Goal: Communication & Community: Answer question/provide support

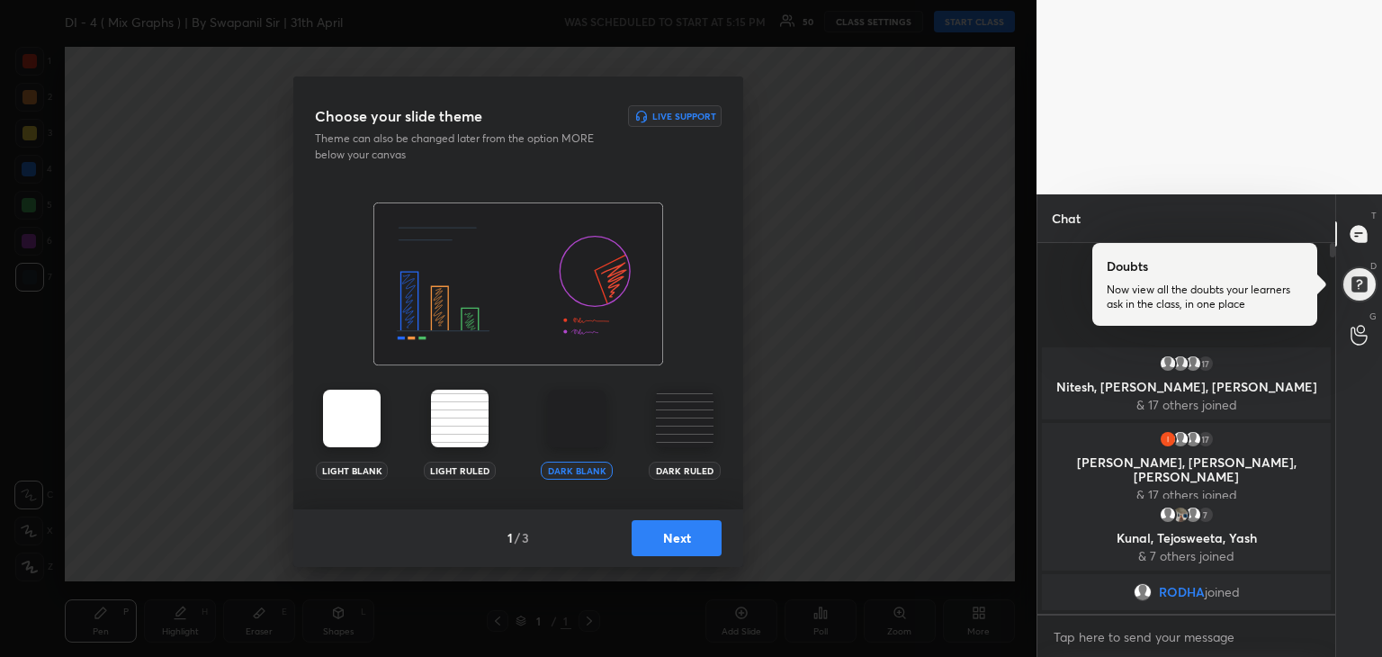
click at [654, 547] on button "Next" at bounding box center [676, 538] width 90 height 36
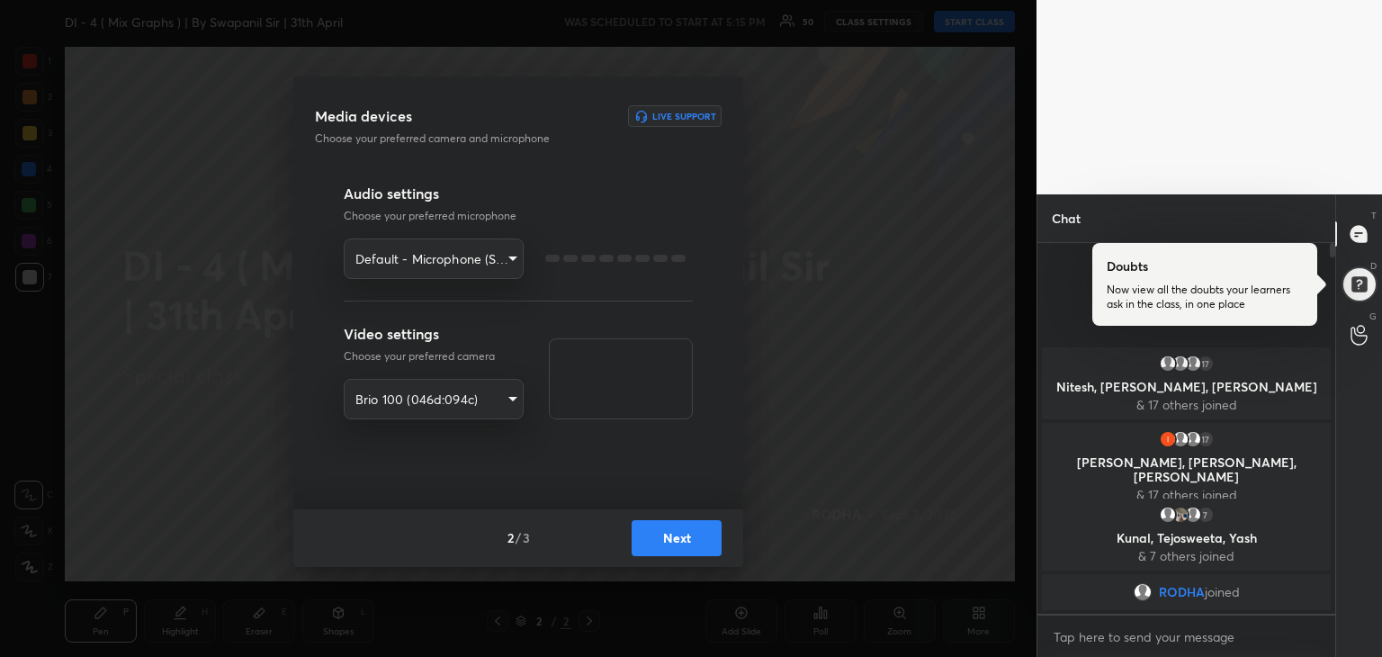
click at [667, 540] on button "Next" at bounding box center [676, 538] width 90 height 36
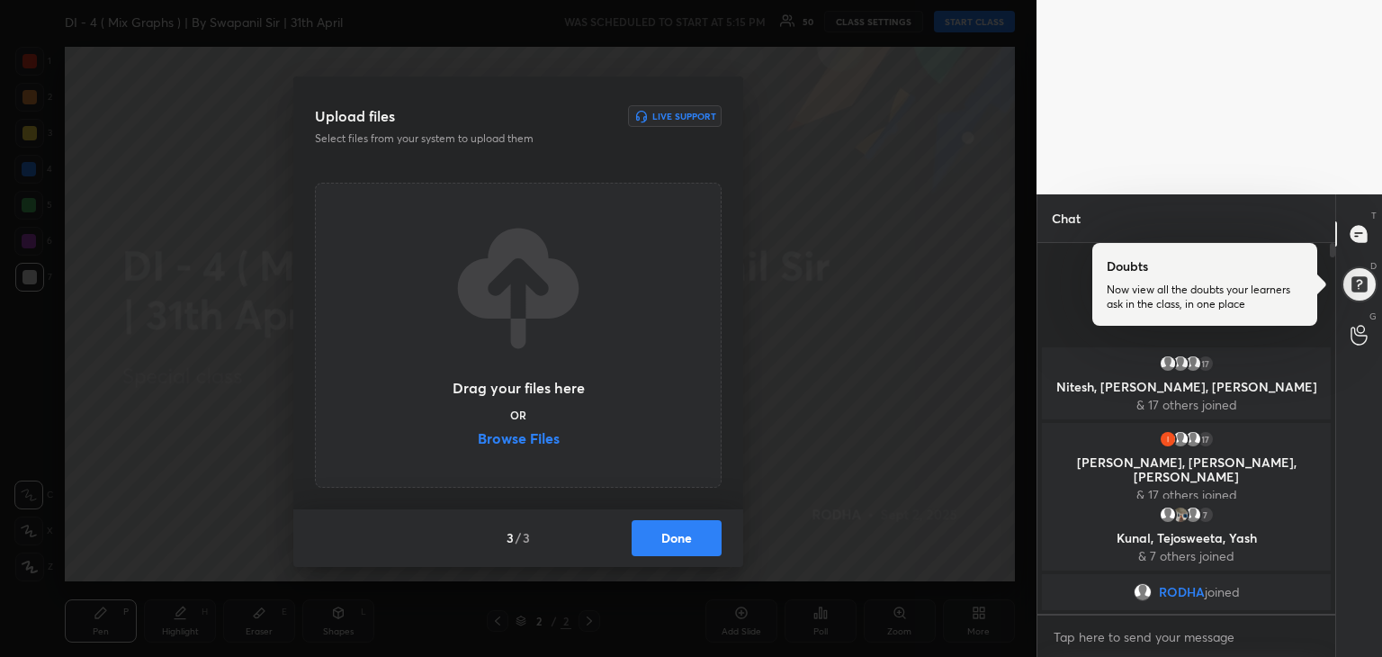
click at [509, 431] on label "Browse Files" at bounding box center [519, 440] width 82 height 19
click at [478, 431] on input "Browse Files" at bounding box center [478, 440] width 0 height 19
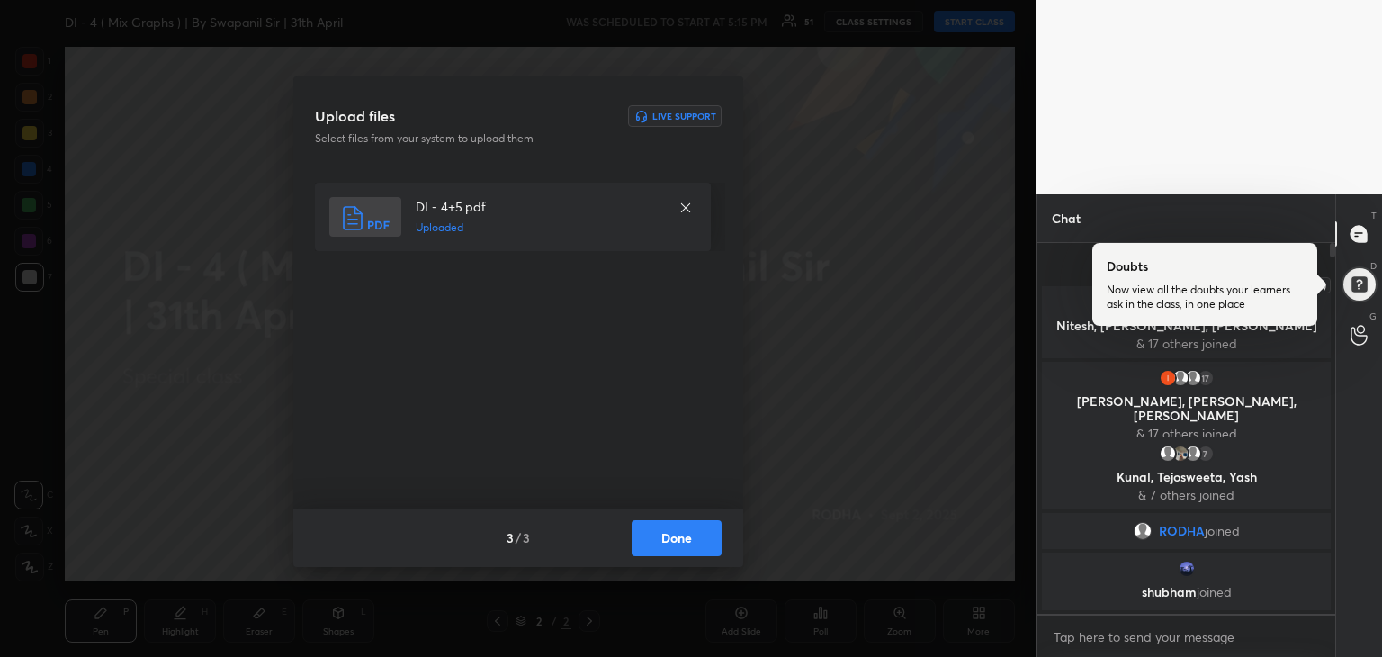
click at [1357, 289] on div at bounding box center [1358, 284] width 36 height 36
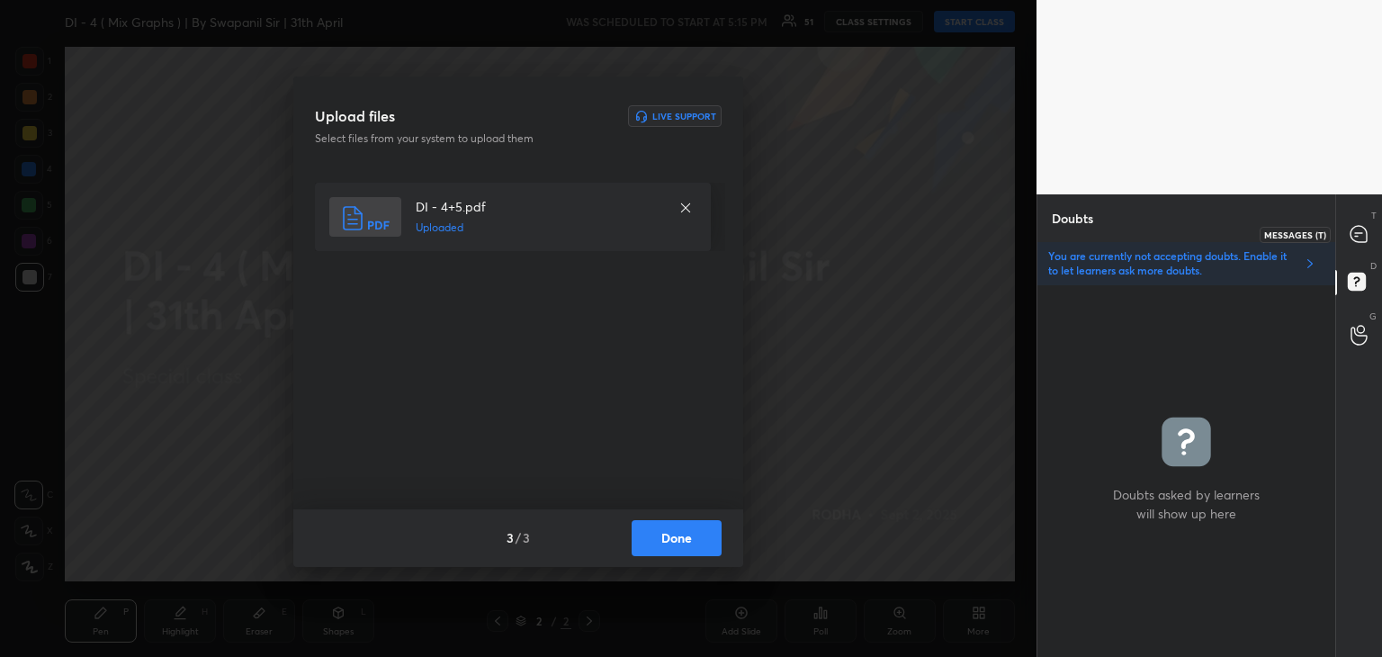
drag, startPoint x: 1361, startPoint y: 236, endPoint x: 1370, endPoint y: 262, distance: 27.6
click at [1362, 238] on icon at bounding box center [1358, 234] width 16 height 16
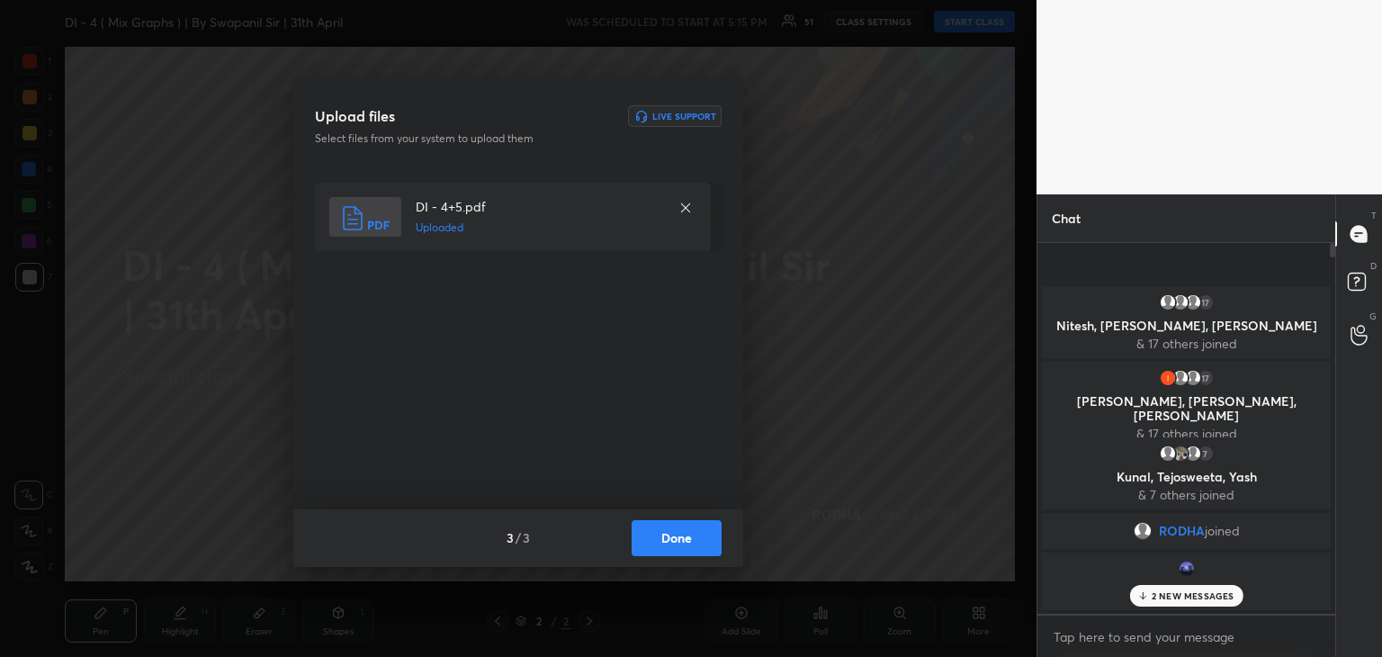
scroll to position [365, 292]
click at [1164, 593] on p "2 NEW MESSAGES" at bounding box center [1192, 595] width 83 height 11
drag, startPoint x: 675, startPoint y: 533, endPoint x: 684, endPoint y: 534, distance: 9.0
click at [676, 533] on button "Done" at bounding box center [676, 538] width 90 height 36
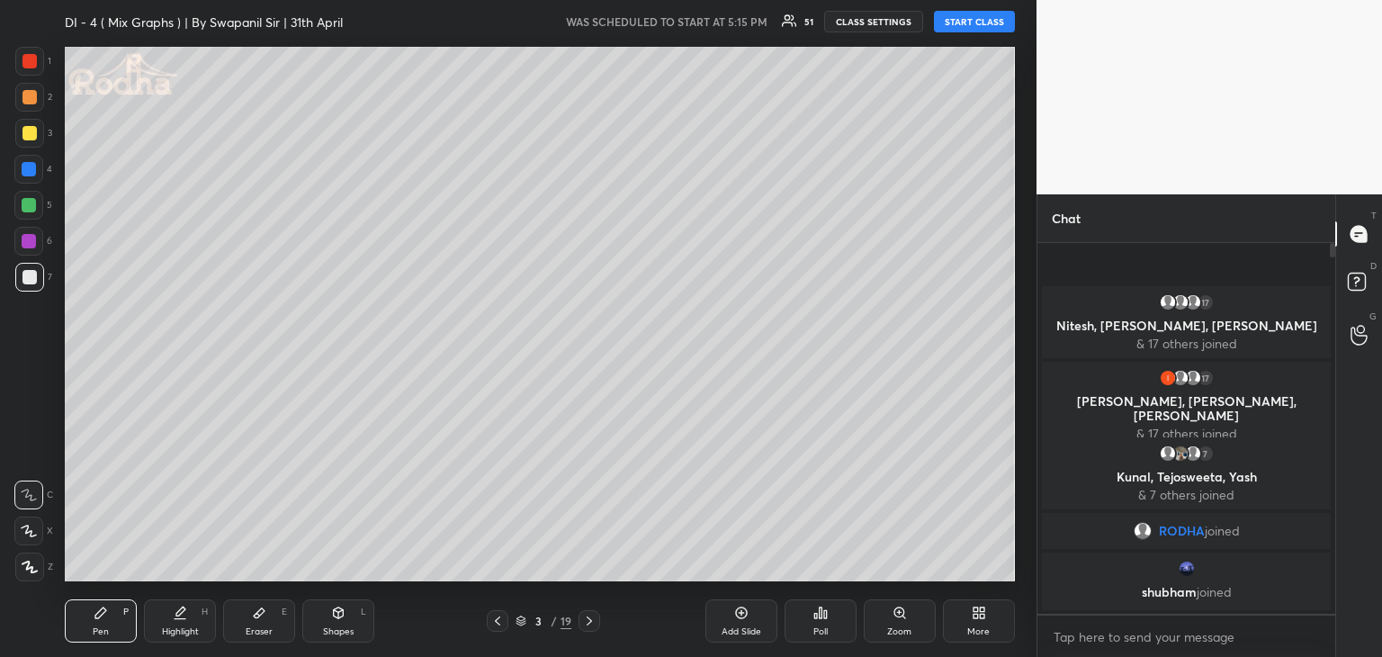
click at [980, 24] on button "START CLASS" at bounding box center [974, 22] width 81 height 22
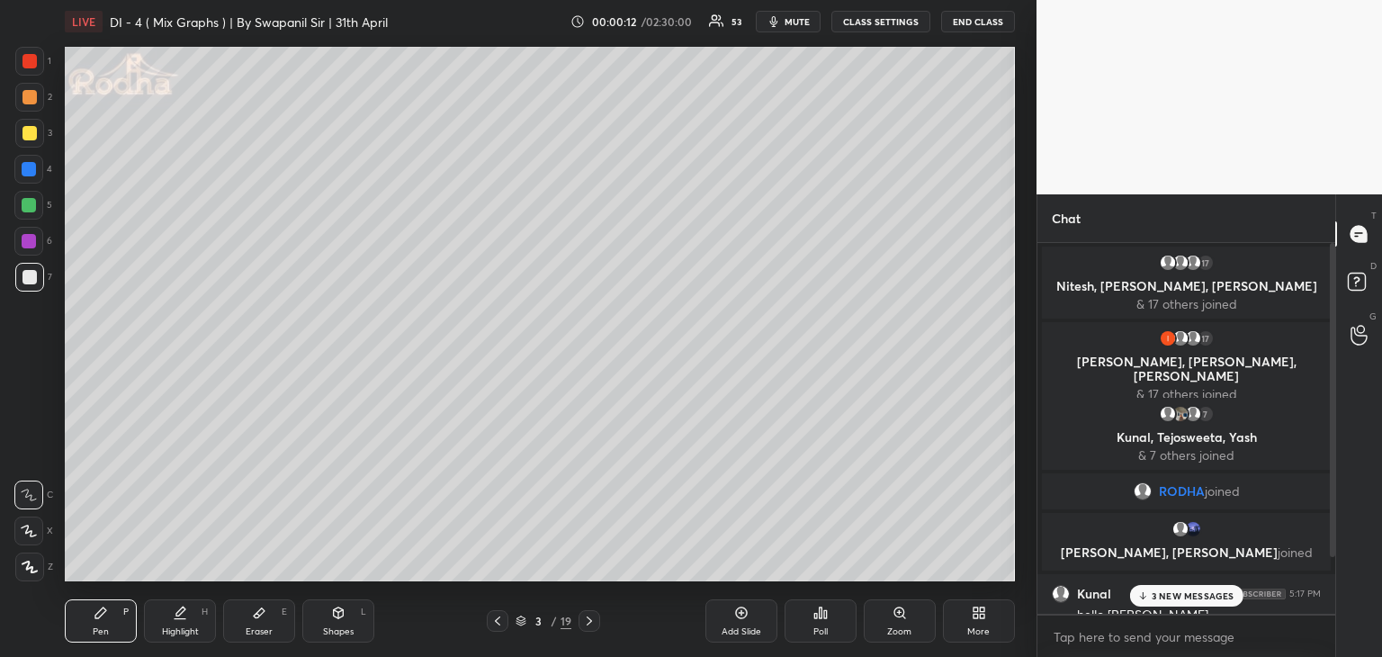
click at [1160, 600] on p "3 NEW MESSAGES" at bounding box center [1192, 595] width 83 height 11
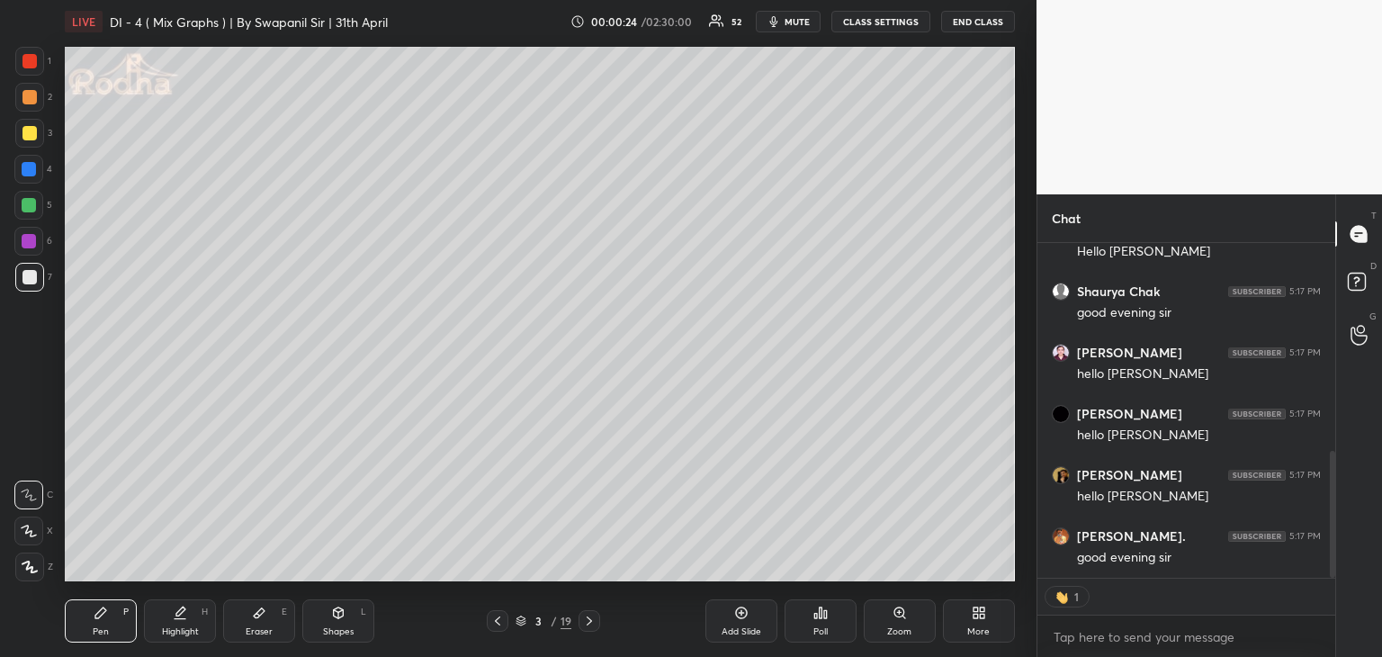
scroll to position [551, 0]
click at [28, 134] on div at bounding box center [29, 133] width 14 height 14
click at [490, 613] on icon at bounding box center [497, 620] width 14 height 14
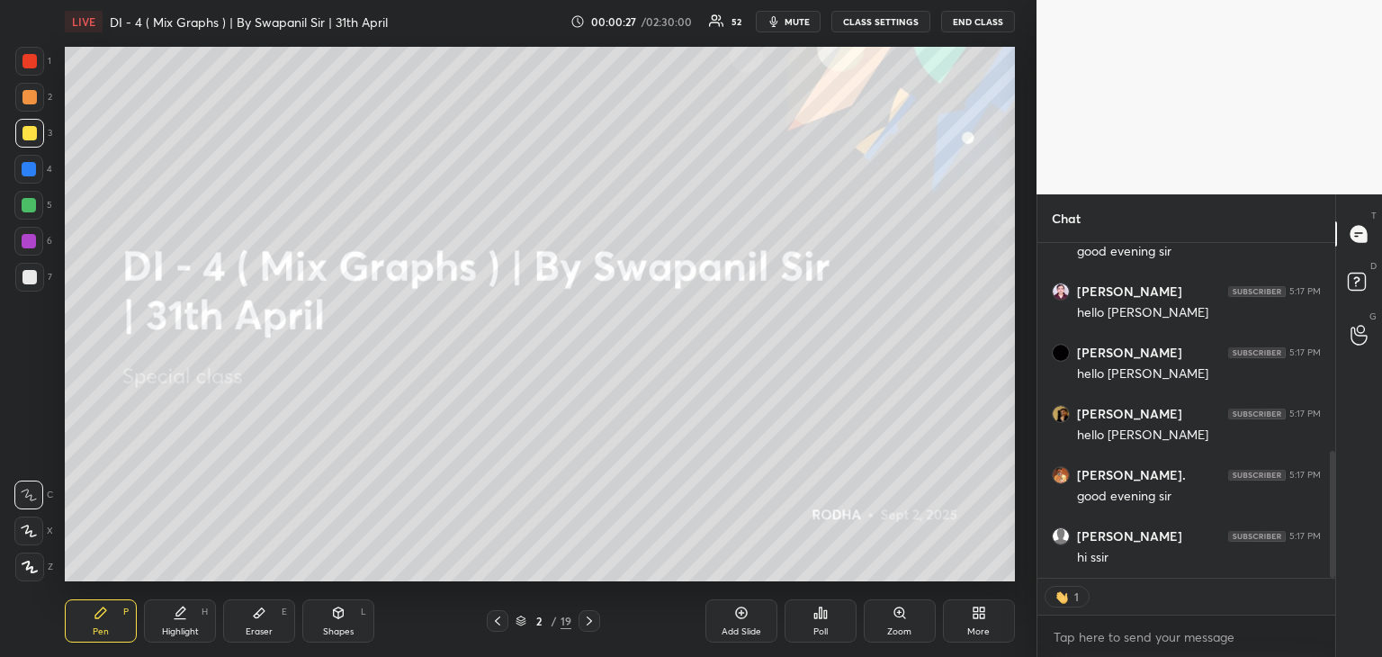
click at [583, 627] on icon at bounding box center [589, 620] width 14 height 14
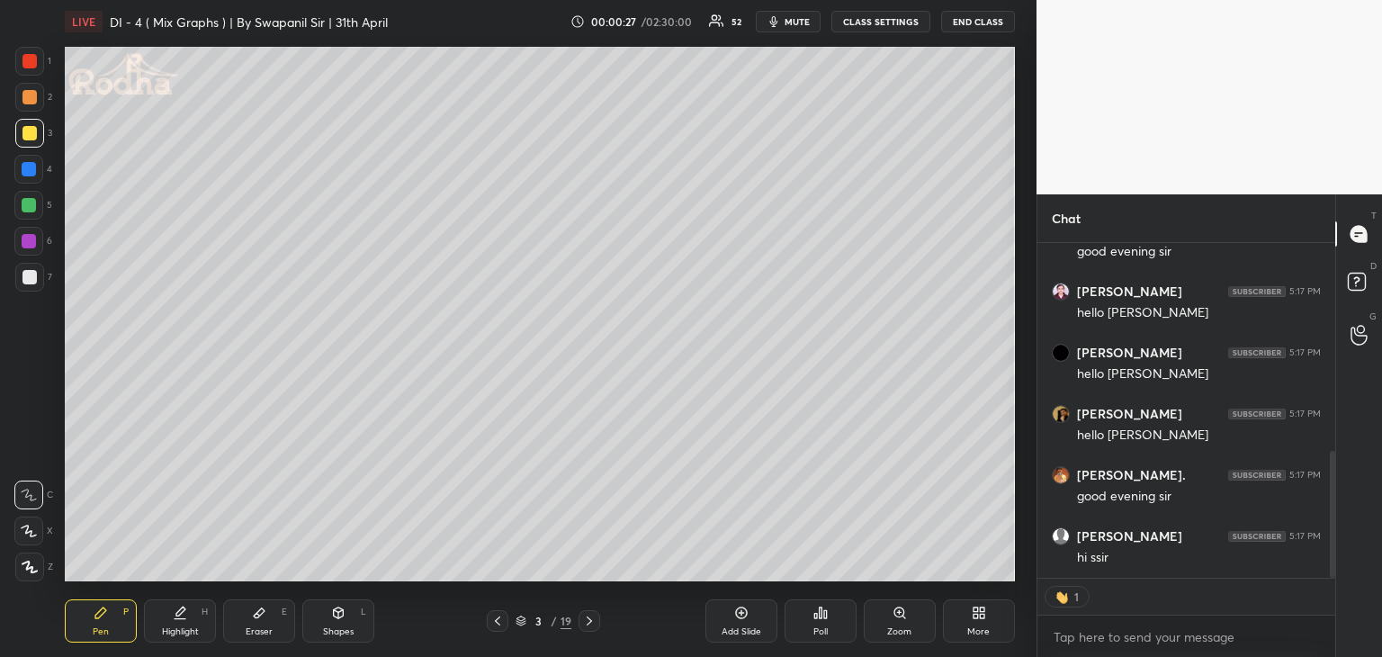
click at [586, 628] on div at bounding box center [589, 621] width 22 height 22
click at [588, 629] on div at bounding box center [589, 621] width 22 height 22
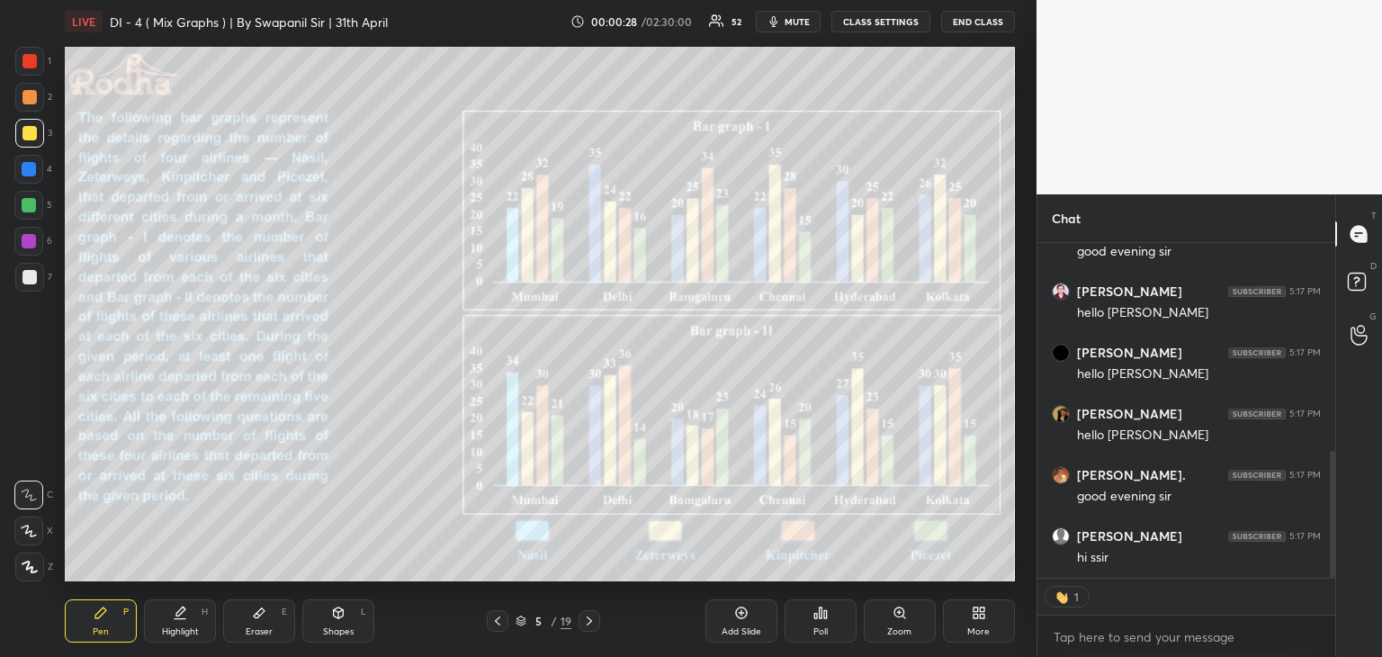
type textarea "x"
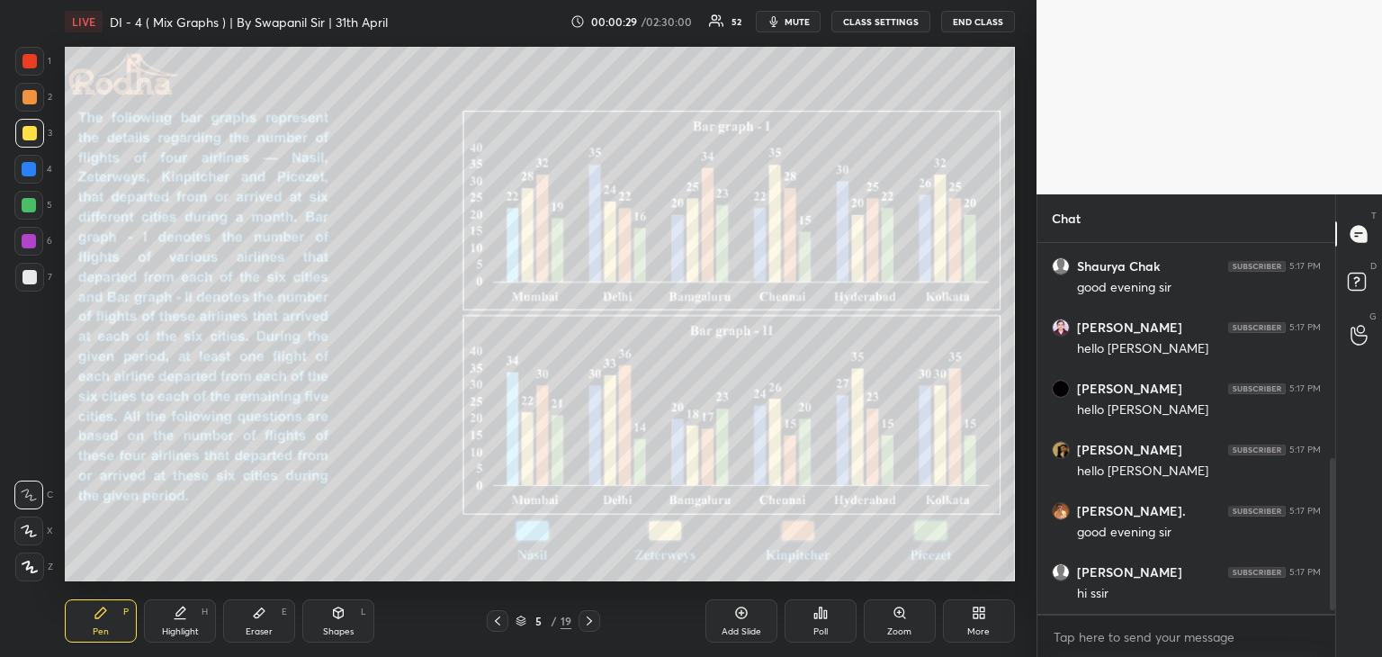
click at [493, 615] on icon at bounding box center [497, 620] width 14 height 14
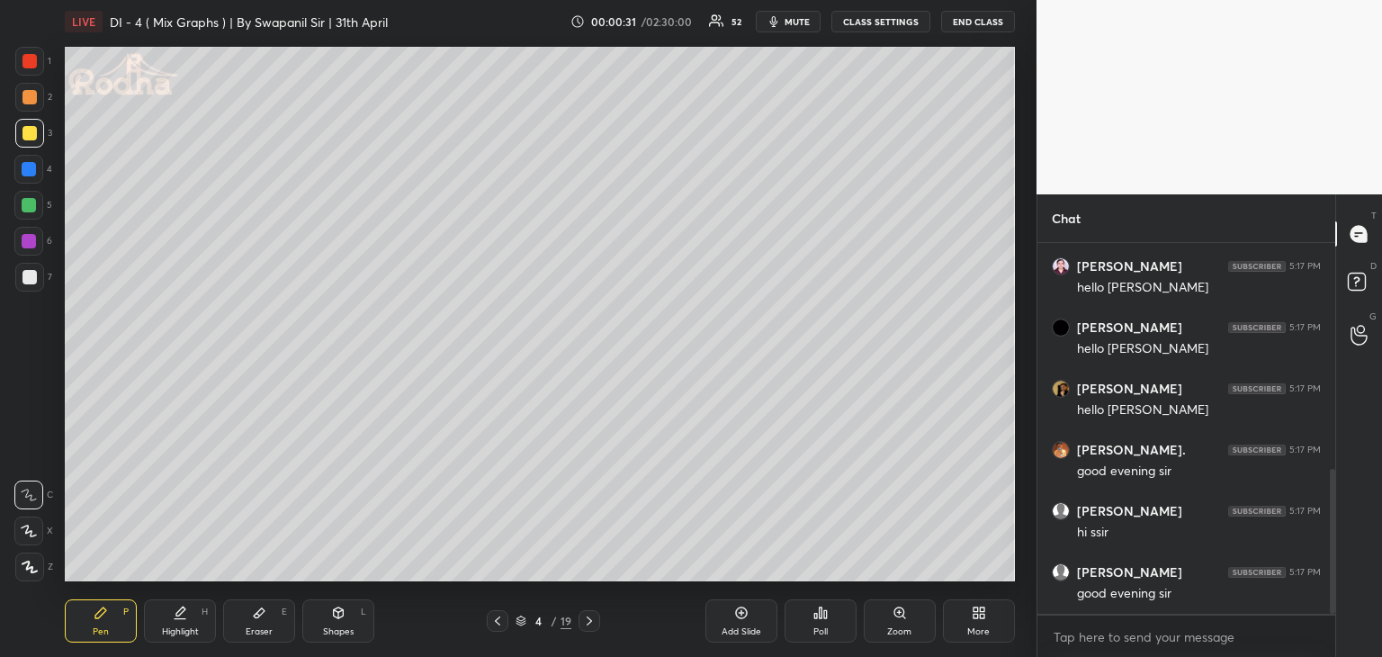
scroll to position [640, 0]
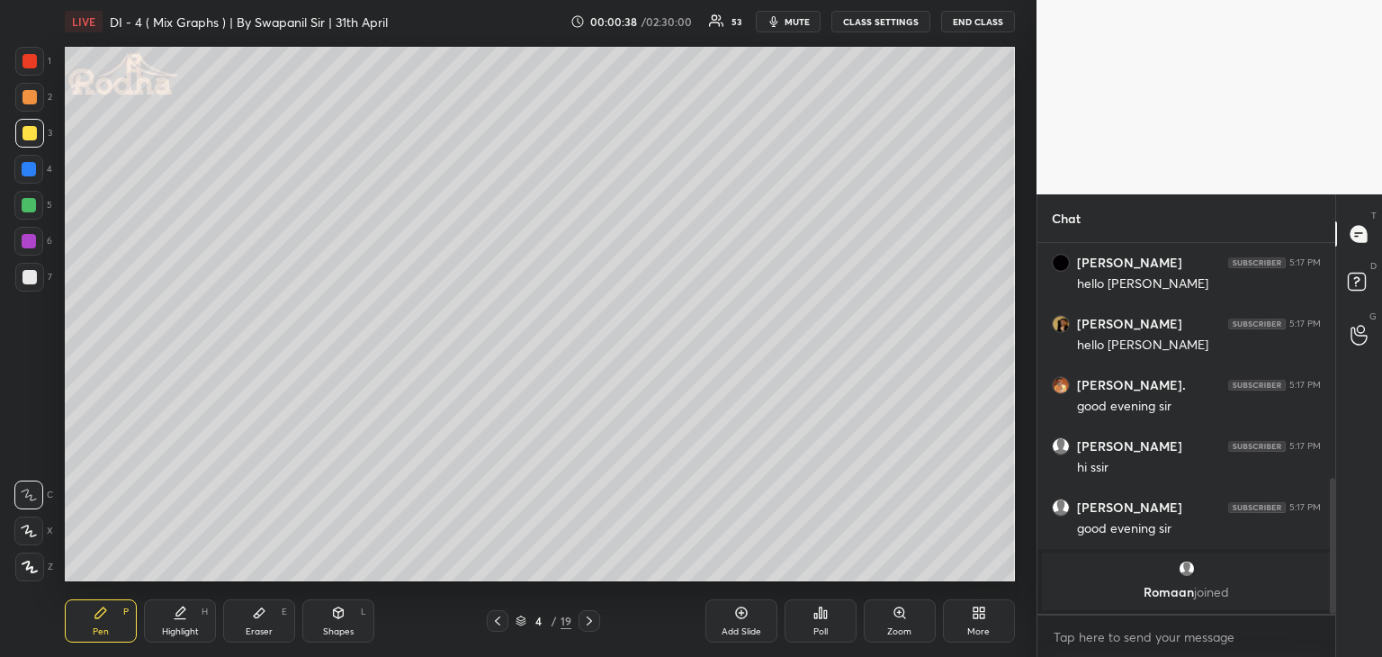
click at [594, 620] on icon at bounding box center [589, 620] width 14 height 14
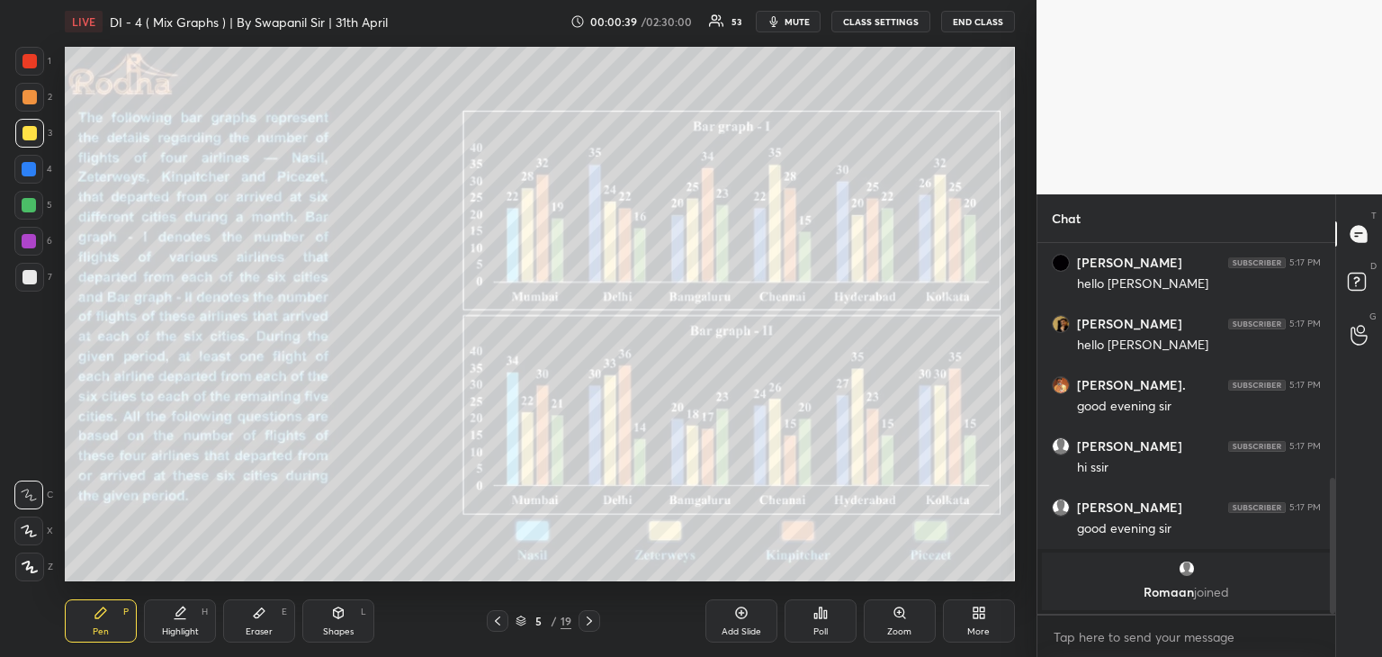
click at [594, 623] on icon at bounding box center [589, 620] width 14 height 14
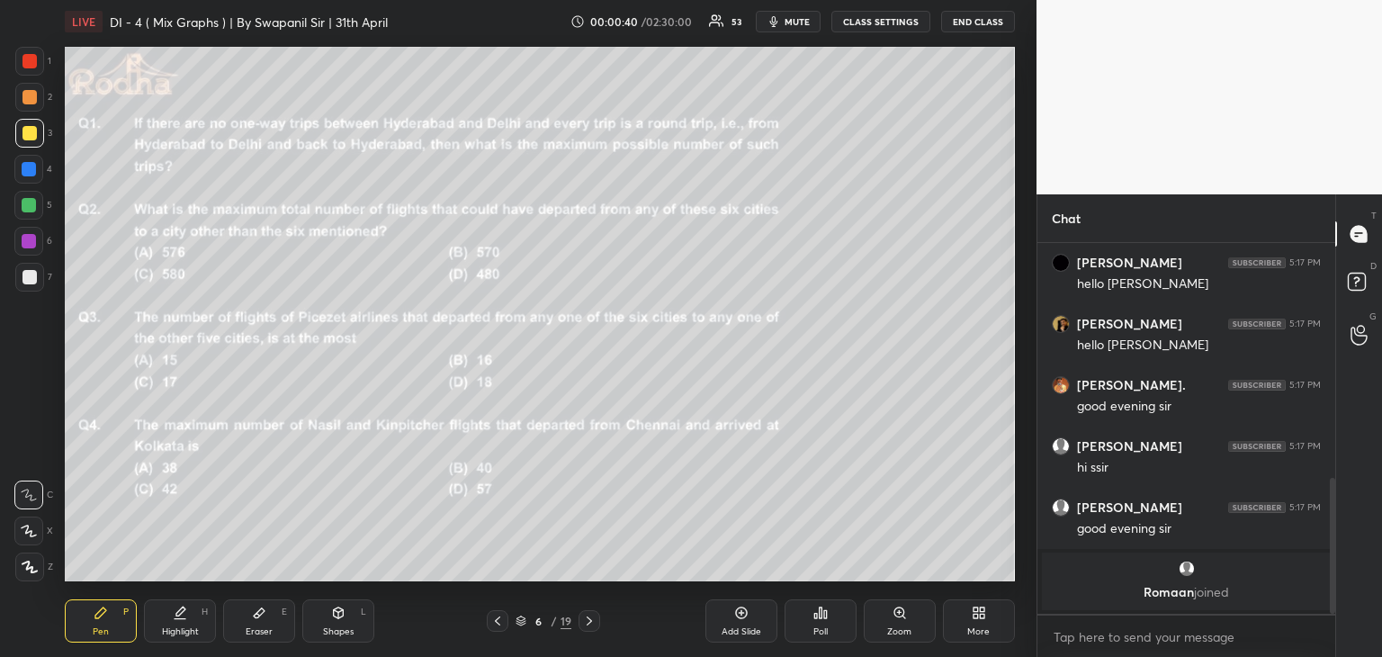
click at [499, 613] on icon at bounding box center [497, 620] width 14 height 14
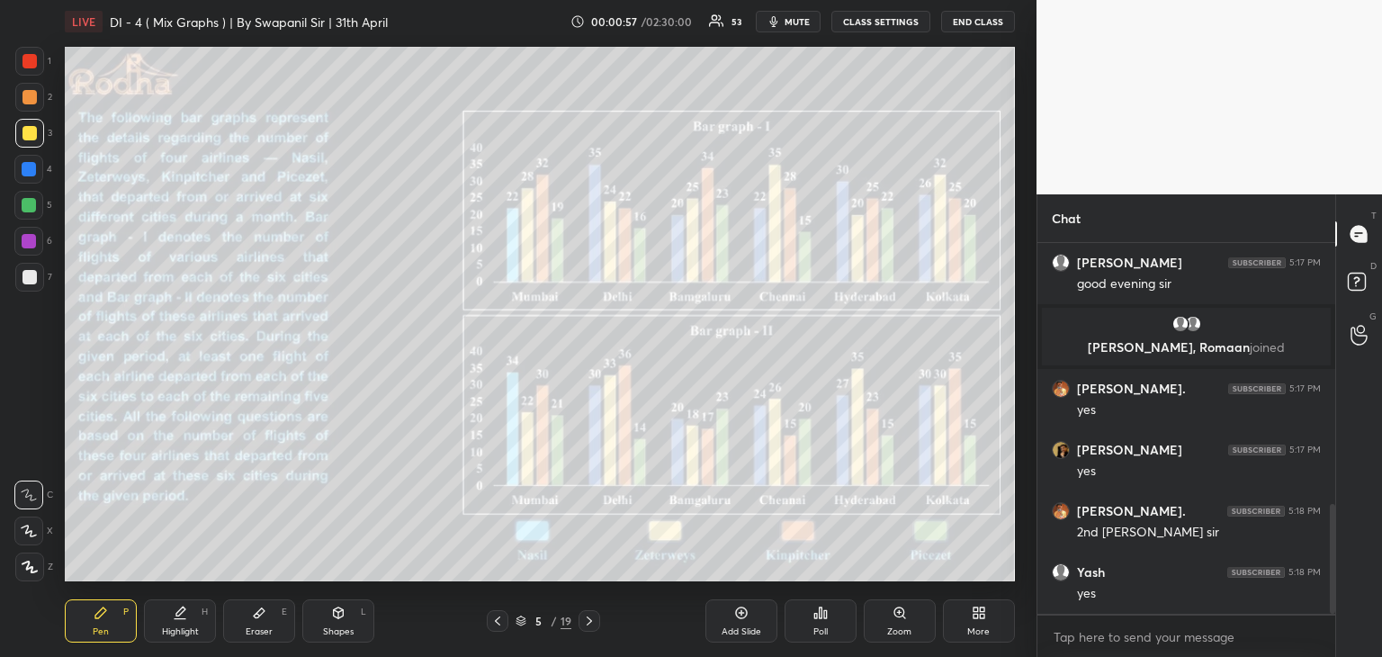
scroll to position [946, 0]
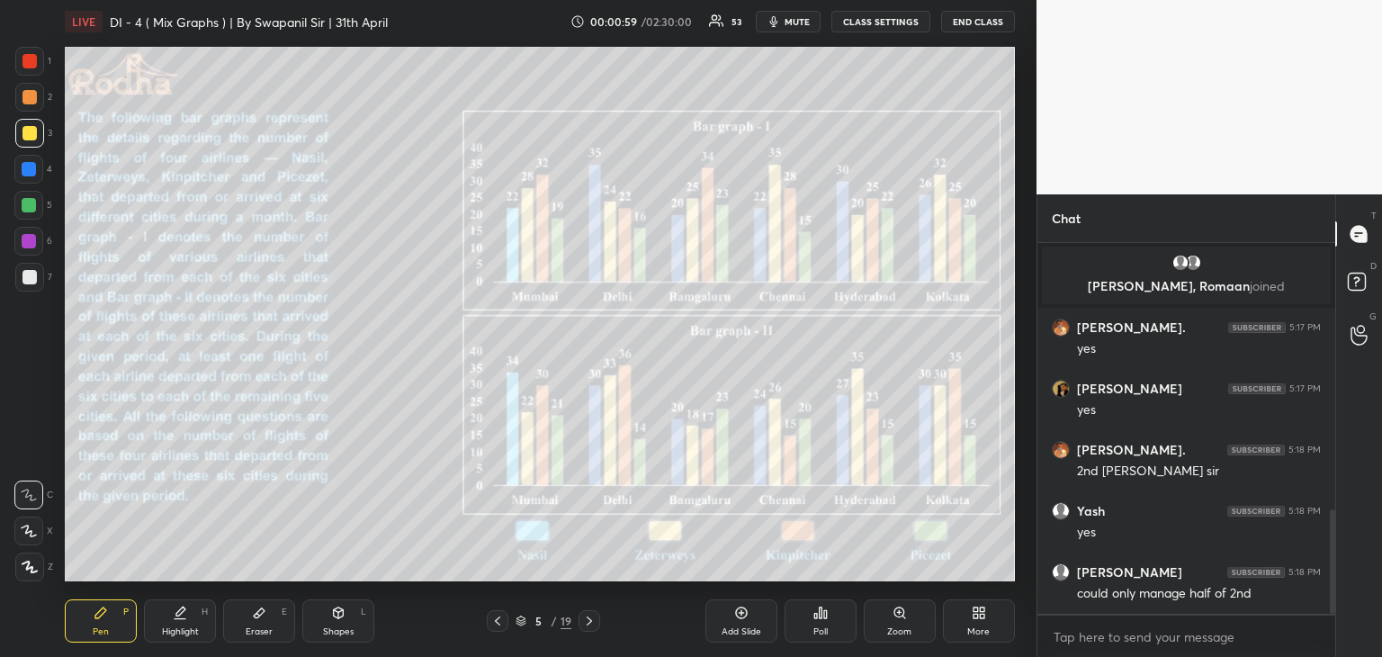
click at [586, 620] on icon at bounding box center [589, 620] width 14 height 14
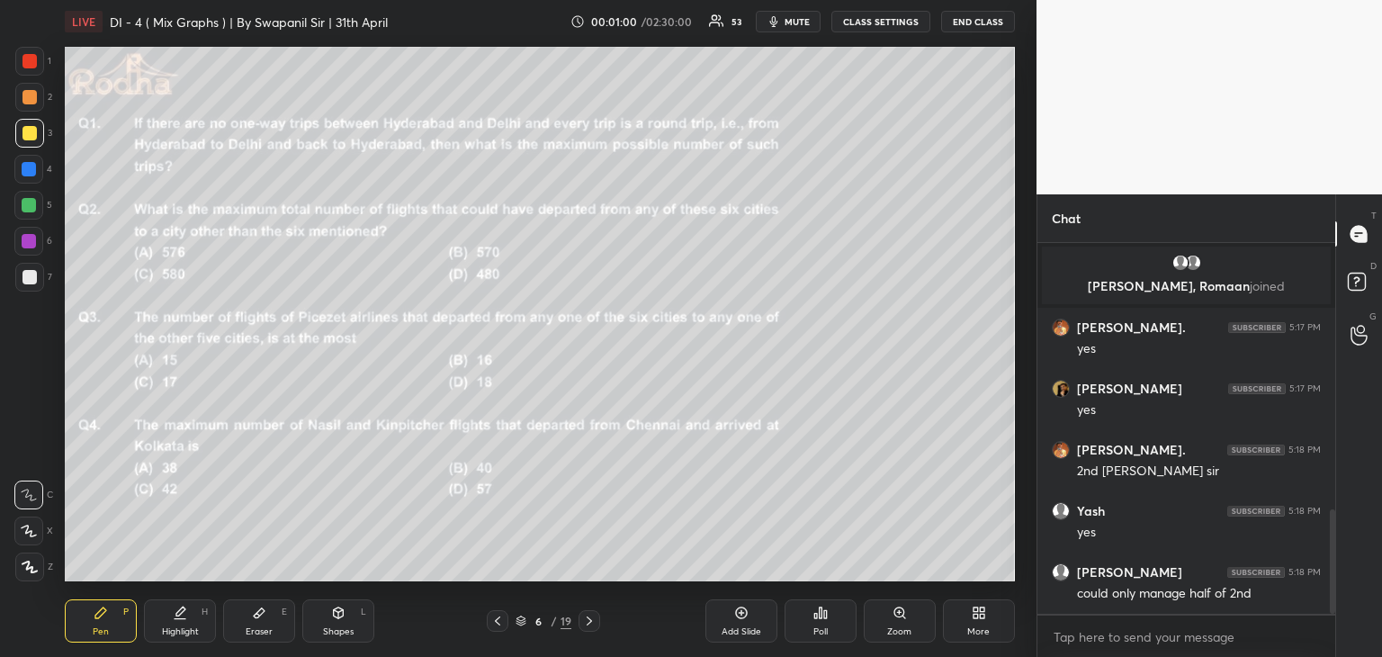
scroll to position [1011, 0]
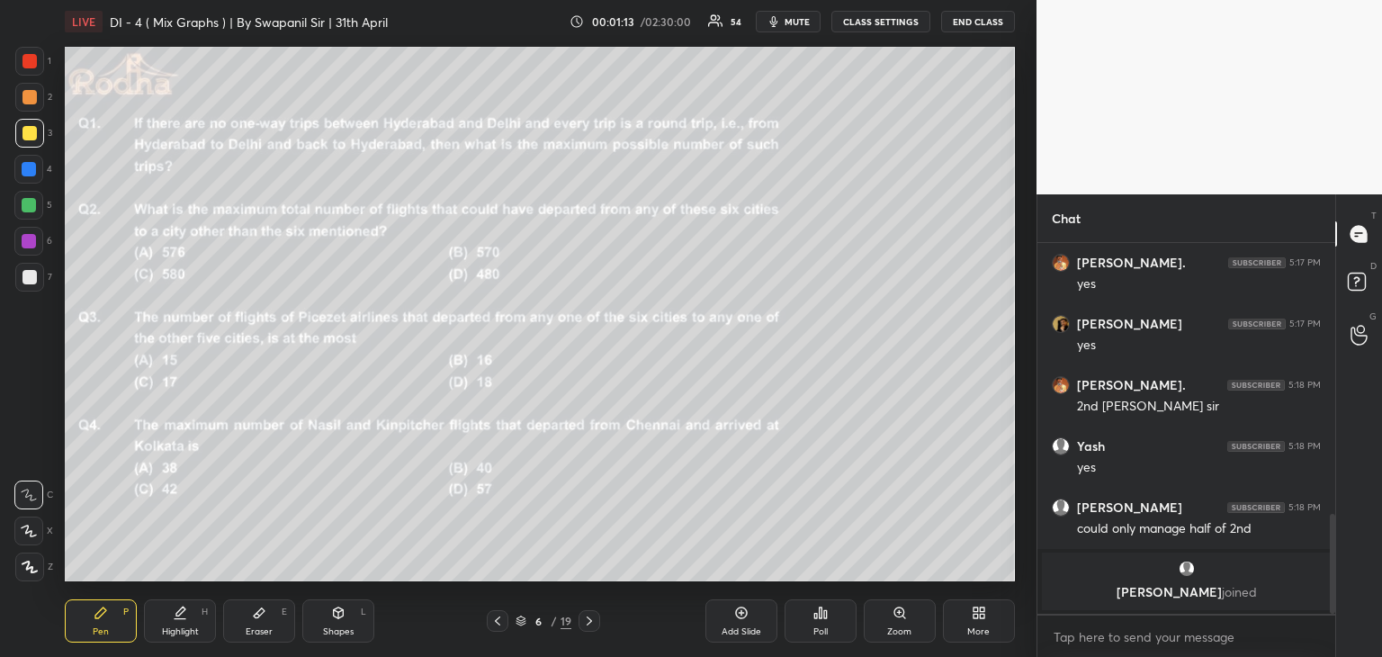
drag, startPoint x: 31, startPoint y: 537, endPoint x: 61, endPoint y: 523, distance: 33.8
click at [31, 536] on icon at bounding box center [29, 530] width 16 height 13
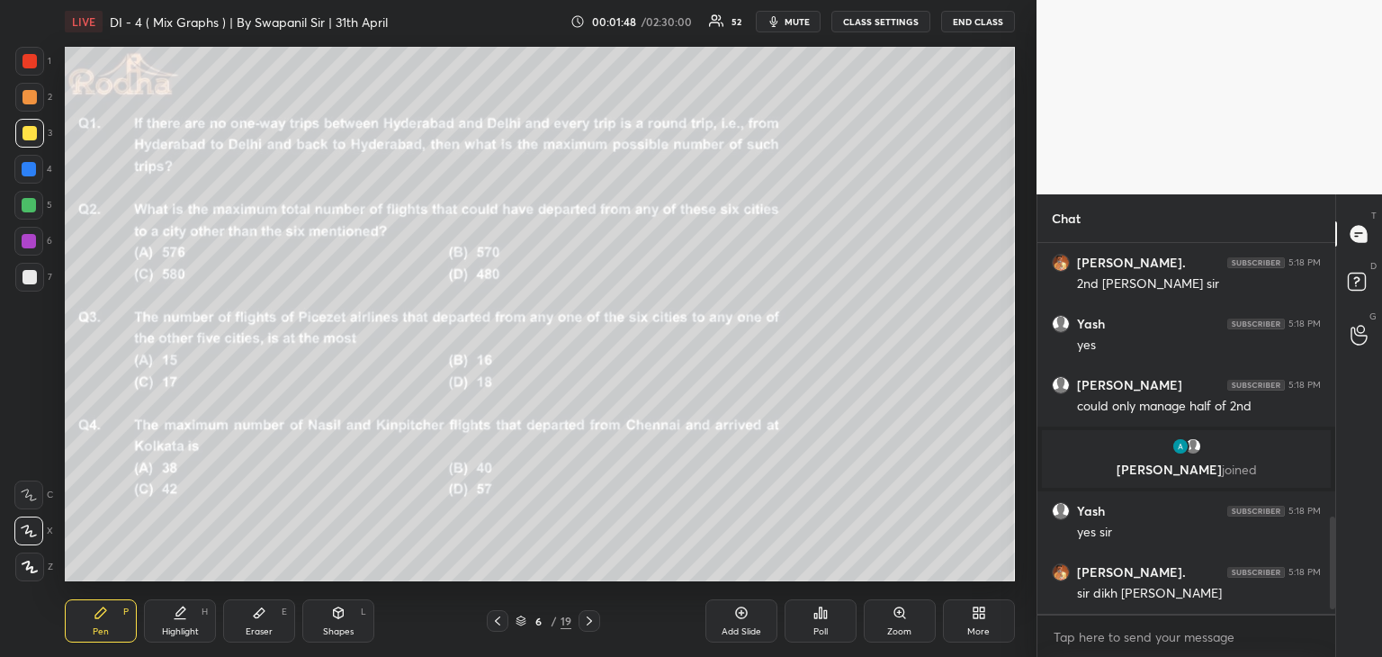
scroll to position [1108, 0]
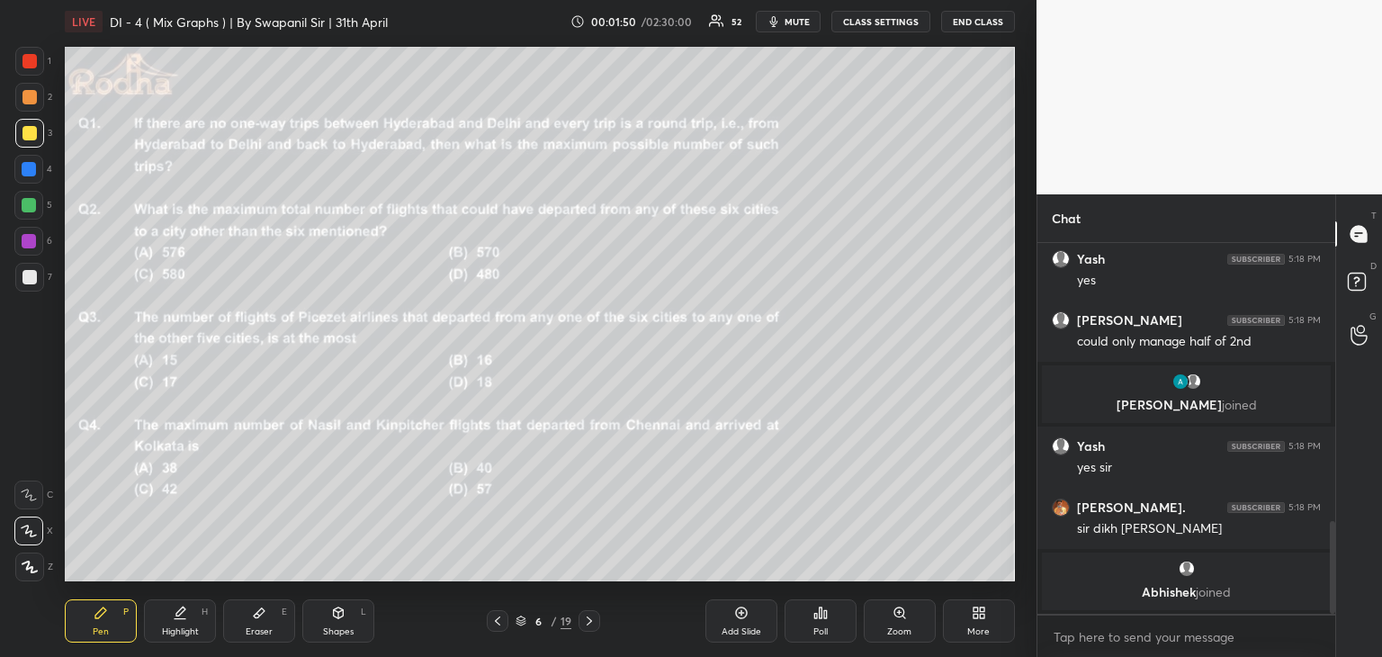
click at [819, 633] on div "Poll" at bounding box center [820, 631] width 14 height 9
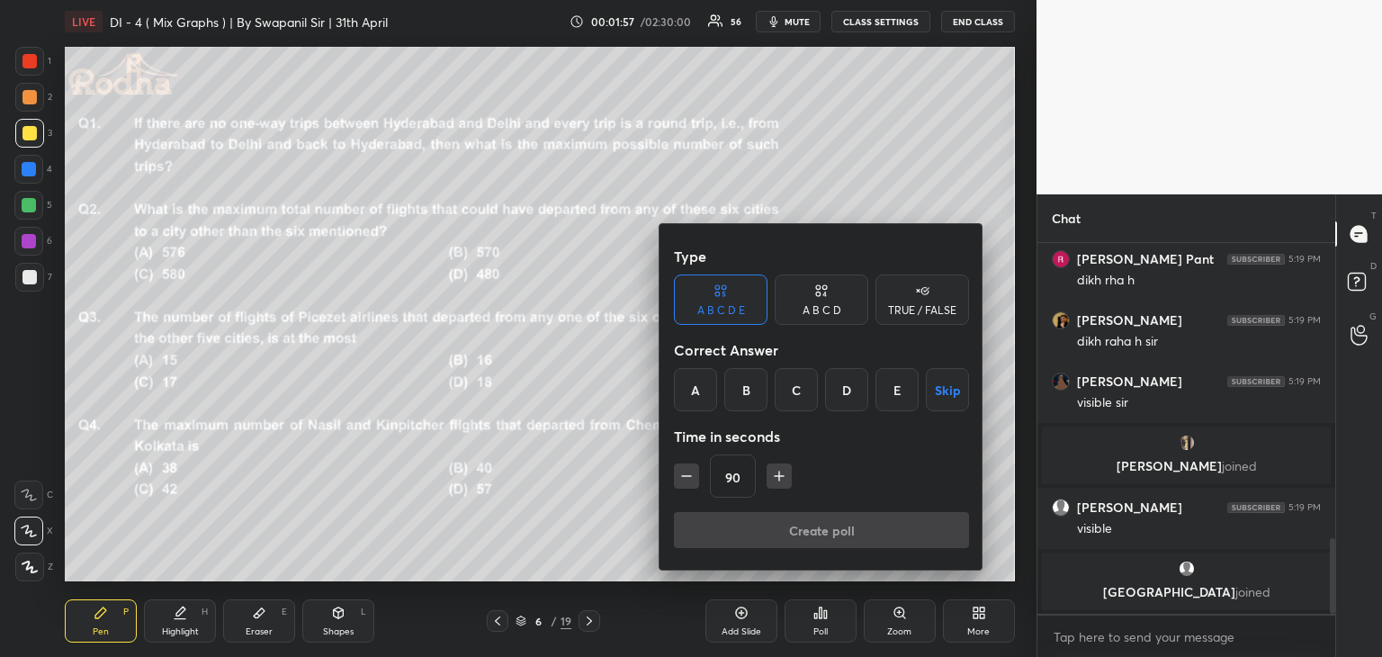
scroll to position [1500, 0]
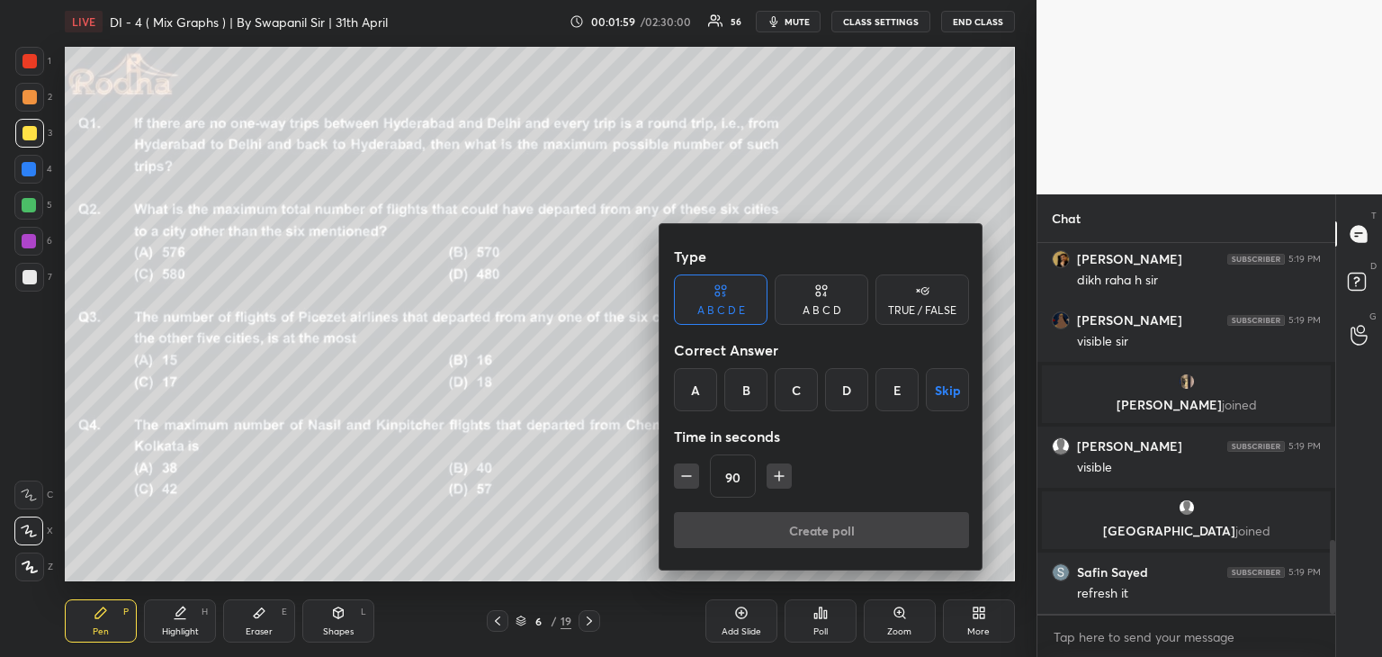
click at [691, 480] on icon "button" at bounding box center [686, 476] width 18 height 18
click at [692, 479] on icon "button" at bounding box center [686, 476] width 18 height 18
click at [691, 479] on icon "button" at bounding box center [686, 476] width 18 height 18
click at [688, 480] on icon "button" at bounding box center [686, 476] width 18 height 18
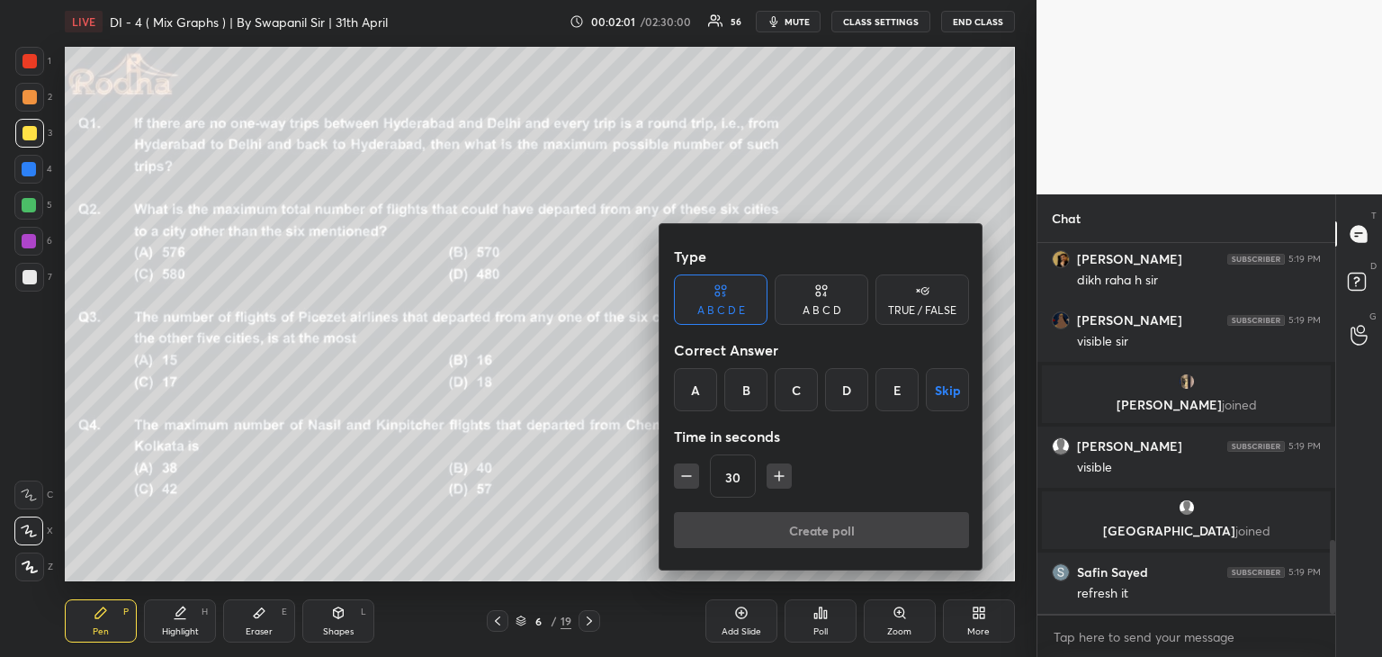
type input "15"
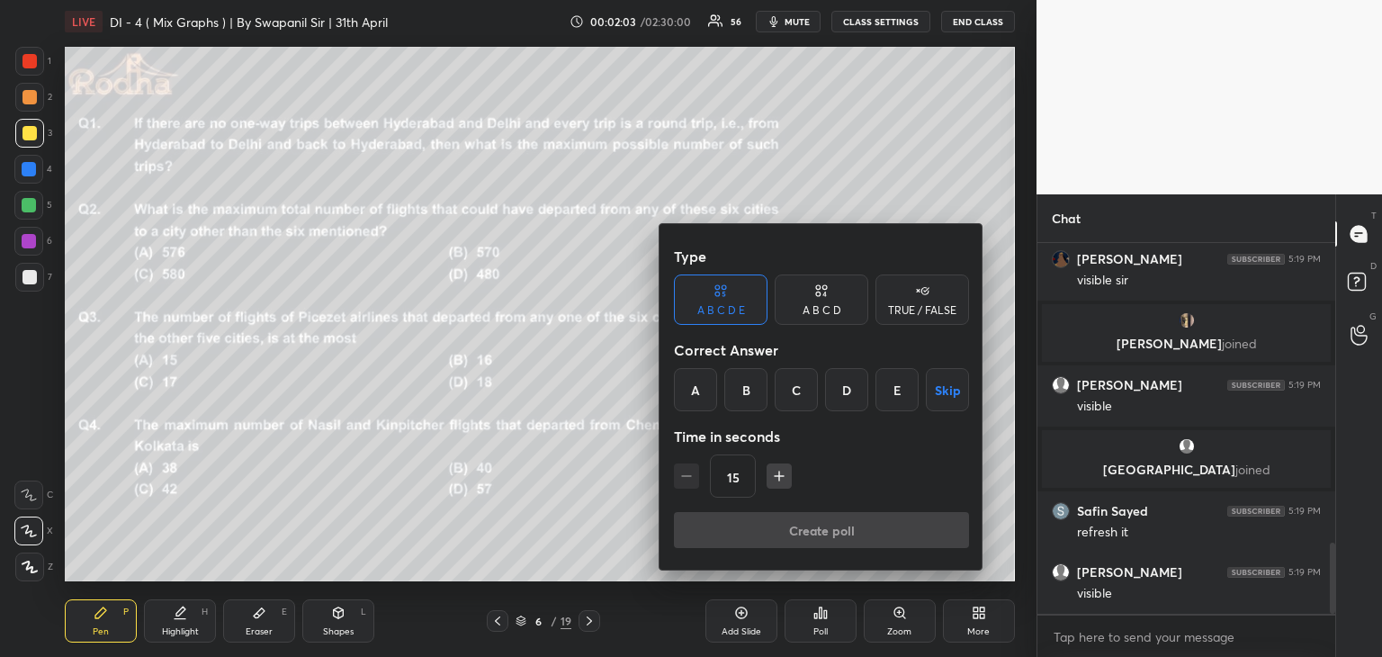
click at [748, 386] on div "B" at bounding box center [745, 389] width 43 height 43
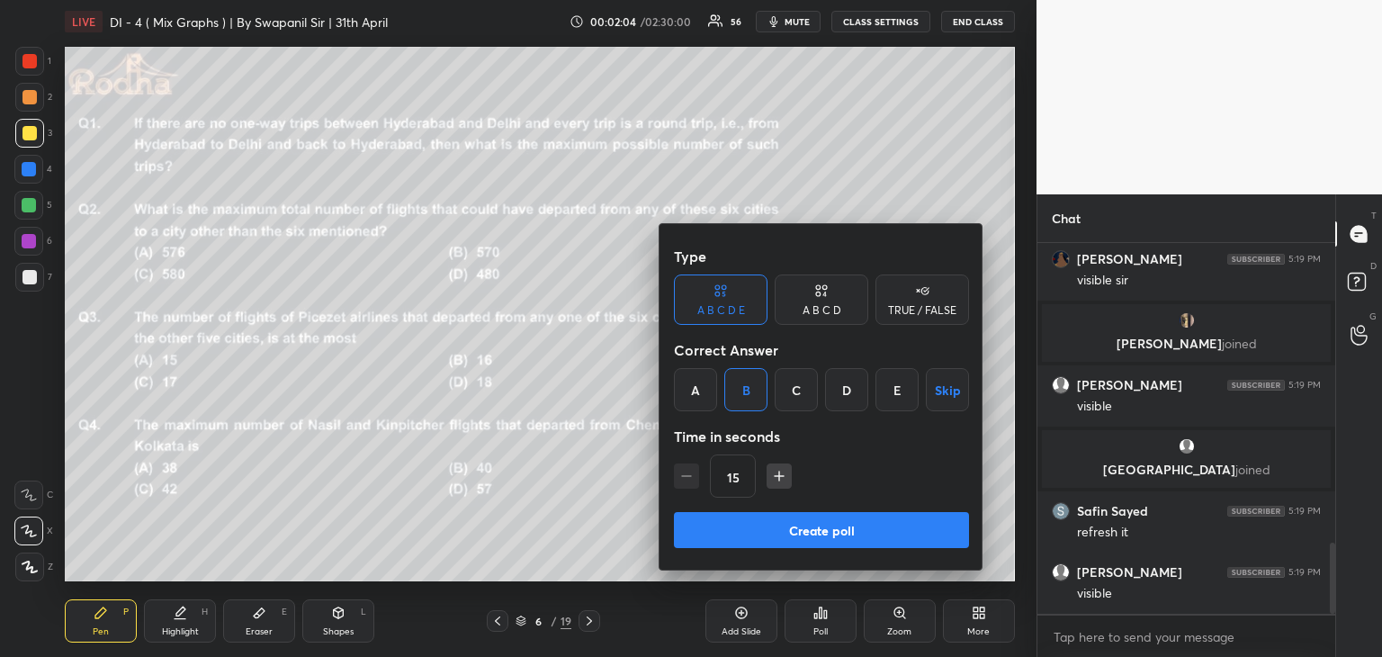
click at [784, 533] on button "Create poll" at bounding box center [821, 530] width 295 height 36
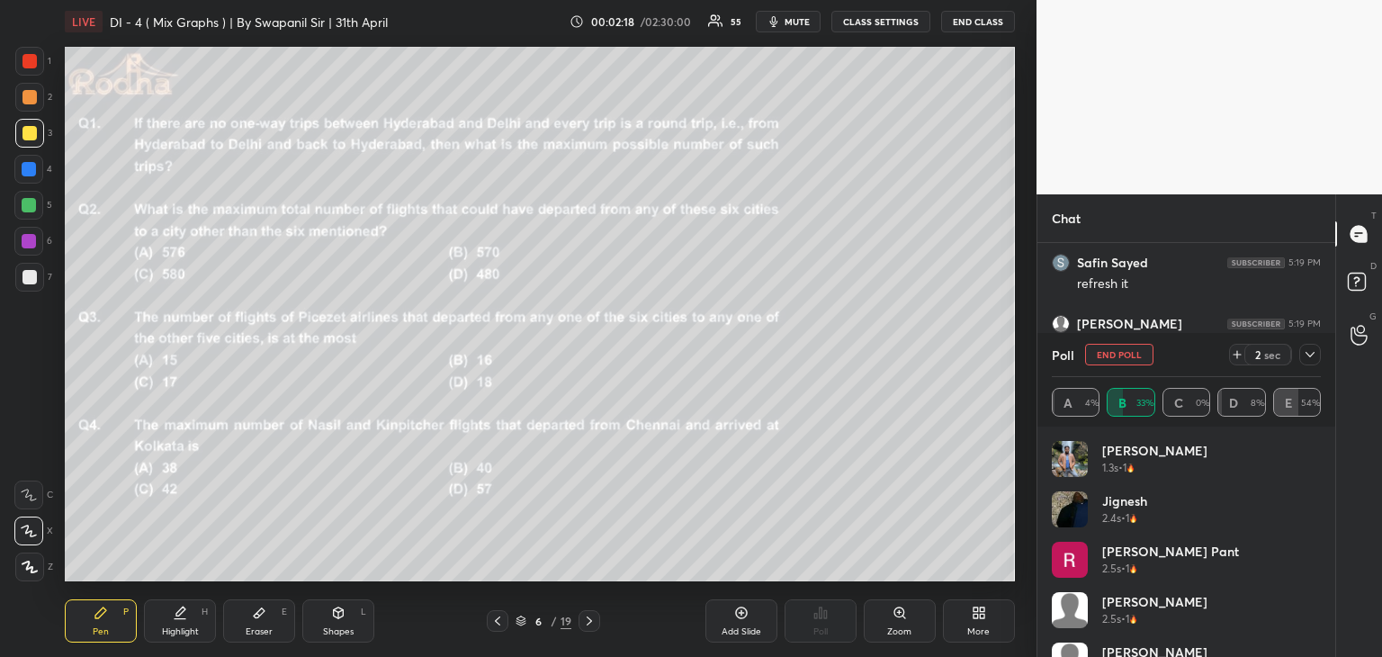
scroll to position [1858, 0]
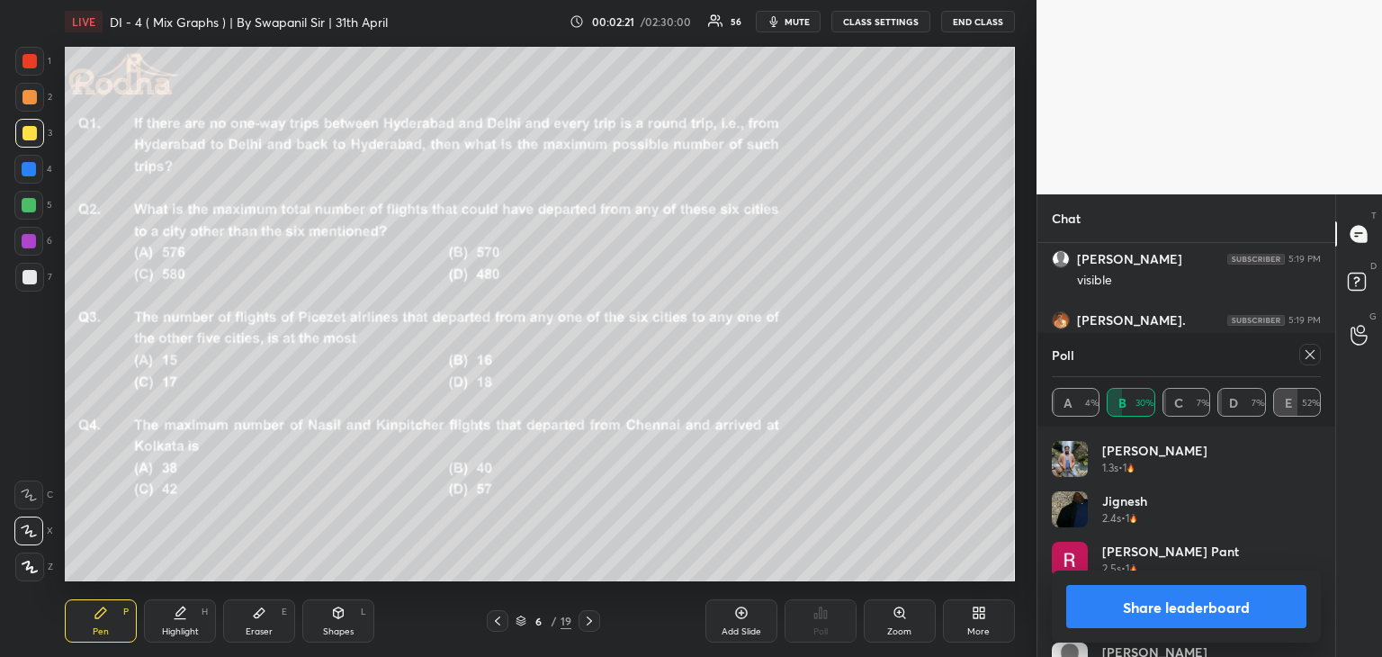
click at [1196, 609] on button "Share leaderboard" at bounding box center [1186, 606] width 240 height 43
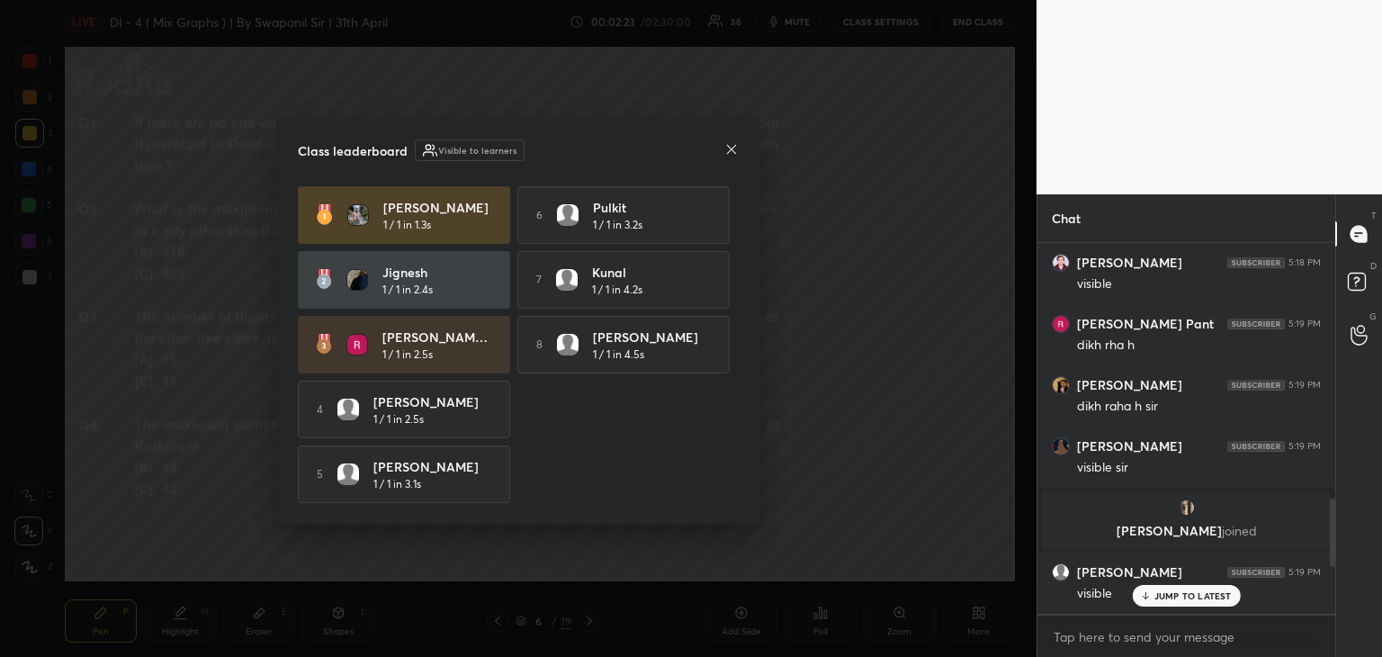
click at [1167, 599] on p "JUMP TO LATEST" at bounding box center [1192, 595] width 77 height 11
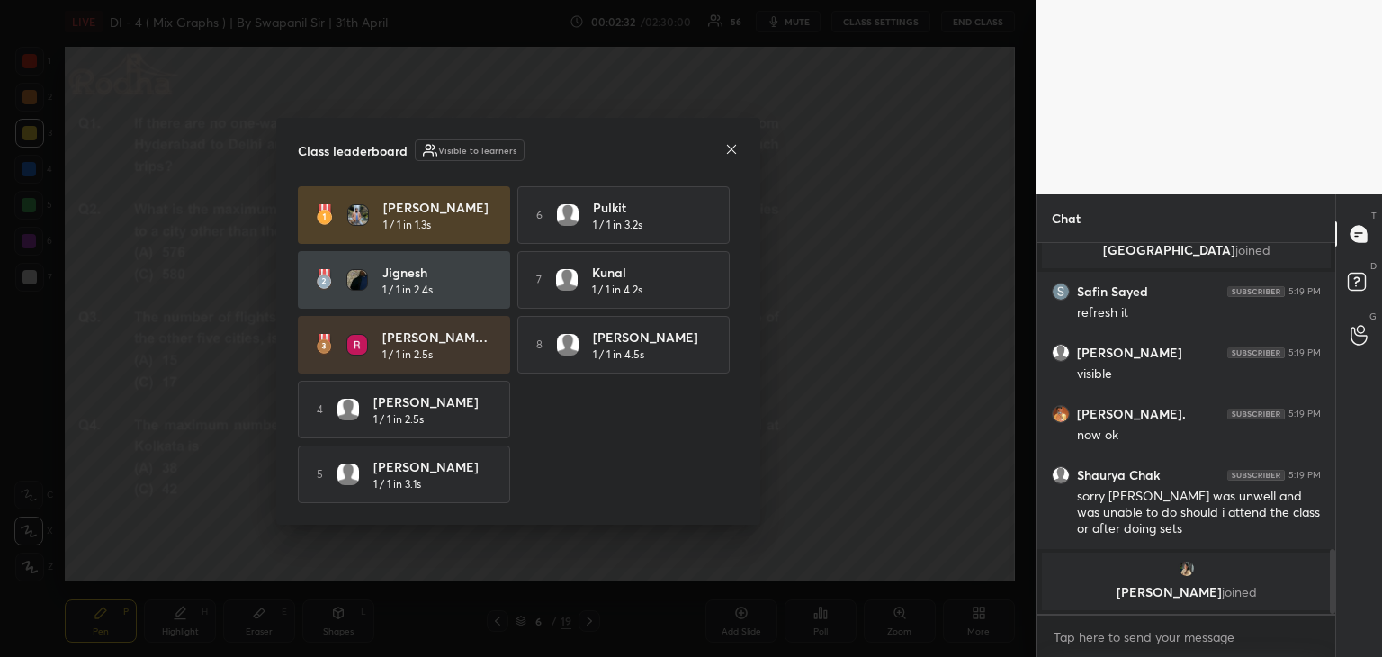
click at [730, 151] on icon at bounding box center [731, 149] width 14 height 14
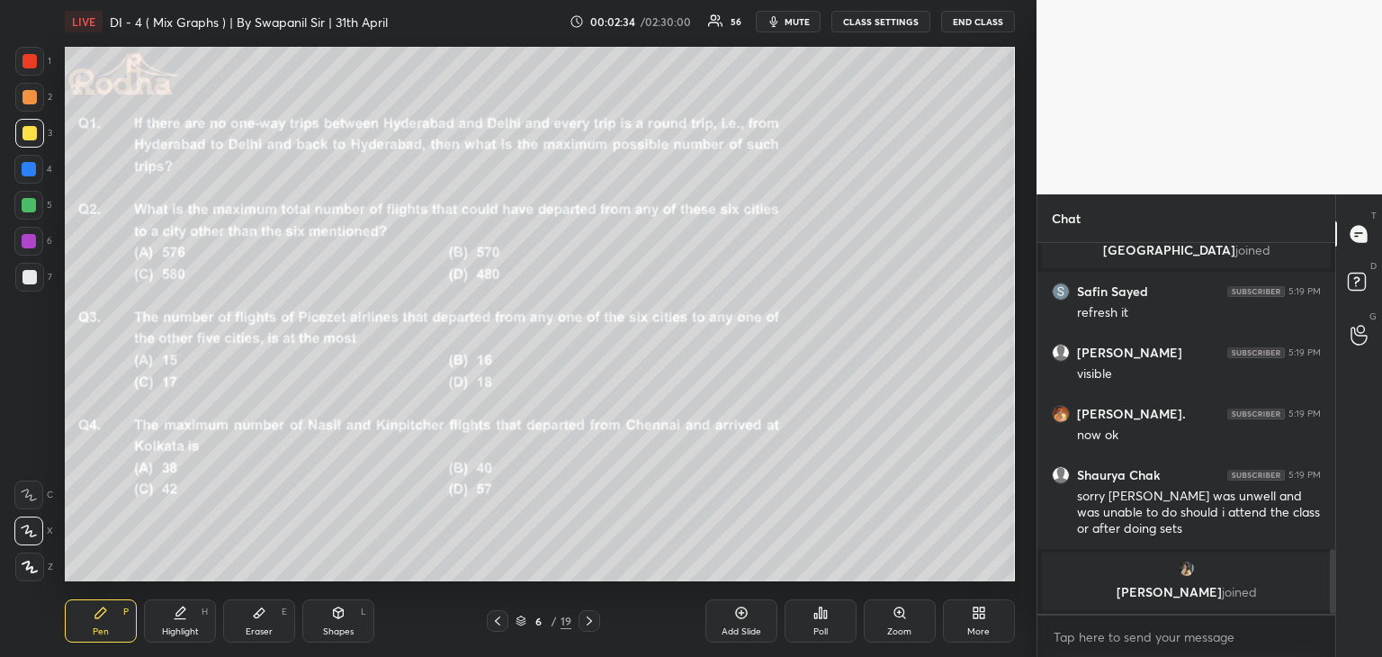
click at [823, 623] on div "Poll" at bounding box center [820, 620] width 72 height 43
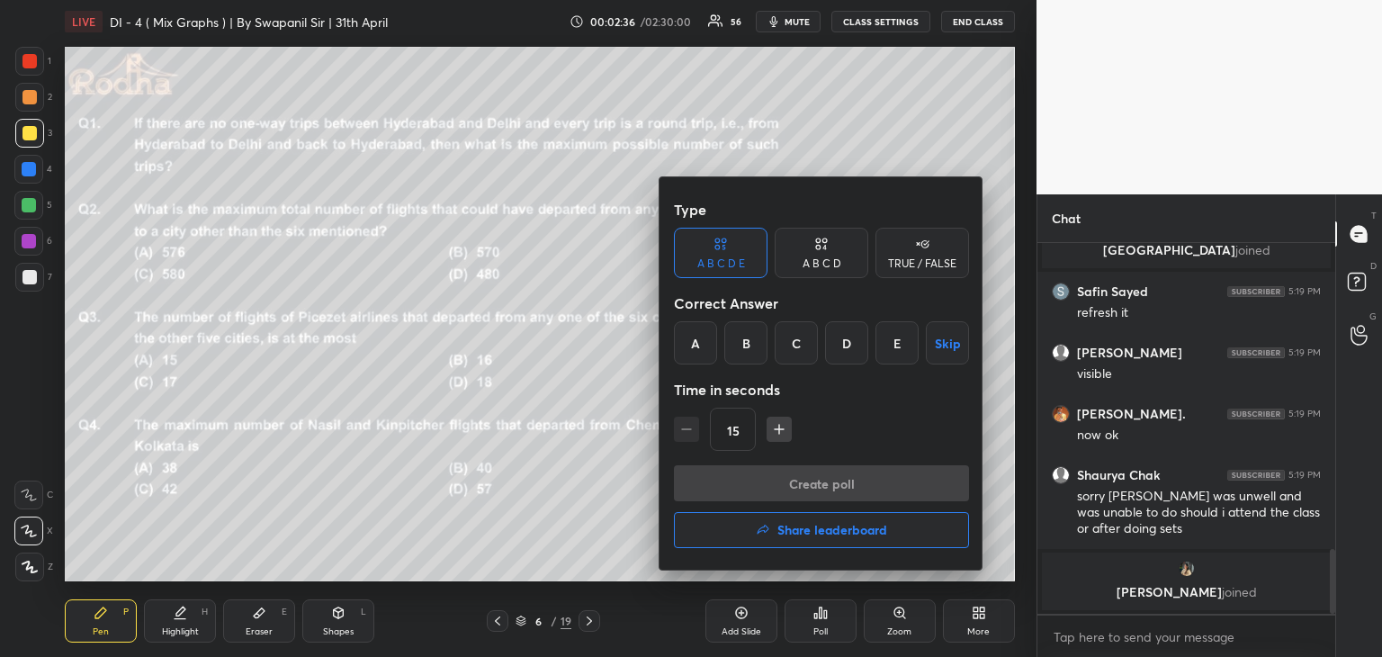
click at [801, 249] on div "A B C D" at bounding box center [821, 253] width 94 height 50
click at [878, 340] on div "D" at bounding box center [881, 342] width 53 height 43
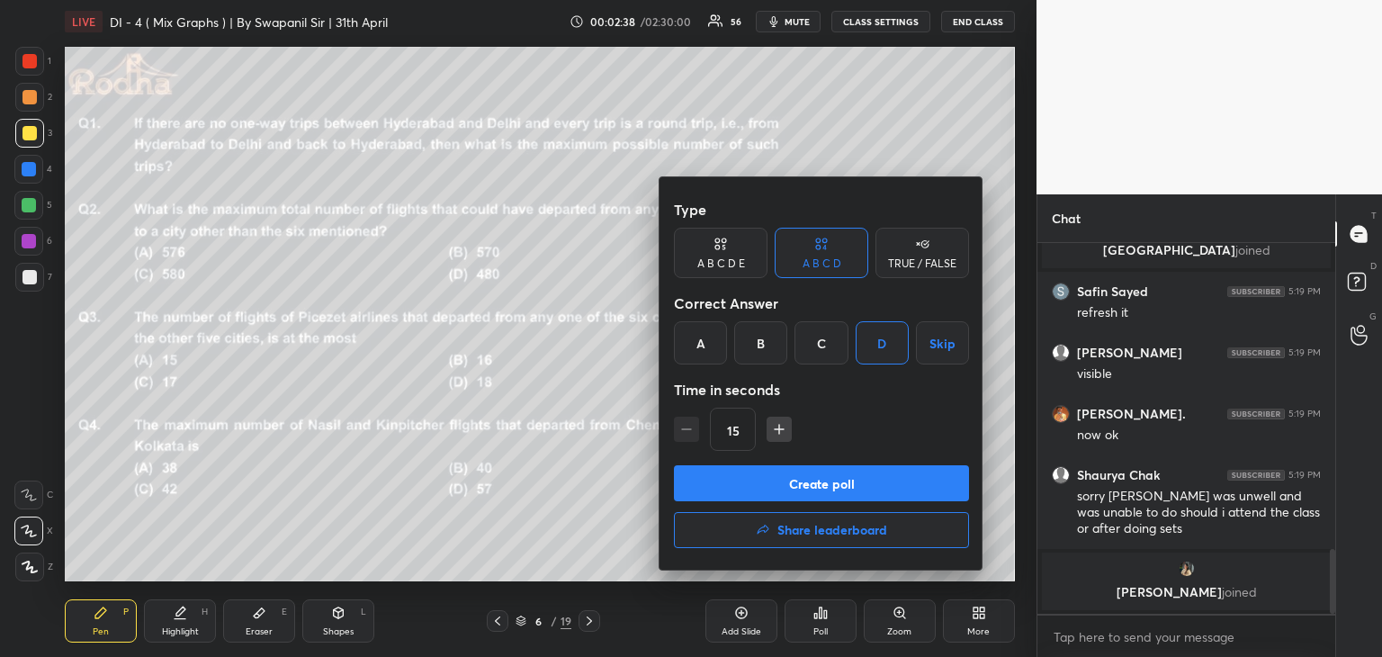
drag, startPoint x: 793, startPoint y: 485, endPoint x: 816, endPoint y: 500, distance: 27.2
click at [795, 485] on button "Create poll" at bounding box center [821, 483] width 295 height 36
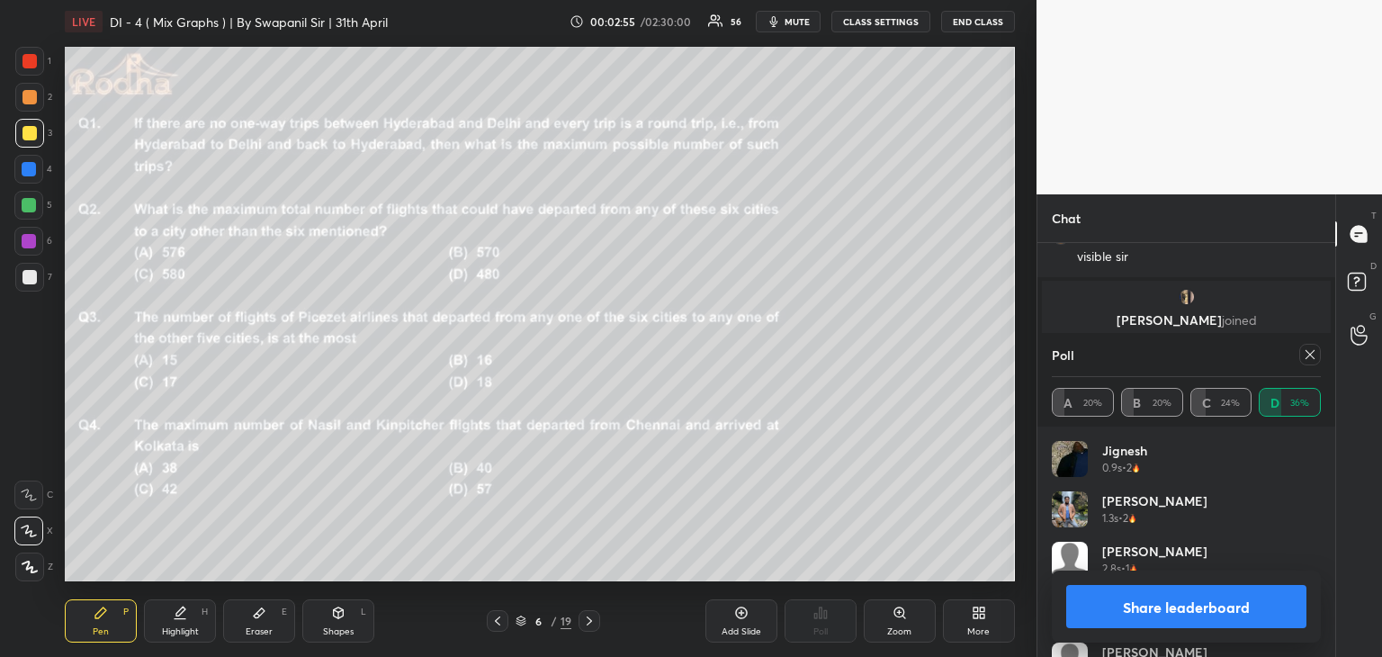
click at [1150, 609] on button "Share leaderboard" at bounding box center [1186, 606] width 240 height 43
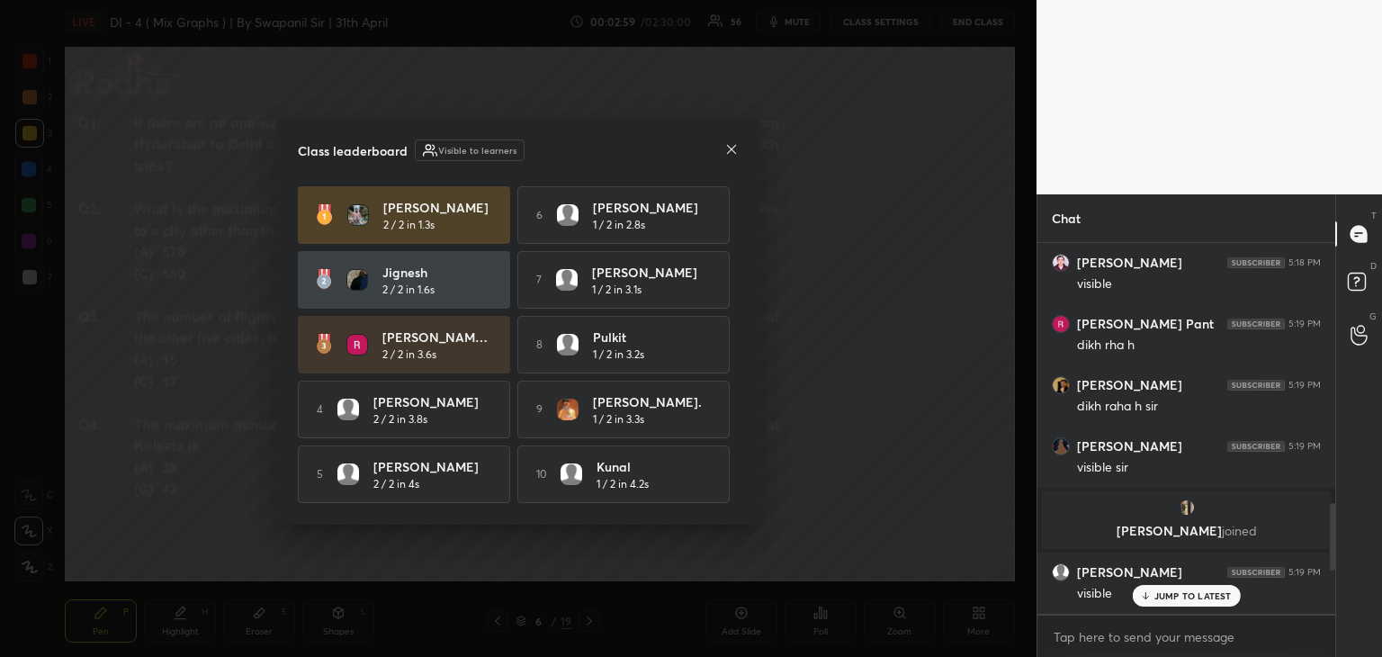
click at [707, 156] on div "Class leaderboard Visible to learners" at bounding box center [518, 150] width 441 height 22
click at [728, 145] on icon at bounding box center [731, 149] width 14 height 14
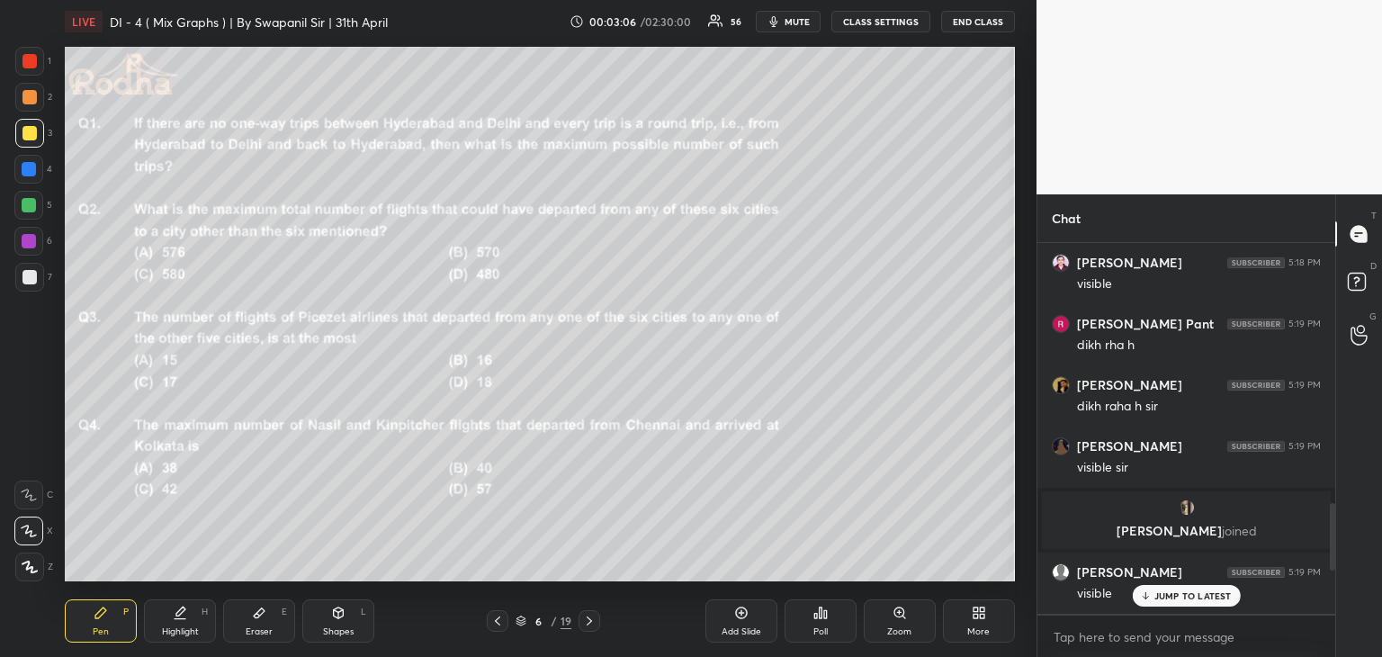
click at [820, 621] on div "Poll" at bounding box center [820, 620] width 72 height 43
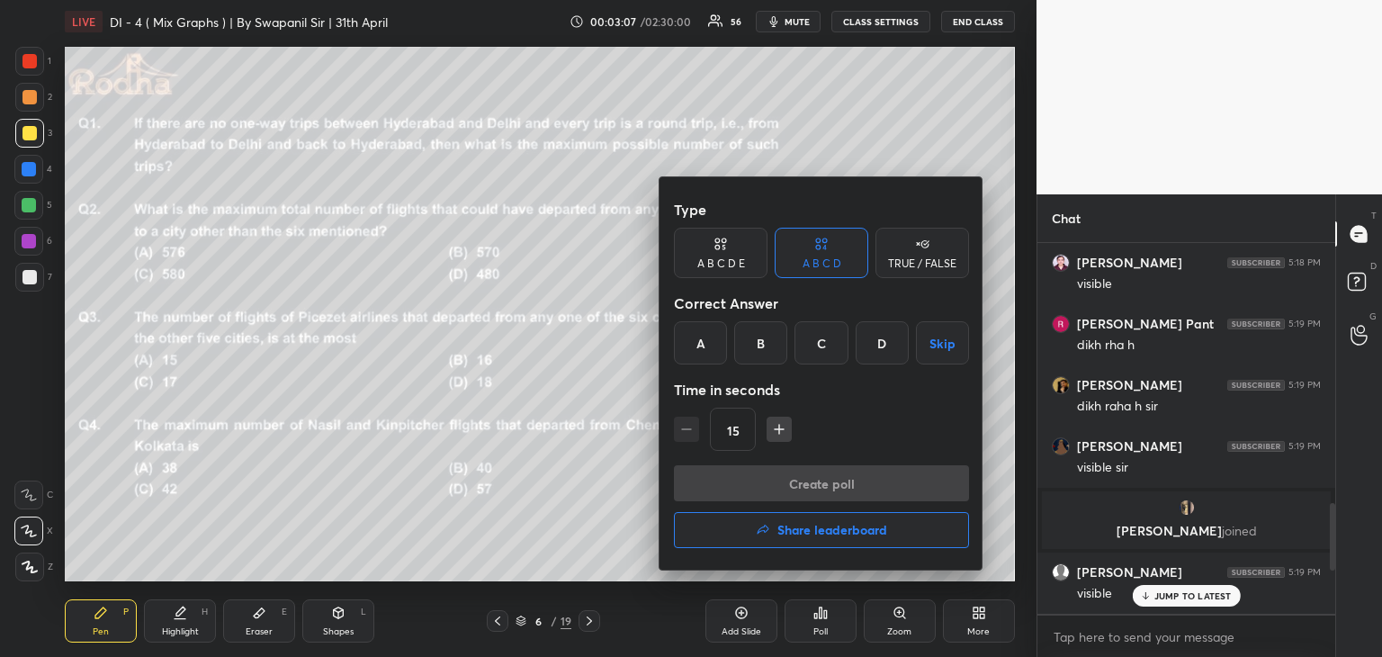
drag, startPoint x: 842, startPoint y: 354, endPoint x: 833, endPoint y: 353, distance: 9.0
click at [839, 354] on div "Type A B C D E A B C D TRUE / FALSE Correct Answer A B C D Skip Time in seconds…" at bounding box center [821, 373] width 324 height 392
click at [875, 349] on div "D" at bounding box center [881, 342] width 53 height 43
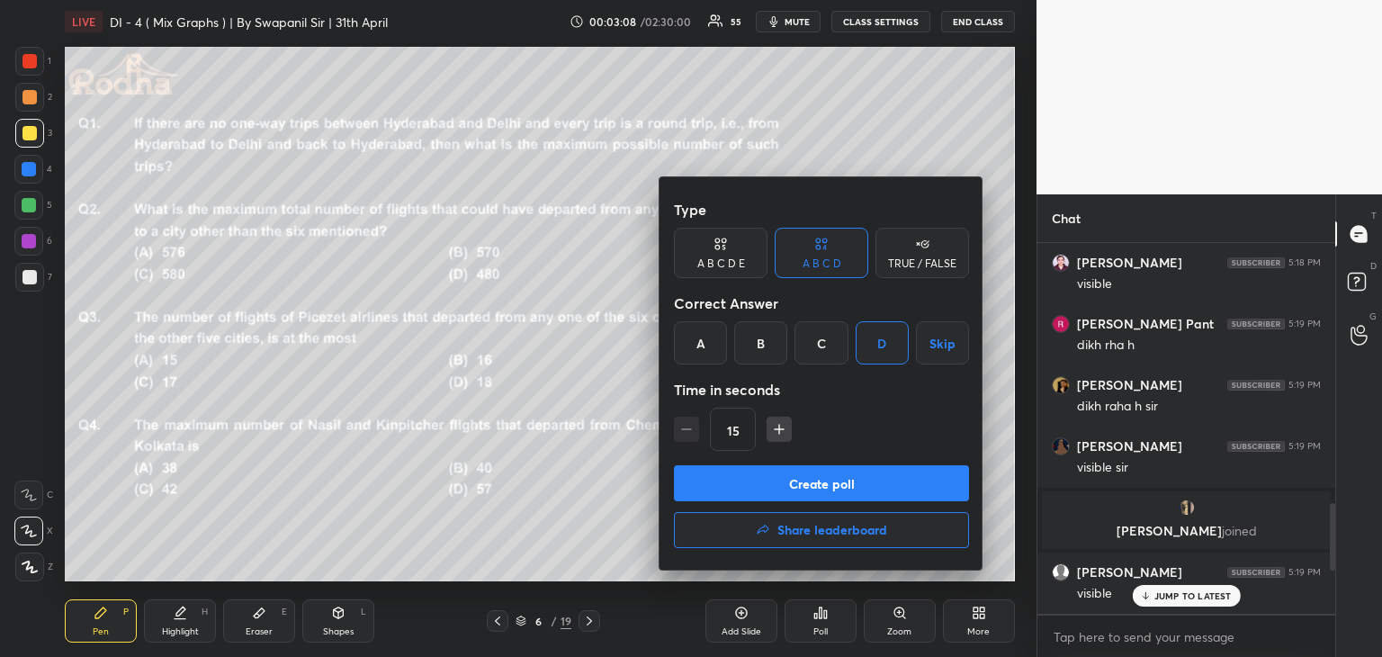
click at [841, 488] on button "Create poll" at bounding box center [821, 483] width 295 height 36
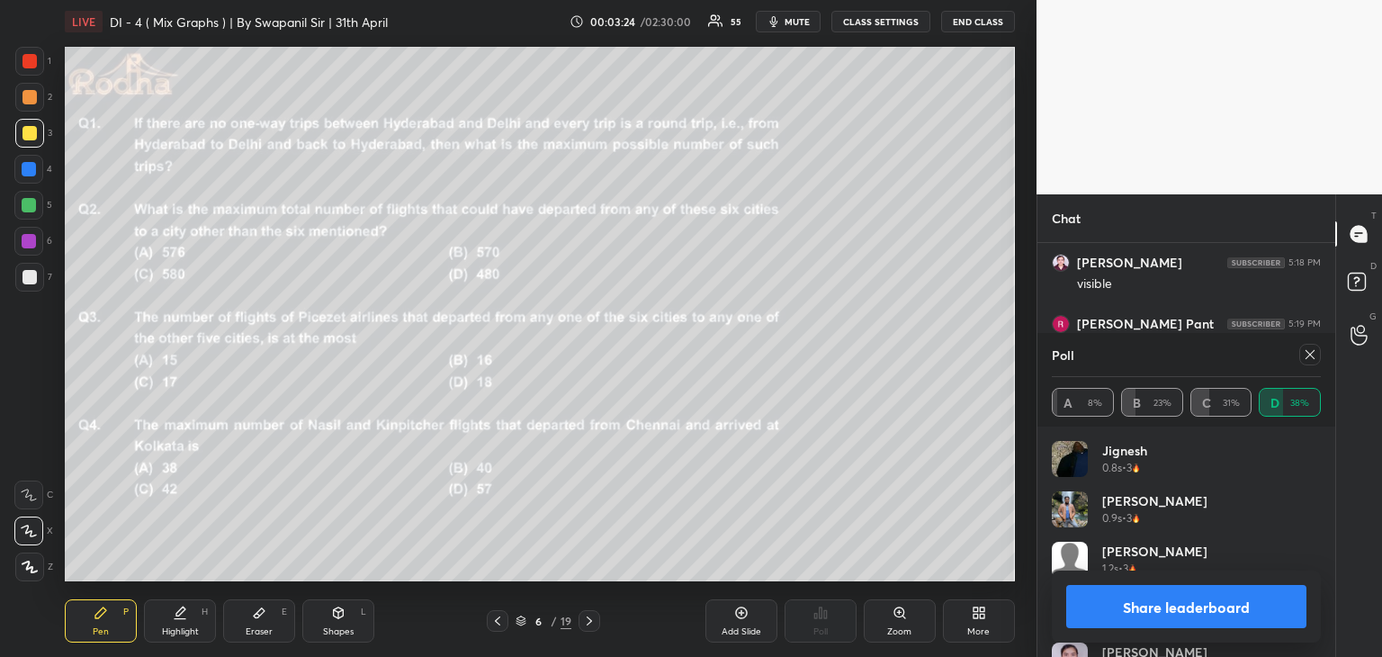
click at [1133, 613] on button "Share leaderboard" at bounding box center [1186, 606] width 240 height 43
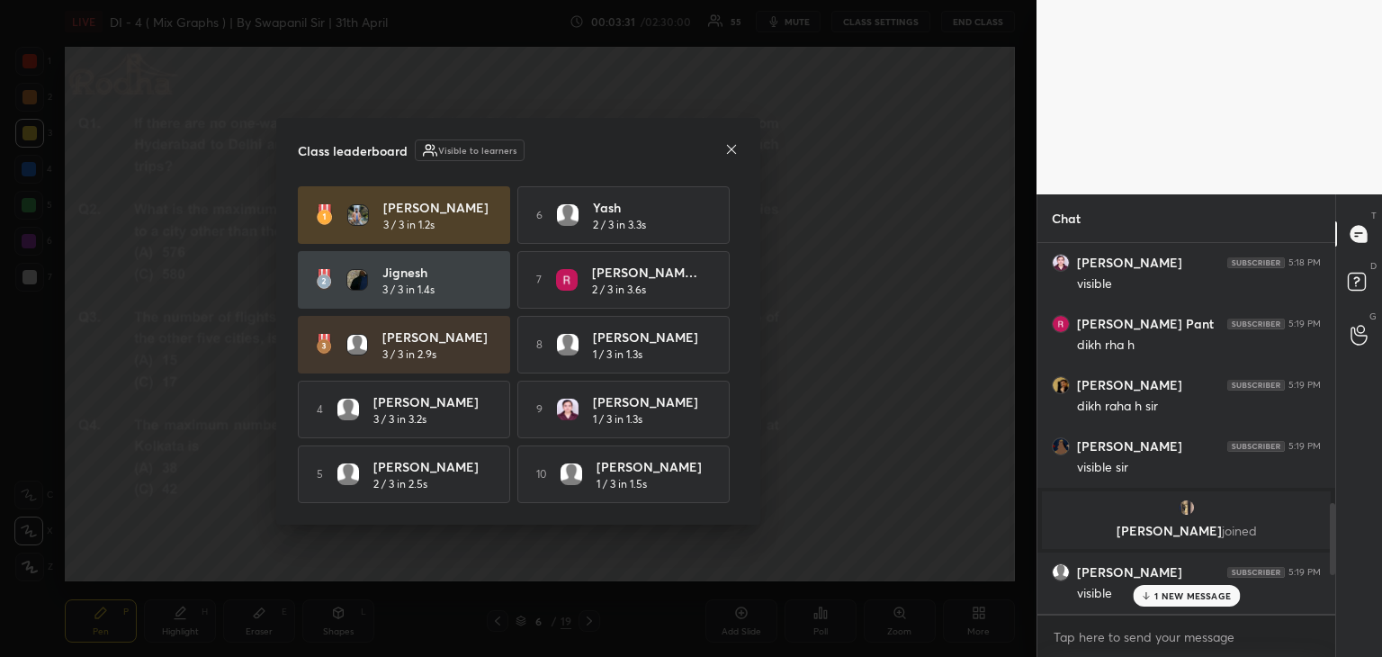
click at [729, 142] on icon at bounding box center [731, 149] width 14 height 14
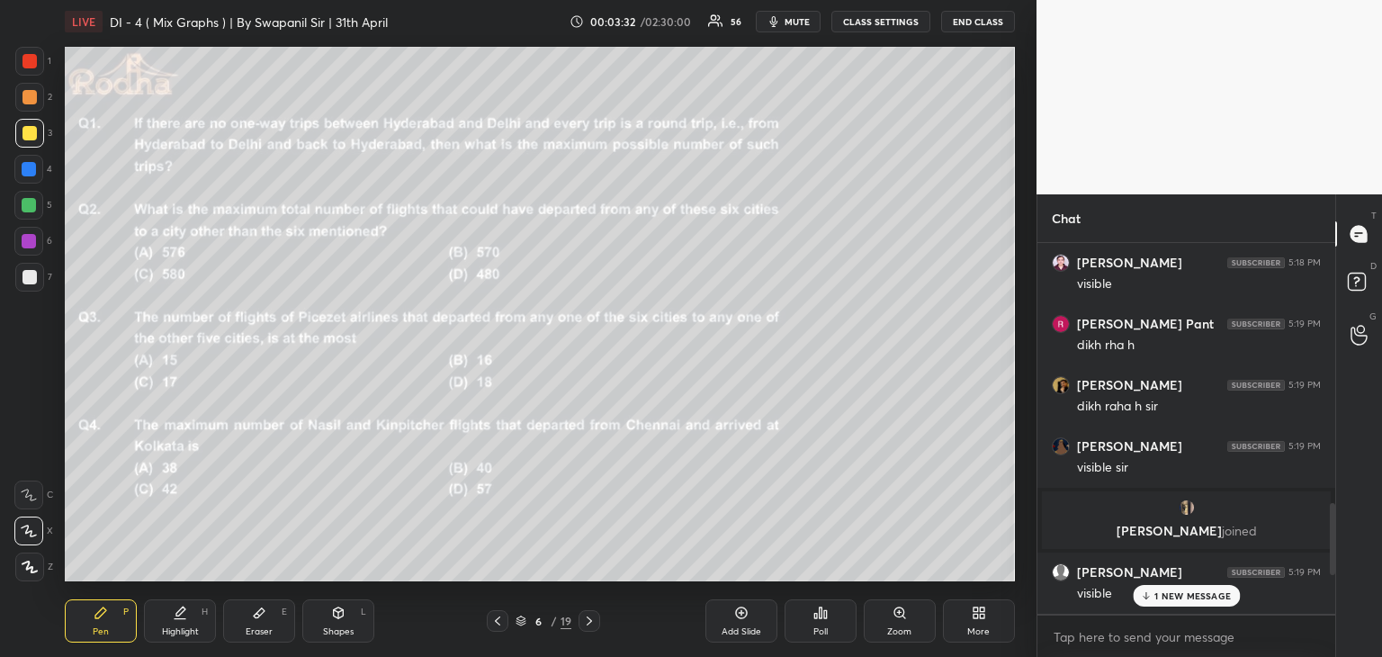
click at [1167, 598] on p "1 NEW MESSAGE" at bounding box center [1192, 595] width 76 height 11
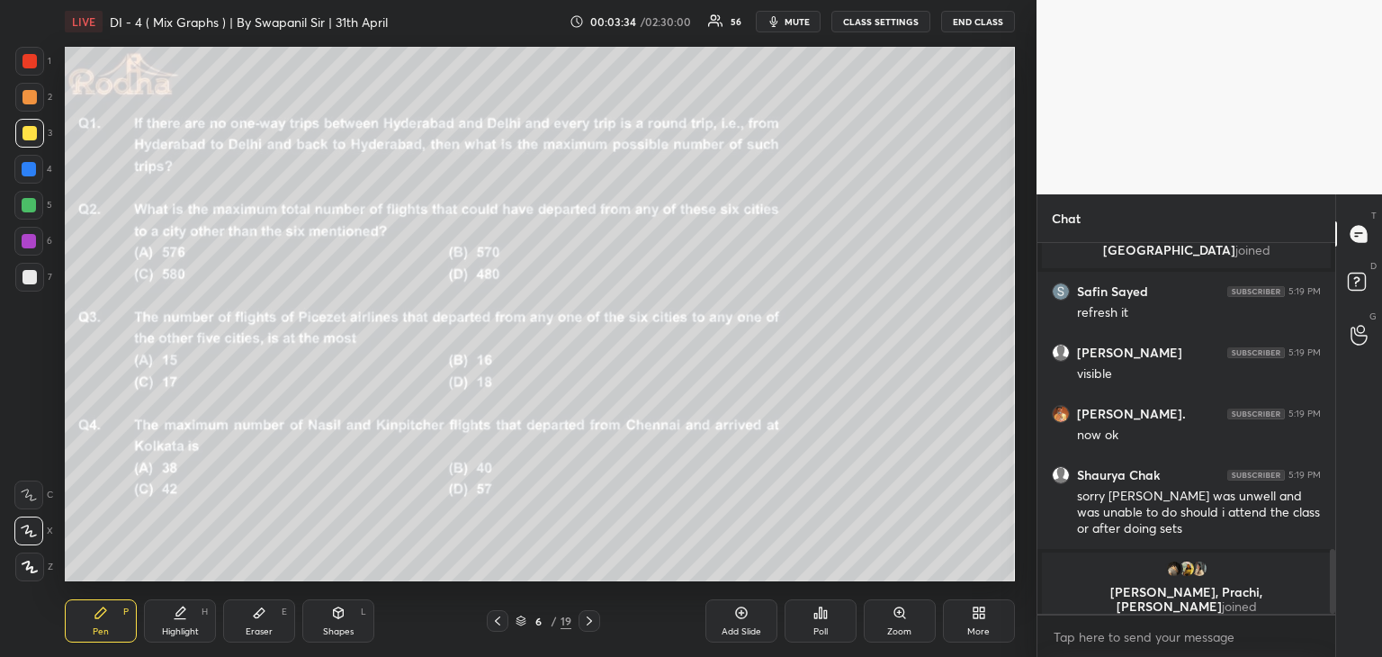
click at [820, 620] on div "Poll" at bounding box center [820, 620] width 72 height 43
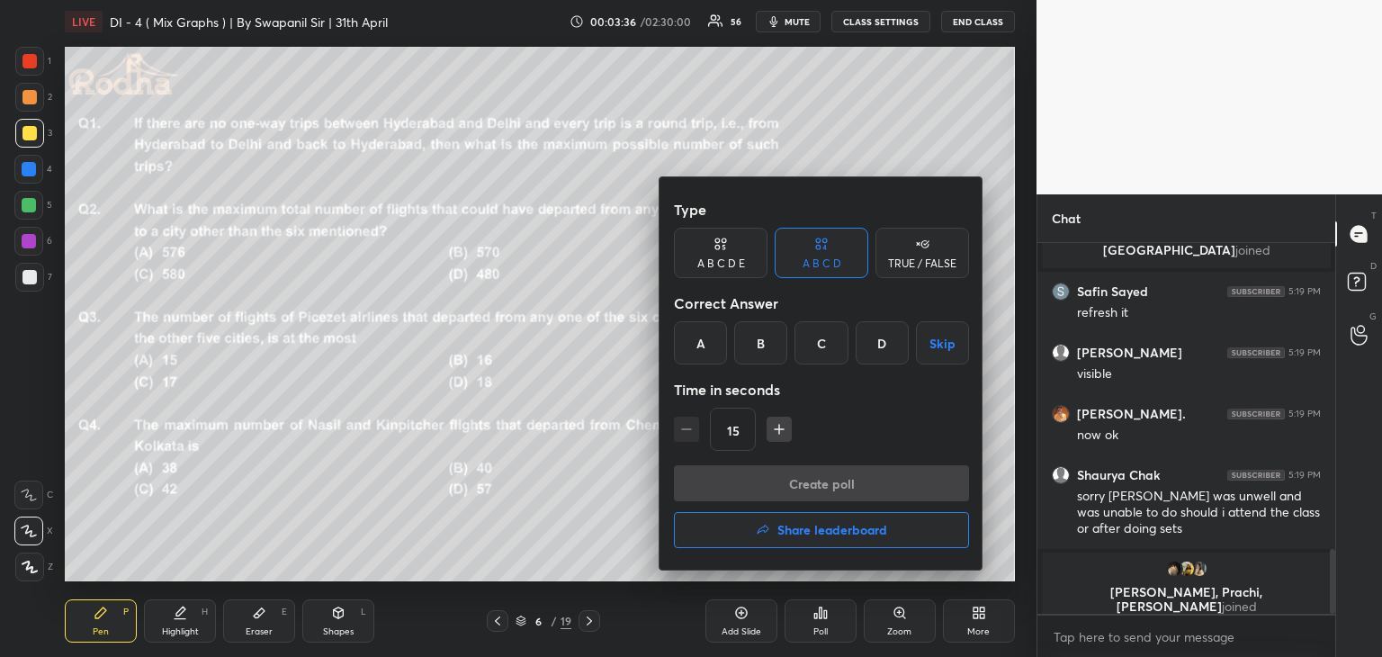
click at [825, 340] on div "C" at bounding box center [820, 342] width 53 height 43
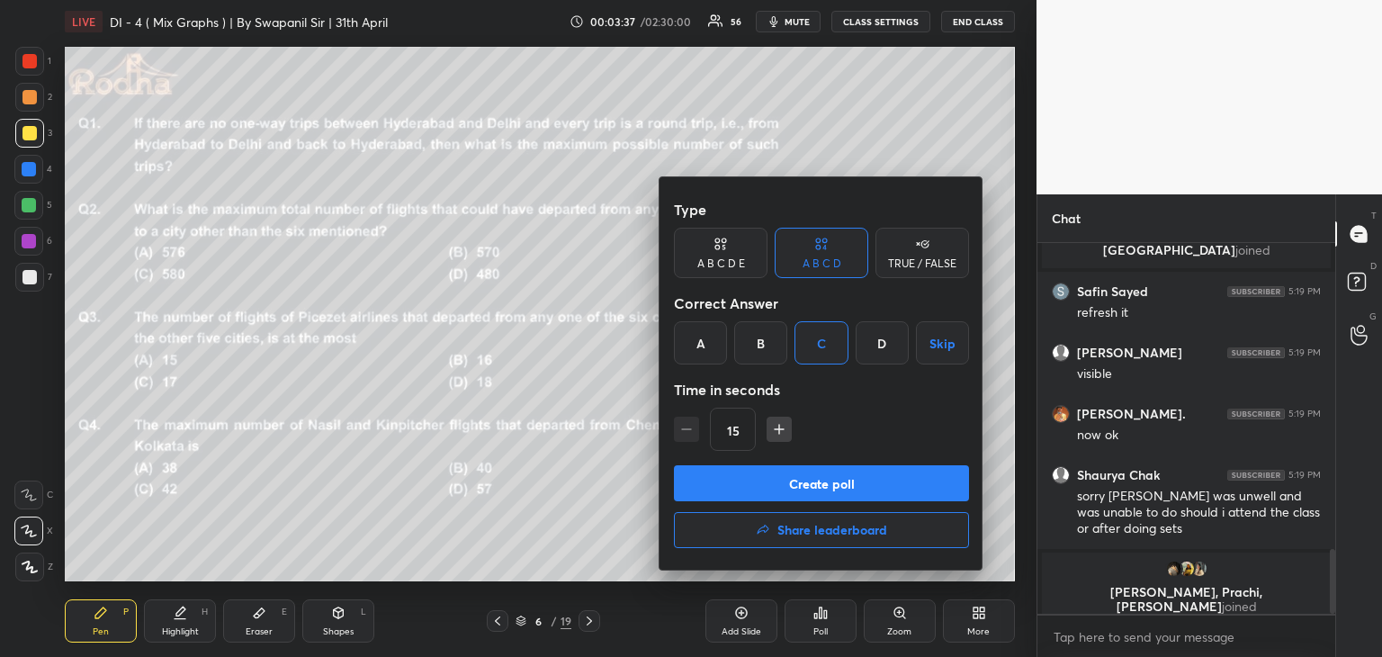
click at [807, 488] on button "Create poll" at bounding box center [821, 483] width 295 height 36
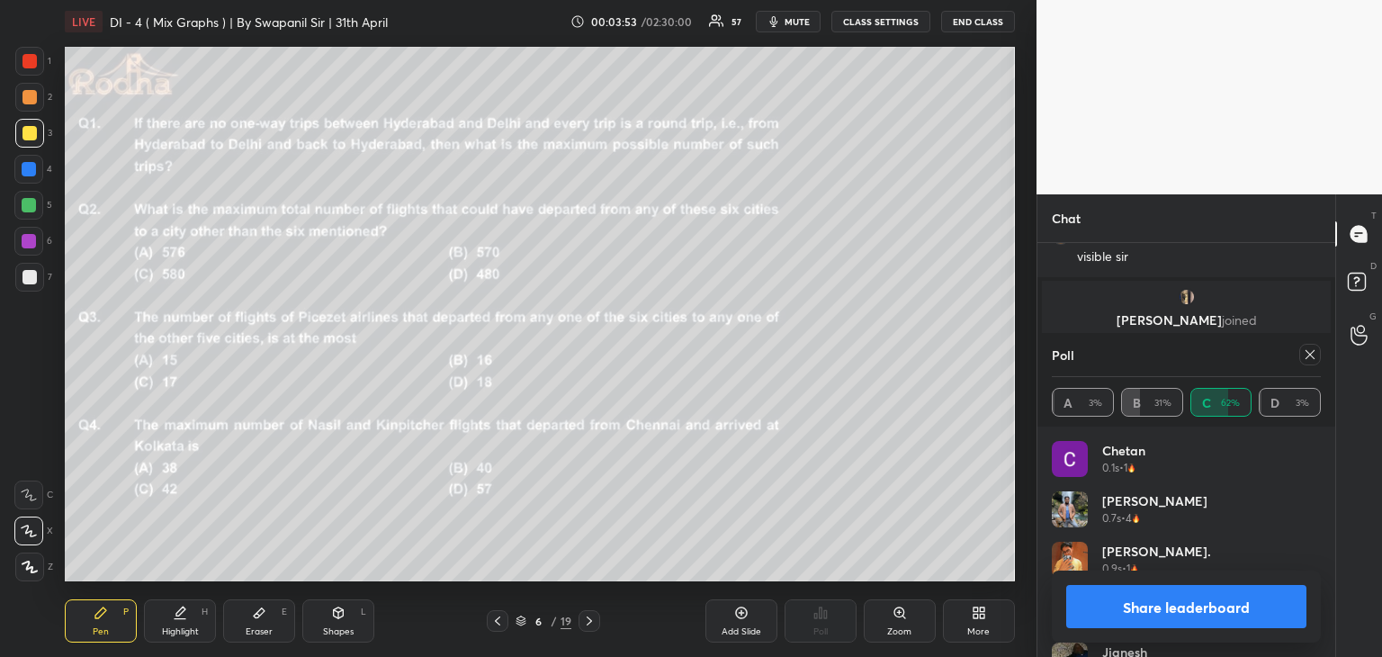
drag, startPoint x: 1187, startPoint y: 605, endPoint x: 1198, endPoint y: 602, distance: 11.4
click at [1186, 604] on button "Share leaderboard" at bounding box center [1186, 606] width 240 height 43
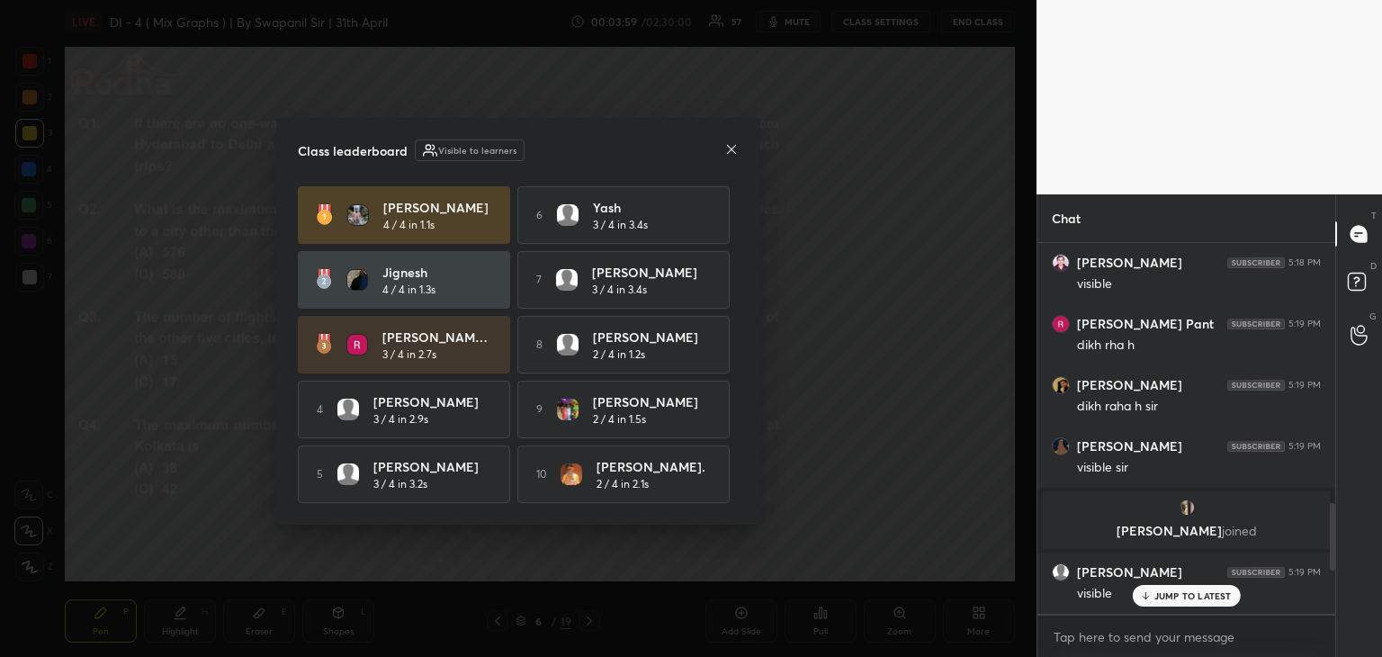
click at [1168, 598] on p "JUMP TO LATEST" at bounding box center [1192, 595] width 77 height 11
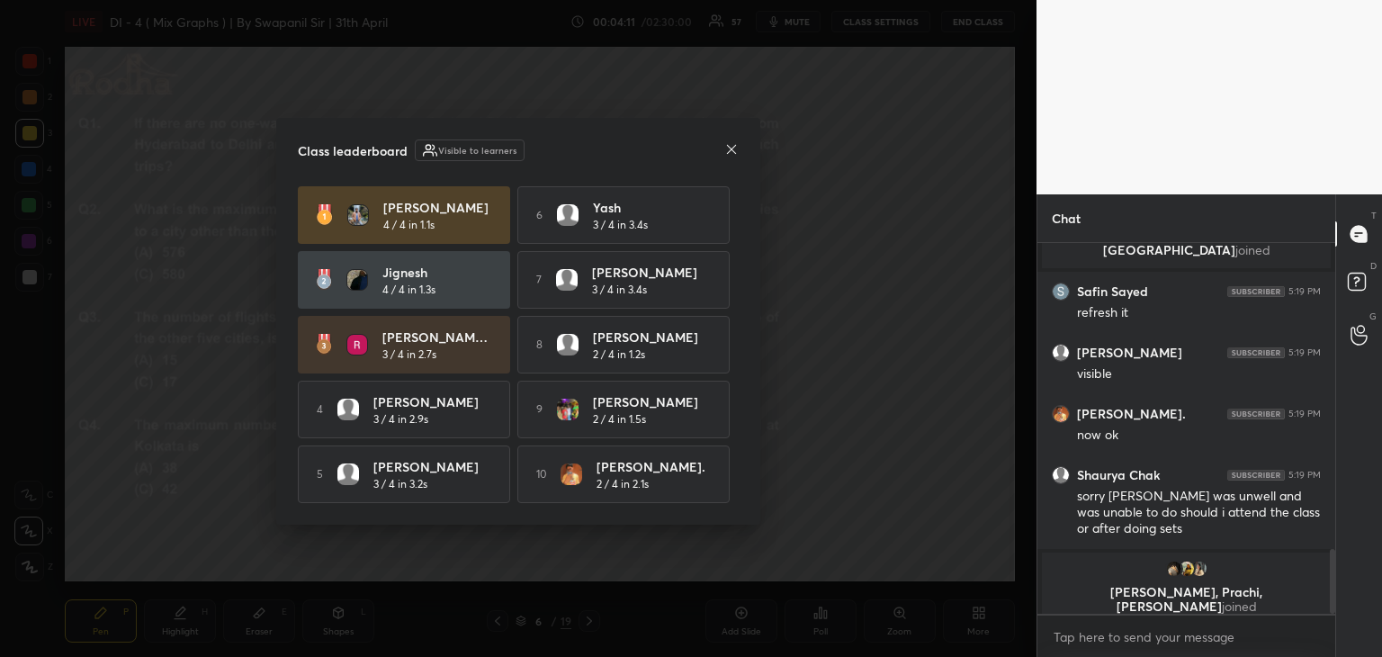
click at [732, 145] on icon at bounding box center [731, 149] width 14 height 14
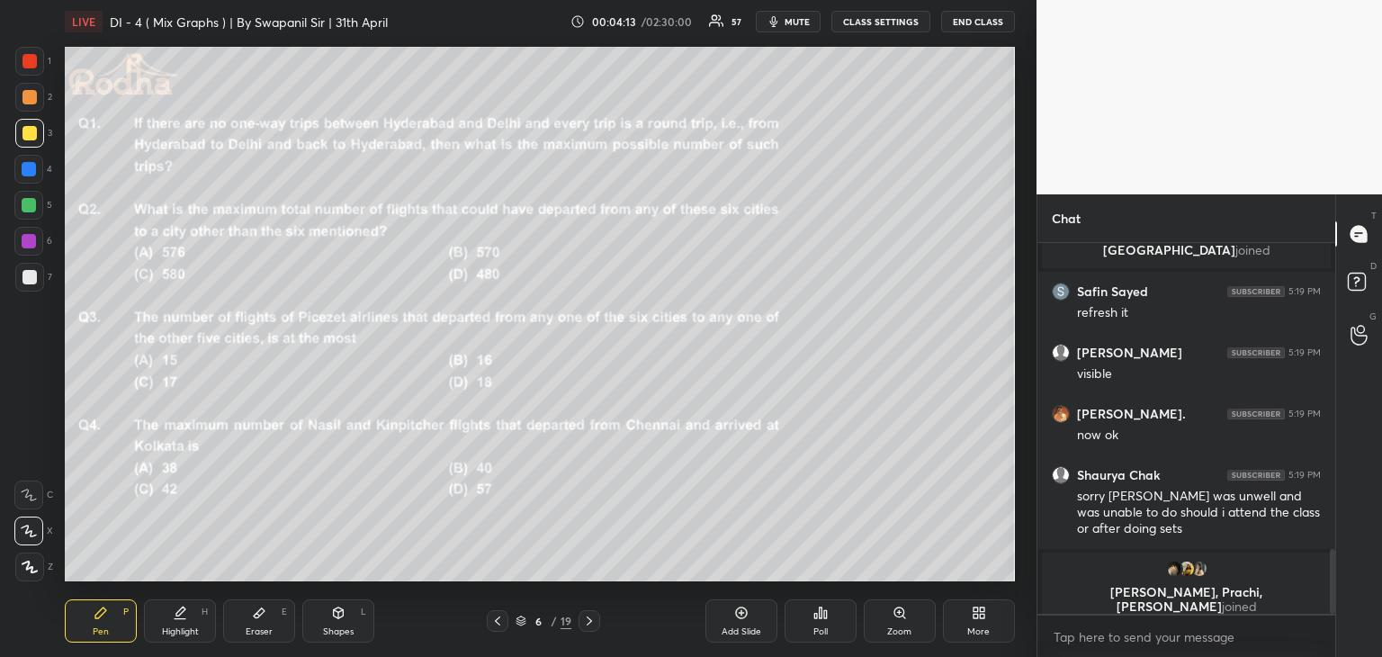
click at [503, 622] on icon at bounding box center [497, 620] width 14 height 14
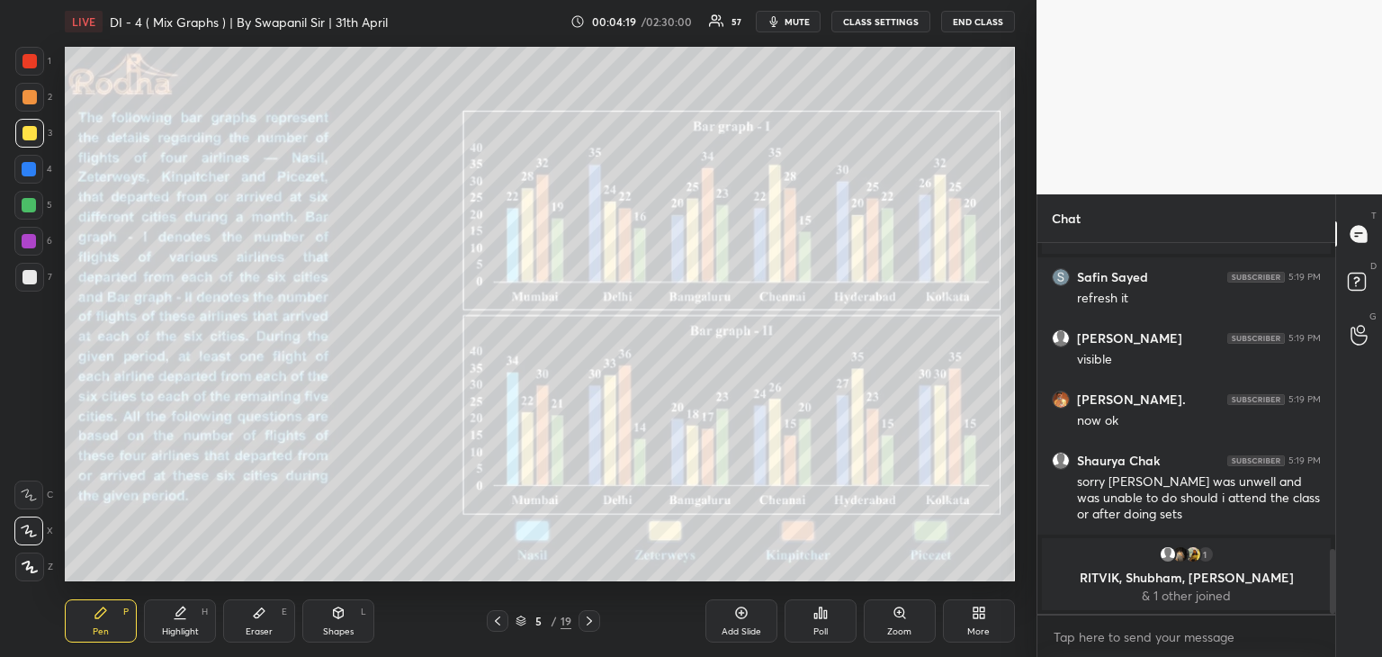
click at [24, 58] on div at bounding box center [29, 61] width 14 height 14
click at [342, 623] on div "Shapes L" at bounding box center [338, 620] width 72 height 43
click at [25, 535] on icon at bounding box center [29, 531] width 19 height 19
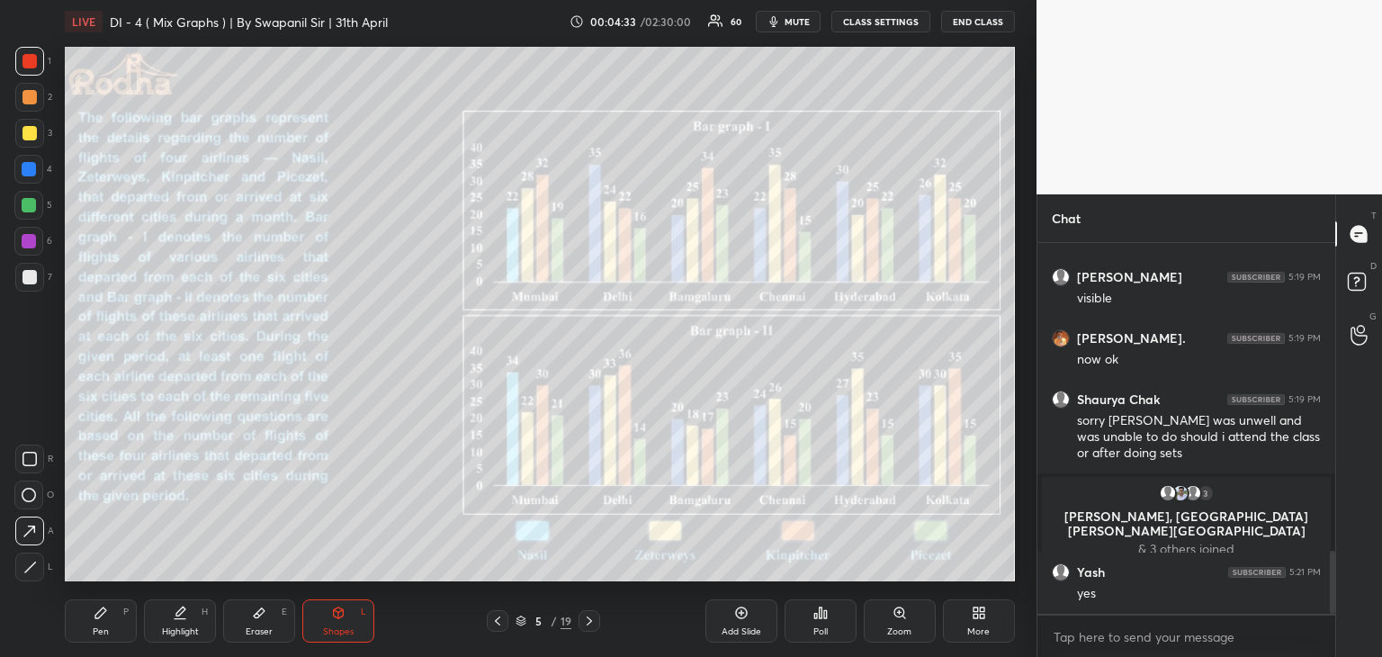
scroll to position [1801, 0]
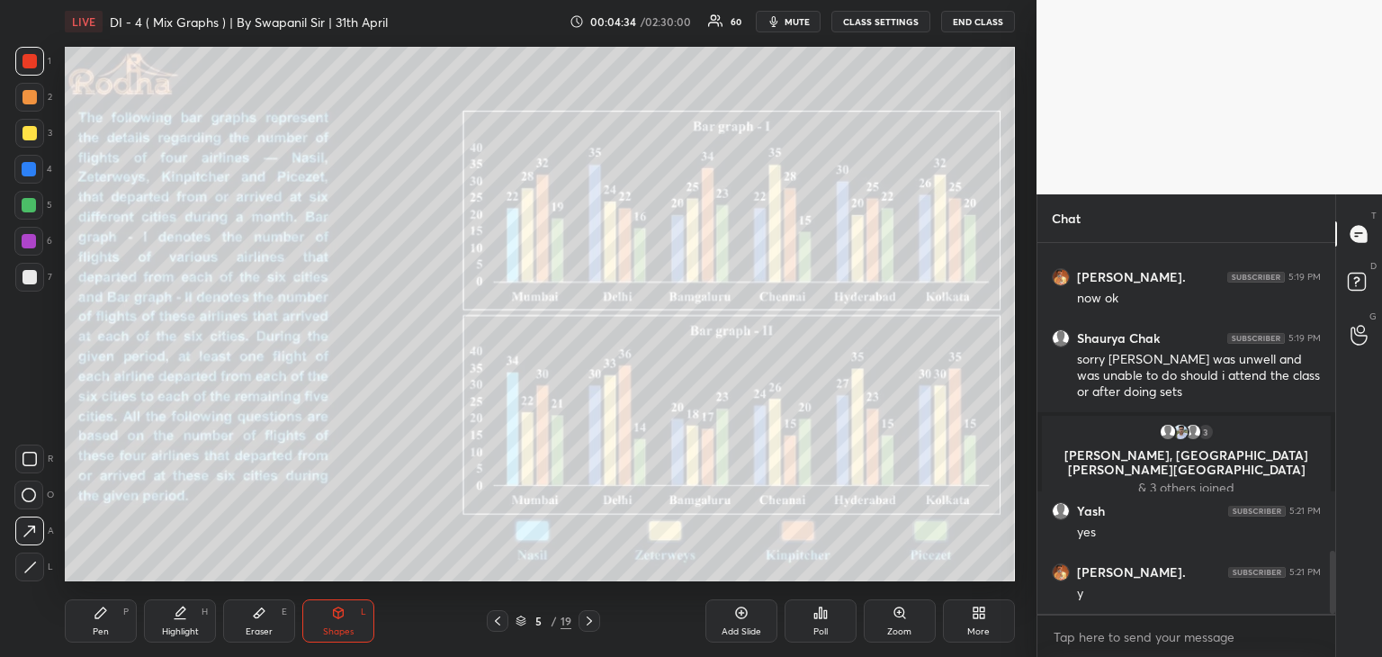
drag, startPoint x: 109, startPoint y: 630, endPoint x: 133, endPoint y: 604, distance: 35.0
click at [112, 627] on div "Pen P" at bounding box center [101, 620] width 72 height 43
click at [267, 613] on div "Eraser E" at bounding box center [259, 620] width 72 height 43
click at [31, 569] on g at bounding box center [29, 567] width 14 height 14
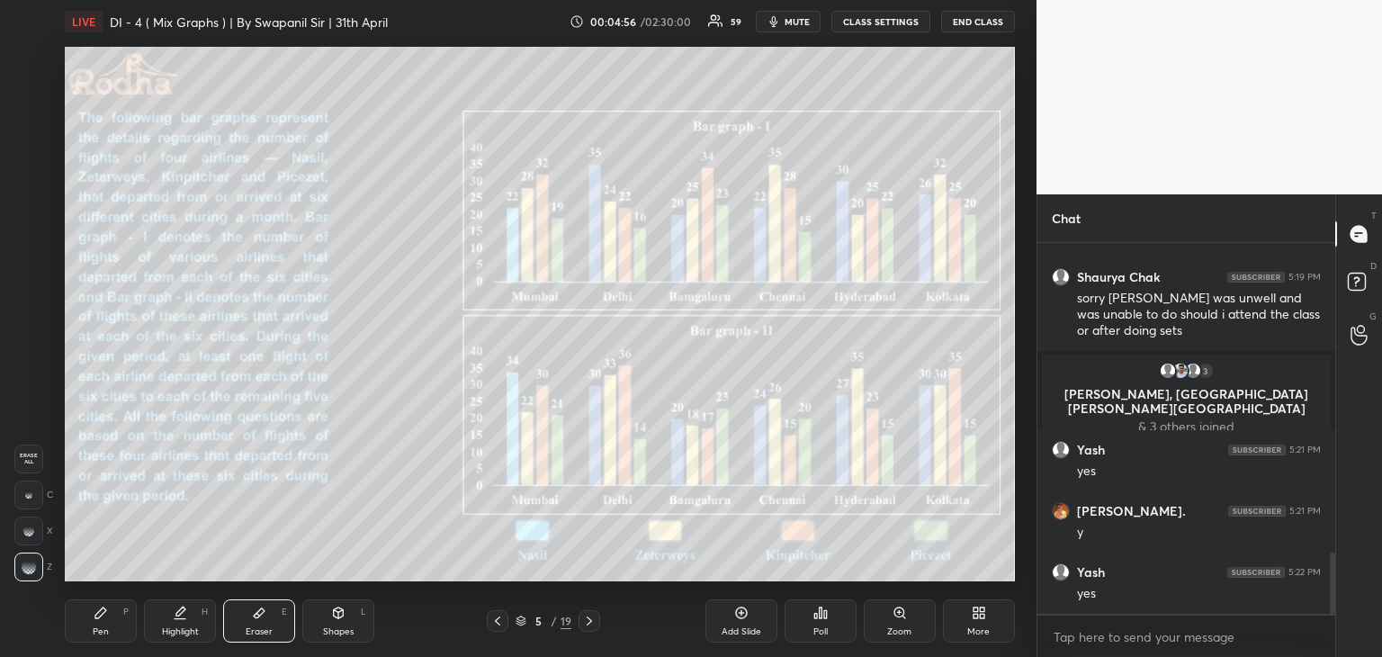
click at [590, 623] on icon at bounding box center [589, 620] width 14 height 14
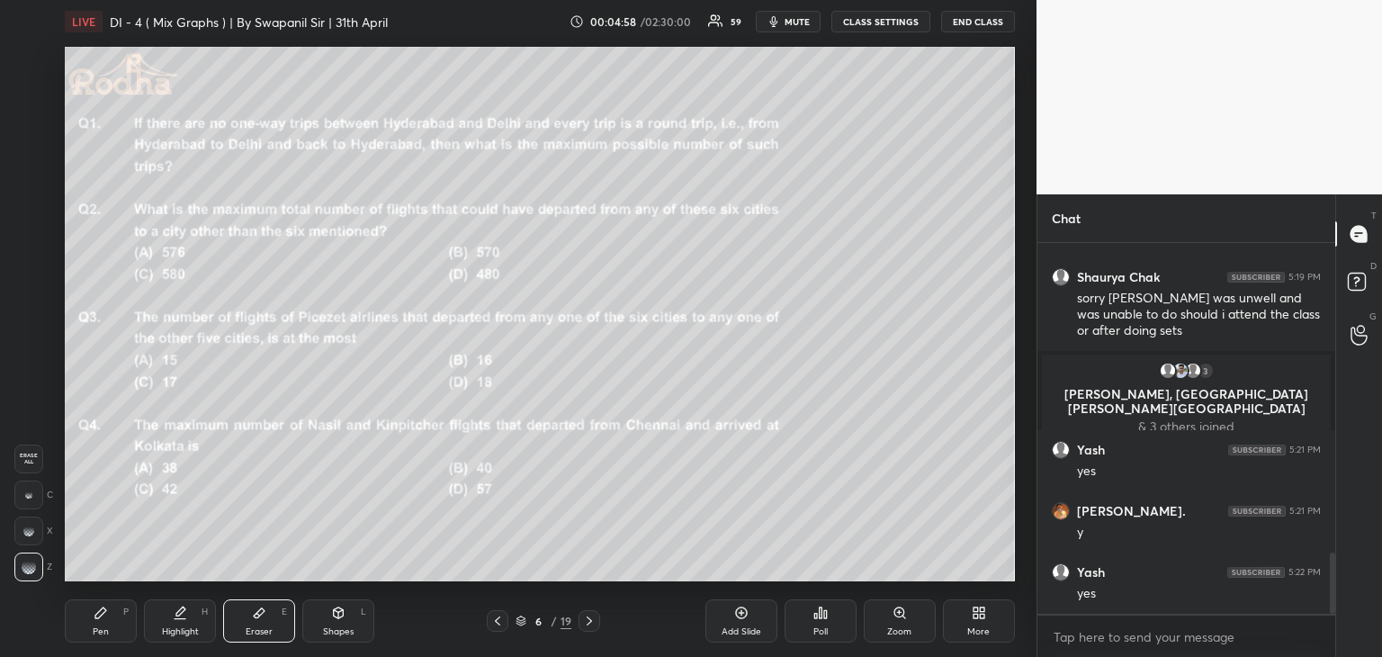
click at [603, 621] on div "6 / 19" at bounding box center [543, 621] width 156 height 22
click at [595, 624] on icon at bounding box center [589, 620] width 14 height 14
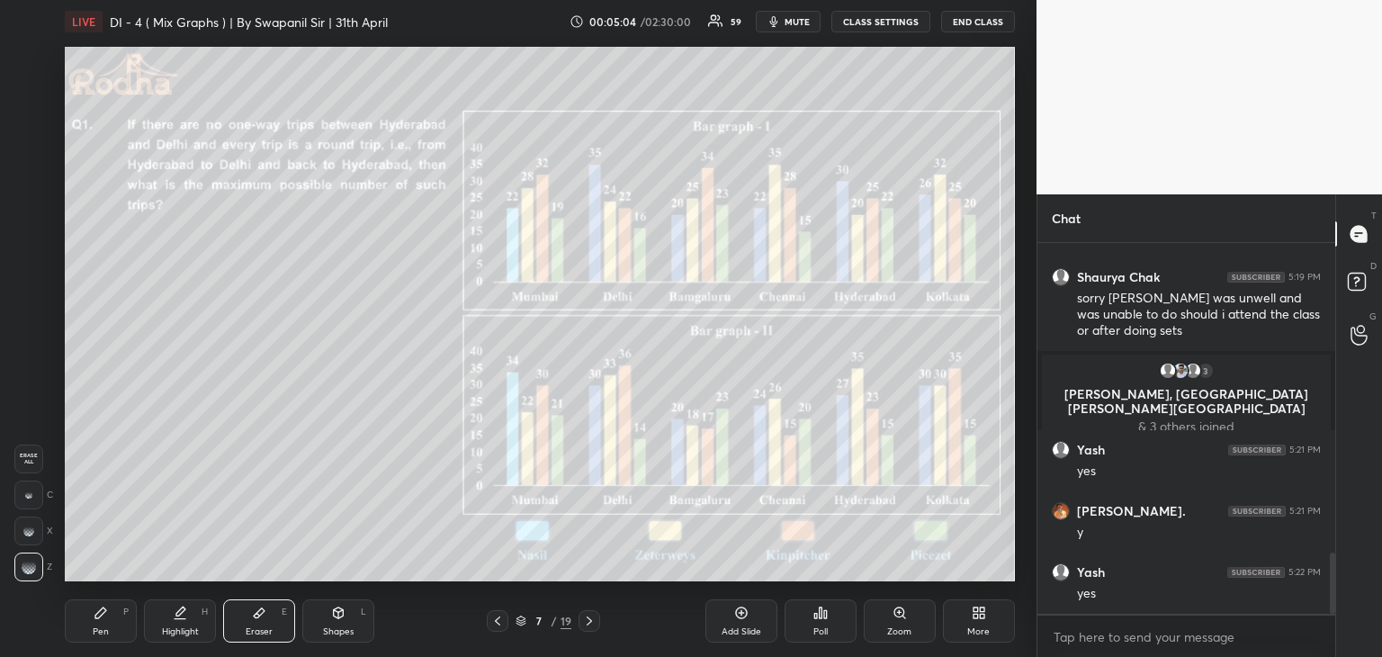
click at [99, 627] on div "Pen" at bounding box center [101, 631] width 16 height 9
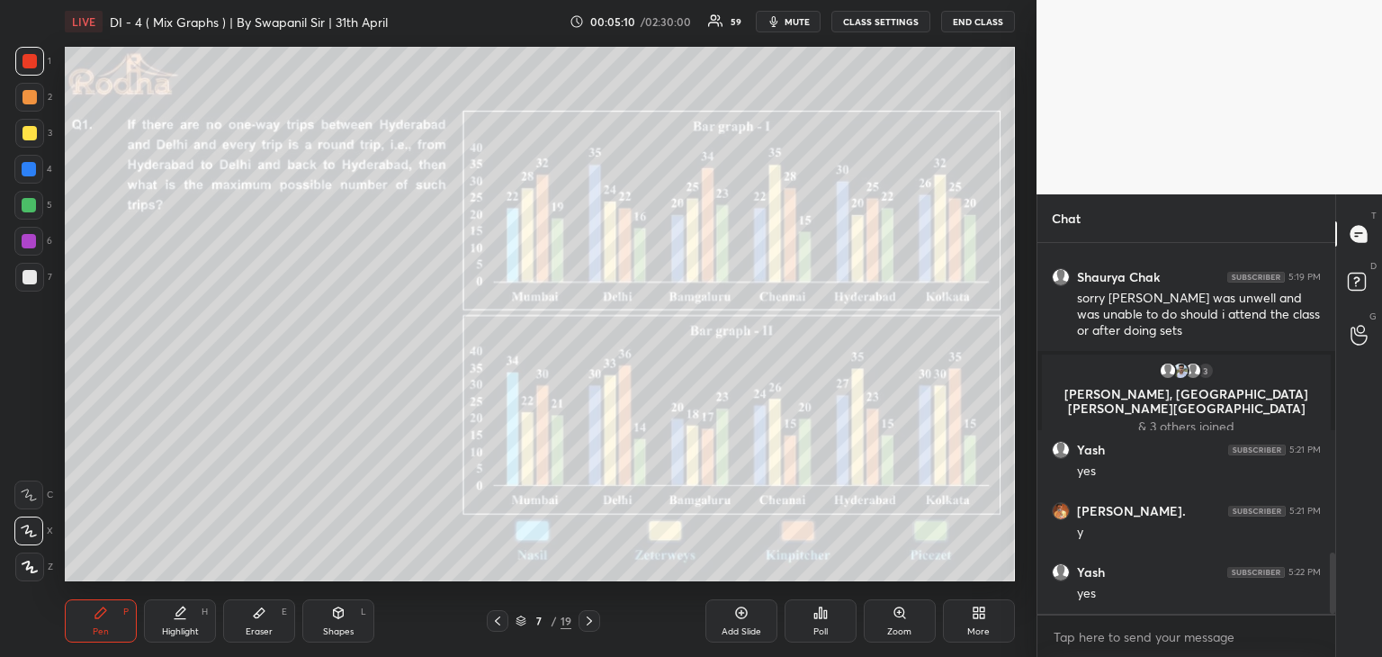
click at [342, 624] on div "Shapes L" at bounding box center [338, 620] width 72 height 43
click at [20, 237] on div at bounding box center [28, 241] width 29 height 29
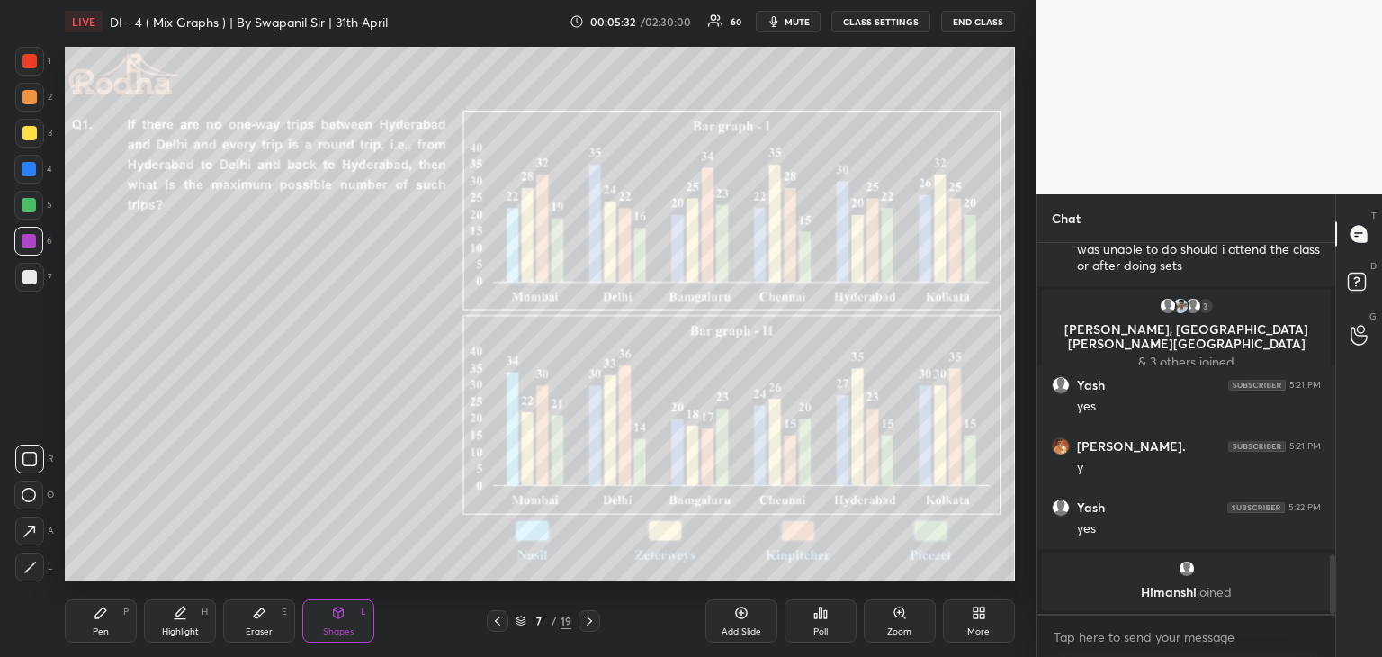
click at [112, 640] on div "Pen P" at bounding box center [101, 620] width 72 height 43
click at [29, 206] on div at bounding box center [29, 205] width 14 height 14
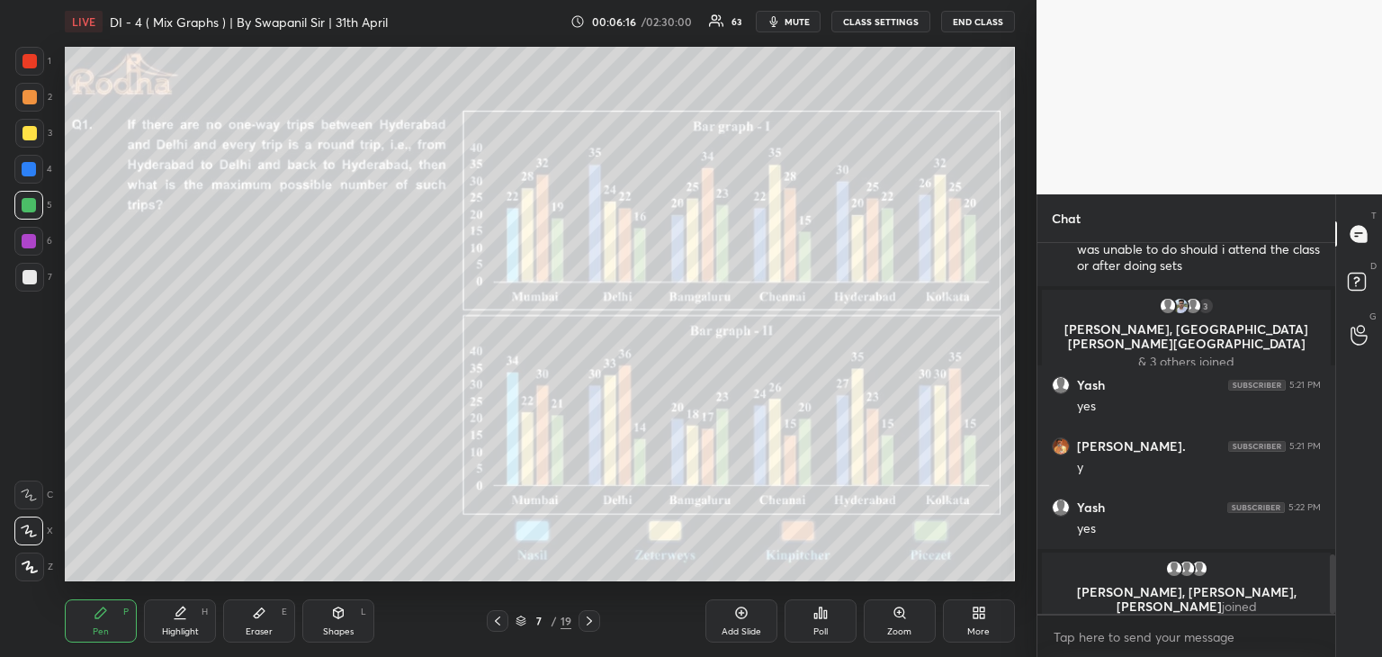
scroll to position [1916, 0]
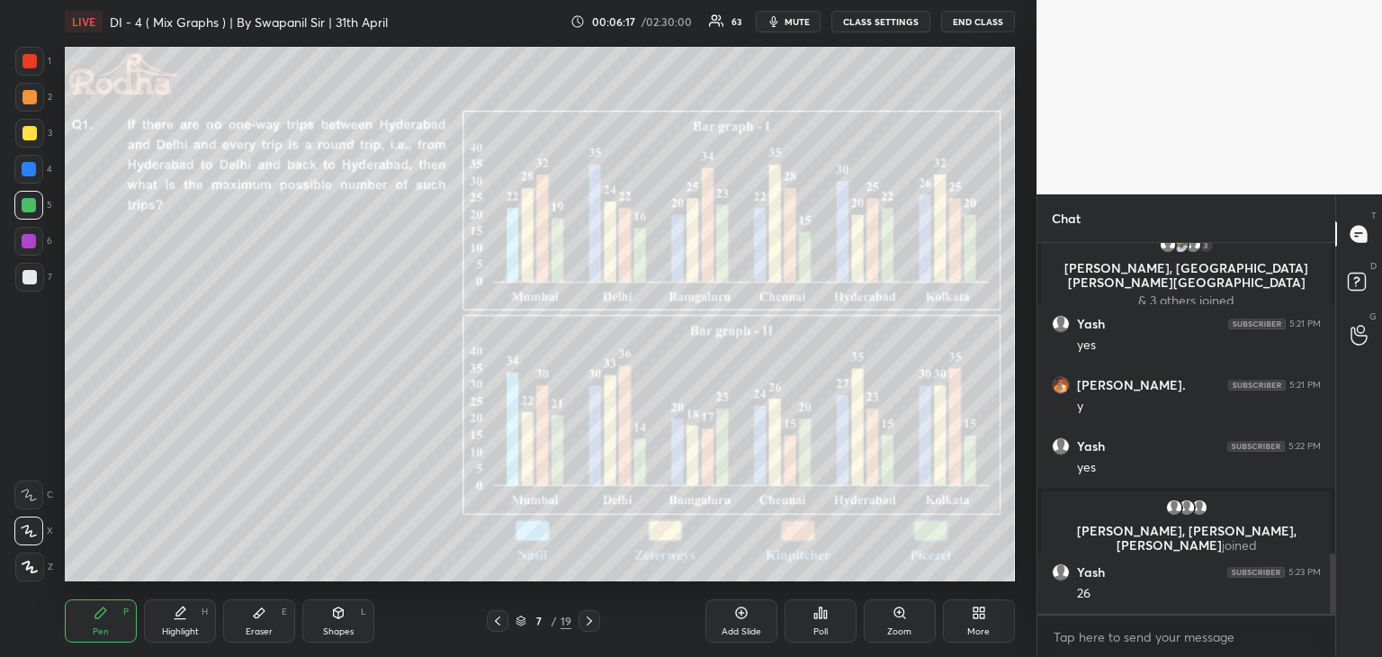
click at [182, 624] on div "Highlight H" at bounding box center [180, 620] width 72 height 43
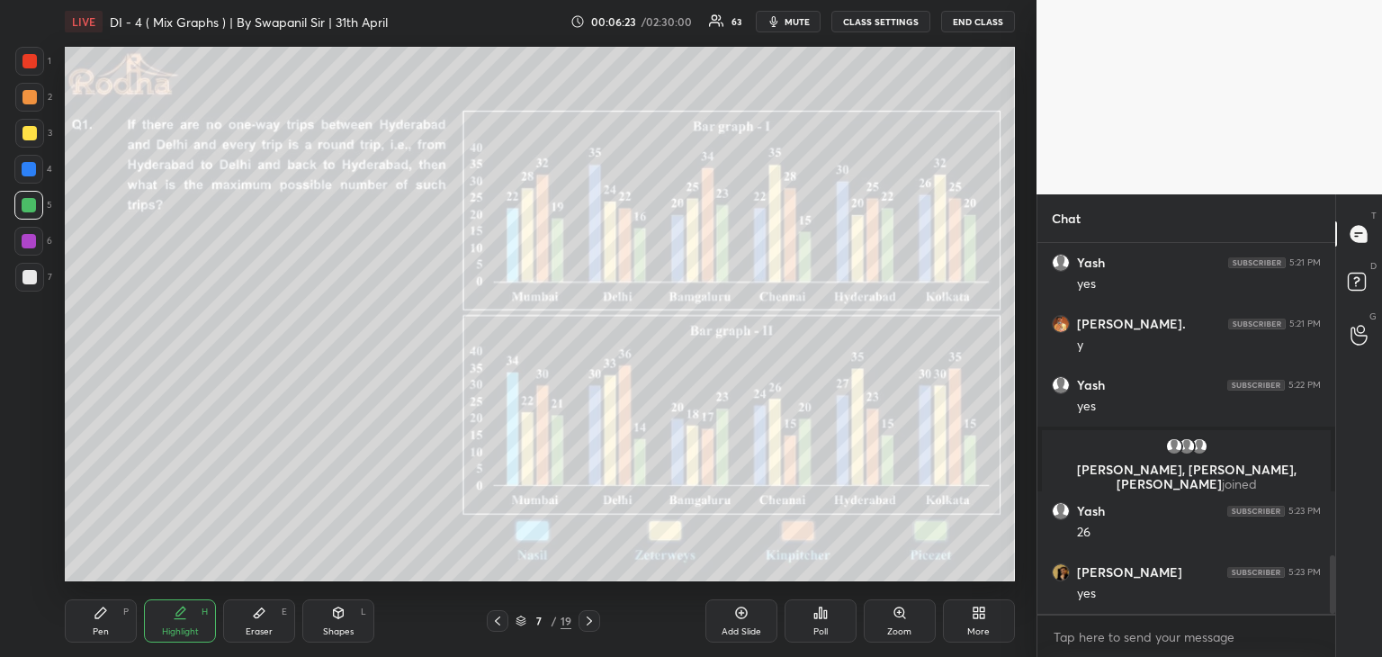
click at [94, 639] on div "Pen P" at bounding box center [101, 620] width 72 height 43
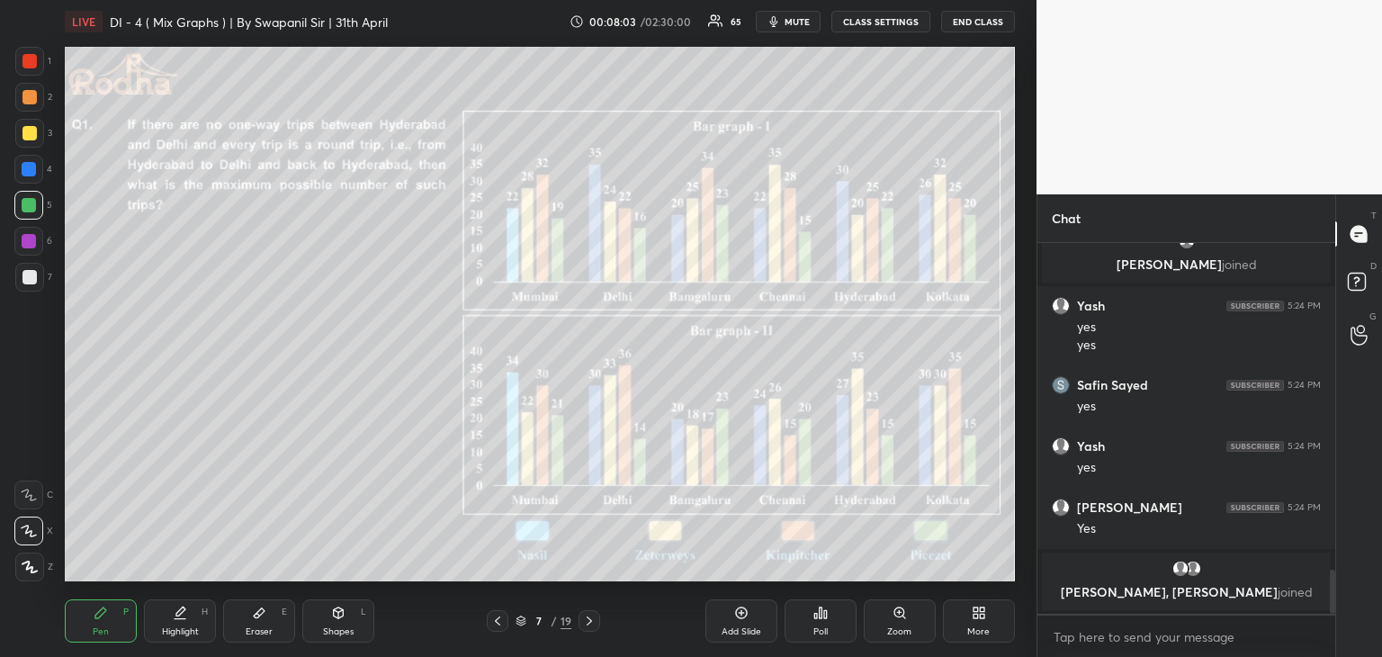
scroll to position [2709, 0]
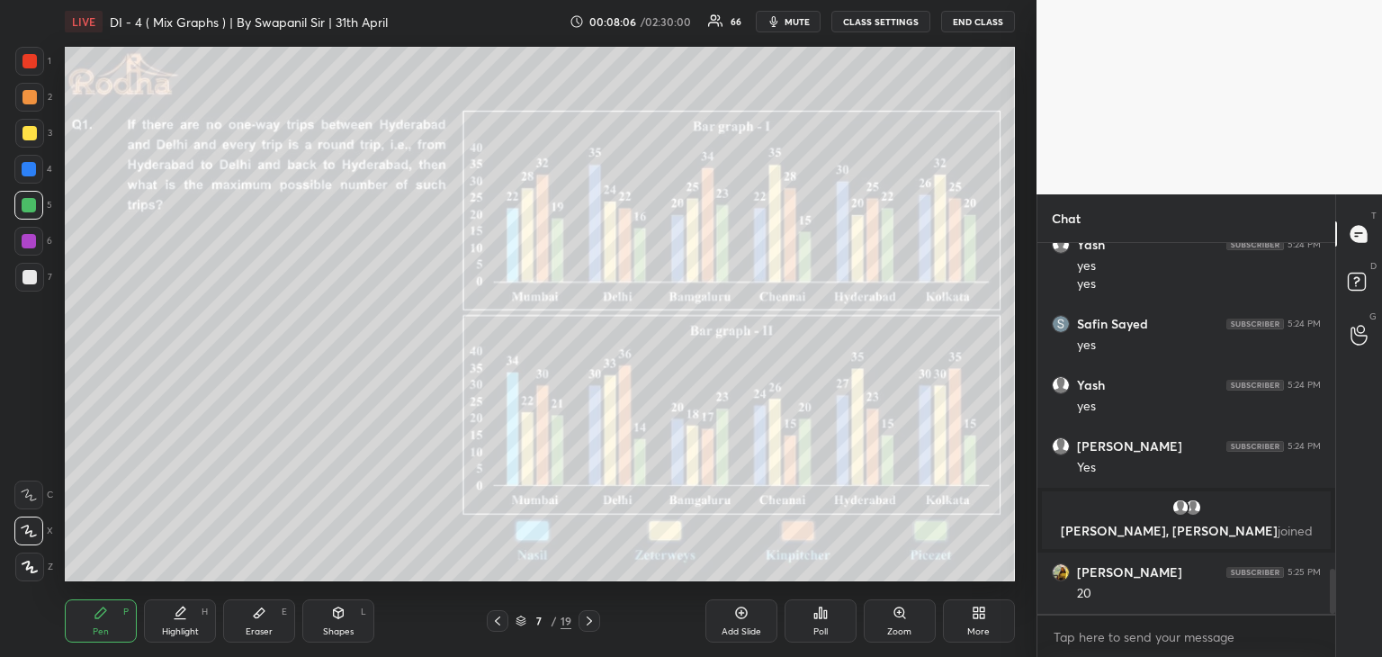
click at [19, 61] on div at bounding box center [29, 61] width 29 height 29
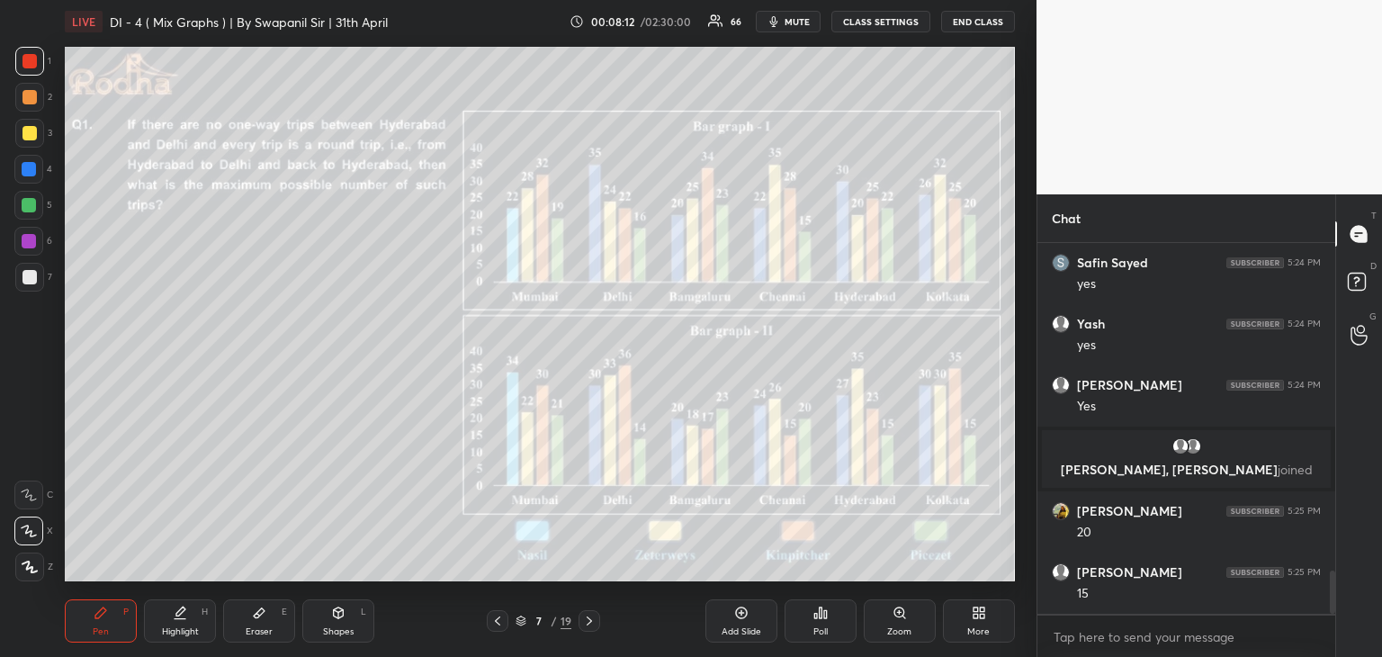
scroll to position [2832, 0]
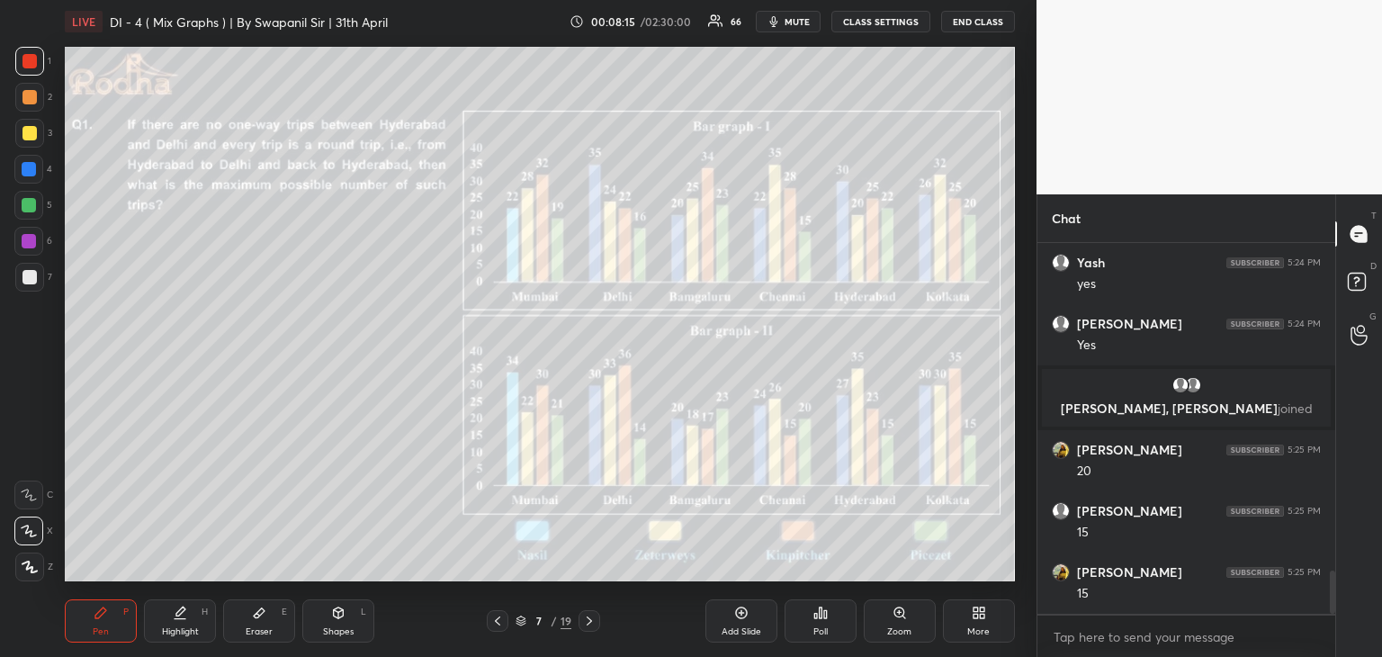
drag, startPoint x: 271, startPoint y: 616, endPoint x: 280, endPoint y: 606, distance: 13.4
click at [270, 616] on div "Eraser E" at bounding box center [259, 620] width 72 height 43
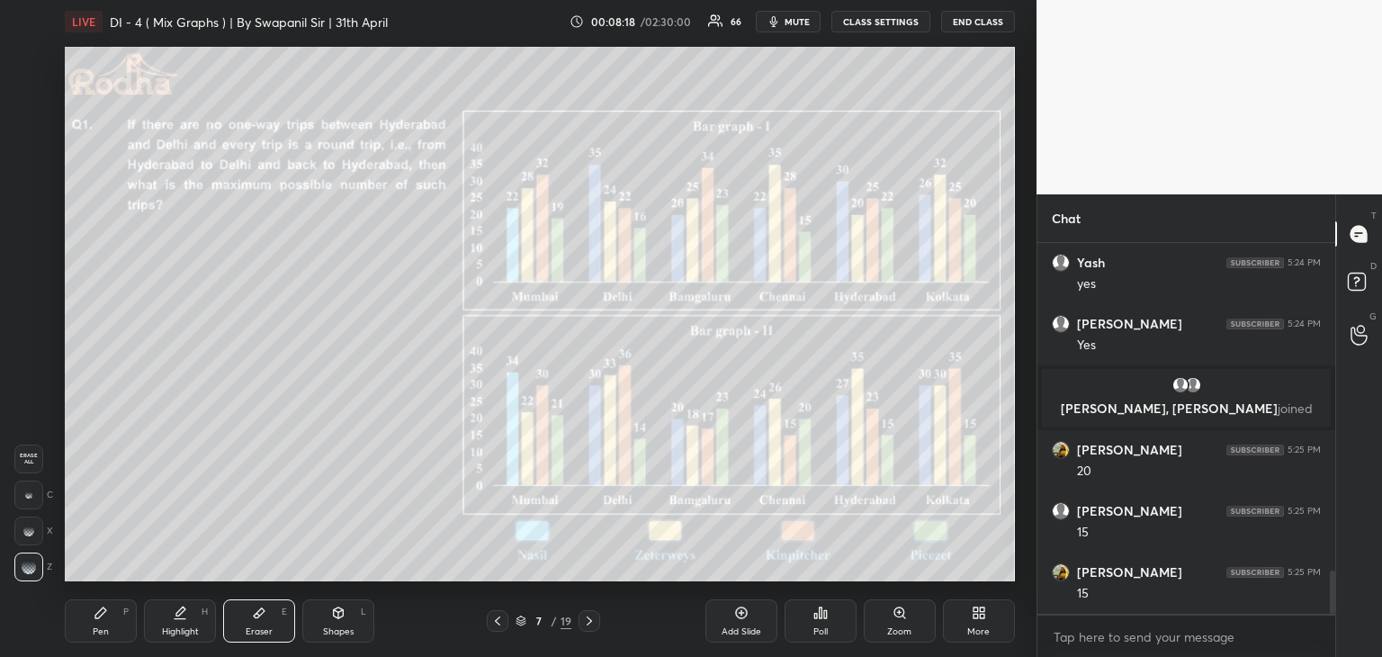
scroll to position [2893, 0]
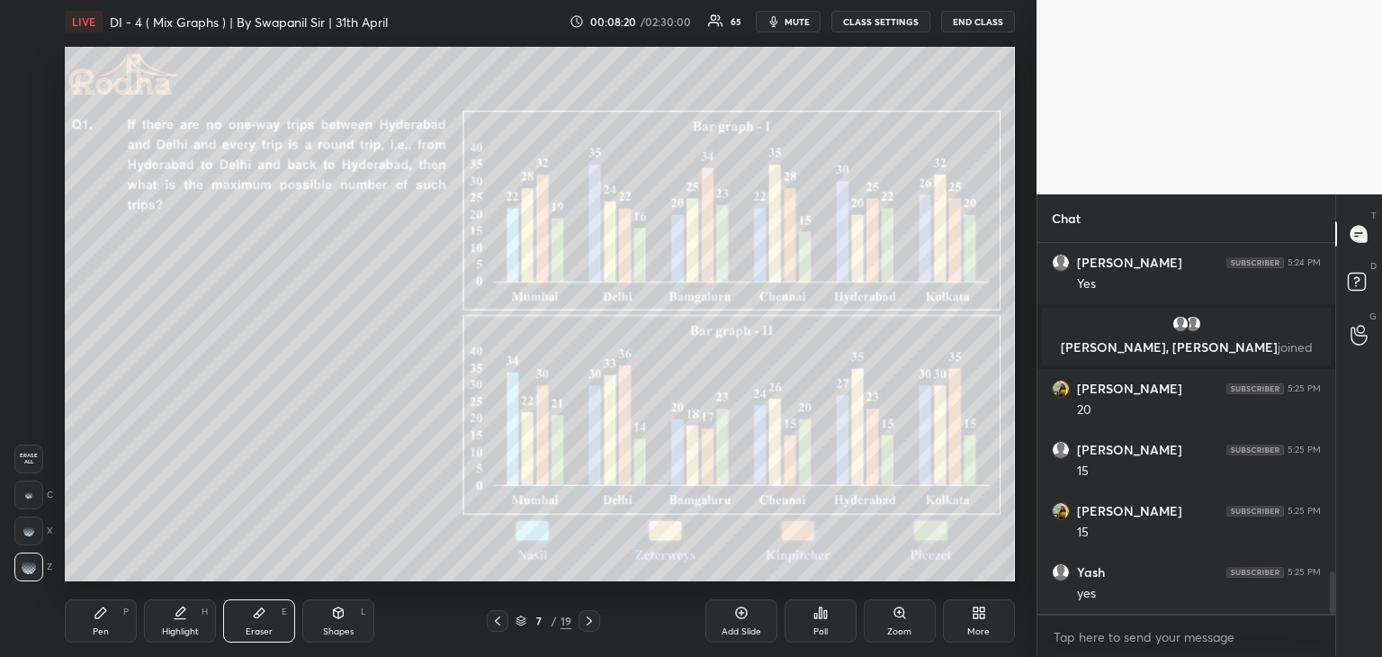
drag, startPoint x: 90, startPoint y: 635, endPoint x: 98, endPoint y: 620, distance: 17.3
click at [94, 632] on div "Pen P" at bounding box center [101, 620] width 72 height 43
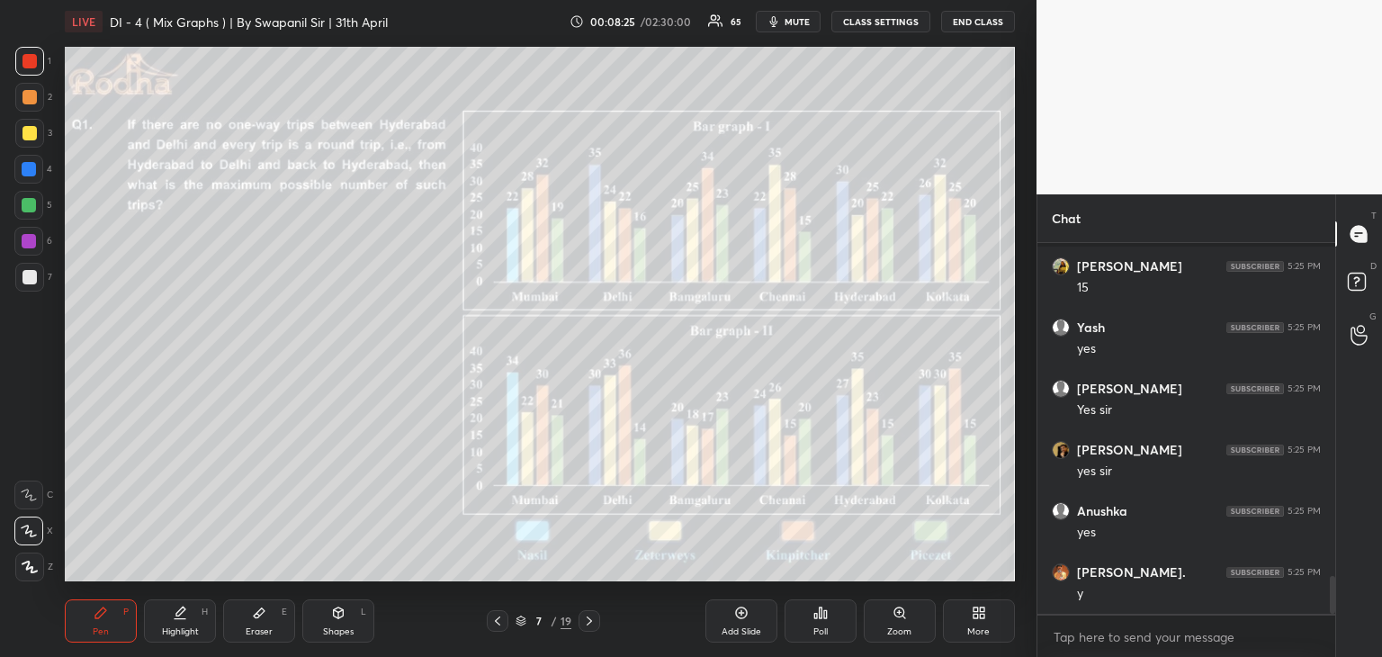
scroll to position [3260, 0]
click at [30, 208] on div at bounding box center [29, 205] width 14 height 14
drag, startPoint x: 28, startPoint y: 238, endPoint x: 50, endPoint y: 281, distance: 47.9
click at [27, 240] on div at bounding box center [29, 241] width 14 height 14
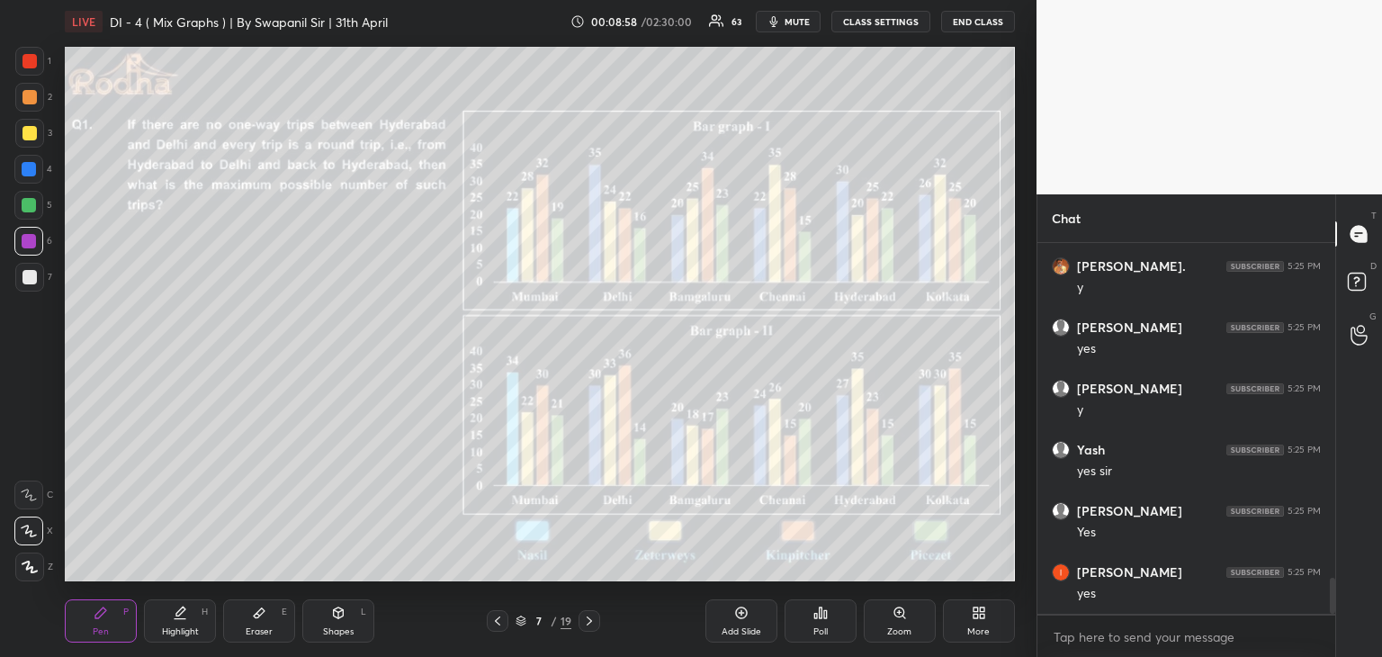
click at [25, 60] on div at bounding box center [29, 61] width 14 height 14
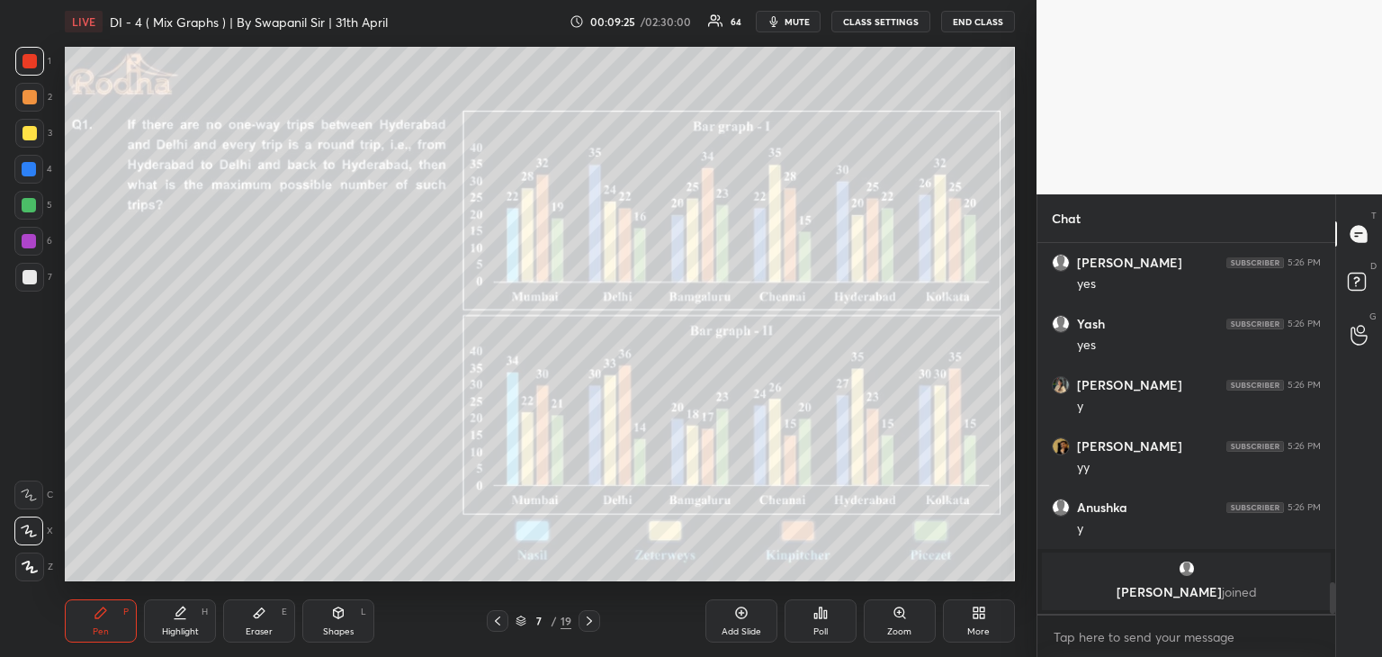
scroll to position [3629, 0]
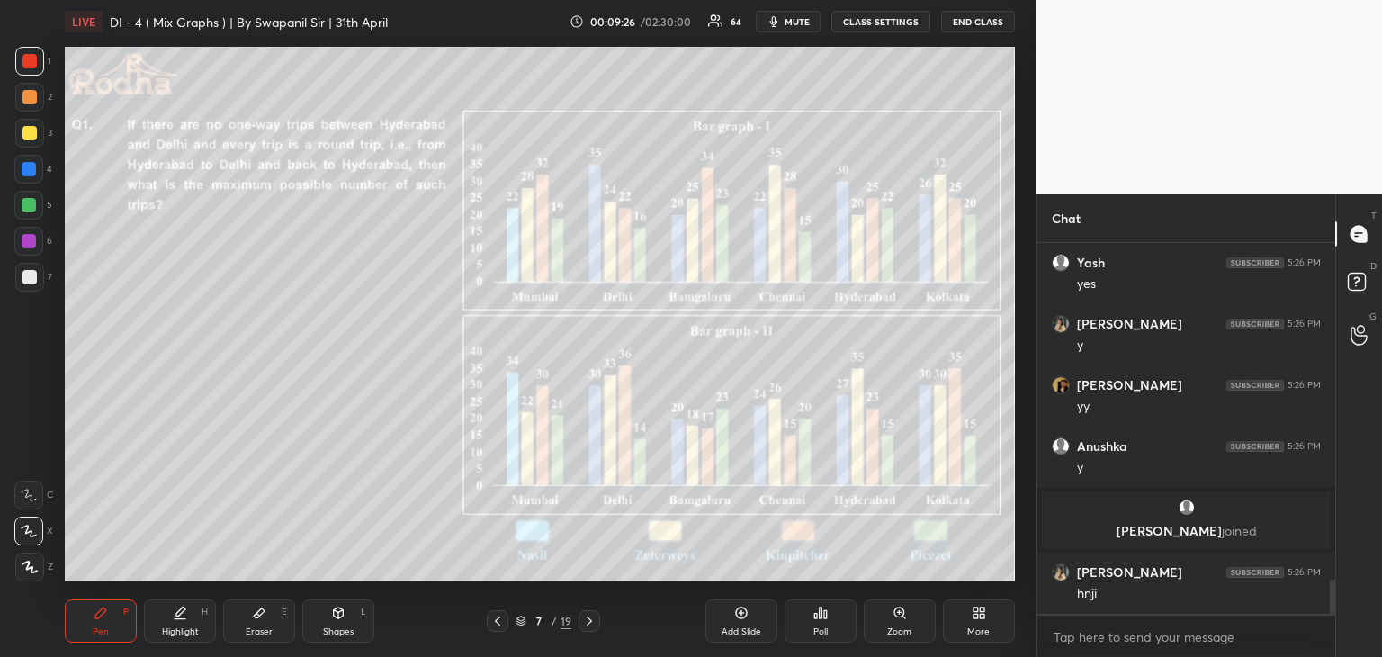
click at [36, 174] on div at bounding box center [28, 169] width 29 height 29
drag, startPoint x: 27, startPoint y: 67, endPoint x: 50, endPoint y: 135, distance: 71.4
click at [29, 66] on div at bounding box center [29, 61] width 14 height 14
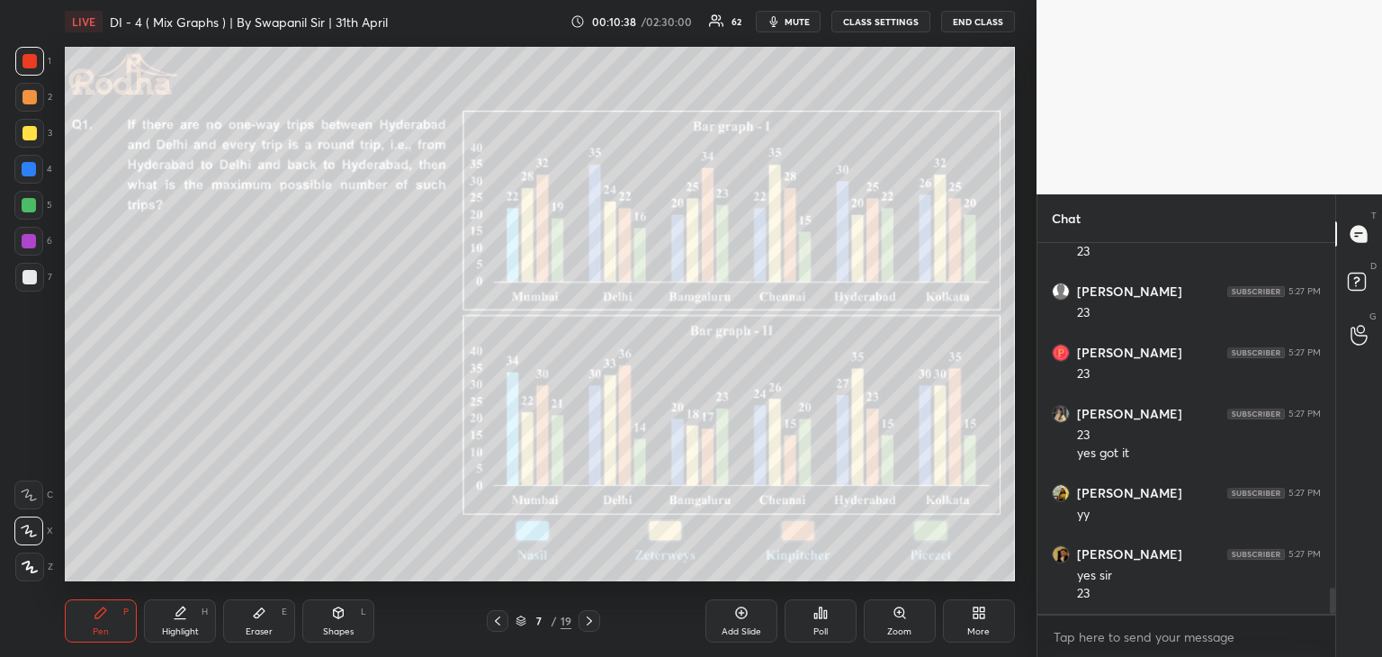
scroll to position [4949, 0]
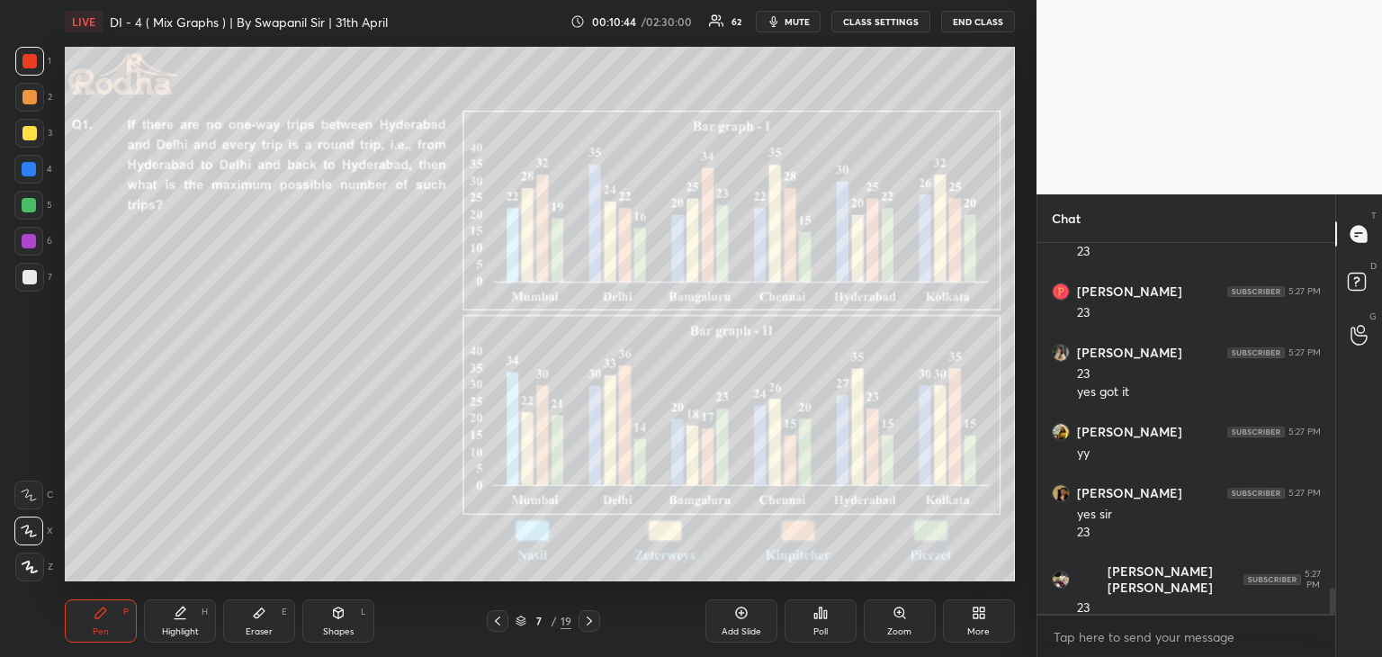
click at [27, 282] on div at bounding box center [29, 277] width 14 height 14
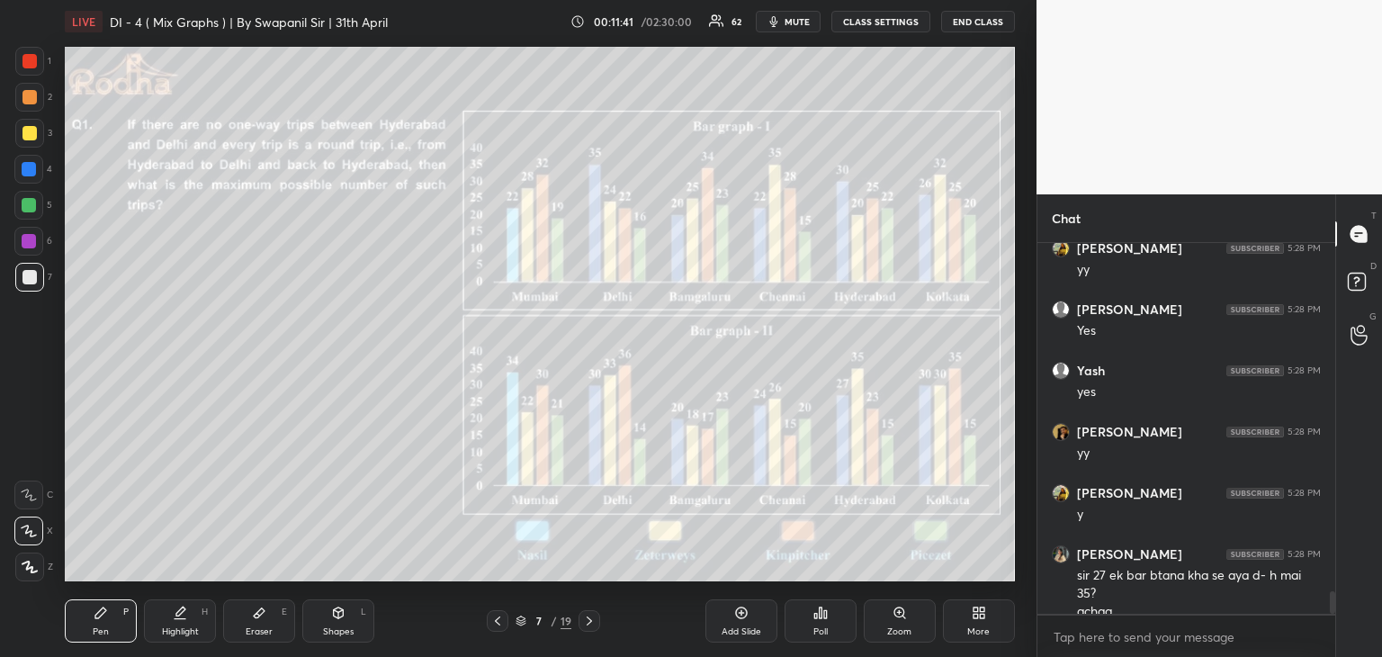
scroll to position [5658, 0]
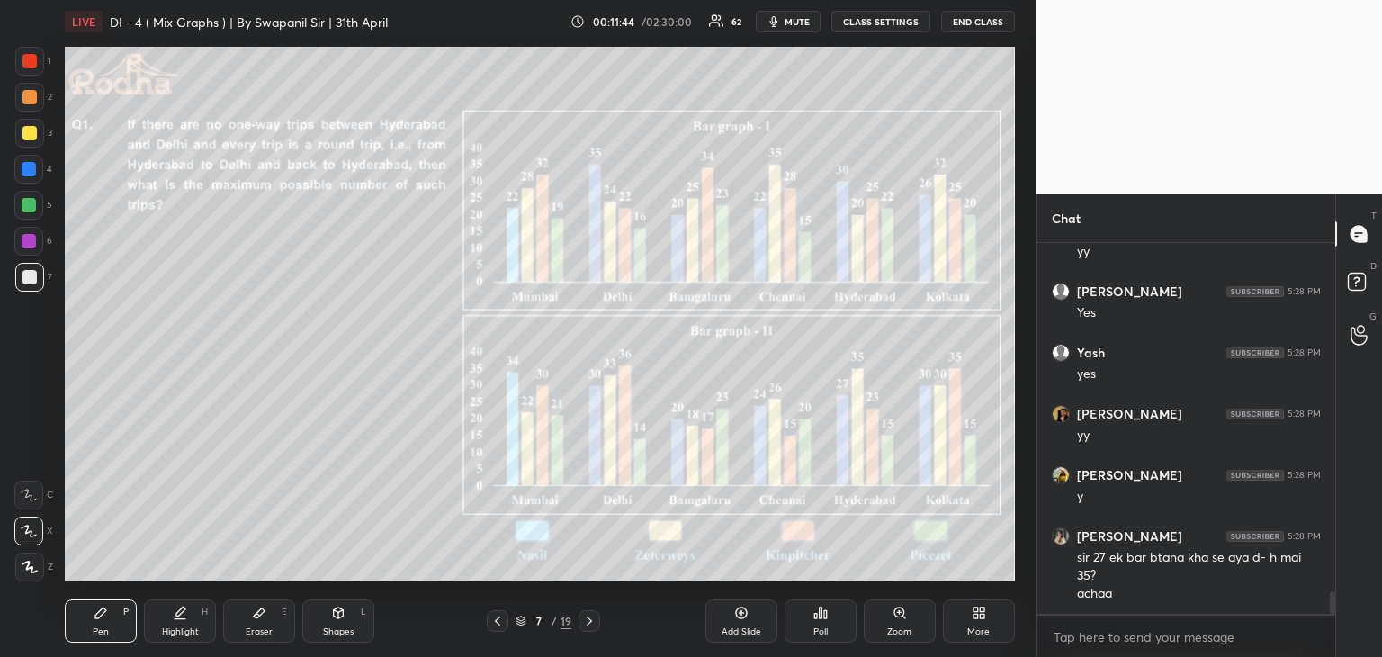
click at [282, 628] on div "Eraser E" at bounding box center [259, 620] width 72 height 43
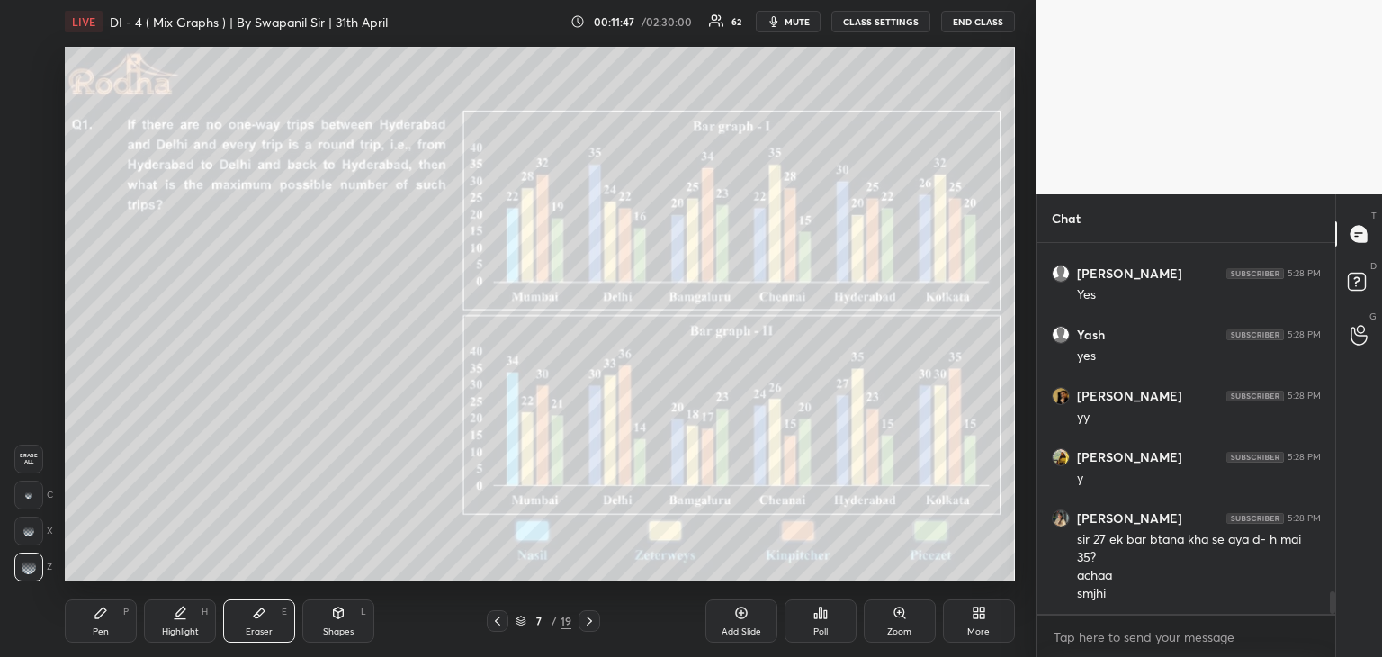
scroll to position [5694, 0]
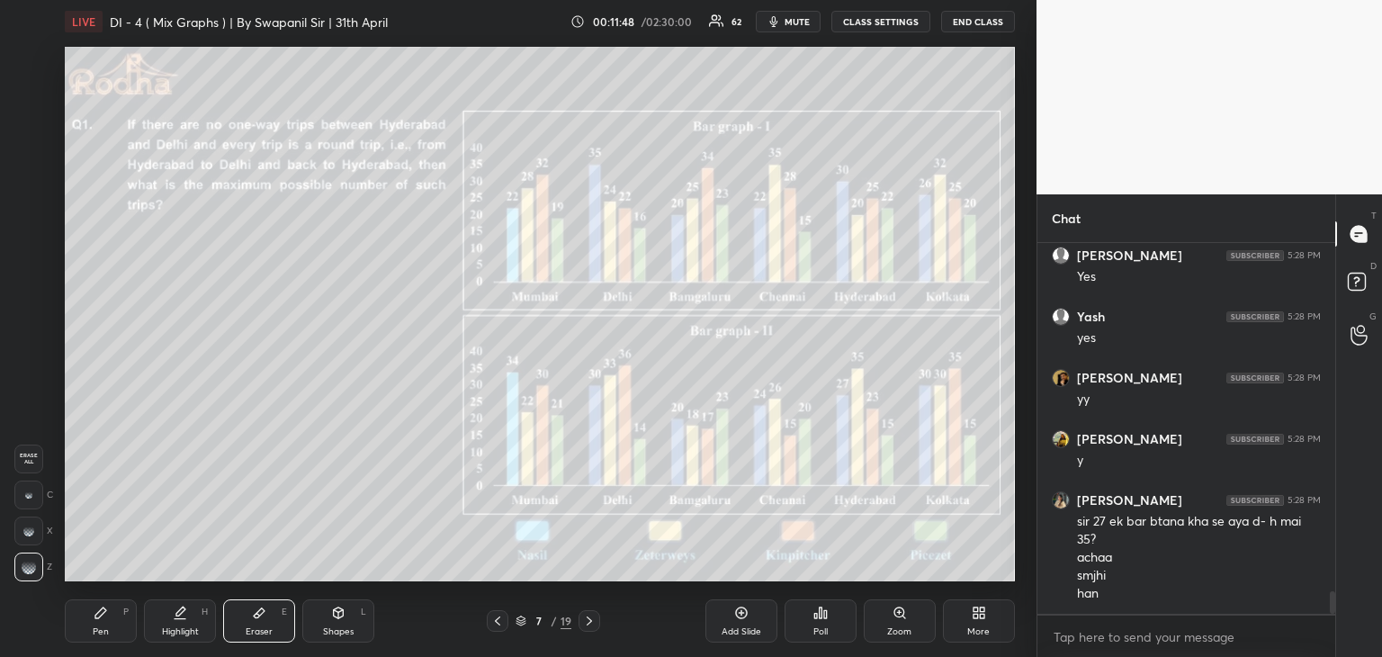
click at [90, 631] on div "Pen P" at bounding box center [101, 620] width 72 height 43
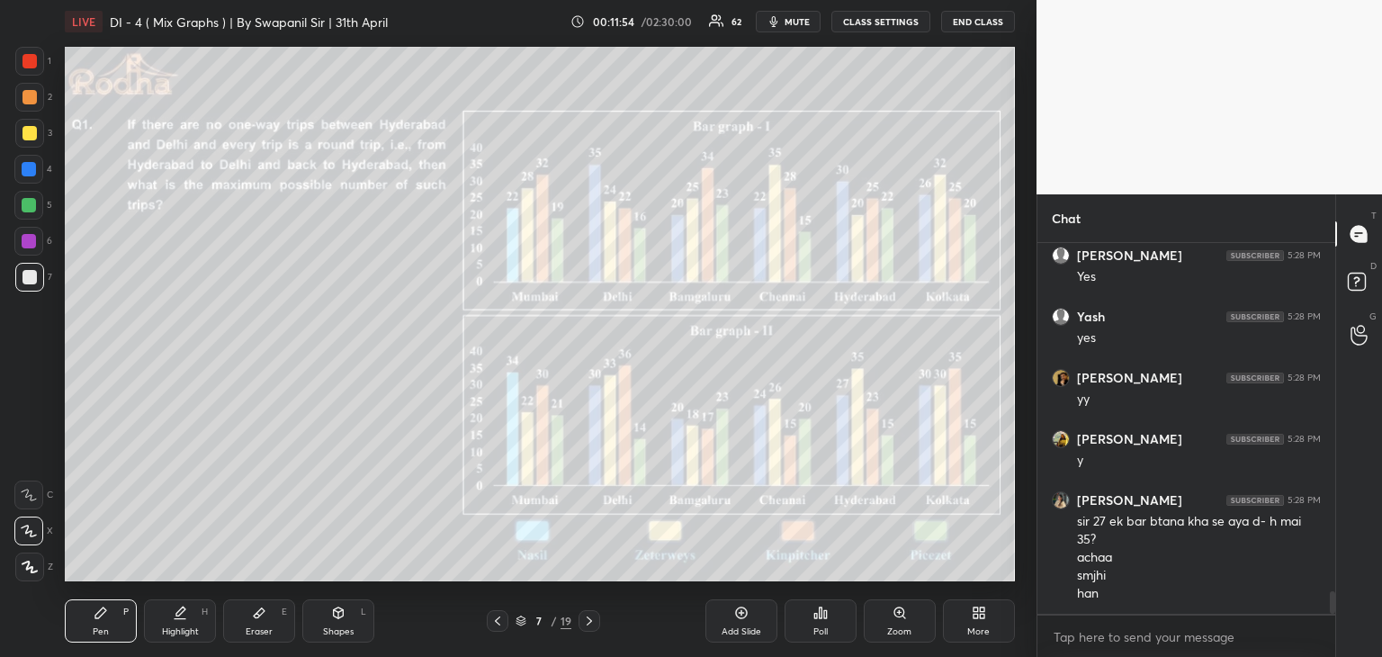
scroll to position [5755, 0]
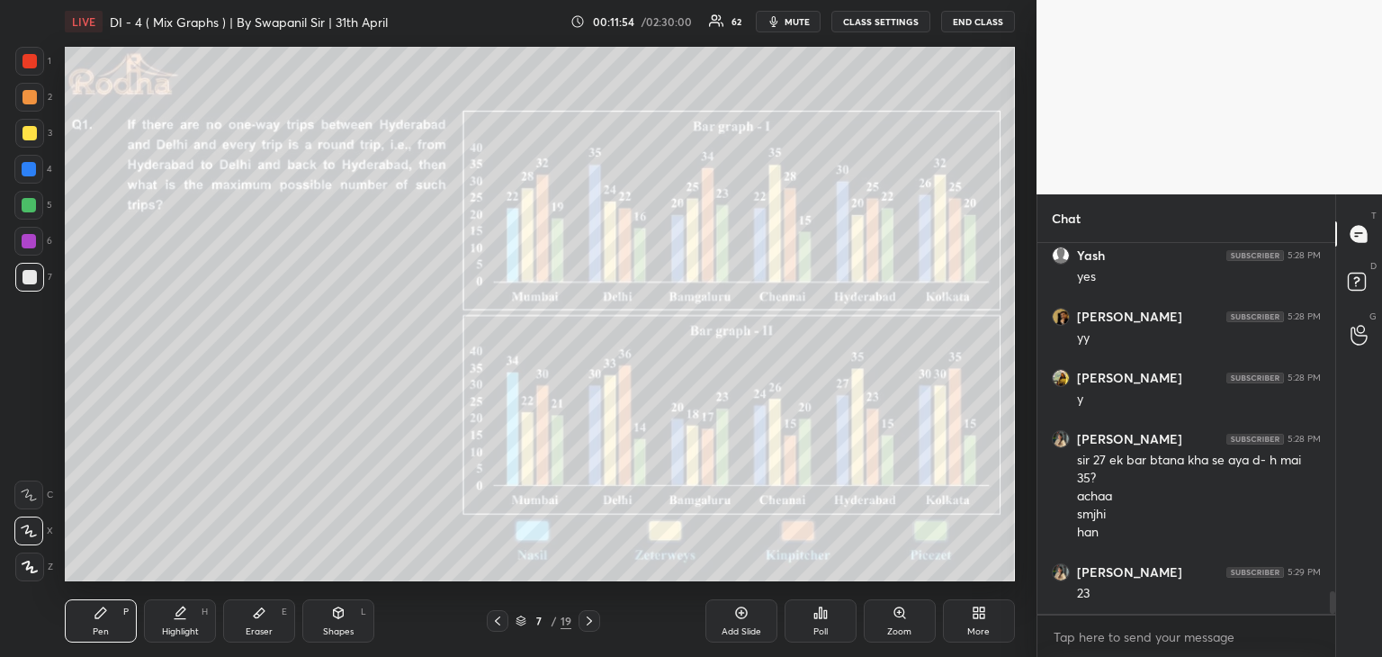
click at [30, 169] on div at bounding box center [29, 169] width 14 height 14
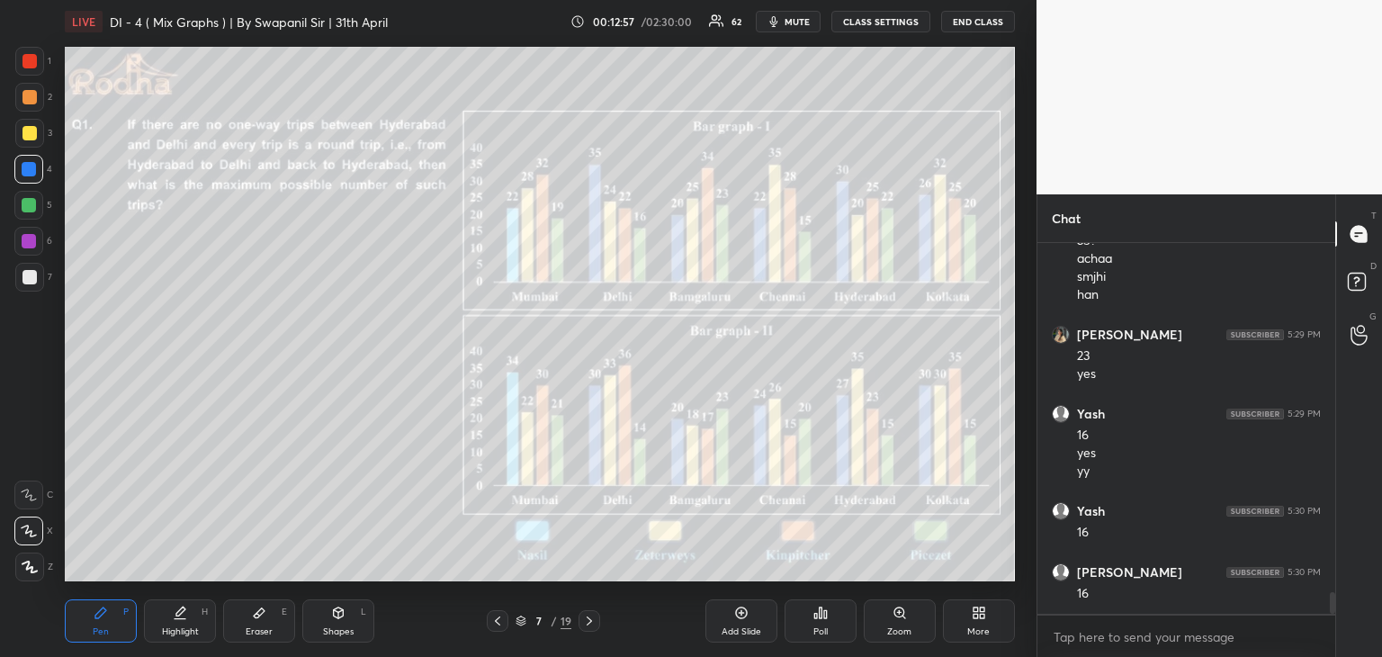
scroll to position [6054, 0]
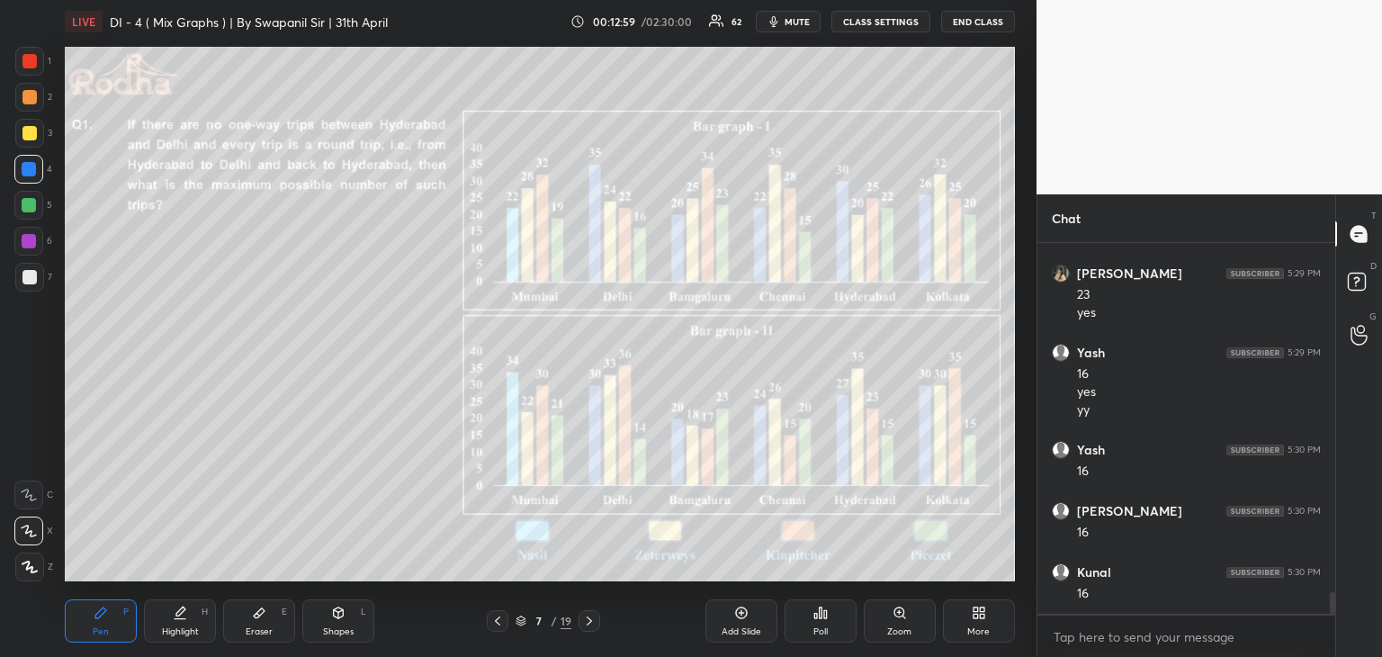
click at [29, 209] on div at bounding box center [29, 205] width 14 height 14
click at [264, 613] on icon at bounding box center [259, 612] width 14 height 14
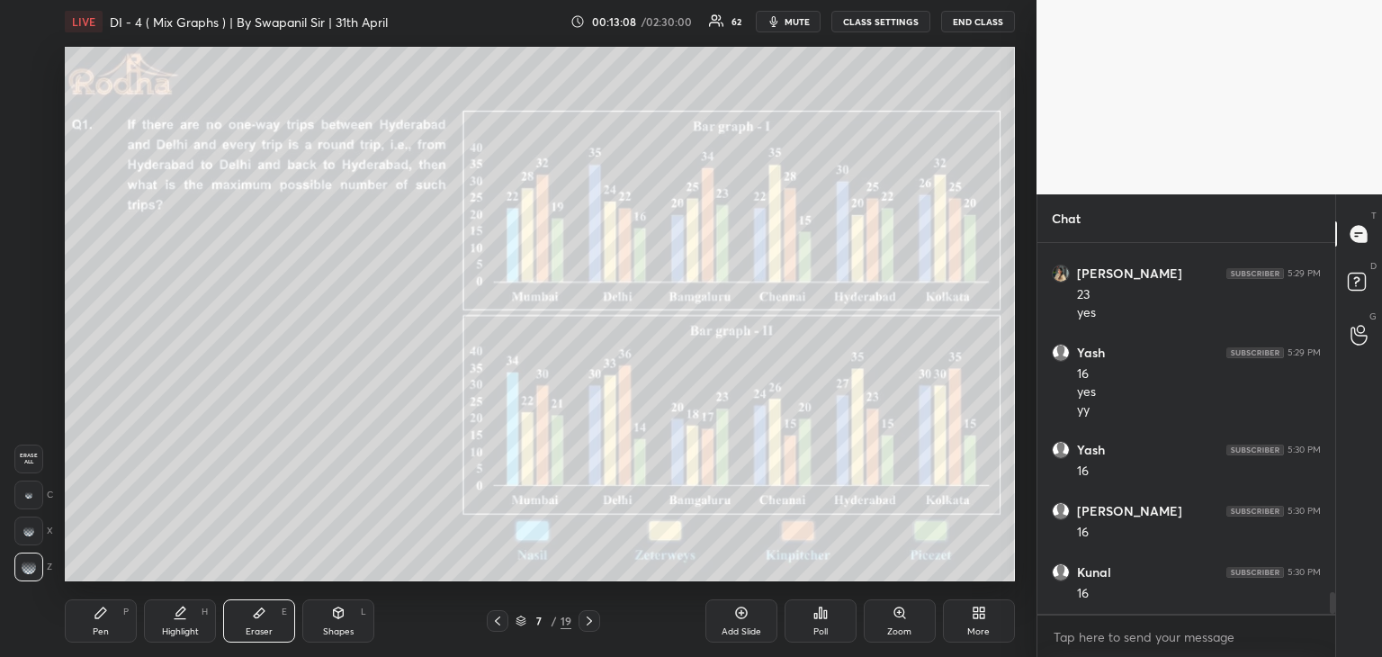
drag, startPoint x: 86, startPoint y: 620, endPoint x: 91, endPoint y: 606, distance: 14.2
click at [87, 616] on div "Pen P" at bounding box center [101, 620] width 72 height 43
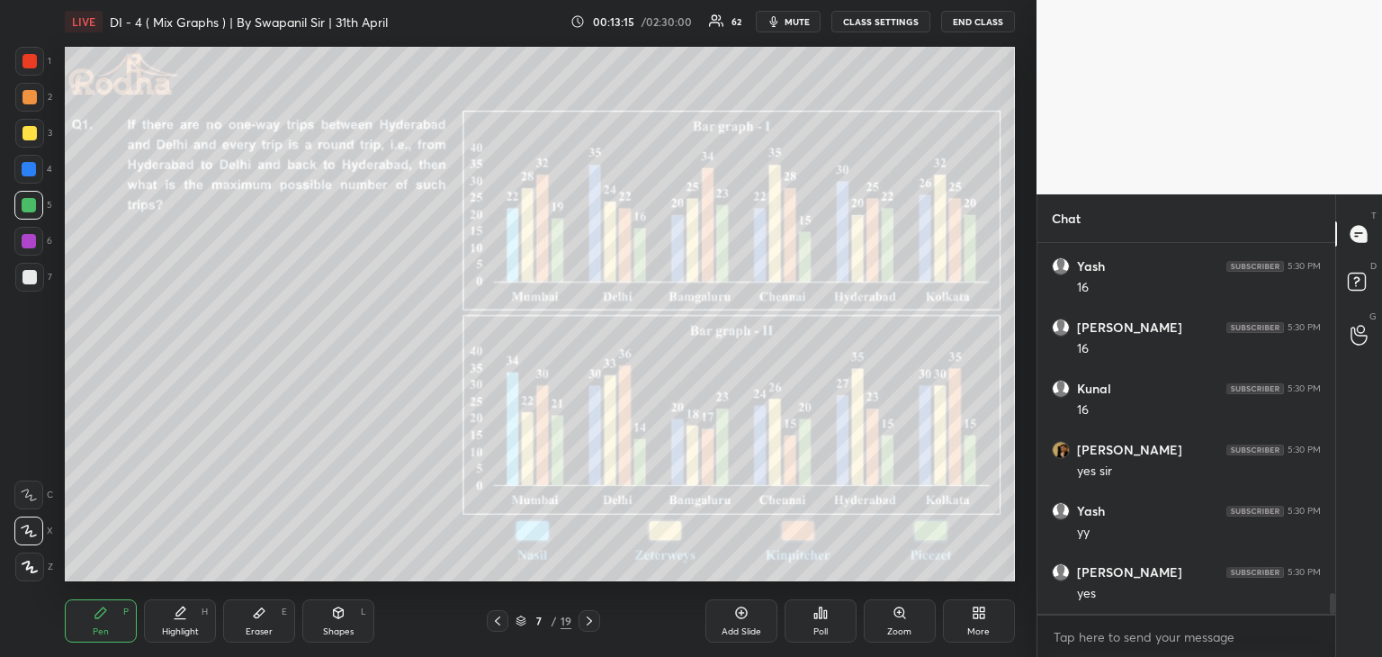
scroll to position [6299, 0]
click at [29, 274] on div at bounding box center [29, 277] width 14 height 14
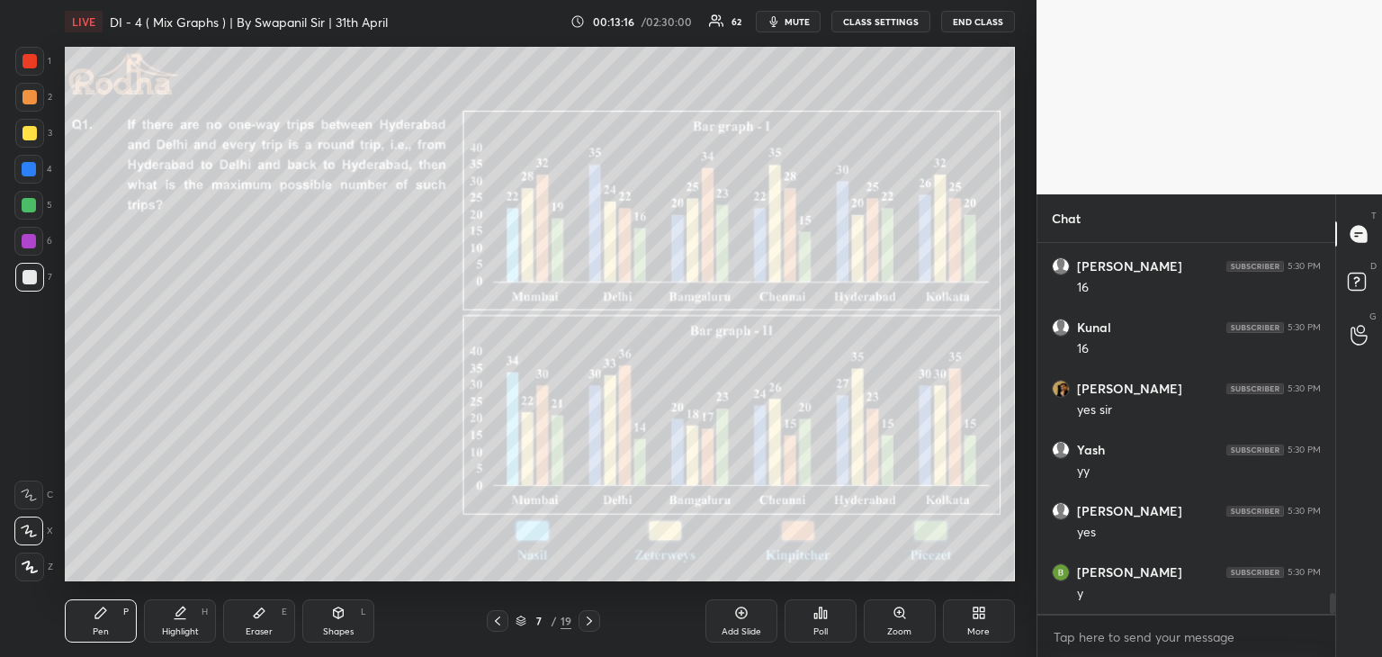
click at [26, 206] on div at bounding box center [29, 205] width 14 height 14
click at [26, 135] on div at bounding box center [29, 133] width 14 height 14
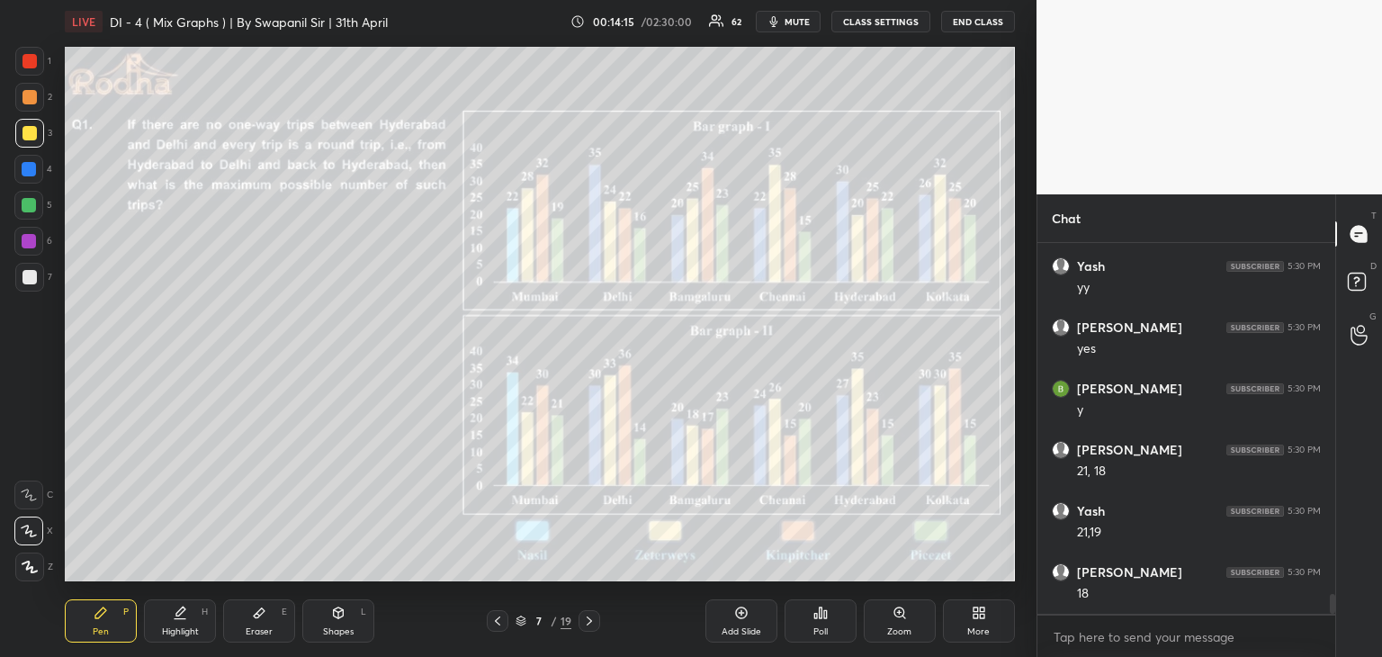
scroll to position [6543, 0]
click at [27, 95] on div at bounding box center [29, 97] width 14 height 14
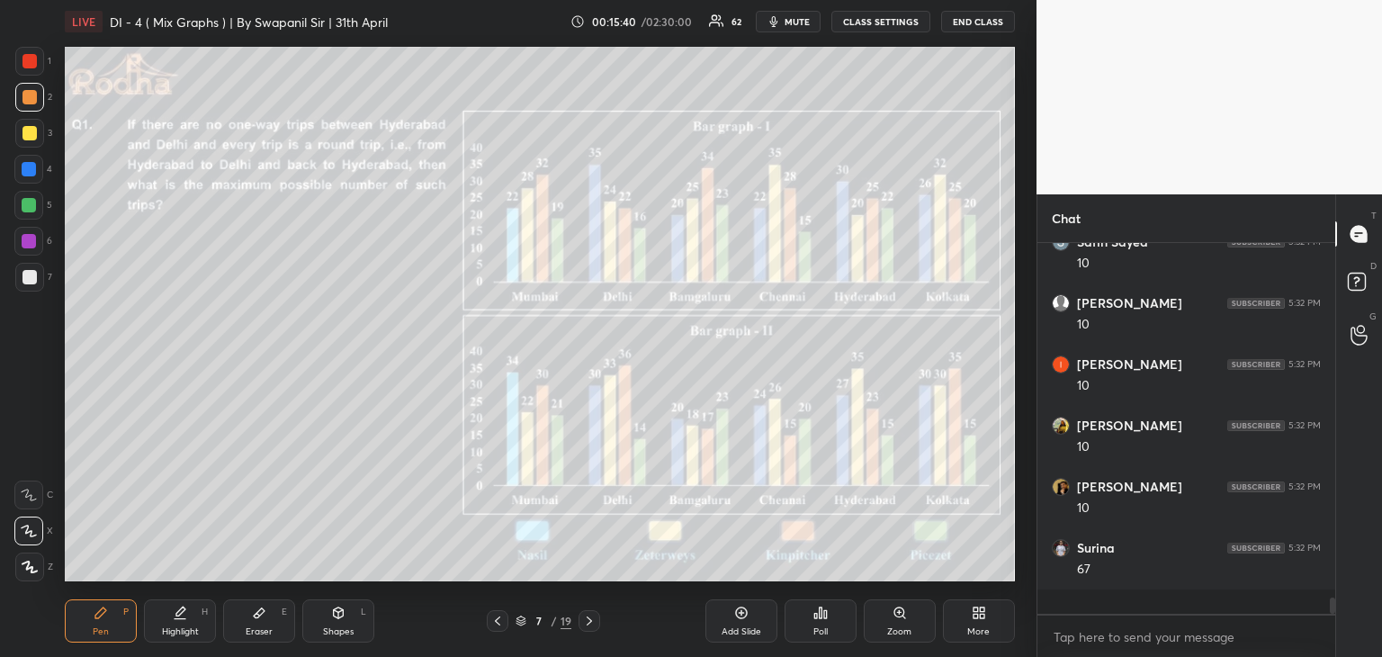
scroll to position [7338, 0]
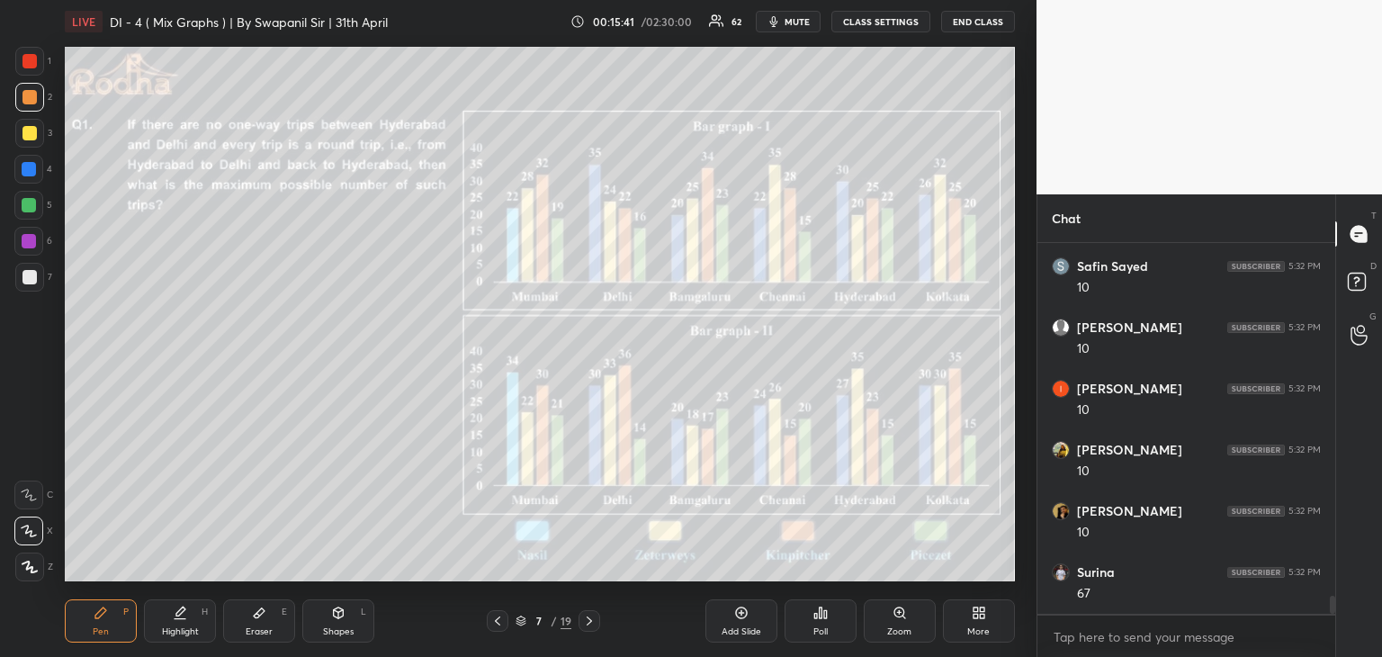
click at [25, 174] on div at bounding box center [29, 169] width 14 height 14
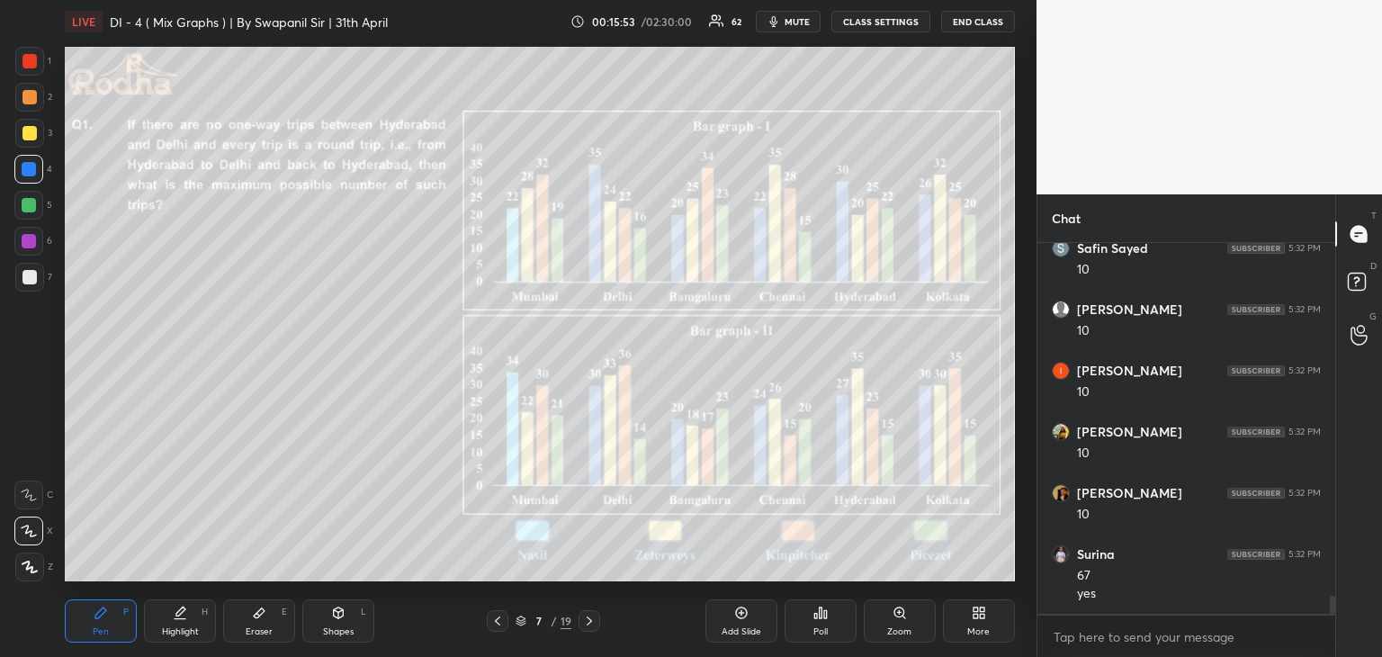
click at [452, 616] on div "Pen P Highlight H Eraser E Shapes L" at bounding box center [265, 620] width 400 height 43
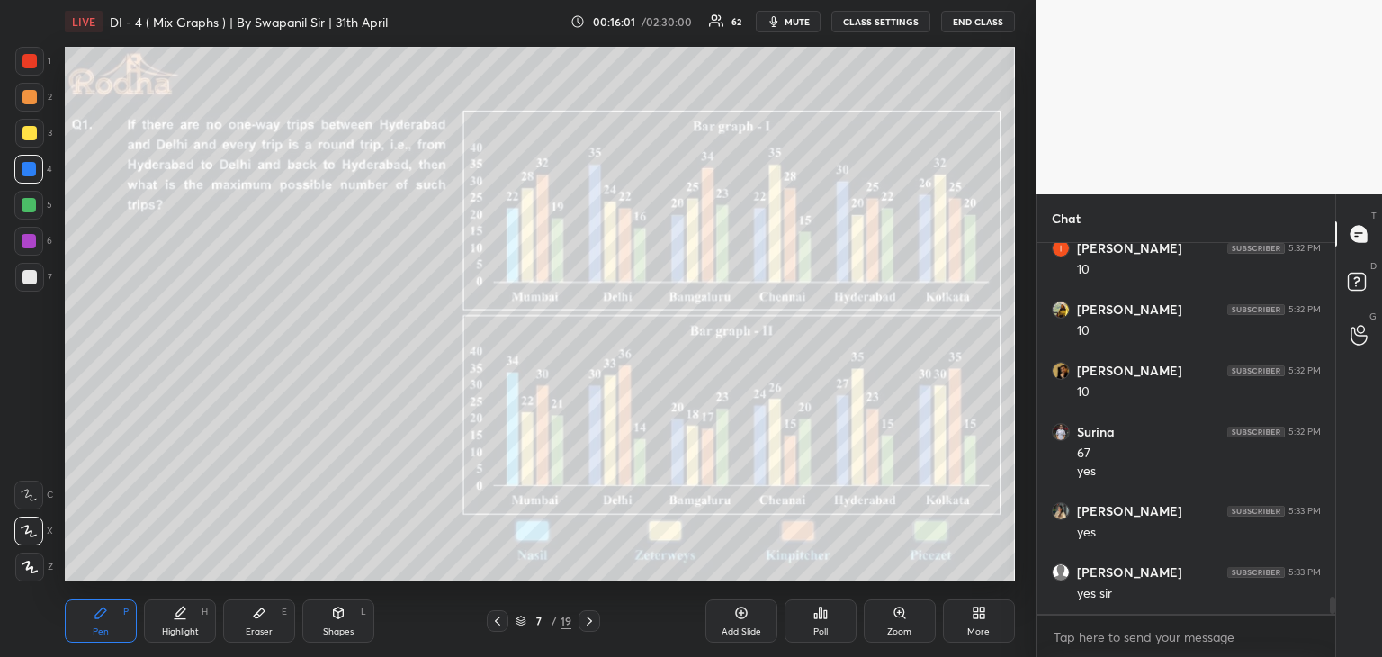
click at [594, 624] on icon at bounding box center [589, 620] width 14 height 14
drag, startPoint x: 27, startPoint y: 58, endPoint x: 36, endPoint y: 61, distance: 9.4
click at [29, 58] on div at bounding box center [29, 61] width 14 height 14
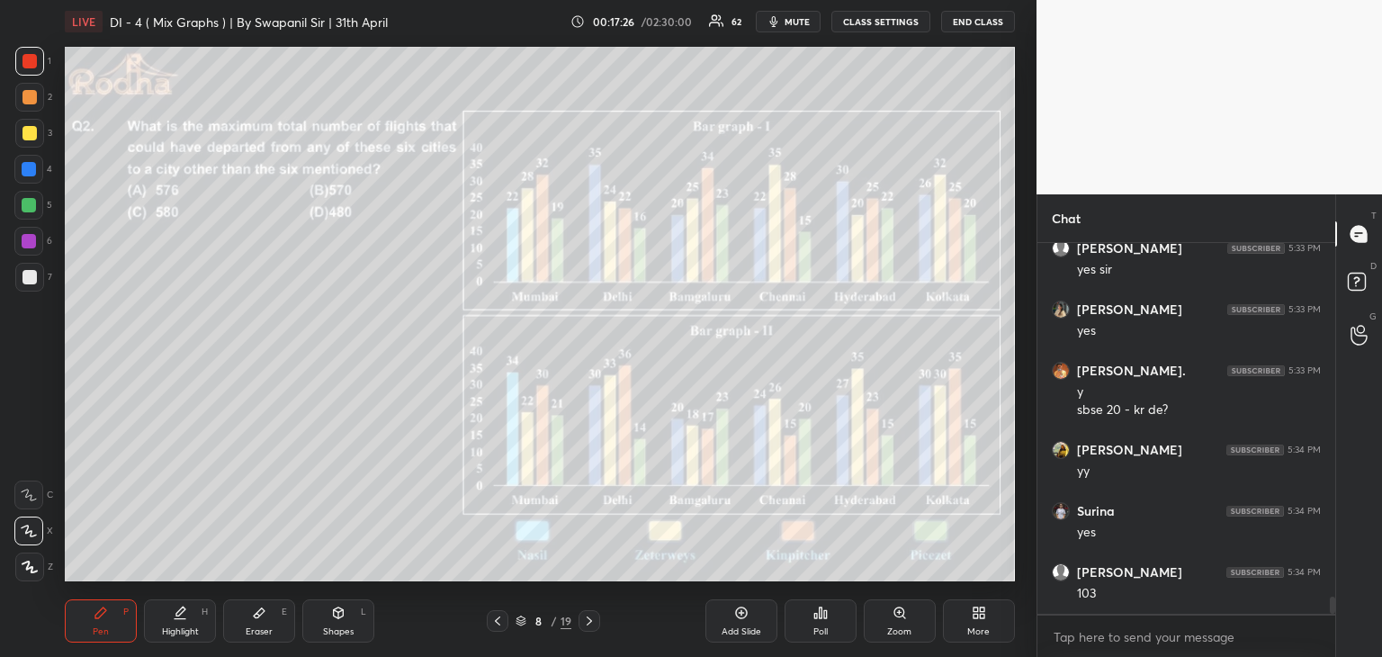
scroll to position [7864, 0]
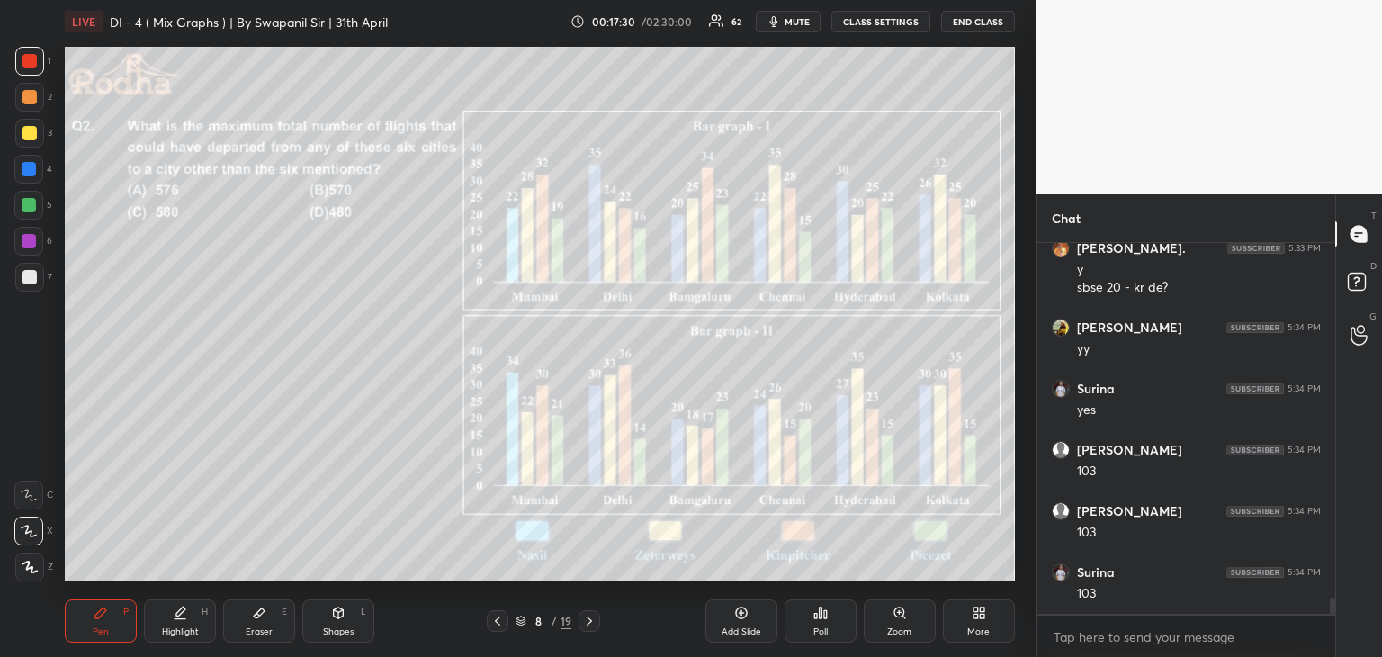
click at [276, 620] on div "Eraser E" at bounding box center [259, 620] width 72 height 43
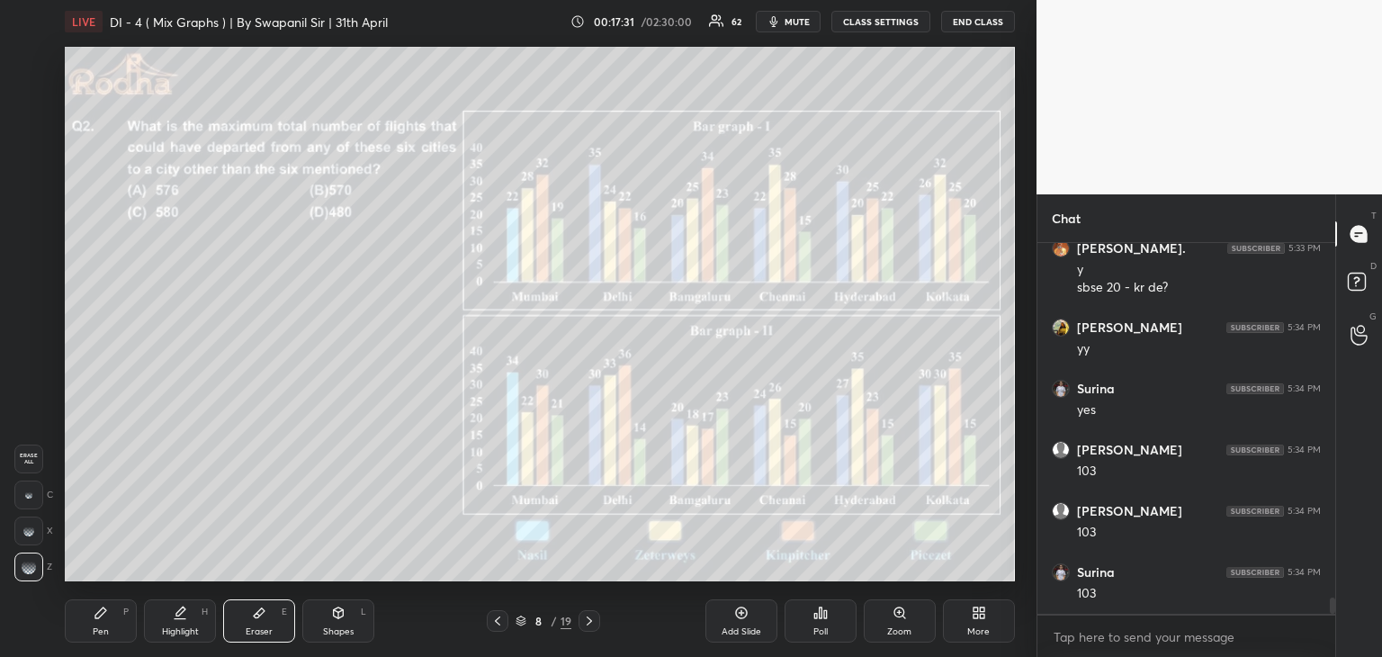
scroll to position [7986, 0]
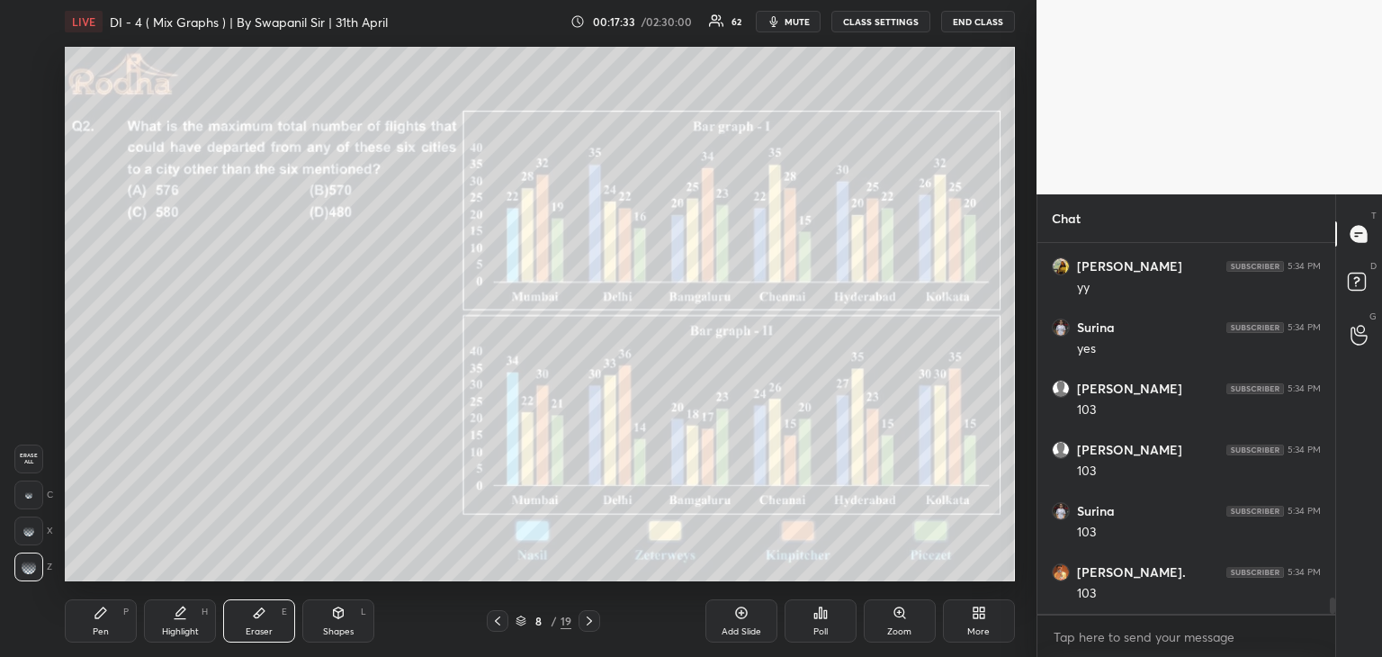
click at [115, 624] on div "Pen P" at bounding box center [101, 620] width 72 height 43
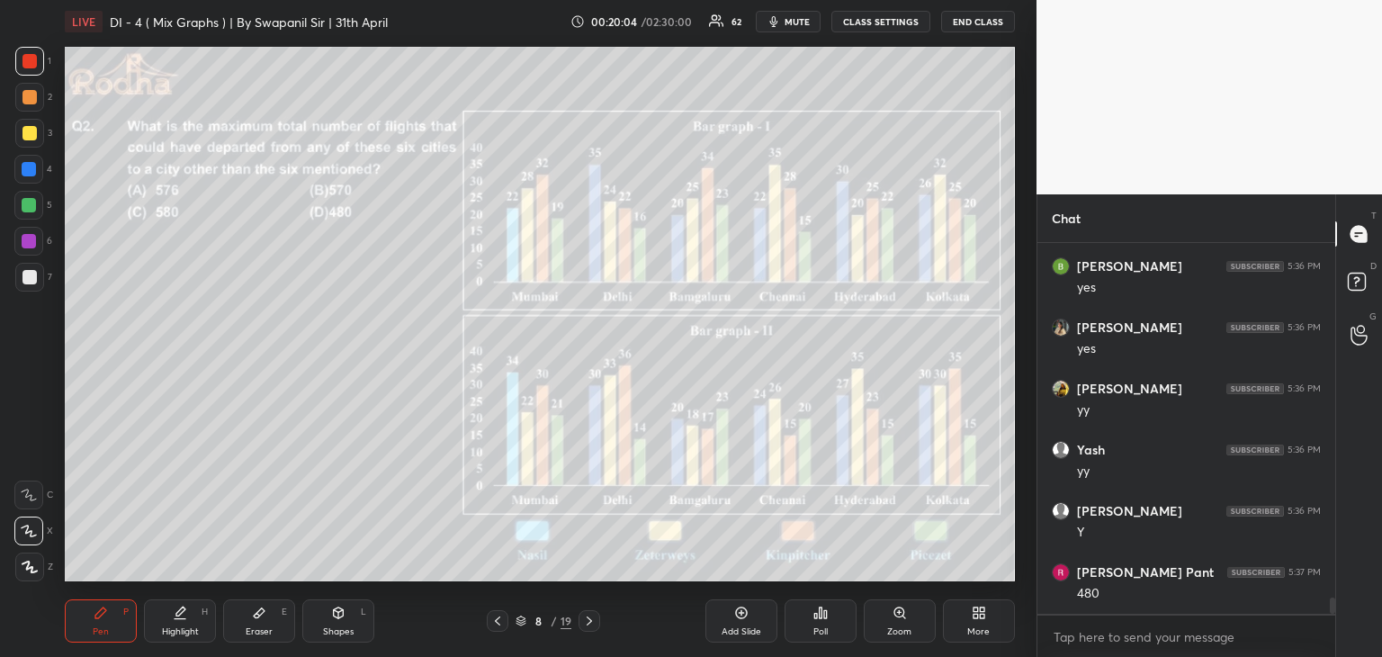
scroll to position [8321, 0]
click at [271, 621] on div "Eraser E" at bounding box center [259, 620] width 72 height 43
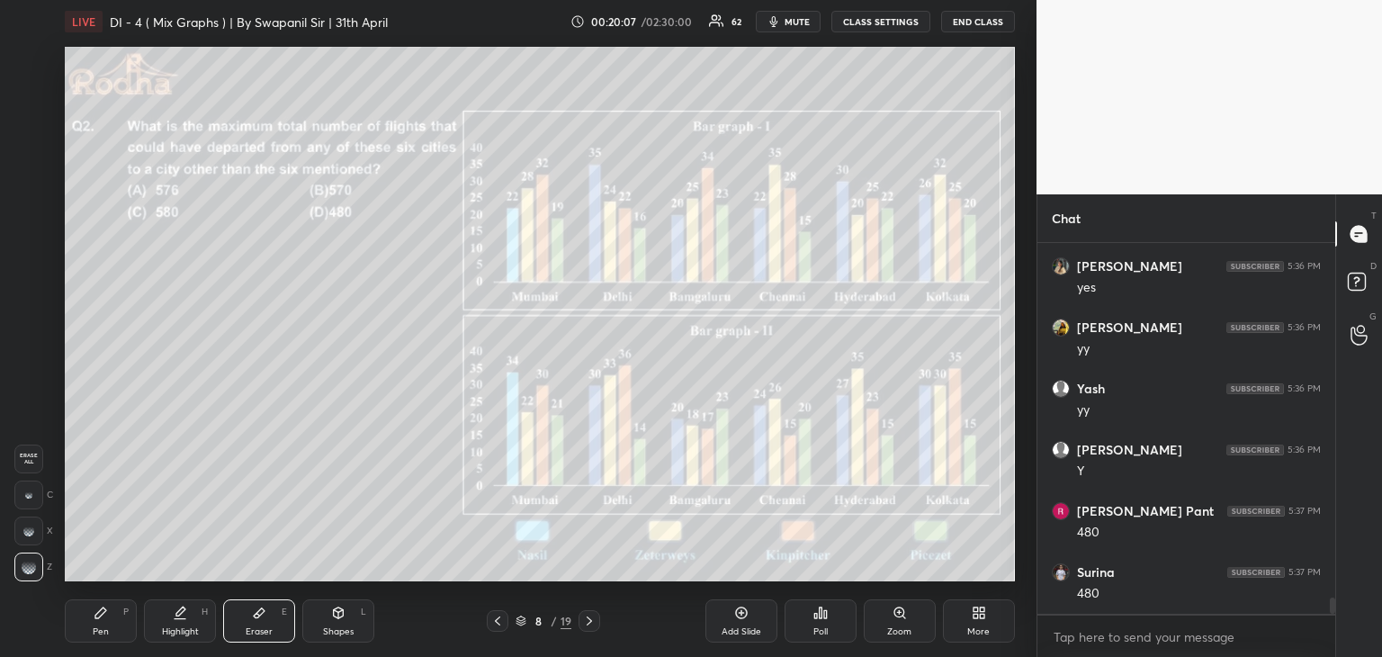
drag, startPoint x: 36, startPoint y: 497, endPoint x: 56, endPoint y: 472, distance: 32.0
click at [40, 495] on div at bounding box center [28, 494] width 29 height 29
click at [109, 633] on div "Pen P" at bounding box center [101, 620] width 72 height 43
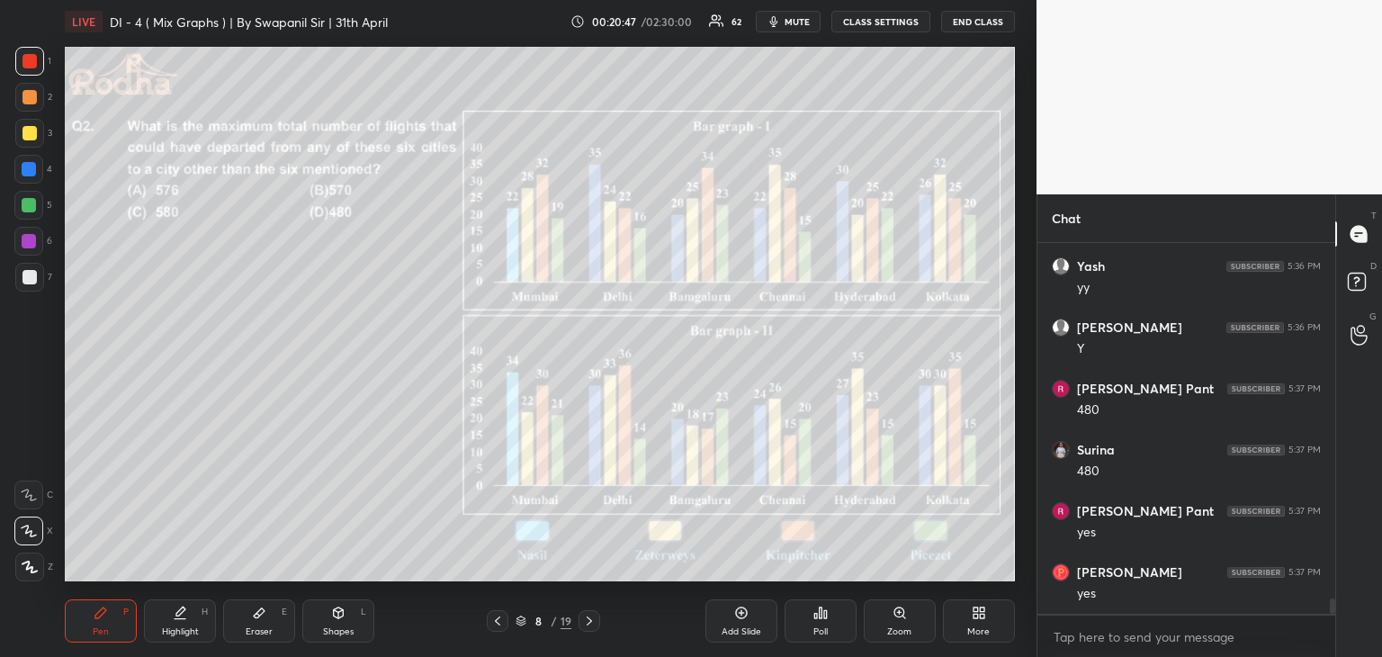
scroll to position [8504, 0]
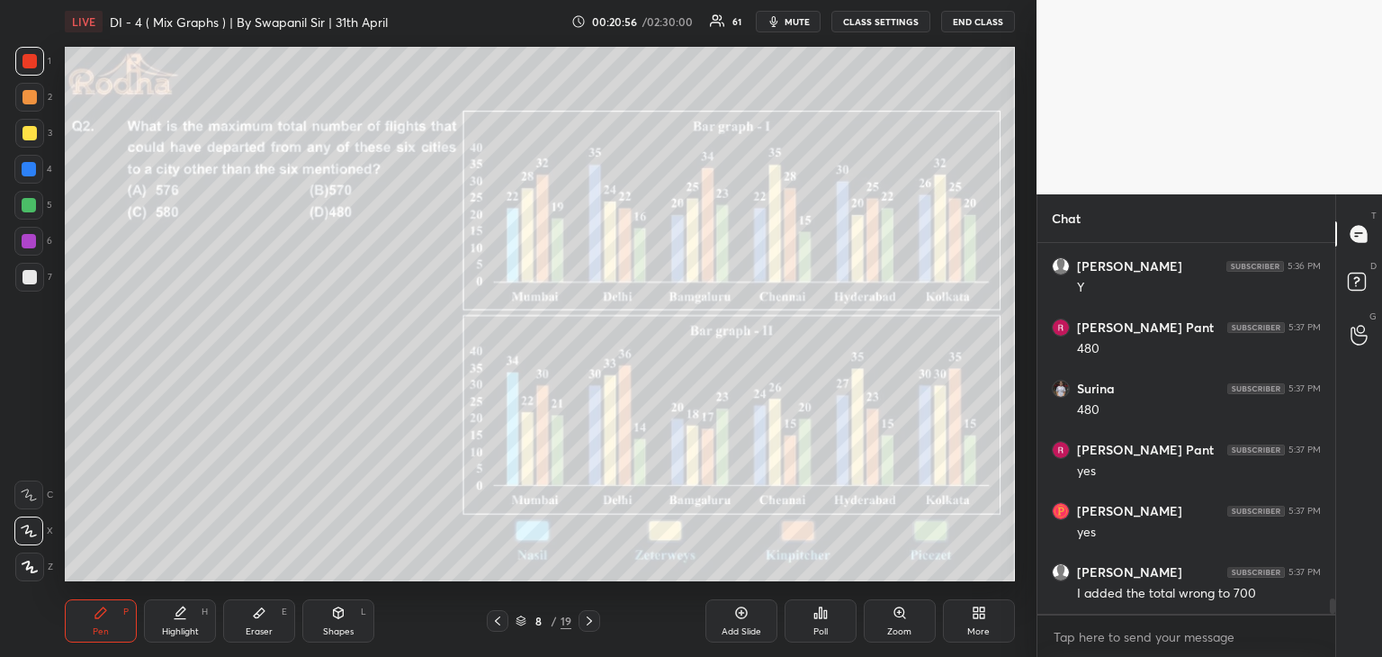
click at [275, 629] on div "Eraser E" at bounding box center [259, 620] width 72 height 43
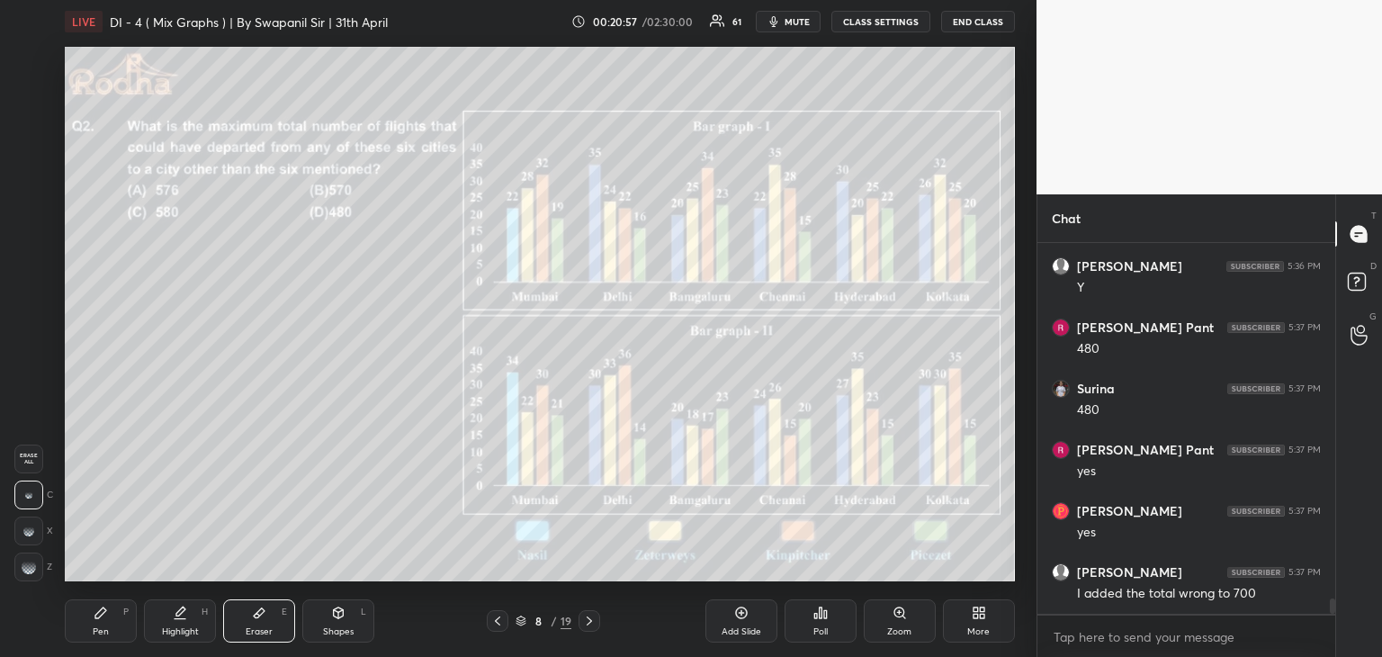
click at [29, 500] on div at bounding box center [28, 494] width 29 height 29
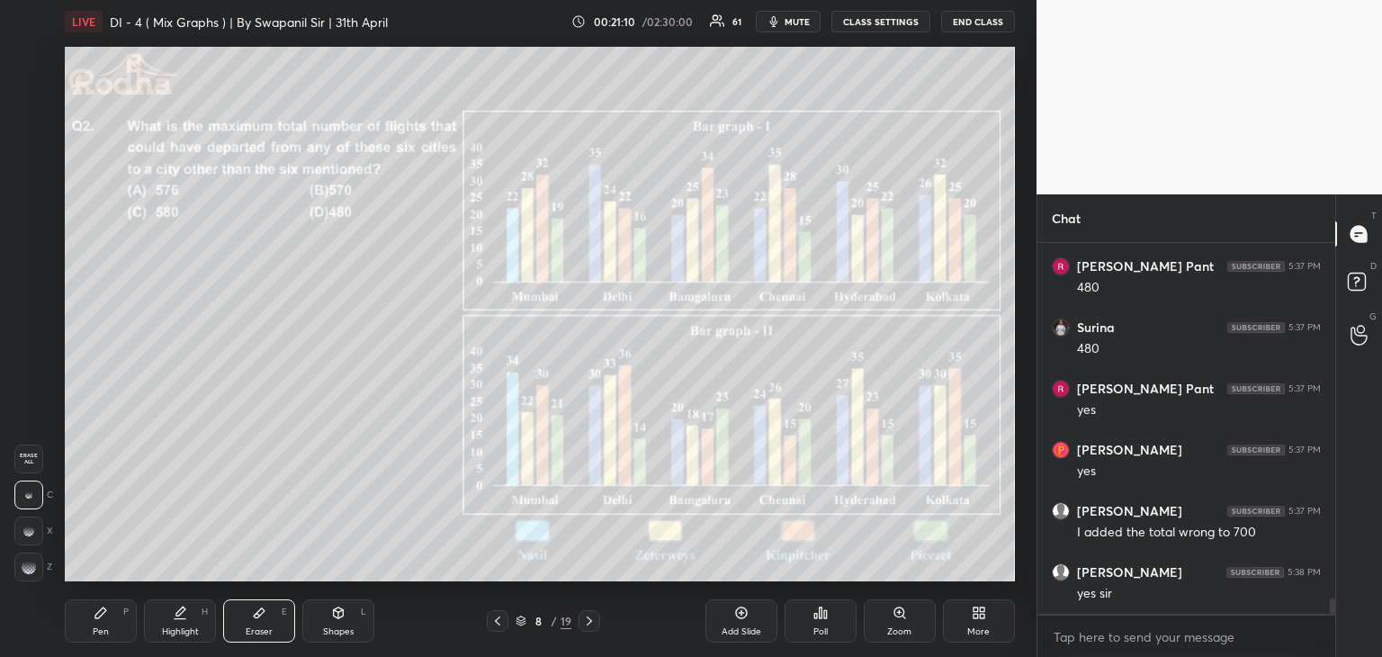
click at [108, 632] on div "Pen P" at bounding box center [101, 620] width 72 height 43
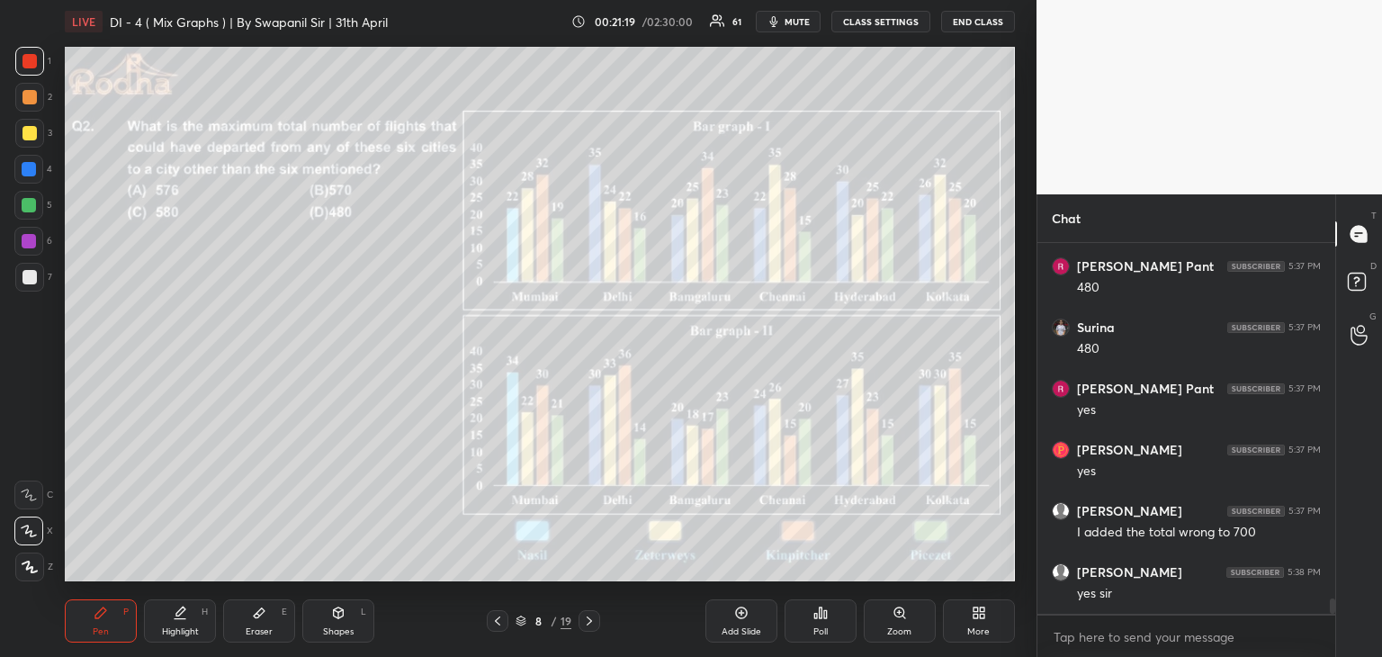
drag, startPoint x: 268, startPoint y: 624, endPoint x: 280, endPoint y: 612, distance: 17.2
click at [270, 622] on div "Eraser E" at bounding box center [259, 620] width 72 height 43
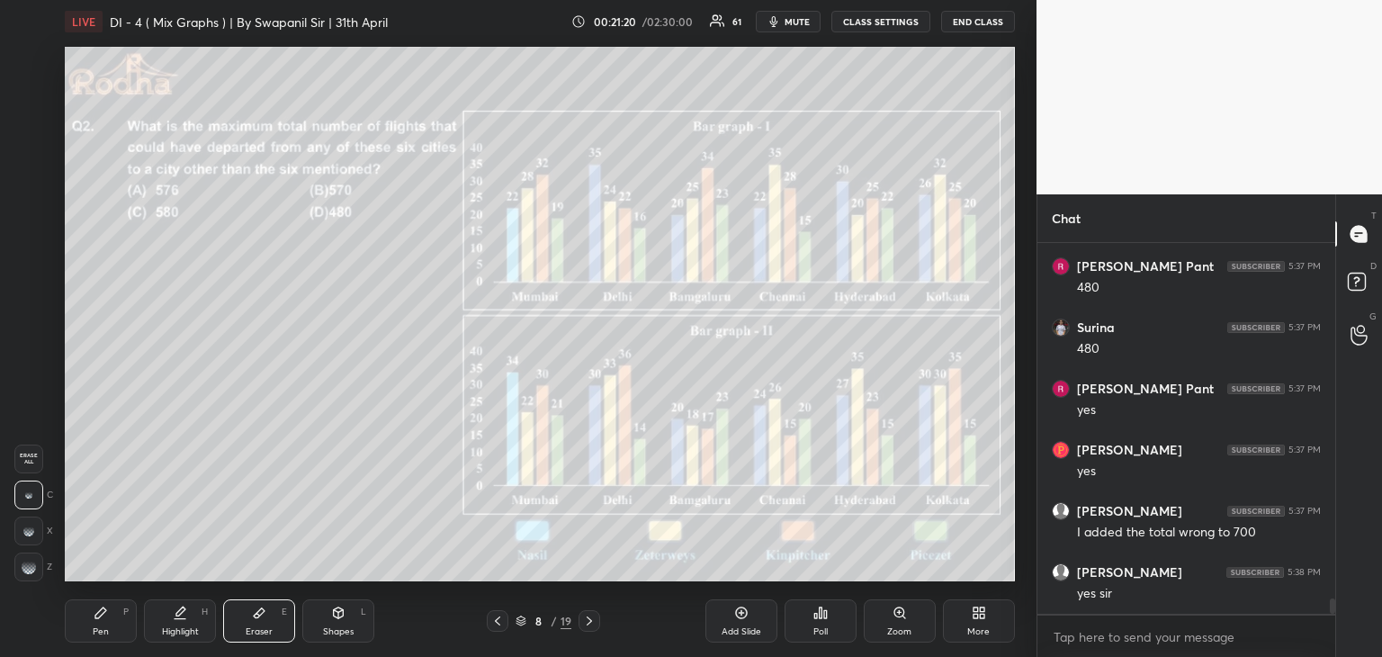
click at [22, 572] on div at bounding box center [28, 566] width 29 height 29
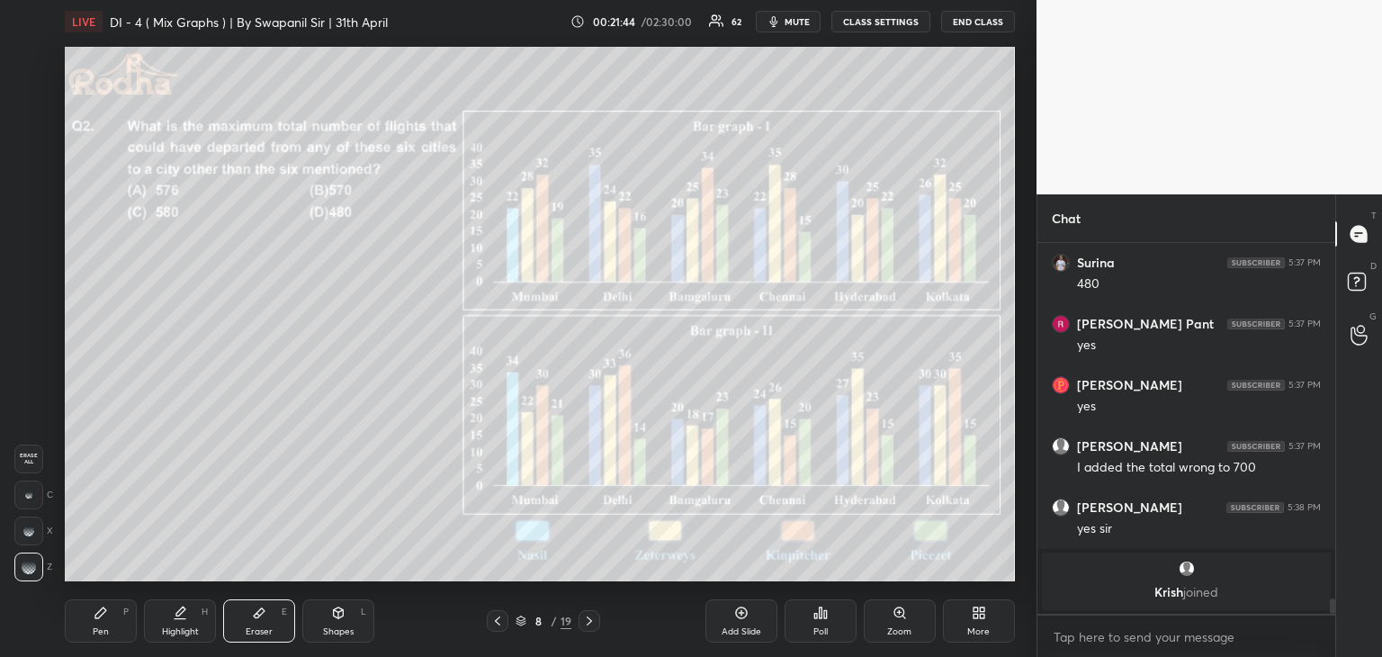
click at [586, 622] on icon at bounding box center [589, 620] width 14 height 14
click at [97, 631] on div "Pen" at bounding box center [101, 631] width 16 height 9
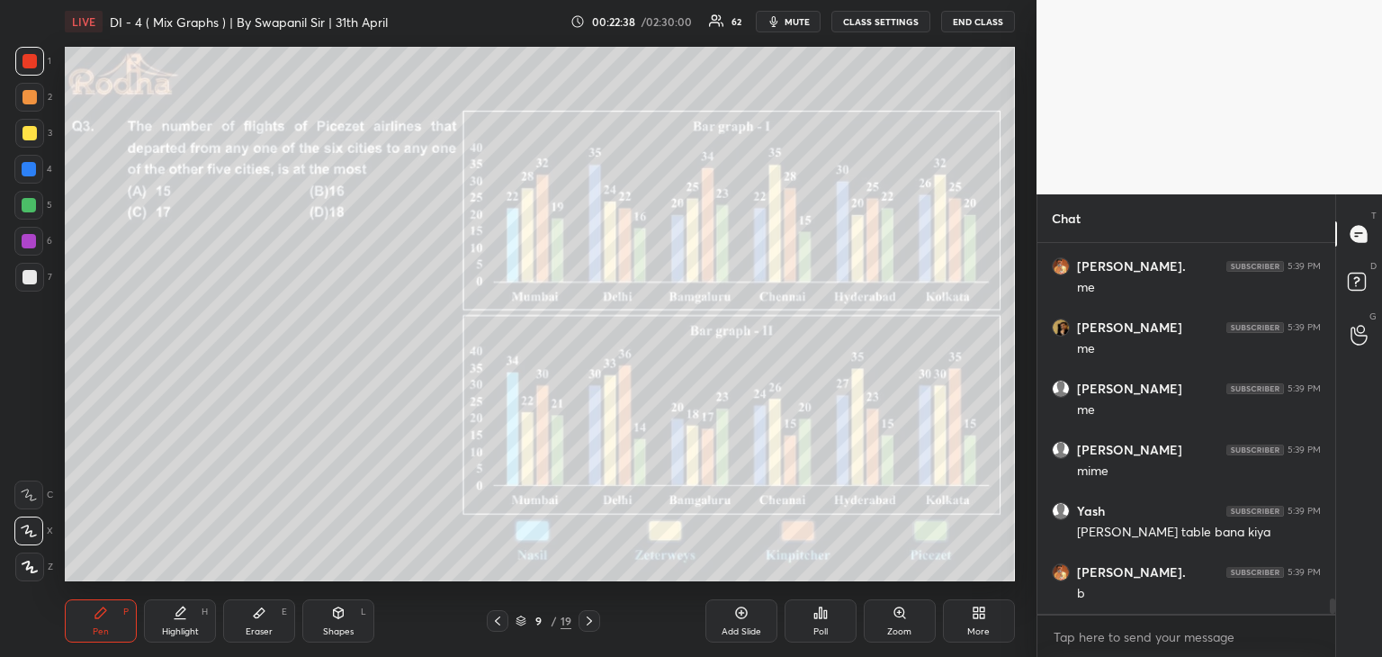
scroll to position [8824, 0]
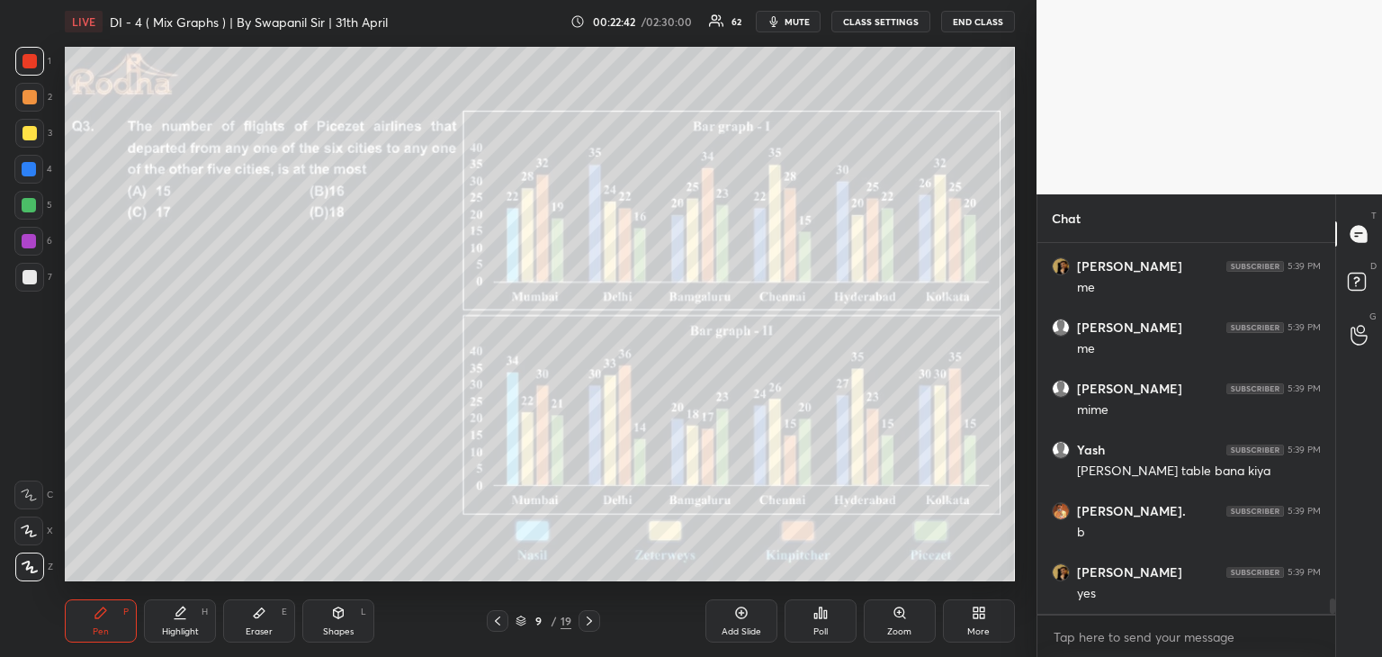
drag, startPoint x: 333, startPoint y: 623, endPoint x: 280, endPoint y: 606, distance: 55.8
click at [329, 622] on div "Shapes L" at bounding box center [338, 620] width 72 height 43
click at [24, 531] on icon at bounding box center [29, 531] width 19 height 19
click at [101, 618] on icon at bounding box center [101, 612] width 14 height 14
click at [337, 622] on div "Shapes L" at bounding box center [338, 620] width 72 height 43
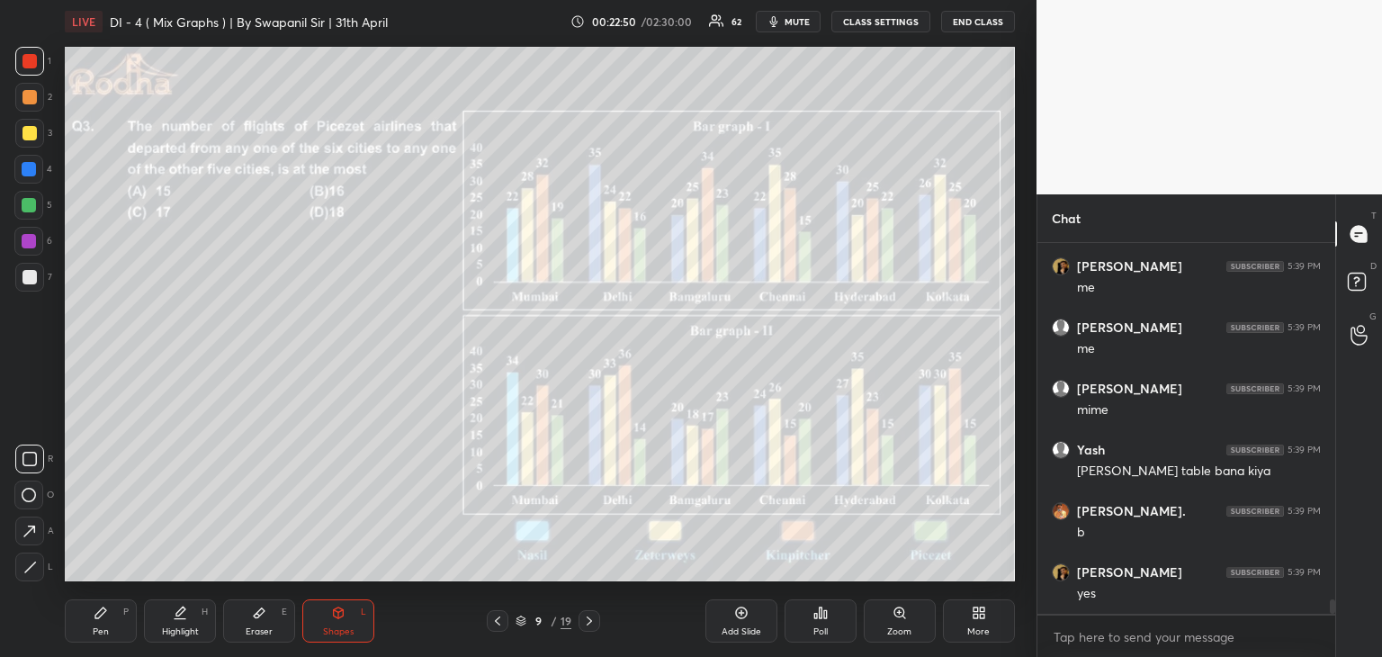
scroll to position [8886, 0]
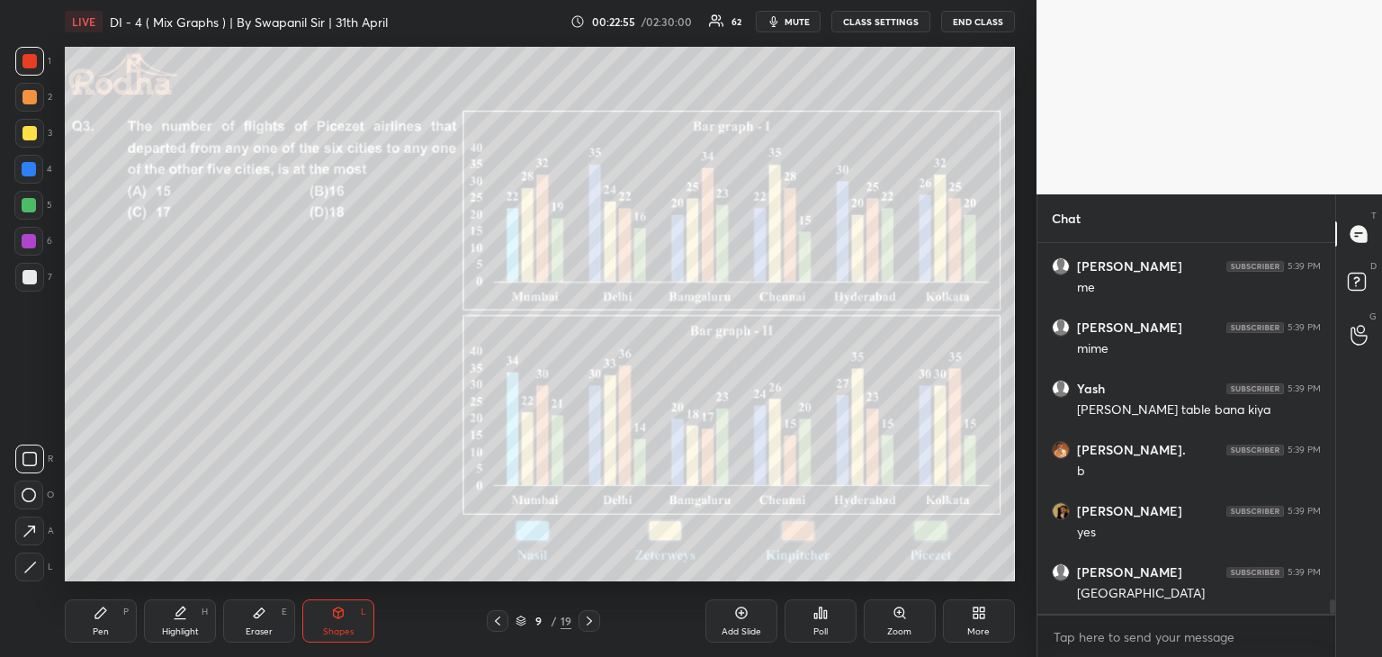
click at [94, 622] on div "Pen P" at bounding box center [101, 620] width 72 height 43
click at [29, 533] on icon at bounding box center [29, 530] width 16 height 13
click at [331, 619] on icon at bounding box center [338, 612] width 14 height 14
click at [29, 463] on icon at bounding box center [29, 459] width 14 height 14
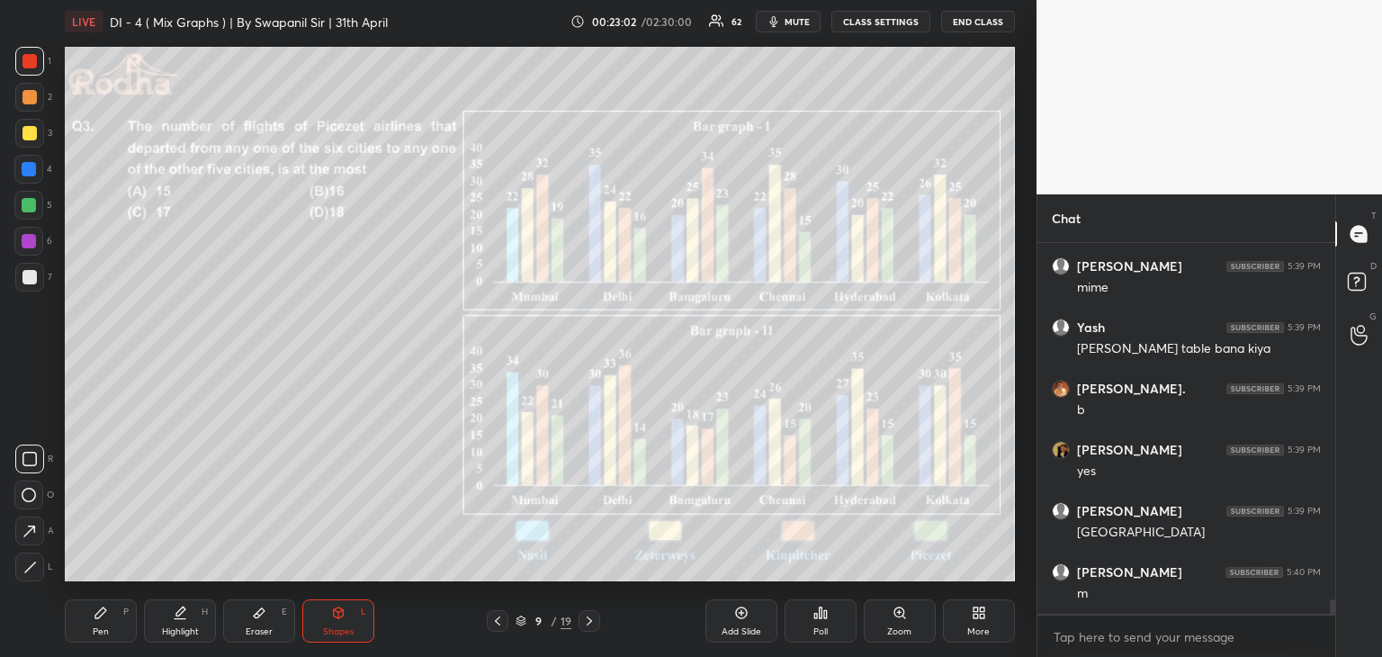
click at [103, 623] on div "Pen P" at bounding box center [101, 620] width 72 height 43
click at [335, 621] on div "Shapes L" at bounding box center [338, 620] width 72 height 43
click at [27, 463] on icon at bounding box center [29, 459] width 14 height 14
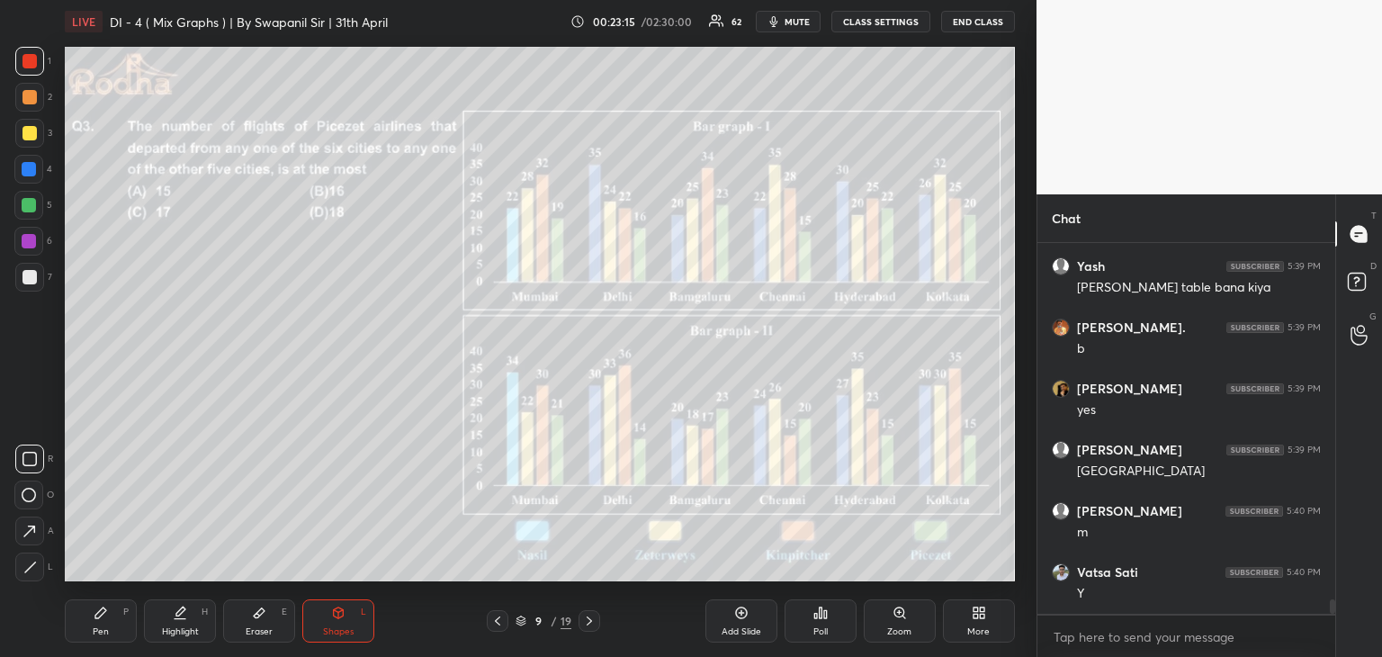
drag, startPoint x: 113, startPoint y: 625, endPoint x: 121, endPoint y: 609, distance: 17.7
click at [115, 626] on div "Pen P" at bounding box center [101, 620] width 72 height 43
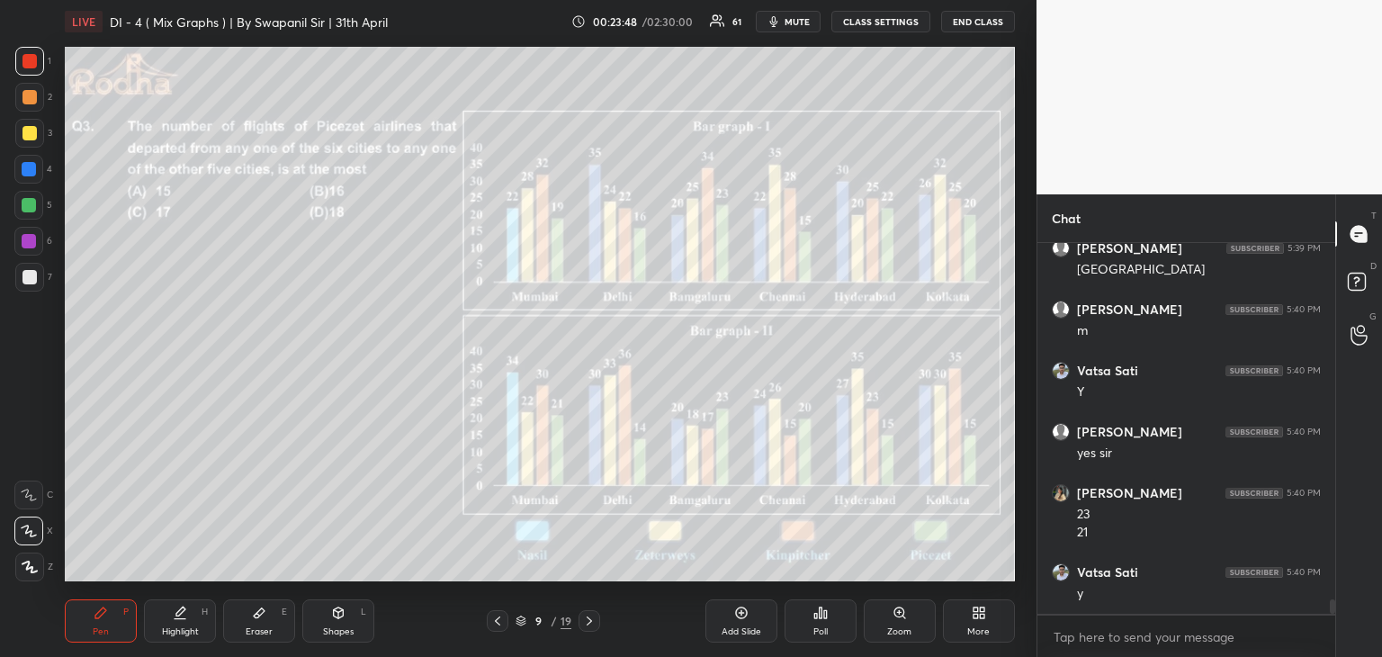
scroll to position [9271, 0]
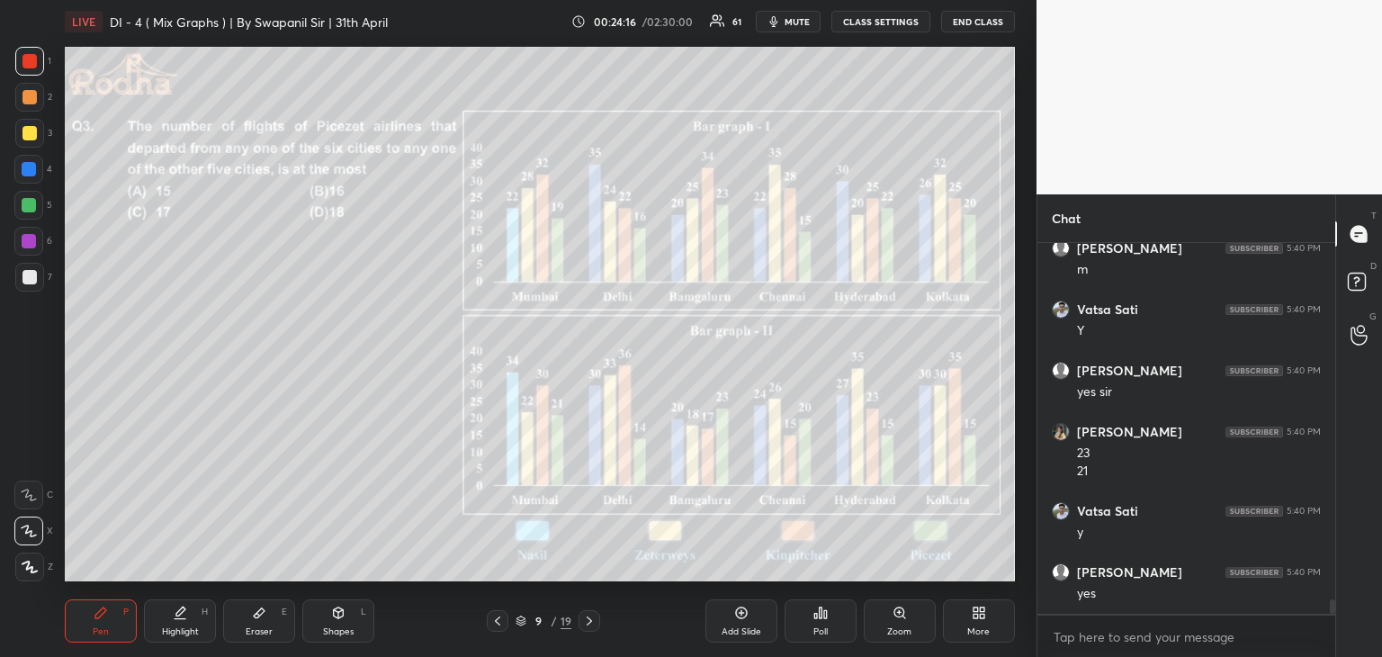
click at [26, 204] on div at bounding box center [29, 205] width 14 height 14
click at [25, 136] on div at bounding box center [29, 133] width 14 height 14
click at [347, 619] on div "Shapes L" at bounding box center [338, 620] width 72 height 43
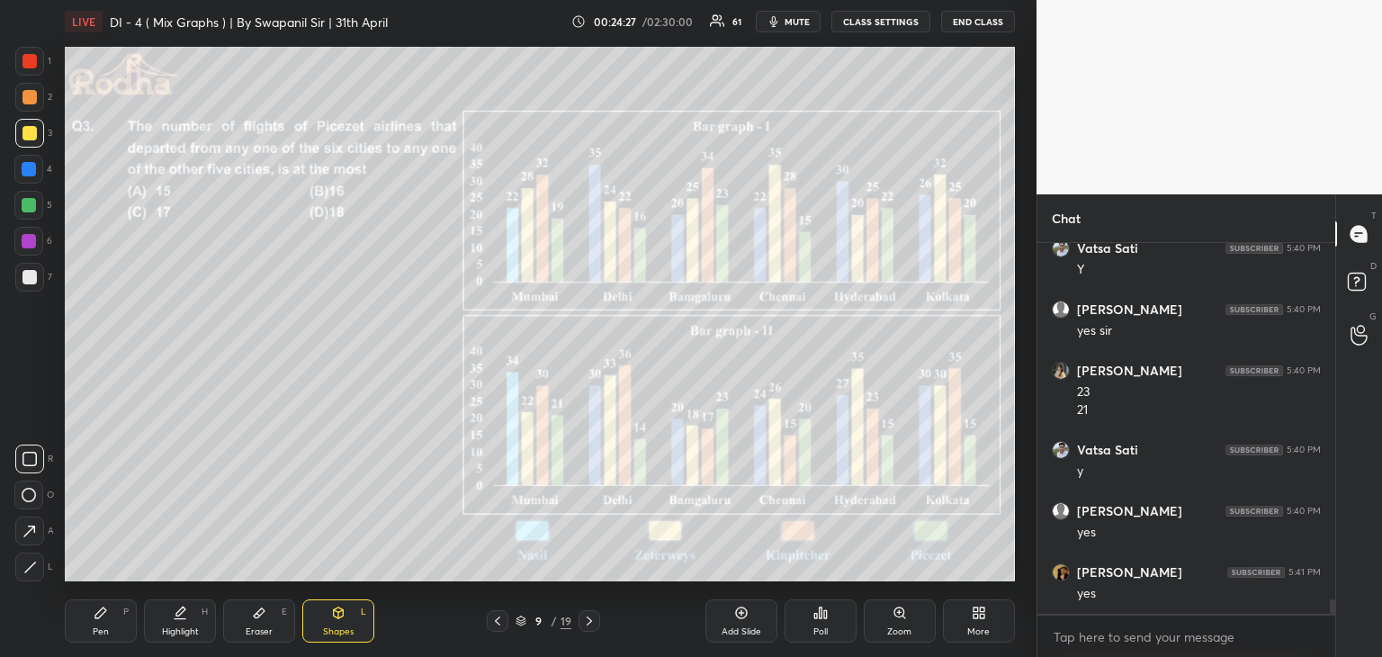
scroll to position [9393, 0]
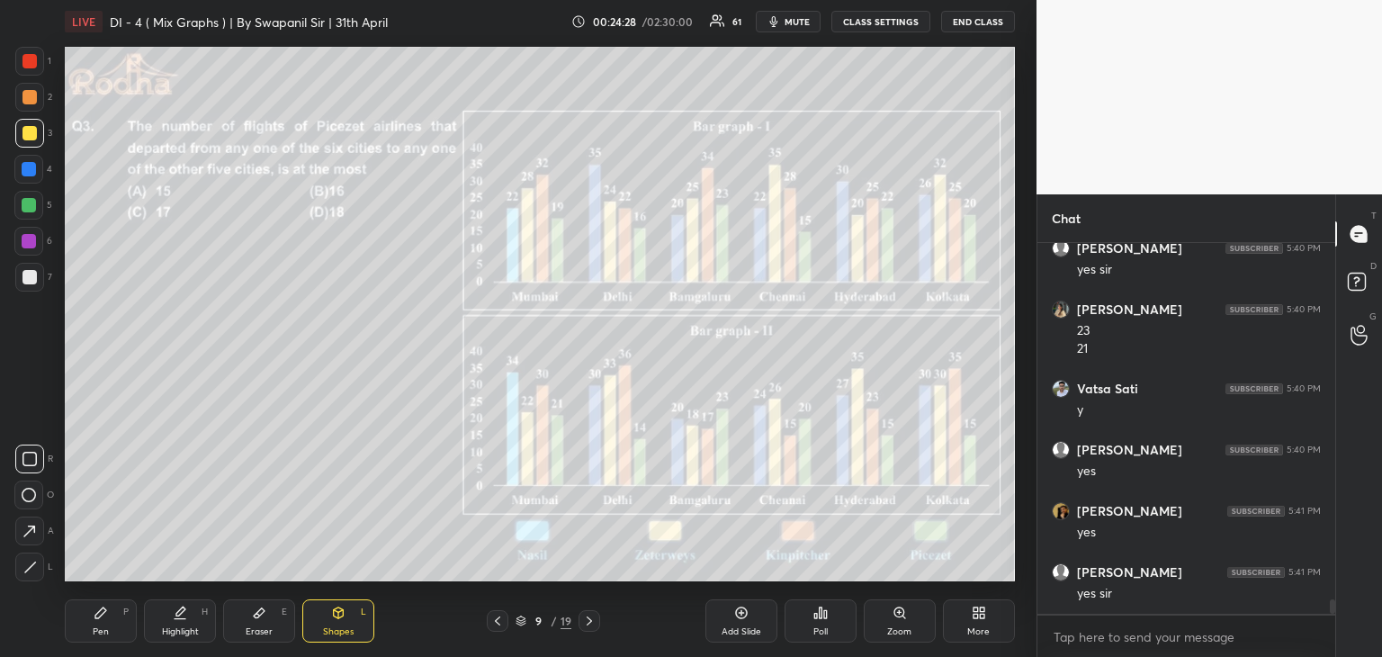
drag, startPoint x: 31, startPoint y: 536, endPoint x: 54, endPoint y: 523, distance: 26.2
click at [32, 536] on icon at bounding box center [29, 531] width 19 height 19
click at [95, 635] on div "Pen" at bounding box center [101, 631] width 16 height 9
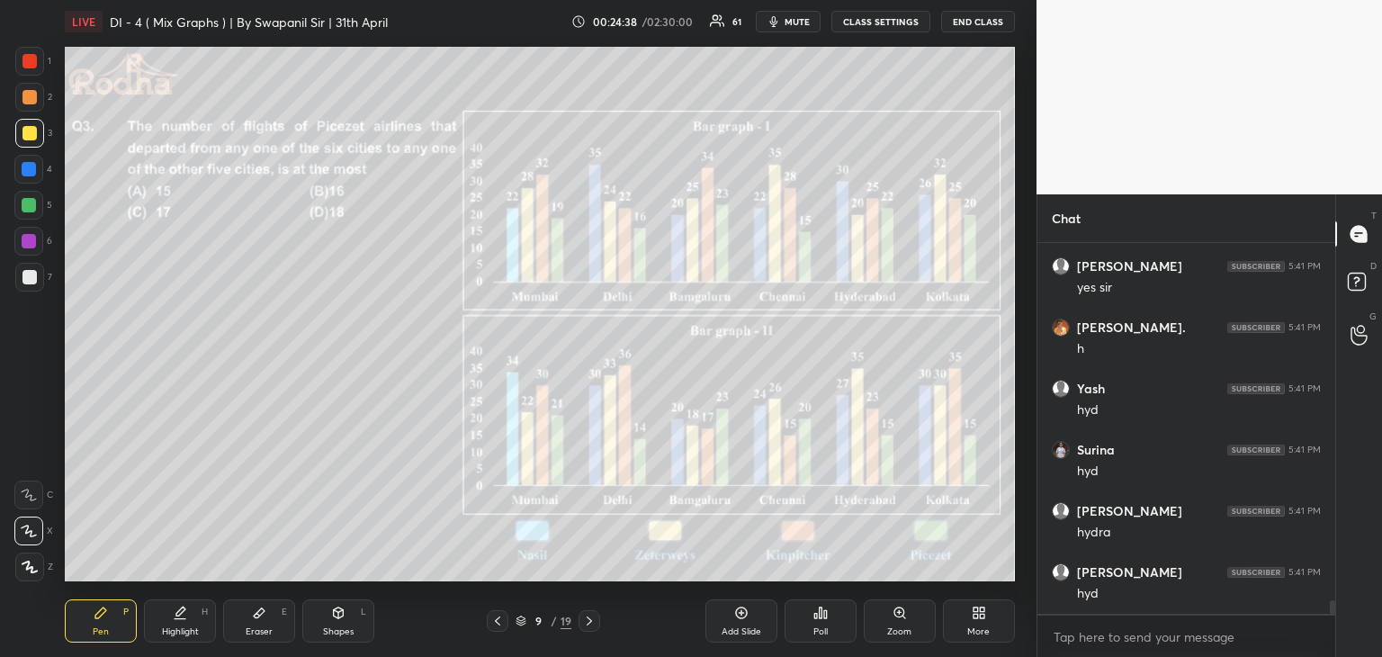
scroll to position [9760, 0]
drag, startPoint x: 327, startPoint y: 612, endPoint x: 329, endPoint y: 602, distance: 10.1
click at [327, 611] on div "Shapes L" at bounding box center [338, 620] width 72 height 43
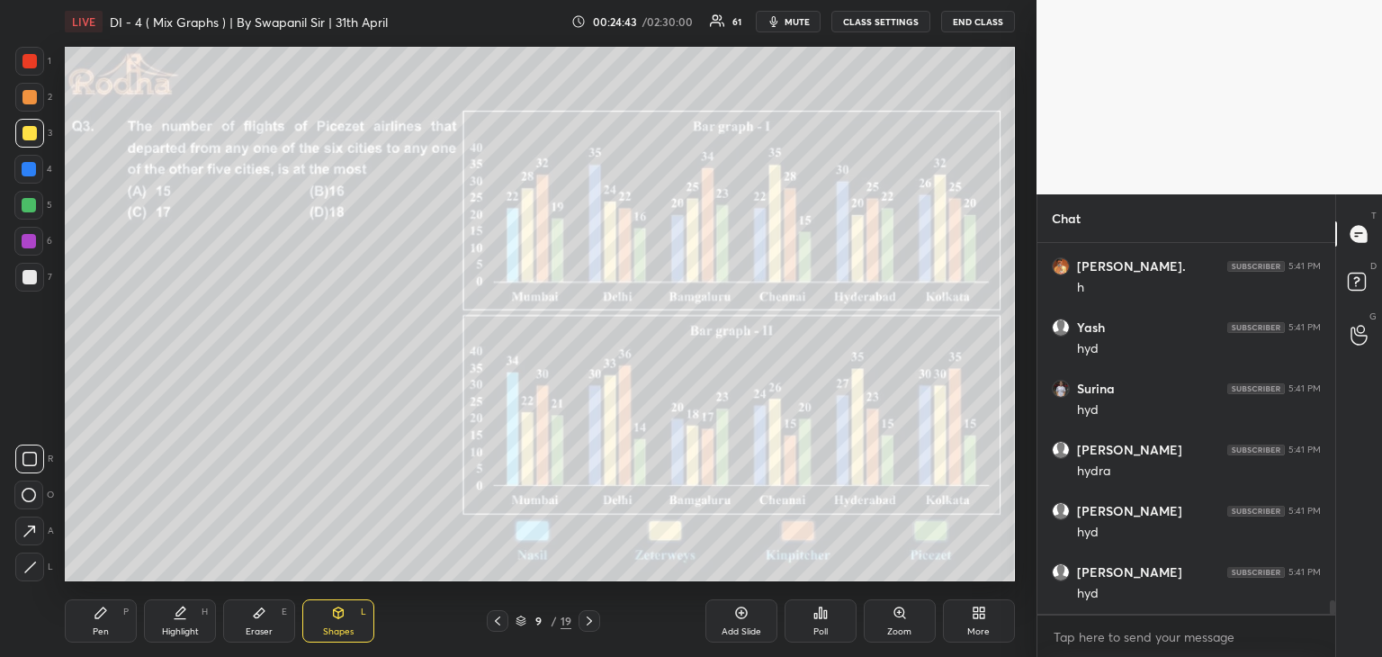
scroll to position [9821, 0]
drag, startPoint x: 104, startPoint y: 625, endPoint x: 121, endPoint y: 589, distance: 39.8
click at [104, 624] on div "Pen P" at bounding box center [101, 620] width 72 height 43
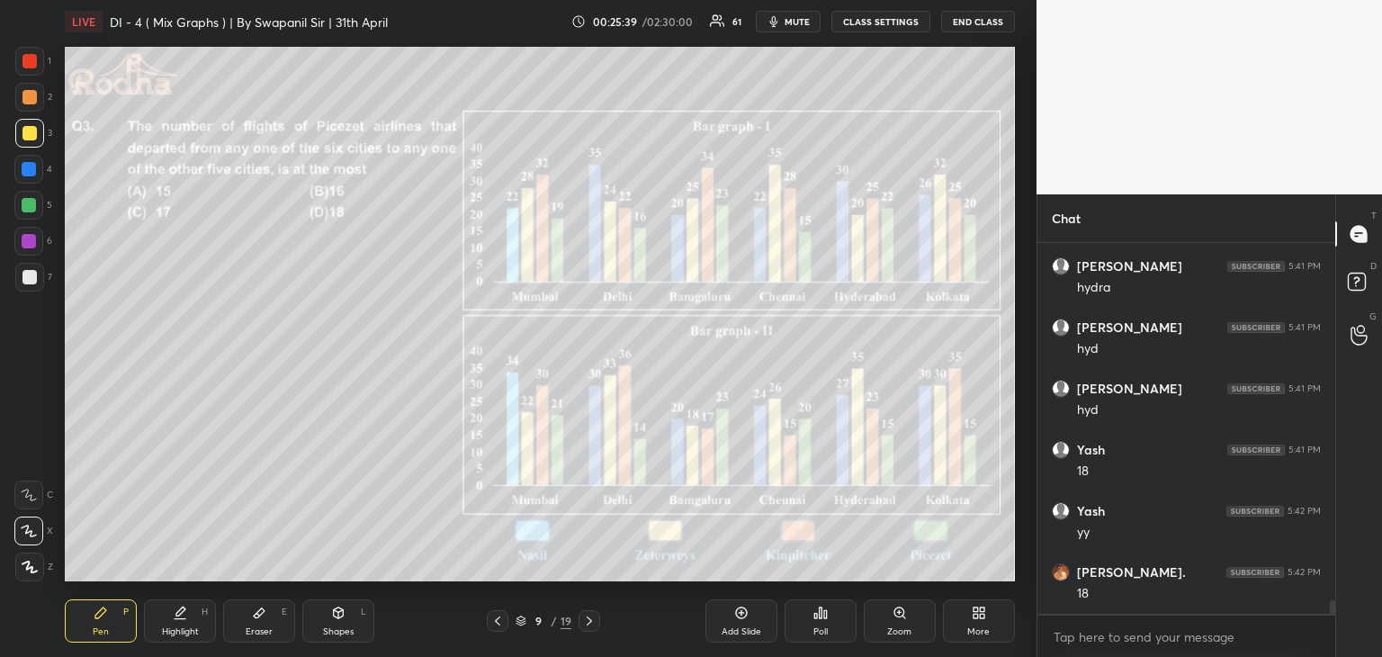
scroll to position [10005, 0]
click at [243, 620] on div "Eraser E" at bounding box center [259, 620] width 72 height 43
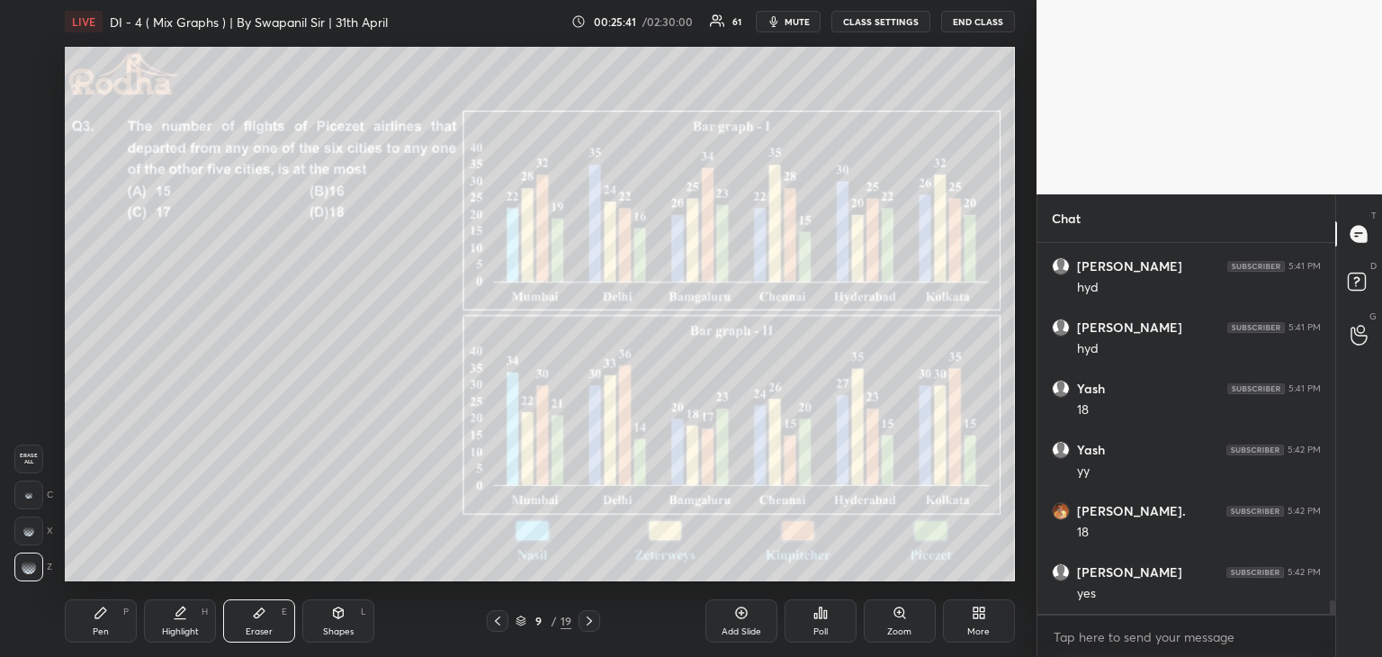
scroll to position [10066, 0]
click at [315, 611] on div "Shapes L" at bounding box center [338, 620] width 72 height 43
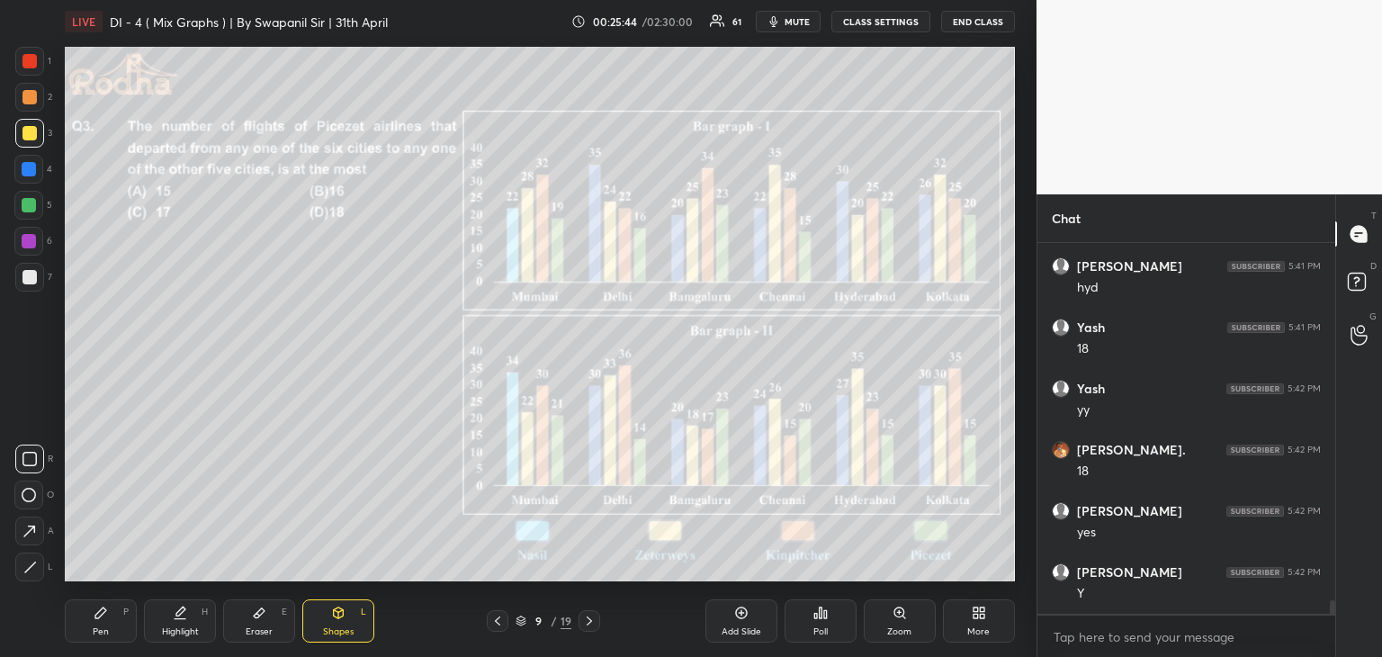
click at [31, 520] on div at bounding box center [29, 530] width 29 height 29
click at [29, 60] on div at bounding box center [29, 61] width 14 height 14
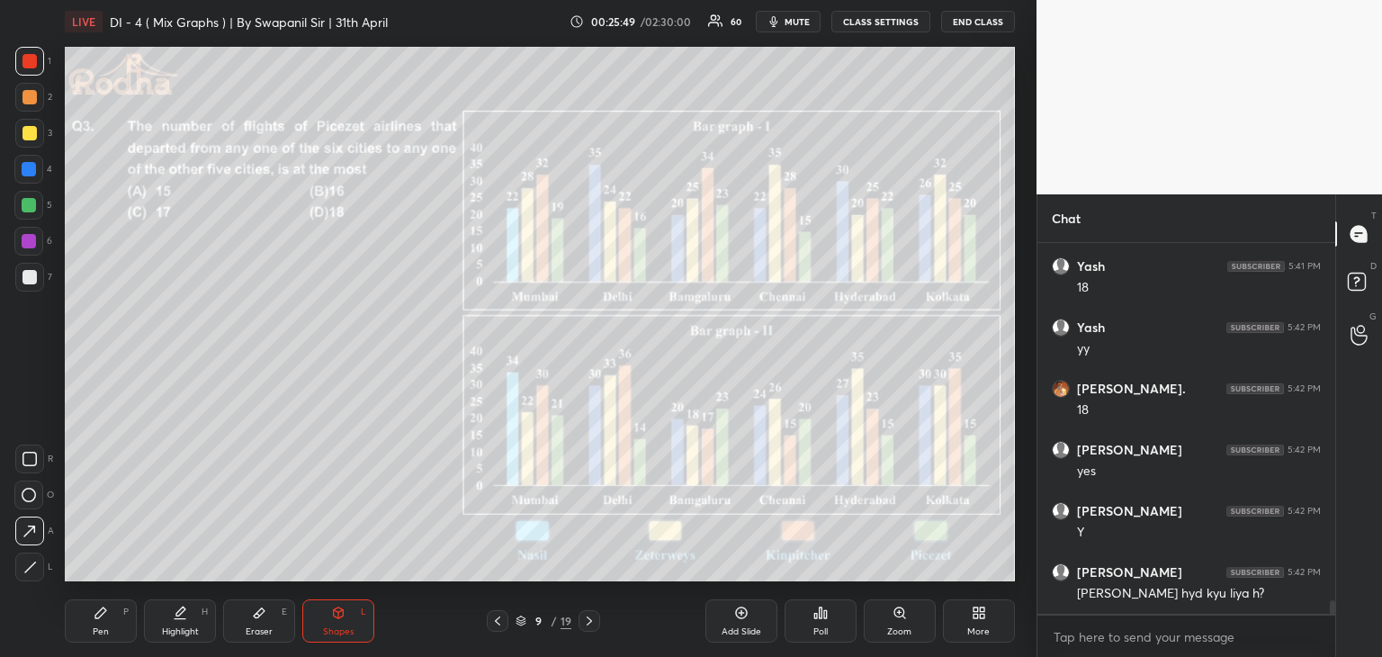
scroll to position [10188, 0]
click at [101, 604] on div "Pen P" at bounding box center [101, 620] width 72 height 43
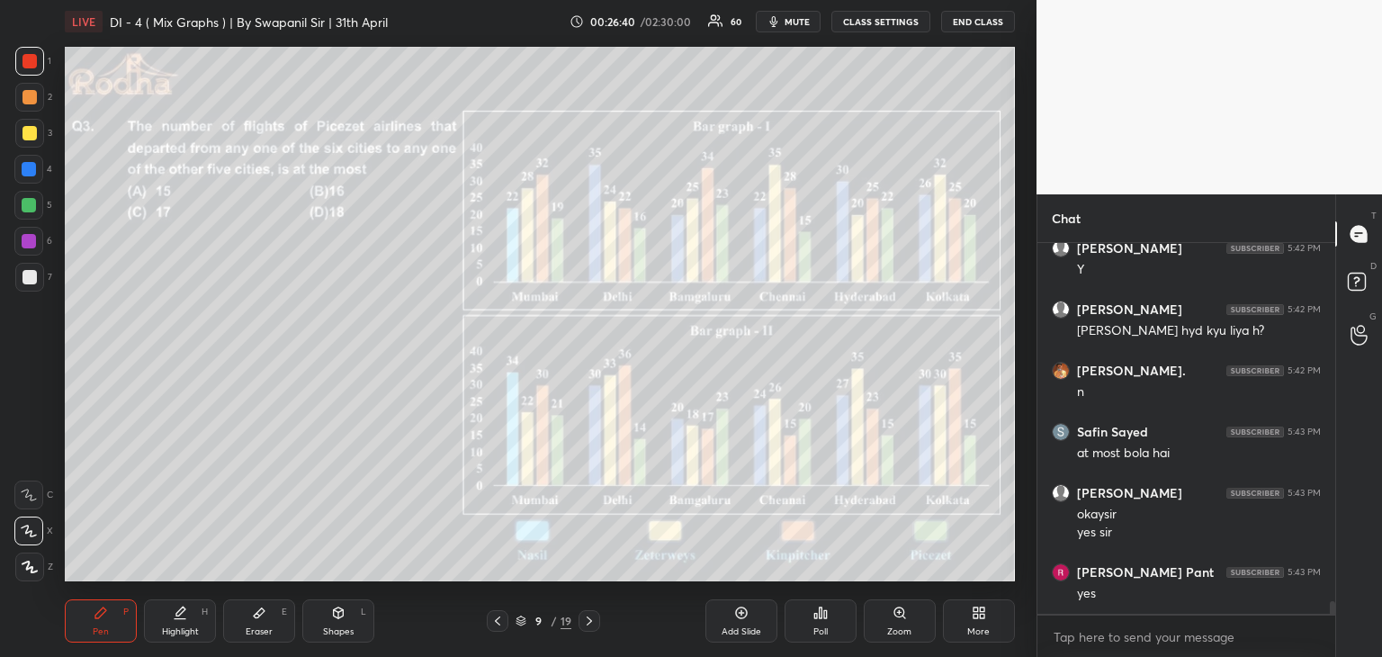
scroll to position [10451, 0]
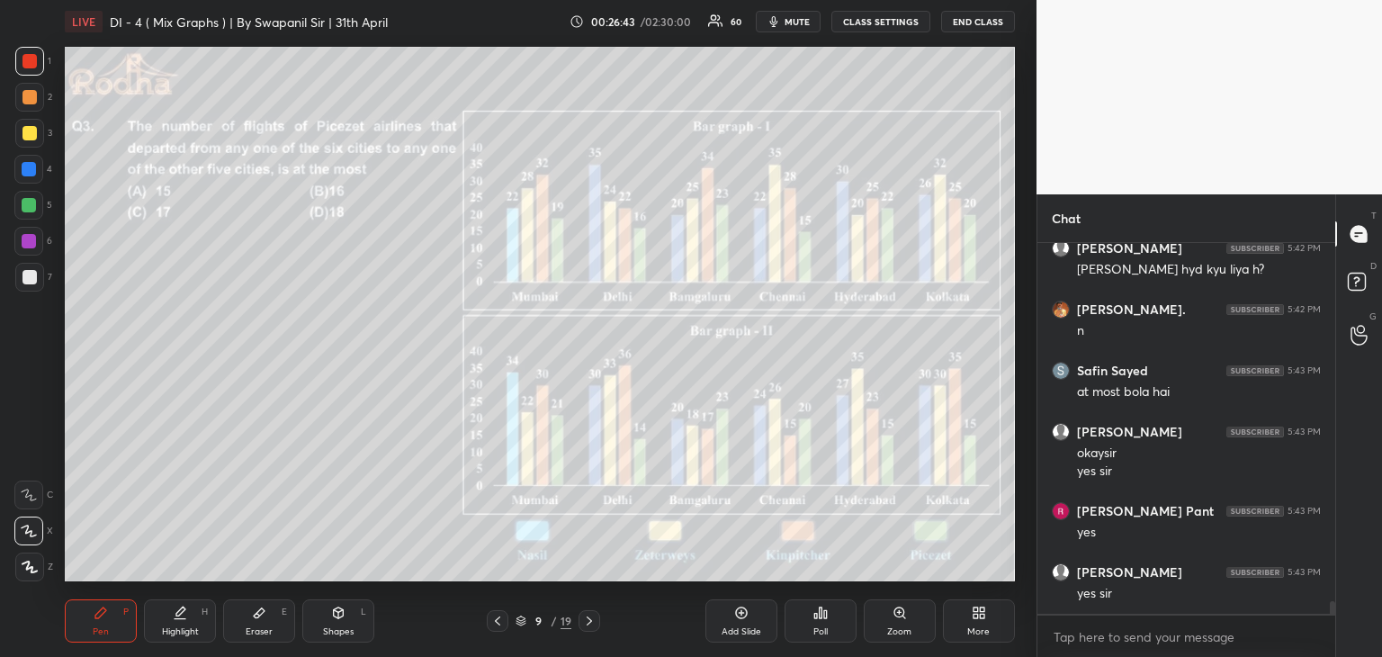
drag, startPoint x: 273, startPoint y: 618, endPoint x: 298, endPoint y: 591, distance: 36.9
click at [273, 618] on div "Eraser E" at bounding box center [259, 620] width 72 height 43
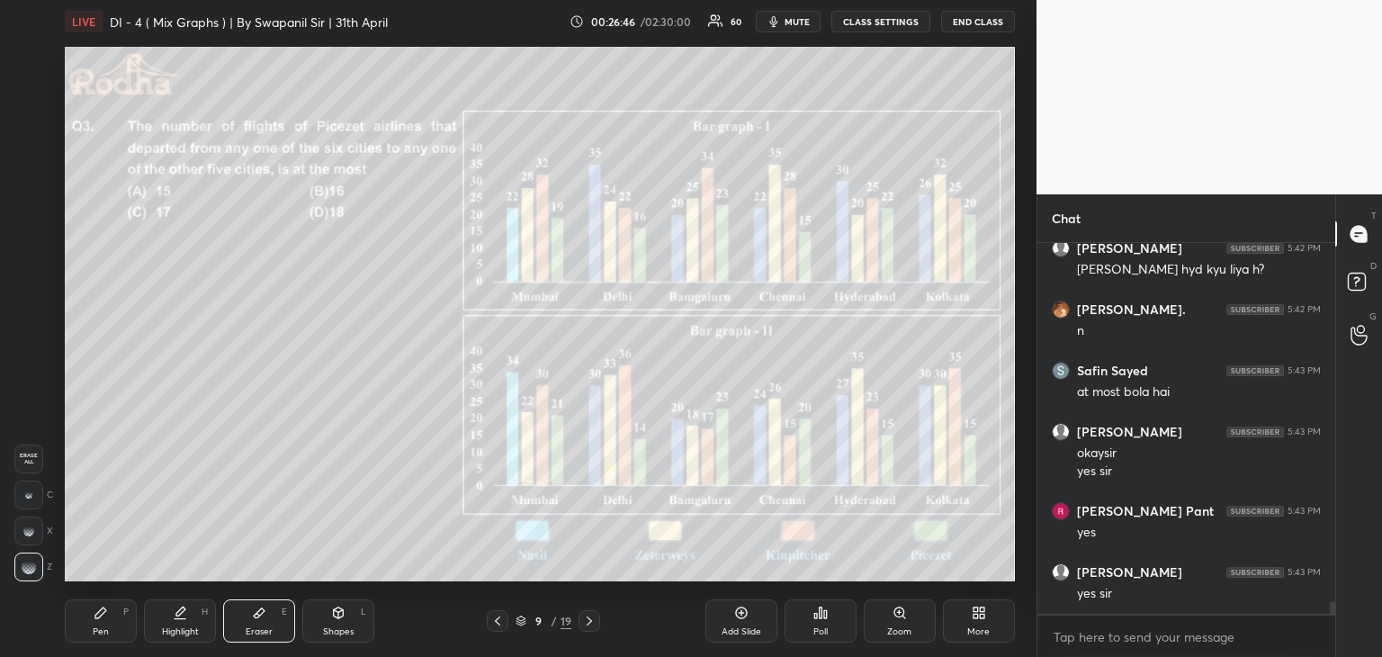
click at [104, 629] on div "Pen" at bounding box center [101, 631] width 16 height 9
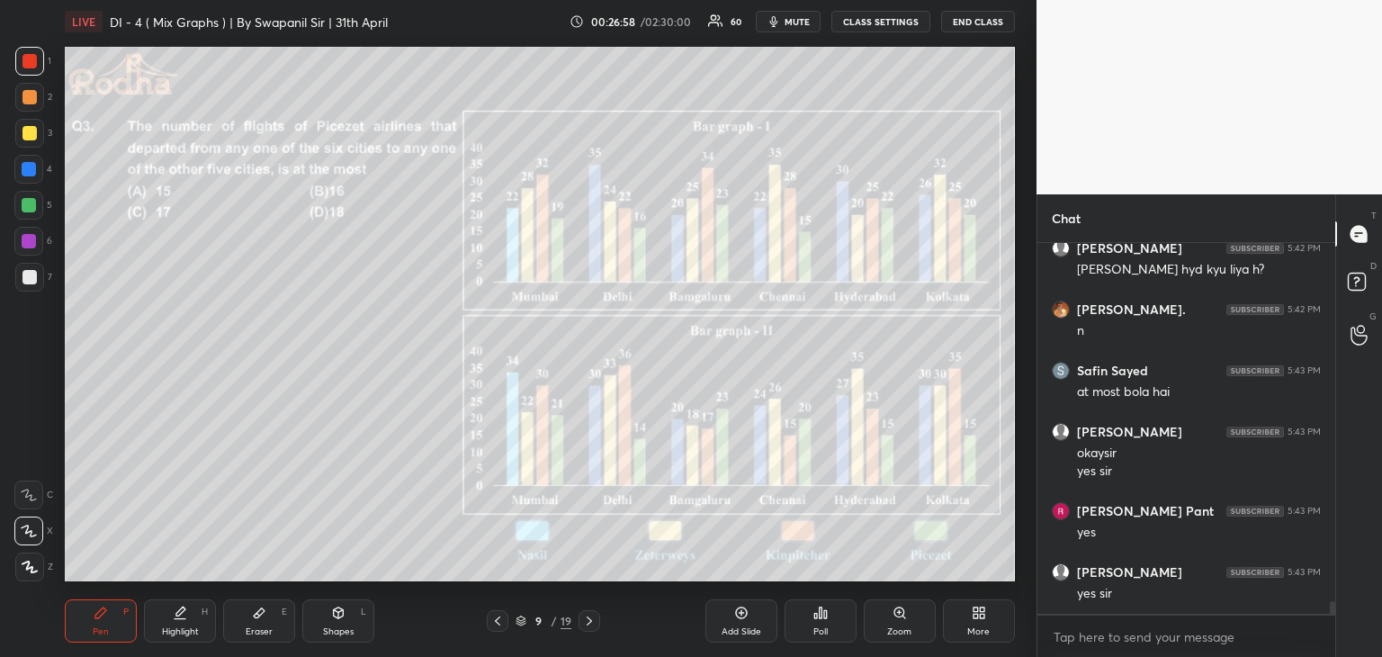
scroll to position [10512, 0]
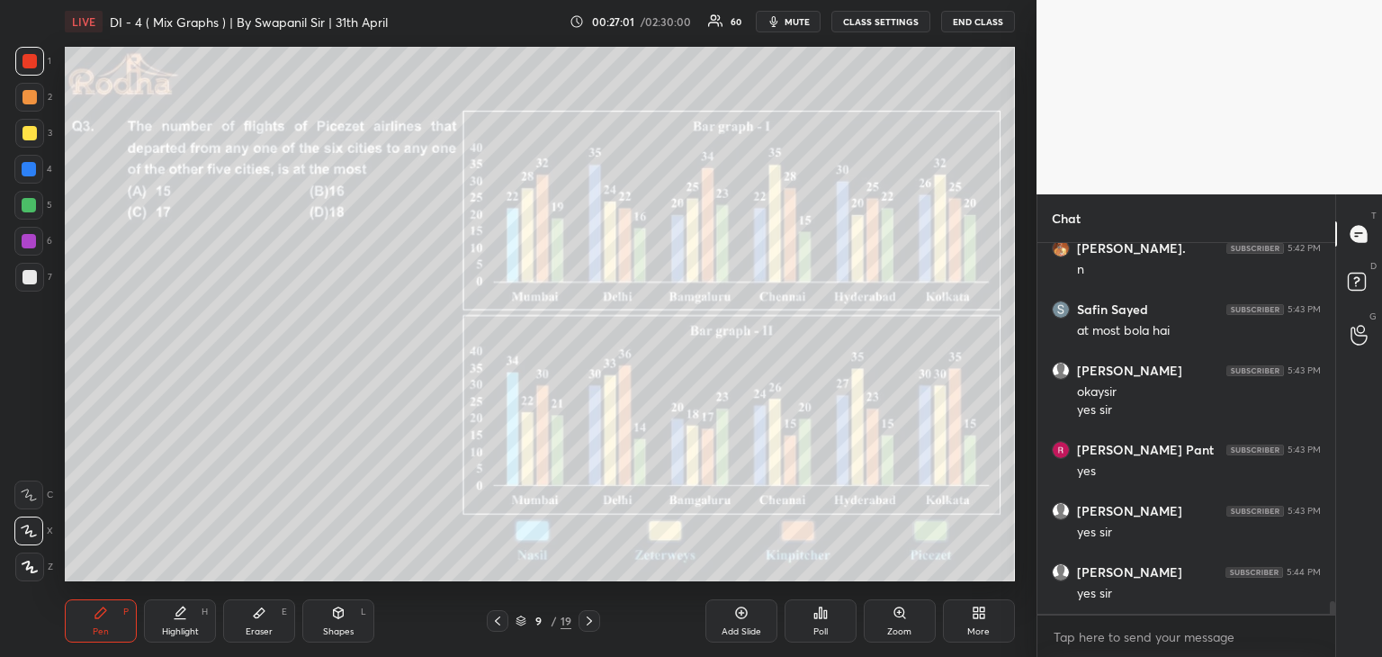
click at [261, 635] on div "Eraser" at bounding box center [259, 631] width 27 height 9
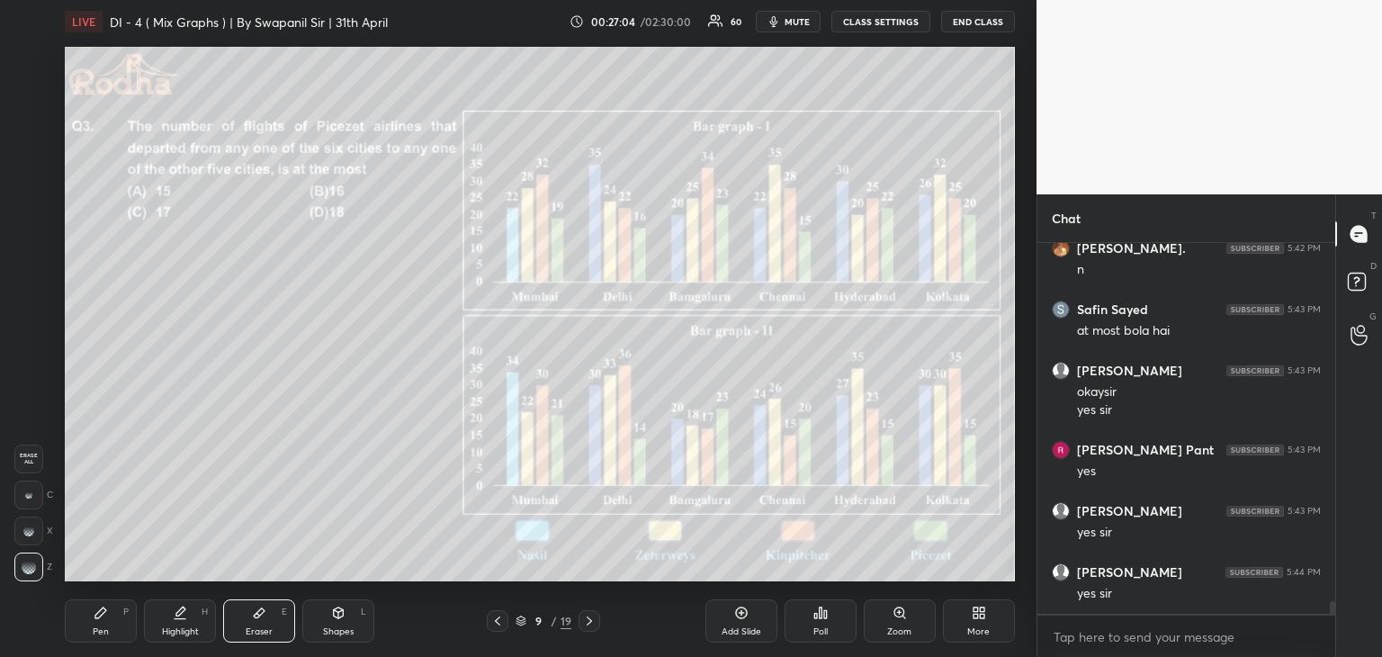
click at [101, 631] on div "Pen" at bounding box center [101, 631] width 16 height 9
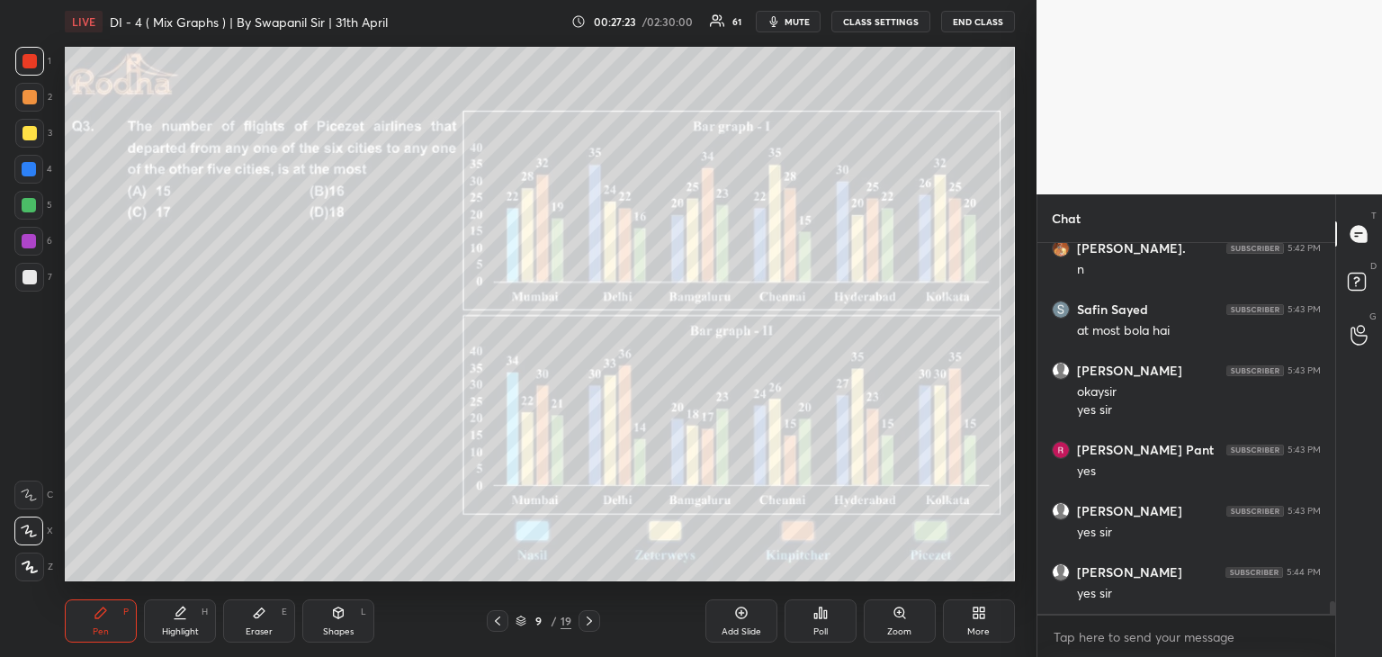
click at [252, 638] on div "Eraser E" at bounding box center [259, 620] width 72 height 43
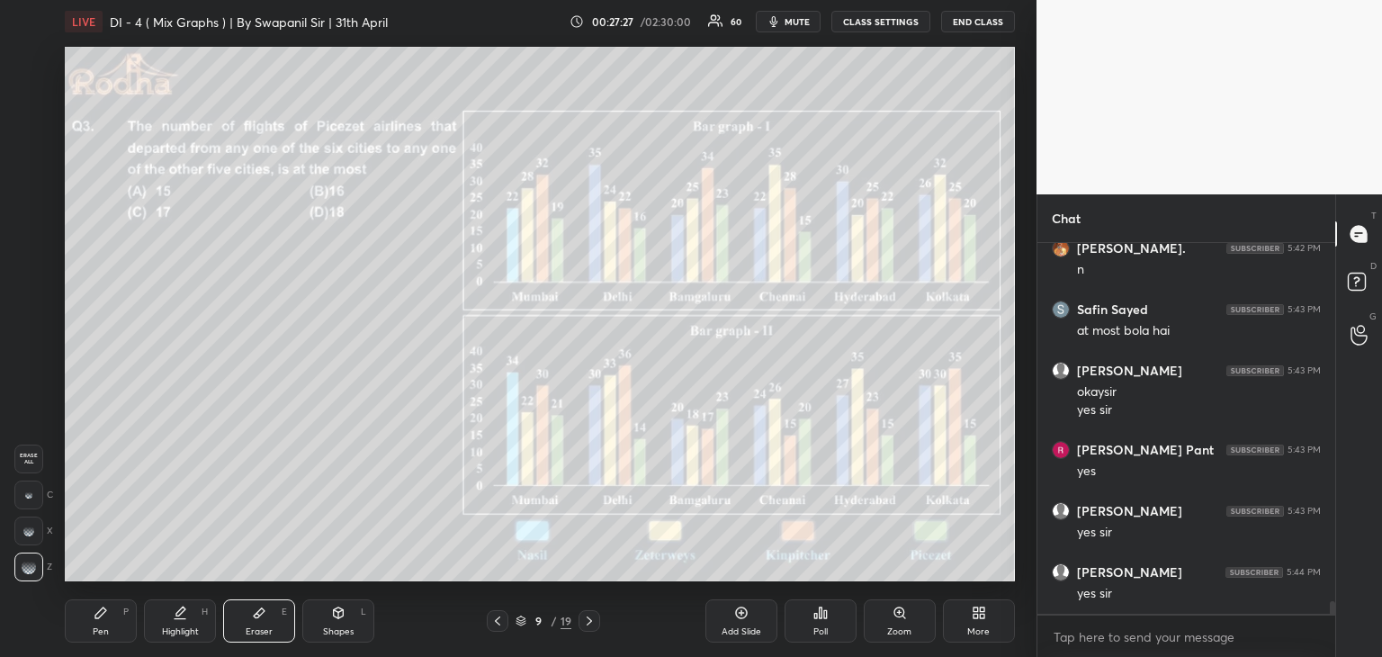
scroll to position [10530, 0]
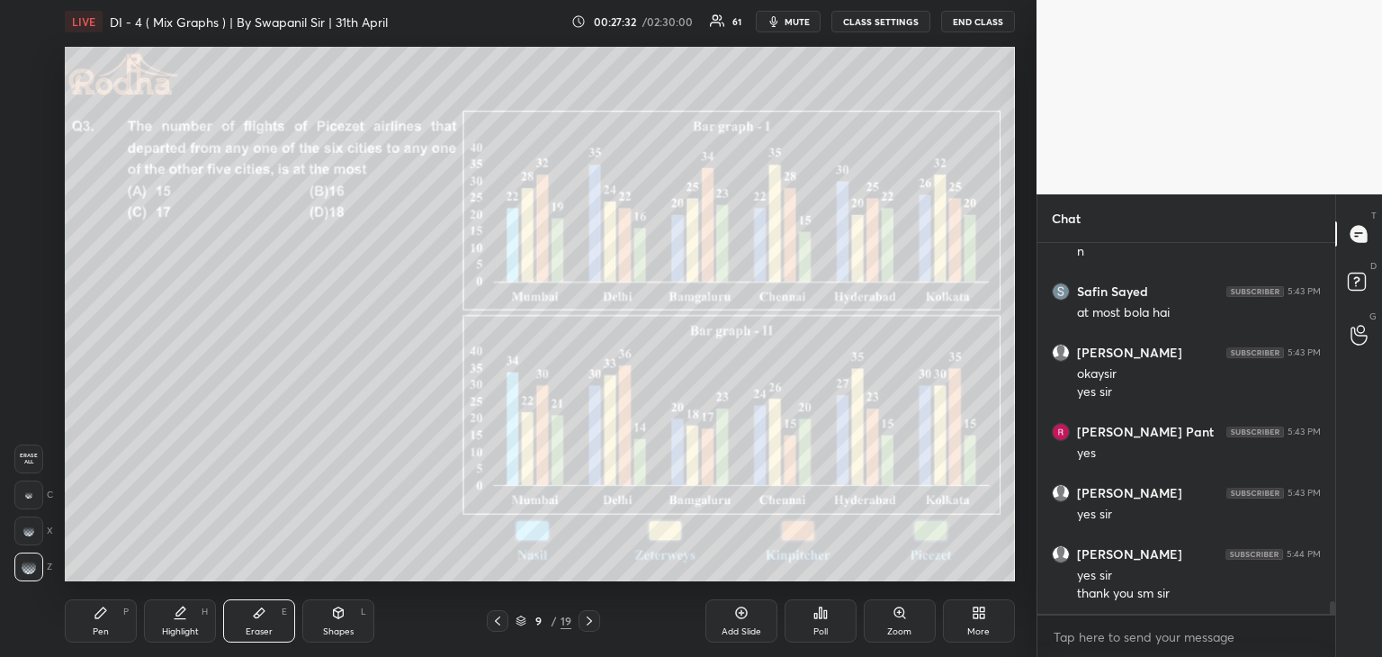
click at [103, 627] on div "Pen" at bounding box center [101, 631] width 16 height 9
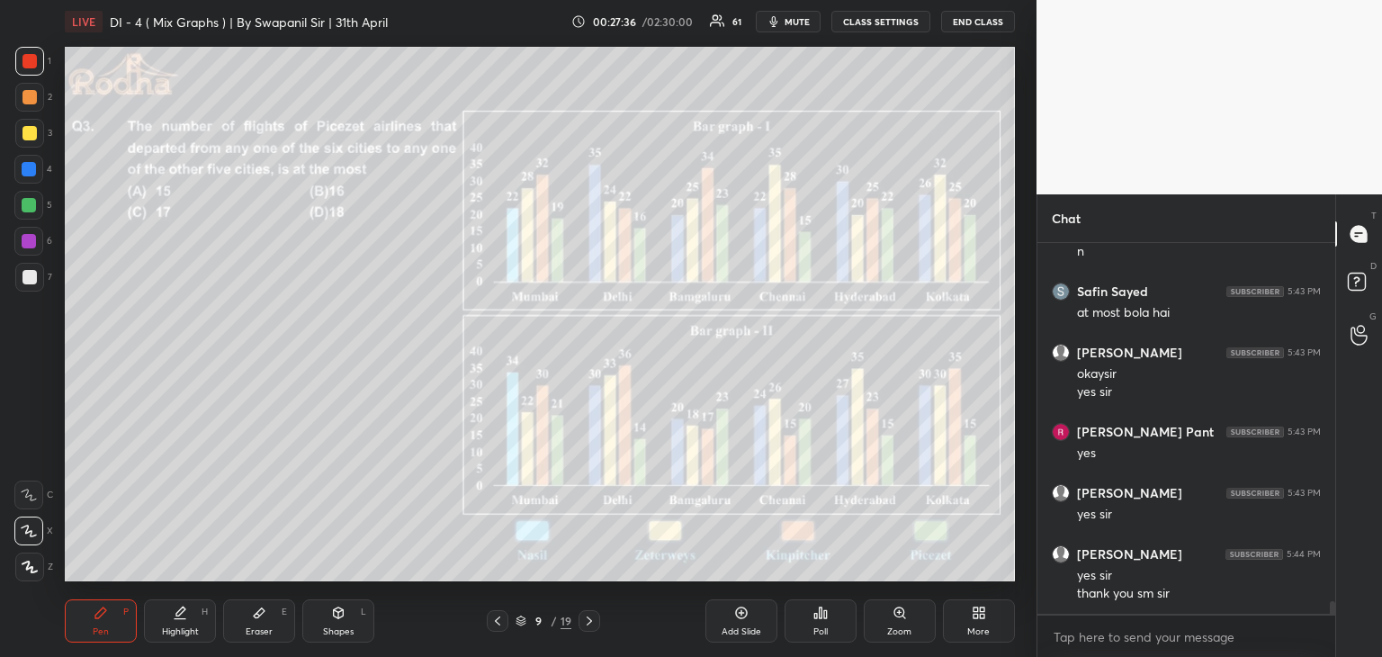
click at [596, 620] on div at bounding box center [589, 621] width 22 height 22
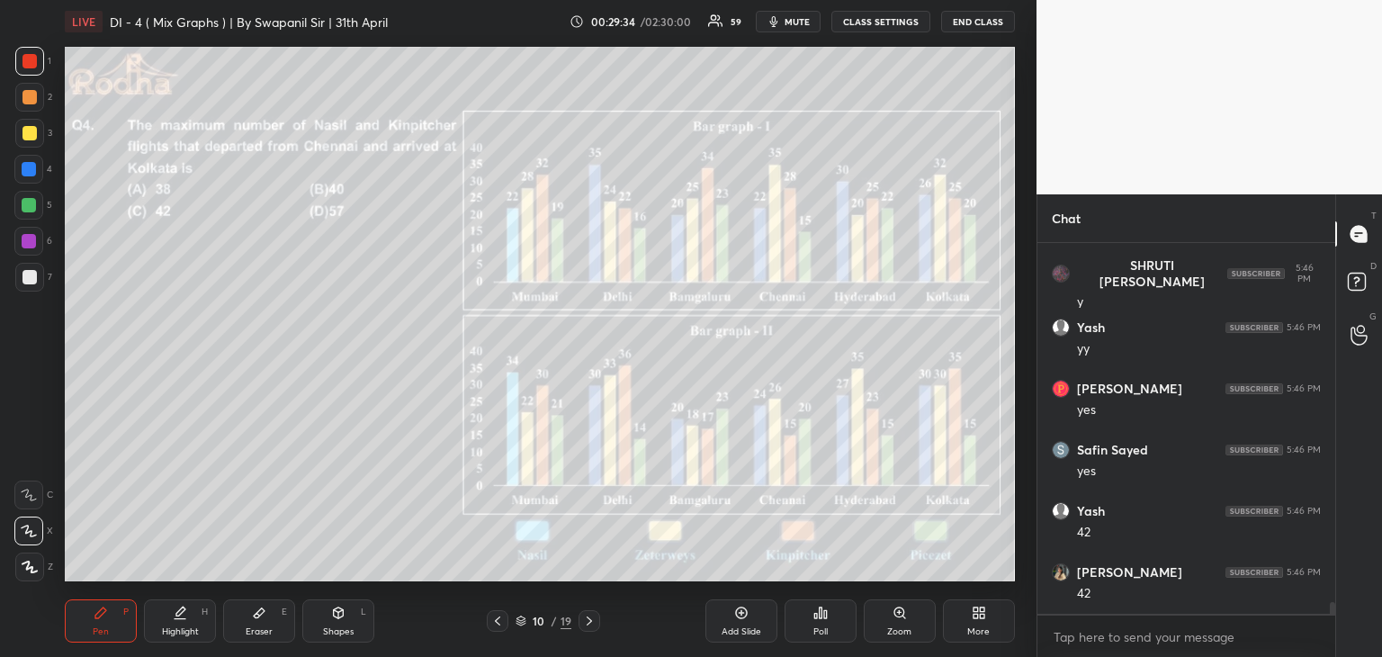
scroll to position [11343, 0]
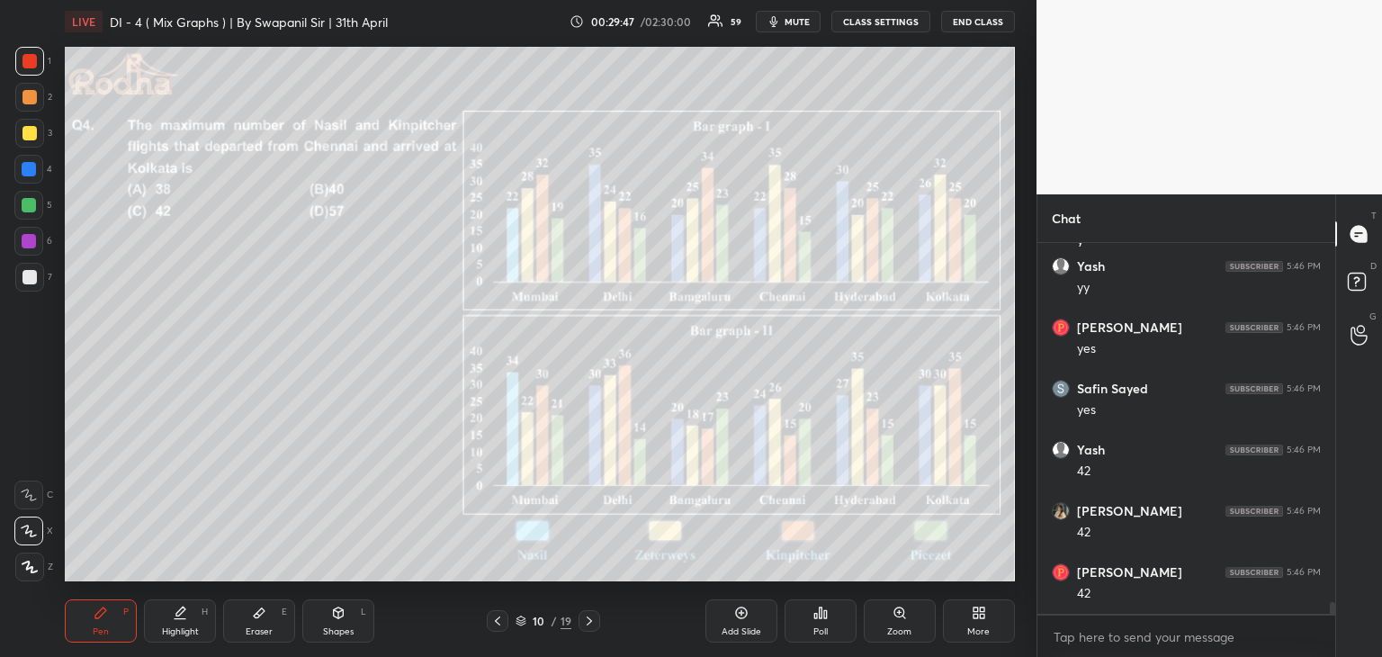
click at [132, 242] on div "Setting up your live class Poll for secs No correct answer Start poll" at bounding box center [540, 314] width 964 height 542
click at [24, 246] on div at bounding box center [29, 241] width 14 height 14
click at [25, 170] on div at bounding box center [29, 169] width 14 height 14
click at [130, 359] on div "Setting up your live class Poll for secs No correct answer Start poll" at bounding box center [540, 314] width 964 height 542
click at [182, 627] on div "Highlight" at bounding box center [180, 631] width 37 height 9
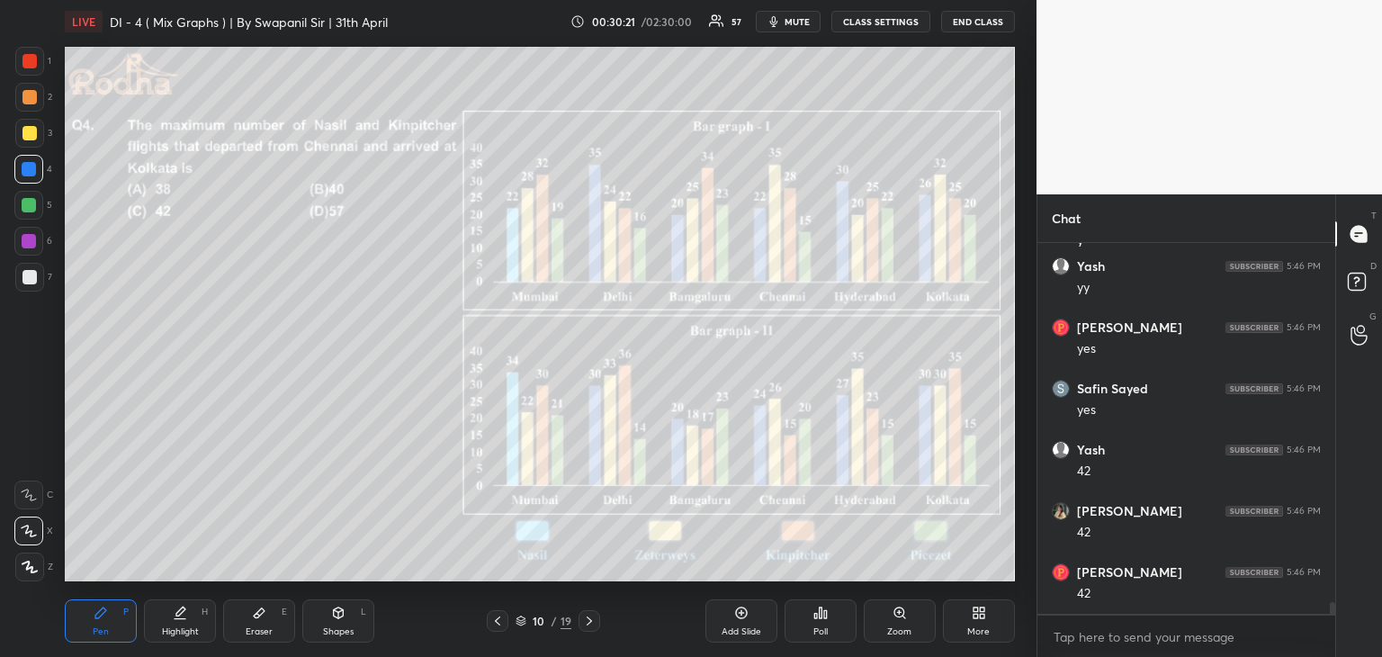
scroll to position [11404, 0]
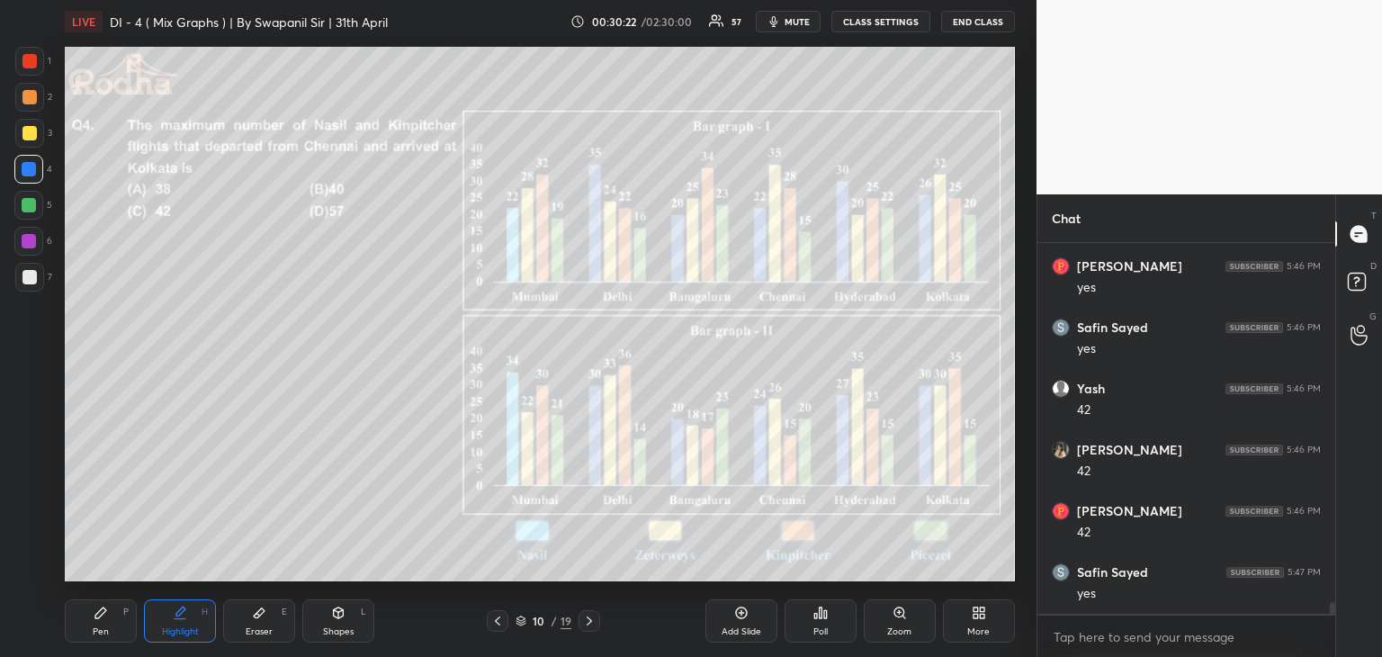
drag, startPoint x: 94, startPoint y: 626, endPoint x: 112, endPoint y: 584, distance: 45.9
click at [93, 627] on div "Pen" at bounding box center [101, 631] width 16 height 9
click at [27, 276] on div at bounding box center [29, 277] width 14 height 14
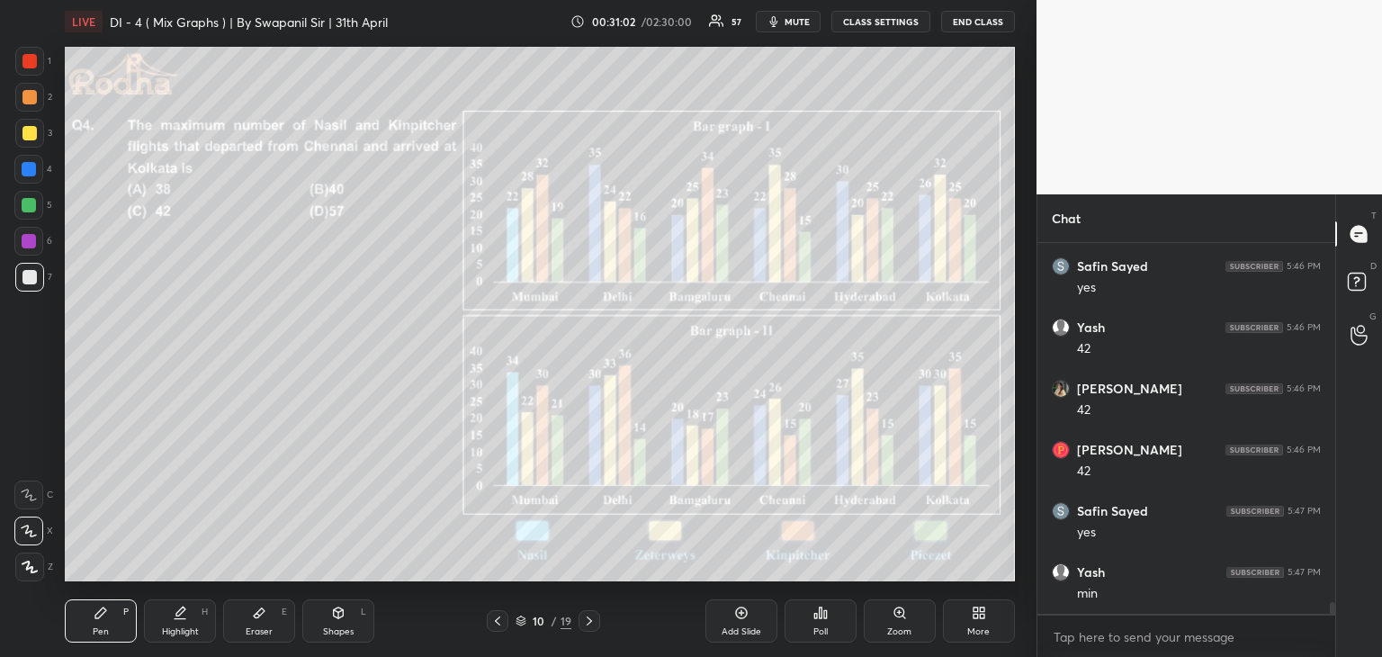
scroll to position [11527, 0]
click at [590, 623] on icon at bounding box center [589, 620] width 14 height 14
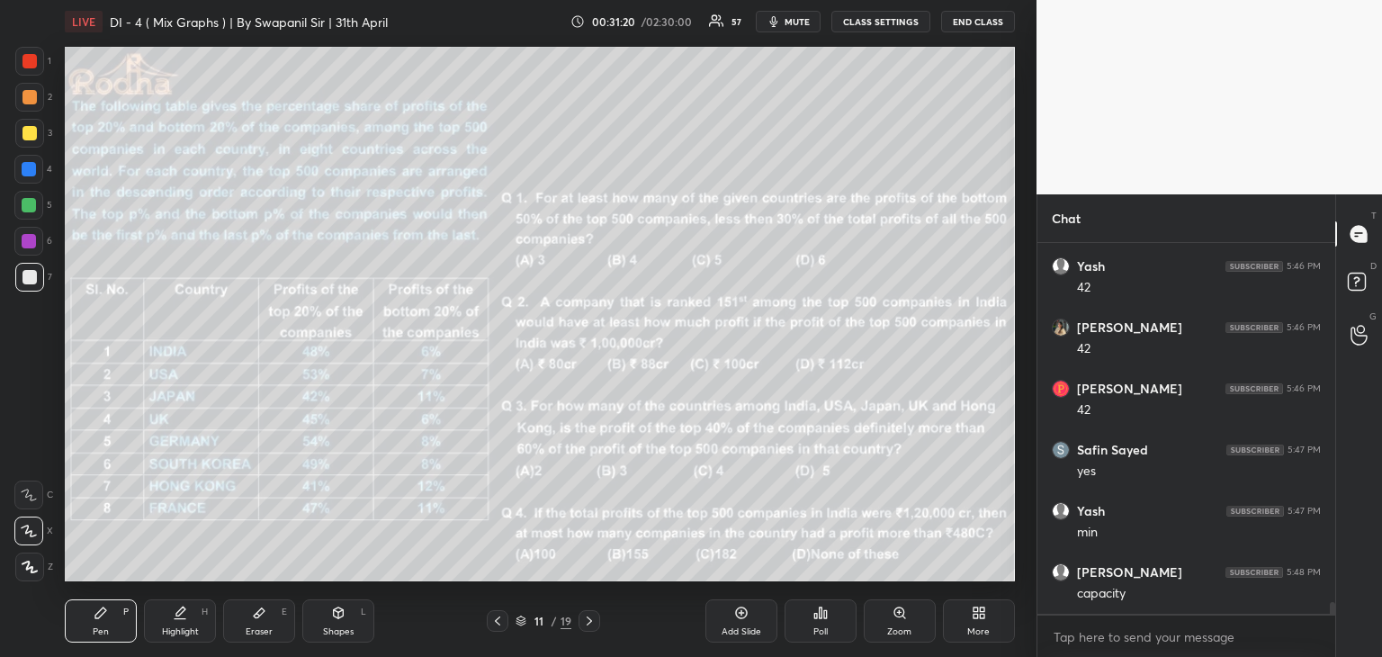
scroll to position [11545, 0]
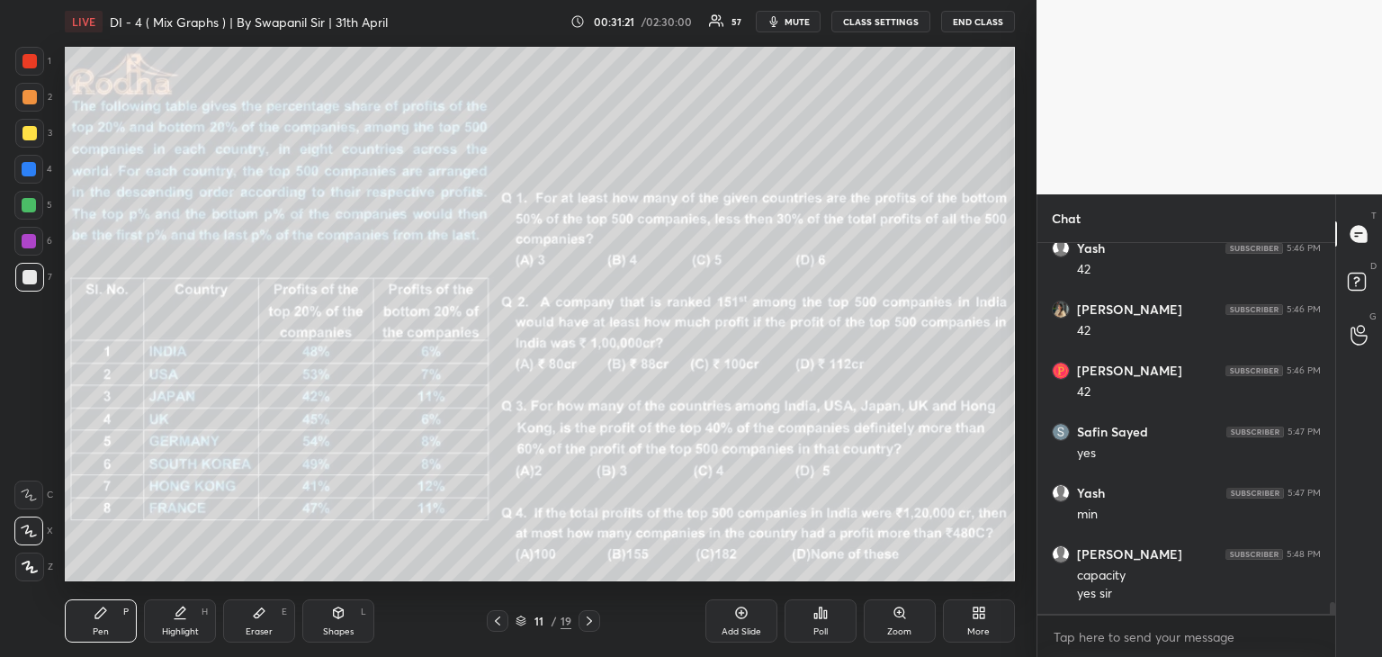
click at [493, 623] on icon at bounding box center [497, 620] width 14 height 14
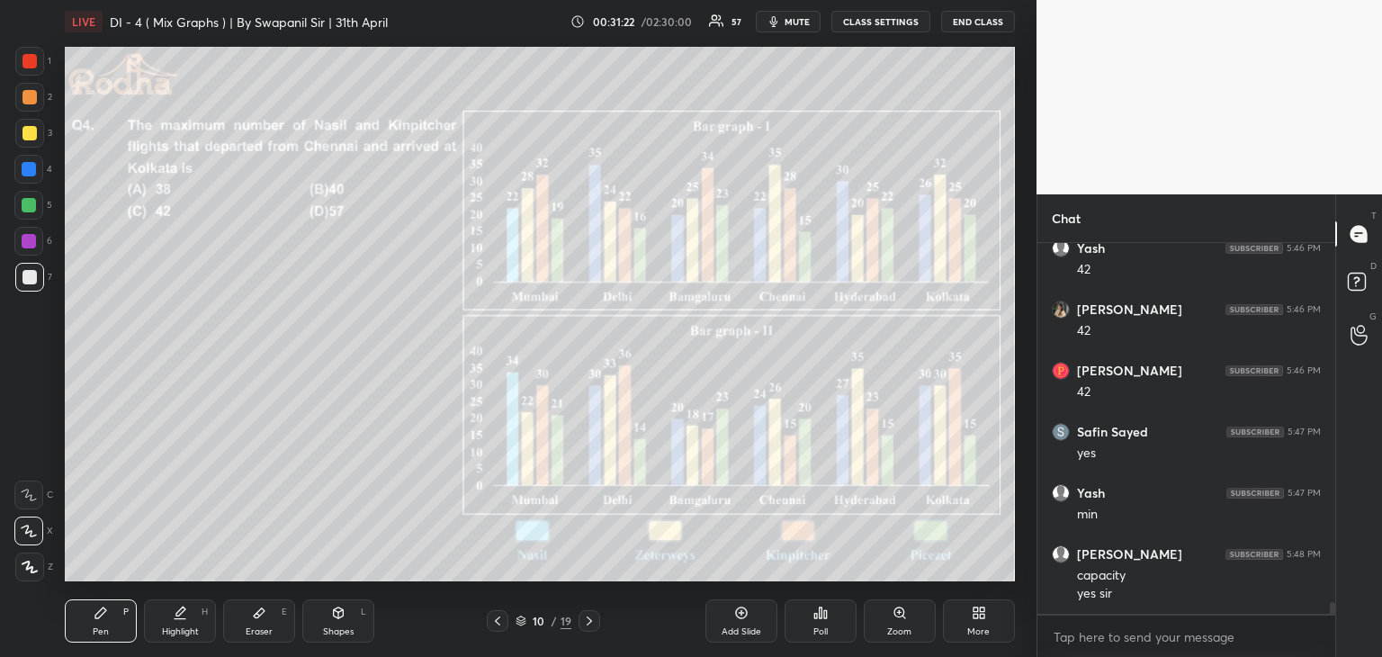
scroll to position [11606, 0]
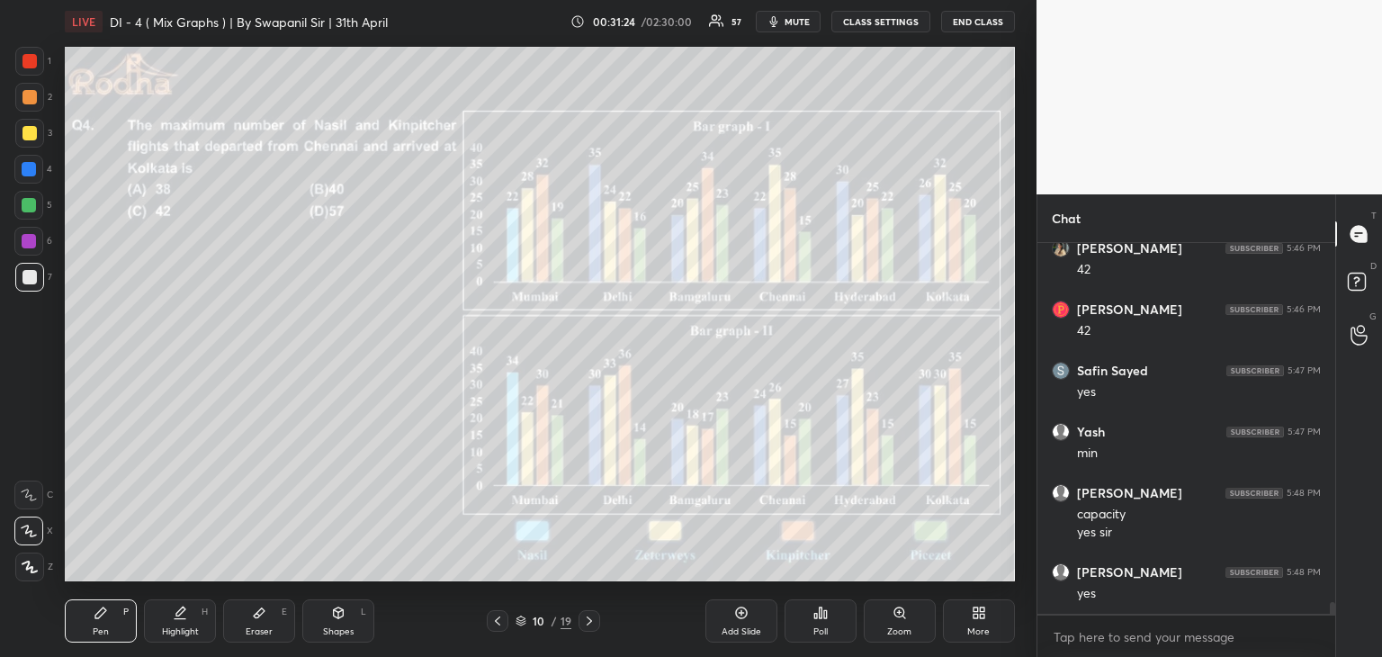
click at [593, 622] on icon at bounding box center [589, 620] width 14 height 14
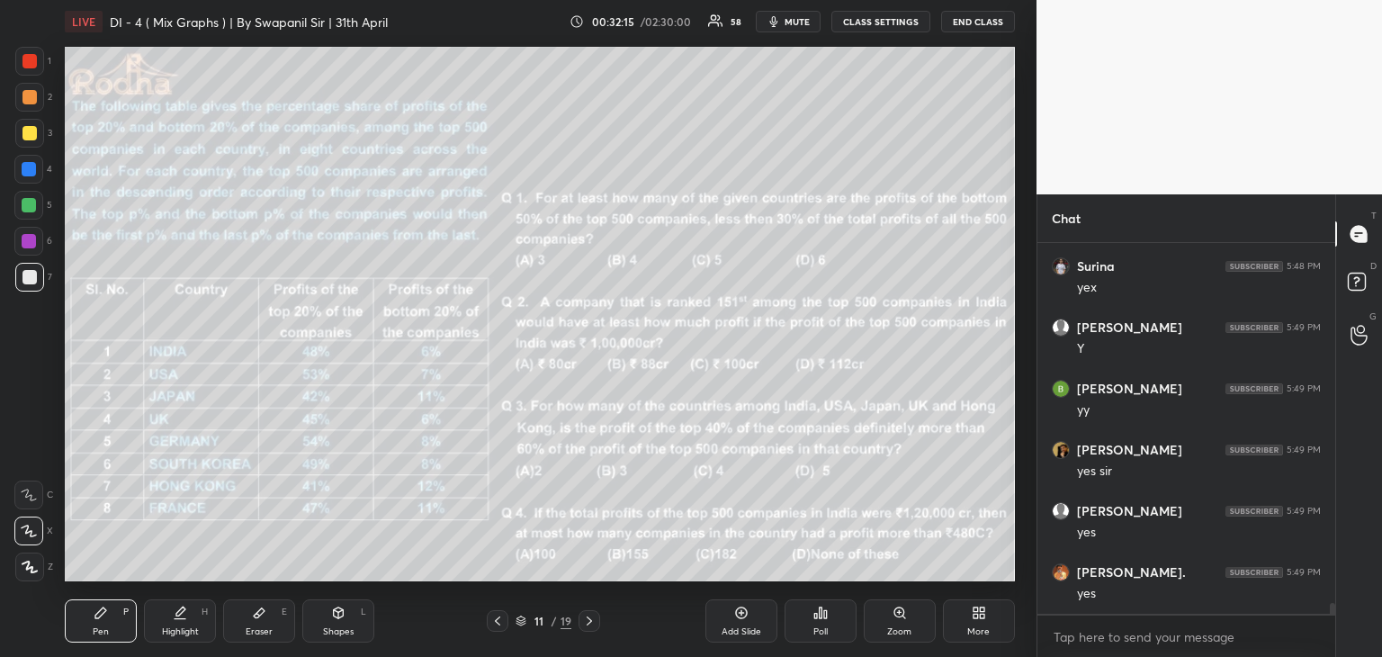
scroll to position [12480, 0]
click at [817, 628] on div "Poll" at bounding box center [820, 631] width 14 height 9
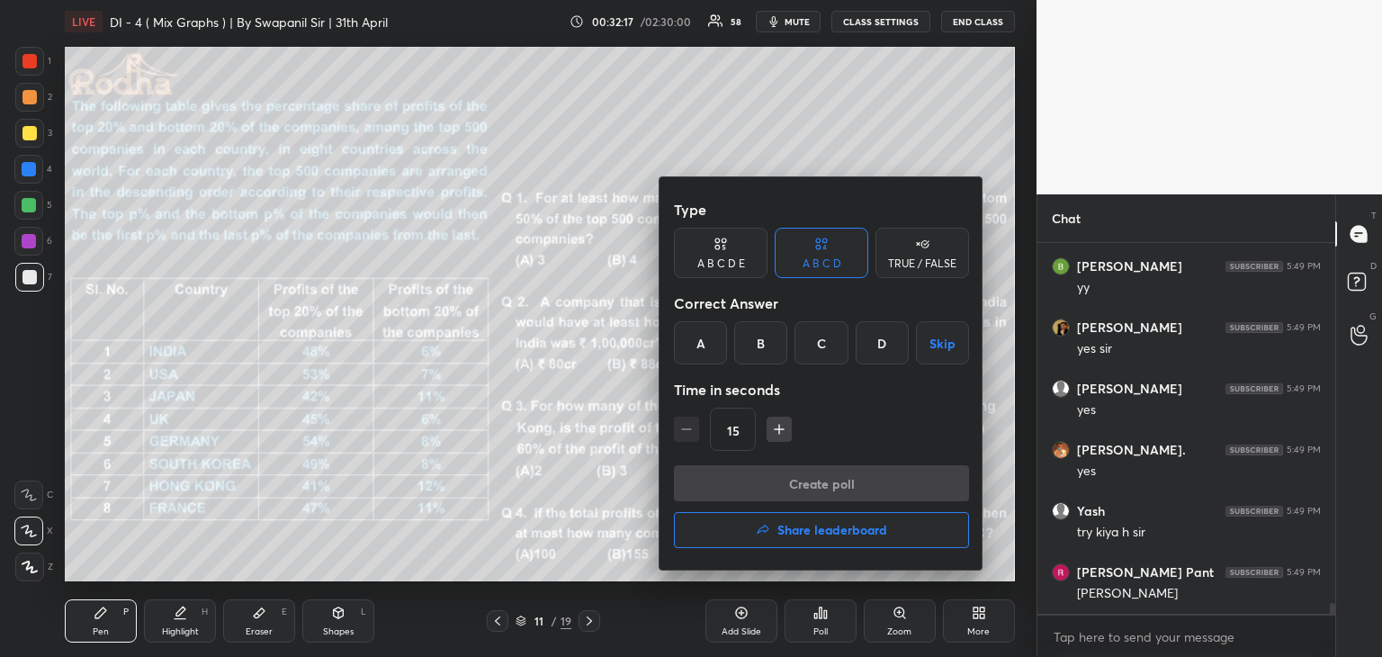
click at [817, 630] on div at bounding box center [691, 328] width 1382 height 657
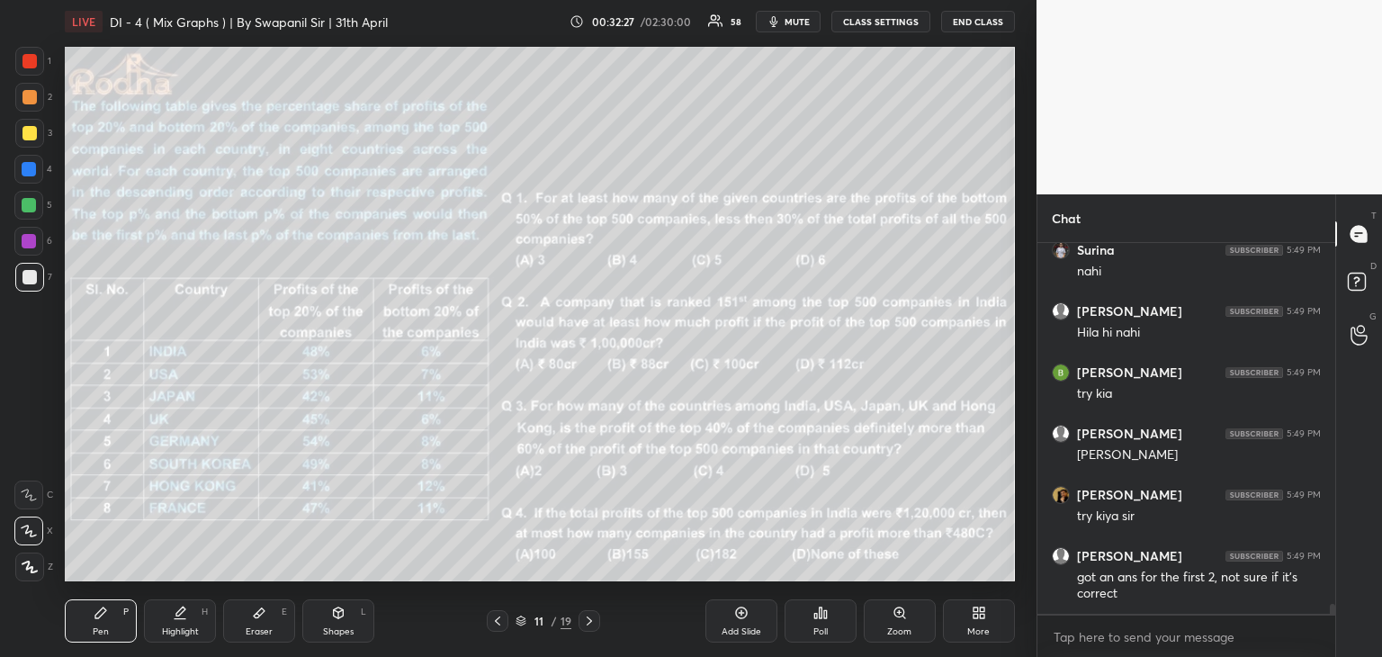
scroll to position [13108, 0]
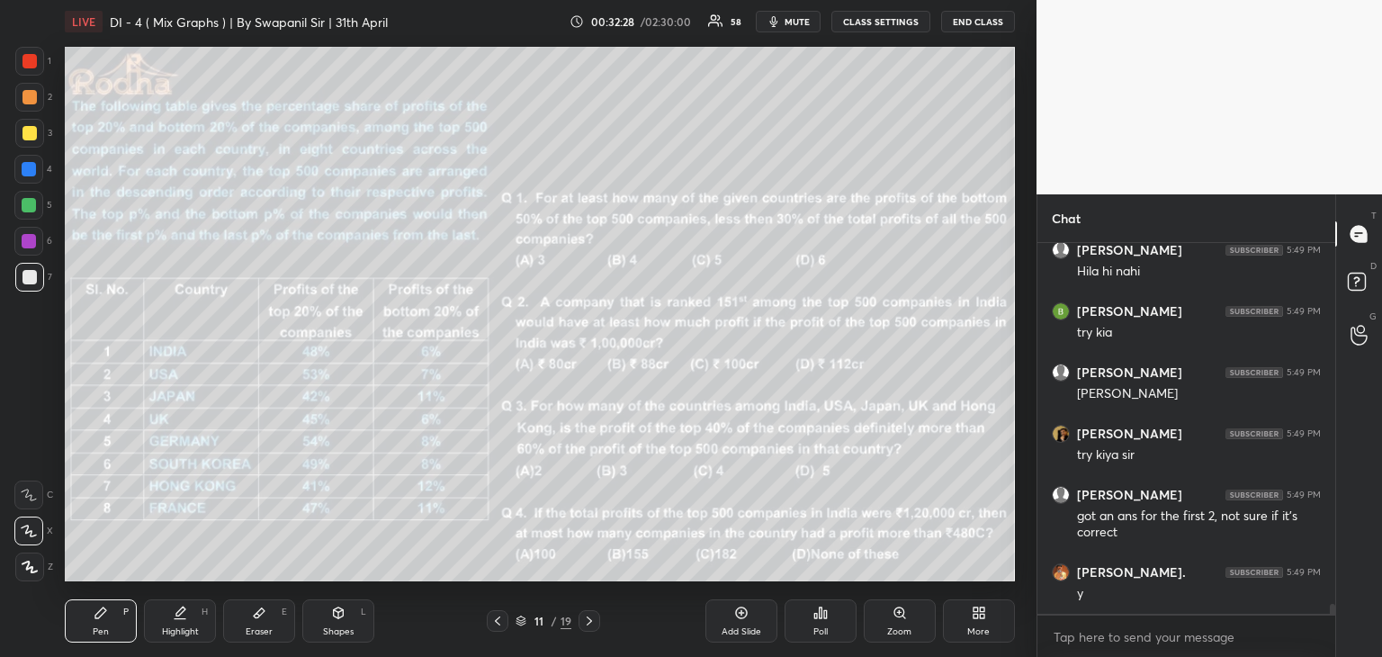
click at [593, 629] on div at bounding box center [589, 621] width 22 height 22
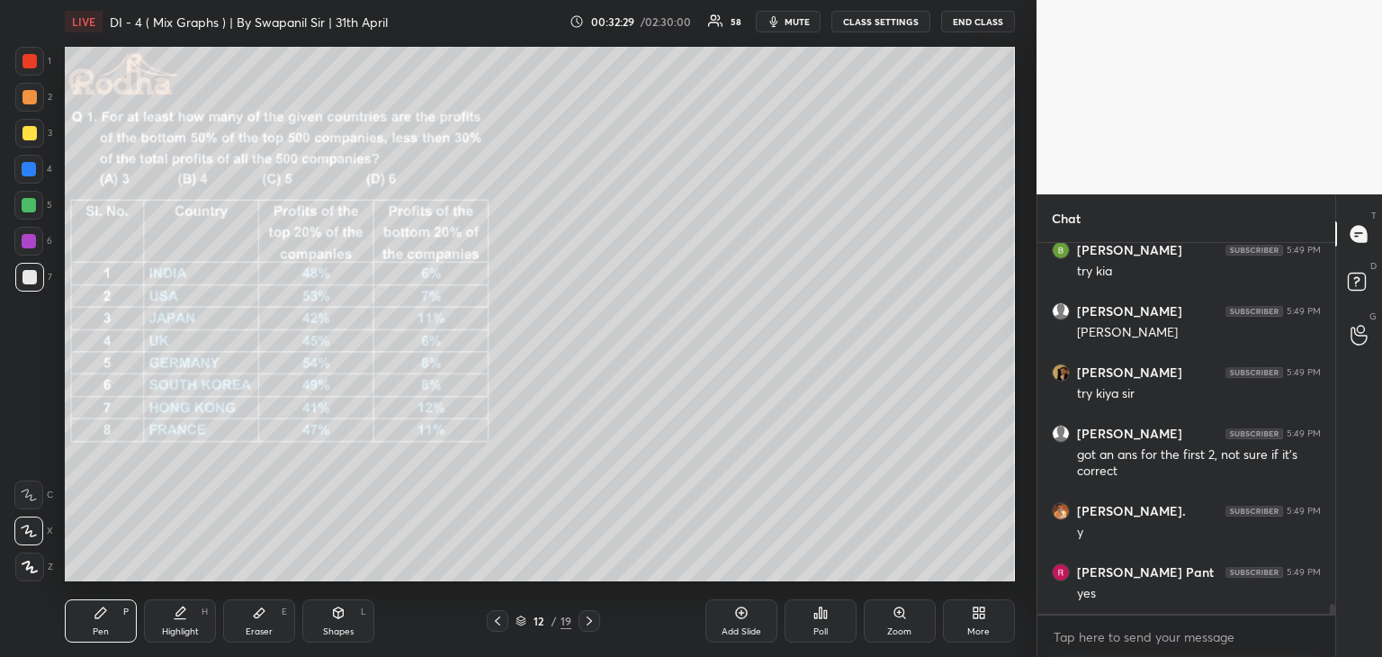
scroll to position [13446, 0]
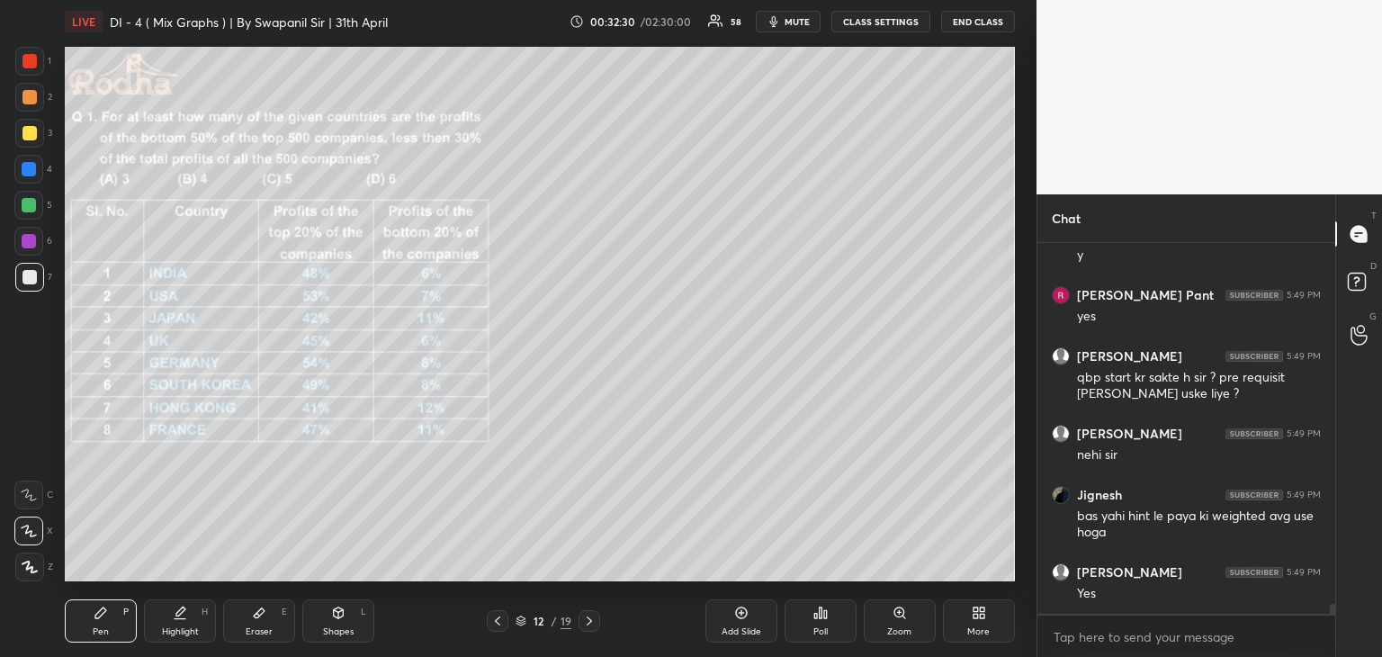
click at [497, 631] on div "Pen P Highlight H Eraser E Shapes L 12 / 19 Add Slide Poll Zoom More" at bounding box center [540, 621] width 950 height 72
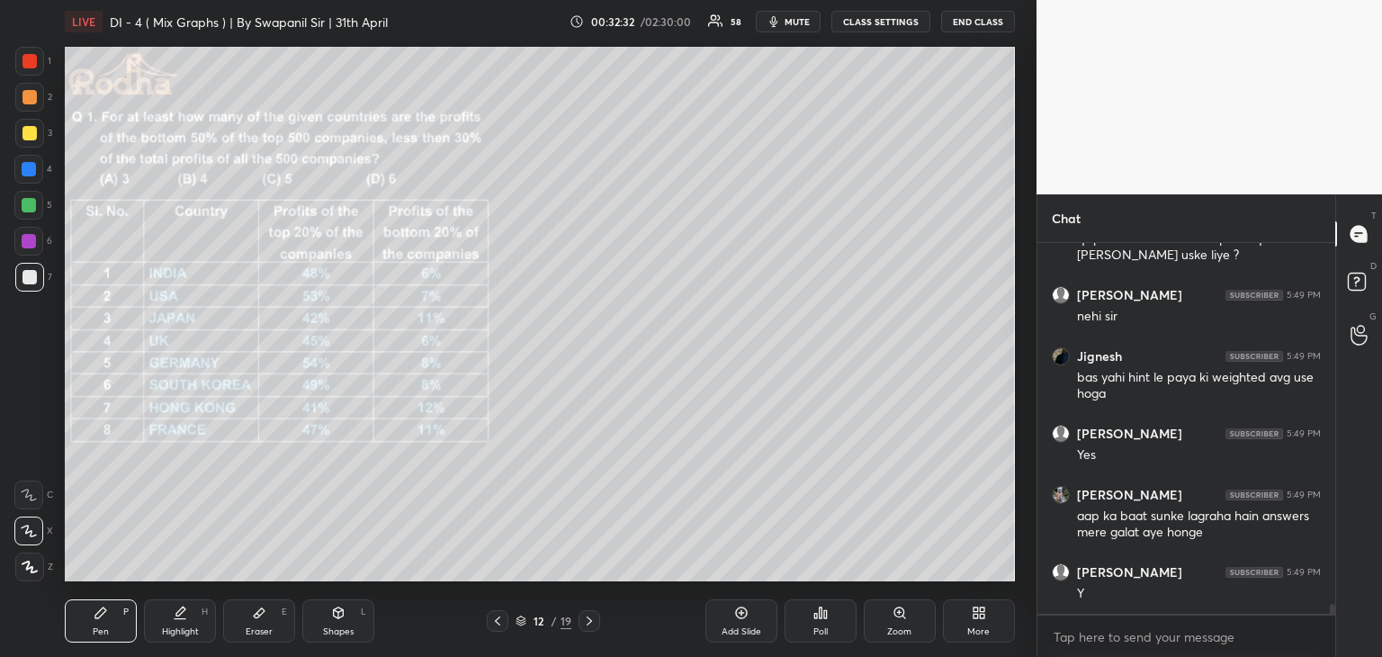
click at [496, 624] on icon at bounding box center [497, 620] width 14 height 14
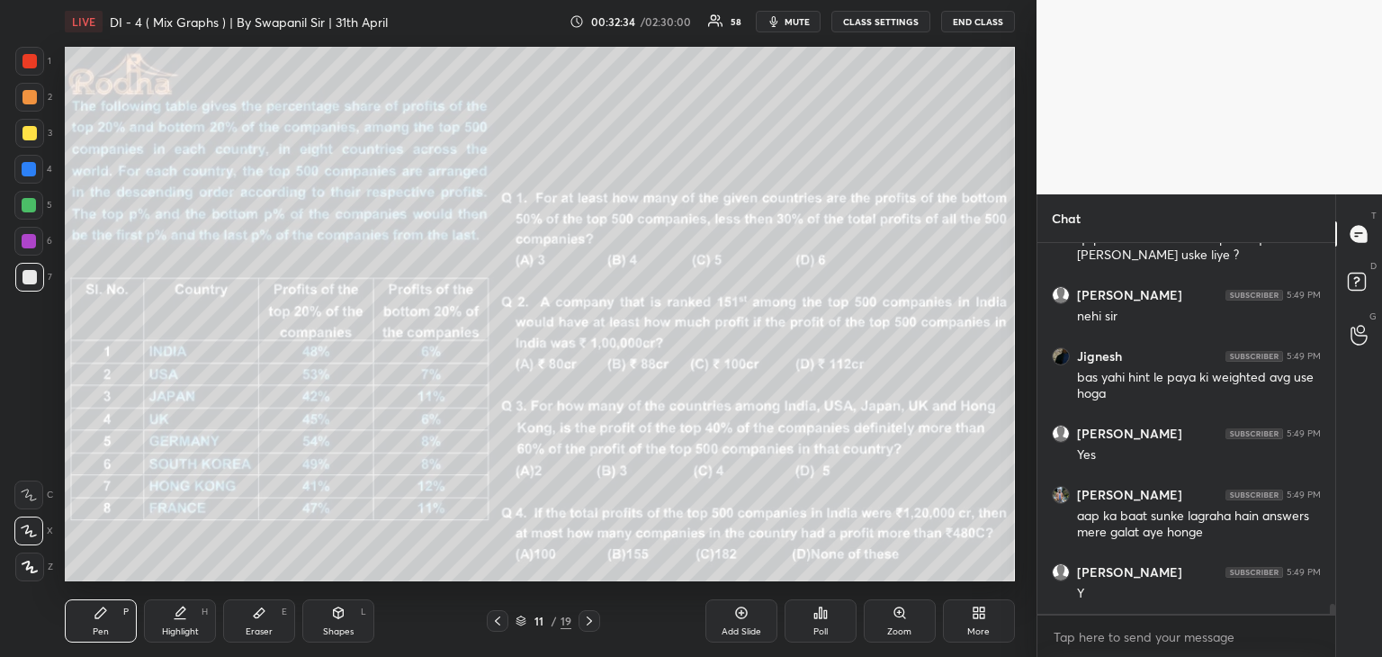
click at [592, 622] on icon at bounding box center [589, 620] width 14 height 14
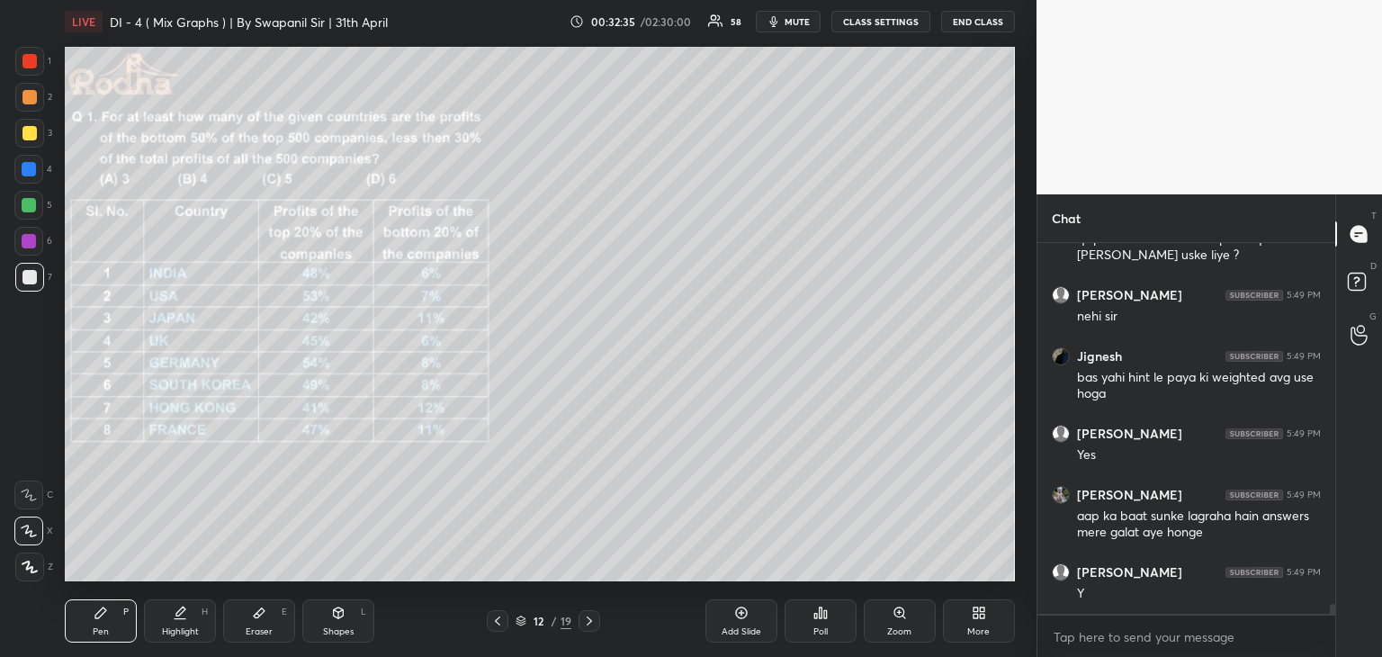
click at [501, 629] on div at bounding box center [498, 621] width 22 height 22
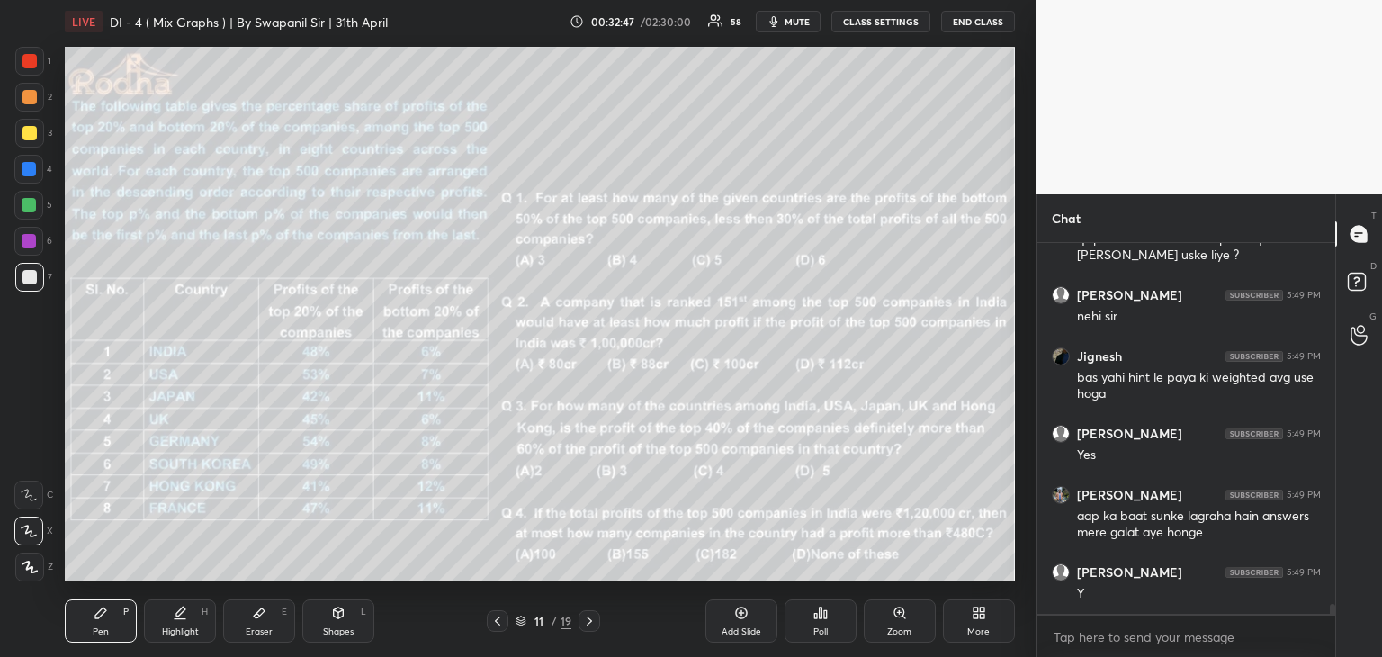
scroll to position [13646, 0]
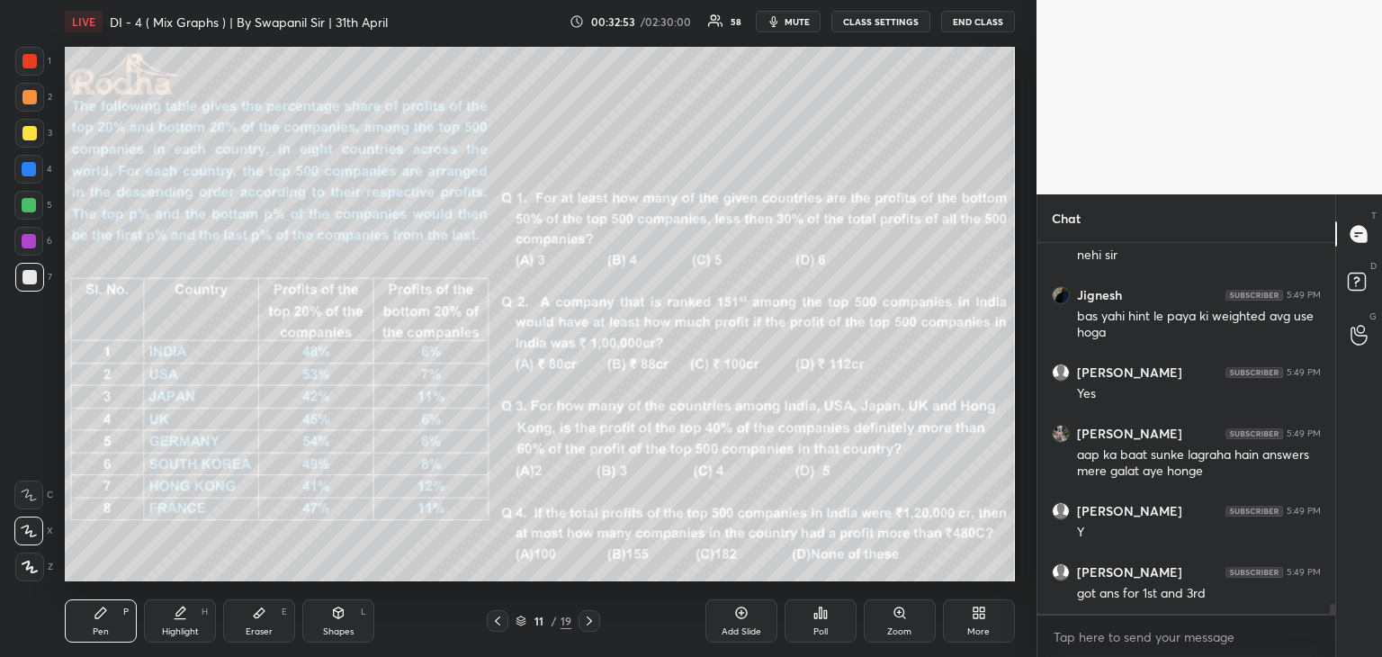
click at [264, 616] on icon at bounding box center [259, 612] width 14 height 14
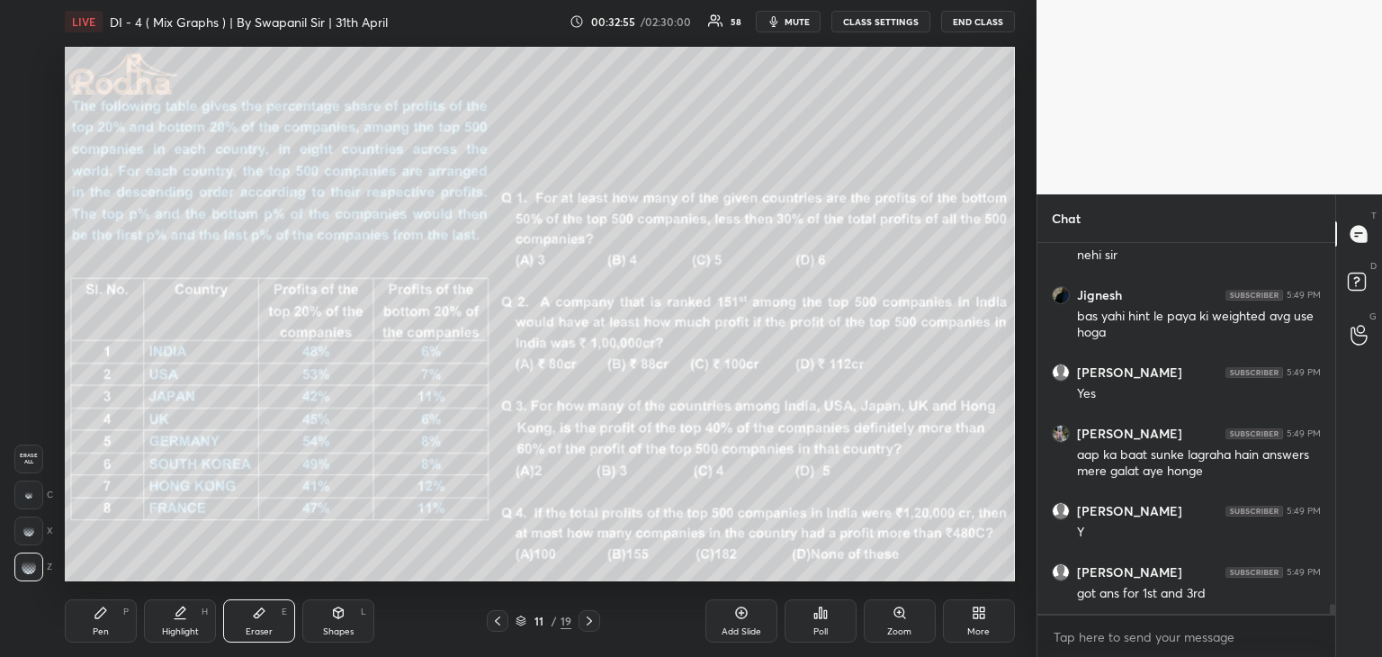
drag, startPoint x: 97, startPoint y: 631, endPoint x: 117, endPoint y: 631, distance: 19.8
click at [104, 629] on div "Pen" at bounding box center [101, 631] width 16 height 9
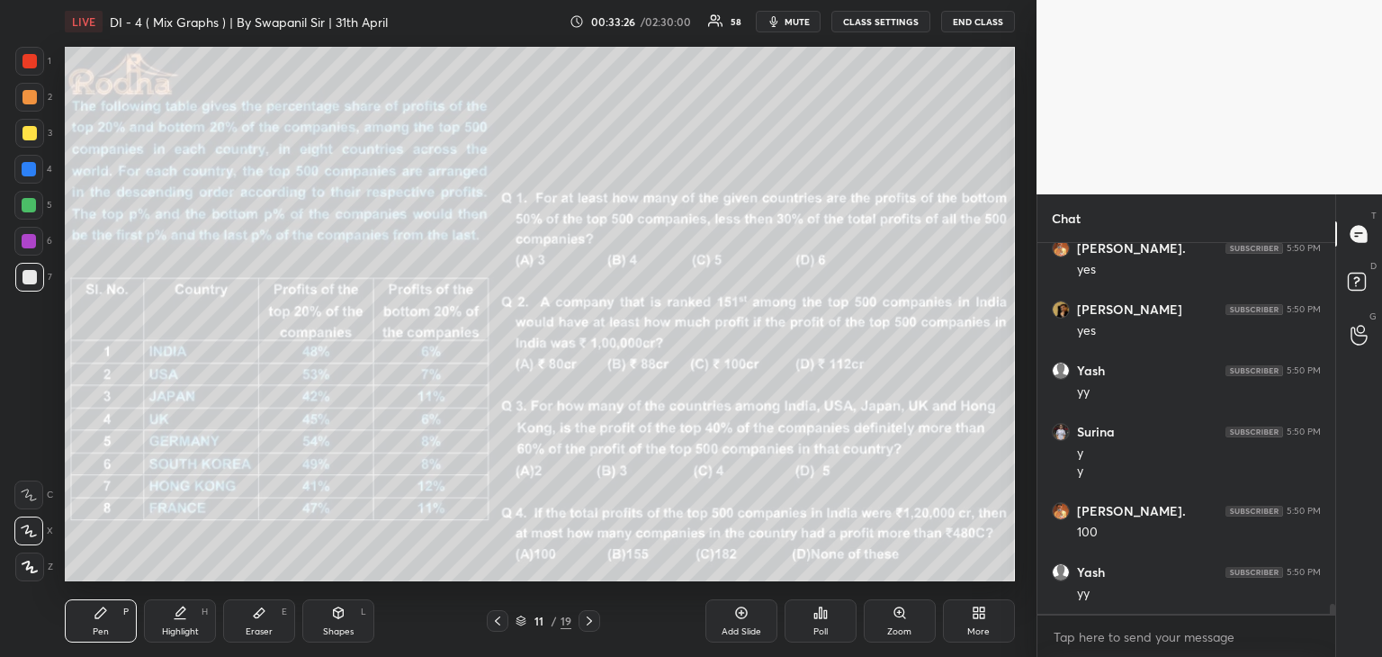
scroll to position [14153, 0]
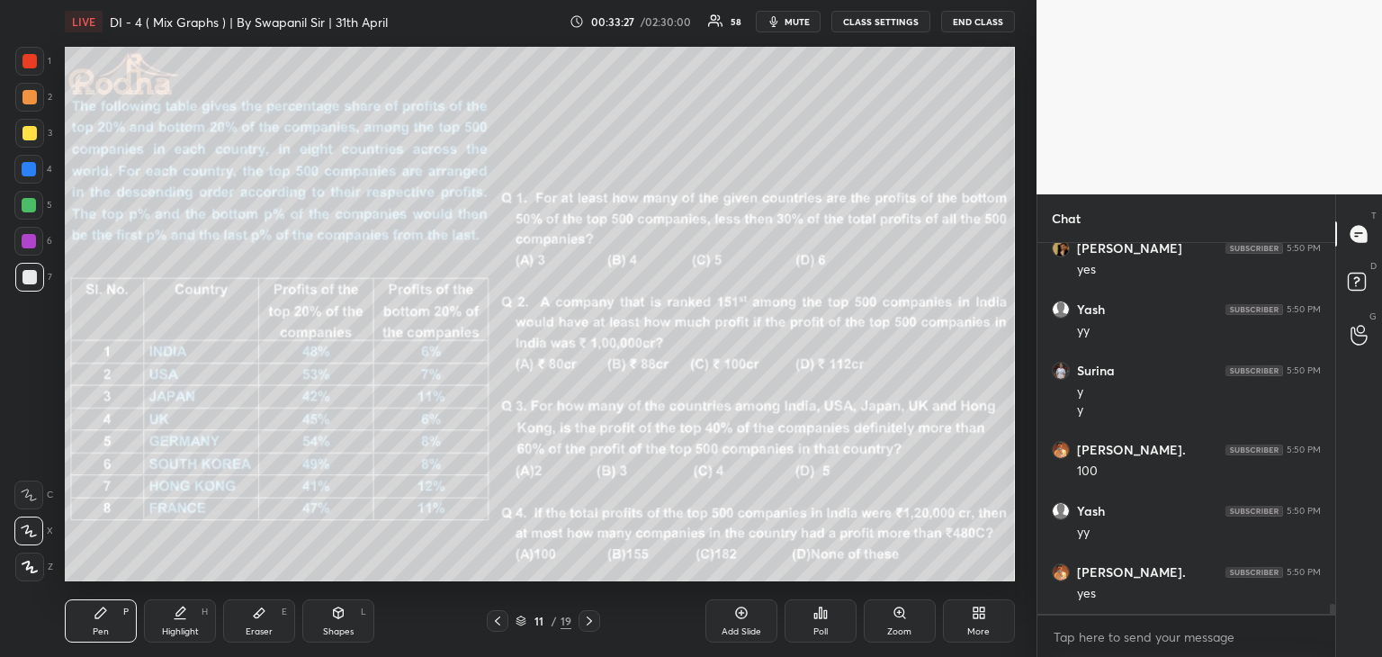
drag, startPoint x: 27, startPoint y: 104, endPoint x: 47, endPoint y: 102, distance: 20.0
click at [26, 104] on div at bounding box center [29, 97] width 29 height 29
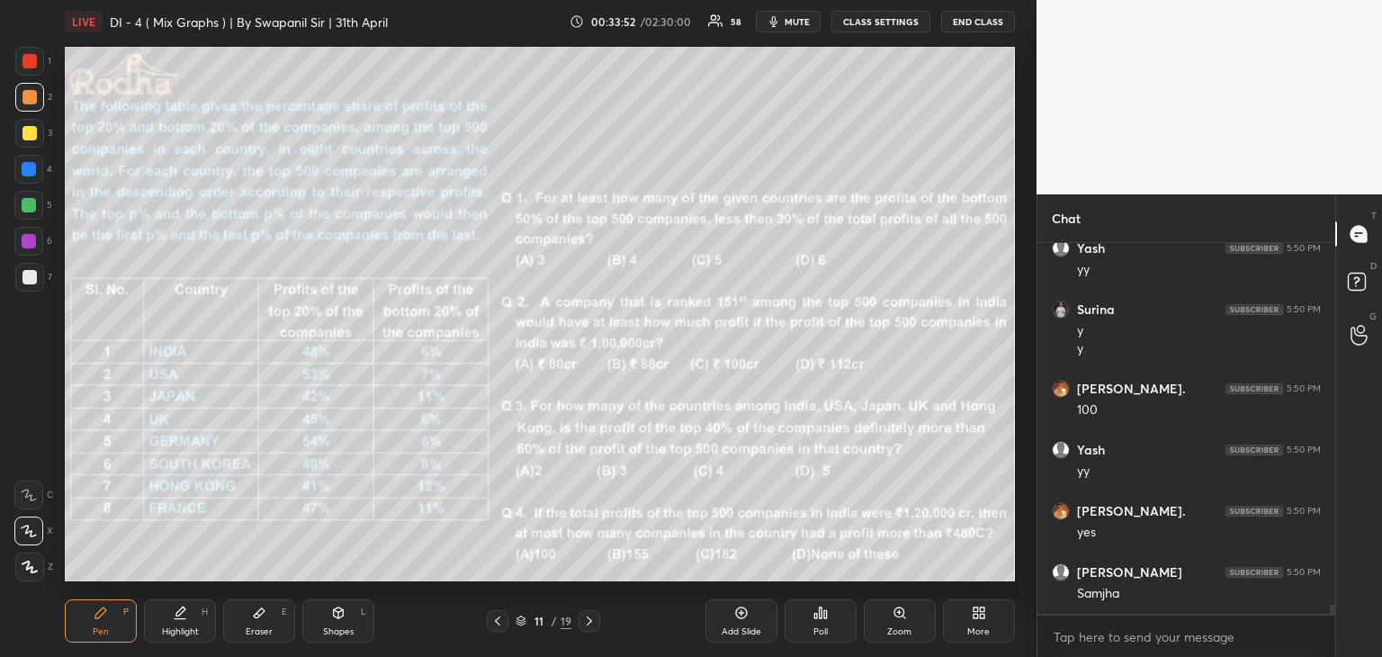
scroll to position [14276, 0]
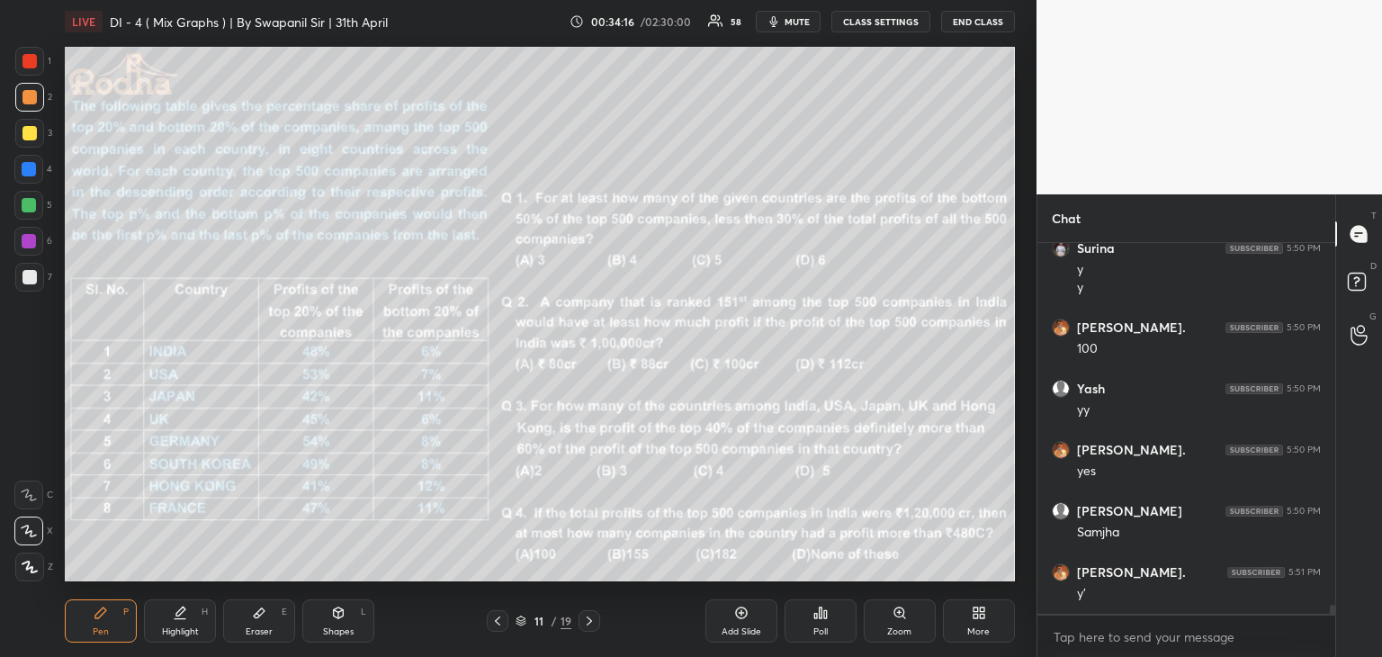
click at [591, 621] on icon at bounding box center [588, 620] width 5 height 9
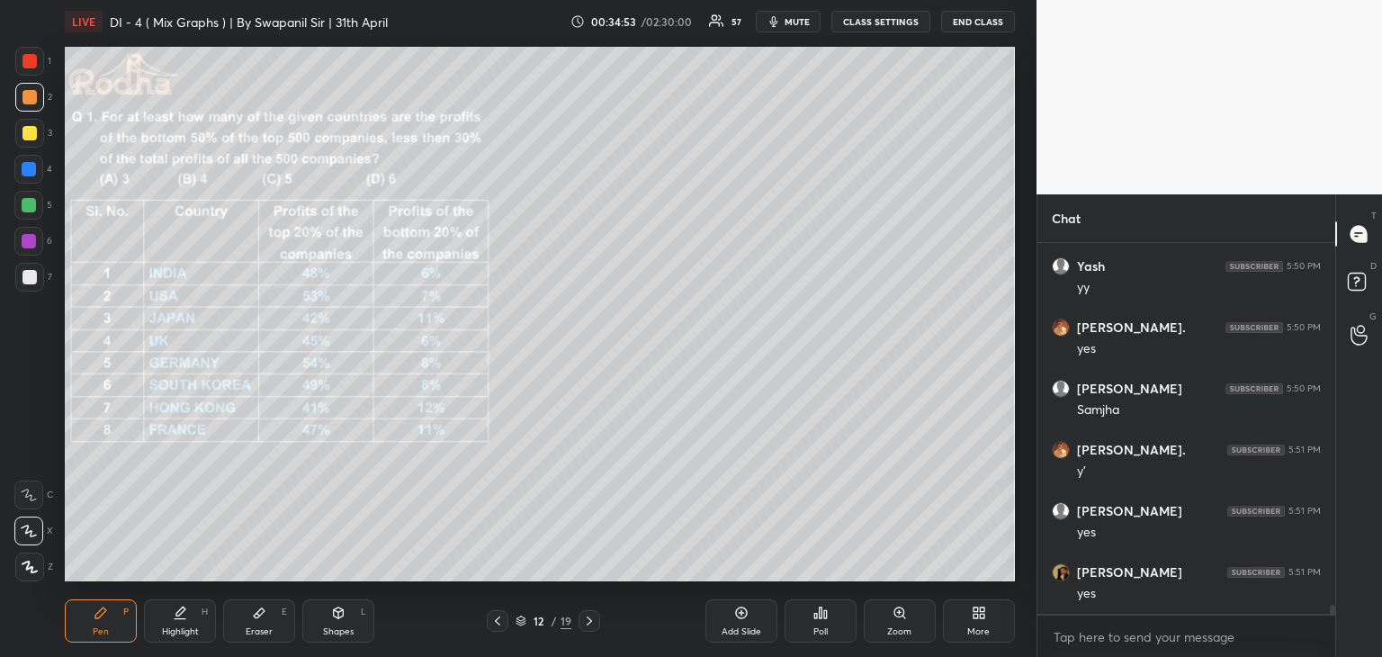
scroll to position [14459, 0]
click at [255, 633] on div "Eraser" at bounding box center [259, 631] width 27 height 9
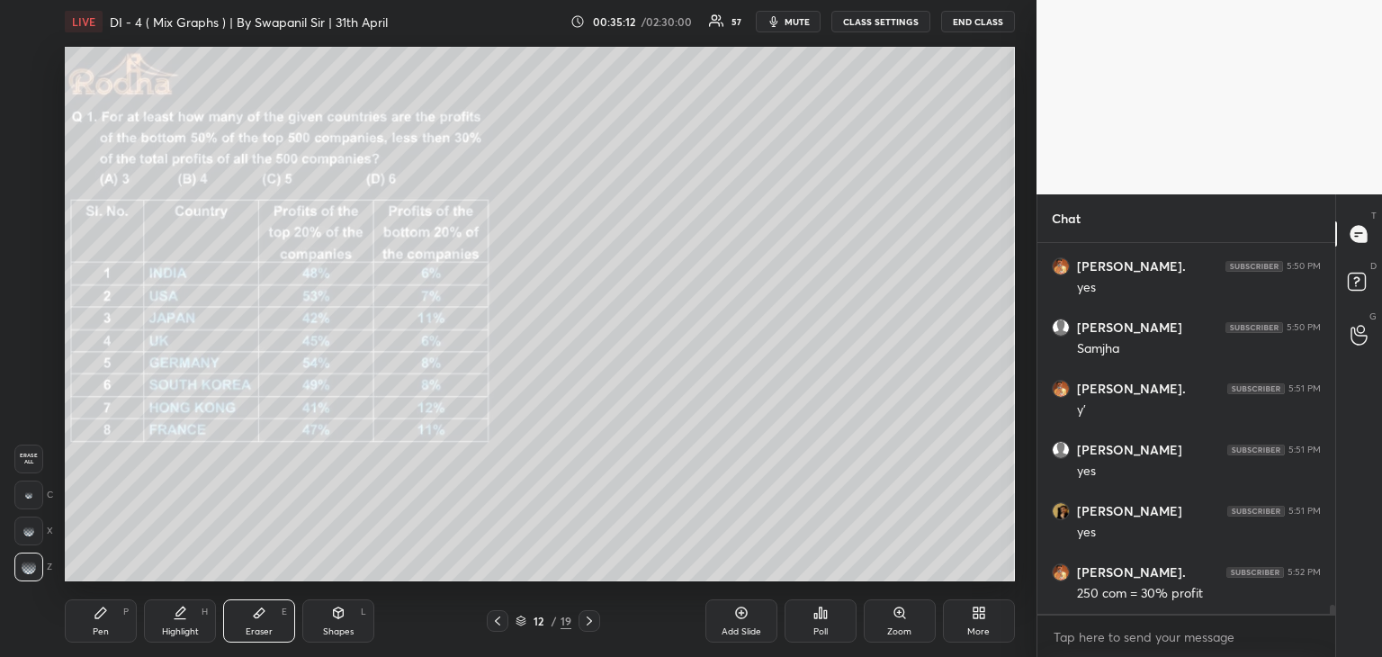
drag, startPoint x: 104, startPoint y: 627, endPoint x: 124, endPoint y: 598, distance: 34.9
click at [103, 627] on div "Pen" at bounding box center [101, 631] width 16 height 9
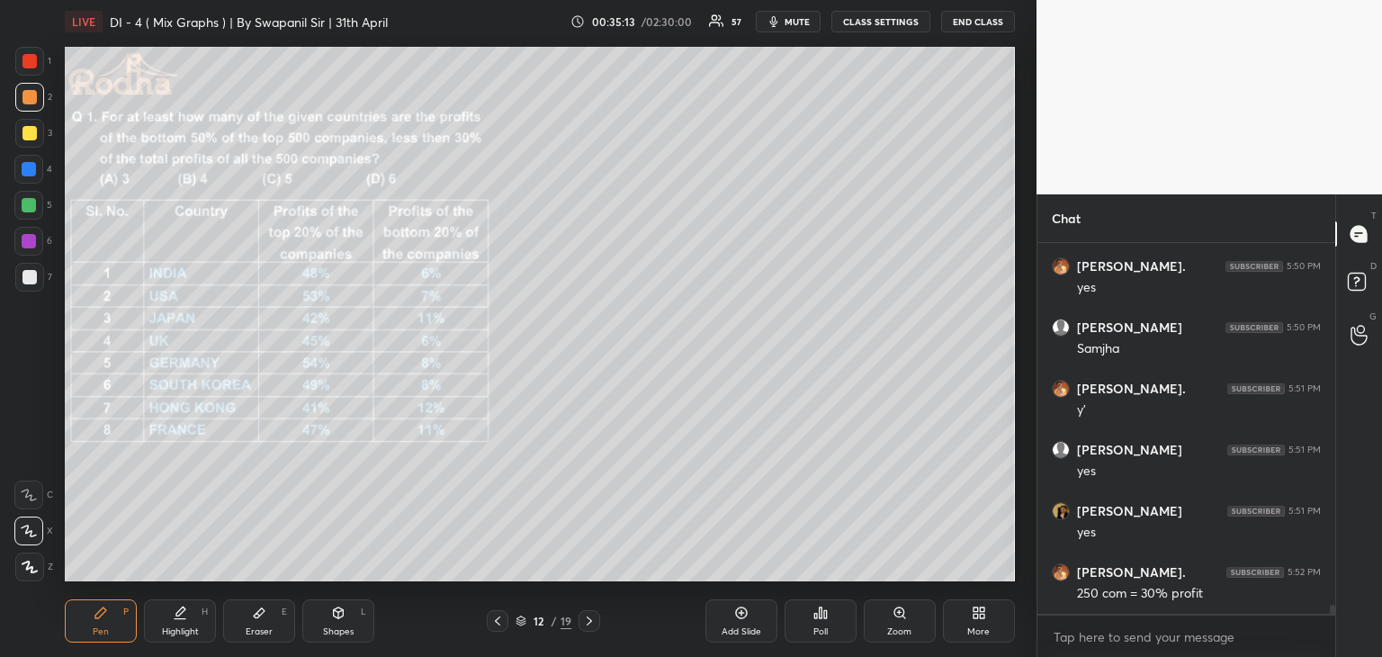
click at [330, 622] on div "Shapes L" at bounding box center [338, 620] width 72 height 43
click at [30, 536] on icon at bounding box center [29, 531] width 19 height 19
drag, startPoint x: 29, startPoint y: 171, endPoint x: 57, endPoint y: 167, distance: 28.1
click at [30, 170] on div at bounding box center [29, 169] width 14 height 14
click at [32, 569] on icon at bounding box center [29, 566] width 13 height 13
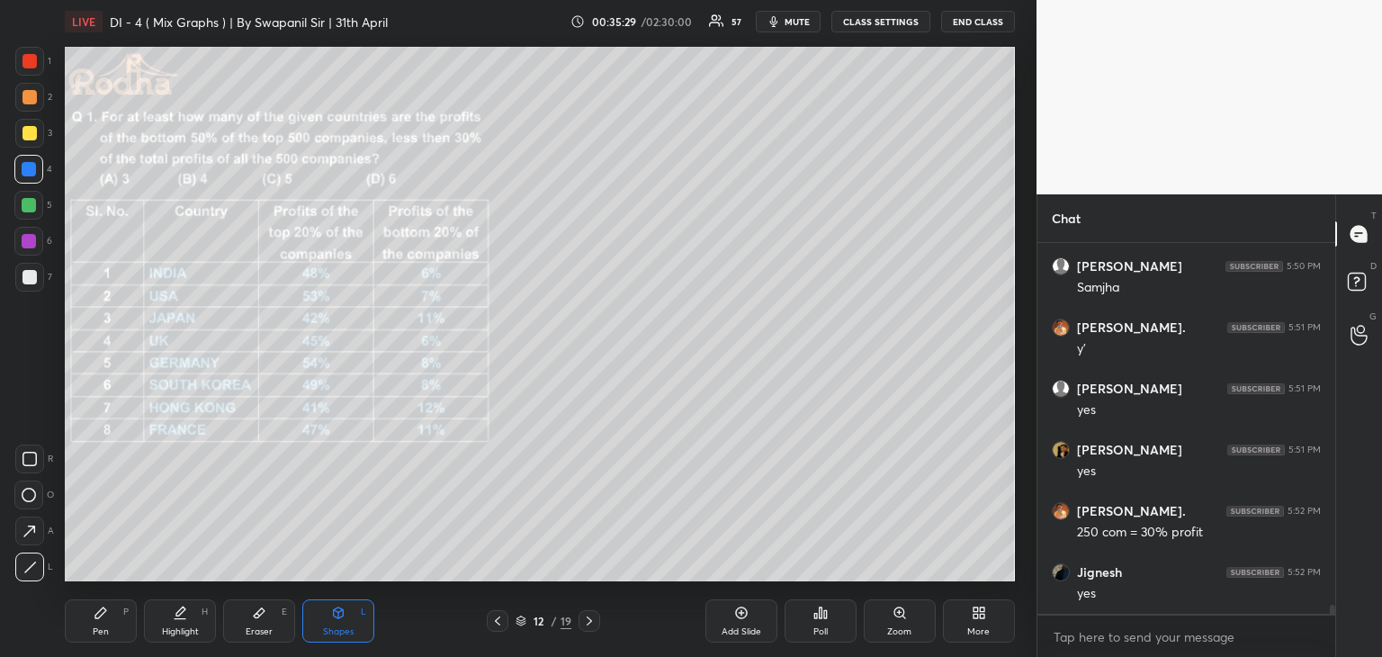
scroll to position [14581, 0]
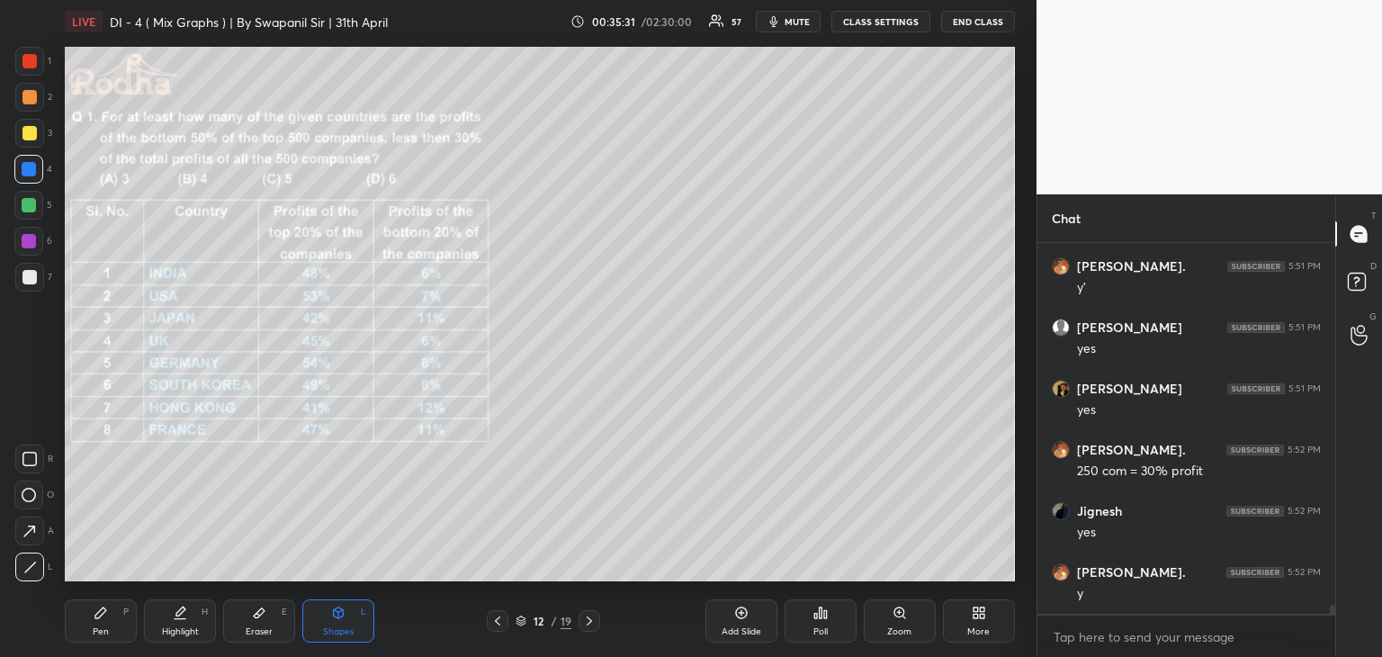
click at [104, 627] on div "Pen" at bounding box center [101, 631] width 16 height 9
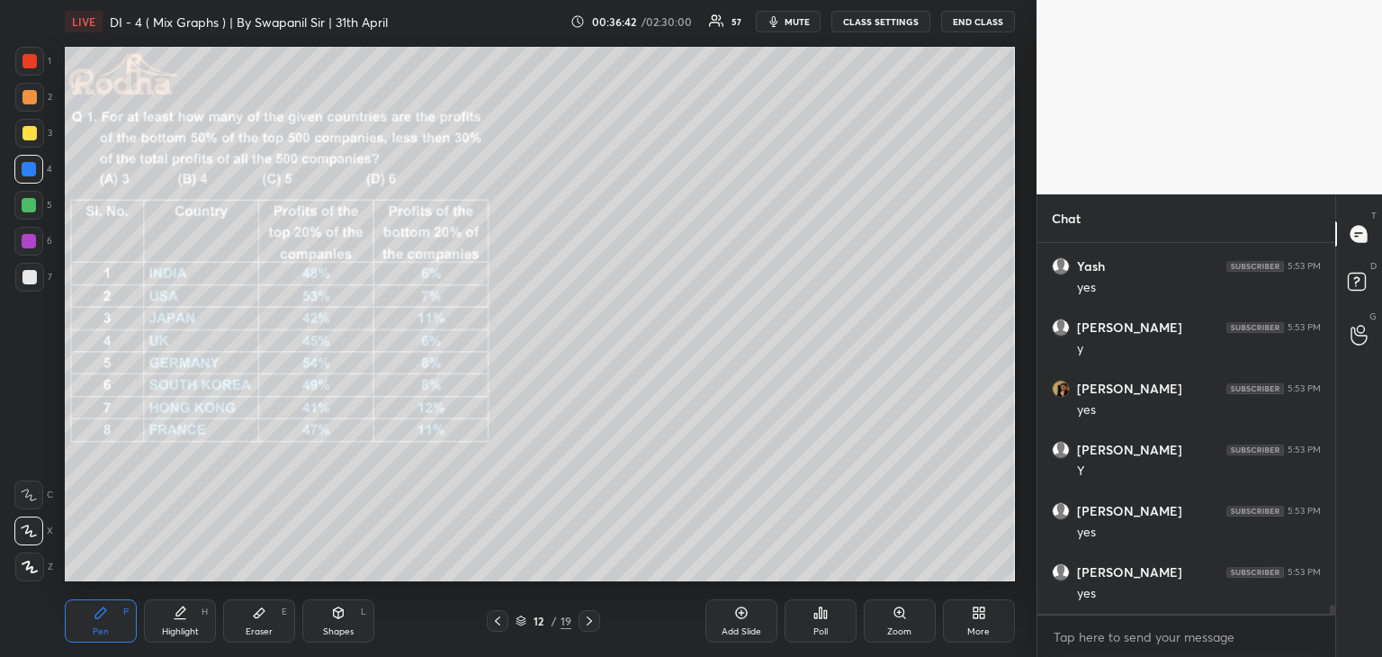
scroll to position [15578, 0]
drag, startPoint x: 27, startPoint y: 60, endPoint x: 51, endPoint y: 71, distance: 26.6
click at [29, 60] on div at bounding box center [29, 61] width 14 height 14
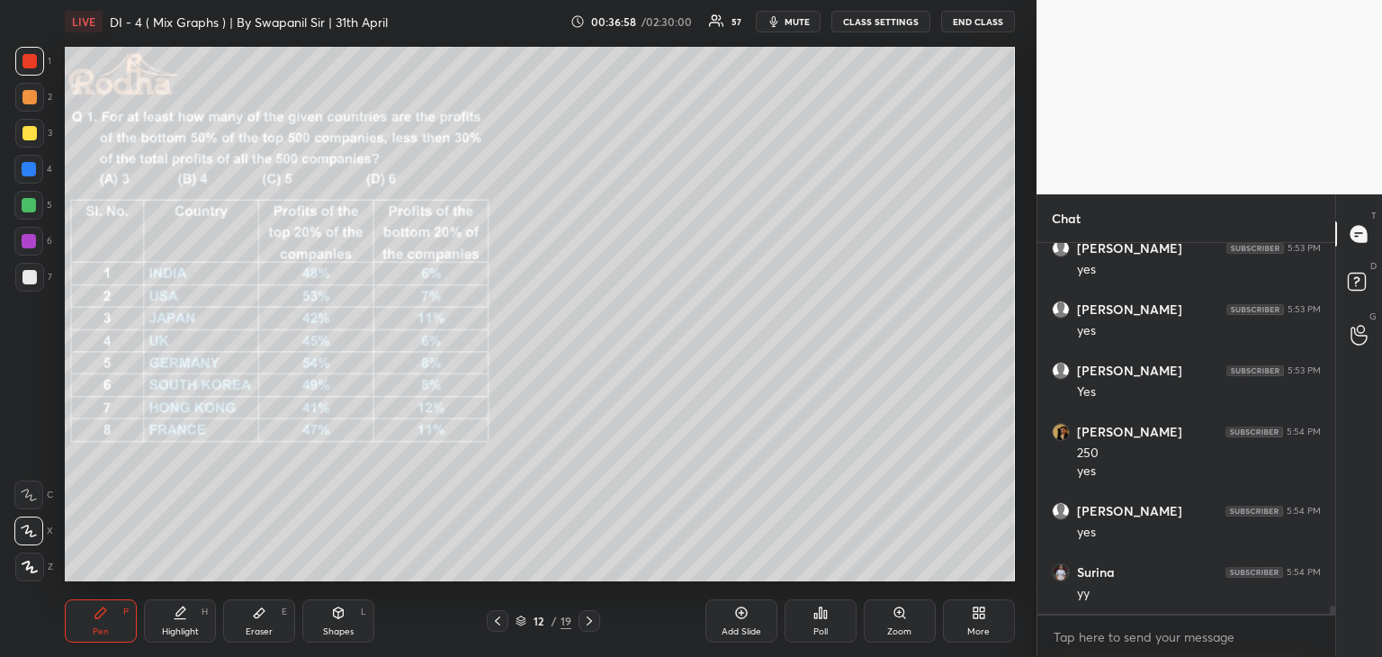
scroll to position [15841, 0]
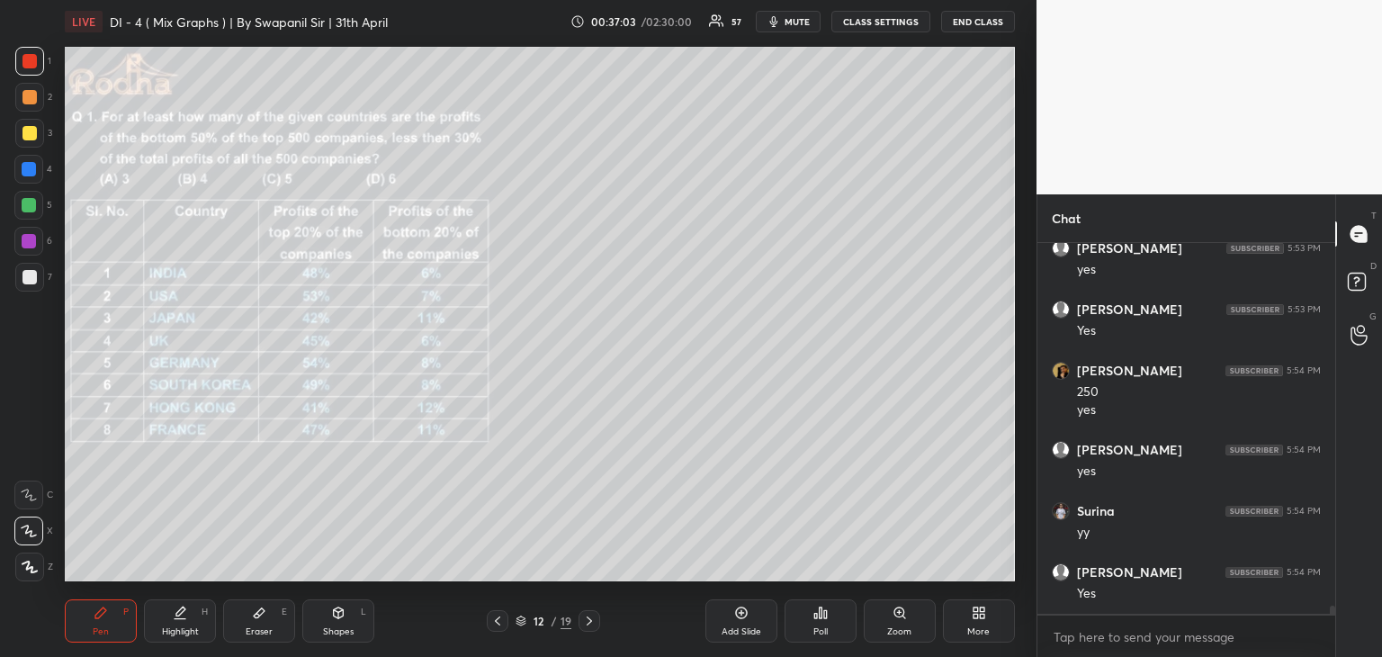
click at [342, 627] on div "Shapes" at bounding box center [338, 631] width 31 height 9
click at [31, 569] on icon at bounding box center [29, 566] width 13 height 13
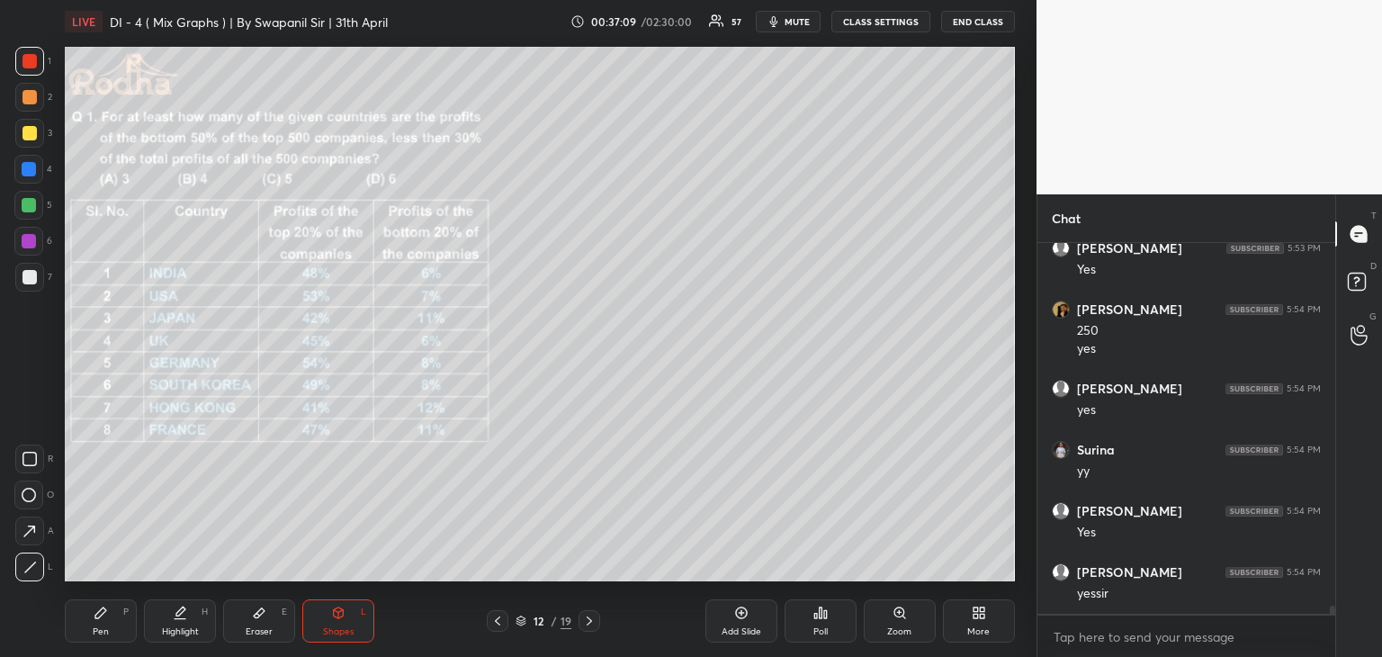
drag, startPoint x: 109, startPoint y: 631, endPoint x: 184, endPoint y: 593, distance: 84.9
click at [110, 631] on div "Pen P" at bounding box center [101, 620] width 72 height 43
click at [36, 273] on div at bounding box center [29, 277] width 14 height 14
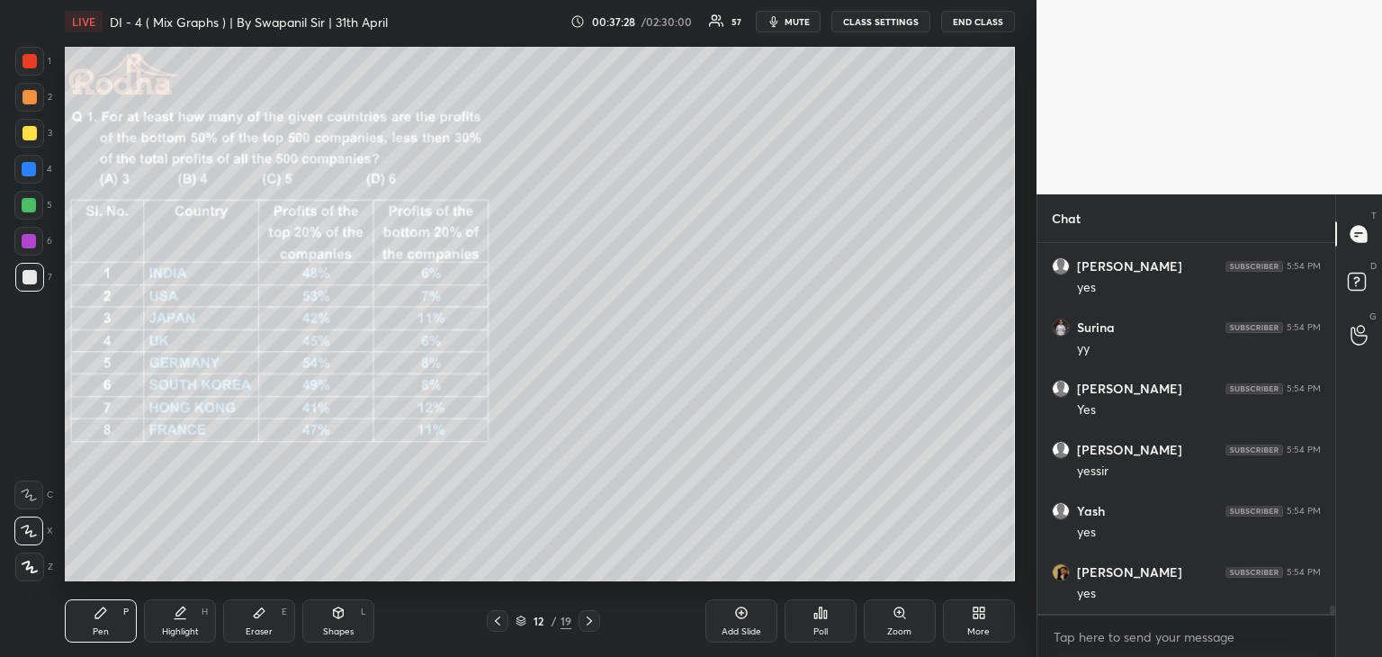
scroll to position [16085, 0]
click at [333, 627] on div "Shapes" at bounding box center [338, 631] width 31 height 9
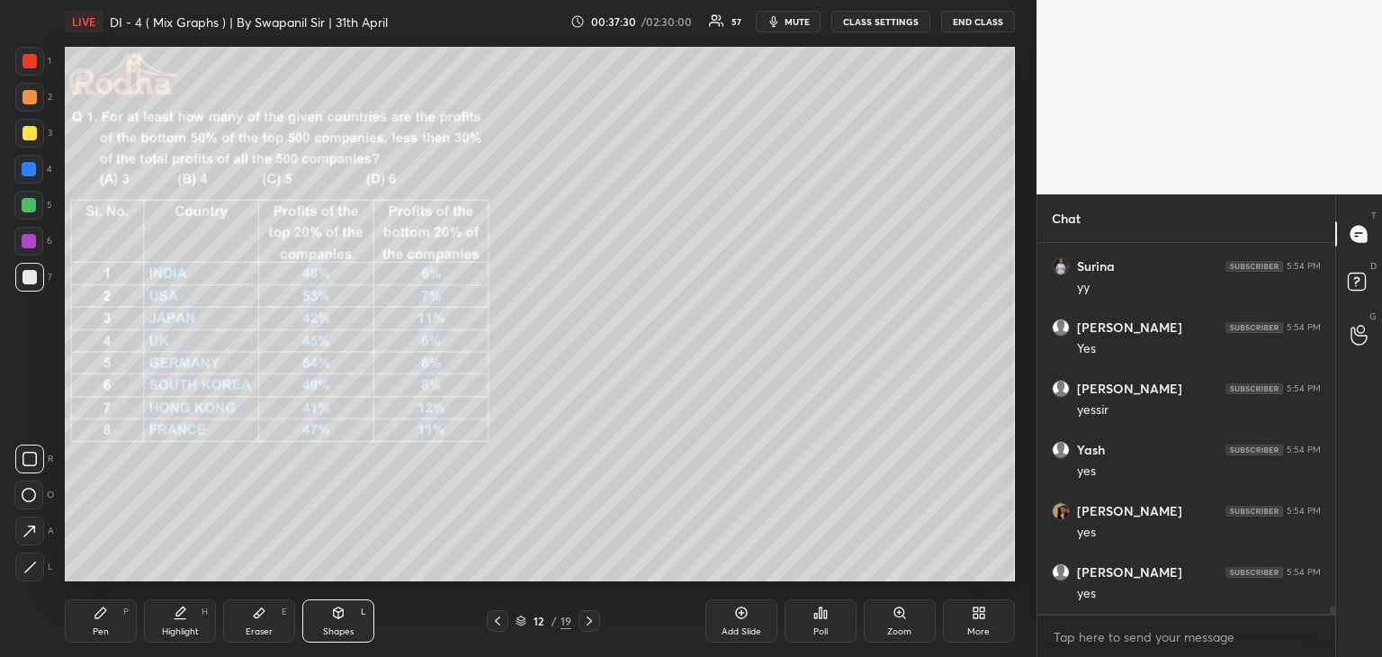
click at [30, 565] on icon at bounding box center [29, 566] width 13 height 13
click at [89, 643] on div "Pen P Highlight H Eraser E Shapes L 12 / 19 Add Slide Poll Zoom More" at bounding box center [540, 621] width 950 height 72
click at [99, 616] on icon at bounding box center [100, 612] width 11 height 11
drag, startPoint x: 328, startPoint y: 630, endPoint x: 284, endPoint y: 613, distance: 47.3
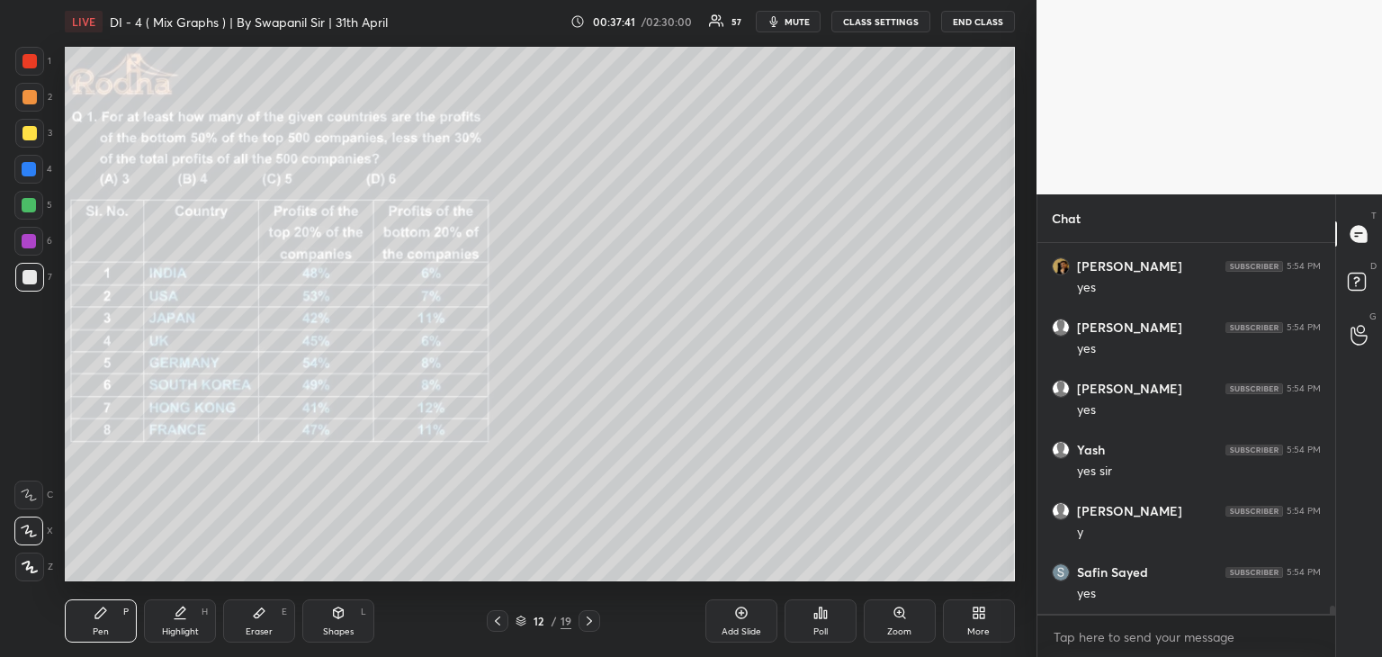
click at [327, 628] on div "Shapes" at bounding box center [338, 631] width 31 height 9
click at [31, 569] on icon at bounding box center [29, 566] width 13 height 13
click at [114, 631] on div "Pen P" at bounding box center [101, 620] width 72 height 43
click at [271, 627] on div "Eraser" at bounding box center [259, 631] width 27 height 9
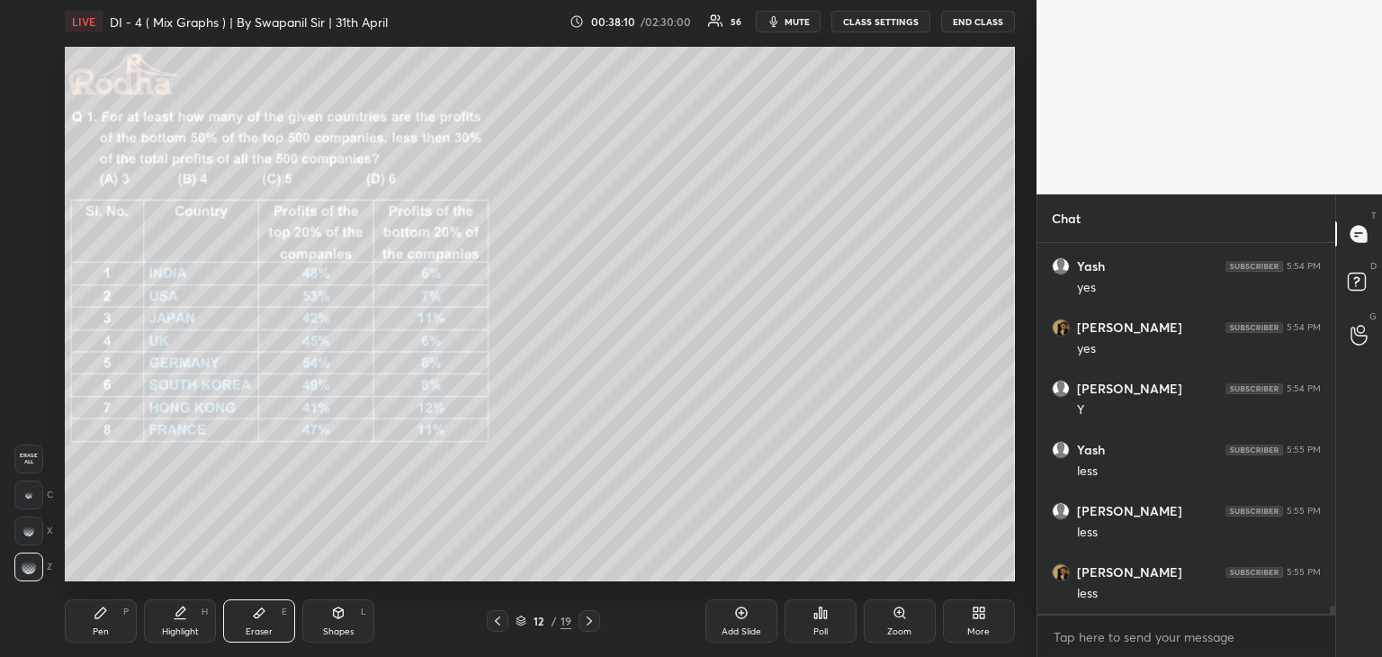
click at [91, 631] on div "Pen P" at bounding box center [101, 620] width 72 height 43
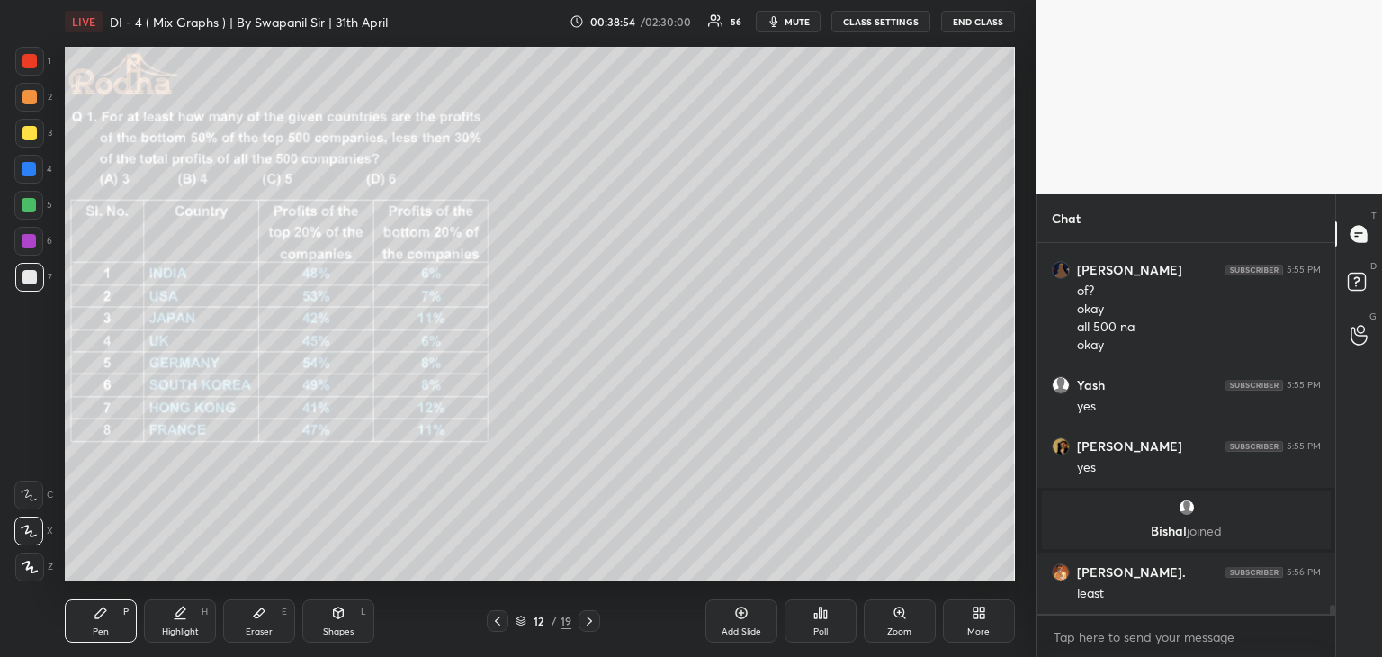
scroll to position [14657, 0]
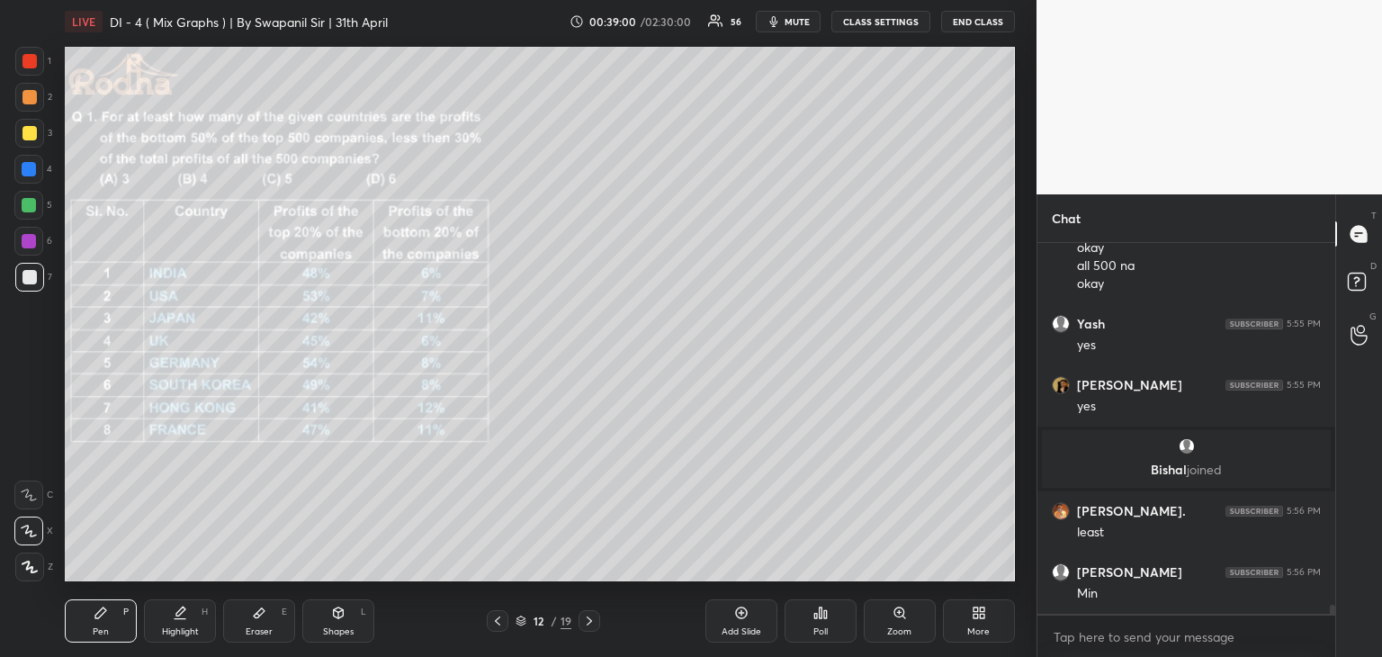
click at [342, 629] on div "Shapes" at bounding box center [338, 631] width 31 height 9
drag, startPoint x: 31, startPoint y: 565, endPoint x: 42, endPoint y: 535, distance: 31.6
click at [31, 563] on icon at bounding box center [29, 566] width 13 height 13
click at [29, 134] on div at bounding box center [29, 133] width 14 height 14
click at [269, 623] on div "Eraser E" at bounding box center [259, 620] width 72 height 43
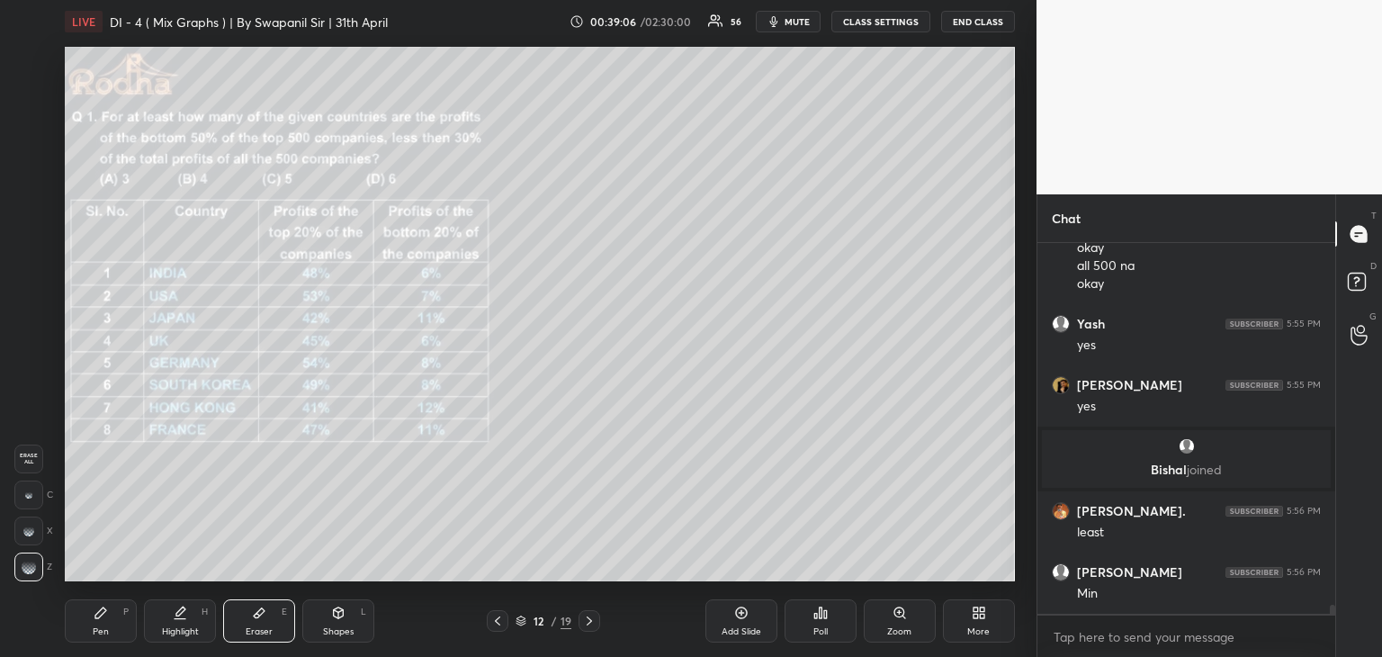
click at [108, 629] on div "Pen" at bounding box center [101, 631] width 16 height 9
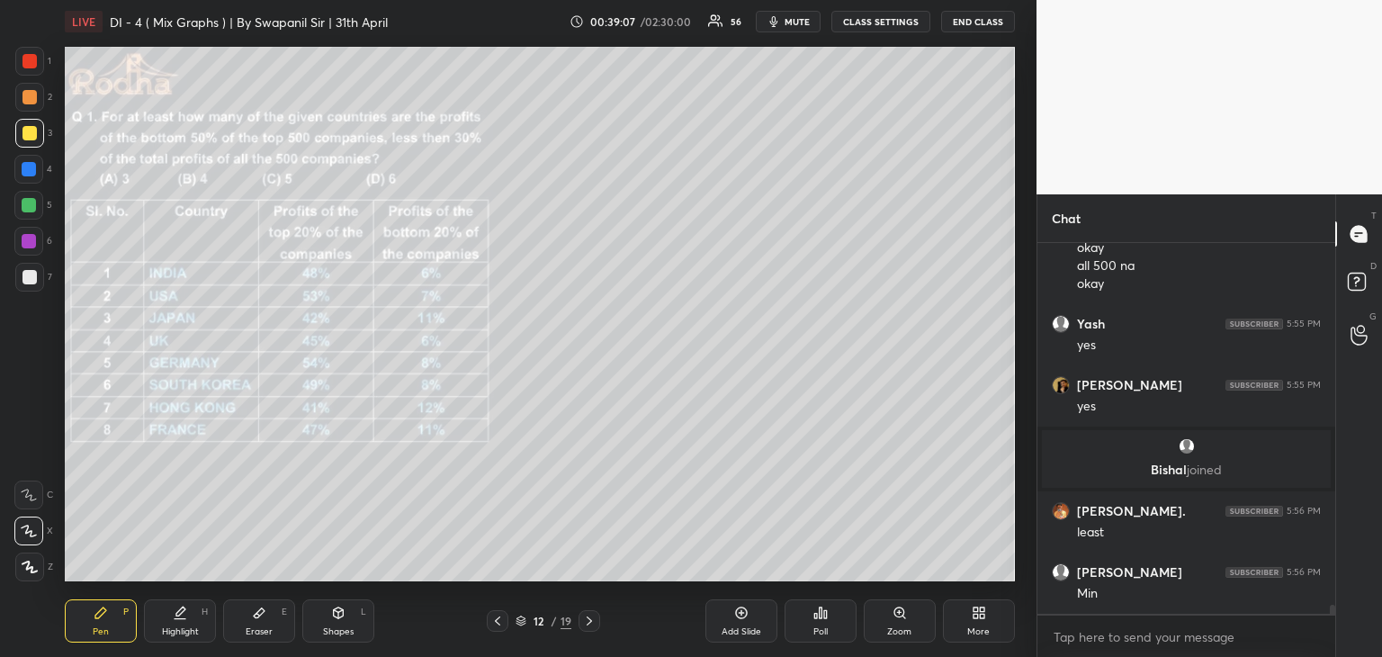
click at [331, 622] on div "Shapes L" at bounding box center [338, 620] width 72 height 43
click at [36, 566] on icon at bounding box center [29, 566] width 13 height 13
click at [112, 622] on div "Pen P" at bounding box center [101, 620] width 72 height 43
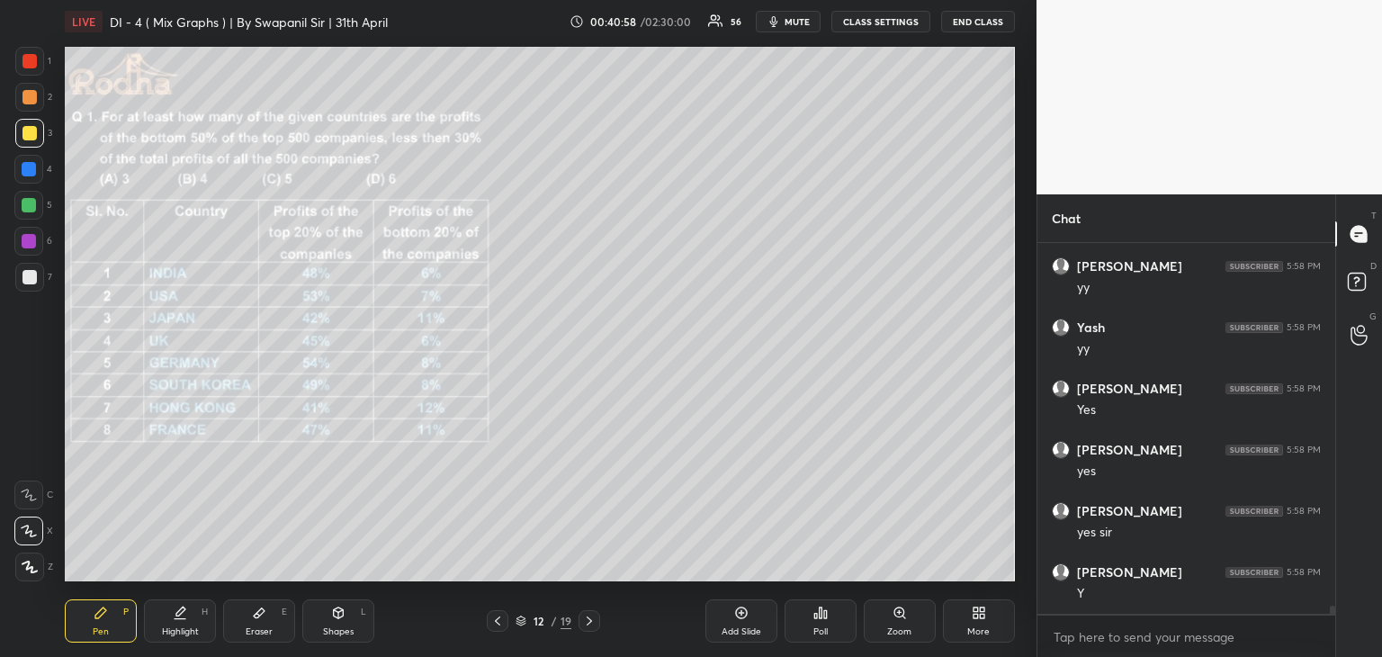
scroll to position [15880, 0]
click at [29, 169] on div at bounding box center [29, 169] width 14 height 14
click at [25, 205] on div at bounding box center [29, 205] width 14 height 14
click at [30, 243] on div at bounding box center [29, 241] width 14 height 14
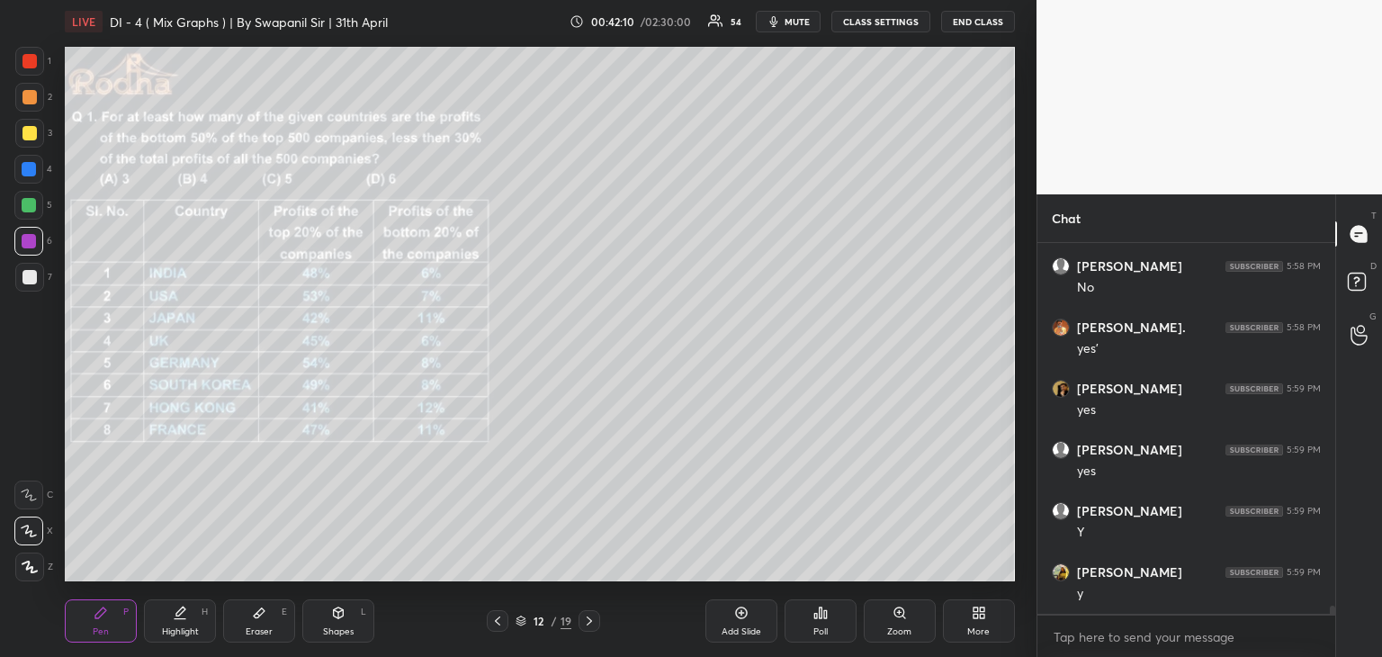
click at [338, 613] on icon at bounding box center [338, 615] width 0 height 6
click at [29, 568] on icon at bounding box center [30, 566] width 10 height 10
click at [103, 617] on icon at bounding box center [101, 612] width 14 height 14
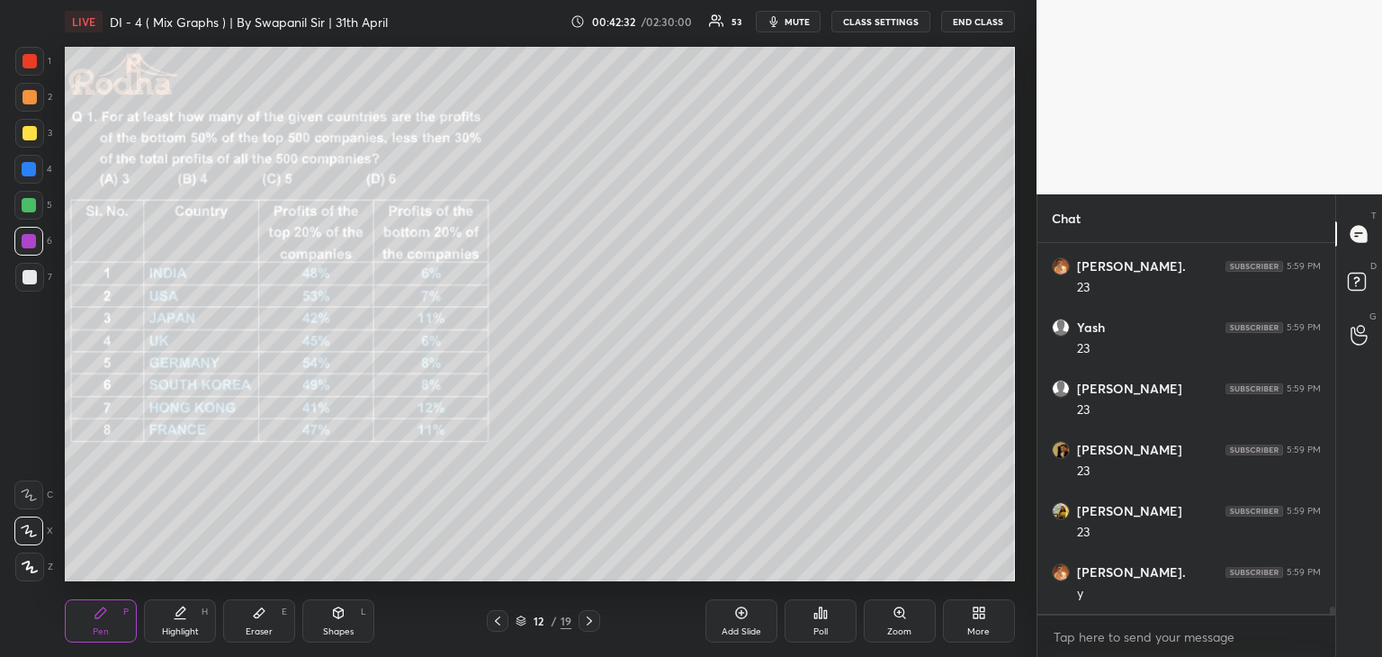
scroll to position [17715, 0]
click at [30, 102] on div at bounding box center [29, 97] width 14 height 14
click at [342, 621] on div "Shapes L" at bounding box center [338, 620] width 72 height 43
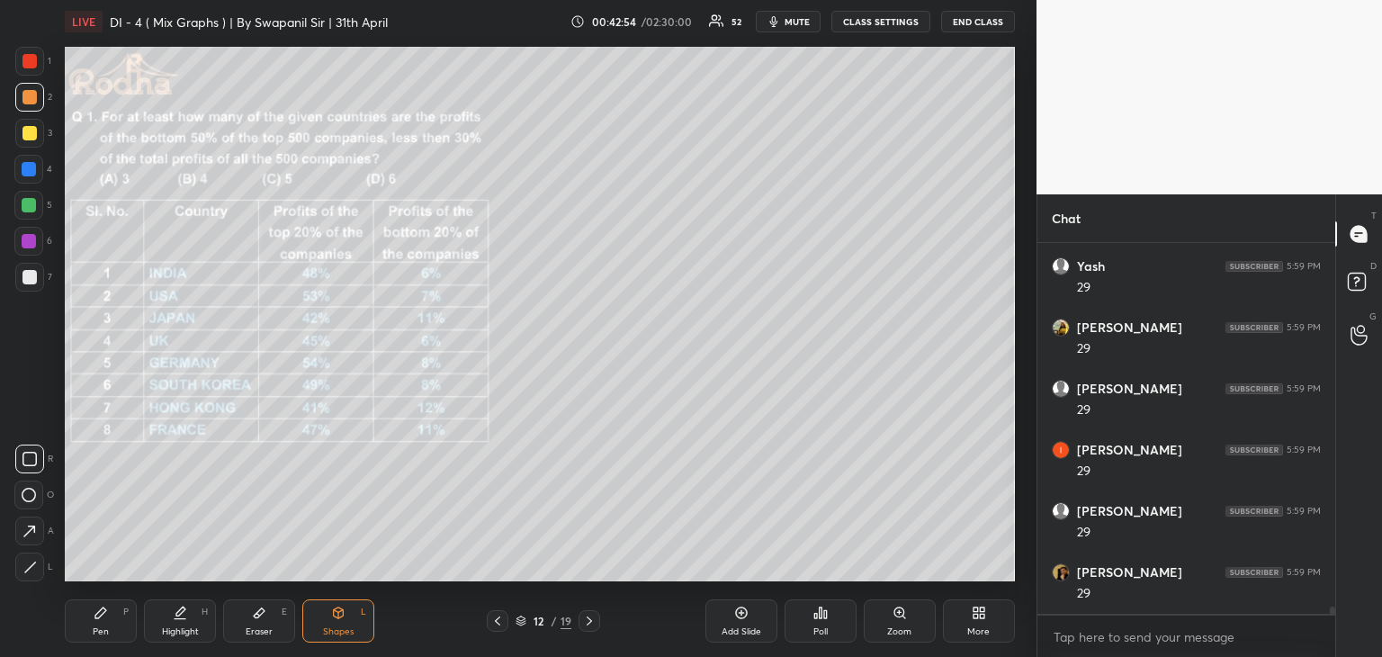
click at [27, 569] on icon at bounding box center [30, 566] width 10 height 10
click at [79, 638] on div "Pen P" at bounding box center [101, 620] width 72 height 43
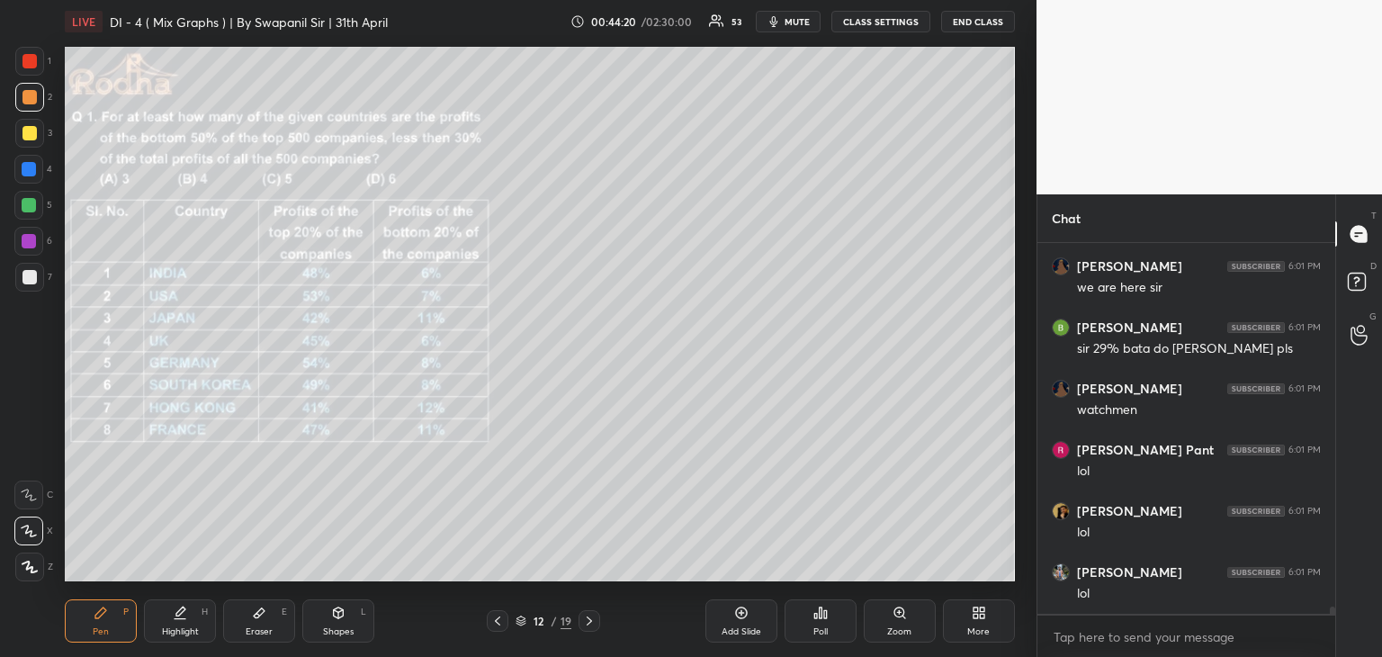
scroll to position [18113, 0]
drag, startPoint x: 27, startPoint y: 132, endPoint x: 40, endPoint y: 130, distance: 12.7
click at [28, 132] on div at bounding box center [29, 133] width 14 height 14
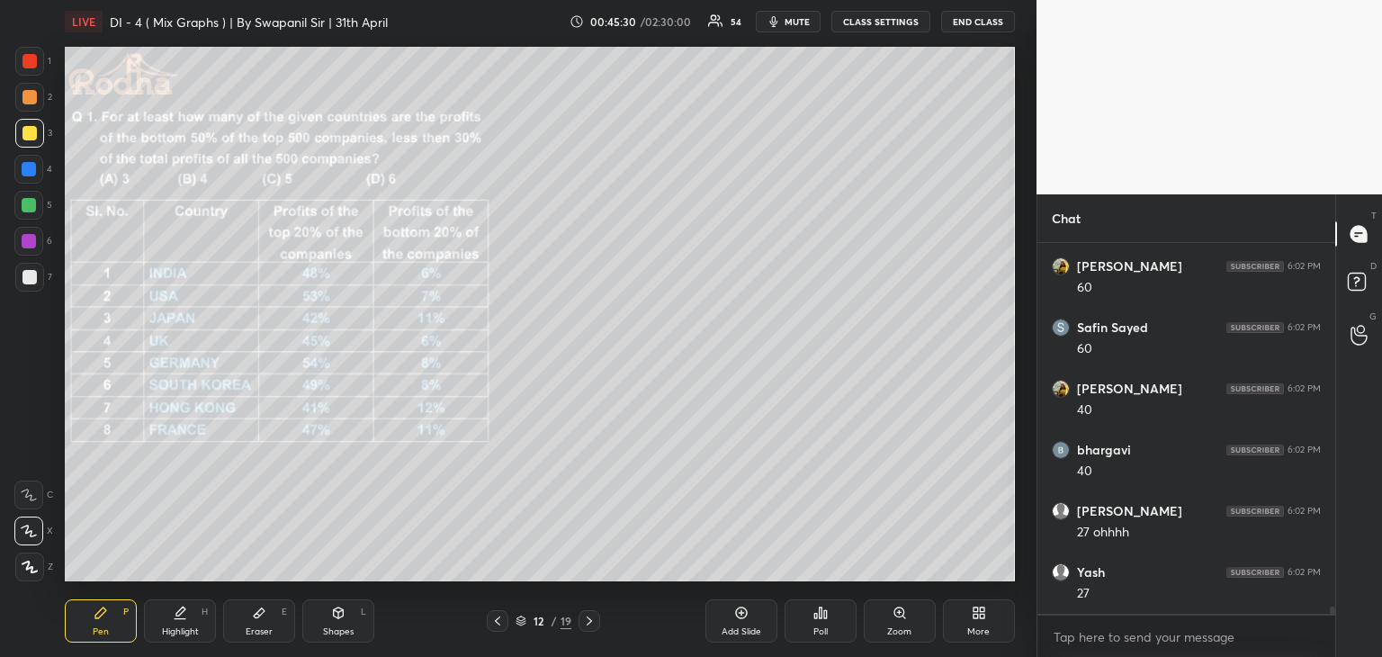
scroll to position [19167, 0]
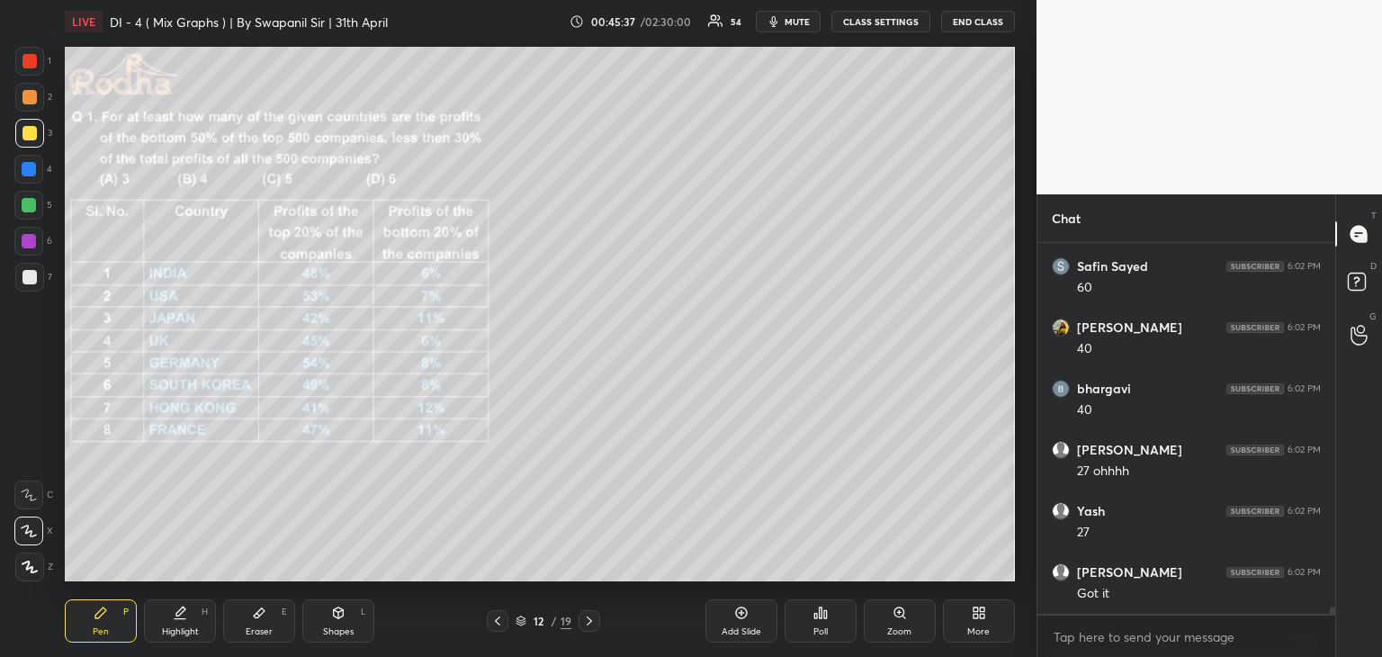
click at [323, 628] on div "Shapes" at bounding box center [338, 631] width 31 height 9
click at [31, 538] on icon at bounding box center [29, 531] width 19 height 19
click at [94, 629] on div "Pen" at bounding box center [101, 631] width 16 height 9
click at [28, 58] on div at bounding box center [29, 61] width 14 height 14
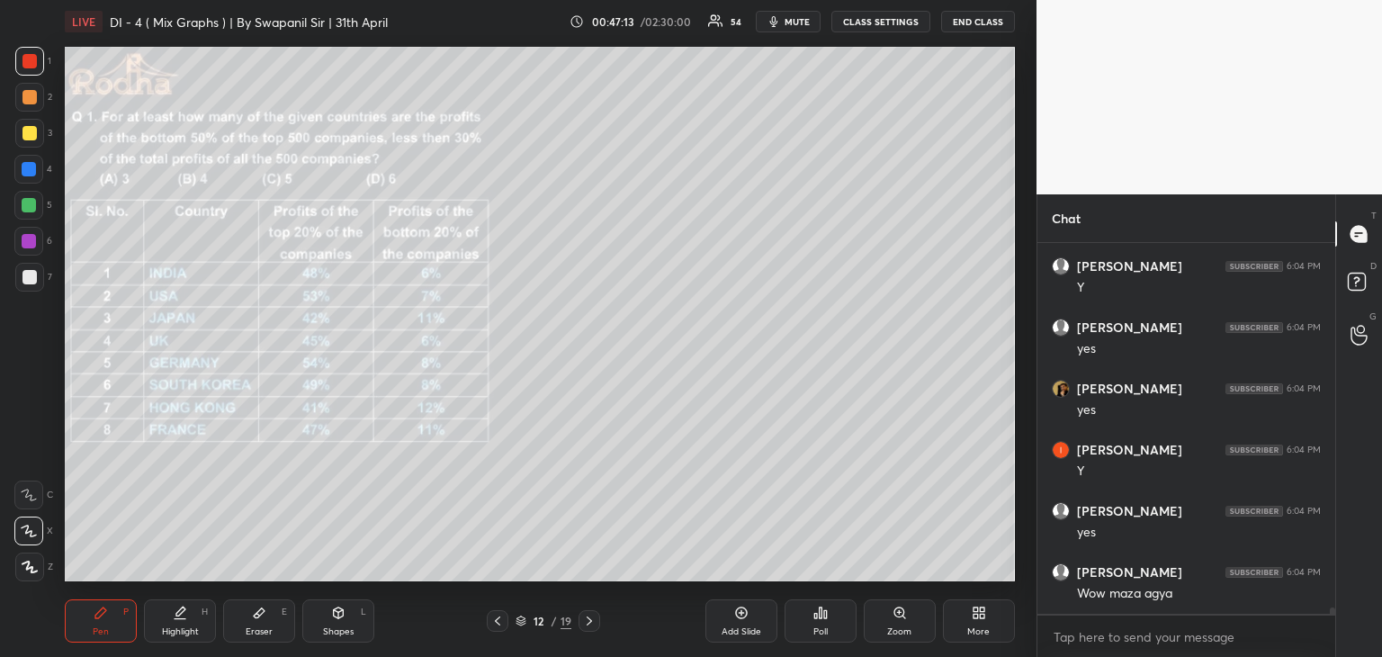
click at [342, 618] on icon at bounding box center [338, 612] width 14 height 14
click at [23, 536] on icon at bounding box center [29, 531] width 19 height 19
click at [85, 627] on div "Pen P" at bounding box center [101, 620] width 72 height 43
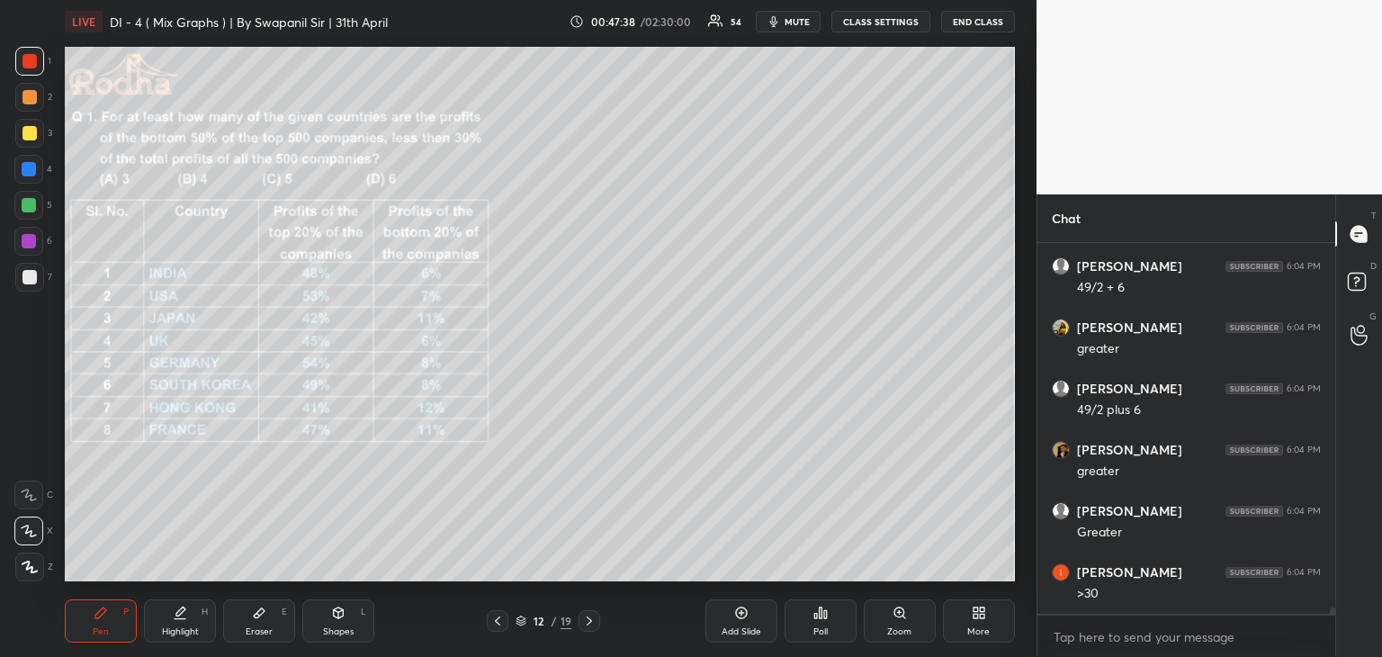
click at [26, 282] on div at bounding box center [29, 277] width 14 height 14
click at [336, 613] on icon at bounding box center [338, 612] width 14 height 14
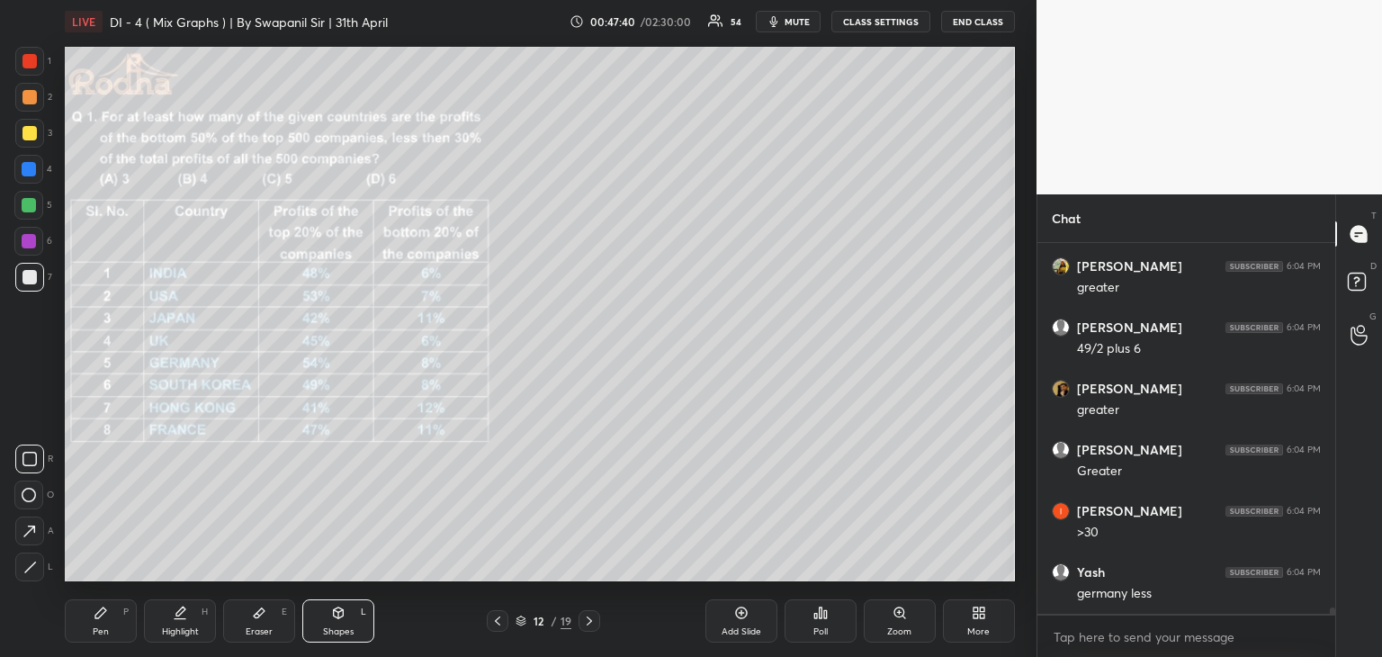
click at [33, 535] on icon at bounding box center [29, 531] width 19 height 19
click at [83, 636] on div "Pen P" at bounding box center [101, 620] width 72 height 43
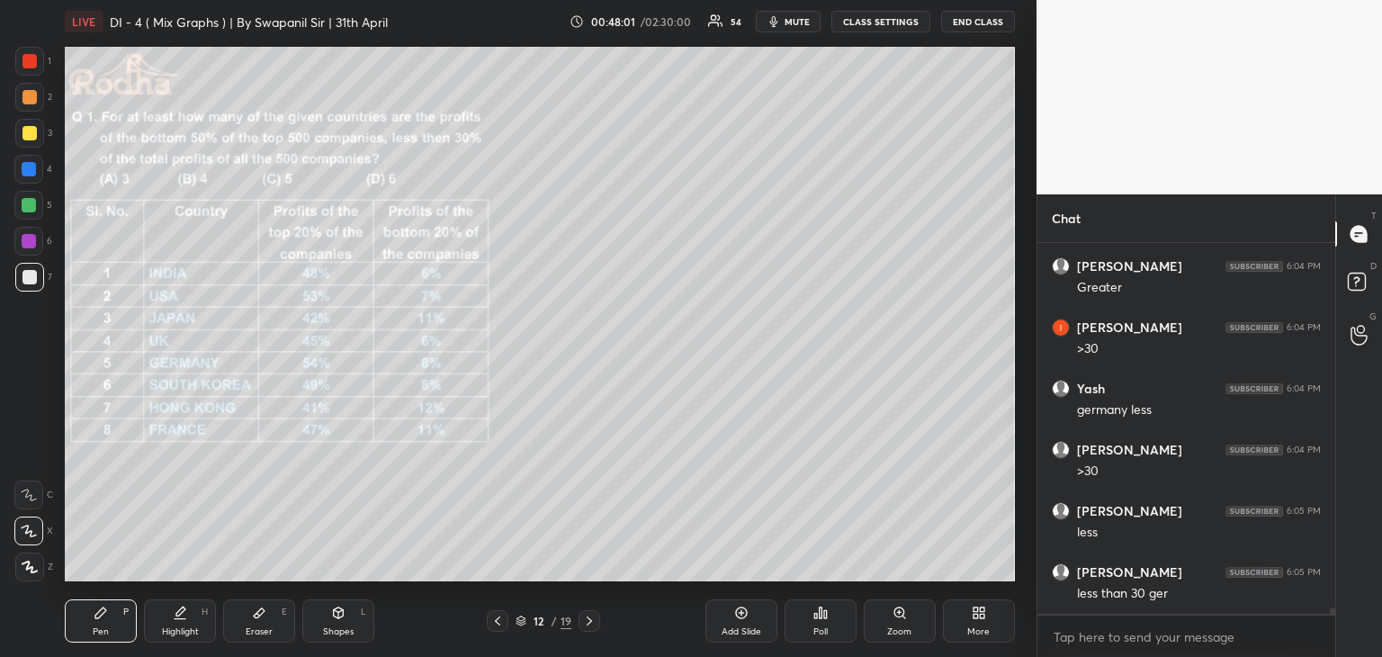
scroll to position [21096, 0]
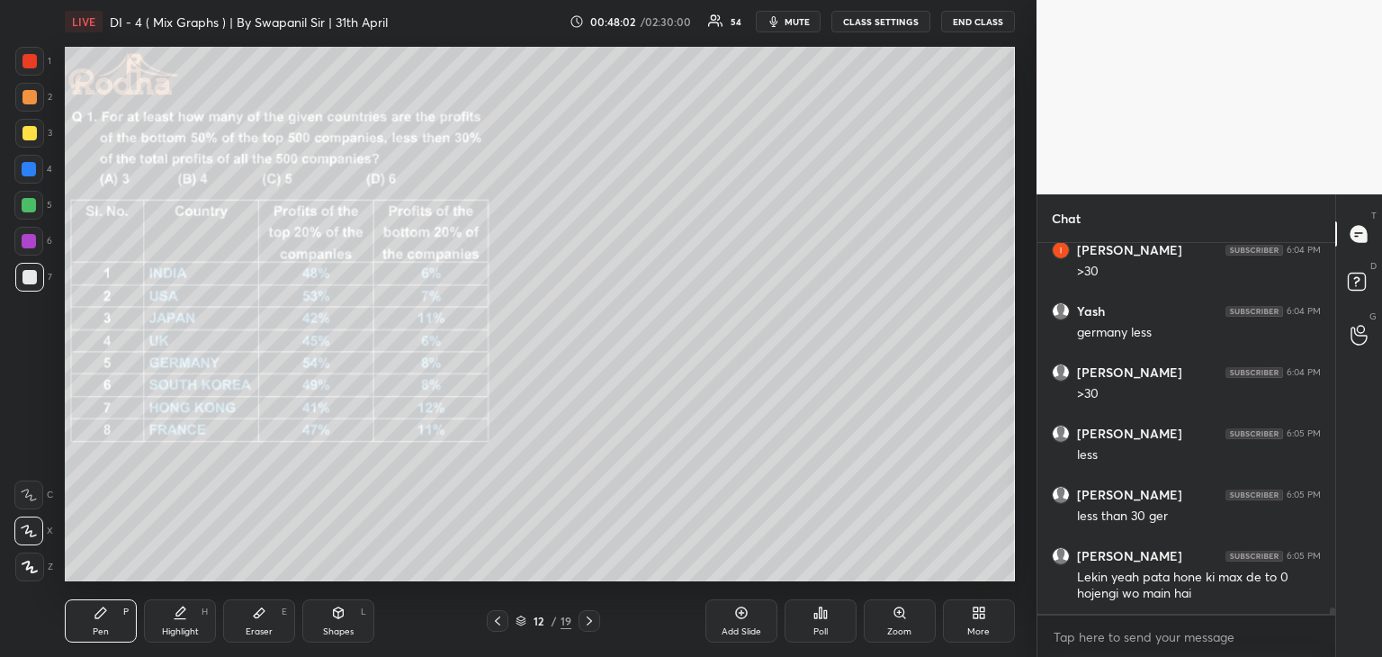
click at [259, 619] on icon at bounding box center [259, 612] width 14 height 14
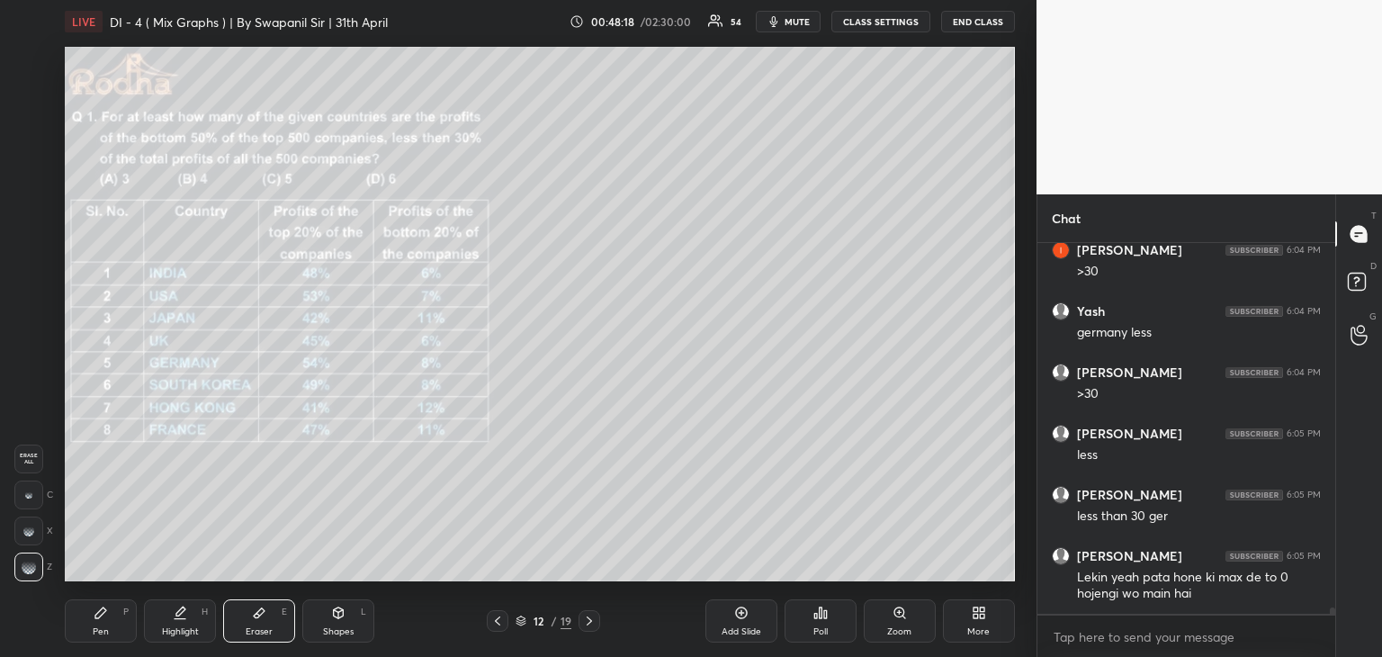
click at [117, 625] on div "Pen P" at bounding box center [101, 620] width 72 height 43
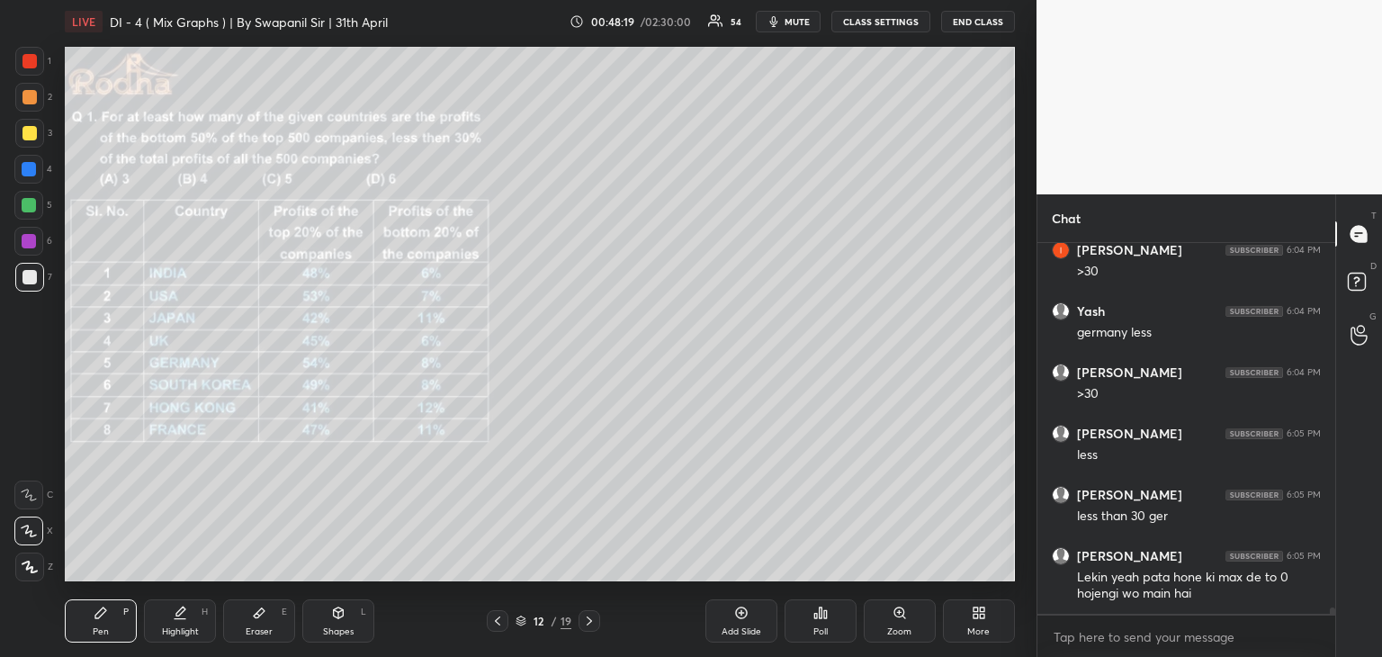
click at [270, 624] on div "Eraser E" at bounding box center [259, 620] width 72 height 43
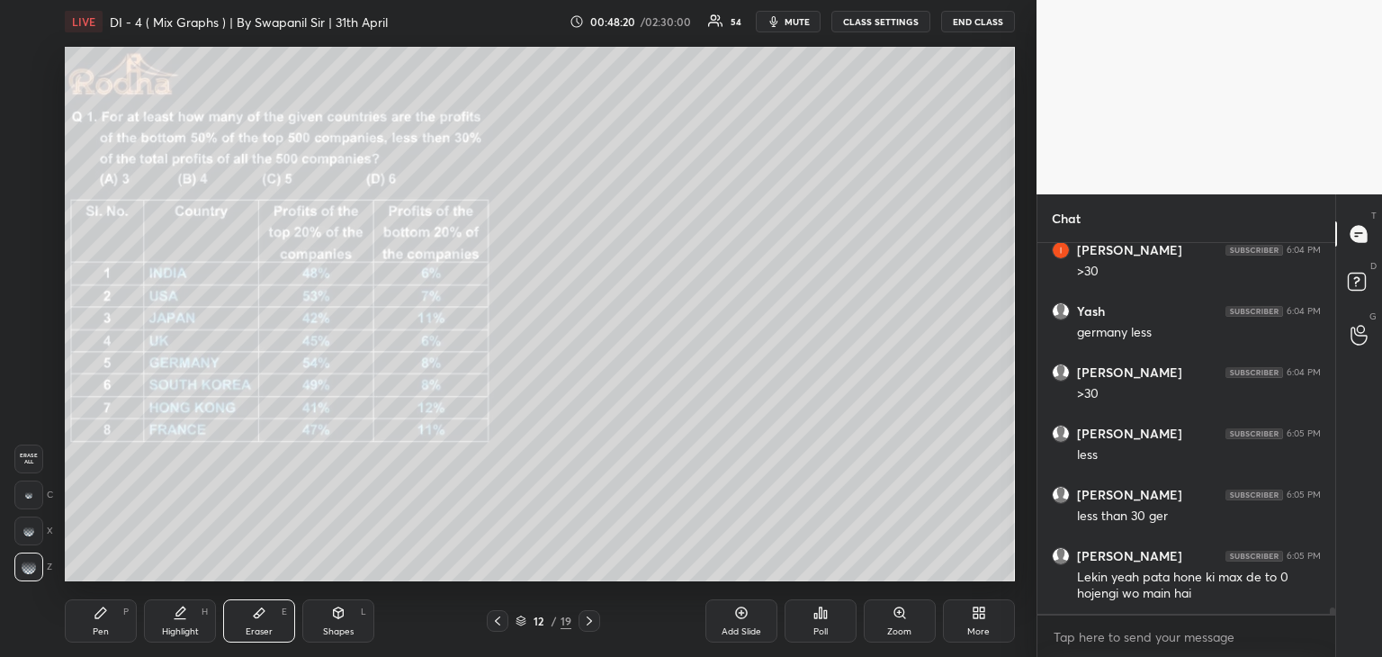
click at [98, 631] on div "Pen" at bounding box center [101, 631] width 16 height 9
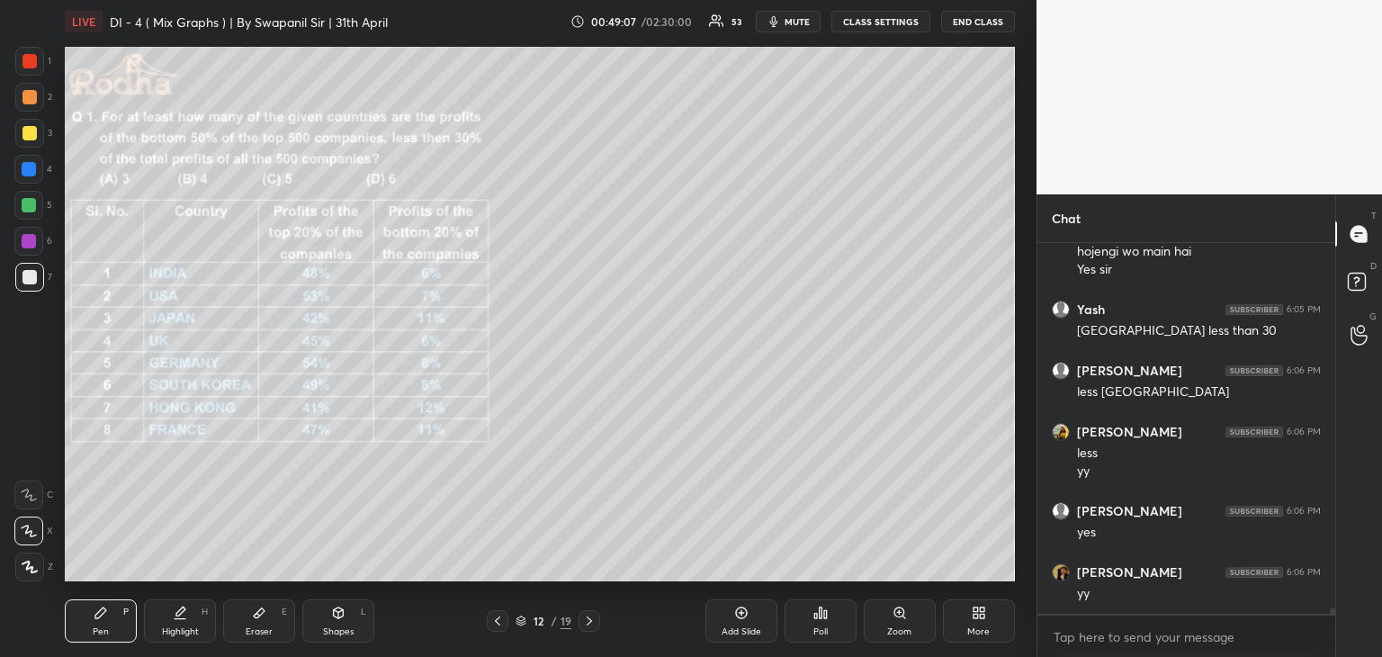
scroll to position [21499, 0]
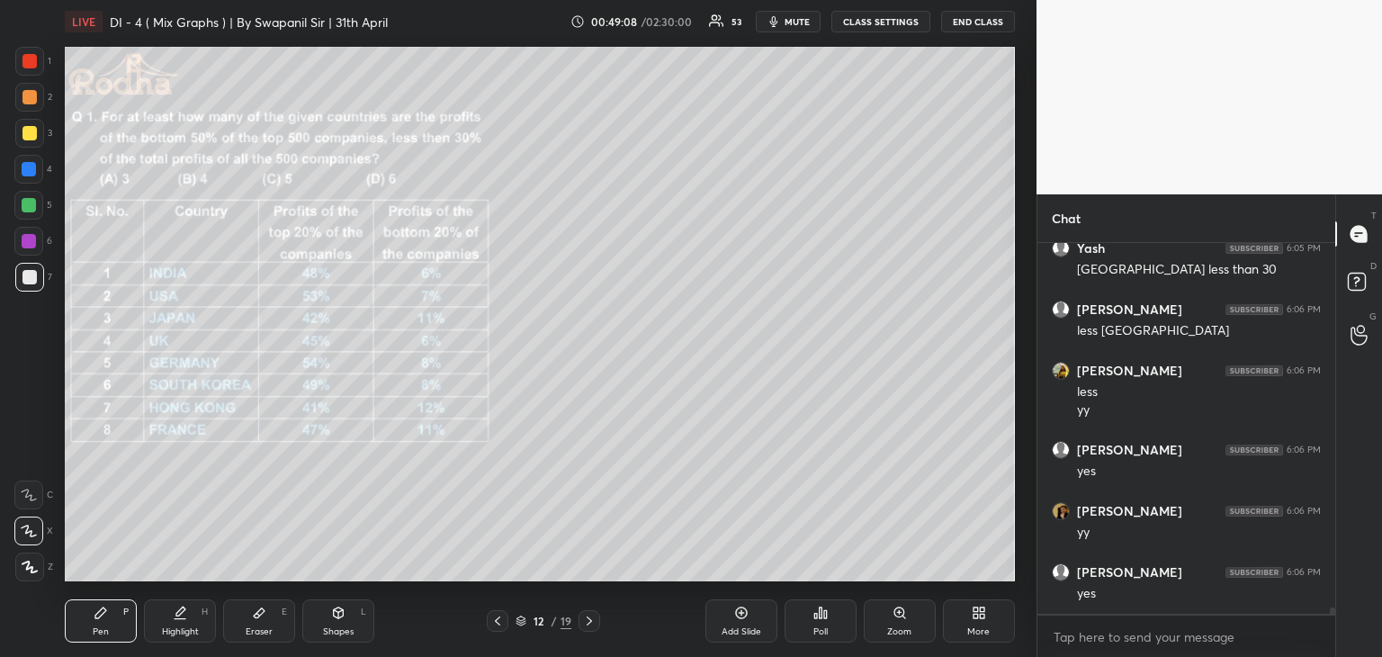
drag, startPoint x: 25, startPoint y: 201, endPoint x: 58, endPoint y: 239, distance: 50.4
click at [27, 202] on div at bounding box center [29, 205] width 14 height 14
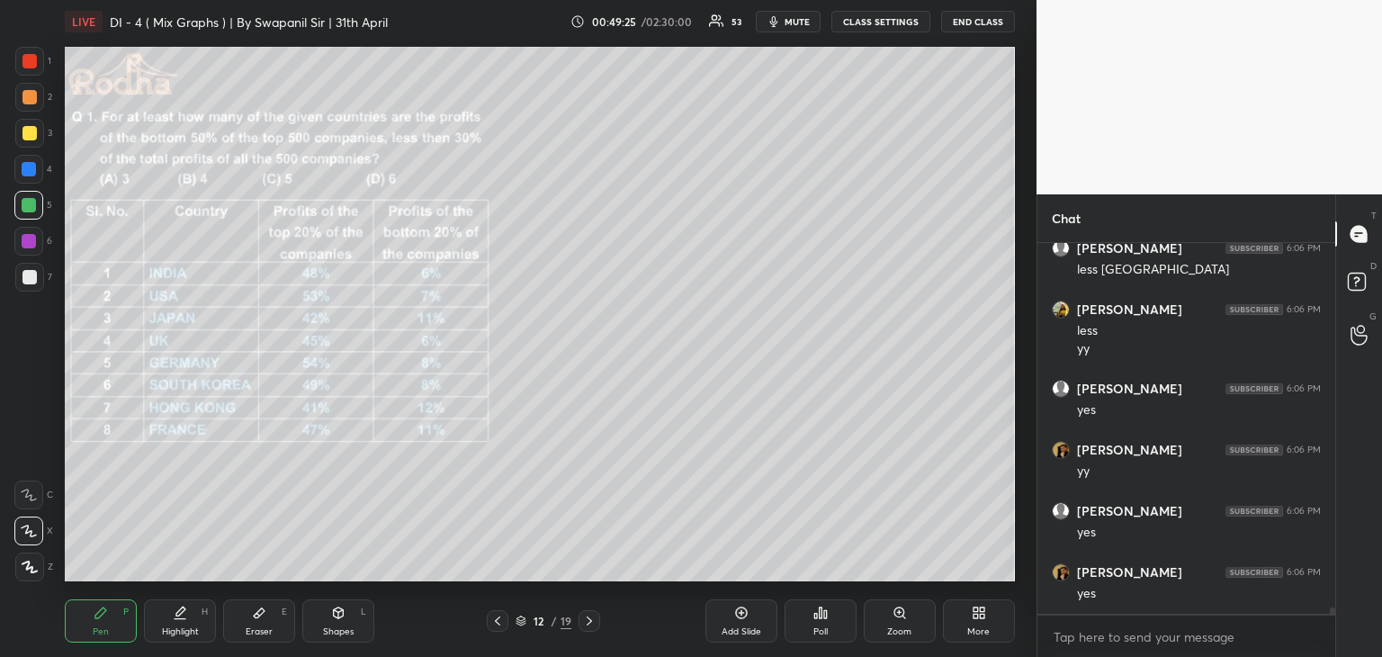
scroll to position [21621, 0]
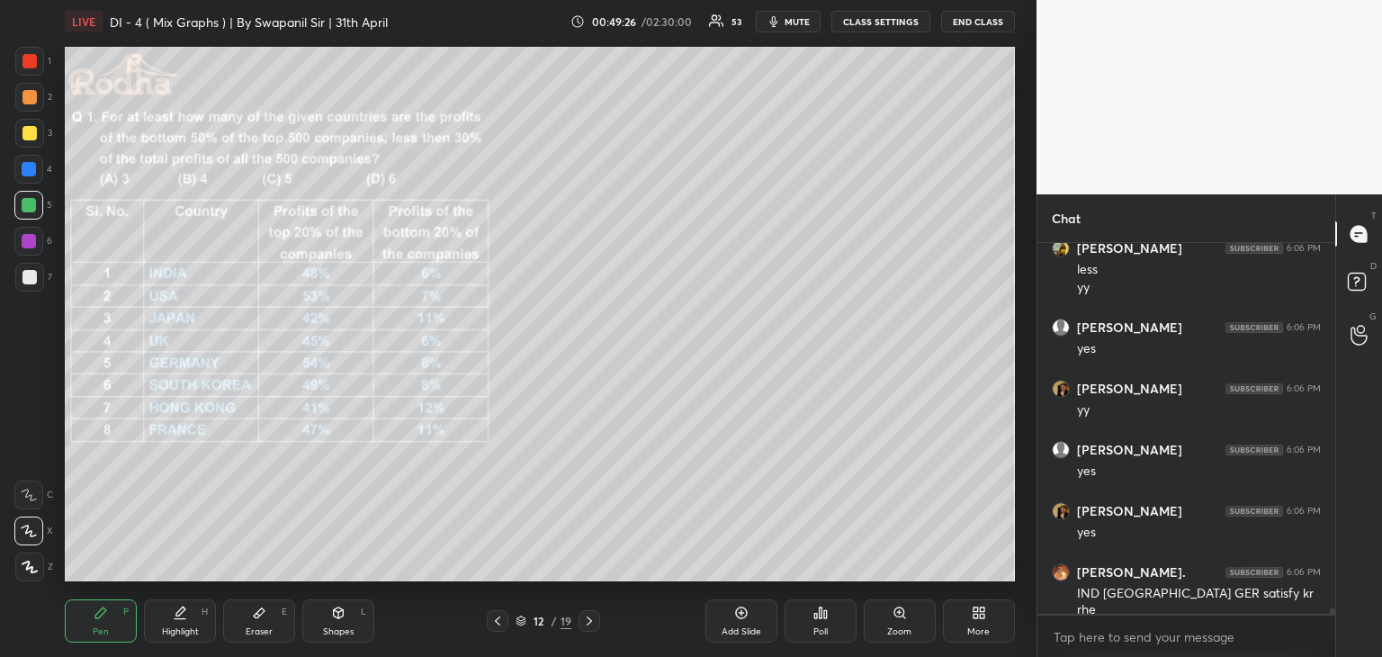
click at [33, 241] on div at bounding box center [29, 241] width 14 height 14
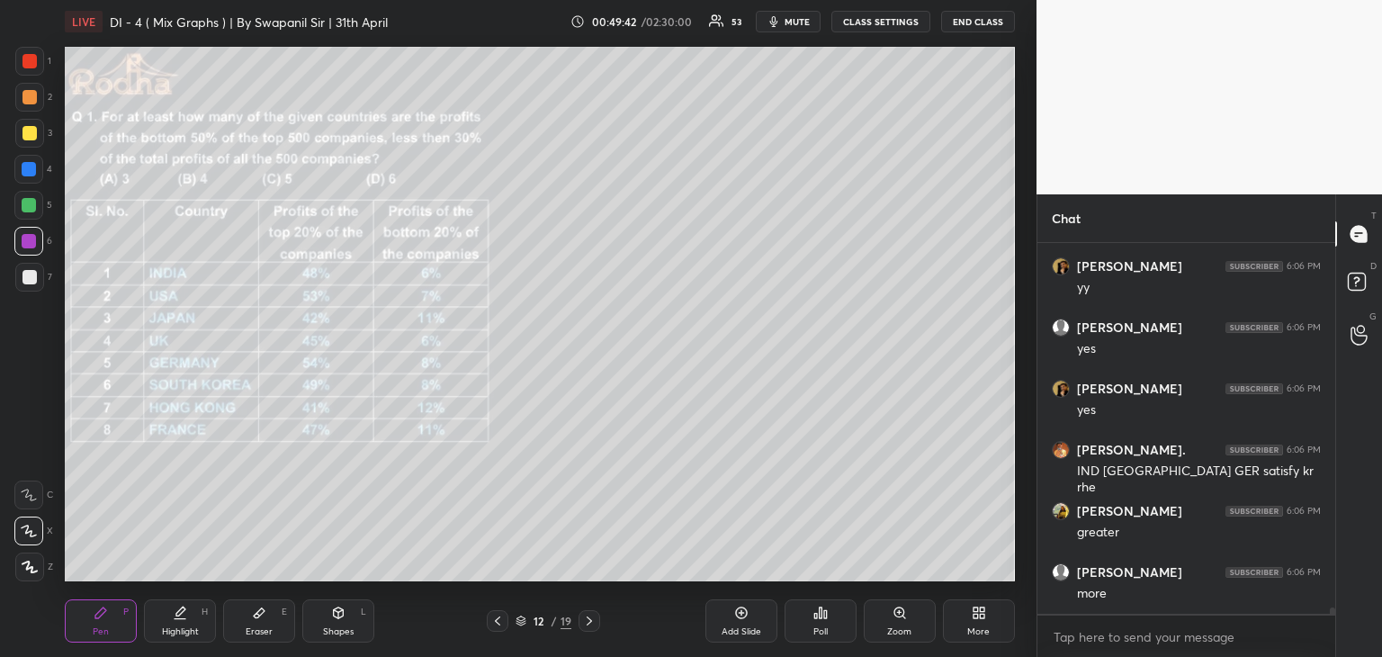
scroll to position [21805, 0]
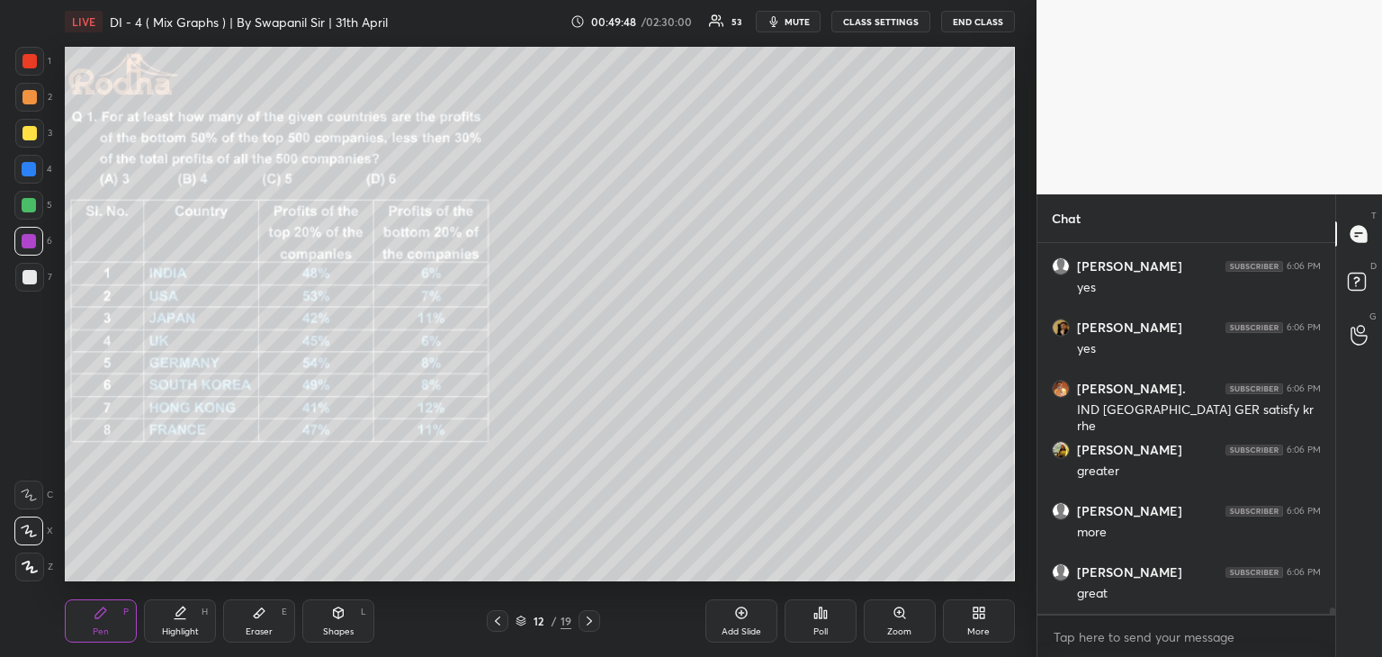
drag, startPoint x: 29, startPoint y: 170, endPoint x: 63, endPoint y: 221, distance: 61.6
click at [29, 174] on div at bounding box center [29, 169] width 14 height 14
click at [337, 613] on icon at bounding box center [339, 612] width 10 height 11
click at [31, 533] on icon at bounding box center [29, 531] width 19 height 19
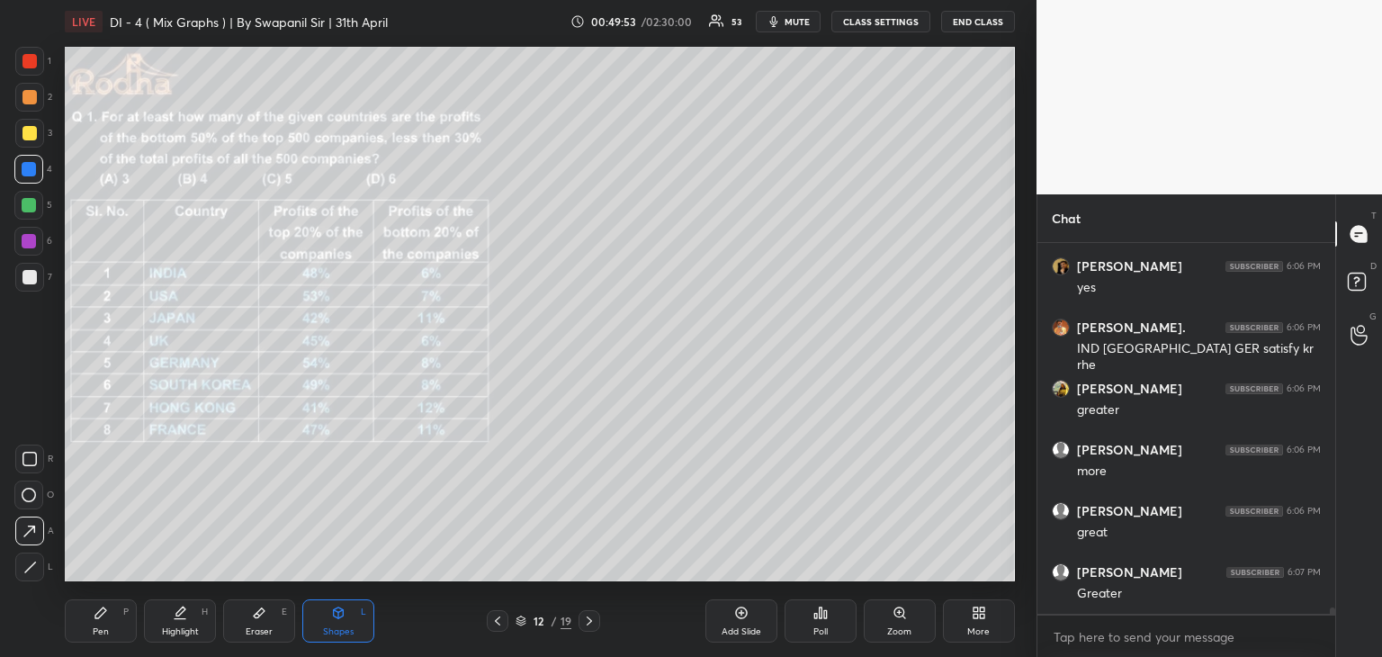
drag, startPoint x: 84, startPoint y: 631, endPoint x: 132, endPoint y: 603, distance: 56.0
click at [86, 631] on div "Pen P" at bounding box center [101, 620] width 72 height 43
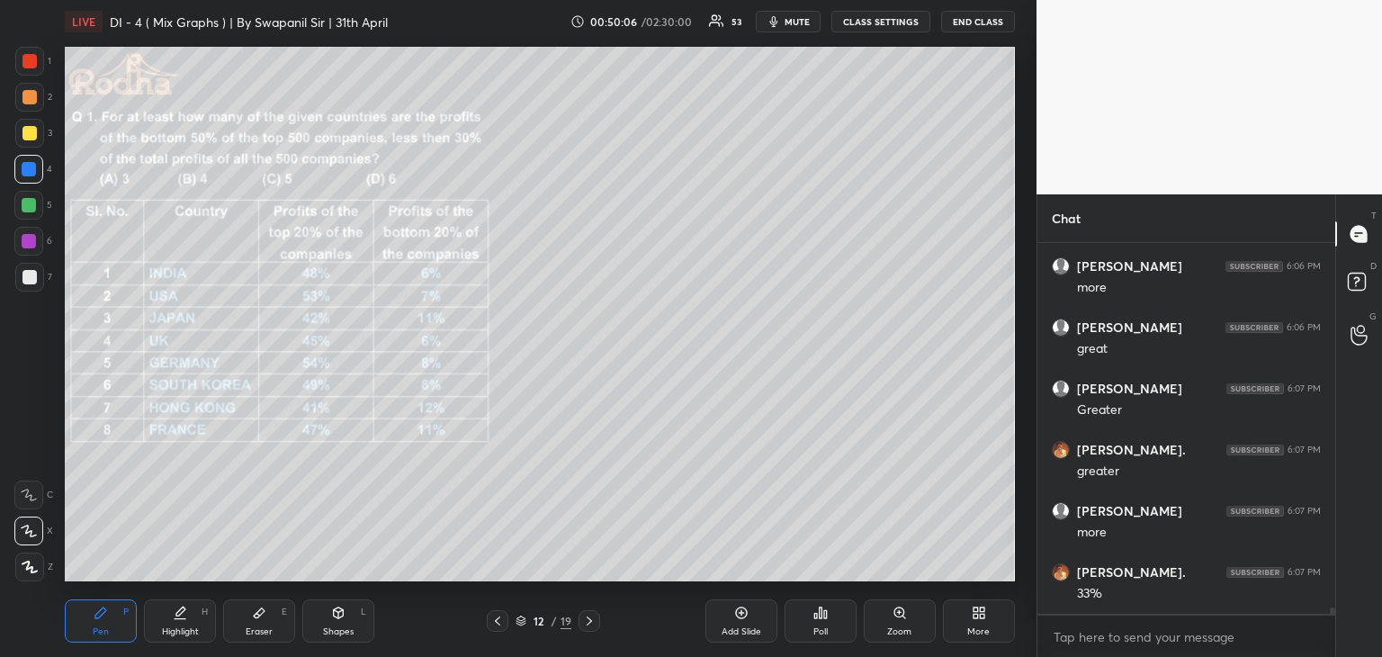
scroll to position [22110, 0]
click at [29, 60] on div at bounding box center [29, 61] width 14 height 14
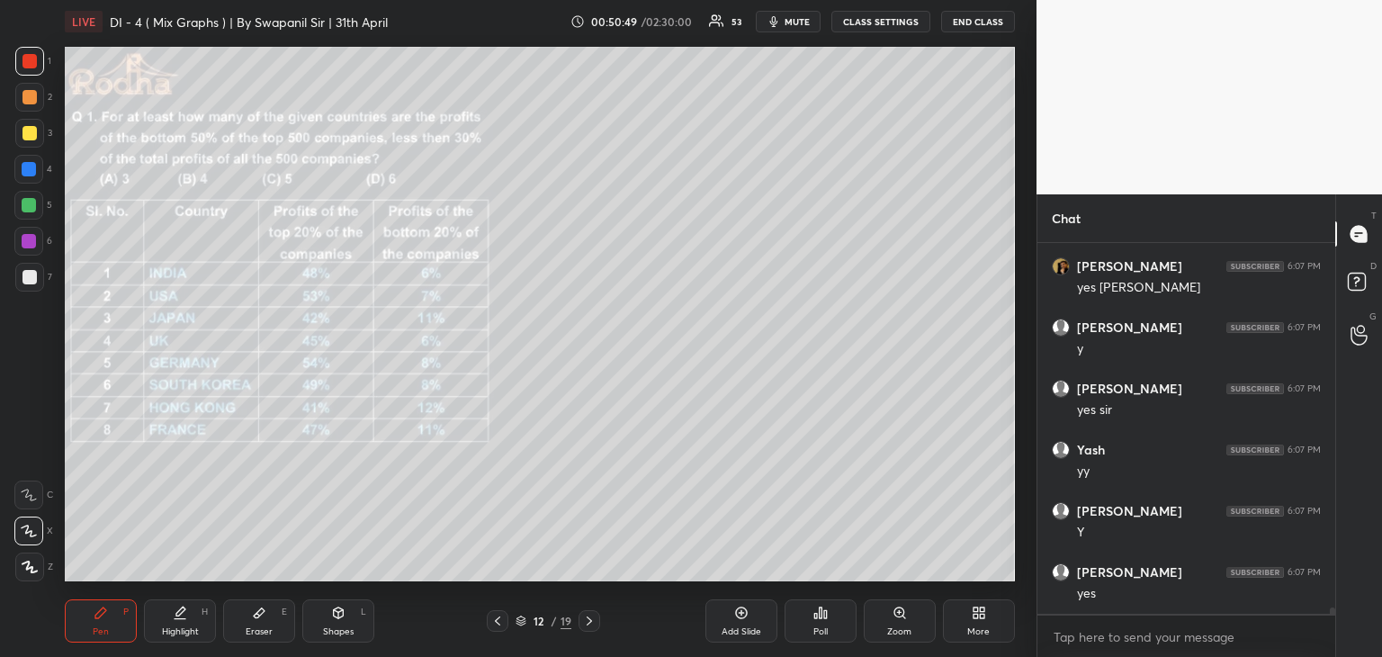
scroll to position [22967, 0]
click at [588, 621] on icon at bounding box center [589, 620] width 14 height 14
click at [494, 619] on icon at bounding box center [497, 620] width 14 height 14
click at [589, 623] on icon at bounding box center [589, 620] width 14 height 14
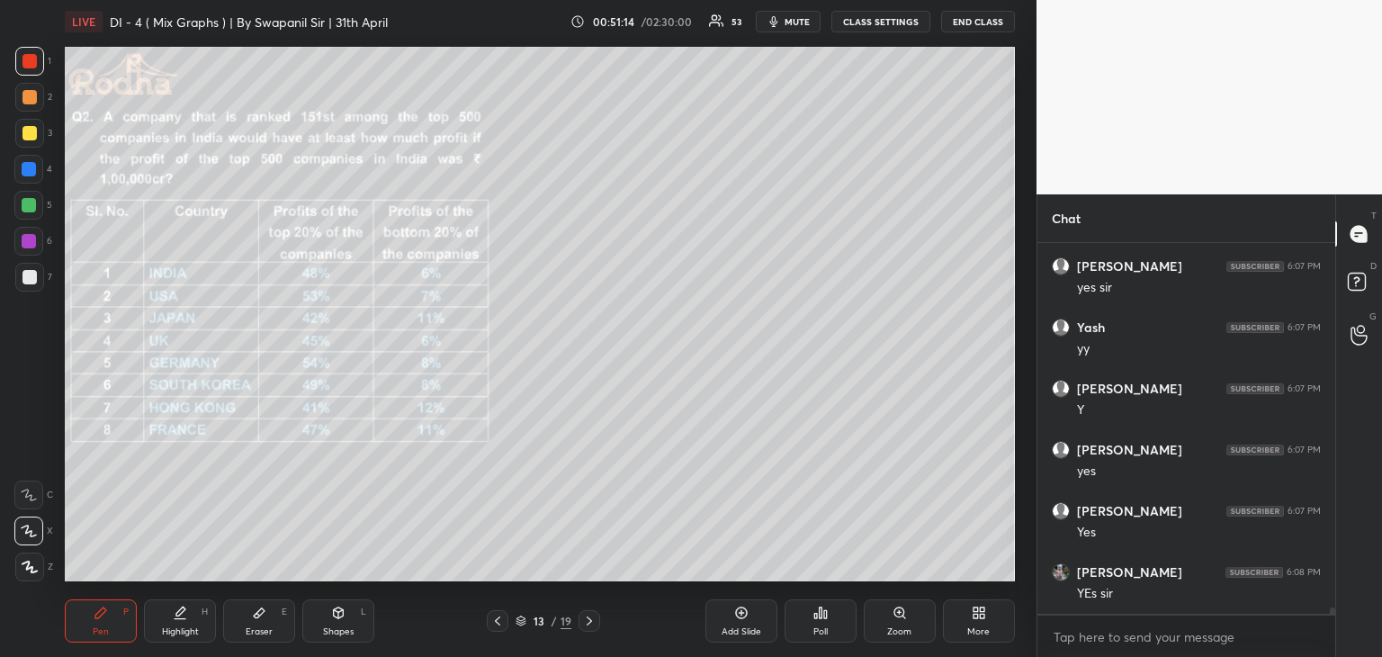
click at [336, 628] on div "Shapes" at bounding box center [338, 631] width 31 height 9
click at [25, 569] on icon at bounding box center [29, 566] width 13 height 13
click at [22, 166] on div at bounding box center [29, 169] width 14 height 14
click at [97, 631] on div "Pen" at bounding box center [101, 631] width 16 height 9
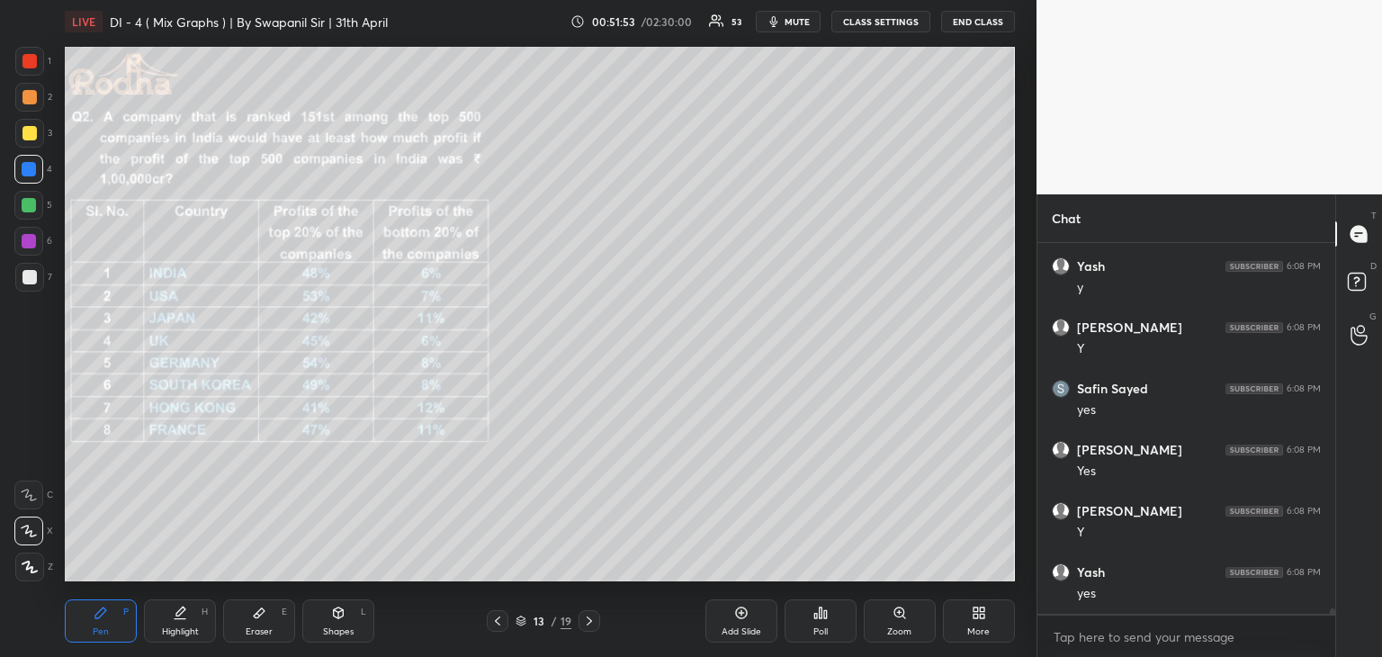
scroll to position [23517, 0]
click at [26, 60] on div at bounding box center [29, 61] width 14 height 14
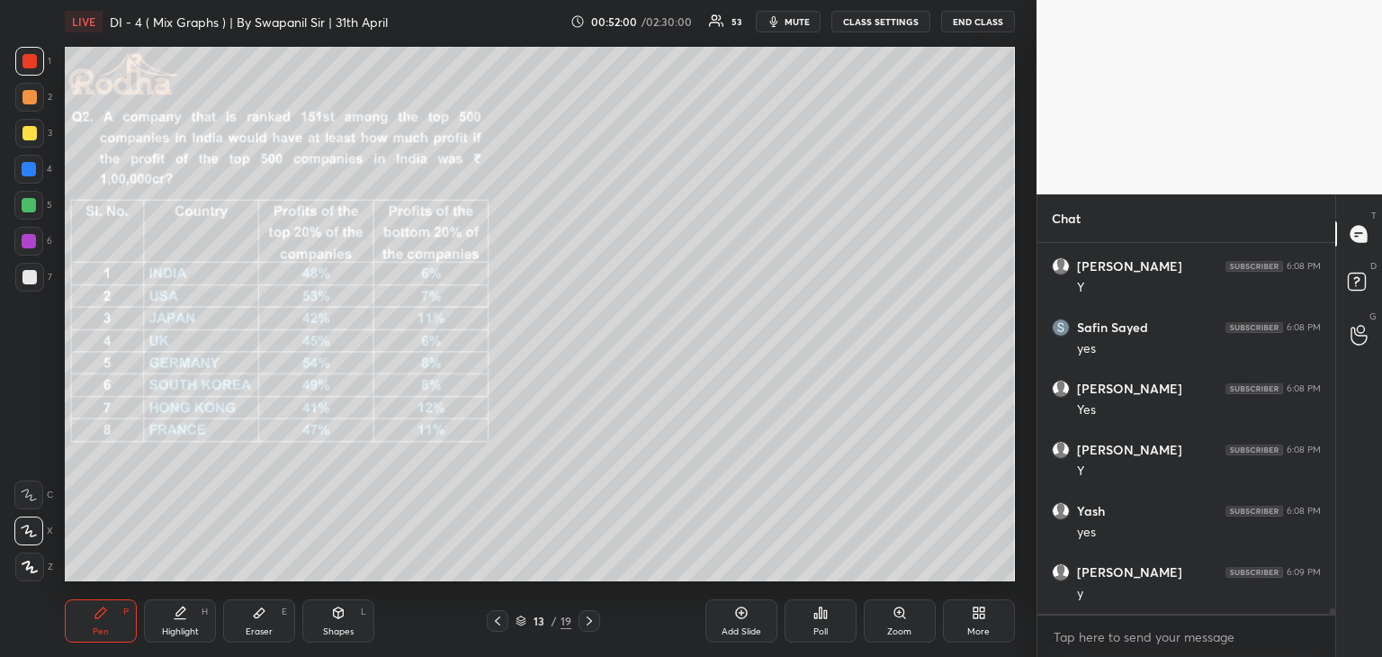
click at [362, 596] on div "Pen P Highlight H Eraser E Shapes L 13 / 19 Add Slide Poll Zoom More" at bounding box center [540, 621] width 950 height 72
click at [353, 613] on div "Shapes L" at bounding box center [338, 620] width 72 height 43
drag, startPoint x: 29, startPoint y: 525, endPoint x: 52, endPoint y: 503, distance: 32.4
click at [29, 526] on icon at bounding box center [29, 531] width 19 height 19
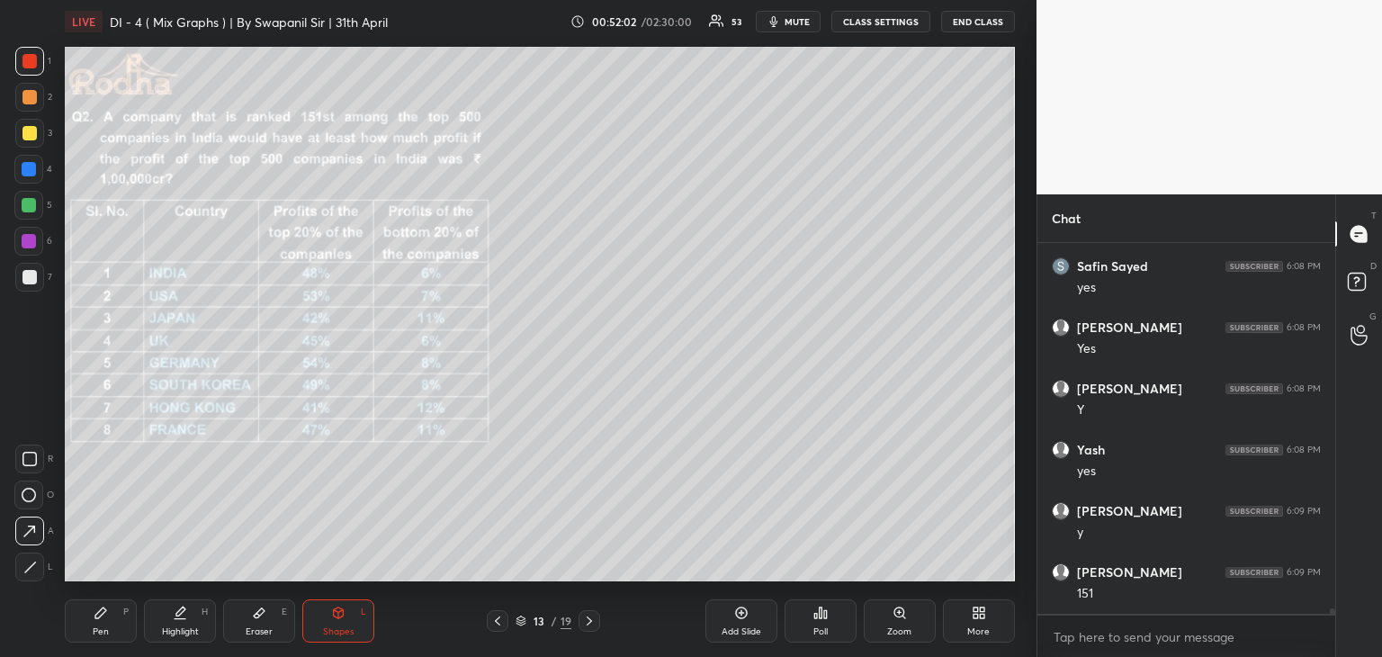
scroll to position [23640, 0]
click at [78, 631] on div "Pen P" at bounding box center [101, 620] width 72 height 43
click at [31, 207] on div at bounding box center [29, 205] width 14 height 14
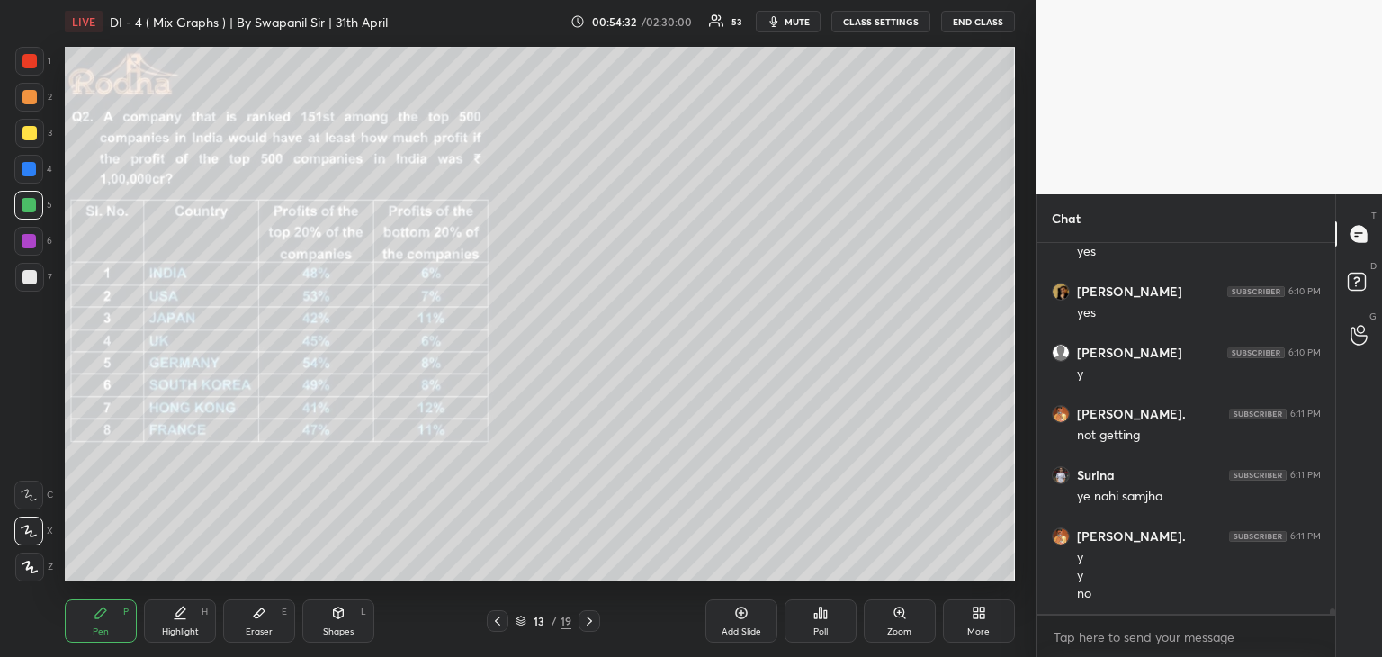
scroll to position [25547, 0]
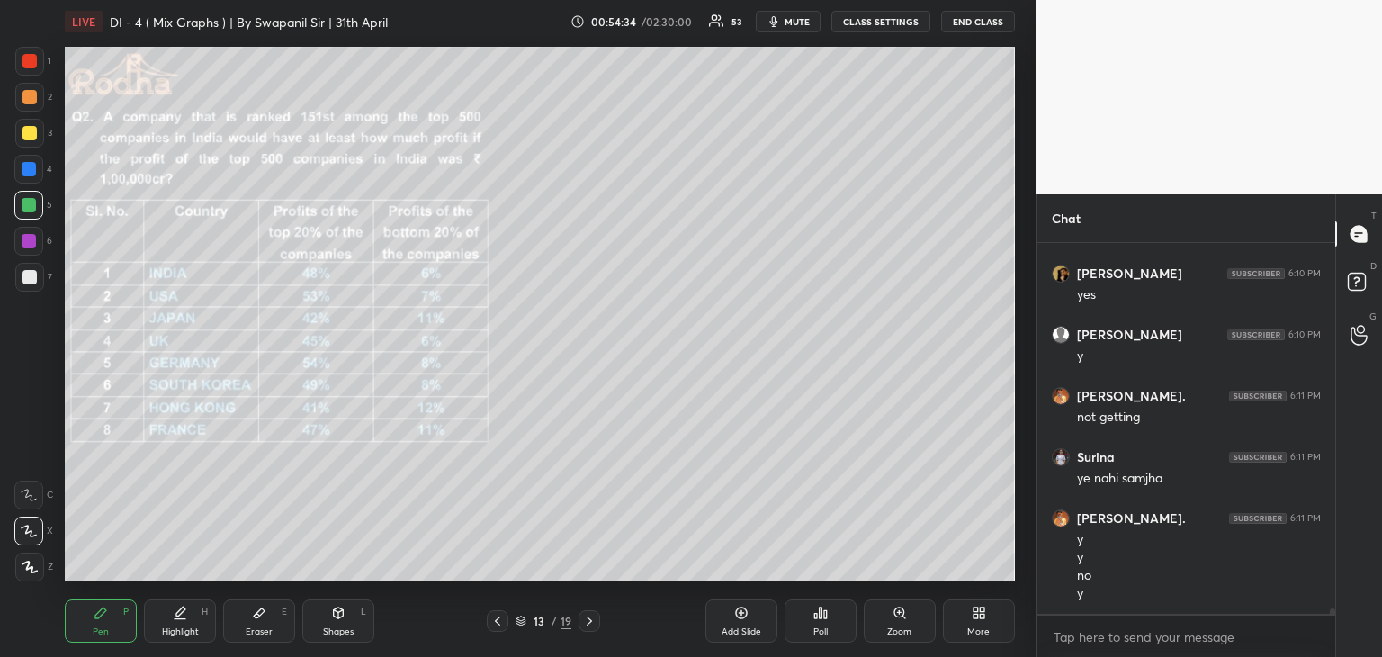
click at [255, 636] on div "Eraser" at bounding box center [259, 631] width 27 height 9
click at [77, 625] on div "Pen P" at bounding box center [101, 620] width 72 height 43
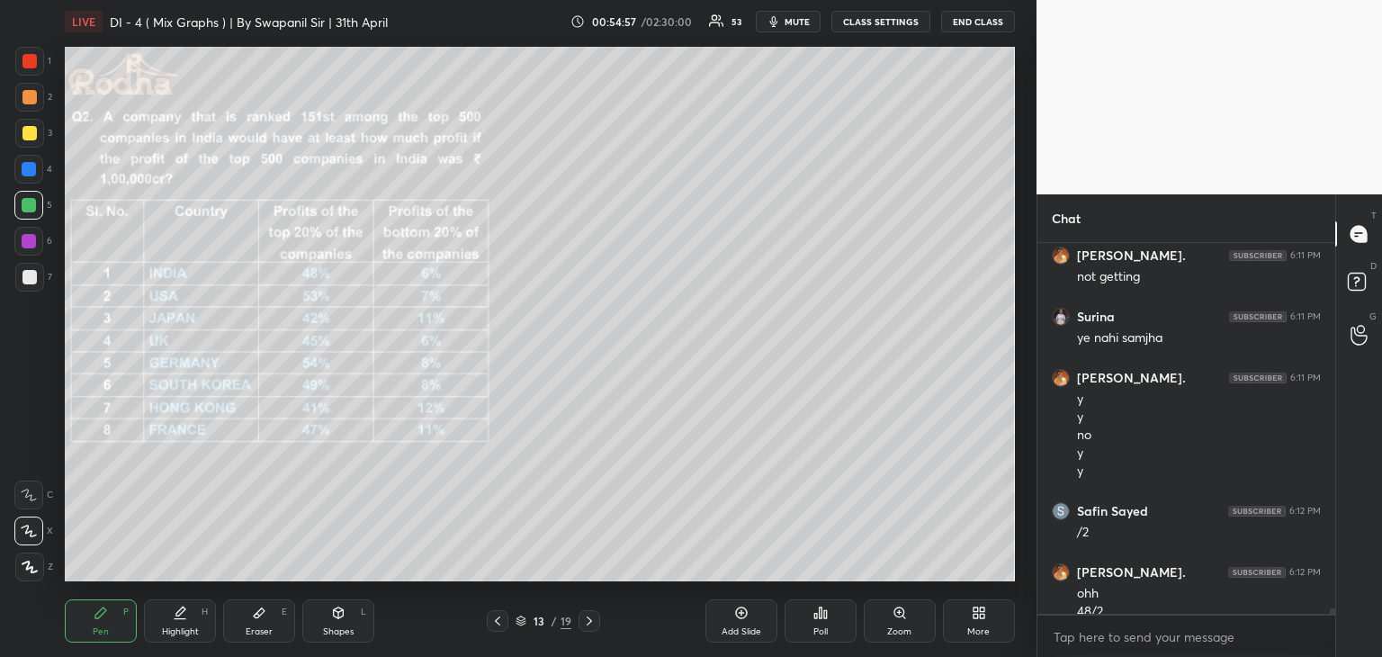
scroll to position [25705, 0]
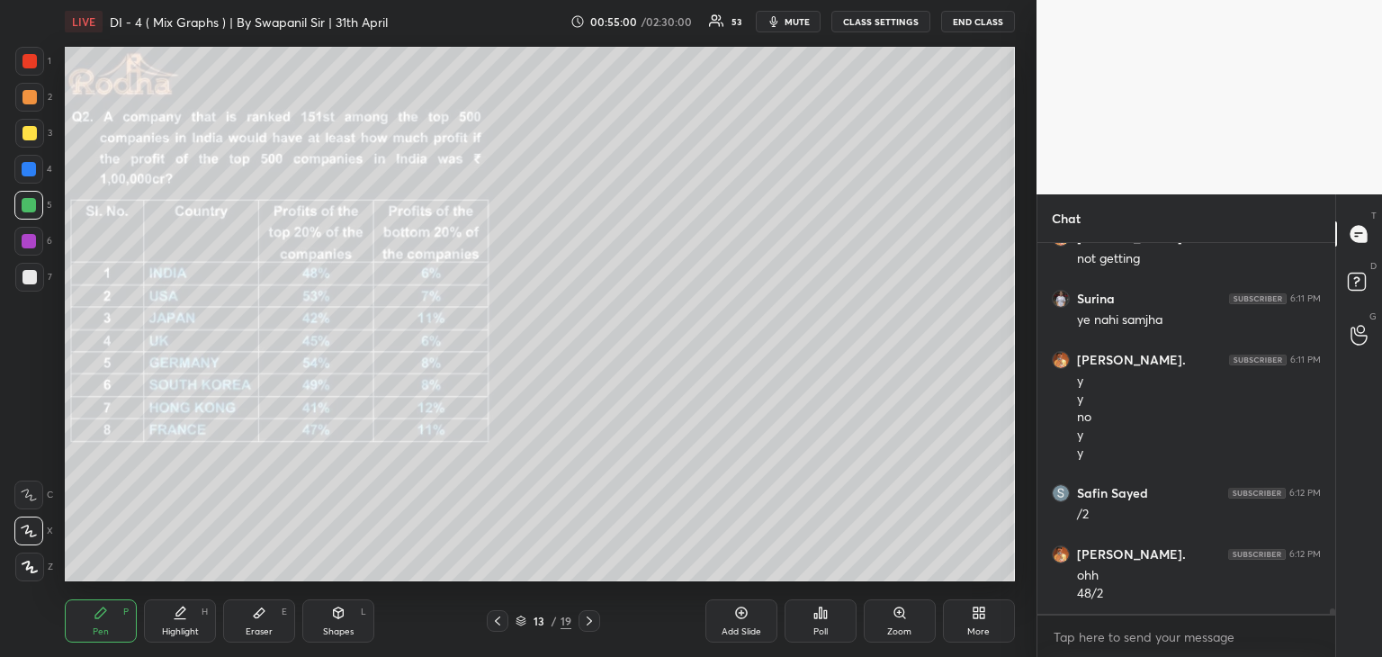
click at [264, 632] on div "Eraser" at bounding box center [259, 631] width 27 height 9
click at [90, 645] on div "Pen P Highlight H Eraser E Shapes L 13 / 19 Add Slide Poll Zoom More" at bounding box center [540, 621] width 950 height 72
click at [98, 619] on icon at bounding box center [101, 612] width 14 height 14
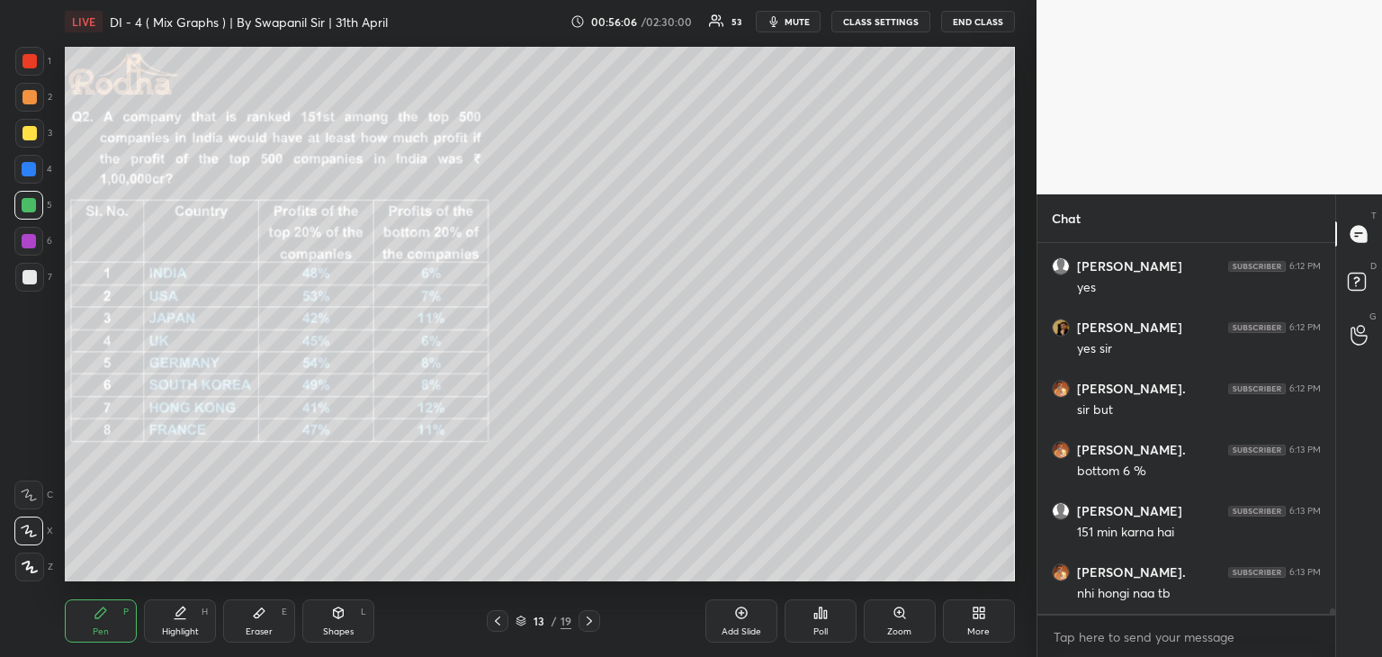
scroll to position [26291, 0]
click at [29, 245] on div at bounding box center [29, 241] width 14 height 14
click at [26, 61] on div at bounding box center [29, 61] width 14 height 14
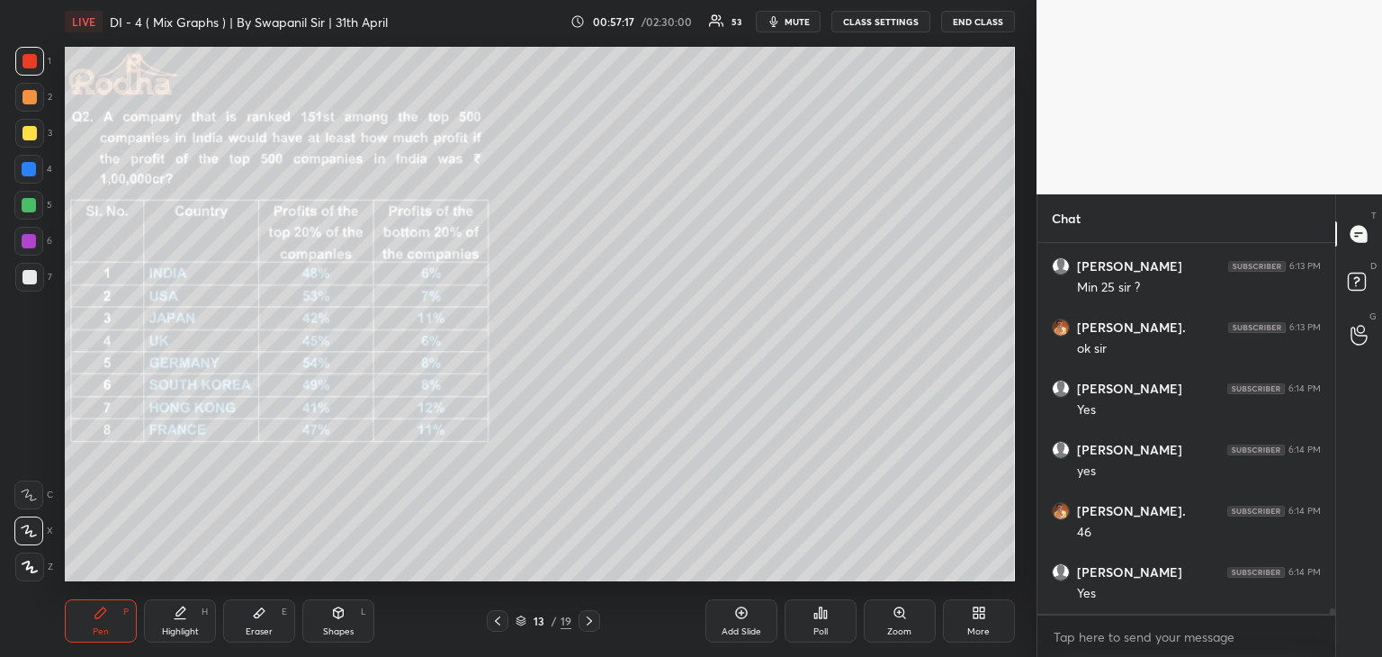
click at [249, 623] on div "Eraser E" at bounding box center [259, 620] width 72 height 43
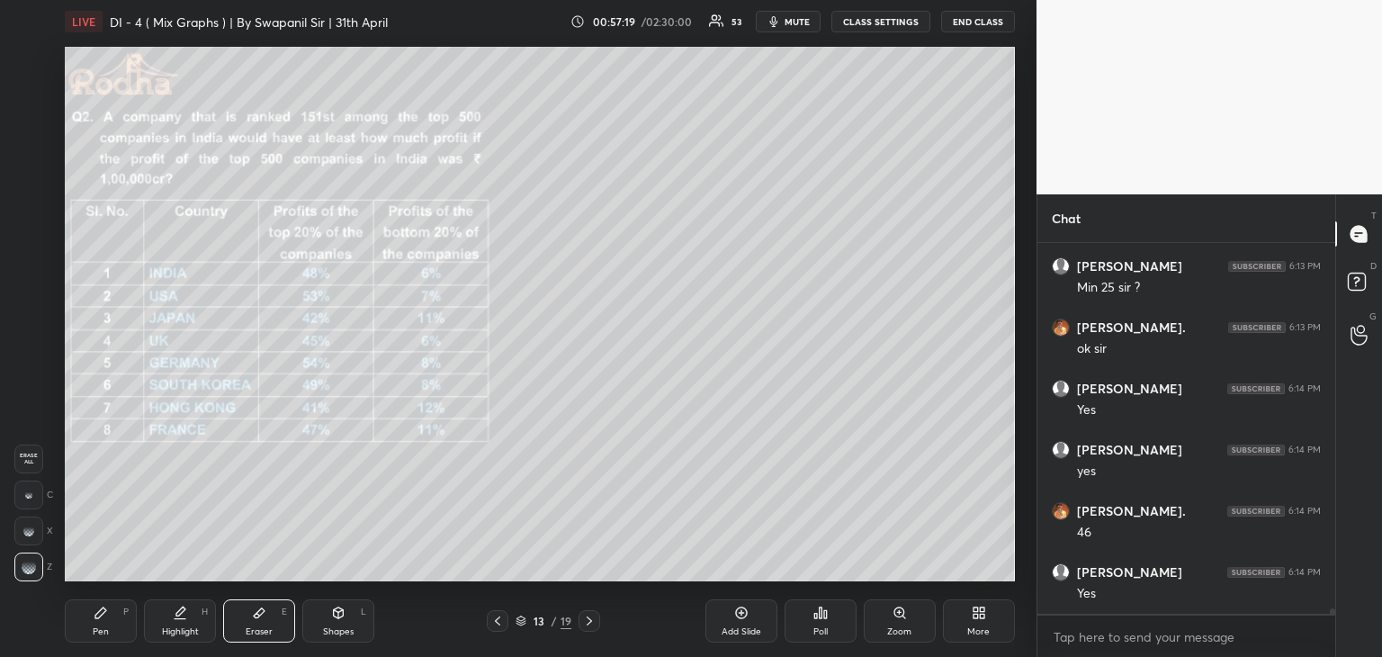
scroll to position [26738, 0]
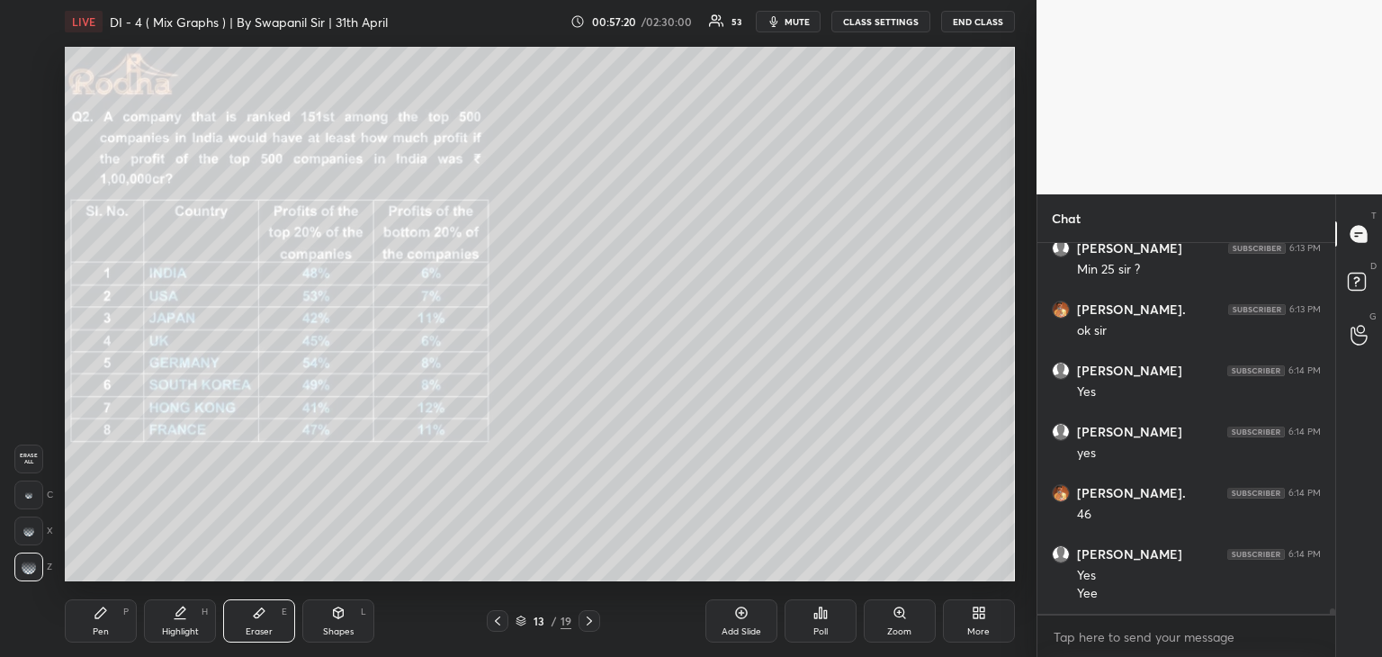
drag, startPoint x: 85, startPoint y: 634, endPoint x: 139, endPoint y: 597, distance: 65.4
click at [87, 631] on div "Pen P" at bounding box center [101, 620] width 72 height 43
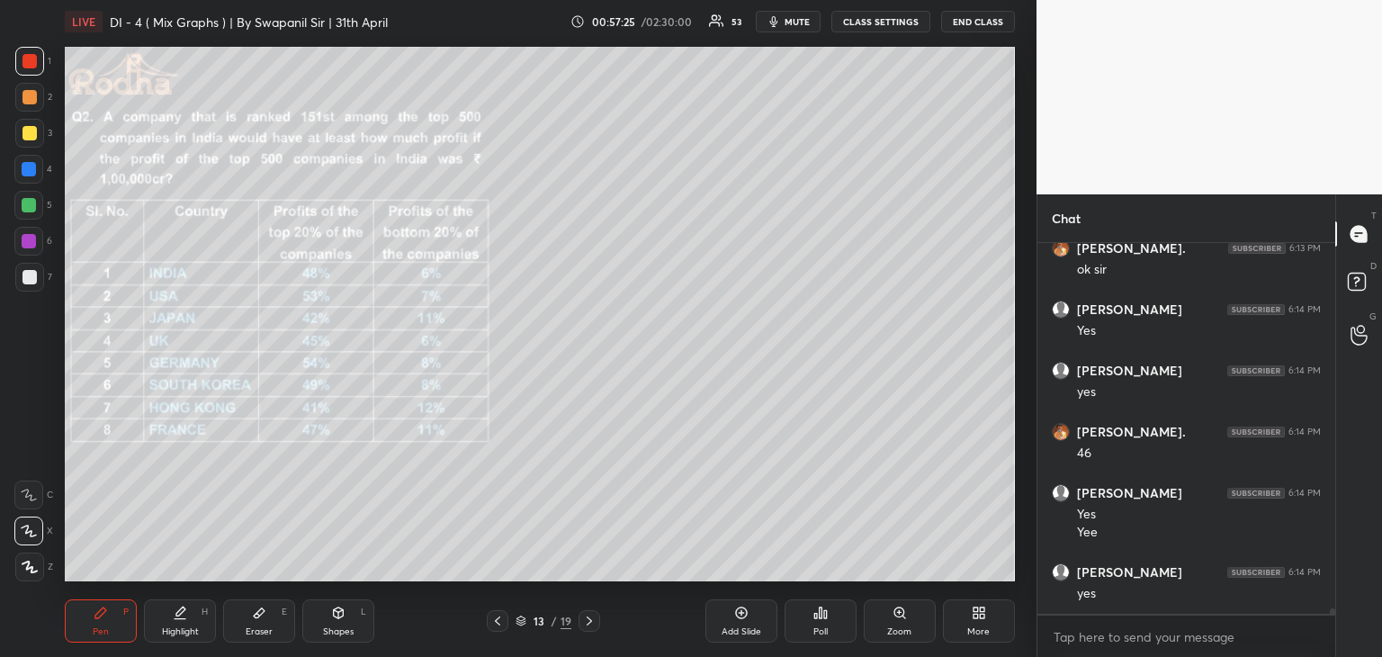
scroll to position [26860, 0]
click at [27, 244] on div at bounding box center [29, 241] width 14 height 14
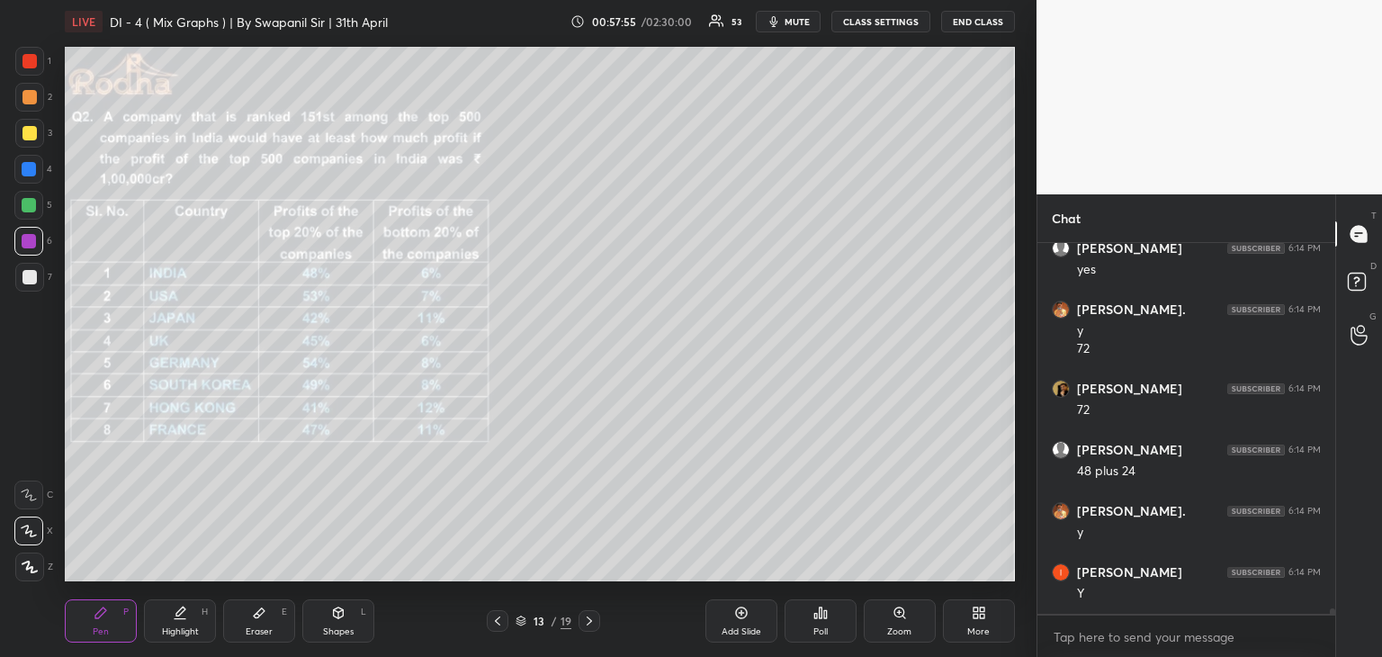
scroll to position [27184, 0]
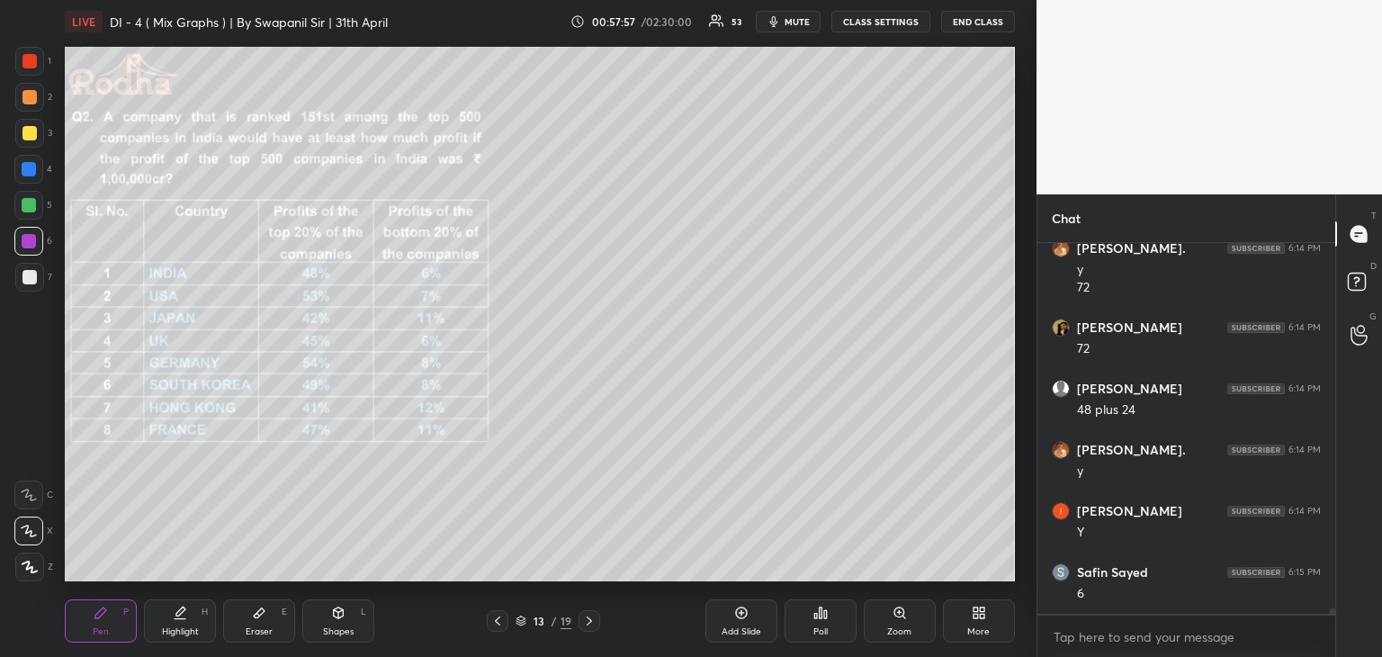
drag, startPoint x: 31, startPoint y: 276, endPoint x: 49, endPoint y: 272, distance: 19.4
click at [32, 275] on div at bounding box center [29, 277] width 14 height 14
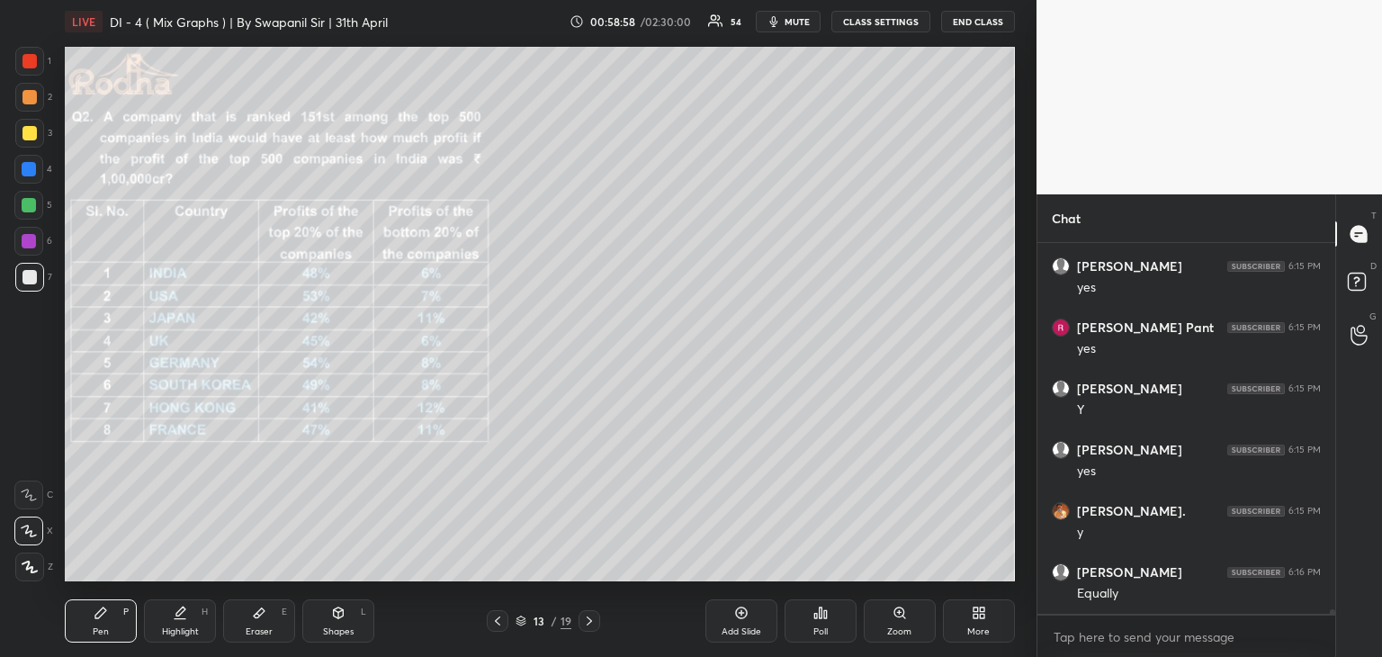
scroll to position [28652, 0]
click at [21, 62] on div at bounding box center [29, 61] width 29 height 29
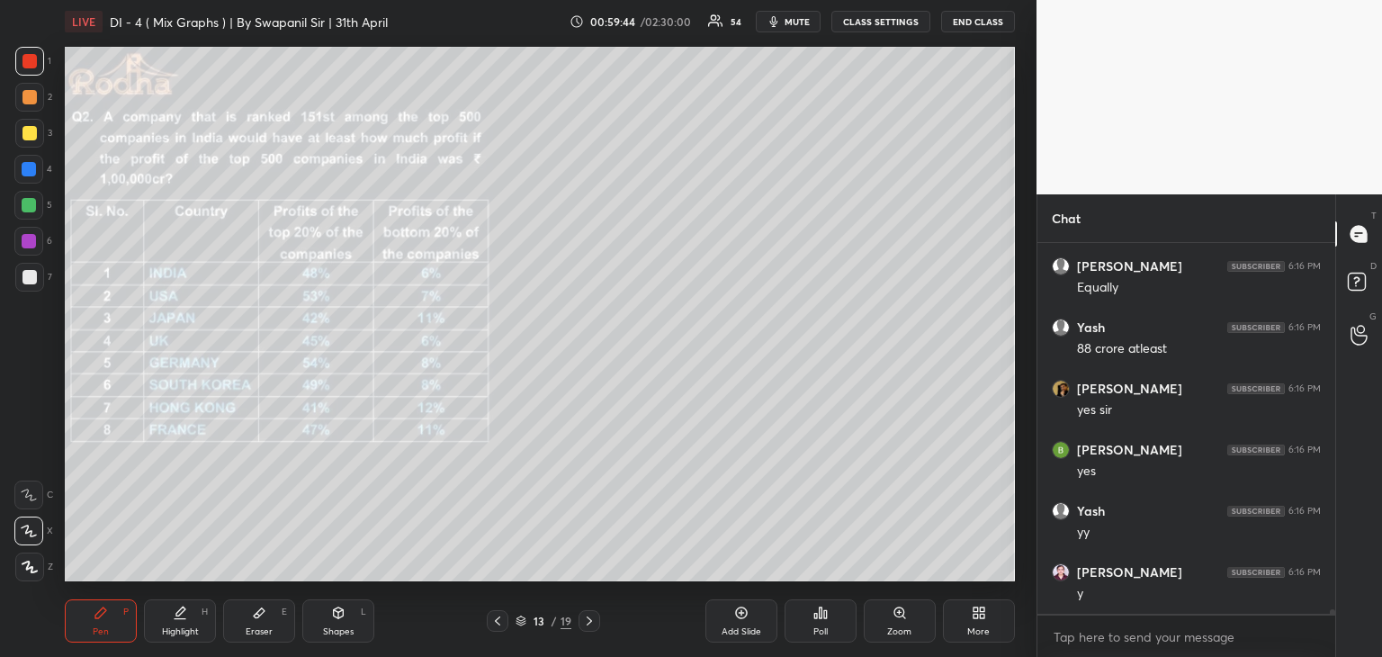
scroll to position [28958, 0]
click at [326, 631] on div "Shapes" at bounding box center [338, 631] width 31 height 9
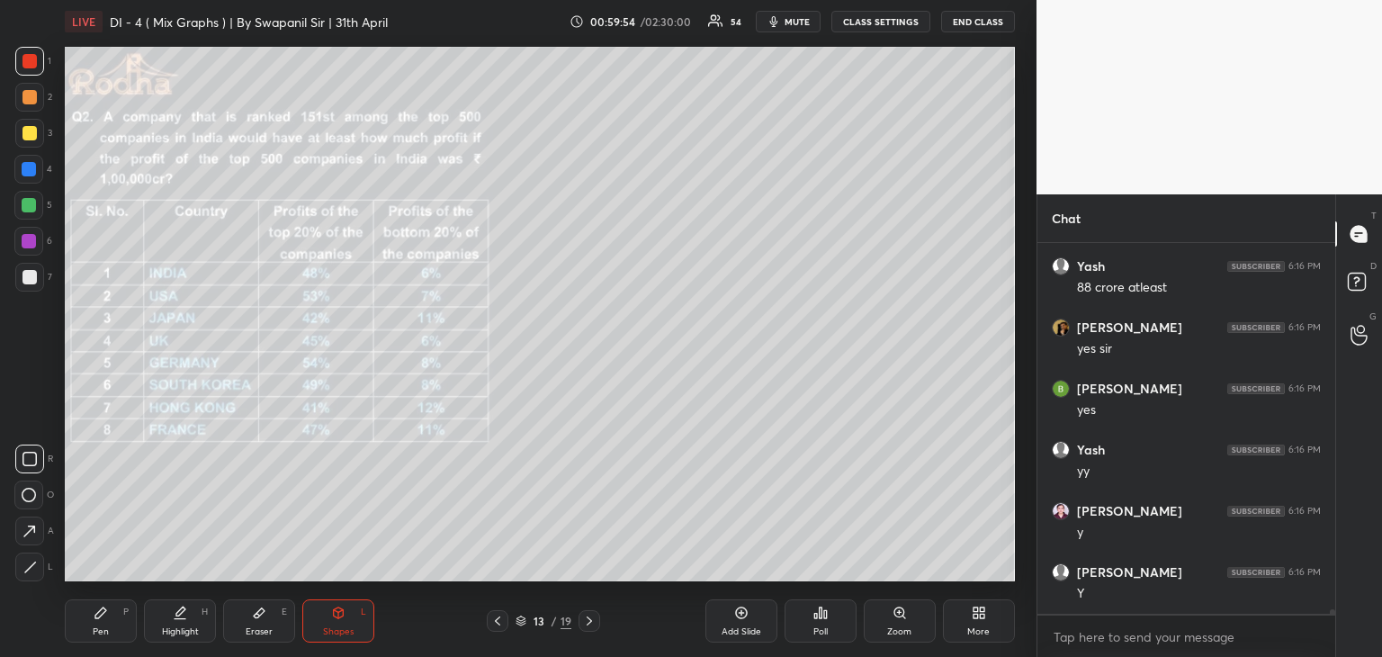
click at [32, 563] on icon at bounding box center [30, 566] width 10 height 10
click at [101, 638] on div "Pen P" at bounding box center [101, 620] width 72 height 43
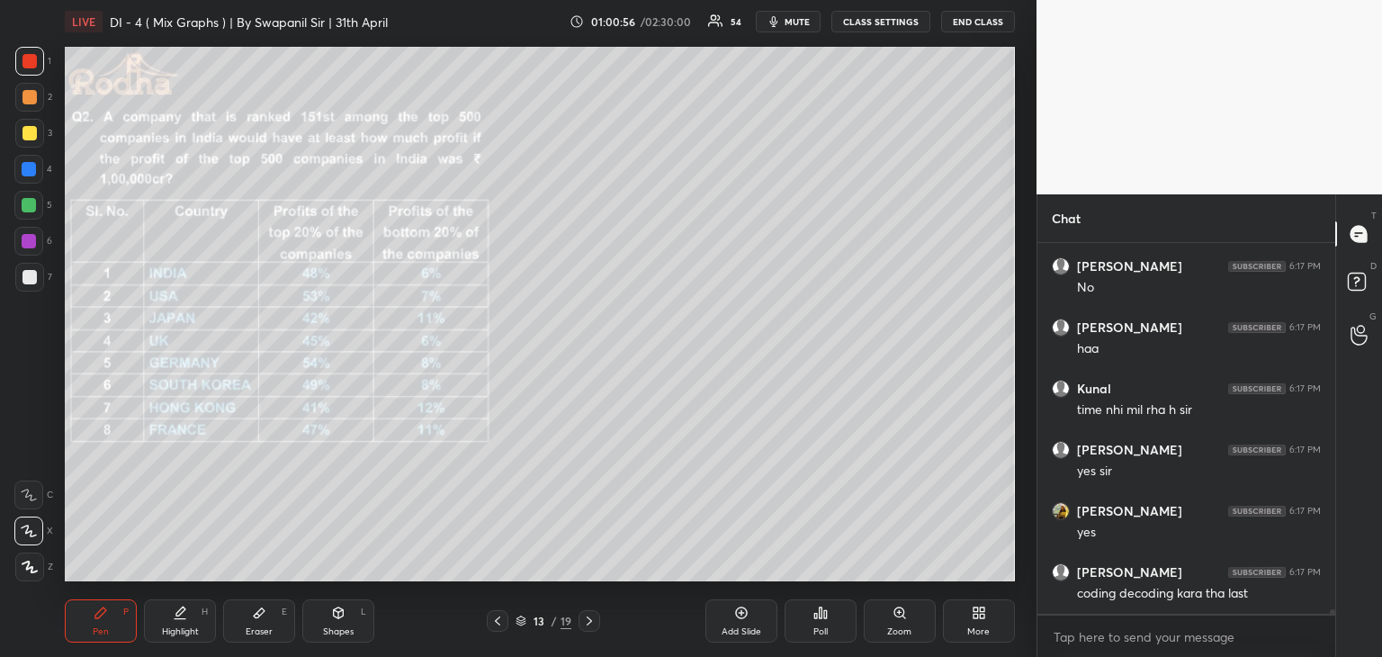
scroll to position [29997, 0]
click at [266, 622] on div "Eraser E" at bounding box center [259, 620] width 72 height 43
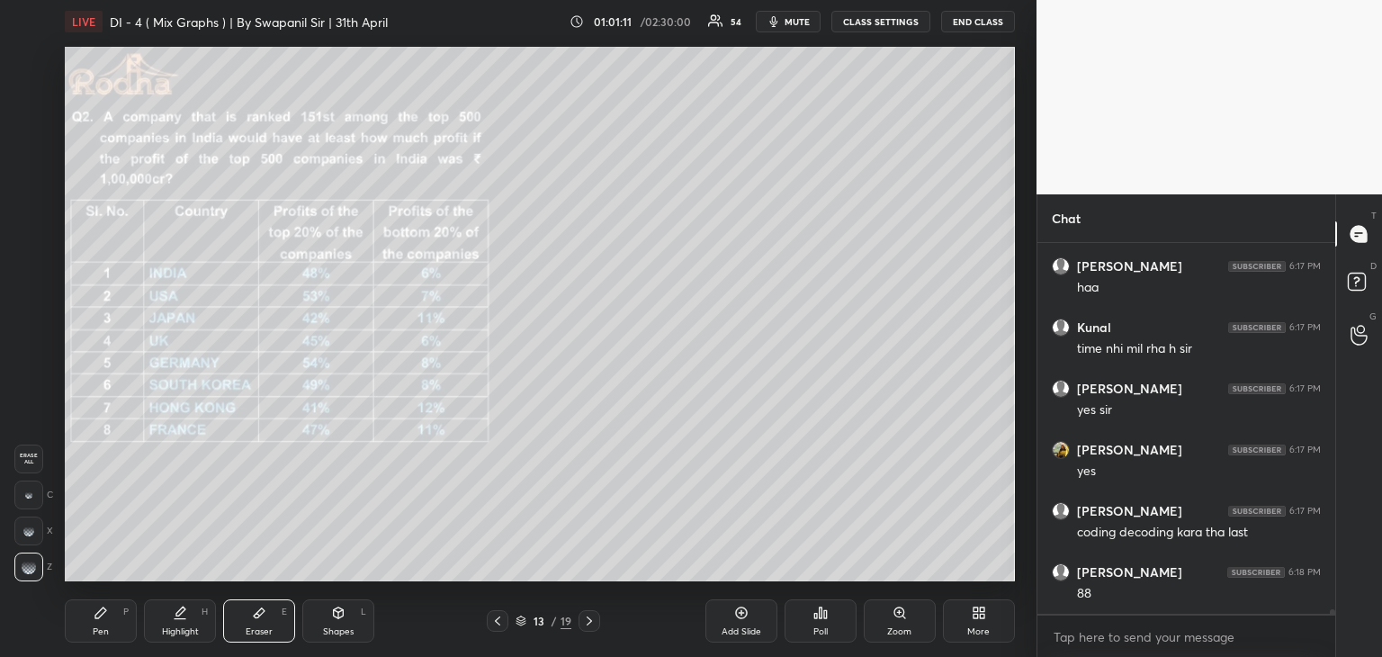
click at [29, 491] on icon at bounding box center [28, 494] width 7 height 7
click at [117, 620] on div "Pen P" at bounding box center [101, 620] width 72 height 43
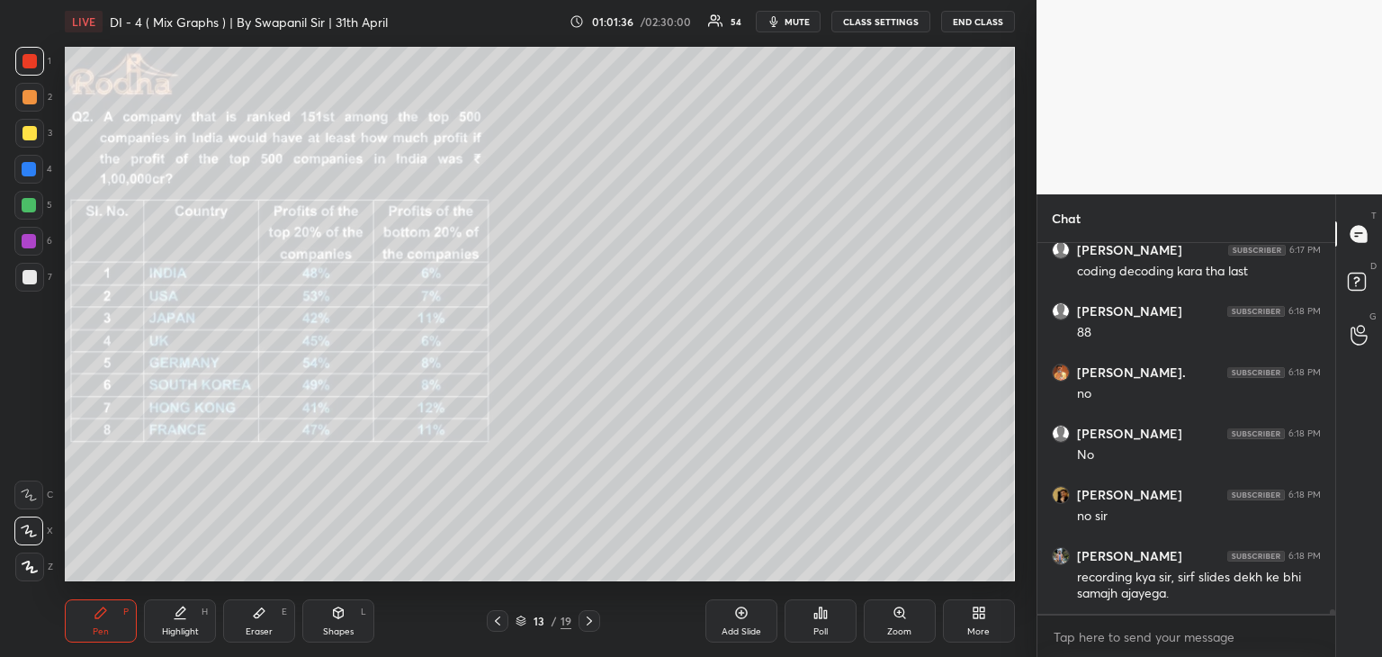
scroll to position [30320, 0]
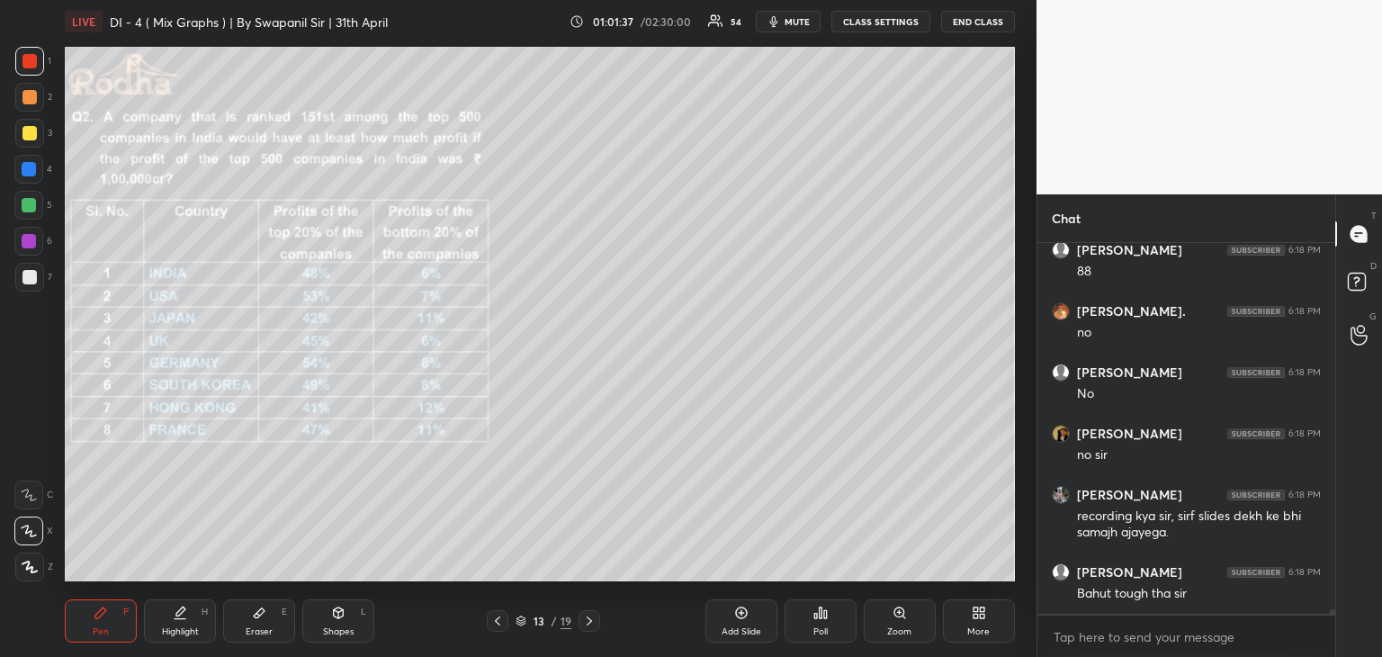
click at [27, 168] on div at bounding box center [29, 169] width 14 height 14
click at [587, 620] on icon at bounding box center [589, 620] width 14 height 14
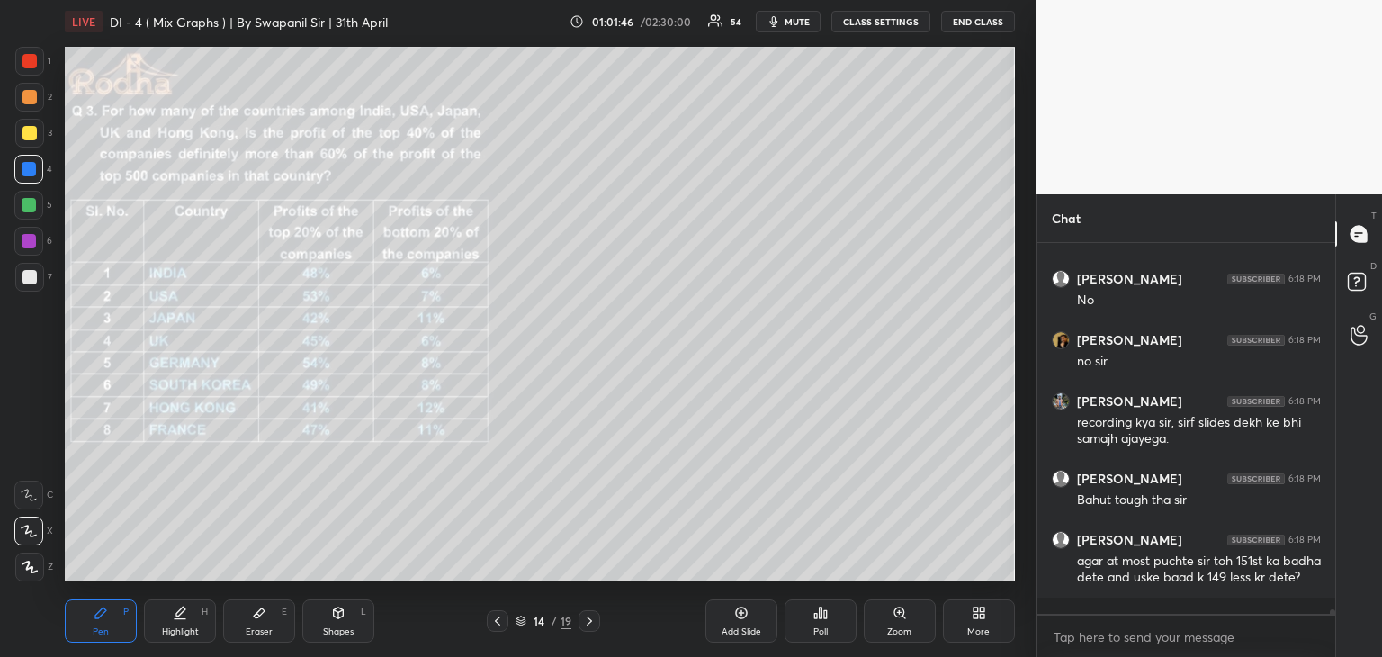
click at [497, 622] on icon at bounding box center [497, 620] width 5 height 9
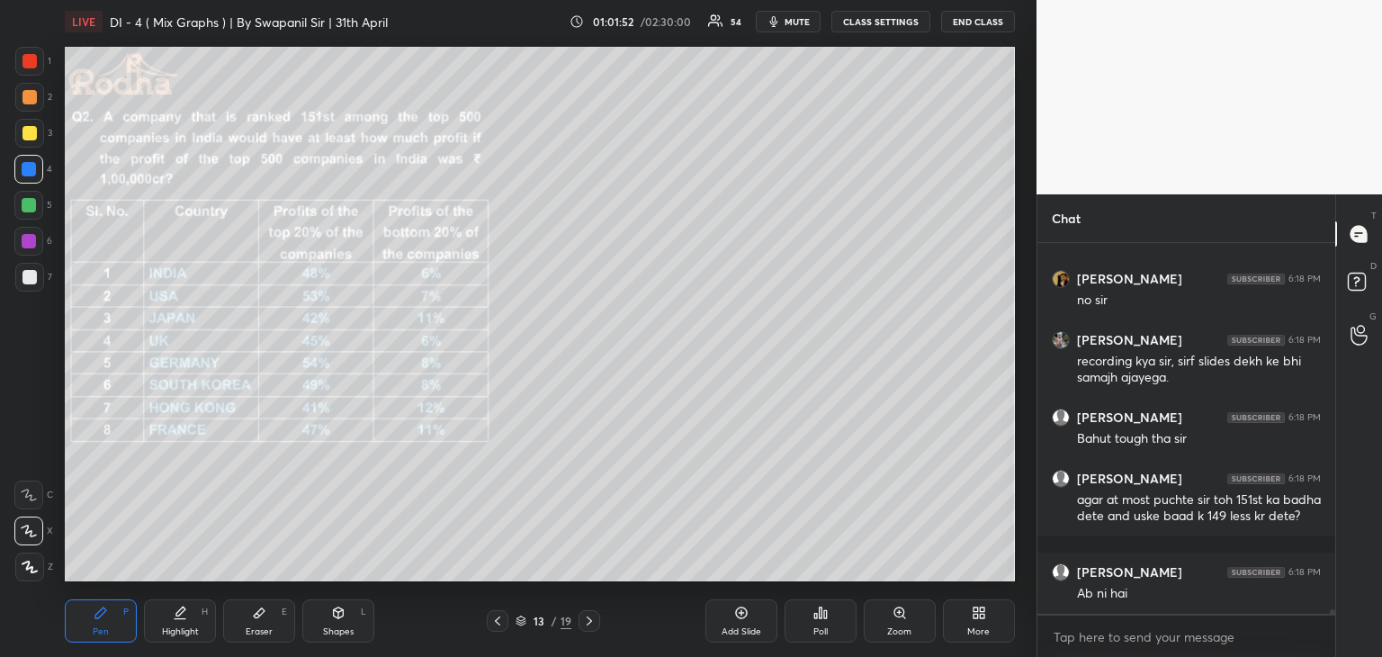
click at [586, 626] on icon at bounding box center [589, 620] width 14 height 14
click at [343, 631] on div "Shapes" at bounding box center [338, 631] width 31 height 9
click at [32, 566] on icon at bounding box center [29, 566] width 13 height 13
drag, startPoint x: 25, startPoint y: 173, endPoint x: 34, endPoint y: 175, distance: 9.4
click at [25, 171] on div at bounding box center [29, 169] width 14 height 14
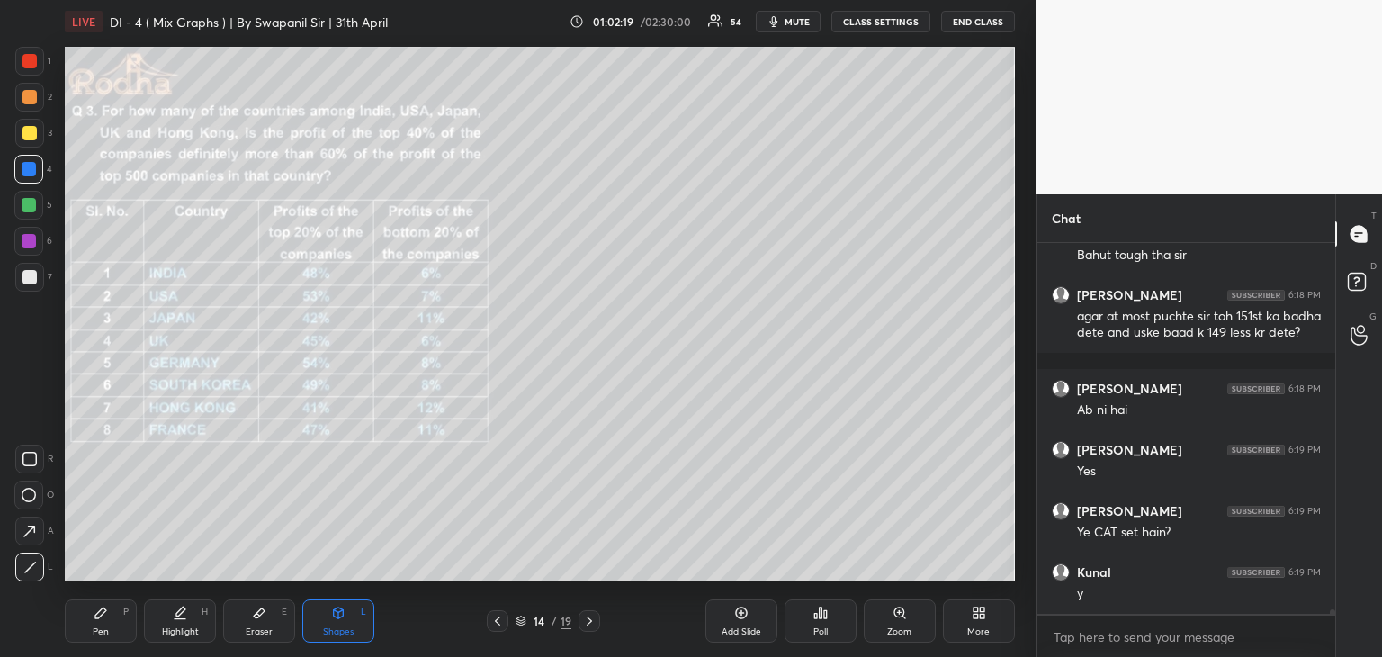
scroll to position [30719, 0]
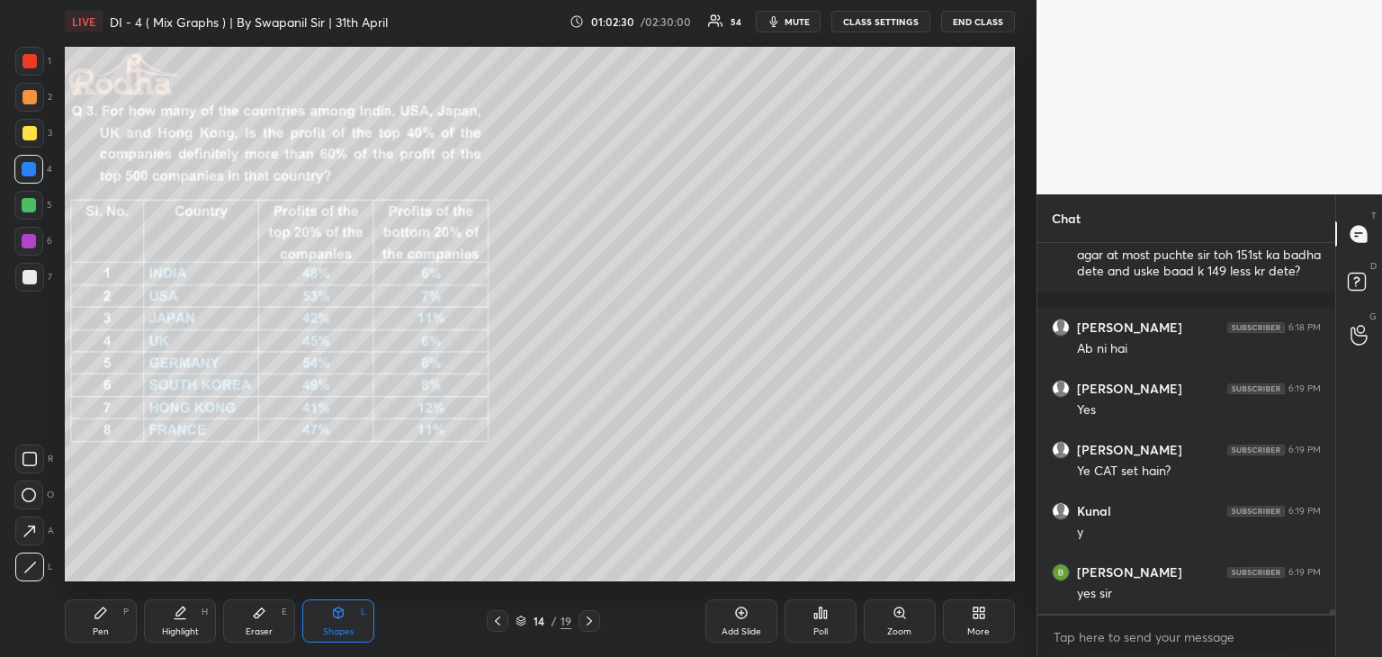
click at [90, 639] on div "Pen P" at bounding box center [101, 620] width 72 height 43
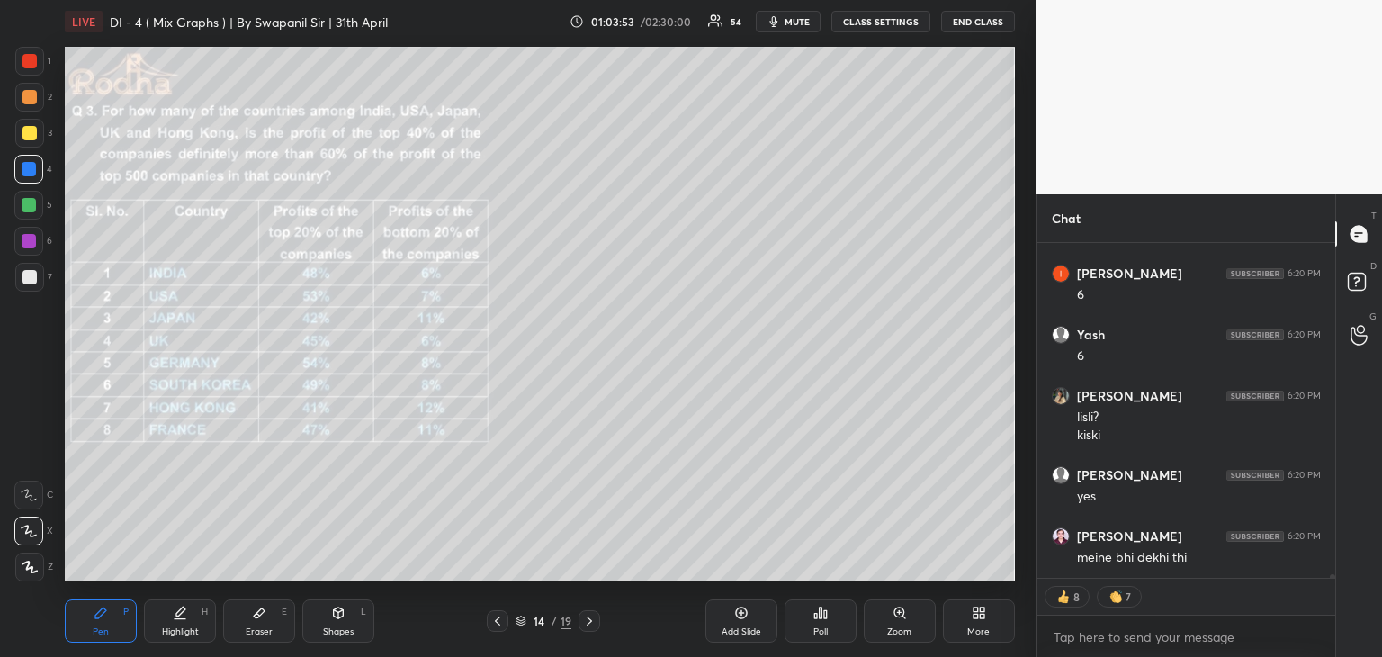
scroll to position [31813, 0]
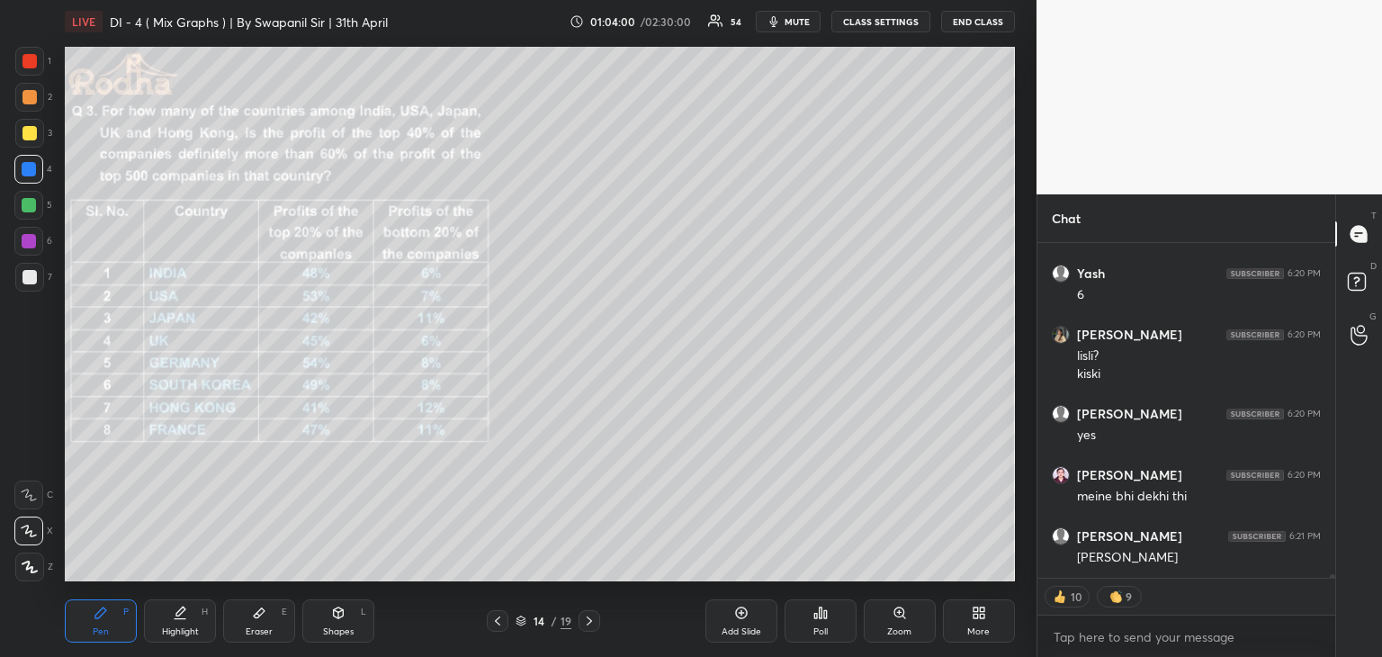
click at [266, 631] on div "Eraser" at bounding box center [259, 631] width 27 height 9
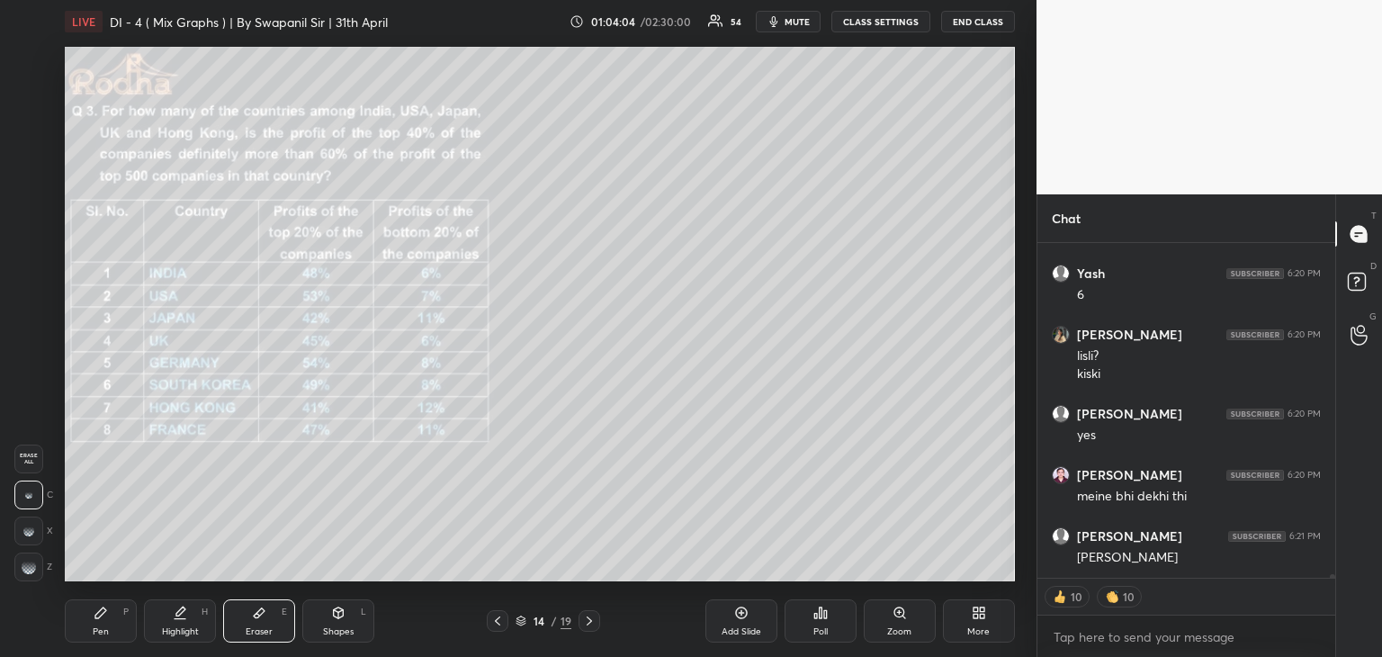
click at [104, 623] on div "Pen P" at bounding box center [101, 620] width 72 height 43
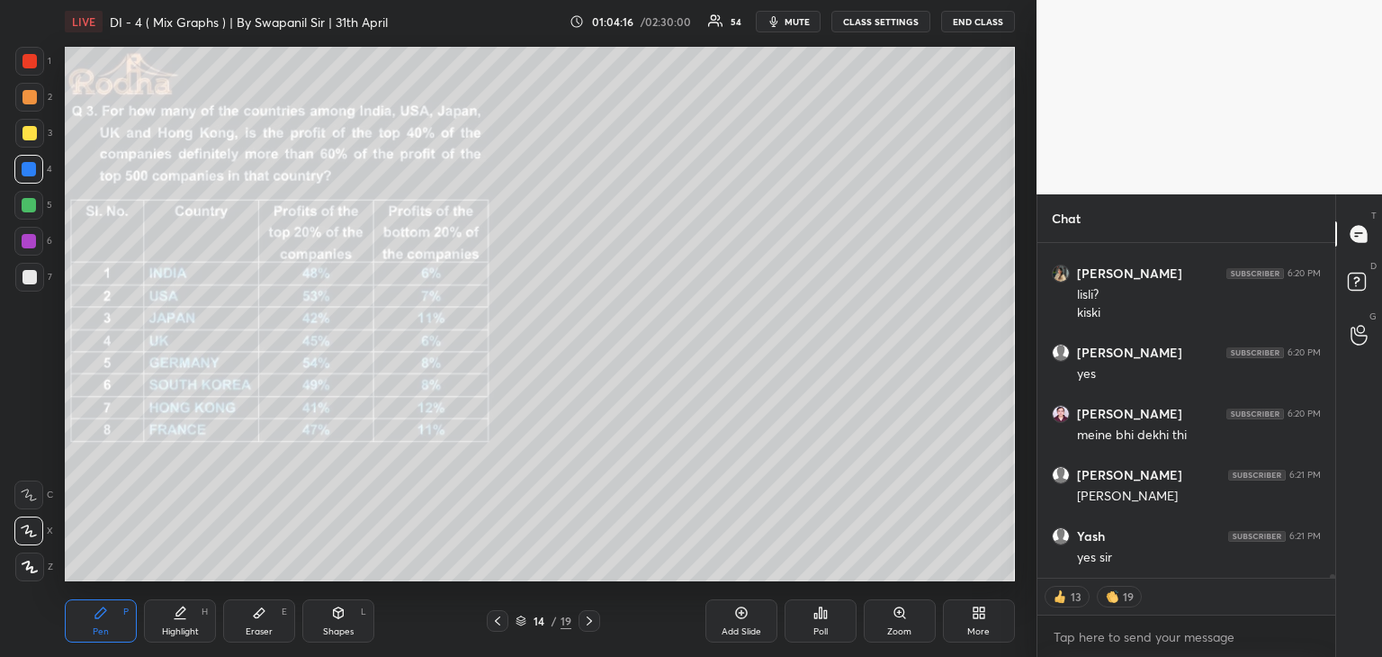
scroll to position [31935, 0]
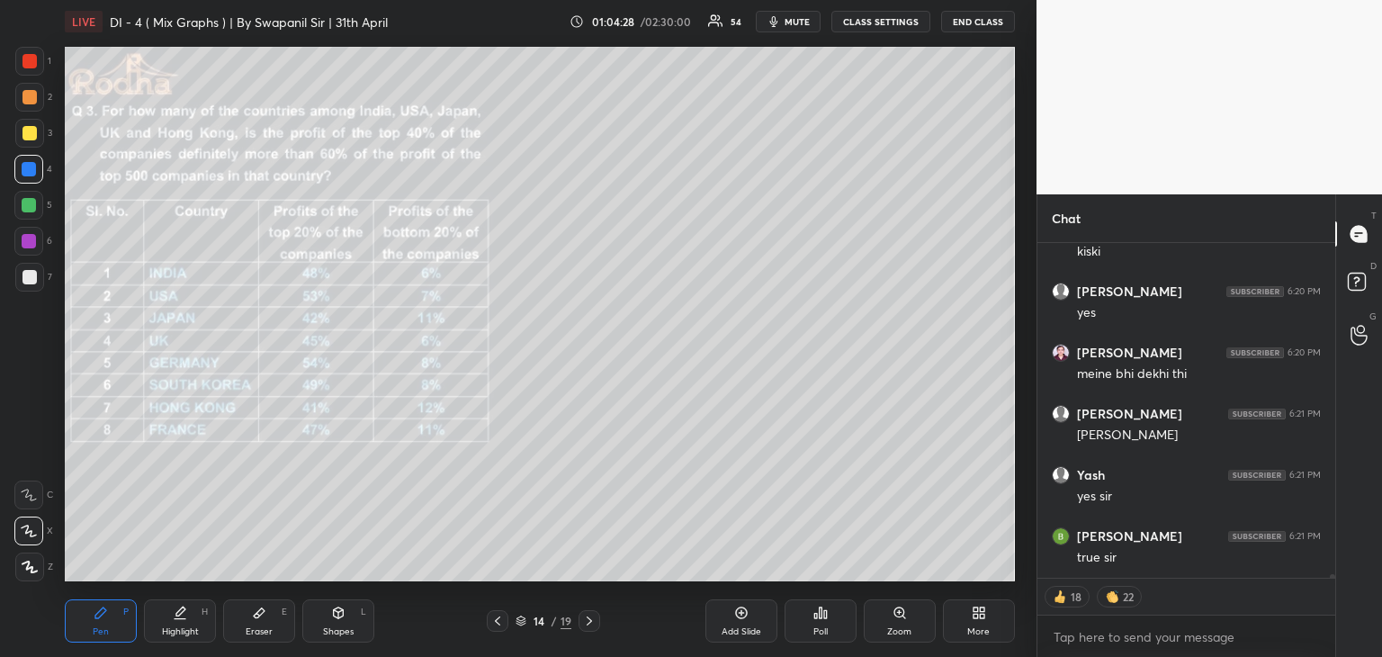
click at [251, 632] on div "Eraser" at bounding box center [259, 631] width 27 height 9
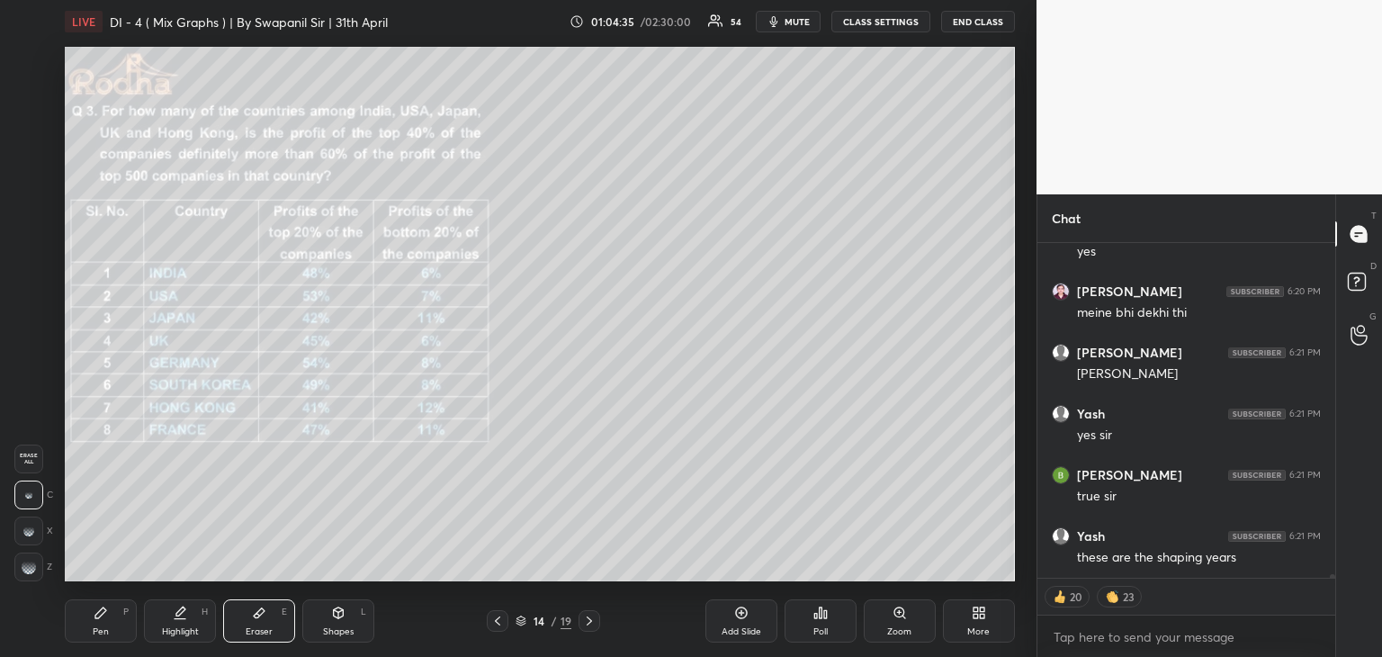
scroll to position [32057, 0]
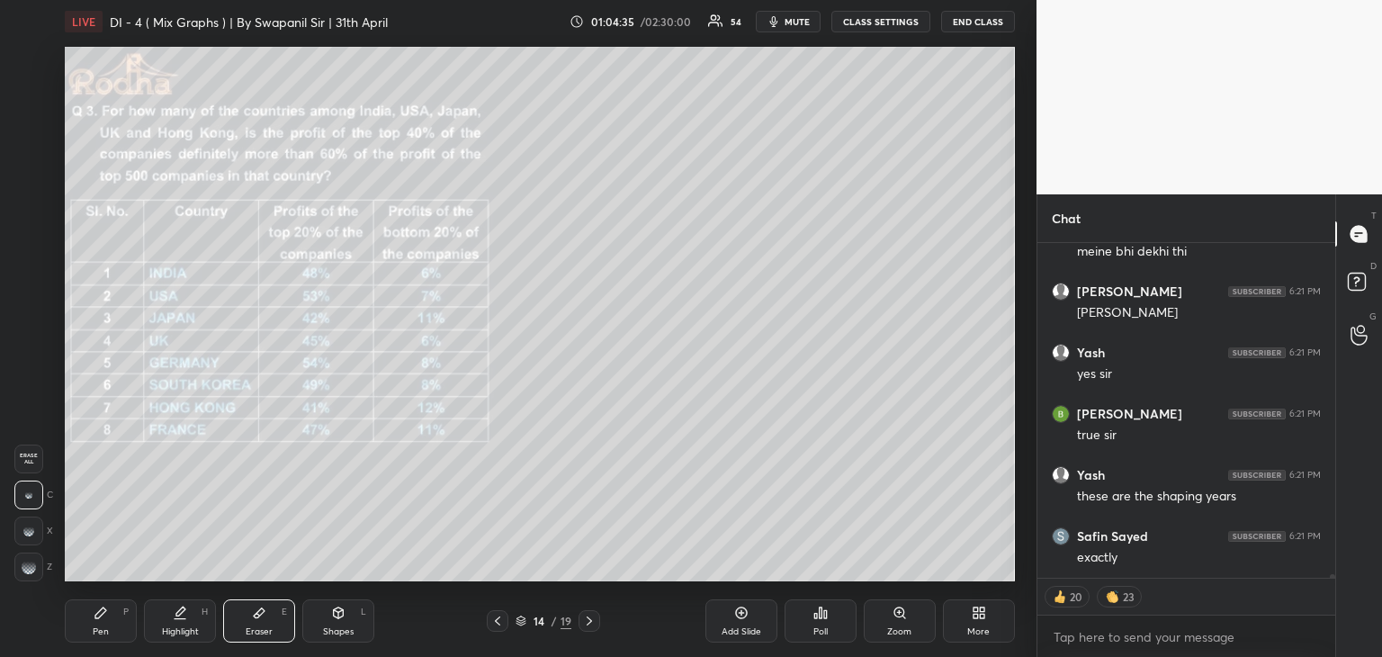
drag, startPoint x: 99, startPoint y: 637, endPoint x: 133, endPoint y: 638, distance: 34.2
click at [99, 638] on div "Pen P" at bounding box center [101, 620] width 72 height 43
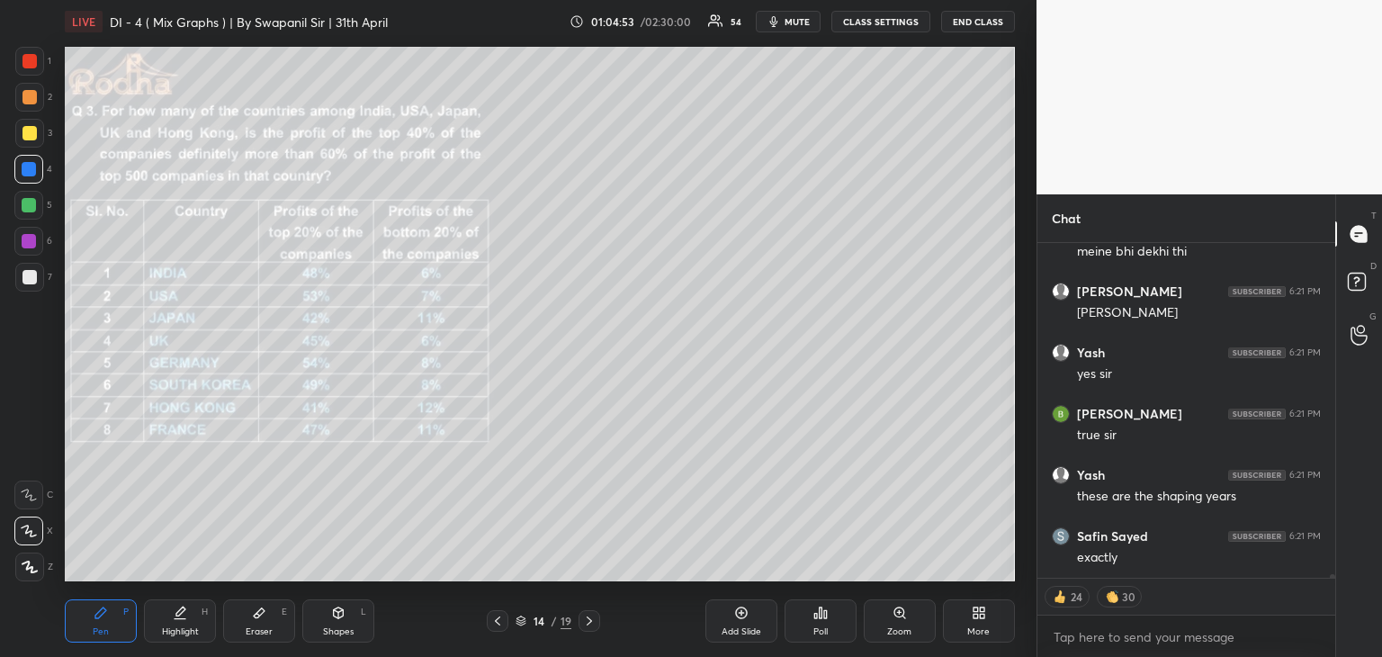
click at [266, 630] on div "Eraser" at bounding box center [259, 631] width 27 height 9
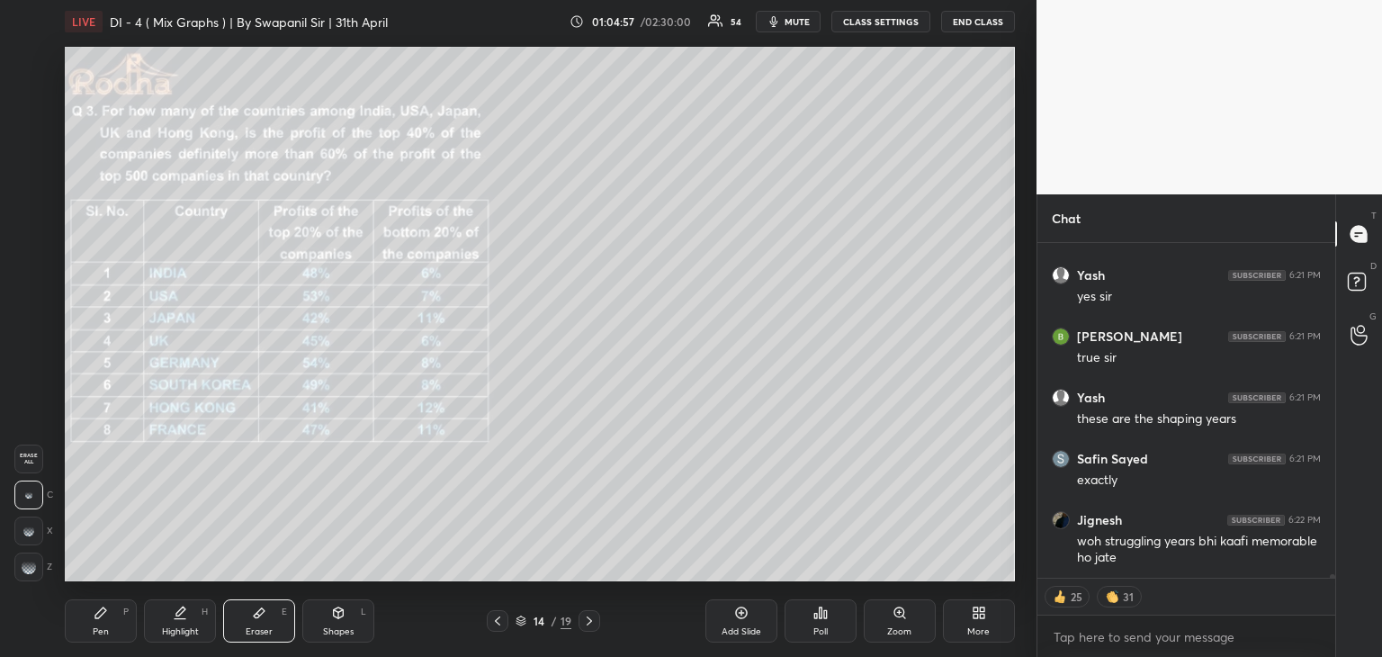
scroll to position [32245, 0]
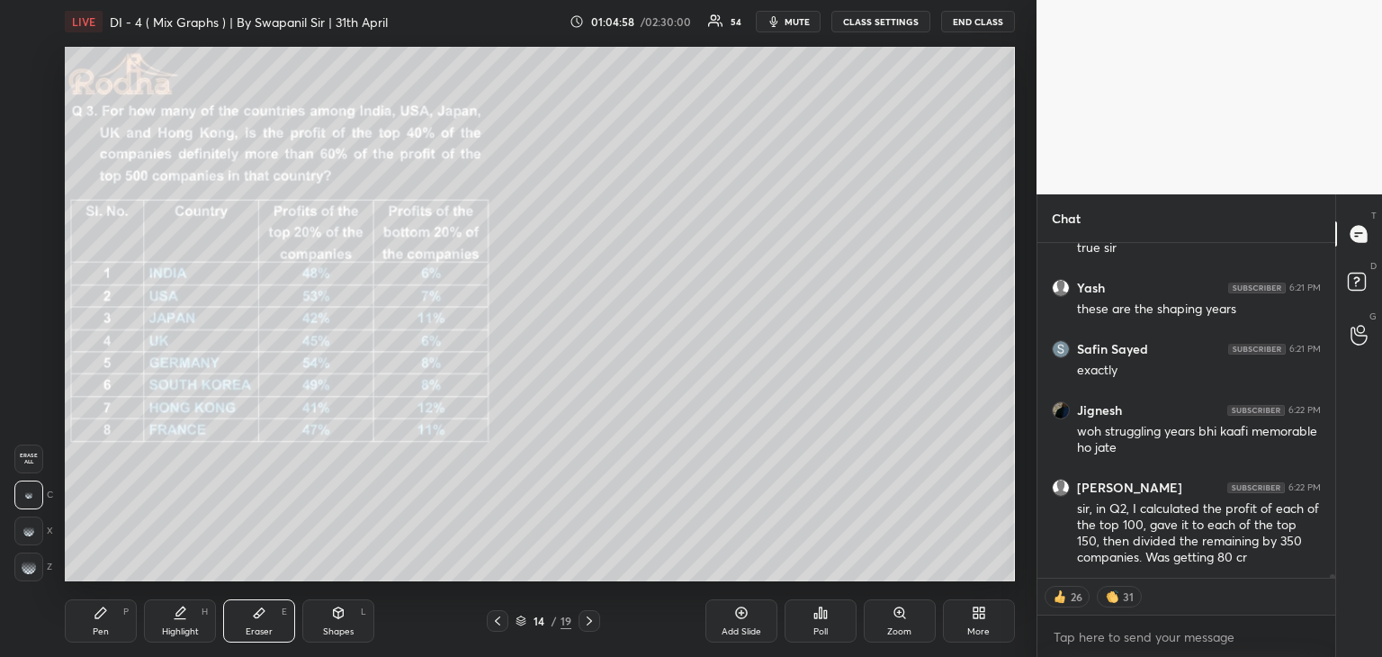
click at [110, 622] on div "Pen P" at bounding box center [101, 620] width 72 height 43
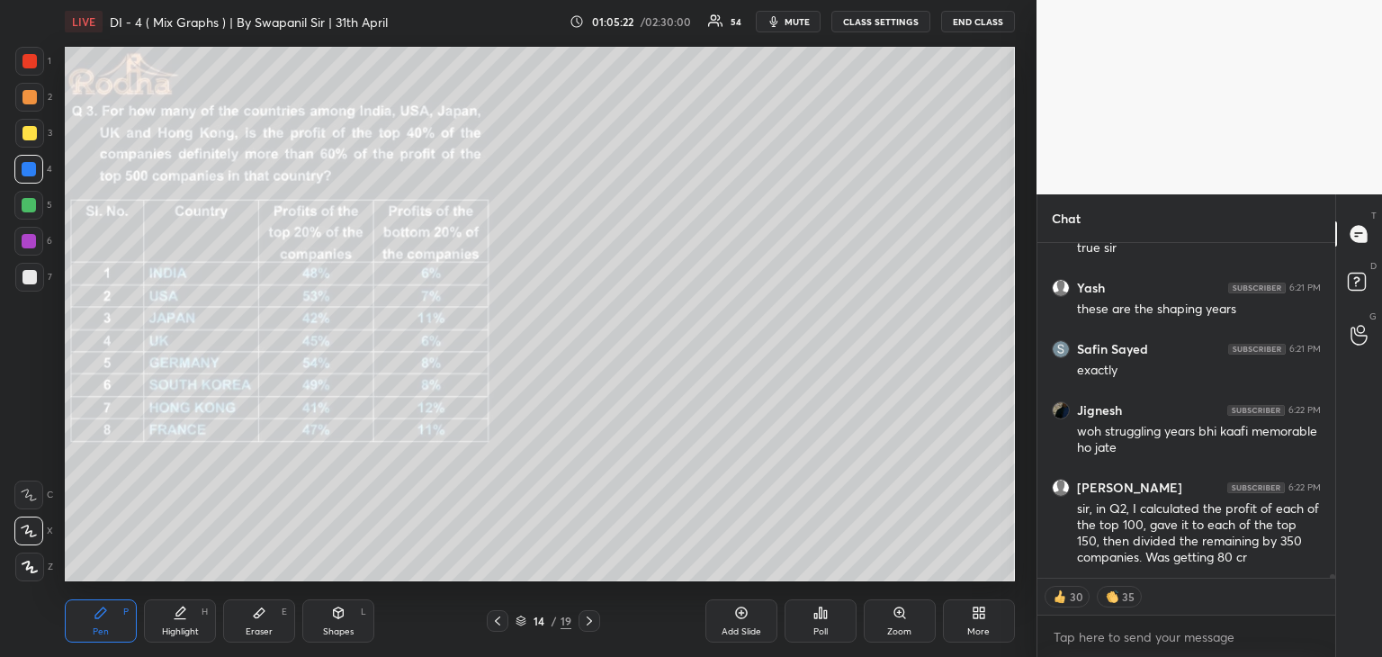
click at [501, 621] on icon at bounding box center [497, 620] width 14 height 14
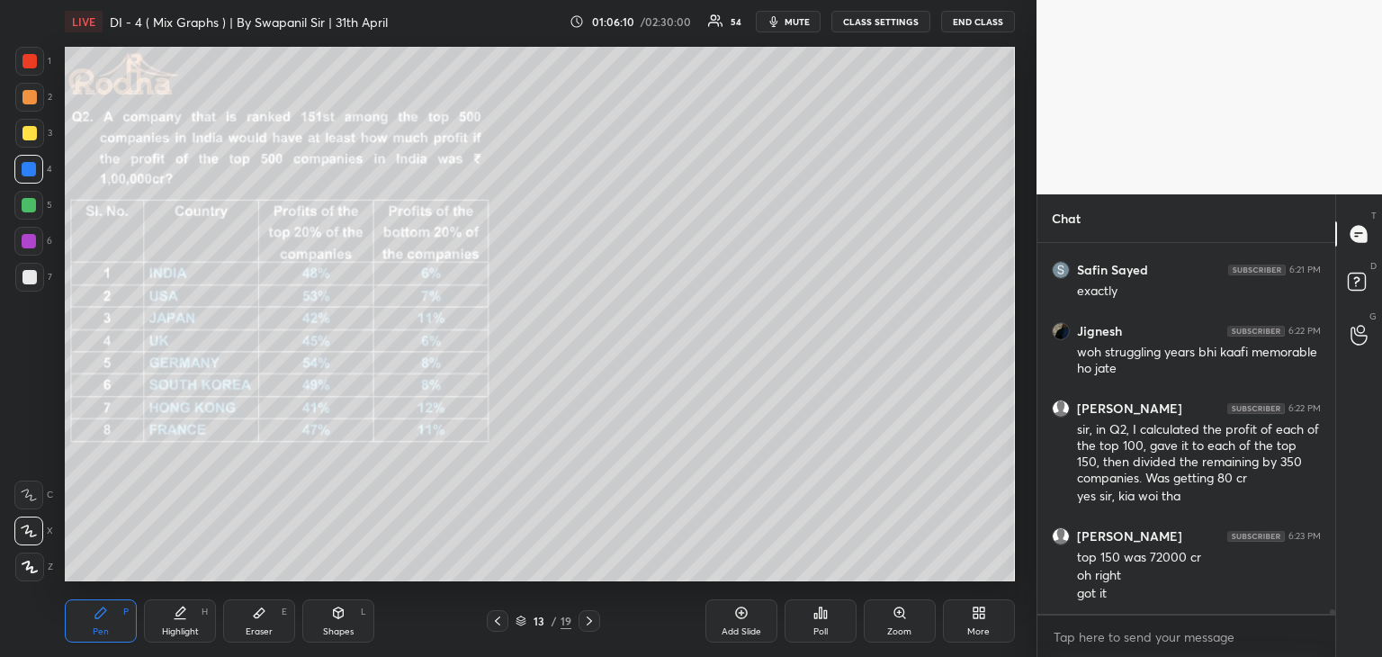
scroll to position [32385, 0]
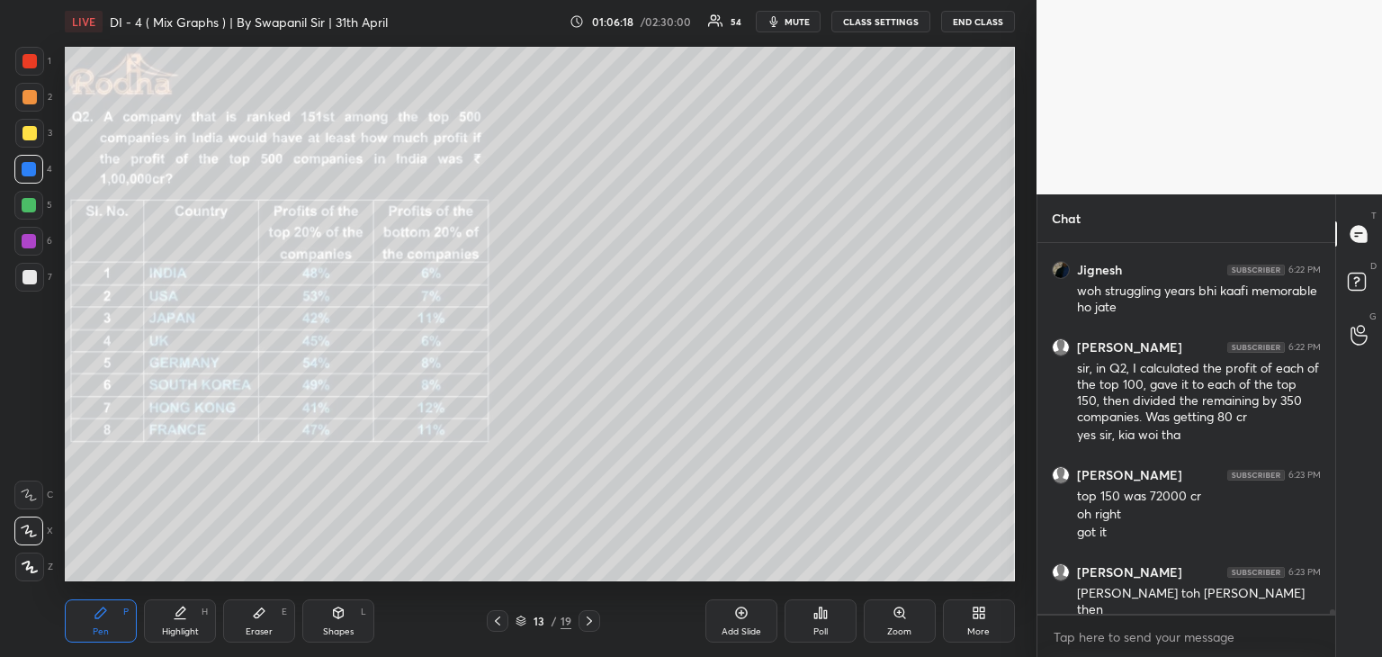
click at [592, 623] on icon at bounding box center [589, 620] width 14 height 14
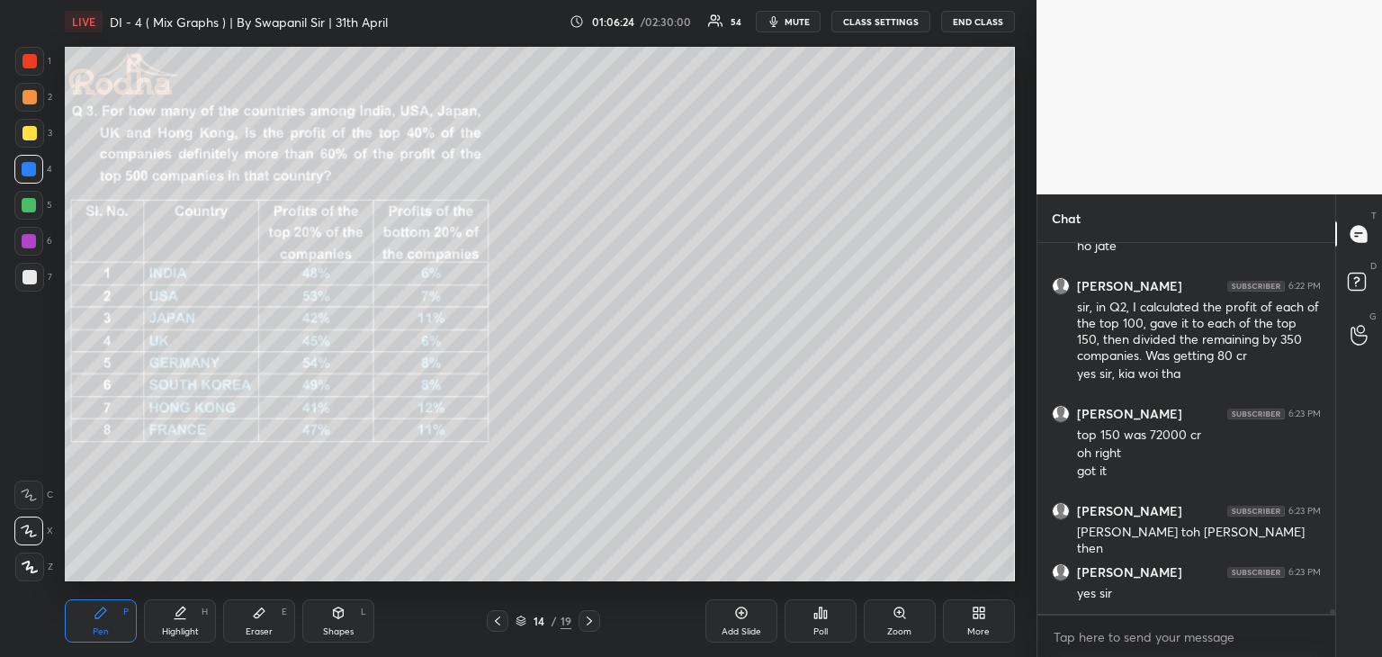
click at [26, 138] on div at bounding box center [29, 133] width 14 height 14
click at [28, 98] on div at bounding box center [29, 97] width 14 height 14
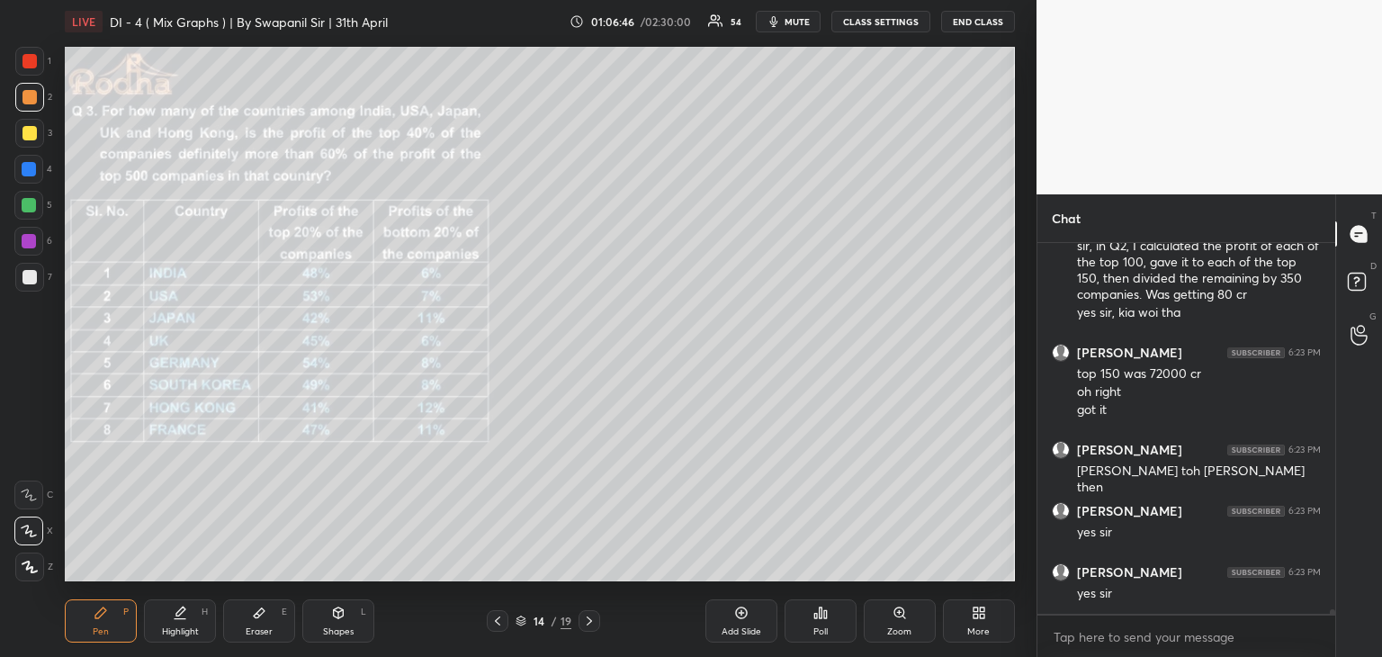
click at [350, 630] on div "Shapes" at bounding box center [338, 631] width 31 height 9
click at [37, 569] on div at bounding box center [29, 566] width 29 height 29
click at [27, 173] on div at bounding box center [29, 169] width 14 height 14
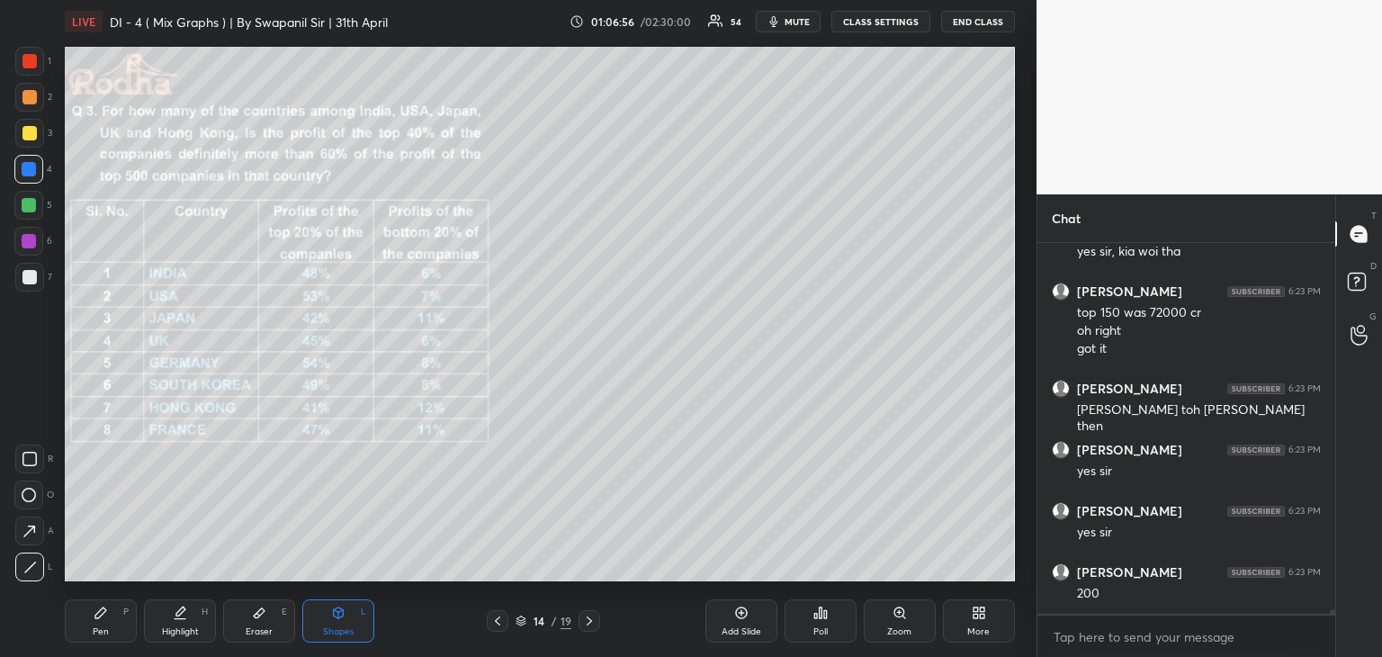
drag, startPoint x: 248, startPoint y: 623, endPoint x: 273, endPoint y: 581, distance: 48.8
click at [248, 621] on div "Eraser E" at bounding box center [259, 620] width 72 height 43
drag, startPoint x: 91, startPoint y: 622, endPoint x: 130, endPoint y: 587, distance: 52.2
click at [94, 621] on div "Pen P" at bounding box center [101, 620] width 72 height 43
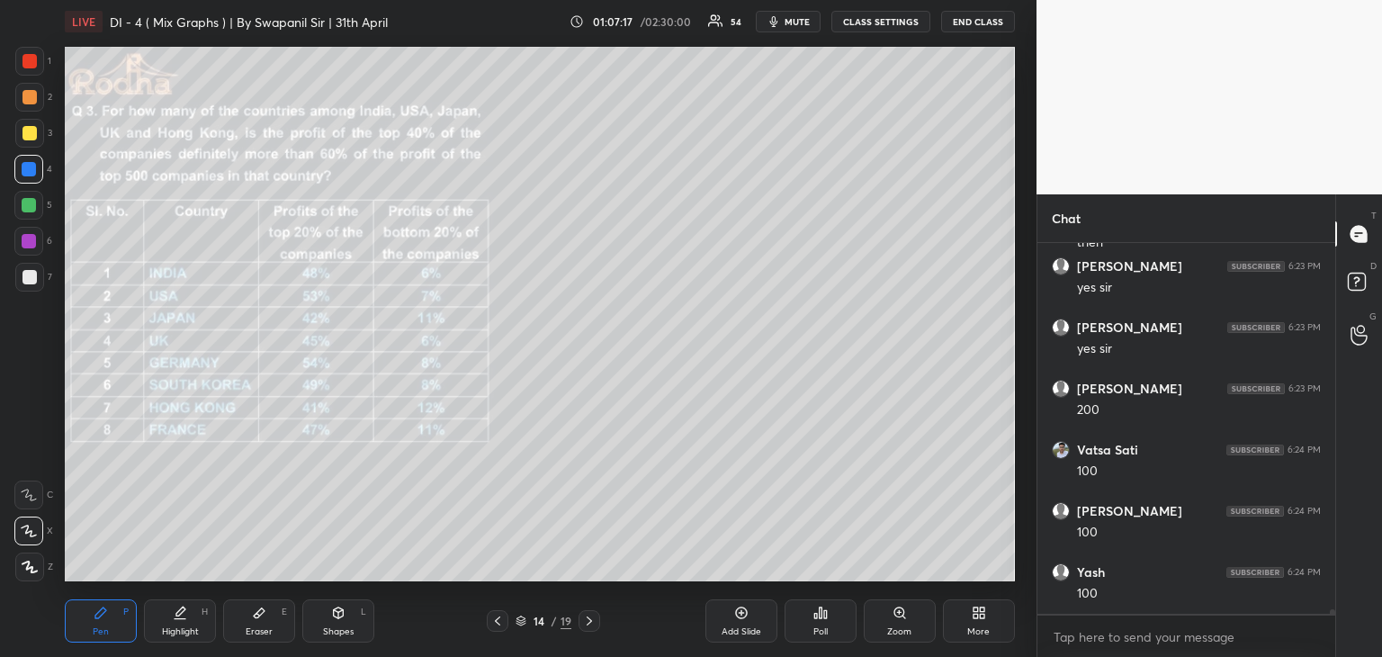
scroll to position [32813, 0]
click at [345, 620] on div "Shapes L" at bounding box center [338, 620] width 72 height 43
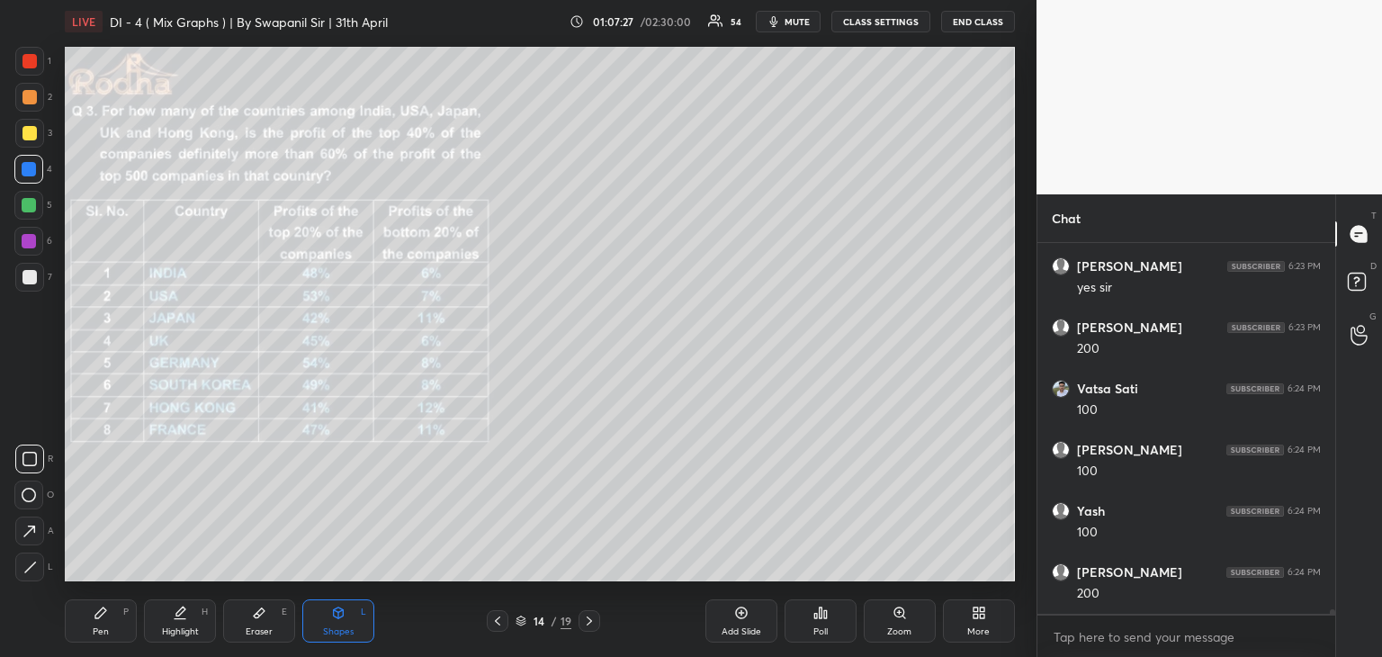
scroll to position [32874, 0]
click at [266, 622] on div "Eraser E" at bounding box center [259, 620] width 72 height 43
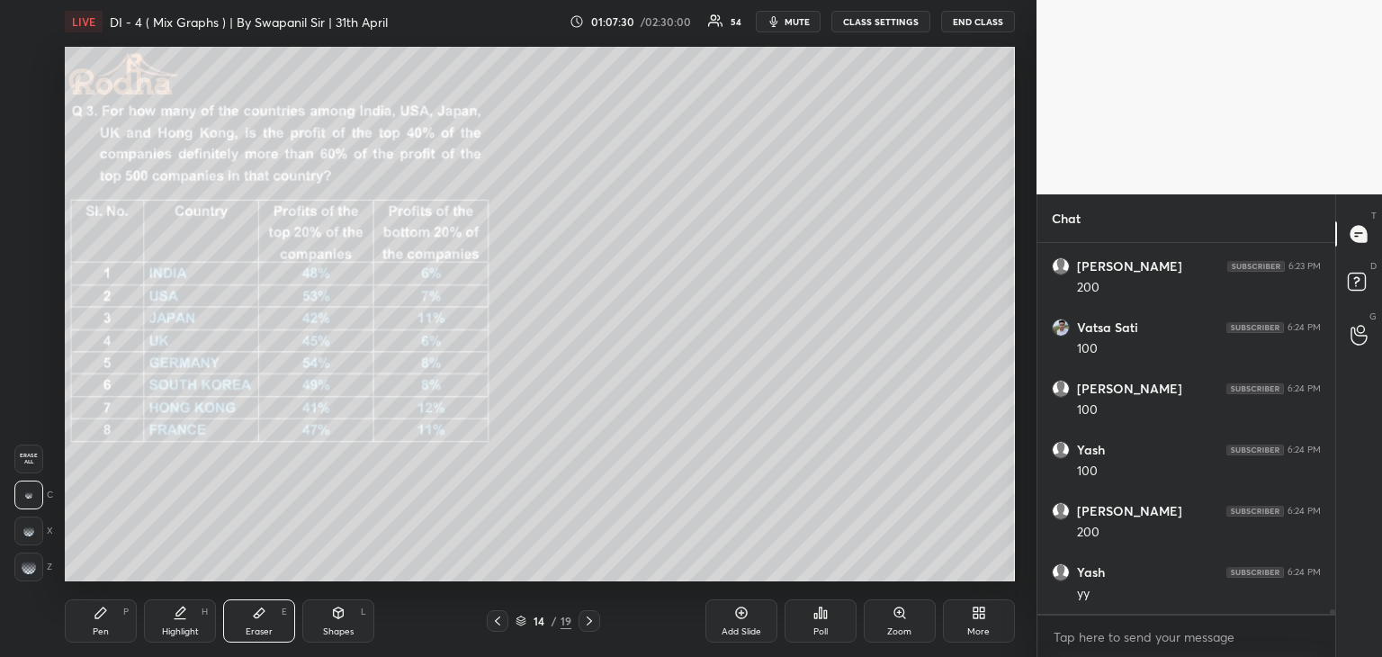
click at [98, 623] on div "Pen P" at bounding box center [101, 620] width 72 height 43
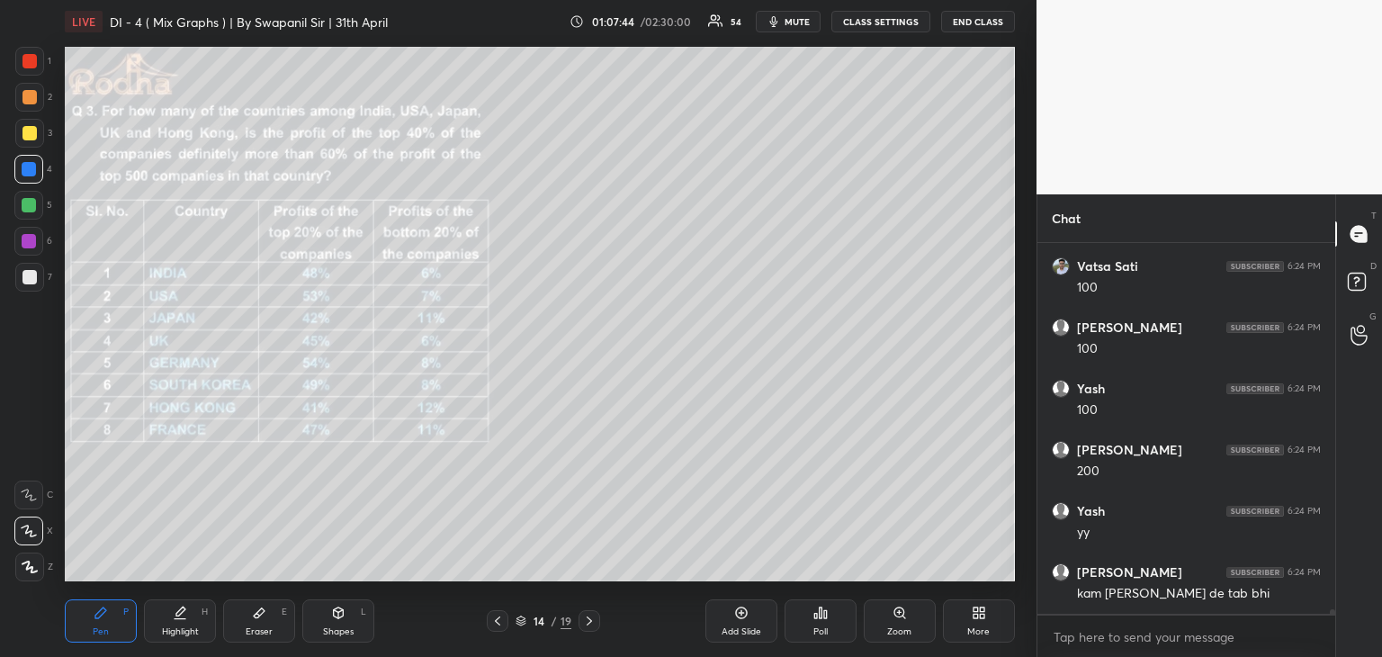
scroll to position [32997, 0]
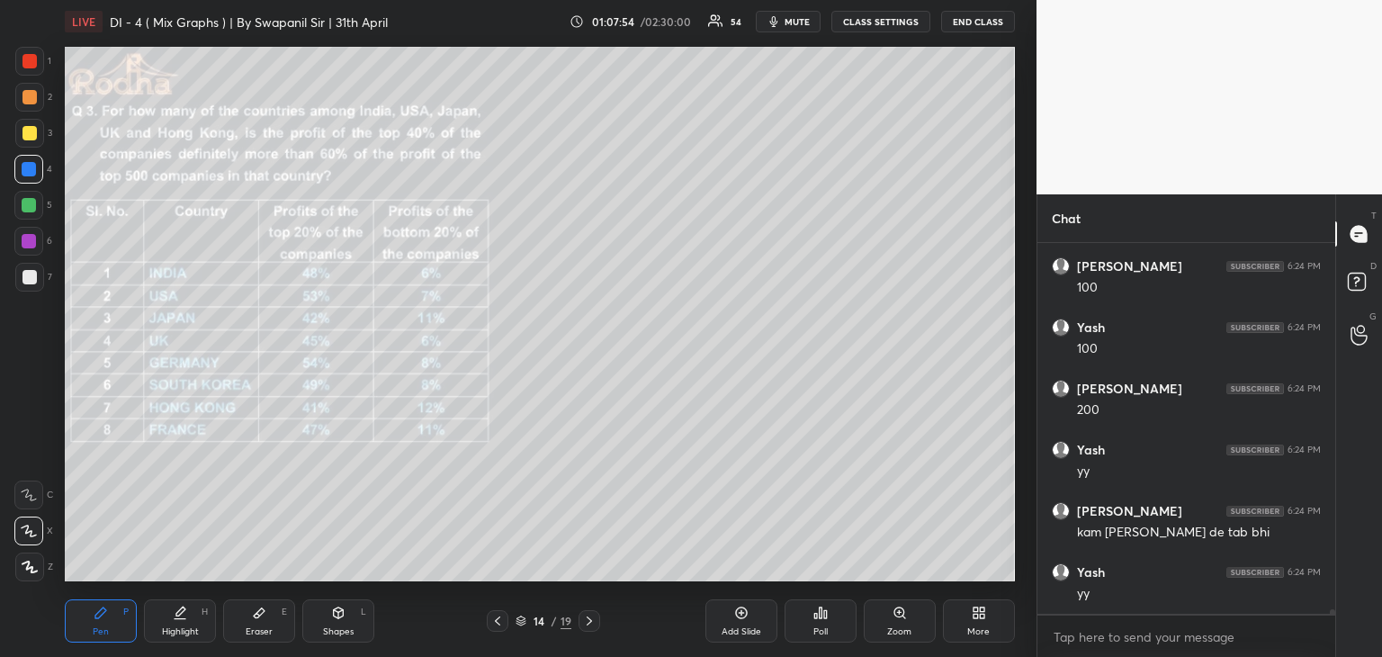
click at [260, 634] on div "Eraser" at bounding box center [259, 631] width 27 height 9
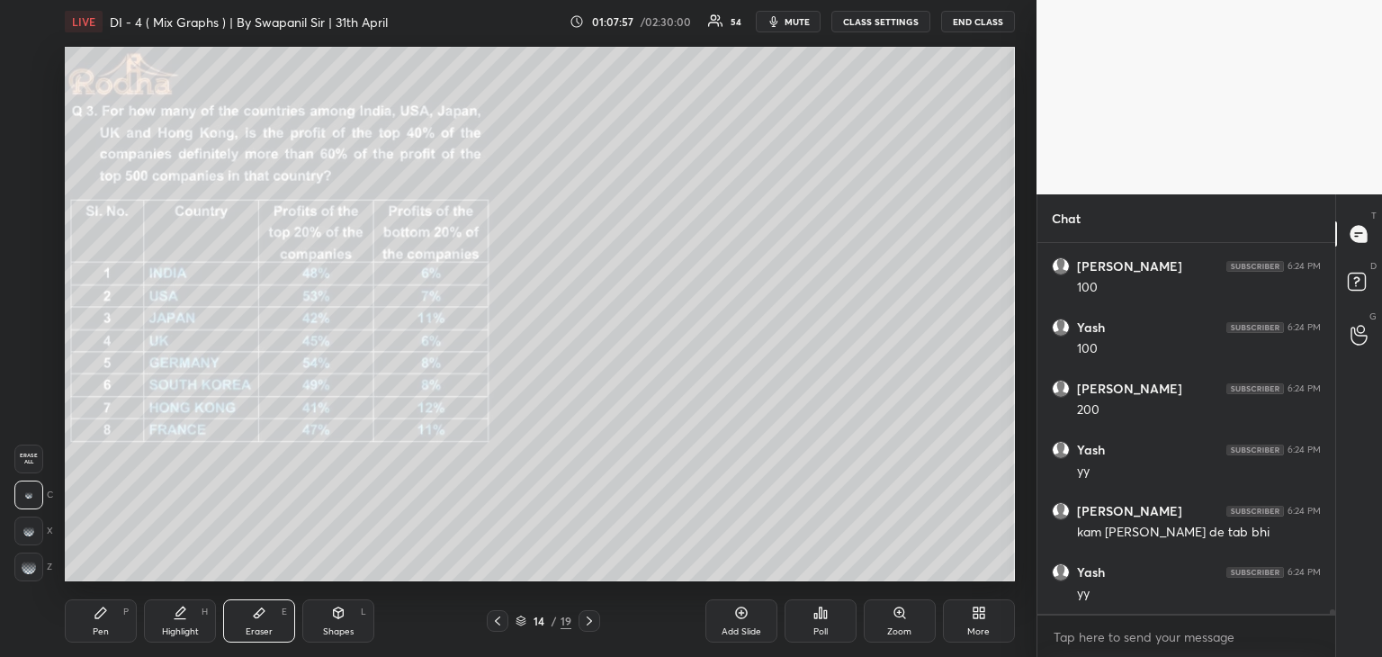
drag, startPoint x: 105, startPoint y: 632, endPoint x: 163, endPoint y: 589, distance: 72.0
click at [109, 631] on div "Pen P" at bounding box center [101, 620] width 72 height 43
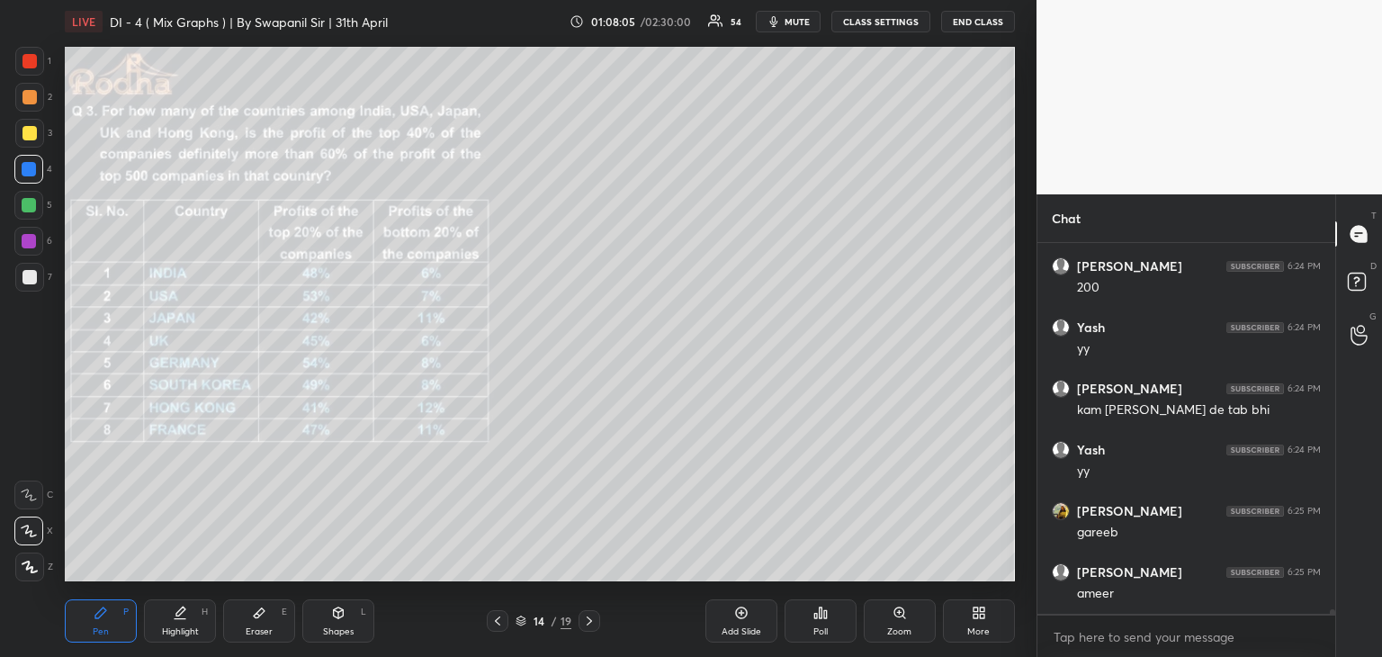
scroll to position [33180, 0]
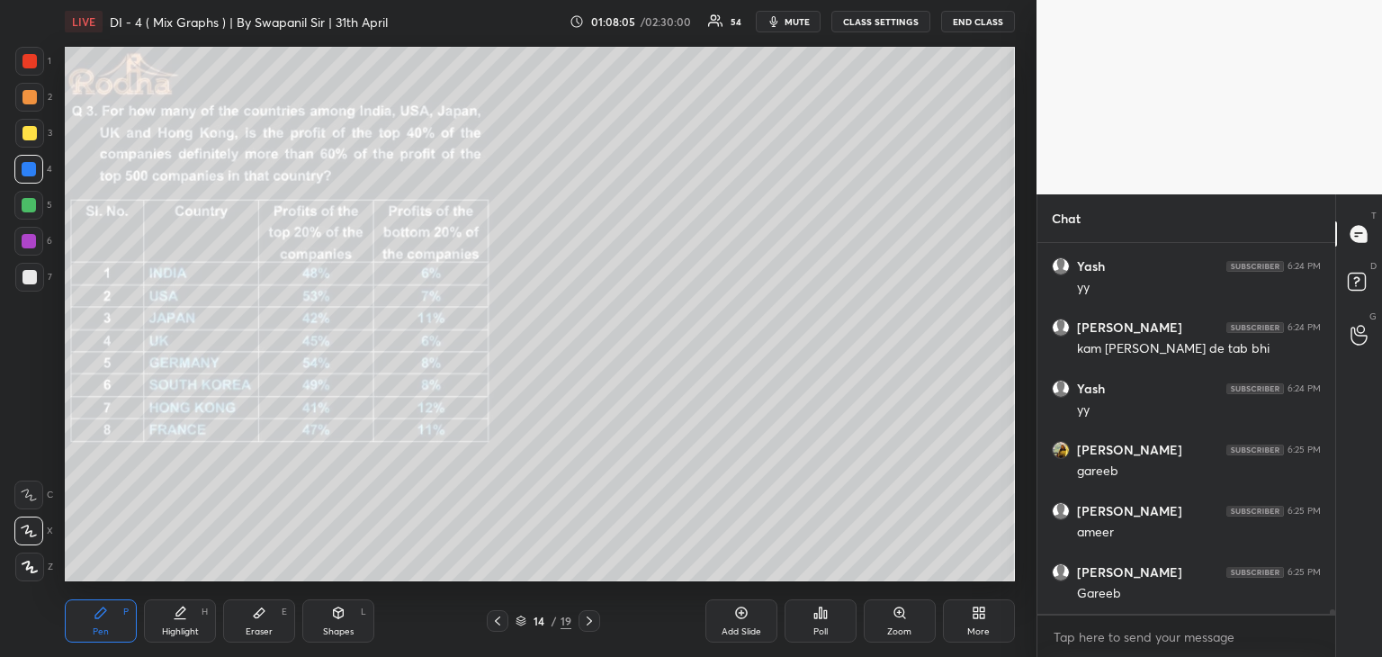
click at [29, 137] on div at bounding box center [29, 133] width 14 height 14
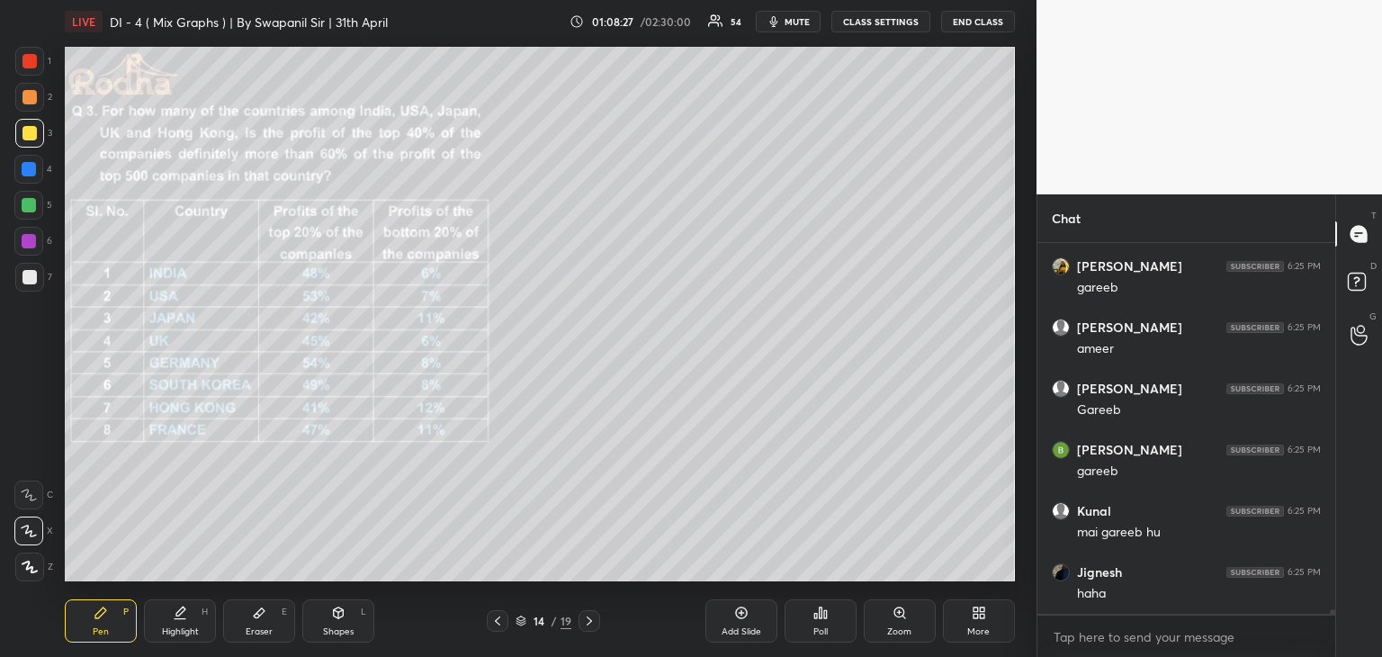
scroll to position [33425, 0]
drag, startPoint x: 27, startPoint y: 526, endPoint x: 36, endPoint y: 519, distance: 11.5
click at [29, 525] on icon at bounding box center [29, 530] width 14 height 11
drag, startPoint x: 253, startPoint y: 633, endPoint x: 265, endPoint y: 595, distance: 40.7
click at [253, 634] on div "Eraser" at bounding box center [259, 631] width 27 height 9
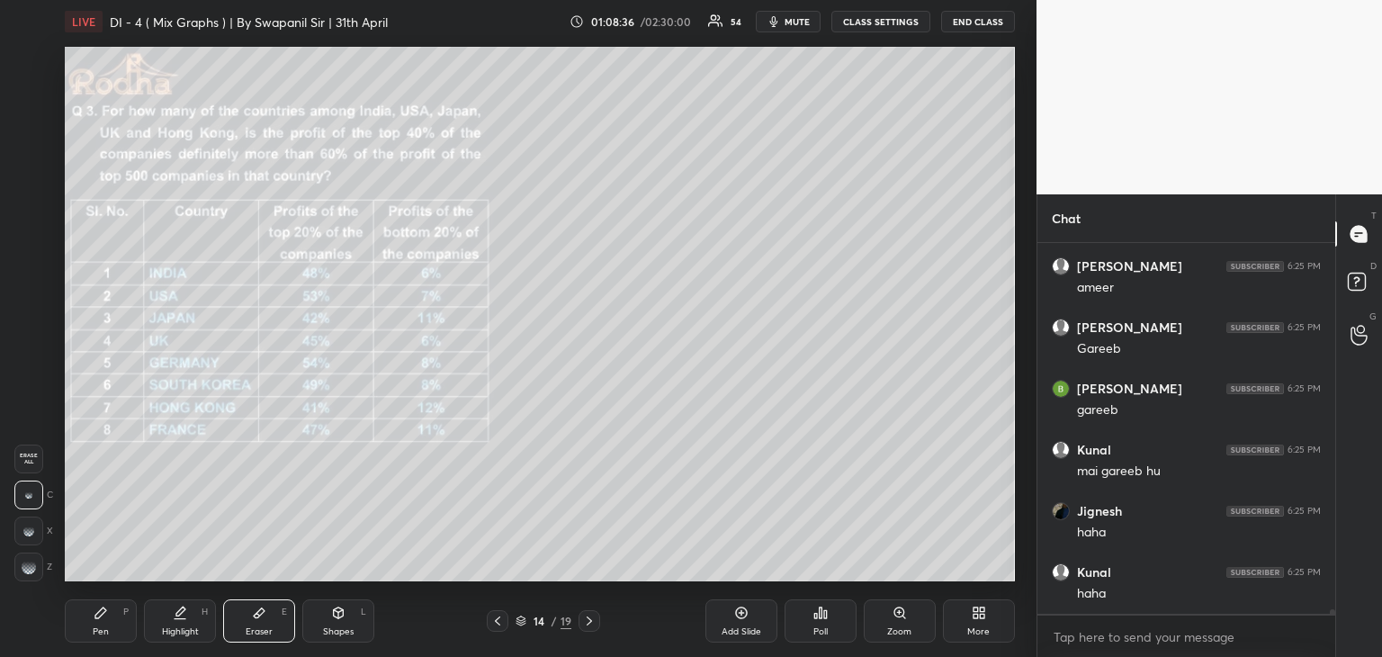
drag, startPoint x: 97, startPoint y: 634, endPoint x: 119, endPoint y: 623, distance: 24.1
click at [97, 634] on div "Pen" at bounding box center [101, 631] width 16 height 9
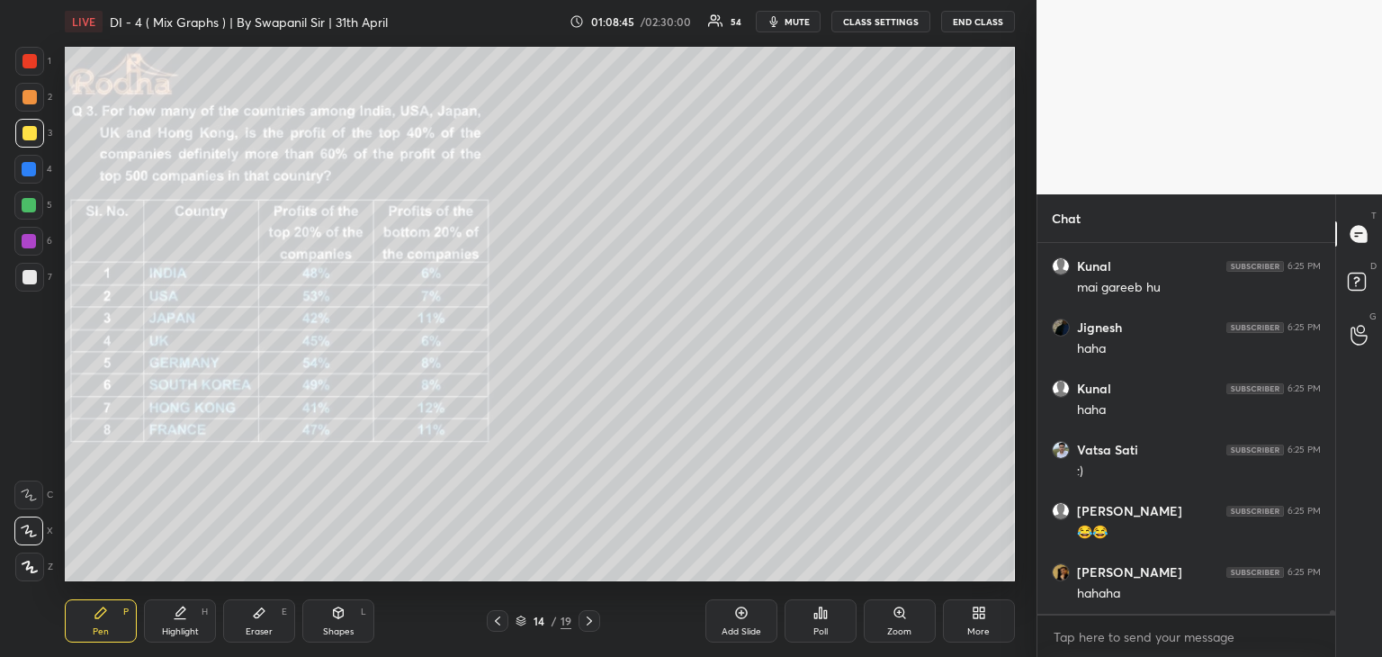
scroll to position [33669, 0]
click at [269, 624] on div "Eraser E" at bounding box center [259, 620] width 72 height 43
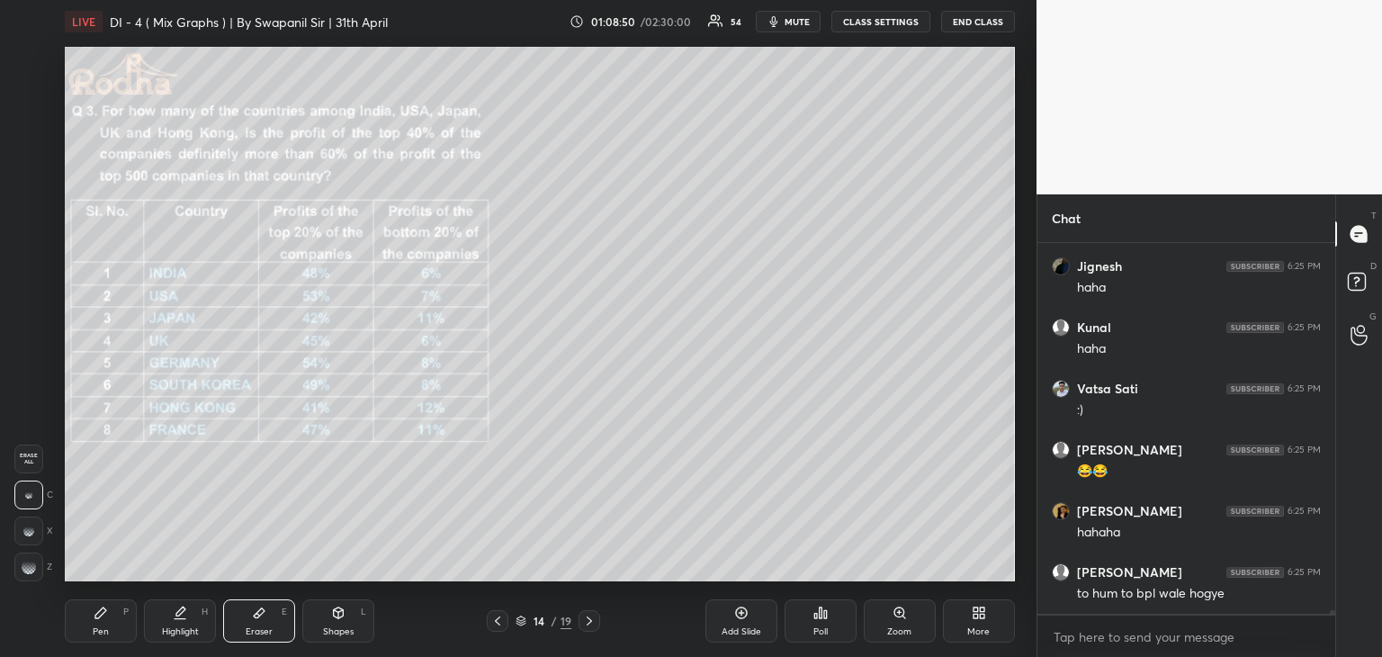
scroll to position [33747, 0]
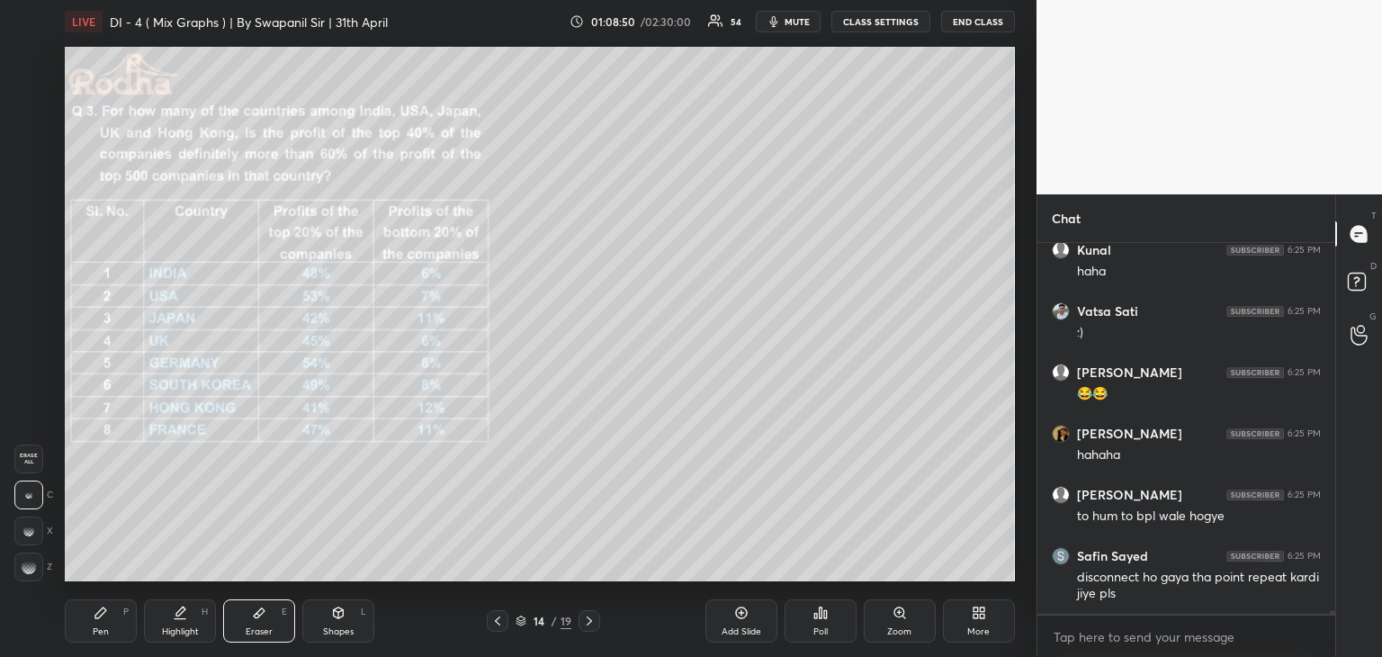
click at [112, 622] on div "Pen P" at bounding box center [101, 620] width 72 height 43
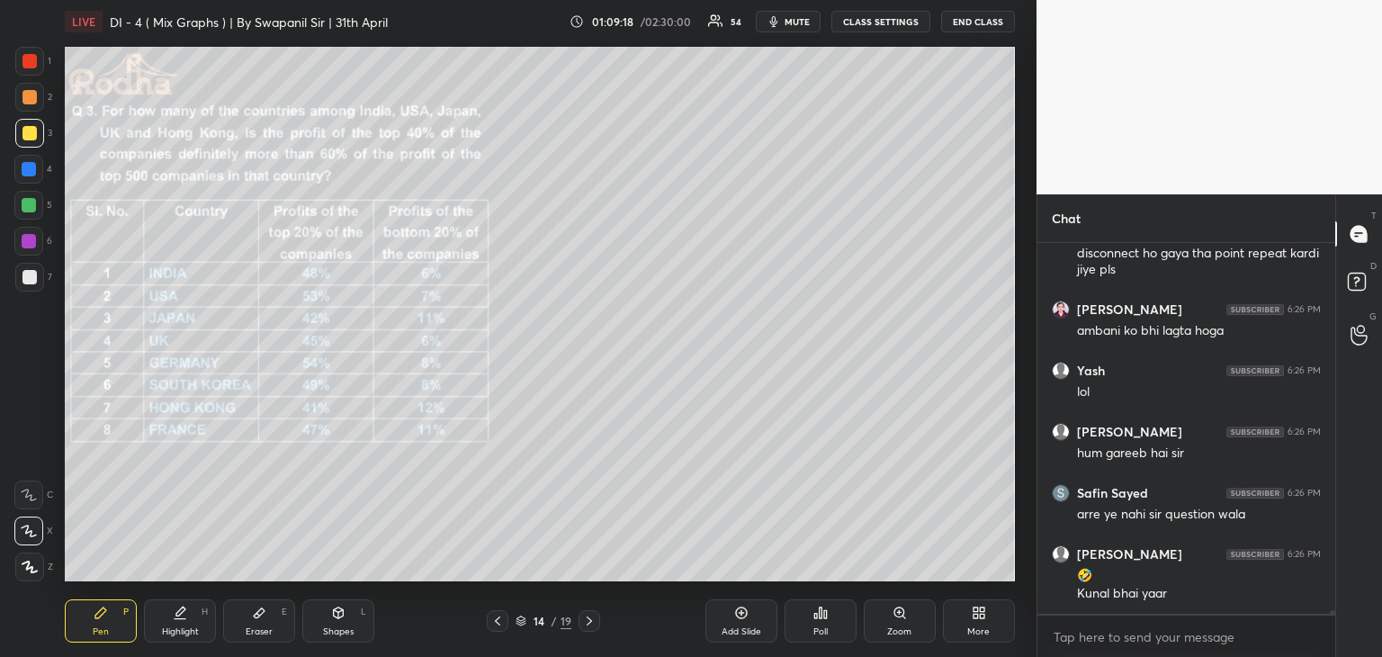
scroll to position [34132, 0]
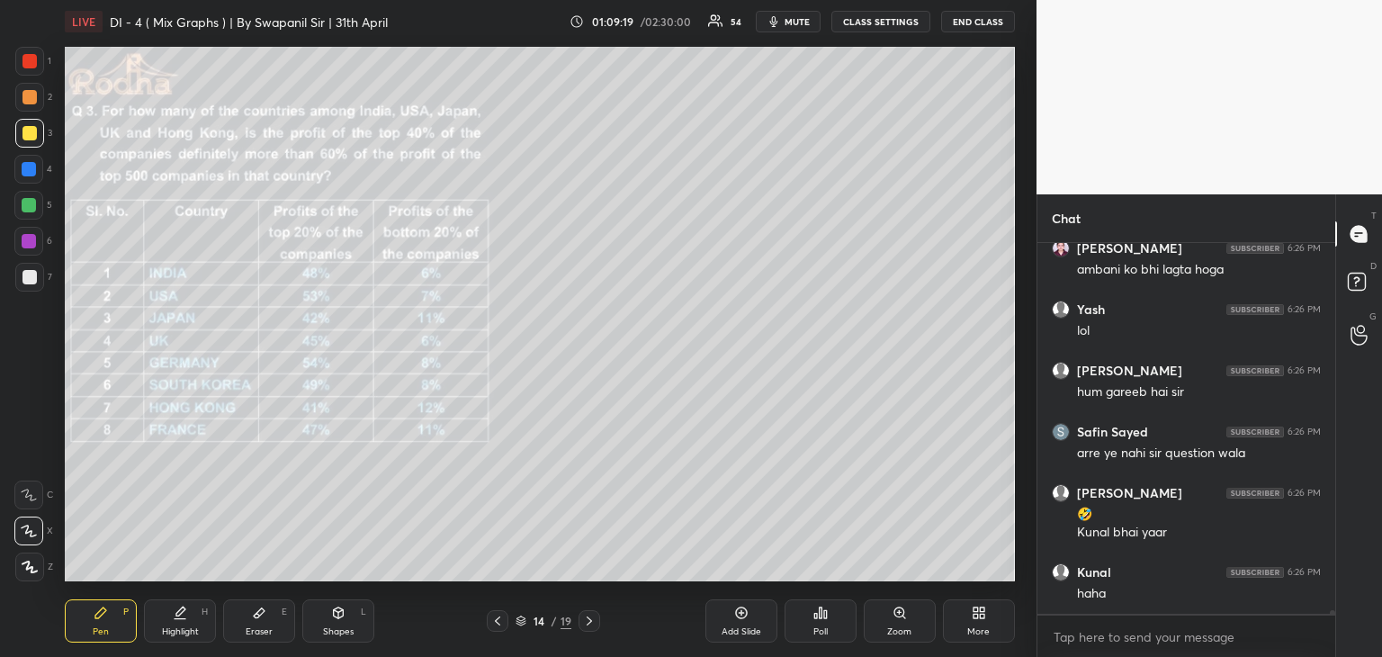
click at [257, 627] on div "Eraser" at bounding box center [259, 631] width 27 height 9
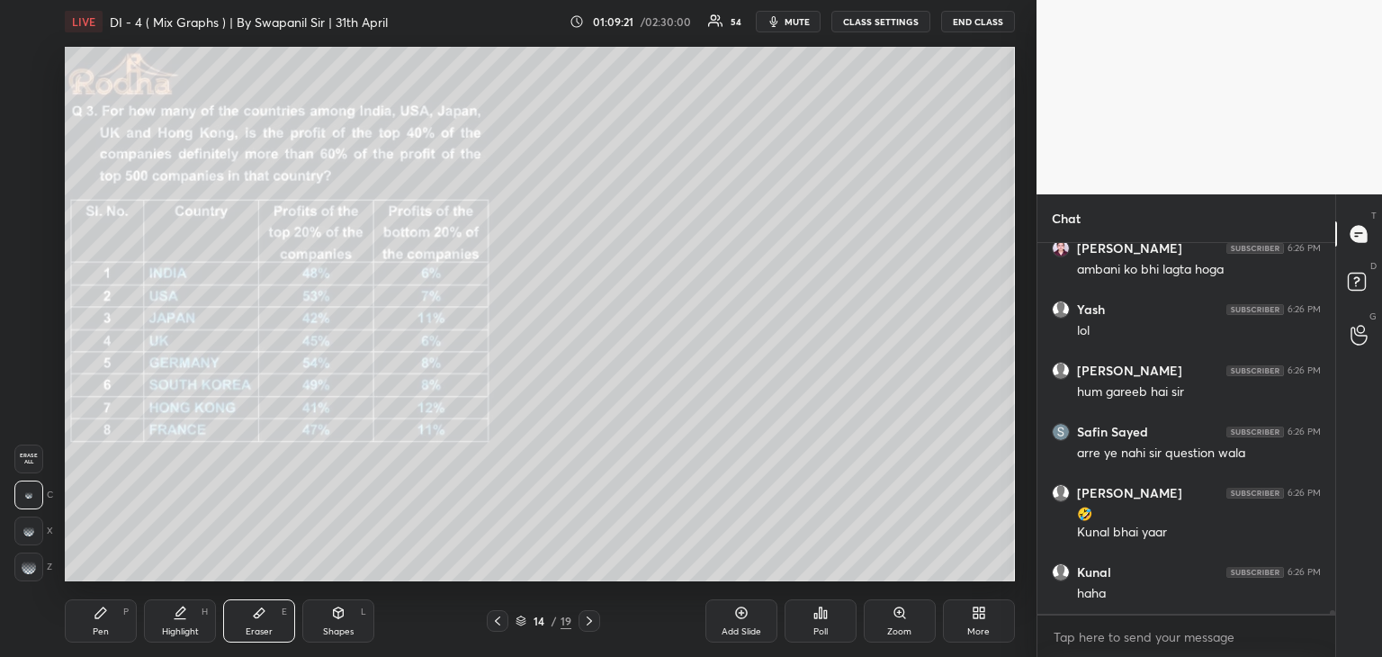
drag, startPoint x: 91, startPoint y: 645, endPoint x: 162, endPoint y: 594, distance: 87.6
click at [92, 643] on div "Pen P Highlight H Eraser E Shapes L 14 / 19 Add Slide Poll Zoom More" at bounding box center [540, 621] width 950 height 72
drag, startPoint x: 90, startPoint y: 632, endPoint x: 144, endPoint y: 591, distance: 68.0
click at [89, 631] on div "Pen P" at bounding box center [101, 620] width 72 height 43
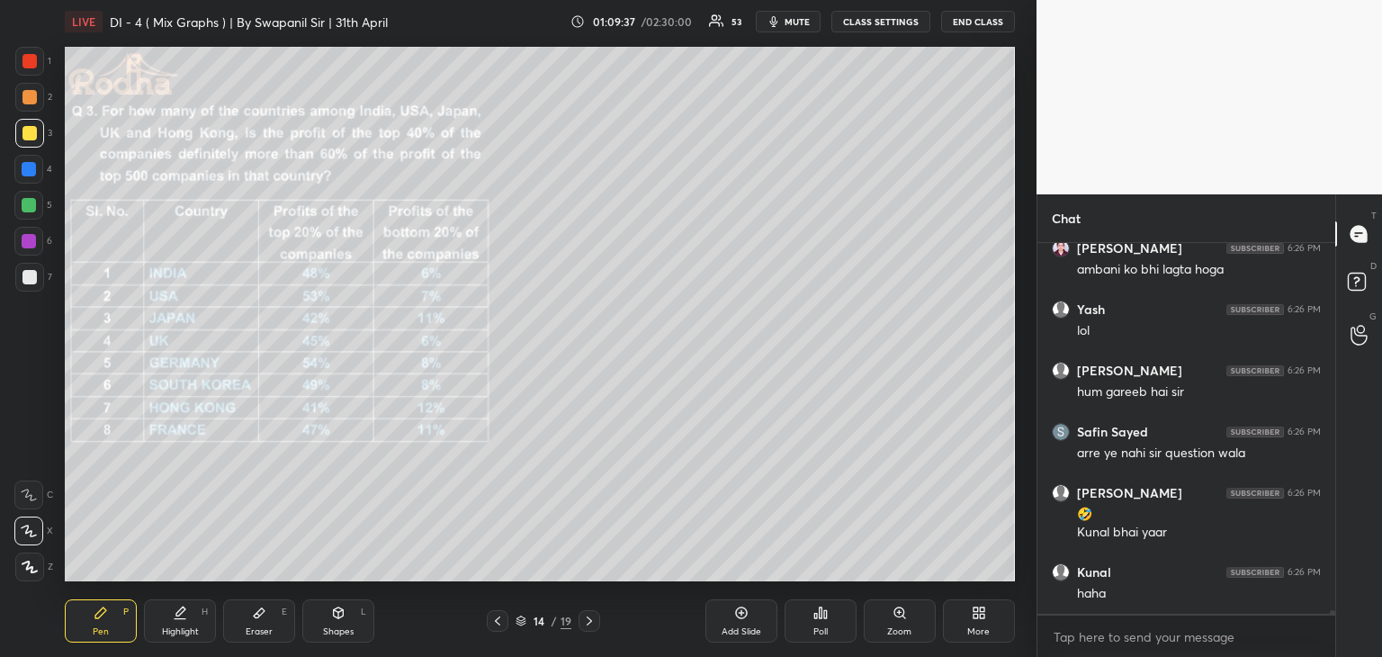
click at [338, 615] on icon at bounding box center [338, 615] width 0 height 6
click at [29, 570] on icon at bounding box center [29, 566] width 13 height 13
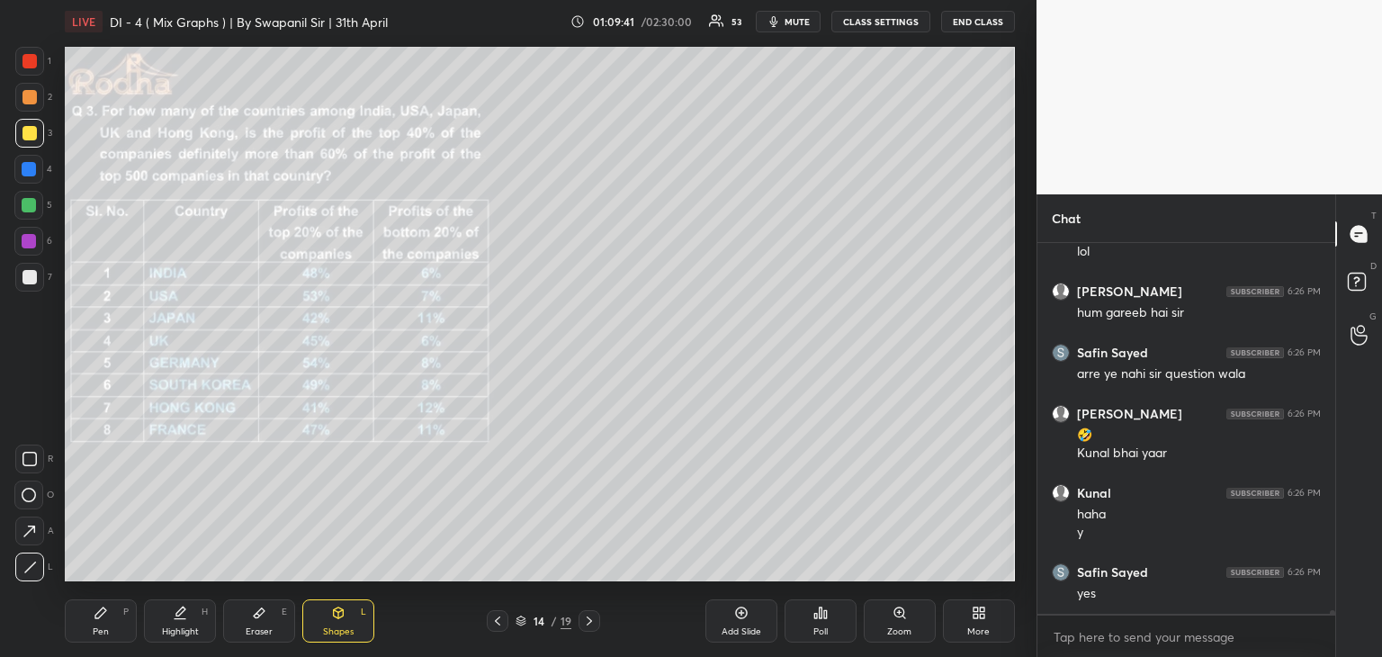
click at [97, 625] on div "Pen P" at bounding box center [101, 620] width 72 height 43
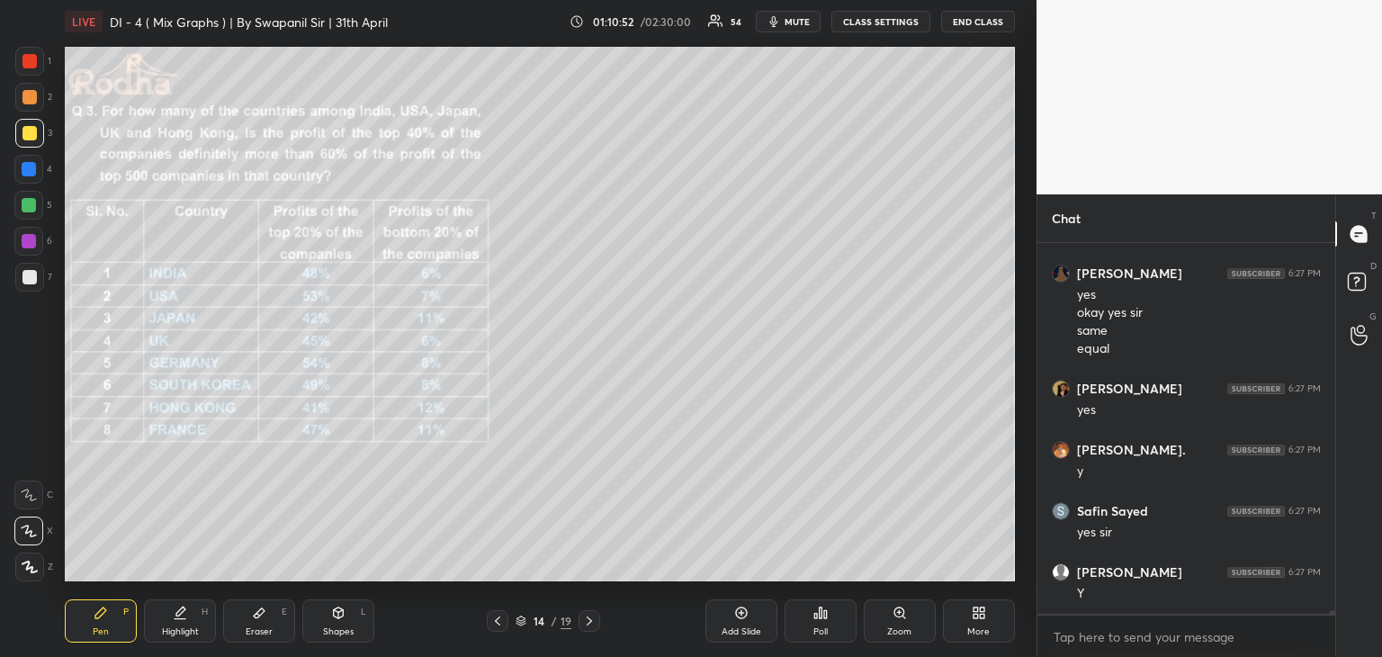
scroll to position [35218, 0]
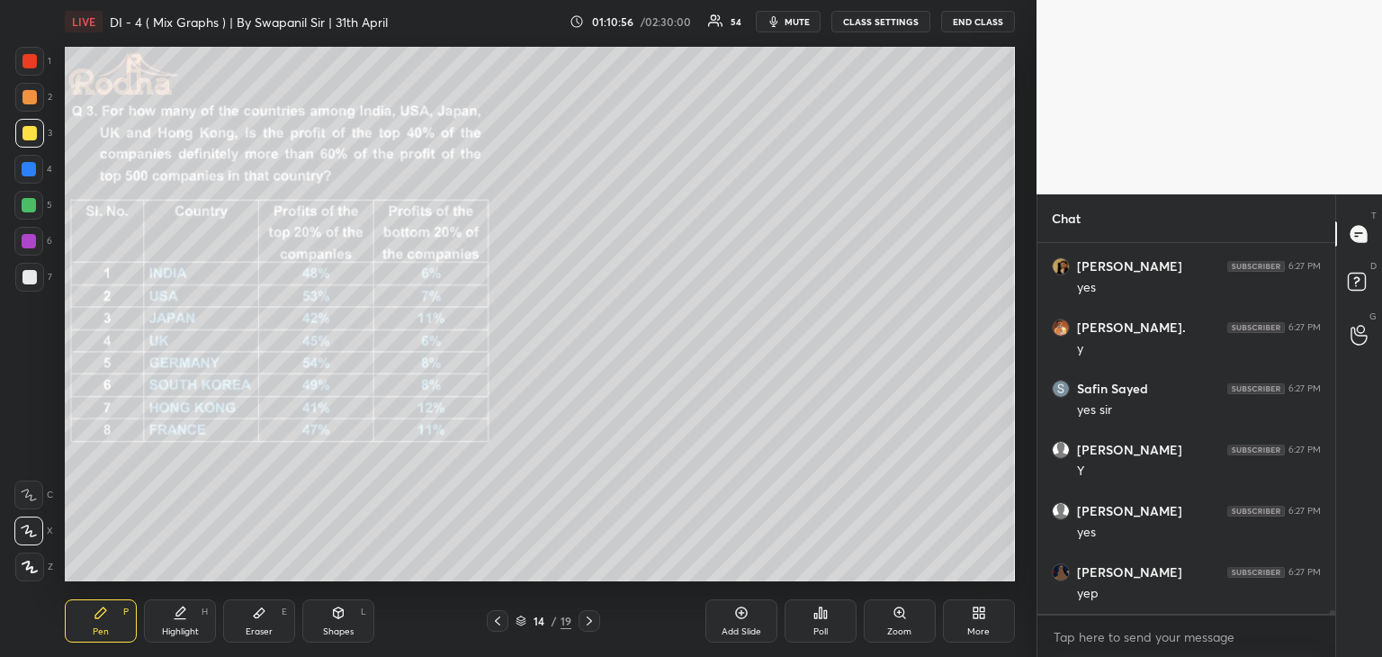
click at [251, 631] on div "Eraser" at bounding box center [259, 631] width 27 height 9
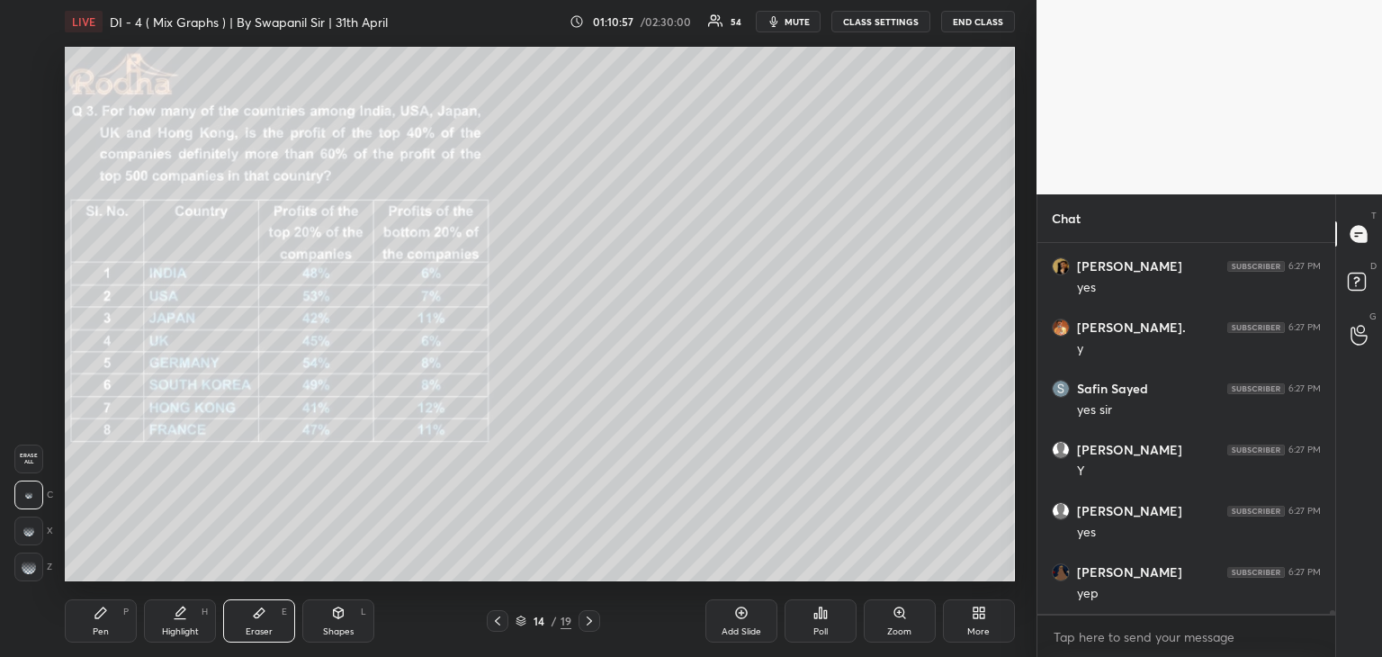
click at [340, 631] on div "Shapes" at bounding box center [338, 631] width 31 height 9
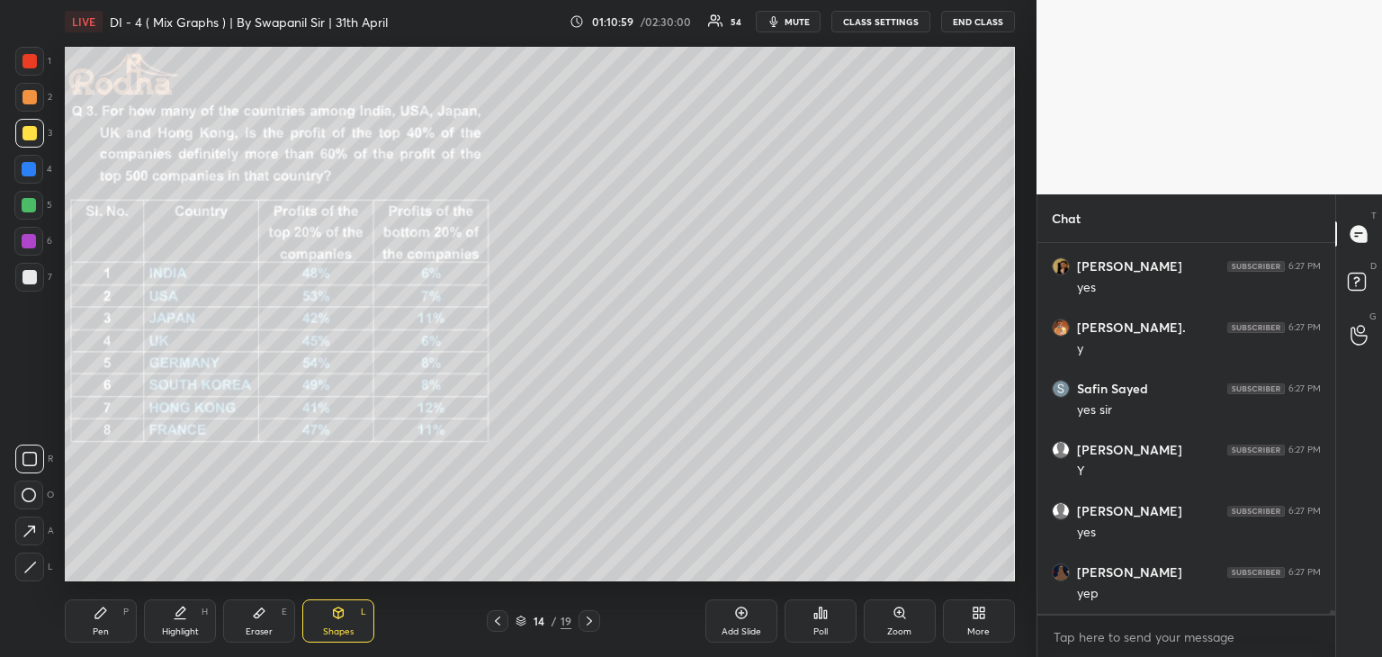
click at [31, 278] on div at bounding box center [29, 277] width 14 height 14
click at [32, 535] on icon at bounding box center [29, 531] width 19 height 19
click at [107, 620] on div "Pen P" at bounding box center [101, 620] width 72 height 43
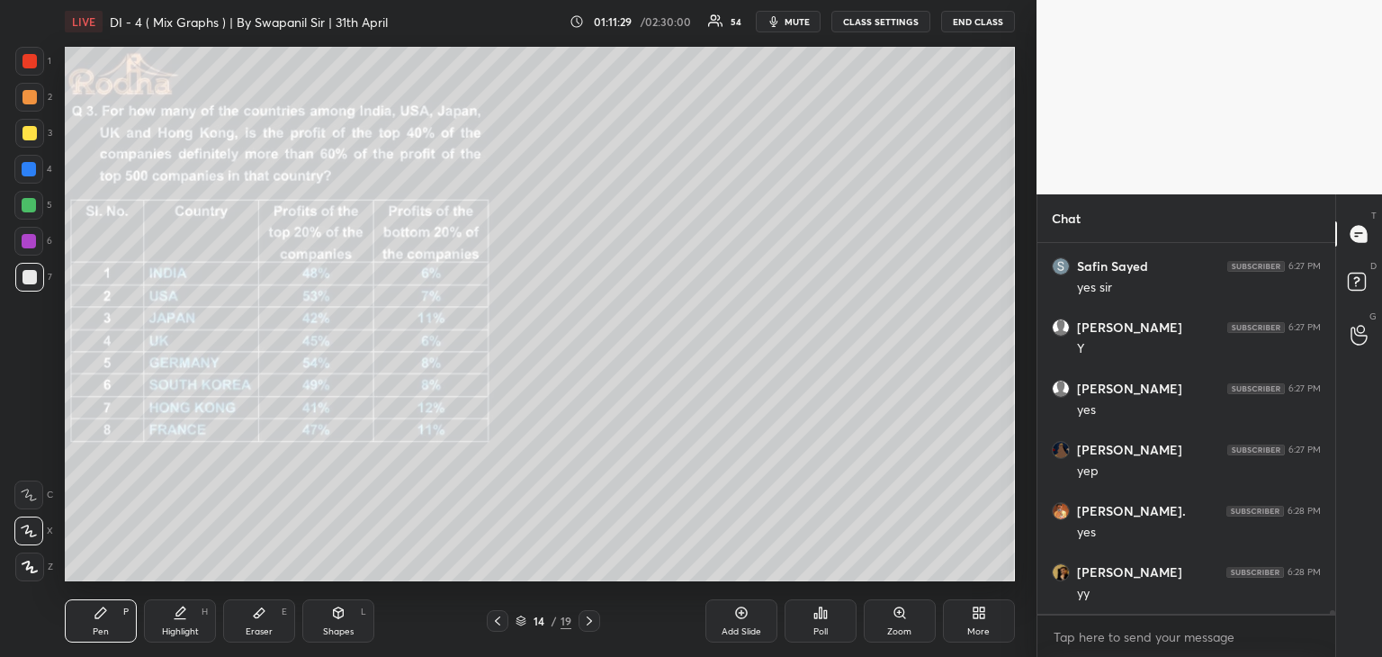
scroll to position [35402, 0]
click at [272, 622] on div "Eraser E" at bounding box center [259, 620] width 72 height 43
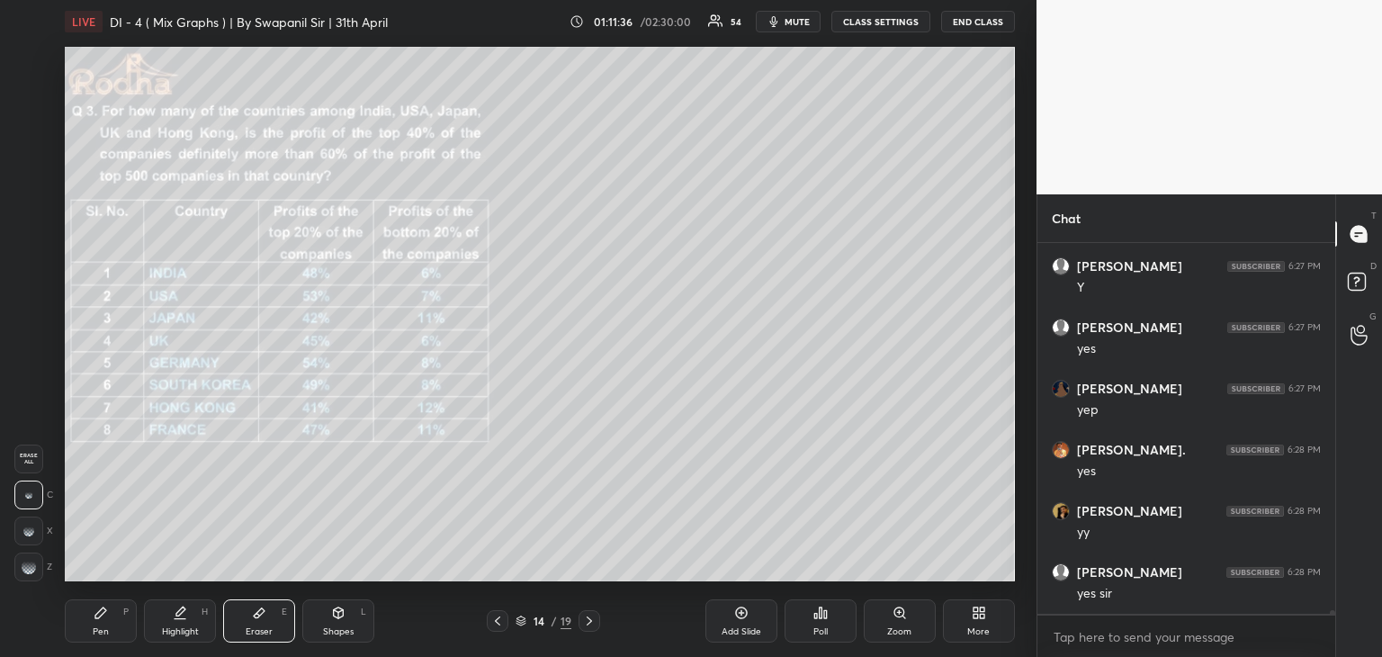
click at [103, 622] on div "Pen P" at bounding box center [101, 620] width 72 height 43
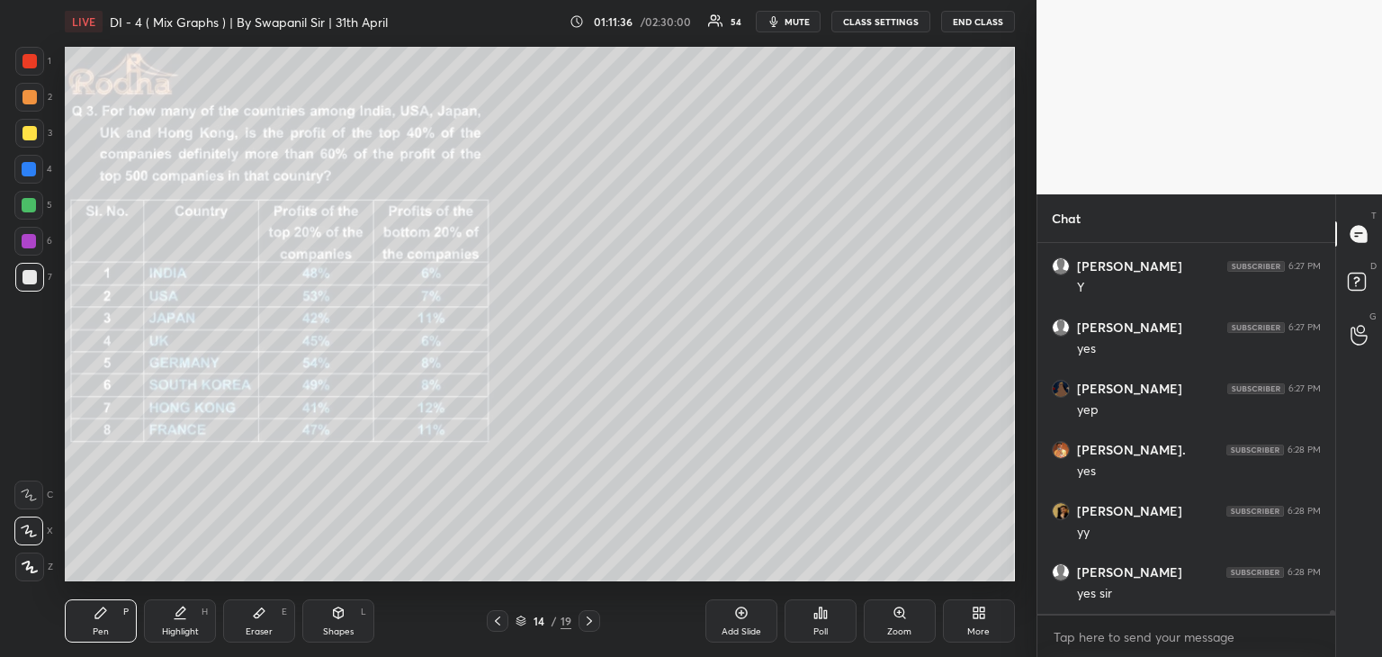
click at [330, 615] on div "Shapes L" at bounding box center [338, 620] width 72 height 43
click at [28, 168] on div at bounding box center [29, 169] width 14 height 14
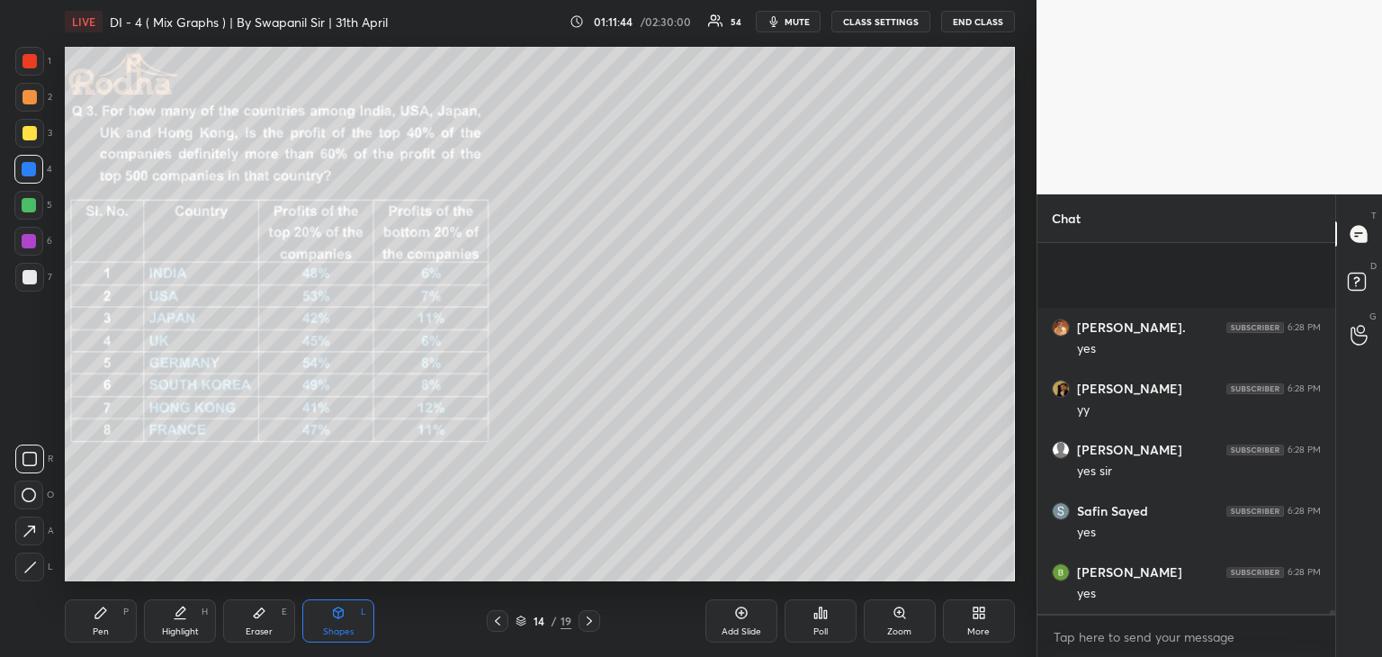
scroll to position [35708, 0]
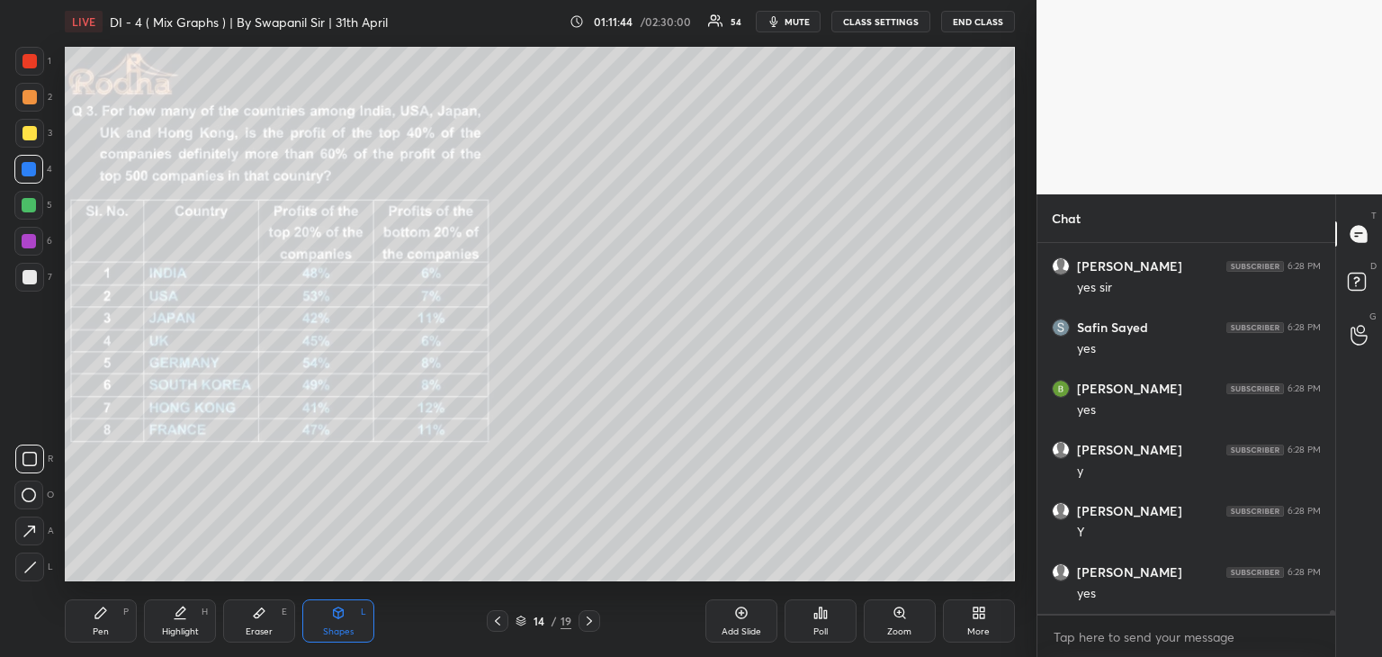
click at [29, 570] on icon at bounding box center [29, 566] width 13 height 13
click at [117, 625] on div "Pen P" at bounding box center [101, 620] width 72 height 43
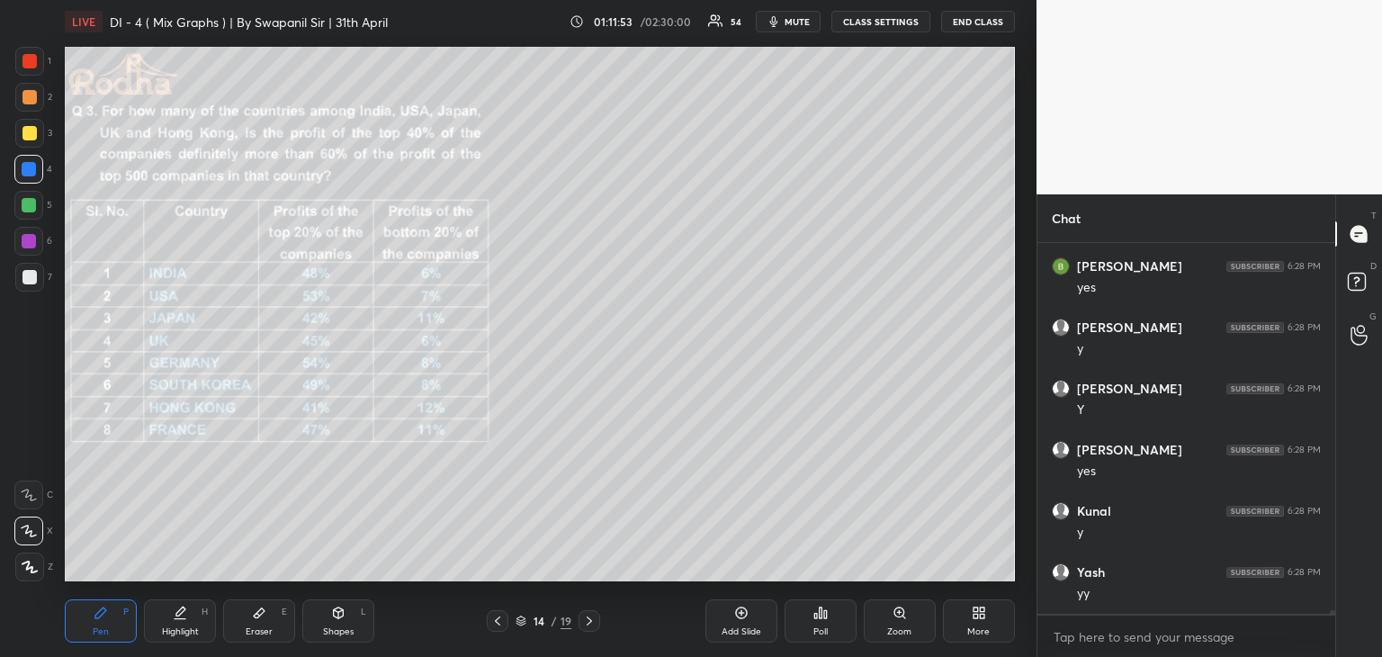
click at [29, 280] on div at bounding box center [29, 277] width 14 height 14
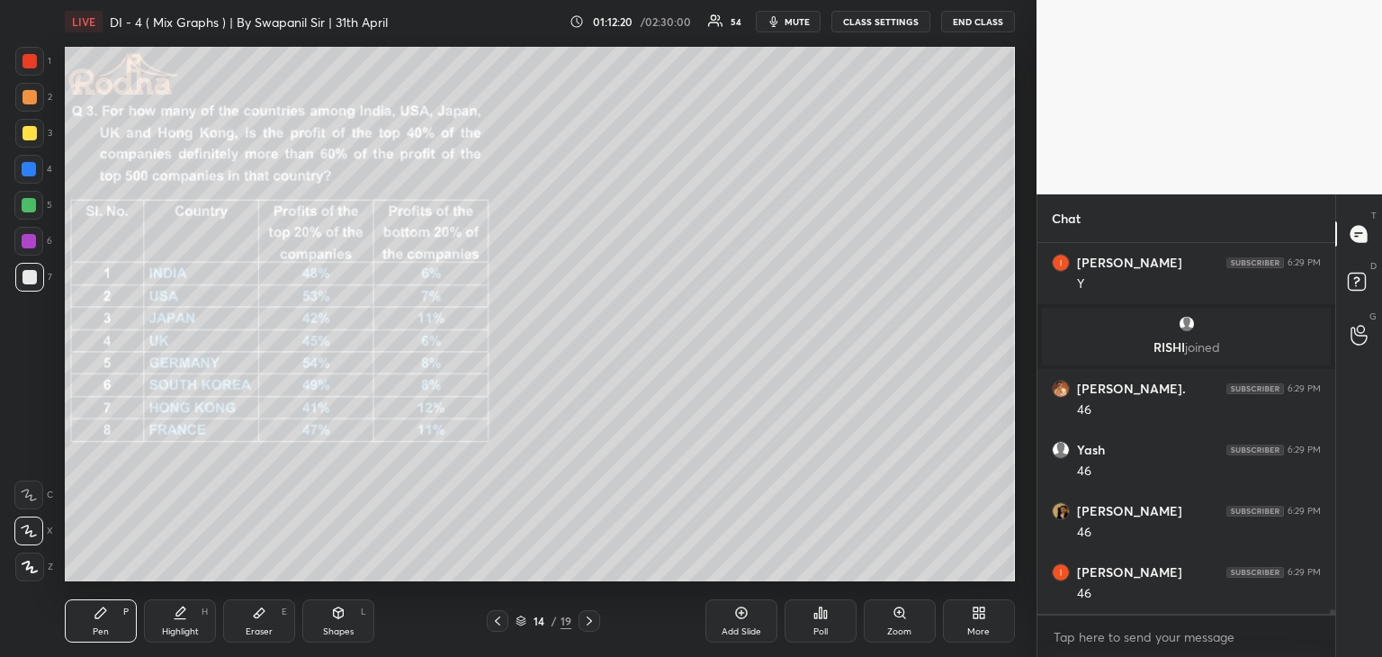
scroll to position [31219, 0]
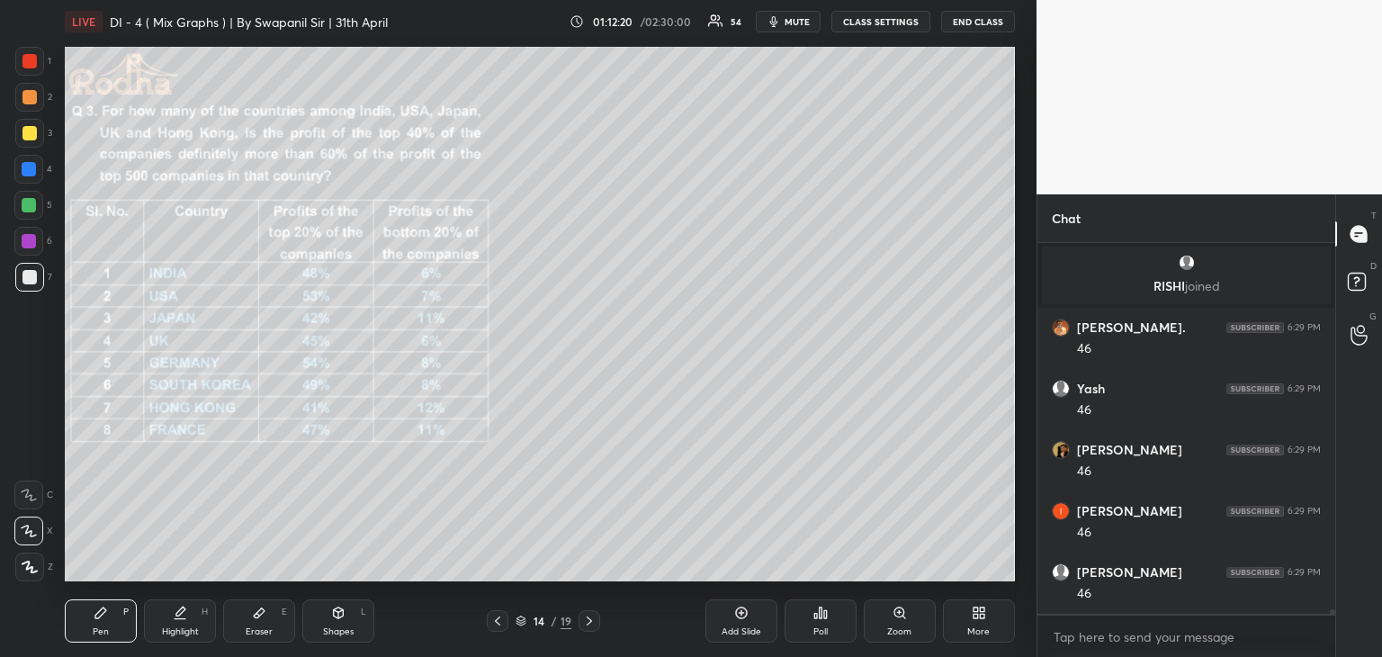
click at [341, 623] on div "Shapes L" at bounding box center [338, 620] width 72 height 43
click at [31, 535] on icon at bounding box center [29, 531] width 19 height 19
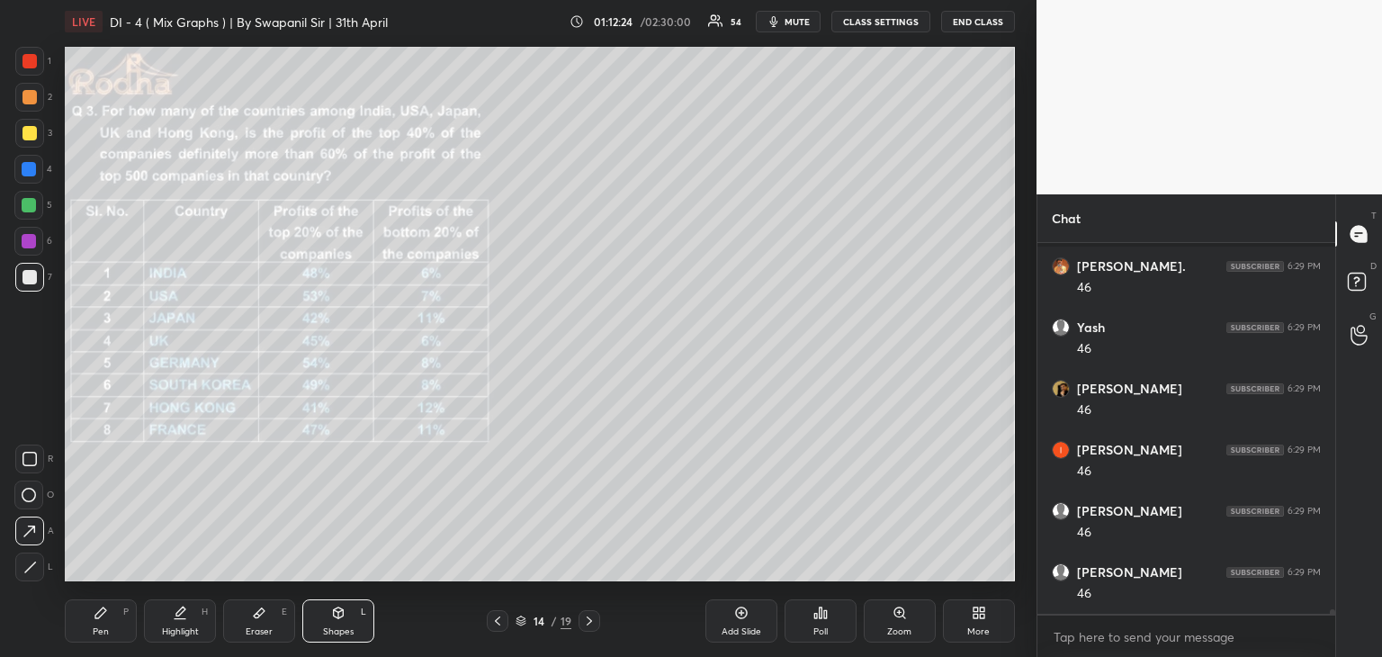
scroll to position [31341, 0]
click at [90, 625] on div "Pen P" at bounding box center [101, 620] width 72 height 43
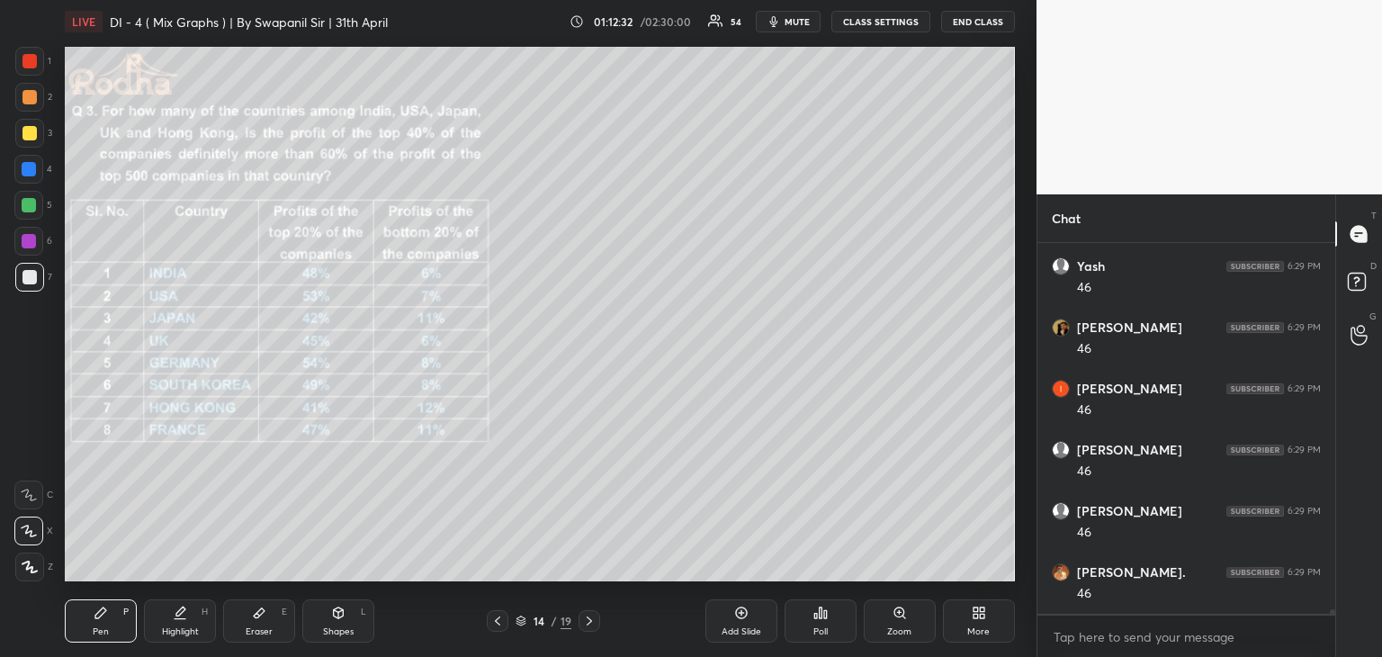
scroll to position [31403, 0]
click at [252, 630] on div "Eraser" at bounding box center [259, 631] width 27 height 9
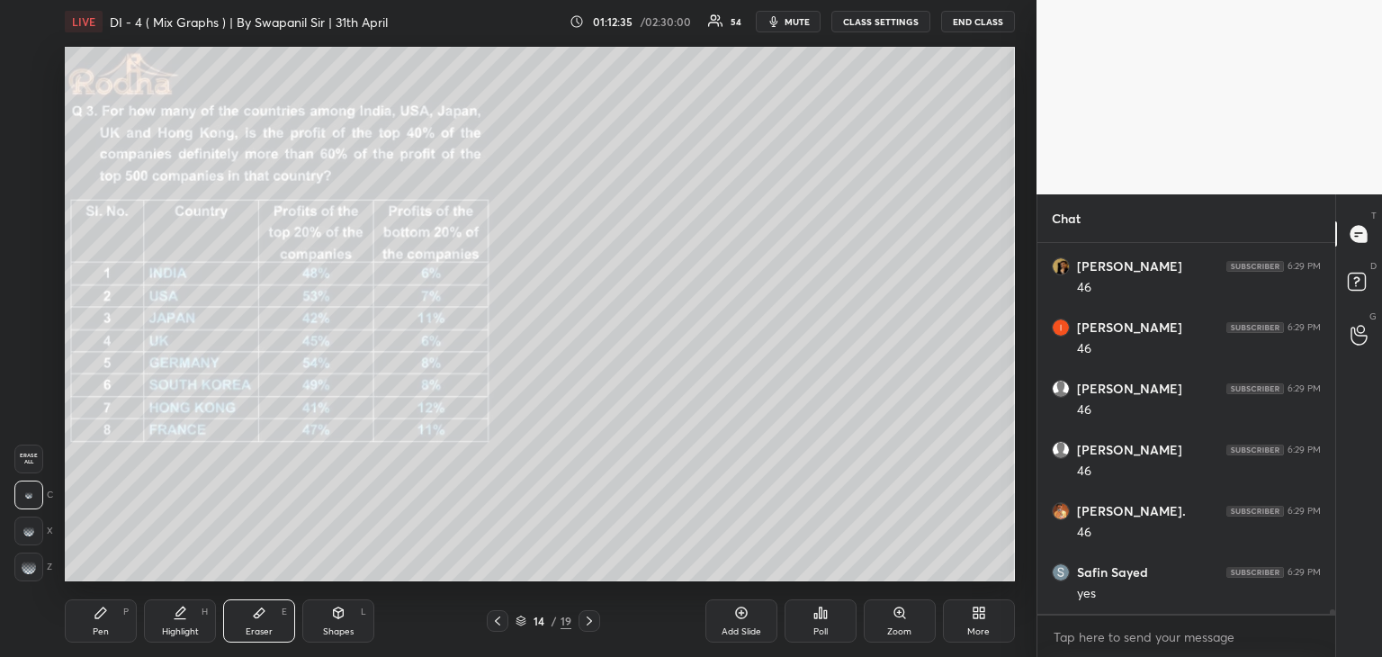
click at [100, 623] on div "Pen P" at bounding box center [101, 620] width 72 height 43
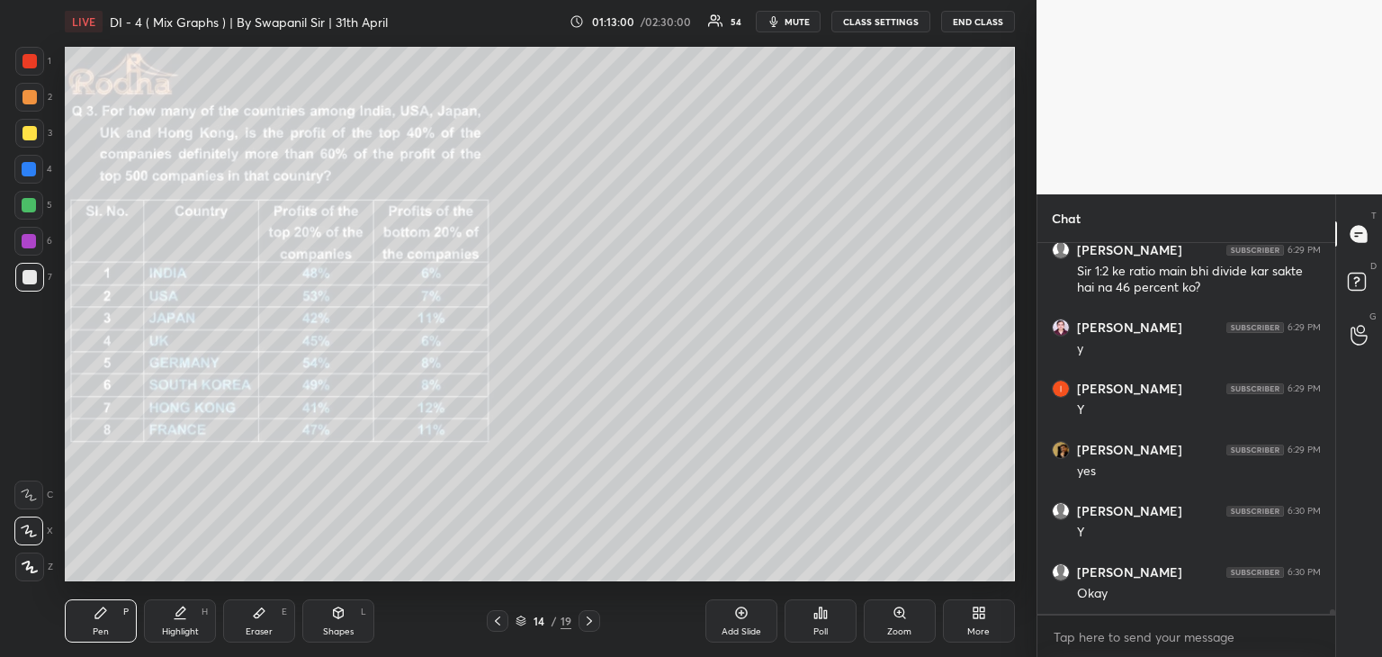
scroll to position [31908, 0]
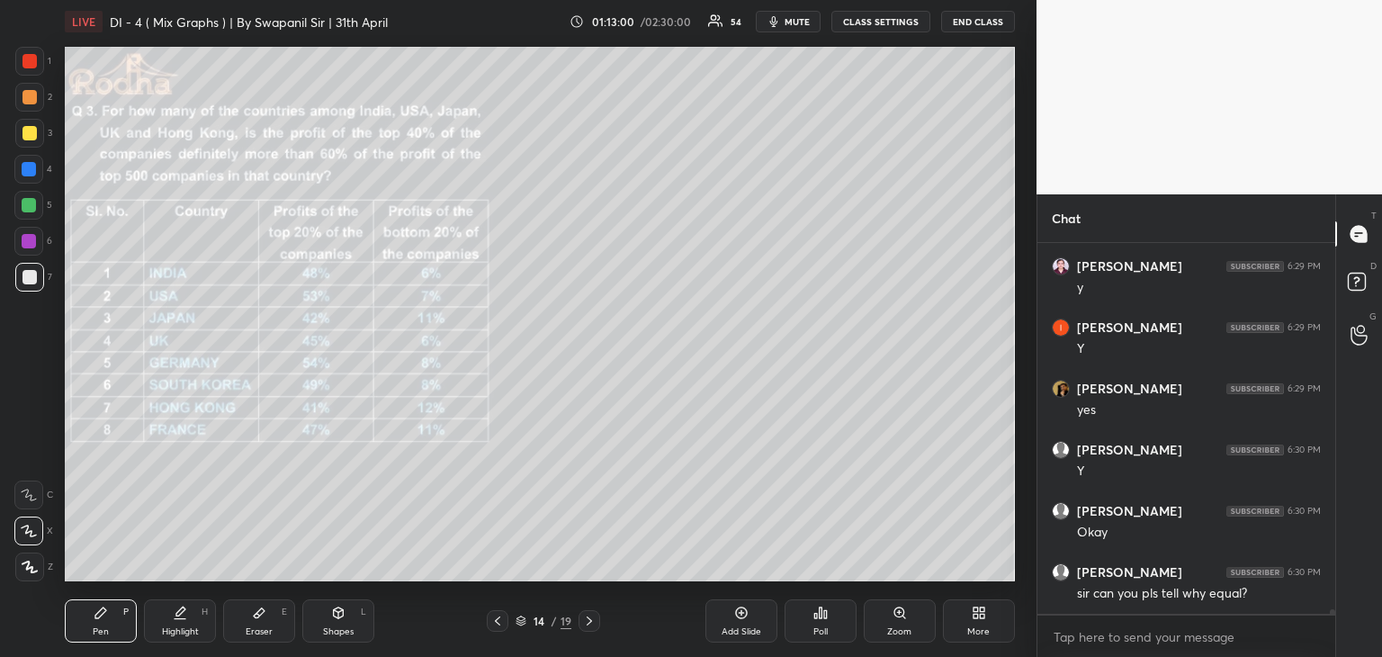
click at [264, 624] on div "Eraser E" at bounding box center [259, 620] width 72 height 43
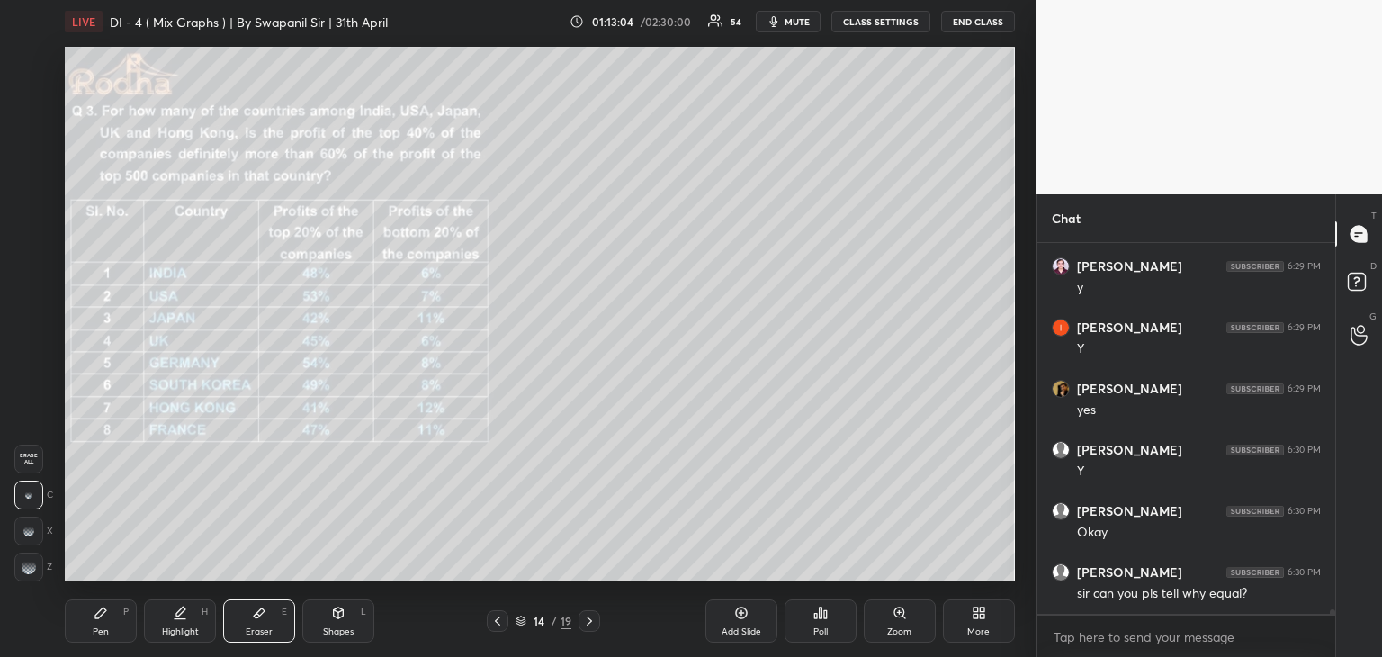
scroll to position [31969, 0]
click at [37, 567] on div at bounding box center [28, 566] width 29 height 29
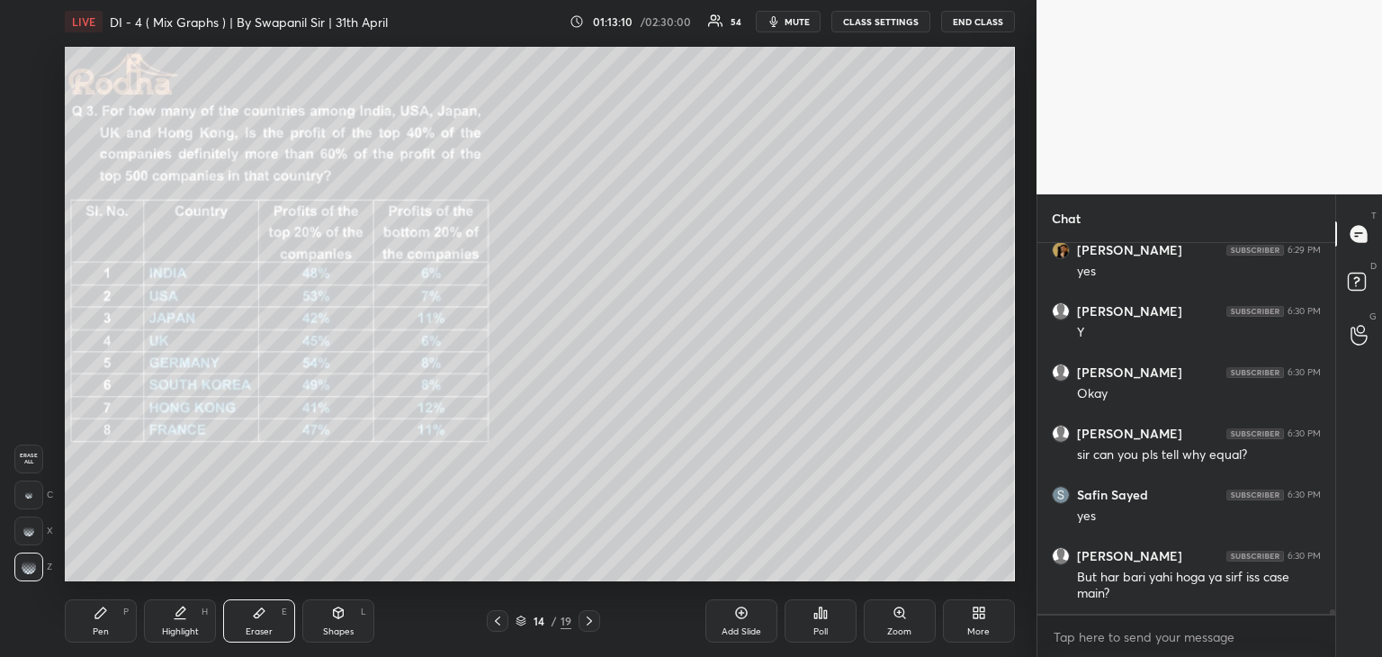
click at [121, 616] on div "Pen P" at bounding box center [101, 620] width 72 height 43
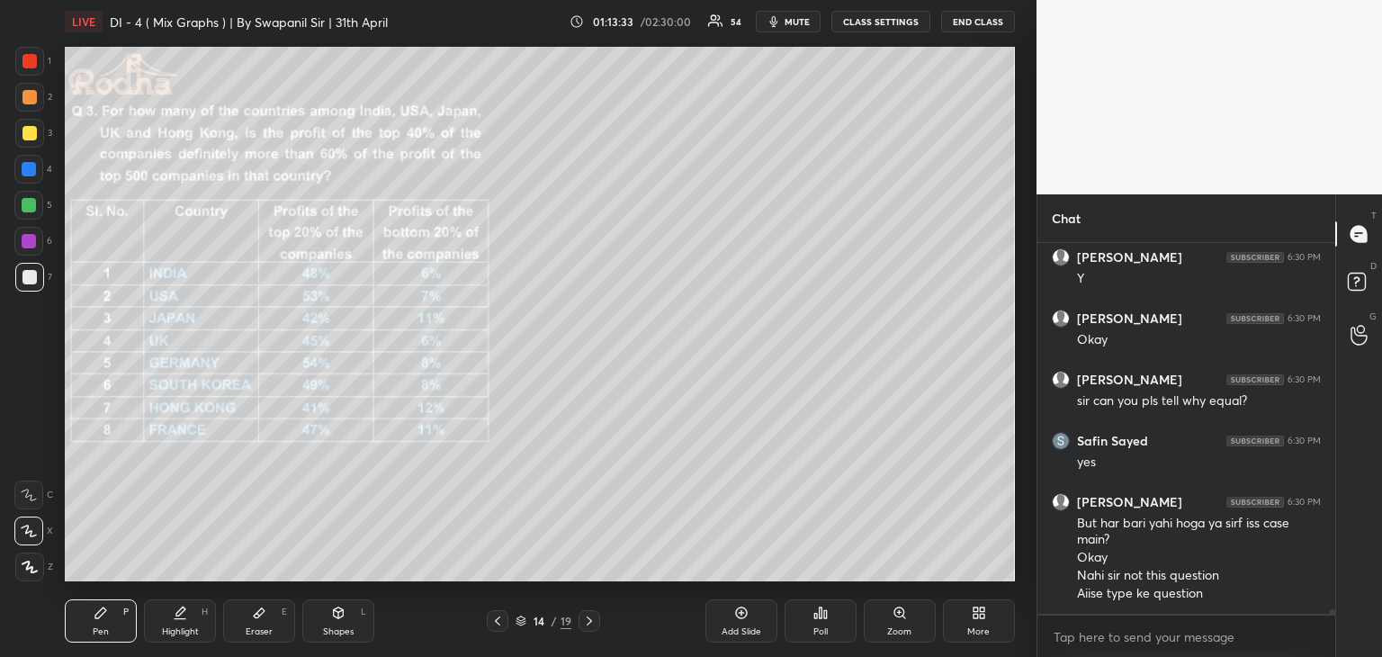
scroll to position [32162, 0]
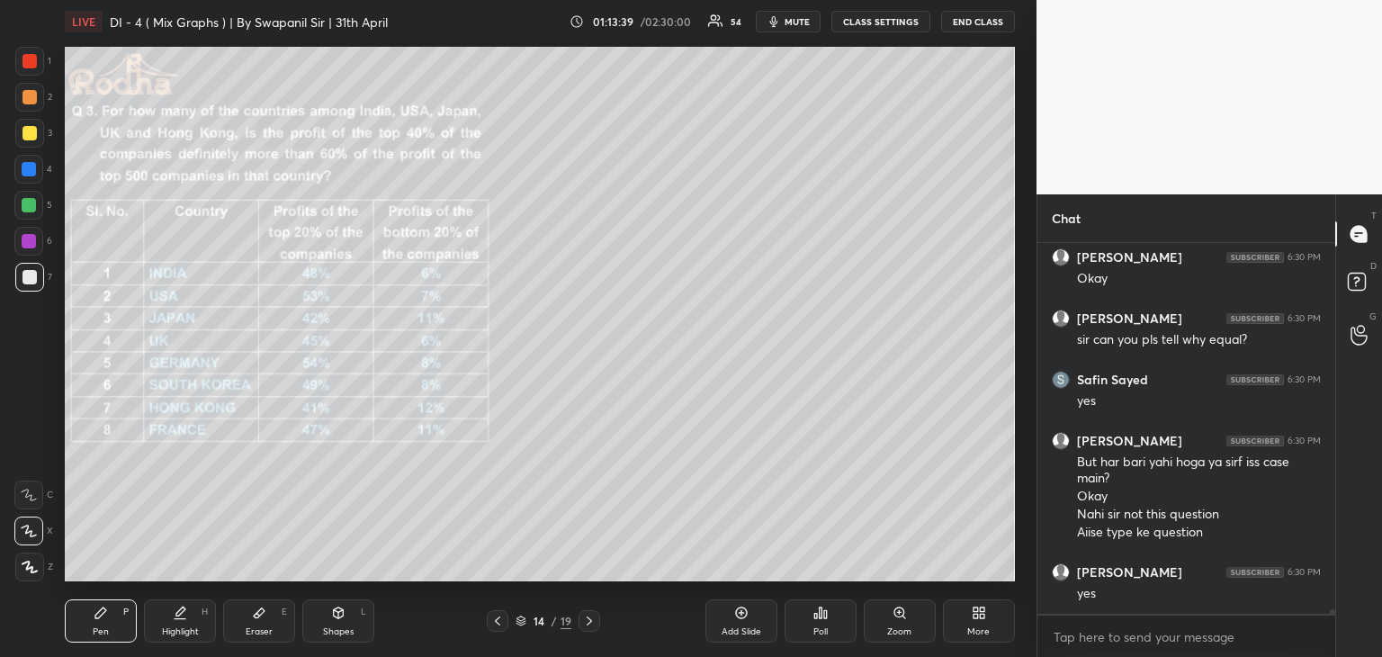
click at [264, 628] on div "Eraser" at bounding box center [259, 631] width 27 height 9
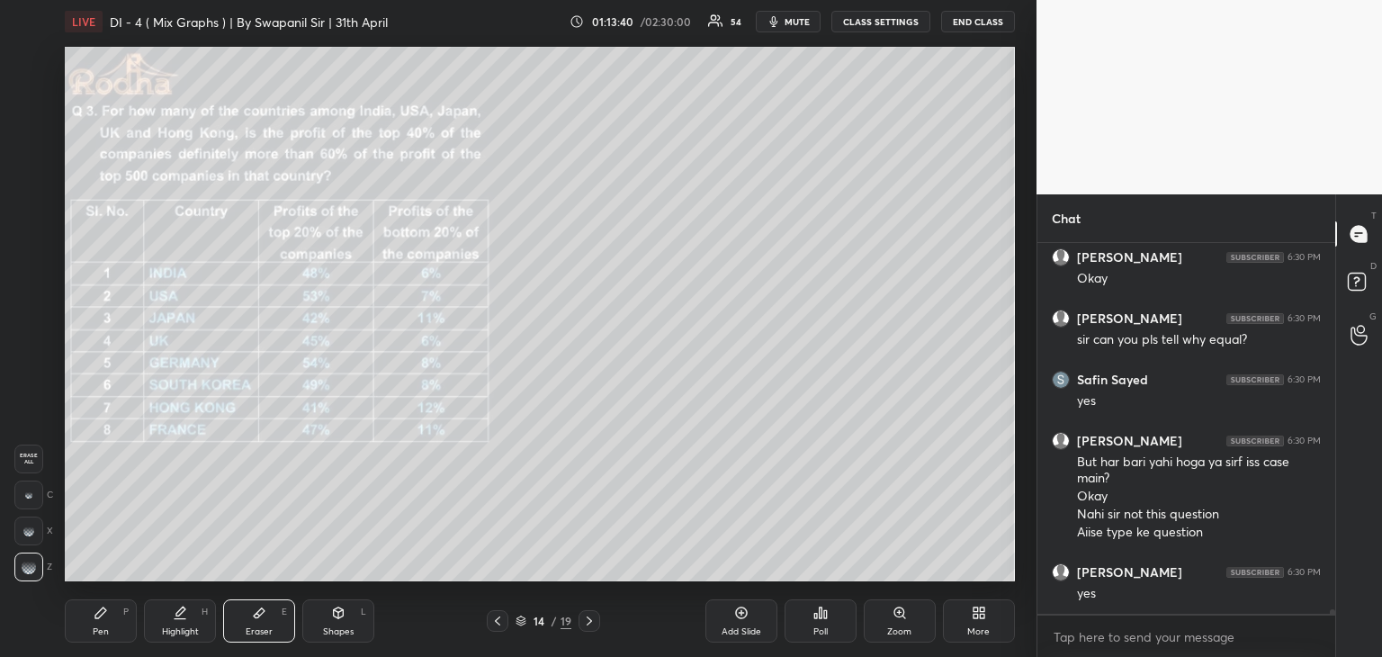
click at [115, 639] on div "Pen P" at bounding box center [101, 620] width 72 height 43
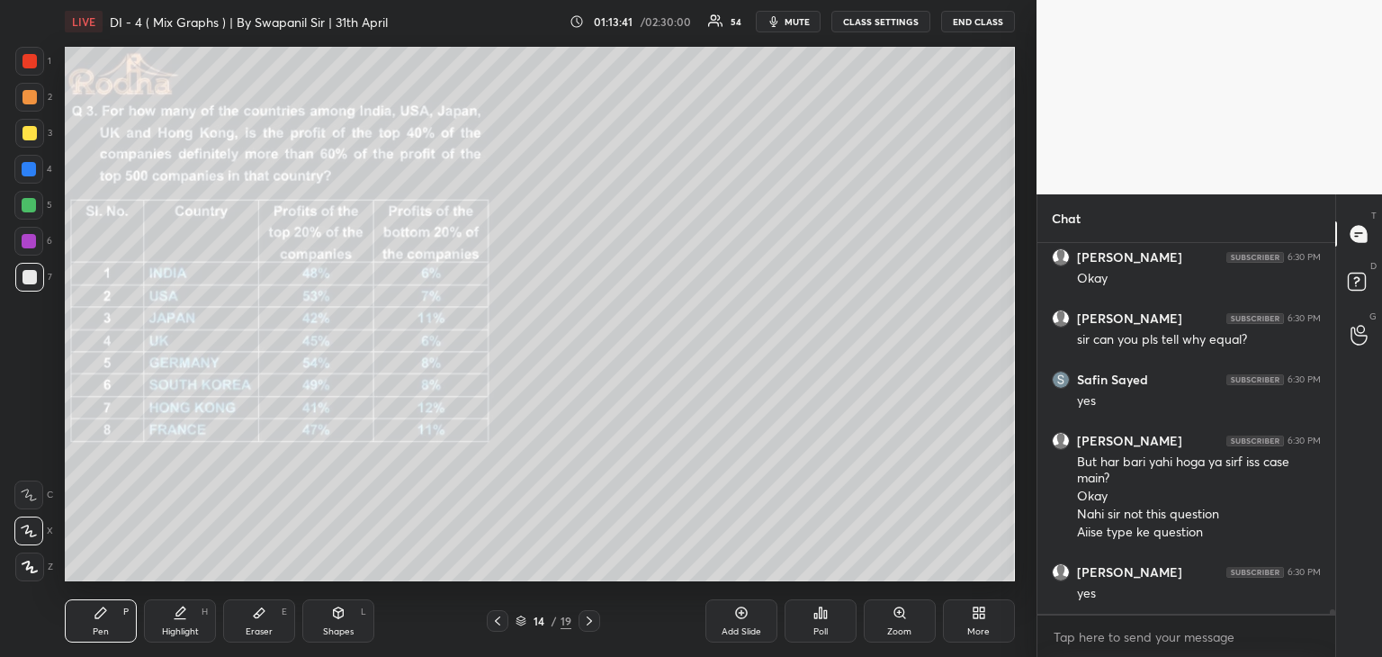
click at [26, 65] on div at bounding box center [29, 61] width 14 height 14
click at [182, 629] on div "Highlight" at bounding box center [180, 631] width 37 height 9
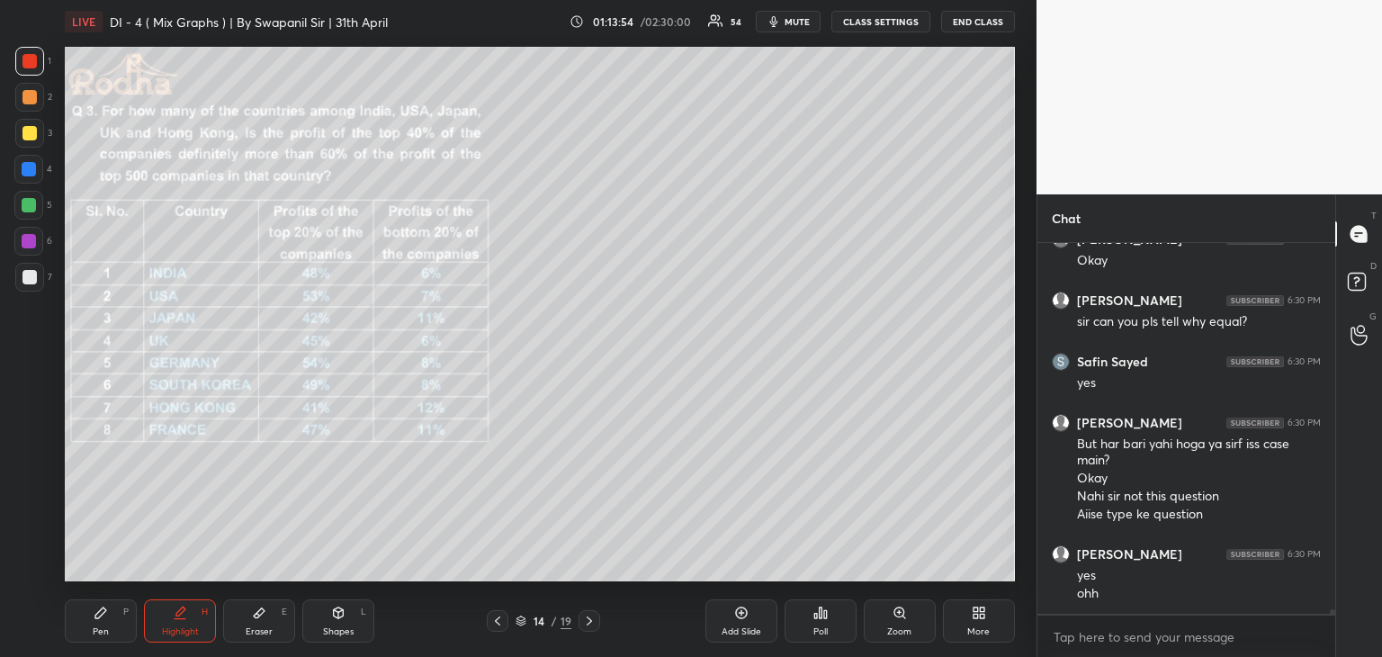
scroll to position [32241, 0]
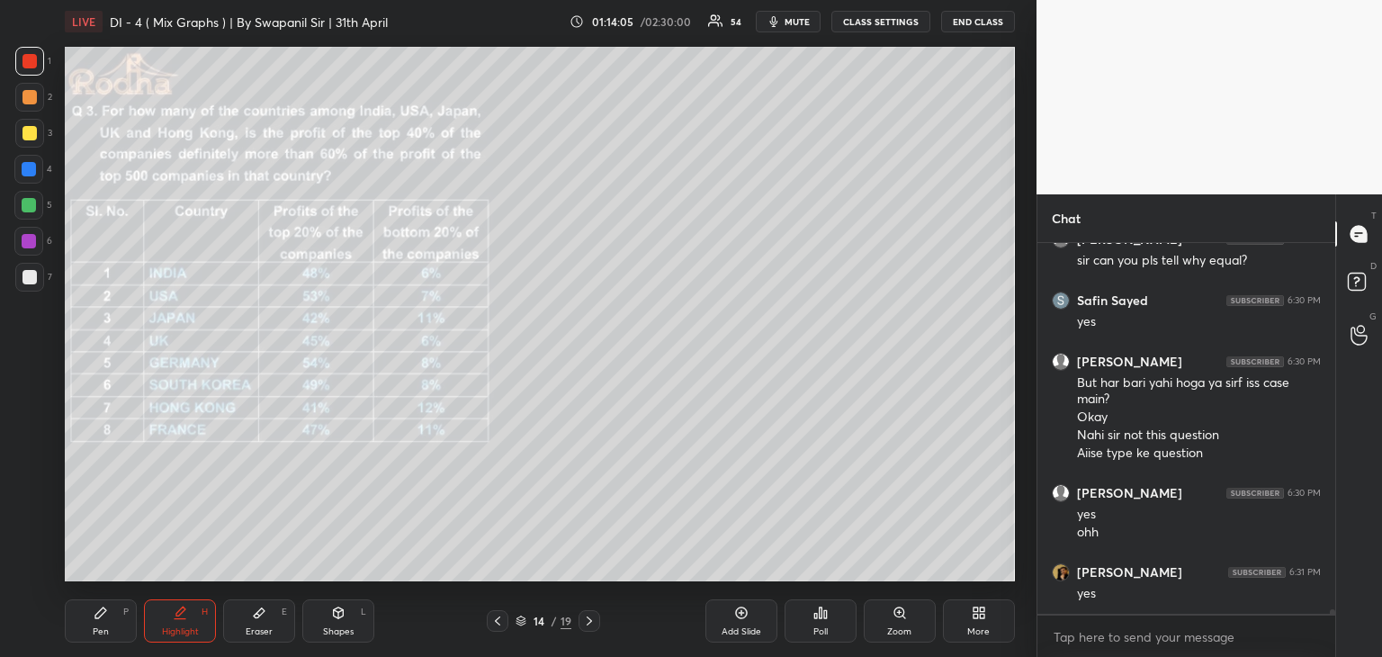
drag, startPoint x: 263, startPoint y: 624, endPoint x: 324, endPoint y: 584, distance: 73.3
click at [266, 623] on div "Eraser E" at bounding box center [259, 620] width 72 height 43
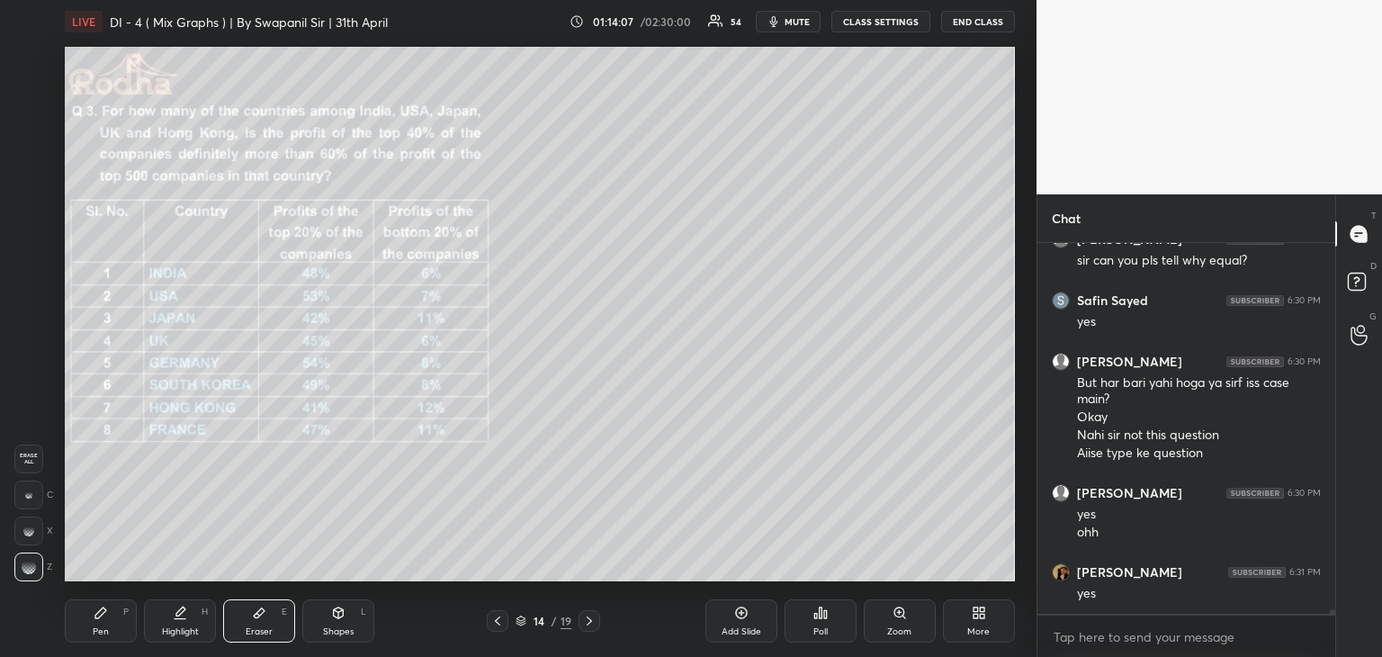
scroll to position [32302, 0]
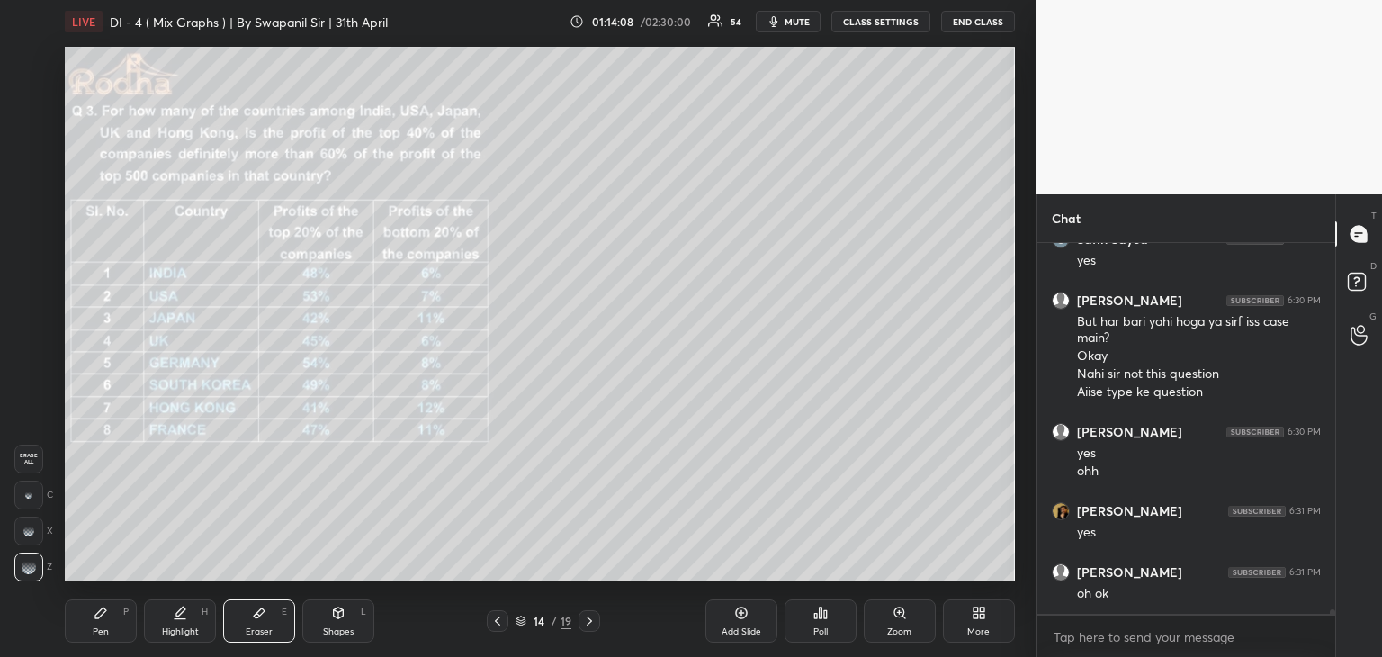
click at [118, 638] on div "Pen P" at bounding box center [101, 620] width 72 height 43
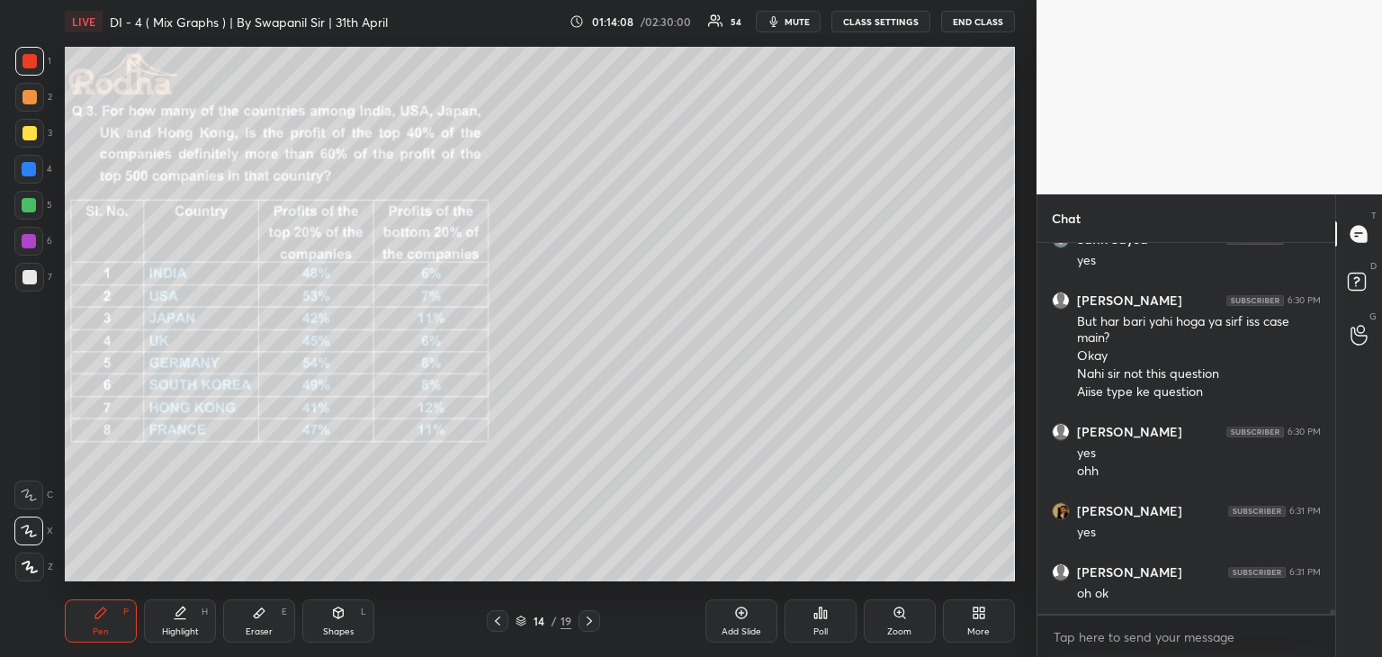
scroll to position [32320, 0]
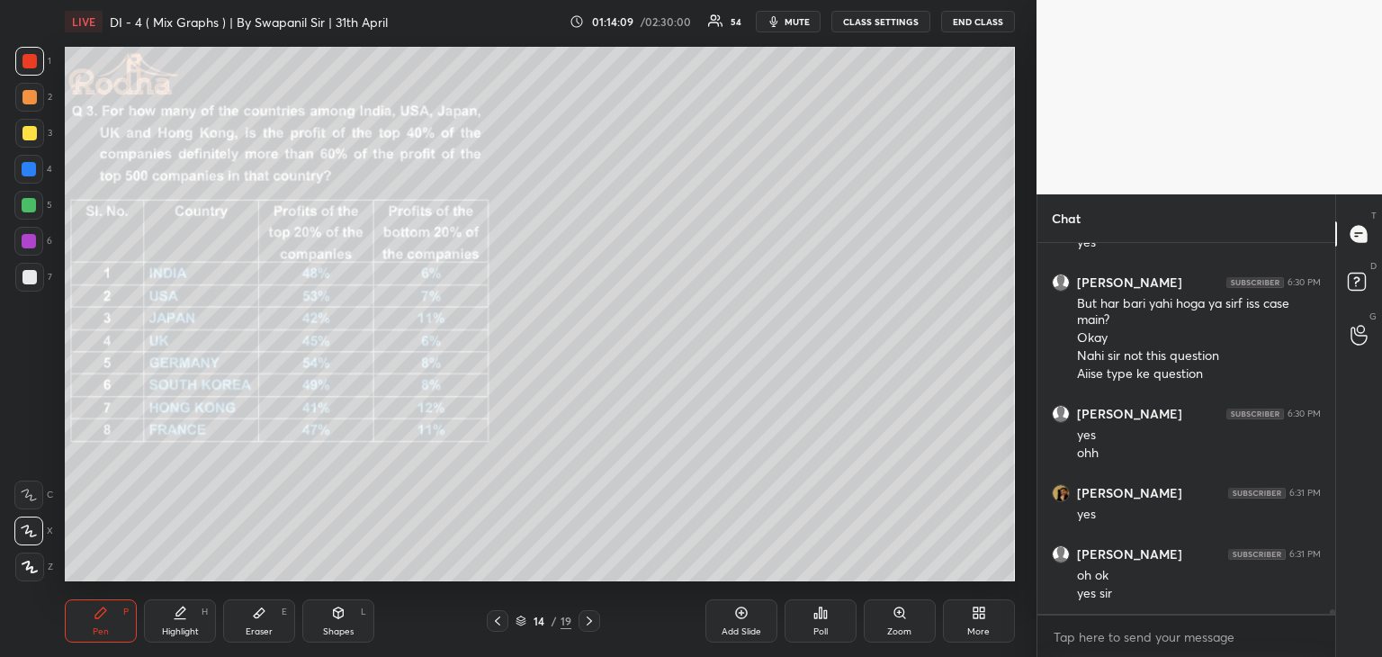
click at [32, 275] on div at bounding box center [29, 277] width 14 height 14
click at [31, 278] on div at bounding box center [29, 277] width 14 height 14
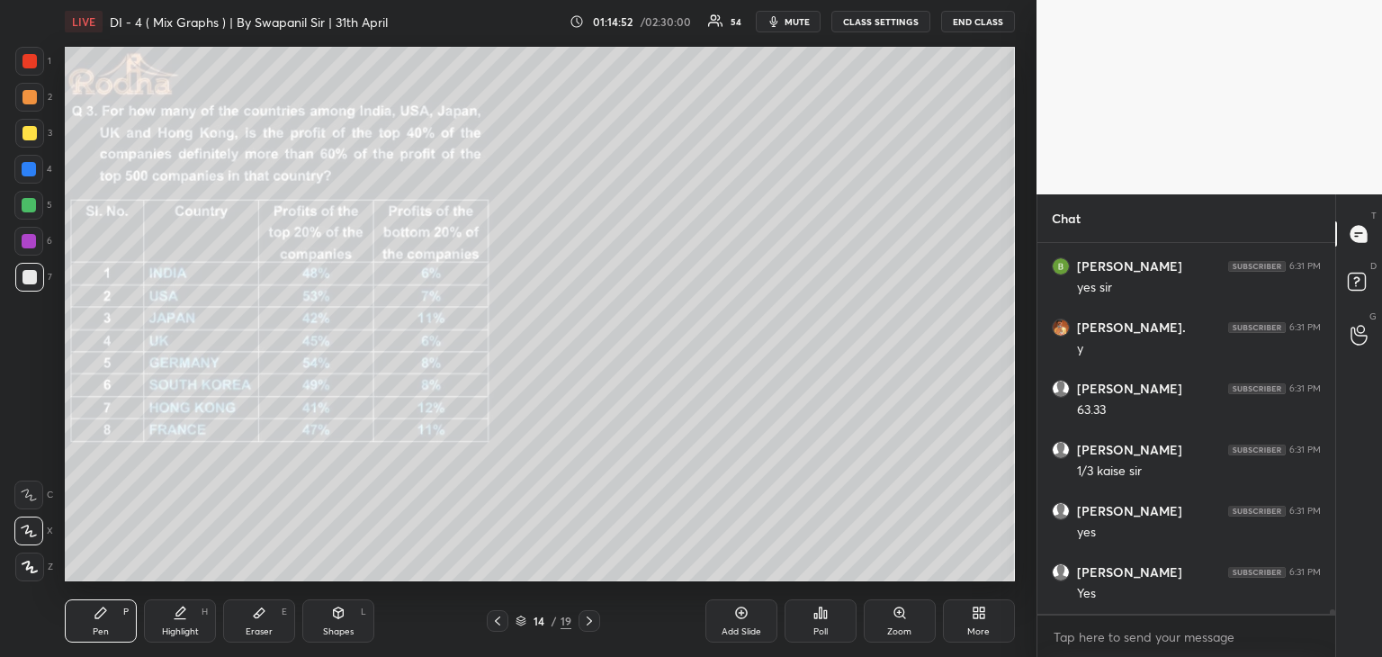
scroll to position [32766, 0]
click at [255, 633] on div "Eraser" at bounding box center [259, 631] width 27 height 9
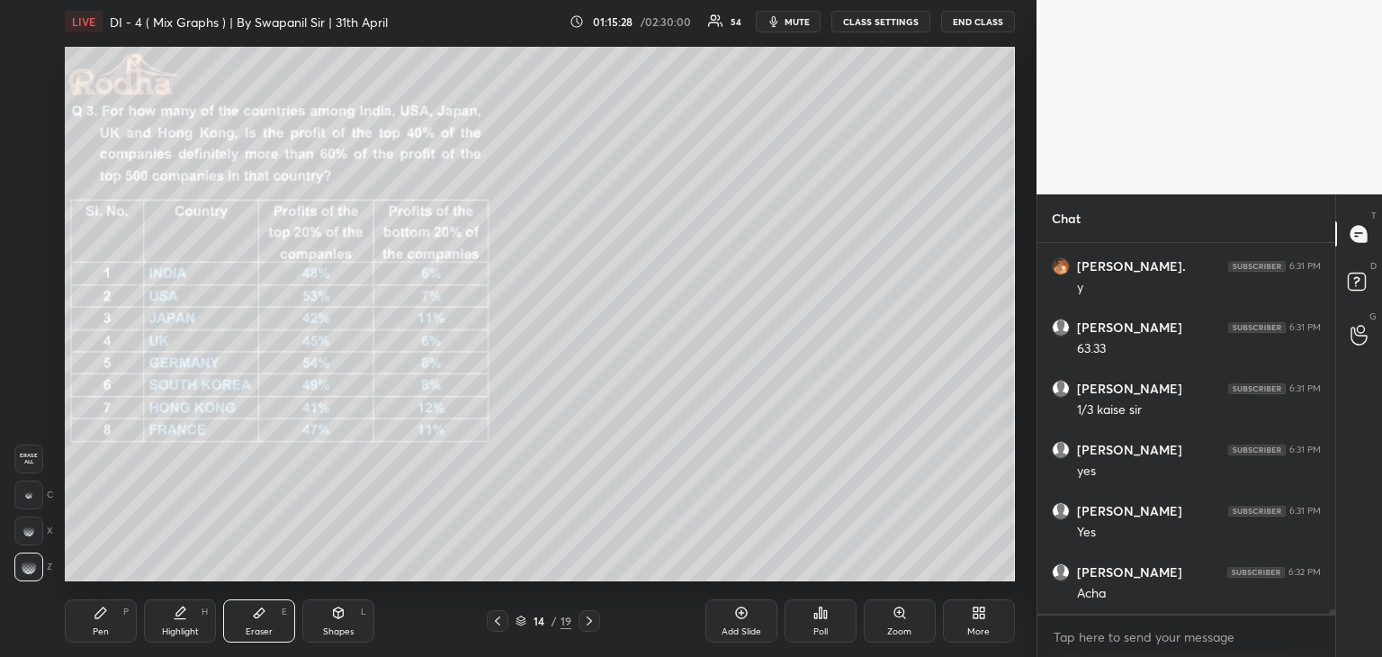
drag, startPoint x: 111, startPoint y: 625, endPoint x: 194, endPoint y: 638, distance: 84.6
click at [112, 622] on div "Pen P" at bounding box center [101, 620] width 72 height 43
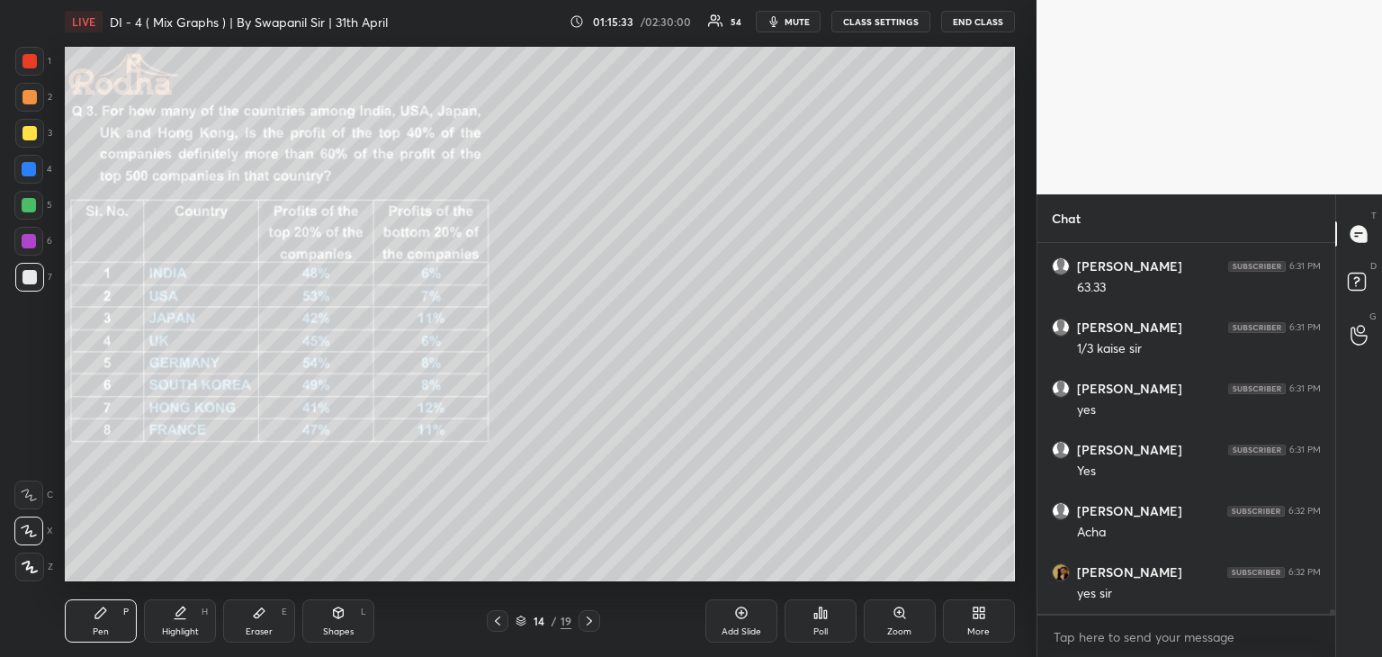
scroll to position [32889, 0]
click at [29, 64] on div at bounding box center [29, 61] width 14 height 14
click at [338, 623] on div "Shapes L" at bounding box center [338, 620] width 72 height 43
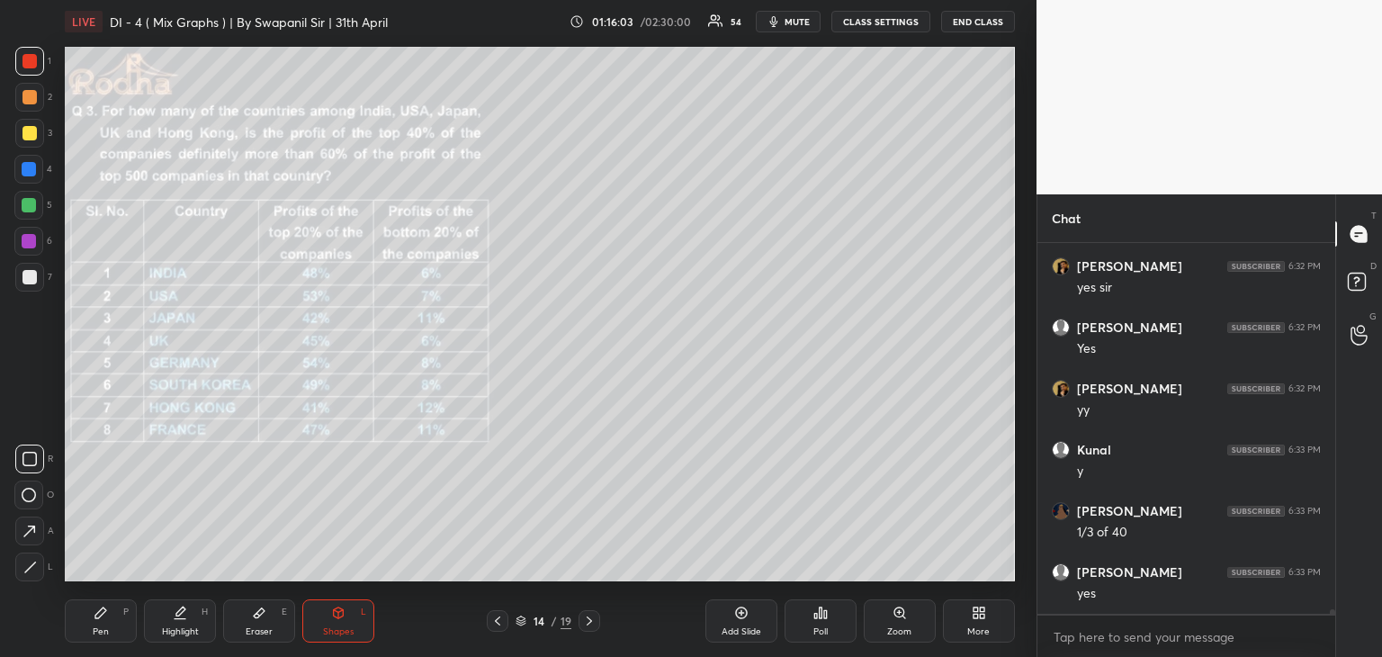
drag, startPoint x: 29, startPoint y: 524, endPoint x: 51, endPoint y: 515, distance: 24.2
click at [29, 524] on icon at bounding box center [29, 531] width 19 height 19
click at [96, 633] on div "Pen" at bounding box center [101, 631] width 16 height 9
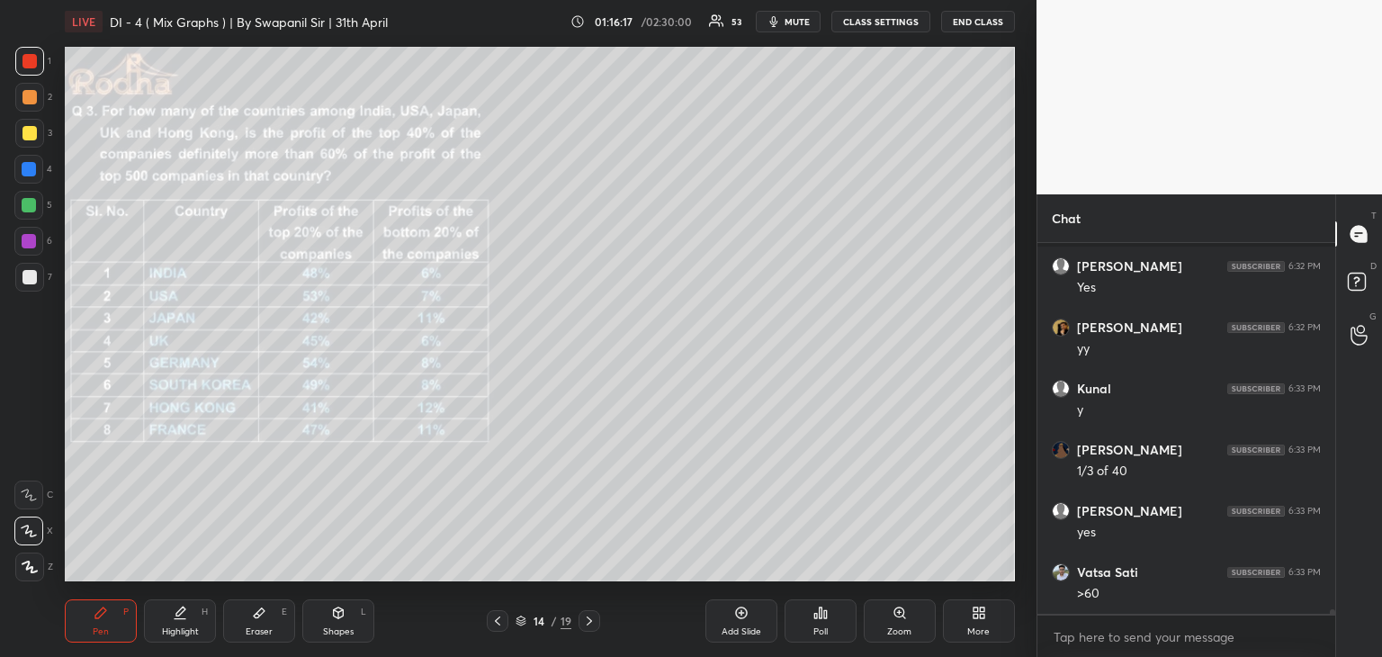
scroll to position [33317, 0]
click at [332, 614] on icon at bounding box center [338, 612] width 14 height 14
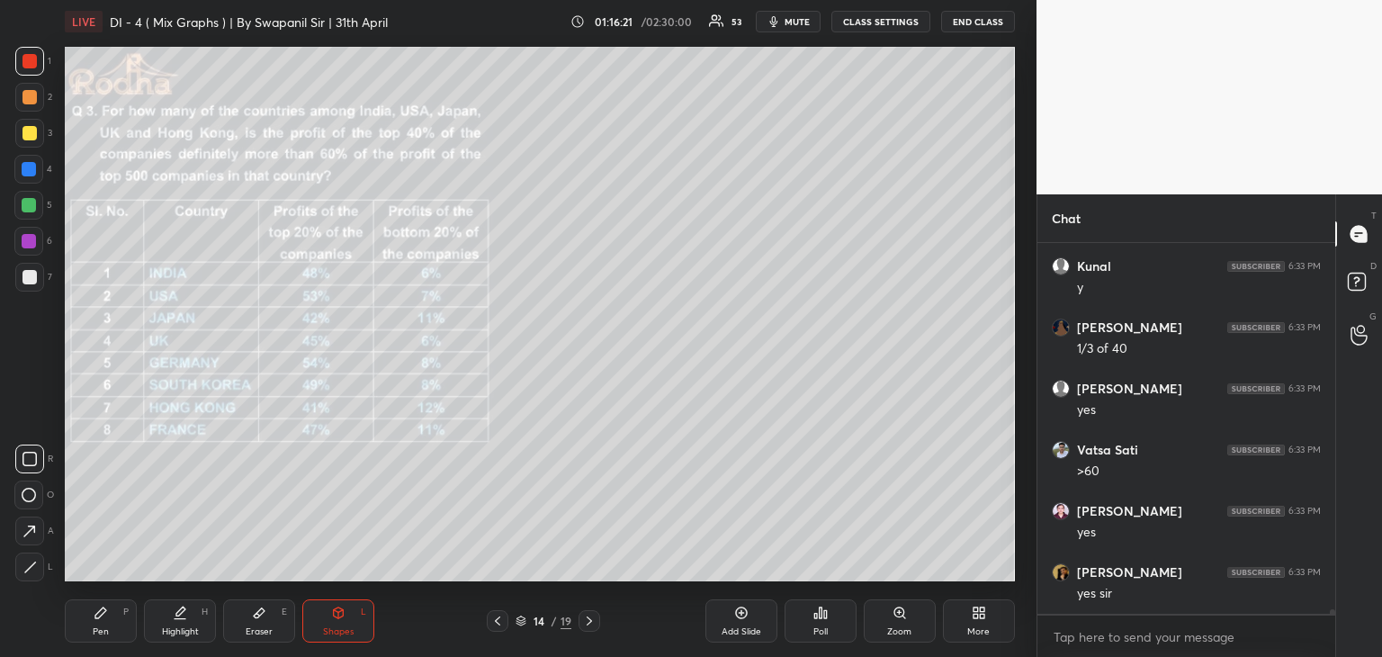
click at [22, 532] on icon at bounding box center [29, 531] width 19 height 19
click at [76, 631] on div "Pen P" at bounding box center [101, 620] width 72 height 43
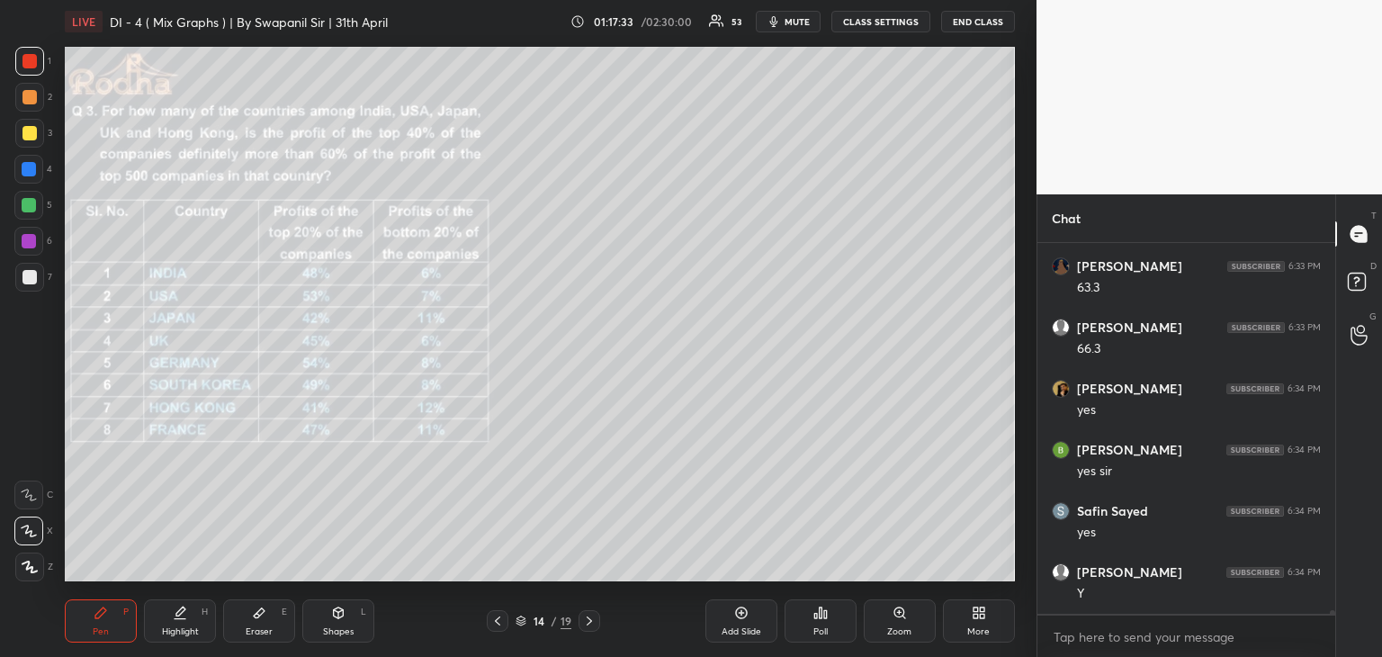
scroll to position [33745, 0]
drag, startPoint x: 30, startPoint y: 134, endPoint x: 58, endPoint y: 195, distance: 67.6
click at [31, 135] on div at bounding box center [29, 133] width 14 height 14
click at [344, 617] on icon at bounding box center [338, 612] width 14 height 14
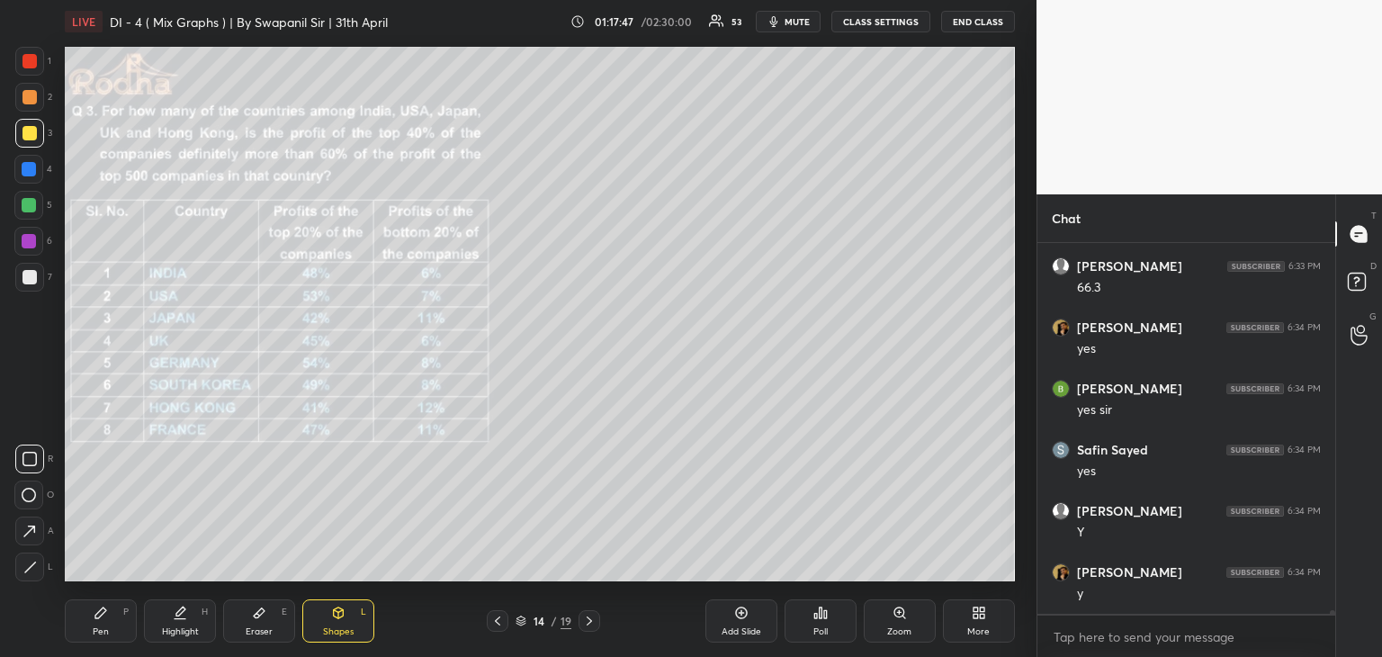
click at [36, 528] on icon at bounding box center [29, 531] width 19 height 19
drag, startPoint x: 94, startPoint y: 623, endPoint x: 150, endPoint y: 584, distance: 69.1
click at [94, 621] on div "Pen P" at bounding box center [101, 620] width 72 height 43
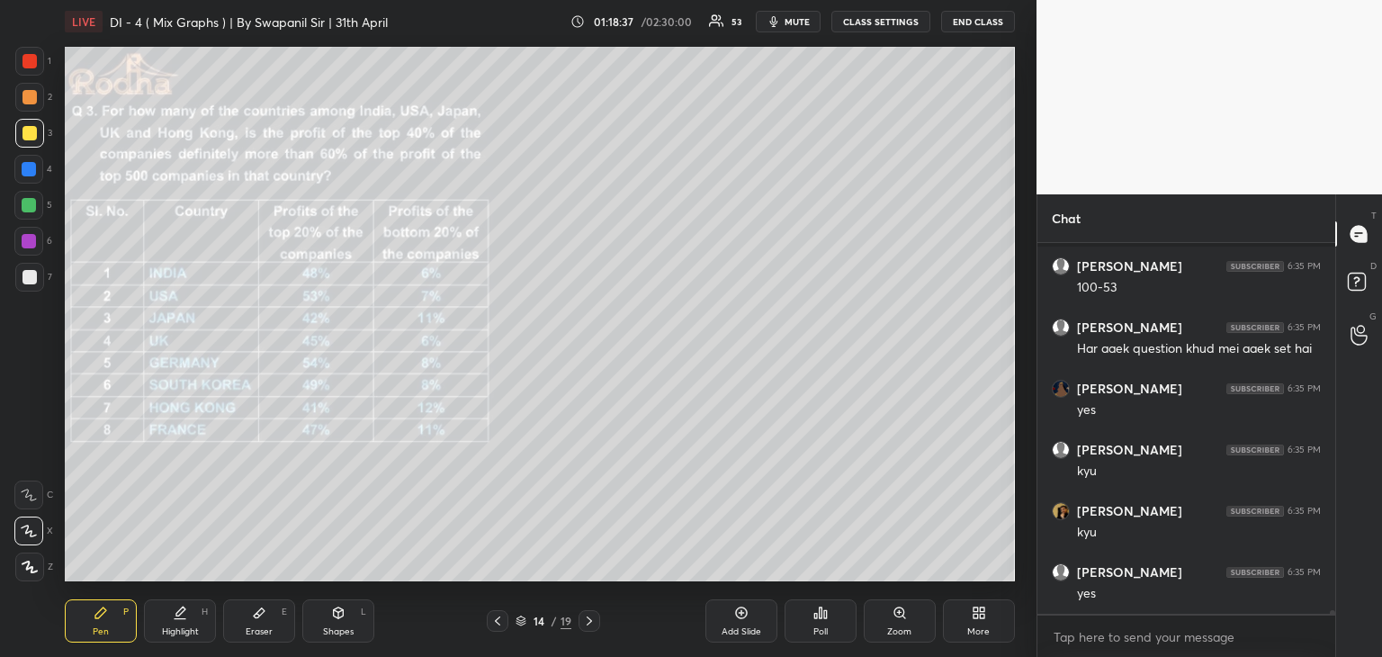
scroll to position [34479, 0]
click at [34, 234] on div at bounding box center [29, 241] width 14 height 14
click at [335, 609] on icon at bounding box center [339, 612] width 10 height 11
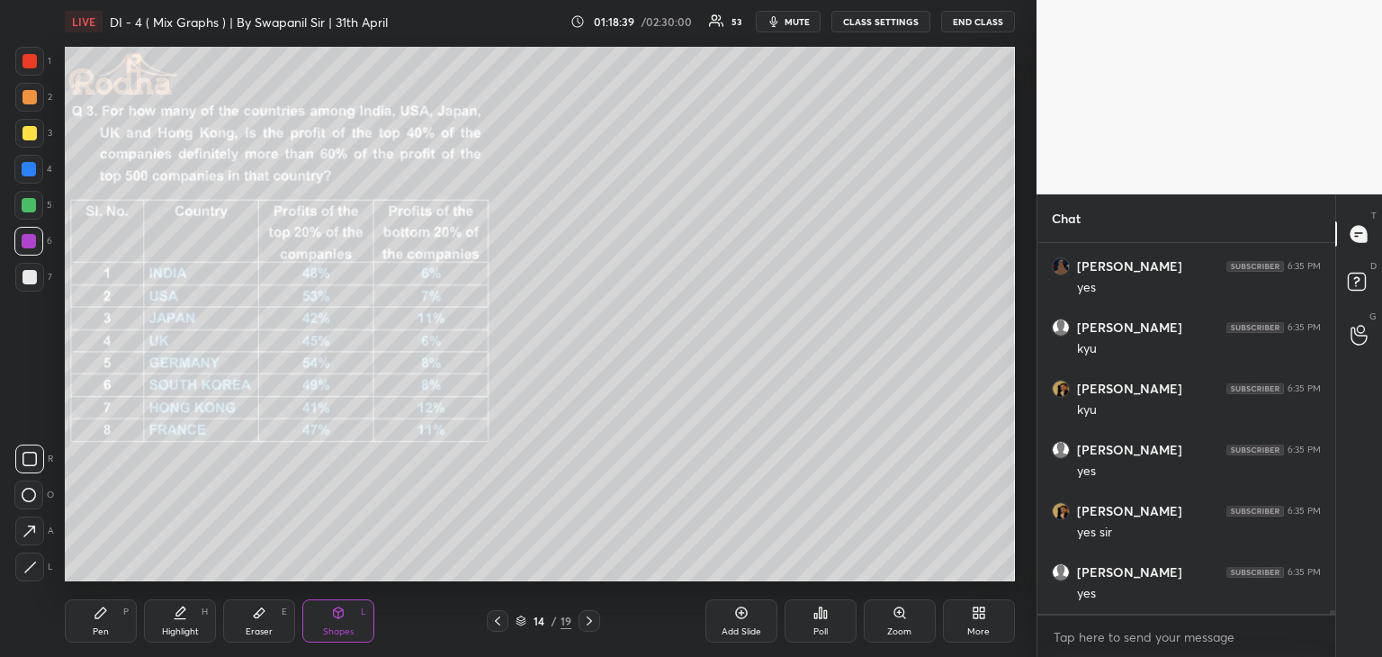
scroll to position [34540, 0]
drag, startPoint x: 28, startPoint y: 530, endPoint x: 64, endPoint y: 527, distance: 36.1
click at [31, 530] on icon at bounding box center [29, 531] width 19 height 19
click at [101, 639] on div "Pen P" at bounding box center [101, 620] width 72 height 43
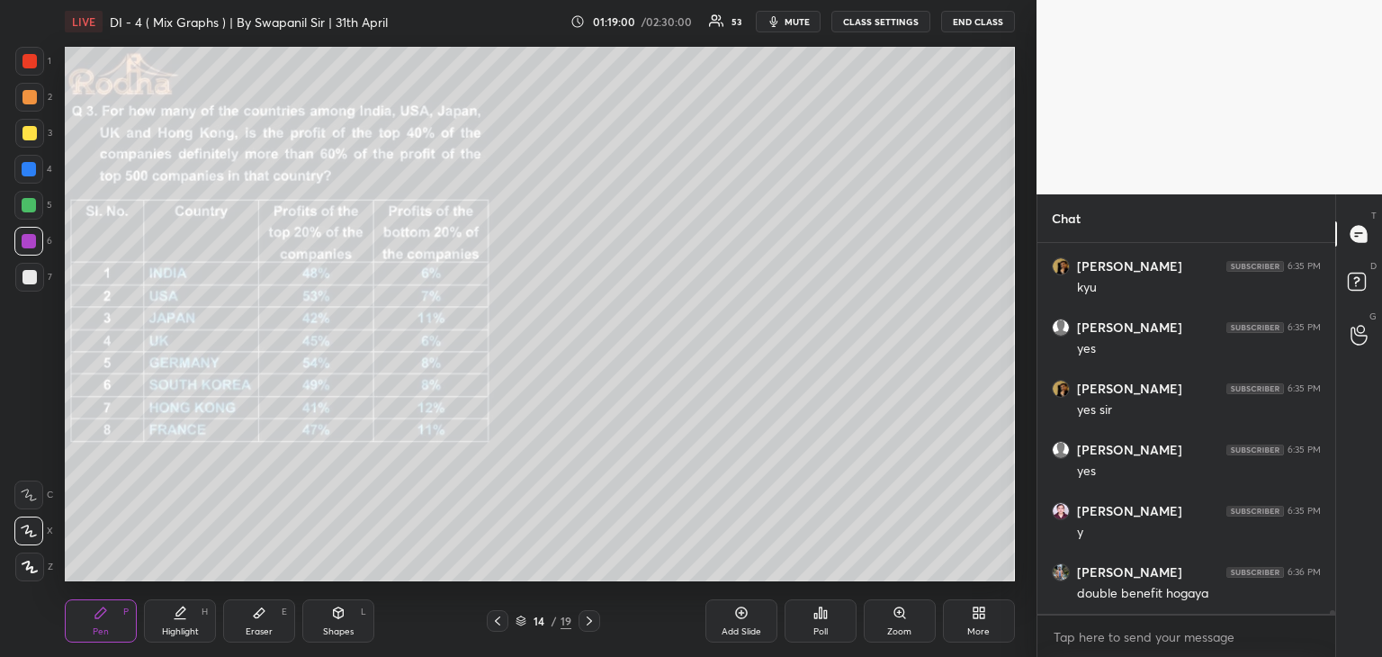
click at [260, 630] on div "Eraser" at bounding box center [259, 631] width 27 height 9
click at [99, 620] on icon at bounding box center [101, 612] width 14 height 14
click at [29, 271] on div at bounding box center [29, 277] width 14 height 14
click at [33, 195] on div at bounding box center [28, 205] width 29 height 29
click at [30, 198] on div at bounding box center [29, 205] width 14 height 14
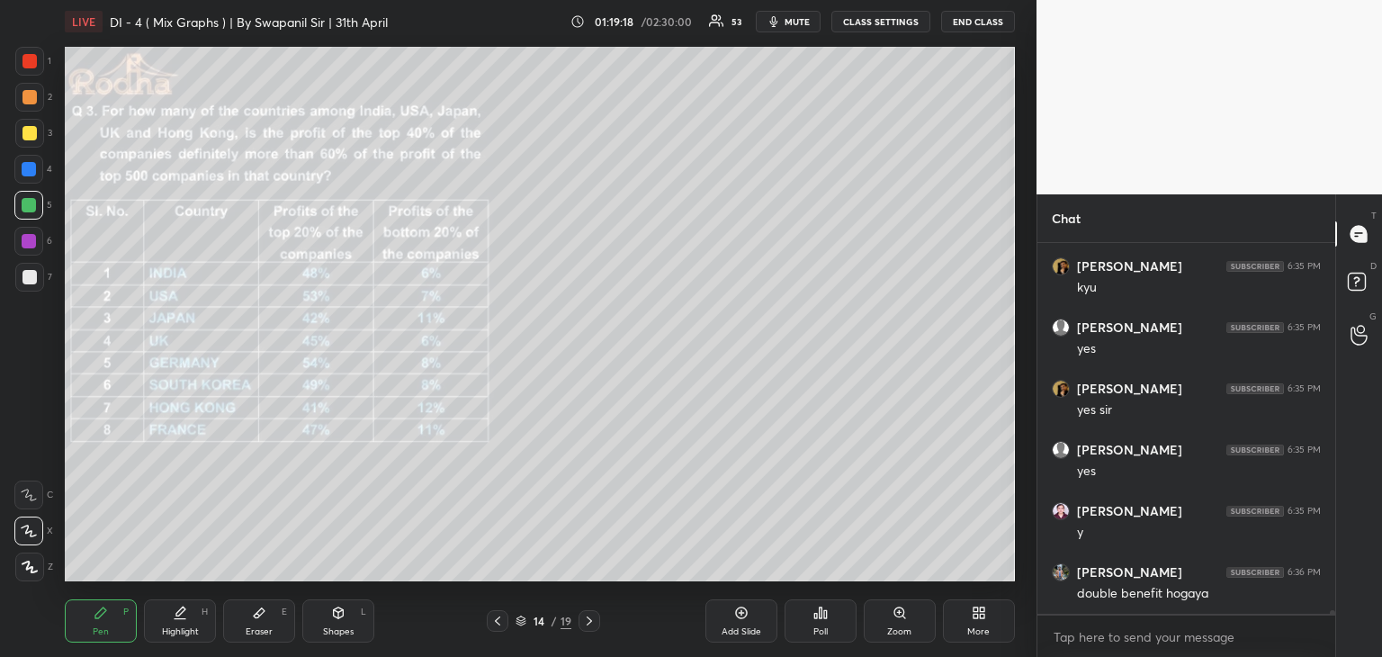
click at [335, 622] on div "Shapes L" at bounding box center [338, 620] width 72 height 43
click at [30, 533] on icon at bounding box center [29, 531] width 19 height 19
click at [105, 627] on div "Pen" at bounding box center [101, 631] width 16 height 9
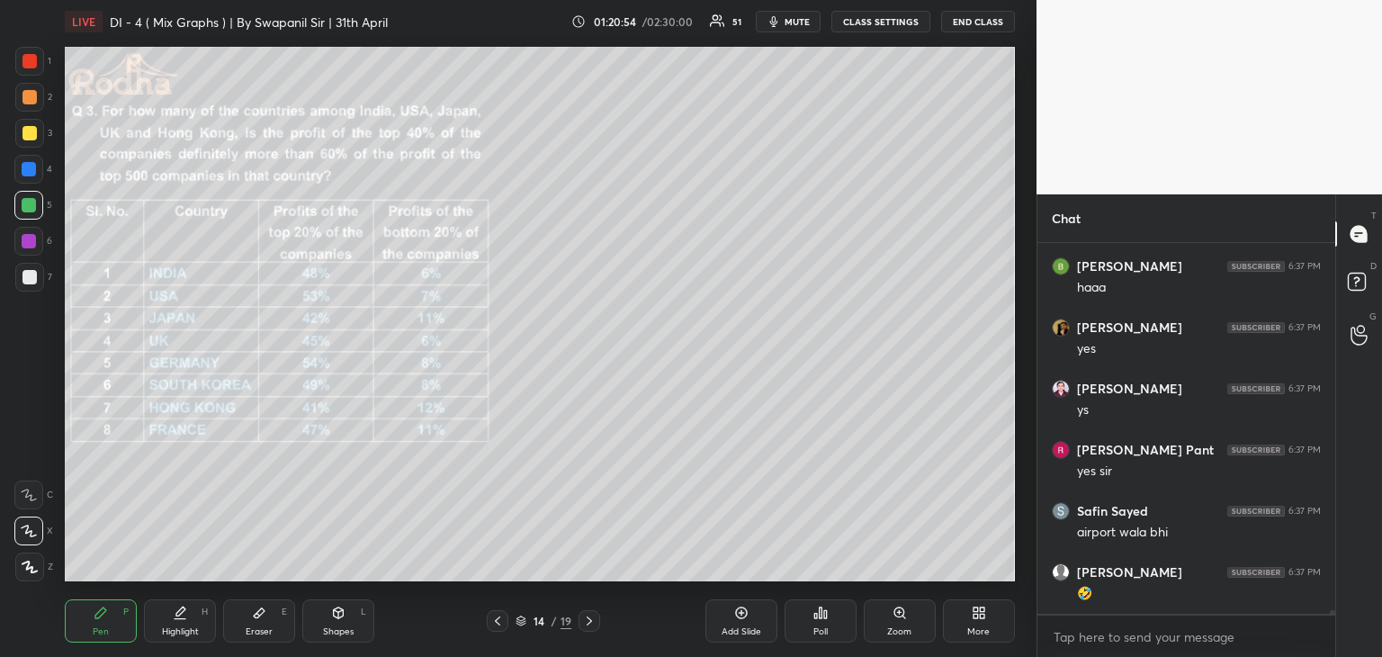
click at [591, 619] on icon at bounding box center [589, 620] width 14 height 14
click at [493, 623] on icon at bounding box center [497, 620] width 14 height 14
click at [23, 171] on div at bounding box center [29, 169] width 14 height 14
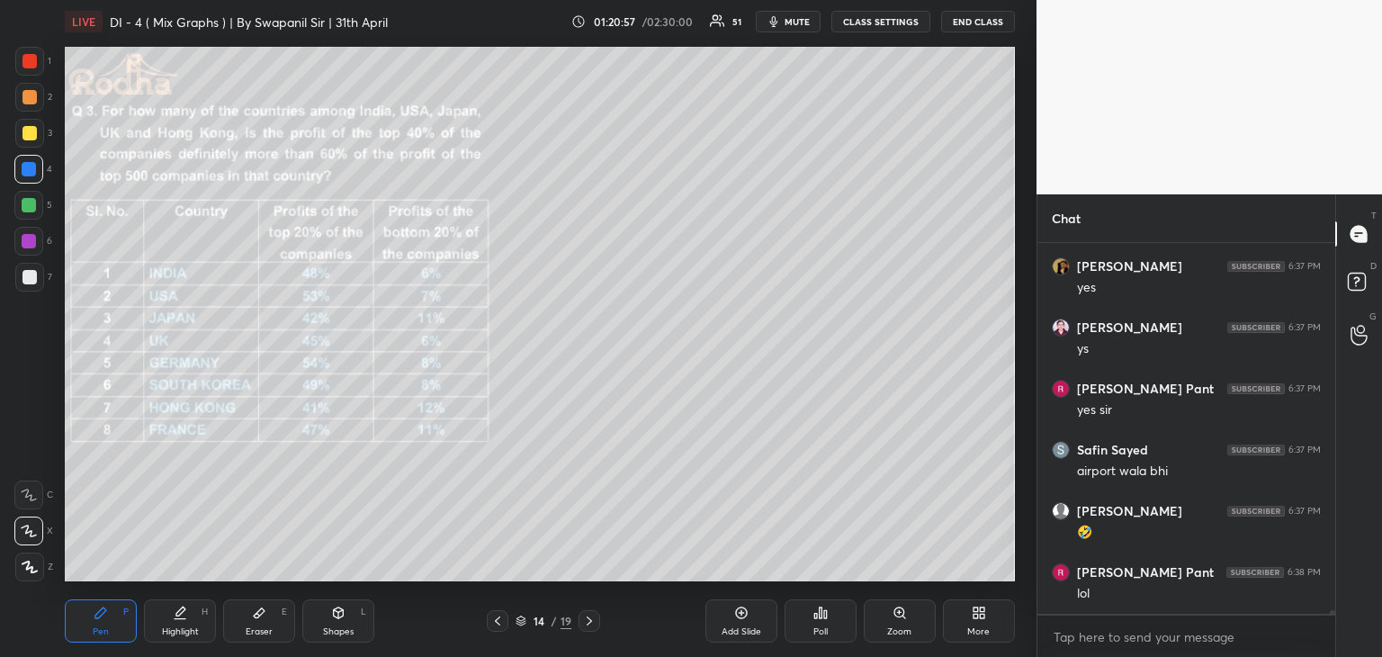
scroll to position [36166, 0]
click at [267, 627] on div "Eraser" at bounding box center [259, 631] width 27 height 9
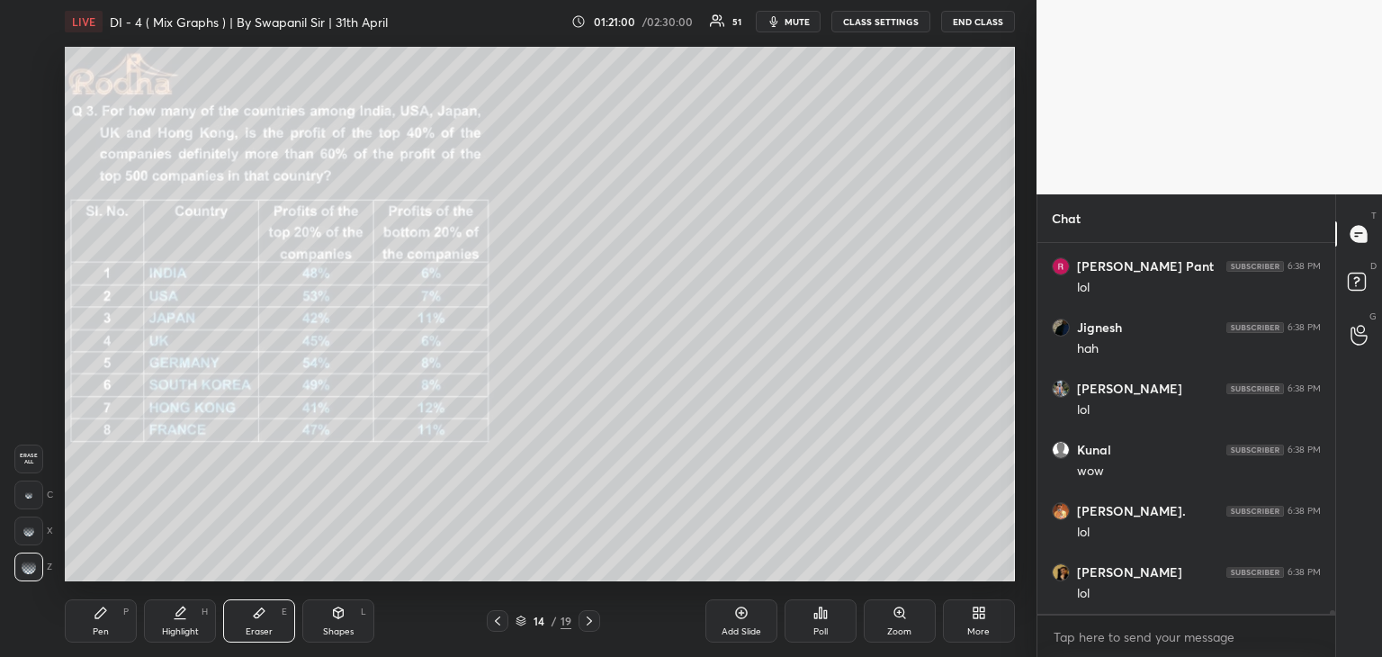
scroll to position [36350, 0]
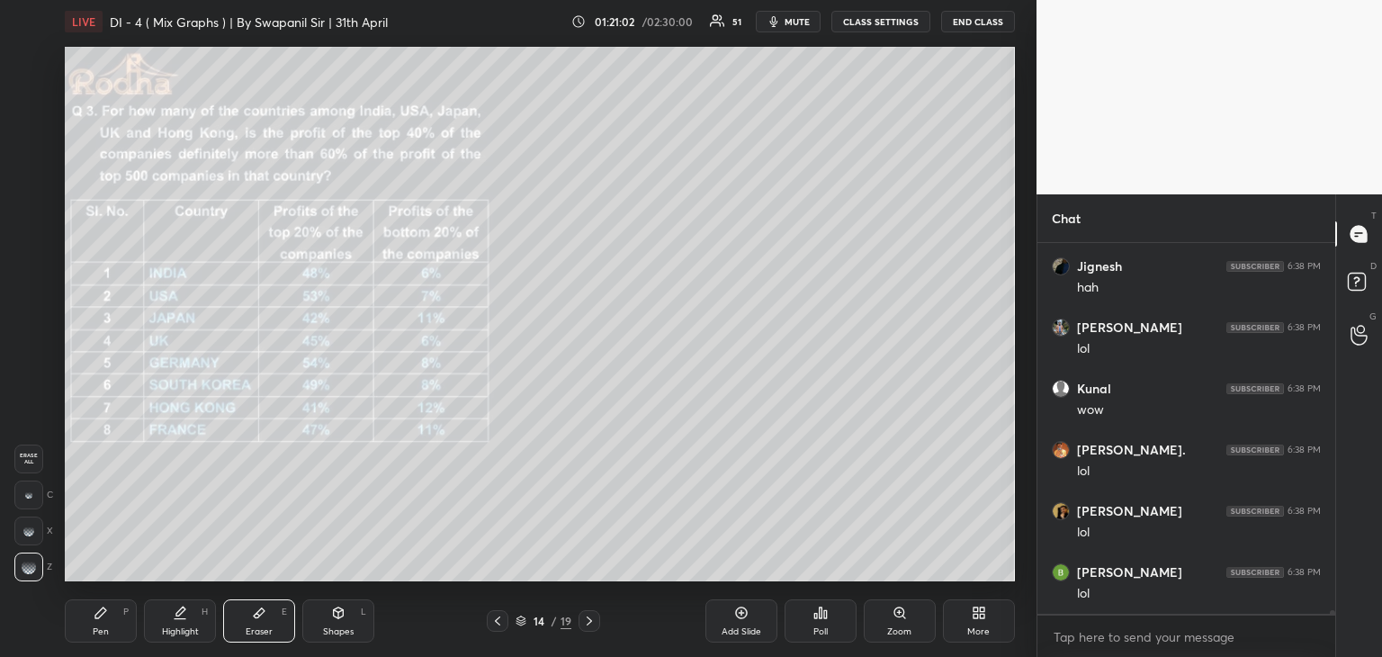
drag, startPoint x: 97, startPoint y: 645, endPoint x: 108, endPoint y: 638, distance: 13.0
click at [100, 645] on div "Pen P Highlight H Eraser E Shapes L 14 / 19 Add Slide Poll Zoom More" at bounding box center [540, 621] width 950 height 72
click at [113, 623] on div "Pen P" at bounding box center [101, 620] width 72 height 43
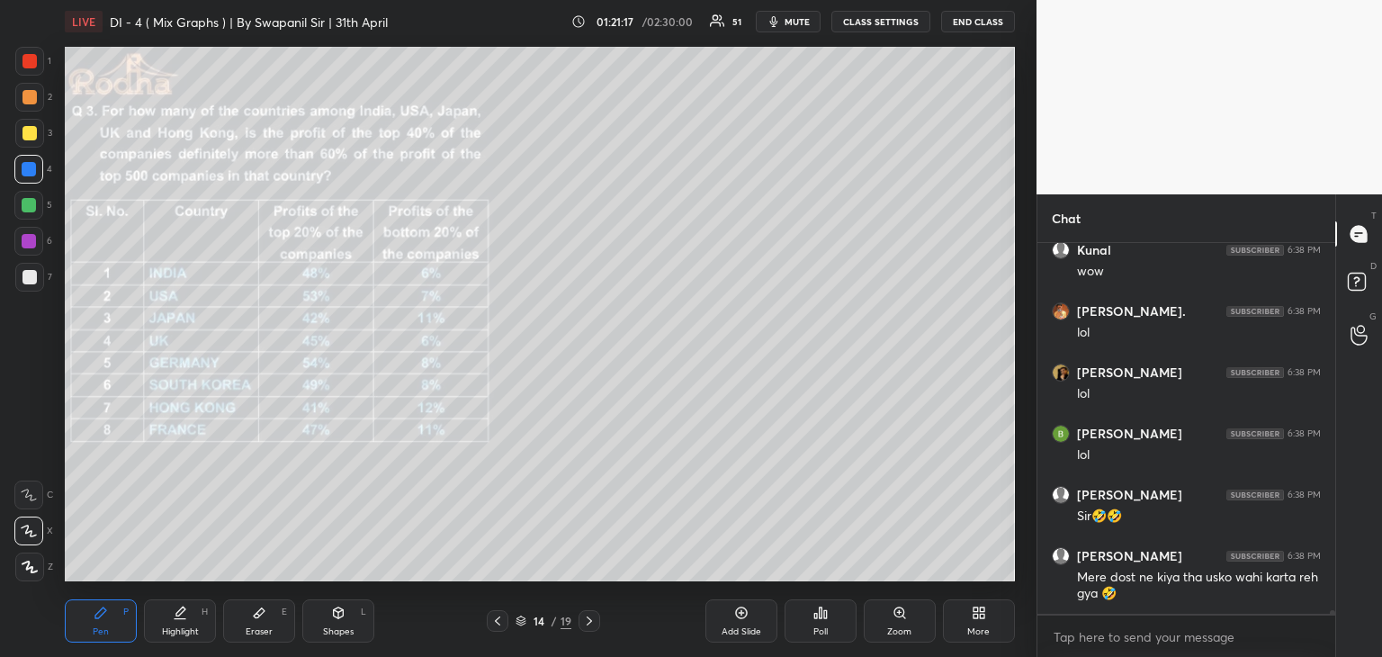
scroll to position [36566, 0]
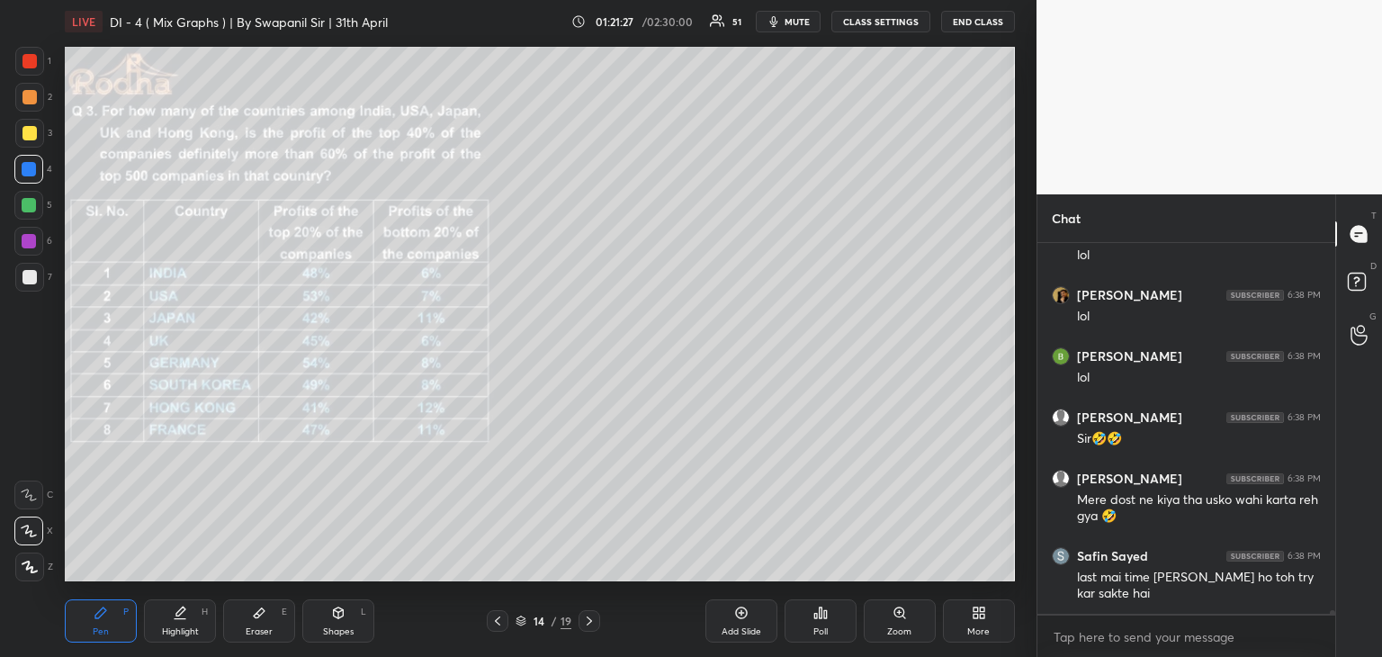
click at [593, 621] on icon at bounding box center [589, 620] width 14 height 14
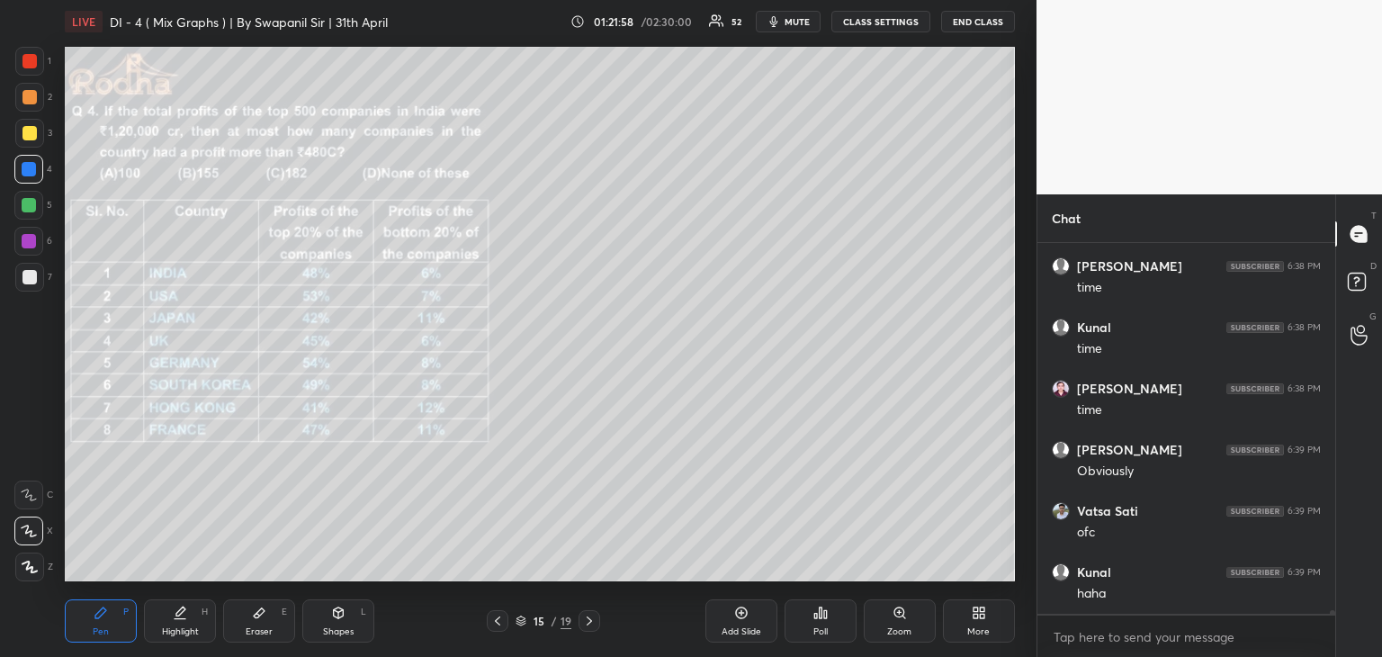
scroll to position [35607, 0]
click at [258, 628] on div "Eraser" at bounding box center [259, 631] width 27 height 9
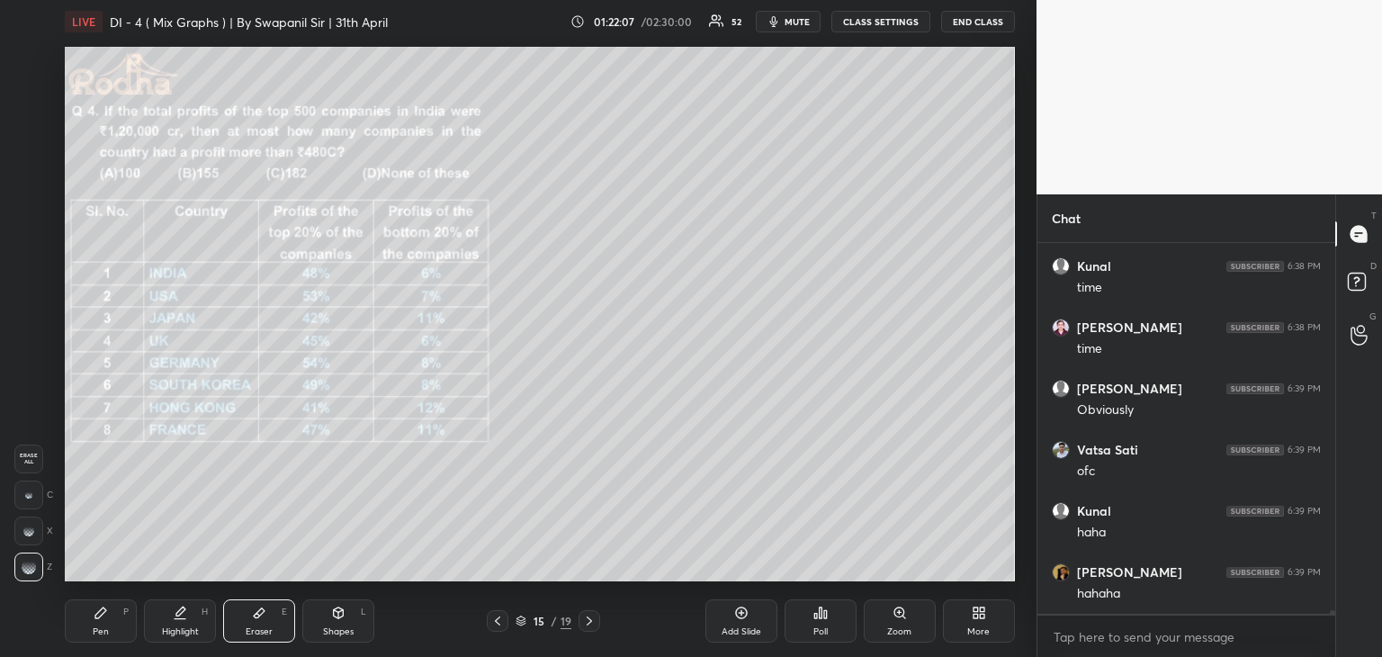
click at [97, 631] on div "Pen" at bounding box center [101, 631] width 16 height 9
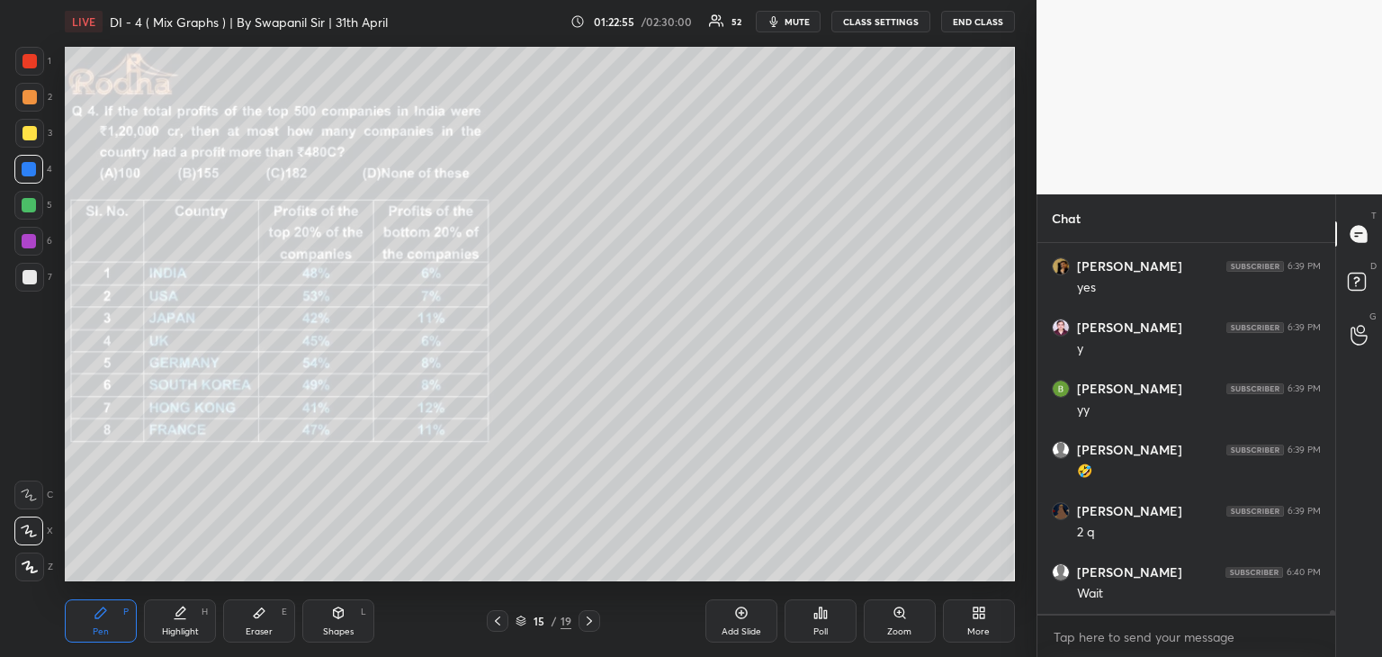
scroll to position [36157, 0]
click at [497, 622] on icon at bounding box center [497, 620] width 14 height 14
click at [493, 623] on icon at bounding box center [497, 620] width 14 height 14
click at [497, 622] on icon at bounding box center [497, 620] width 14 height 14
click at [500, 622] on icon at bounding box center [497, 620] width 14 height 14
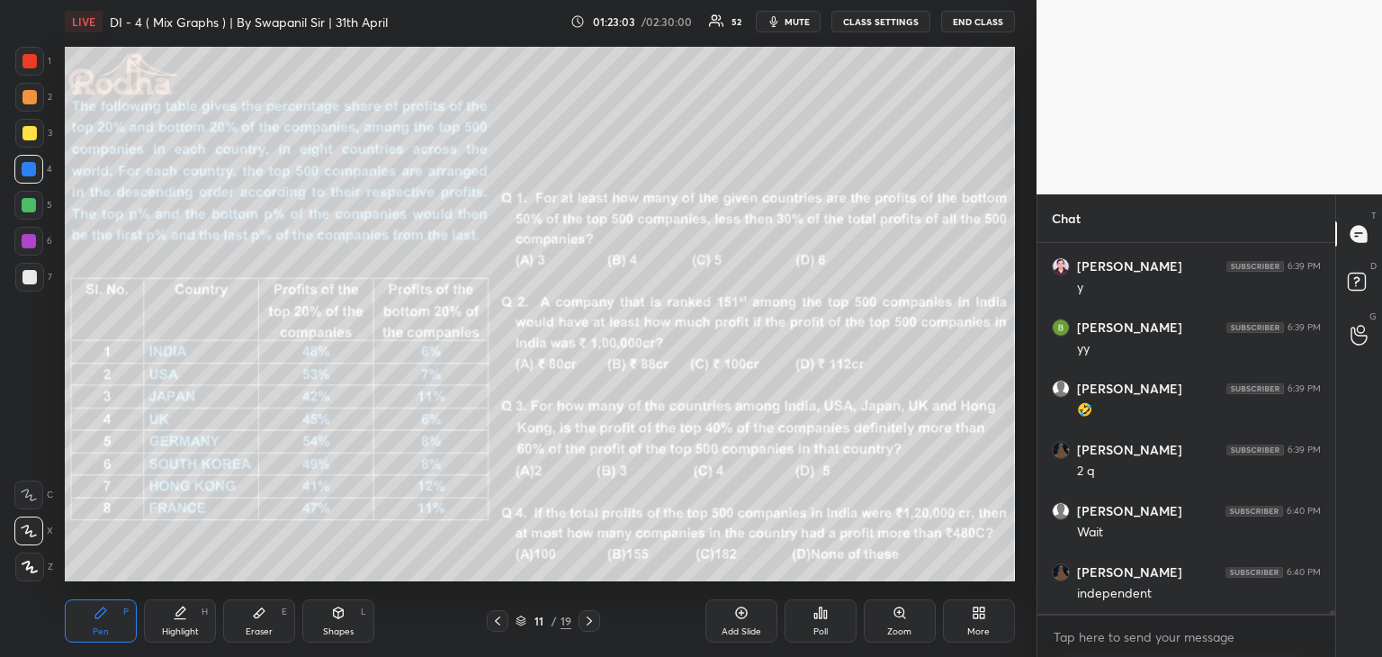
click at [501, 622] on icon at bounding box center [497, 620] width 14 height 14
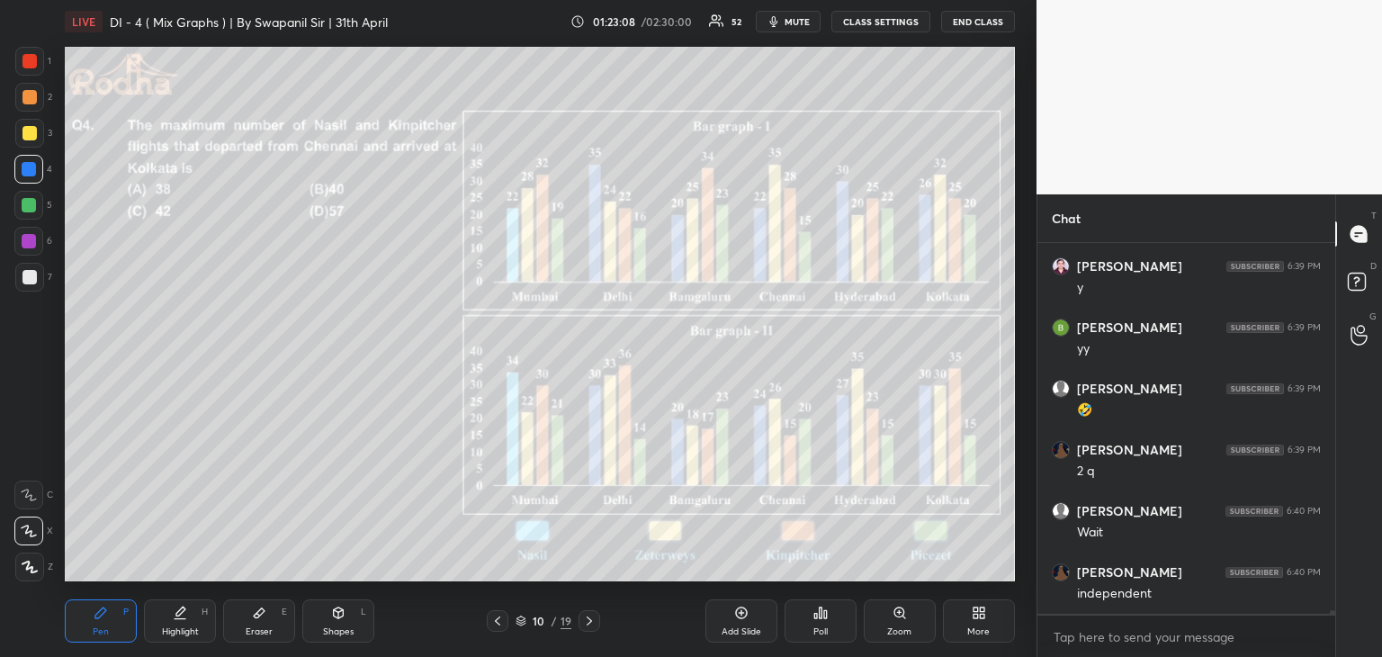
click at [496, 623] on icon at bounding box center [497, 620] width 14 height 14
click at [588, 623] on icon at bounding box center [588, 620] width 5 height 9
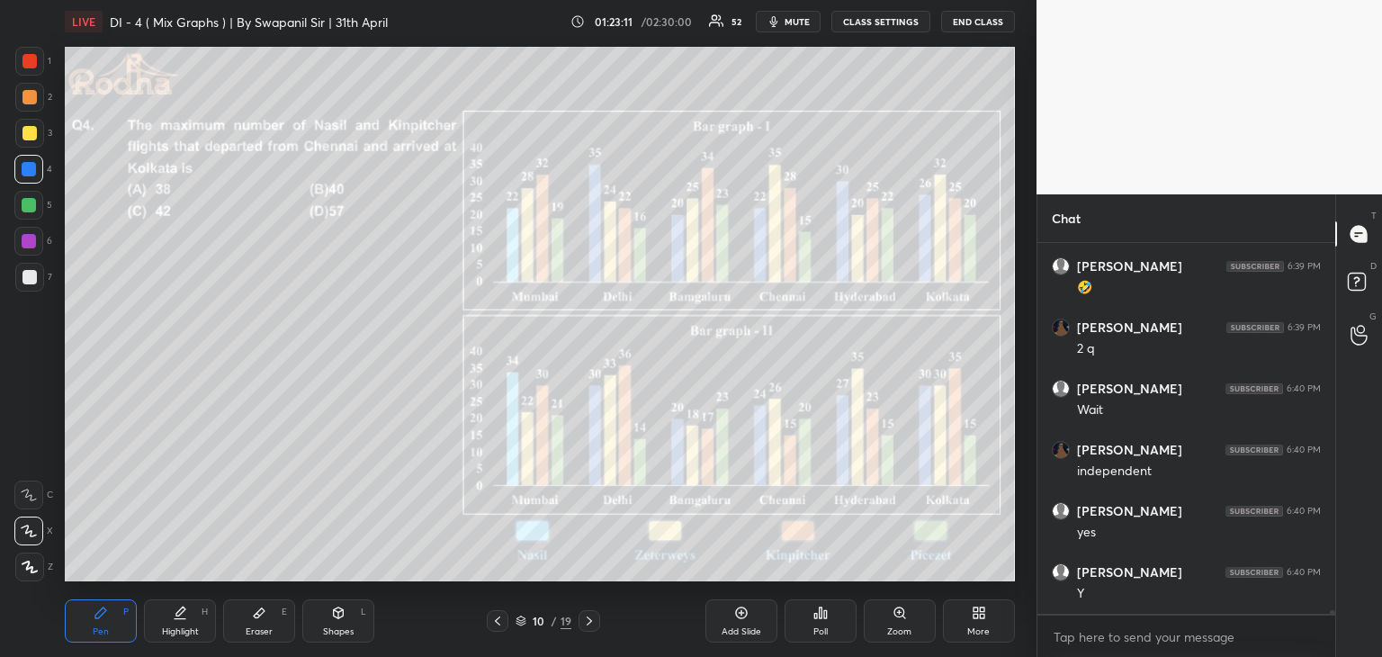
click at [586, 623] on icon at bounding box center [589, 620] width 14 height 14
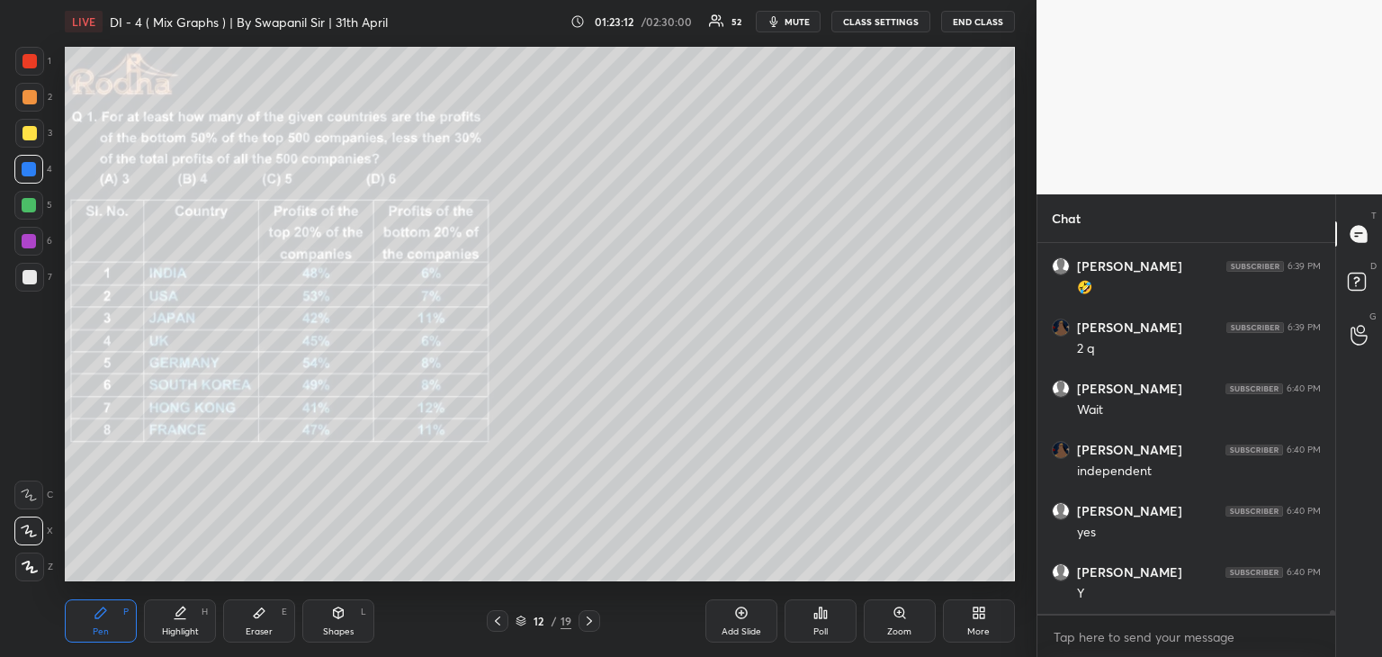
click at [587, 623] on icon at bounding box center [589, 620] width 14 height 14
click at [590, 624] on icon at bounding box center [589, 620] width 14 height 14
click at [586, 623] on icon at bounding box center [589, 620] width 14 height 14
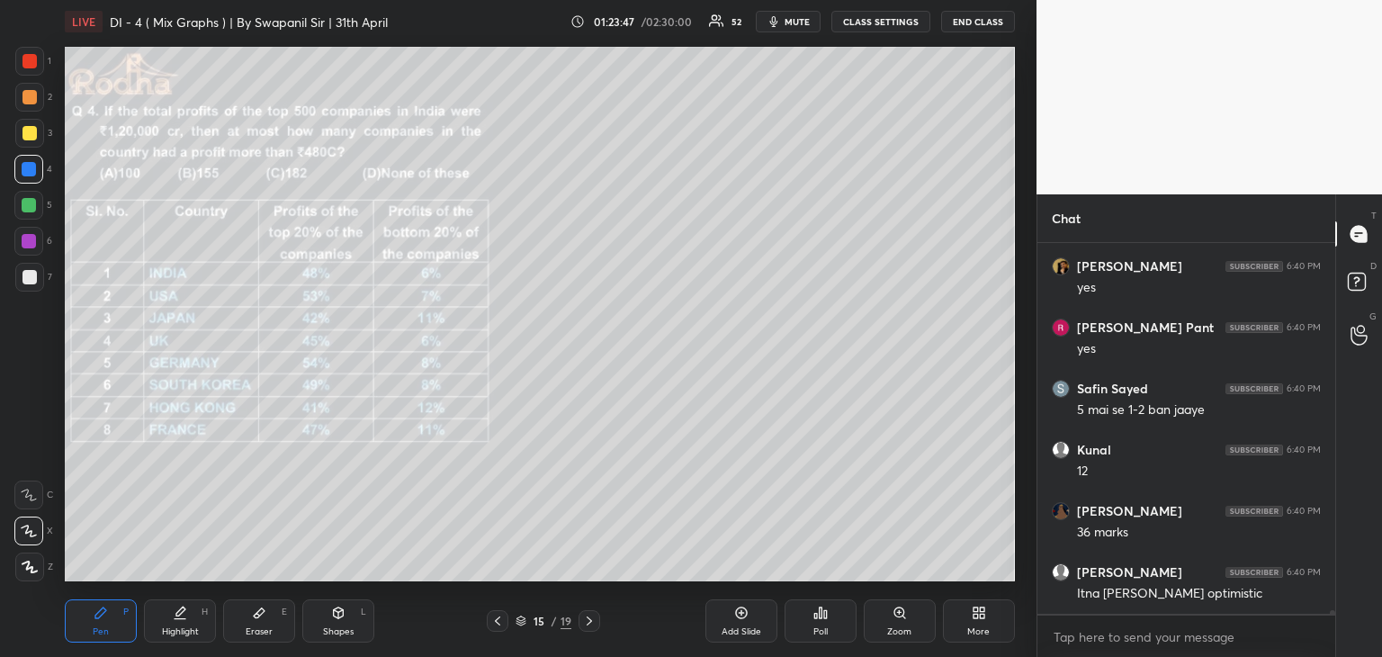
scroll to position [36708, 0]
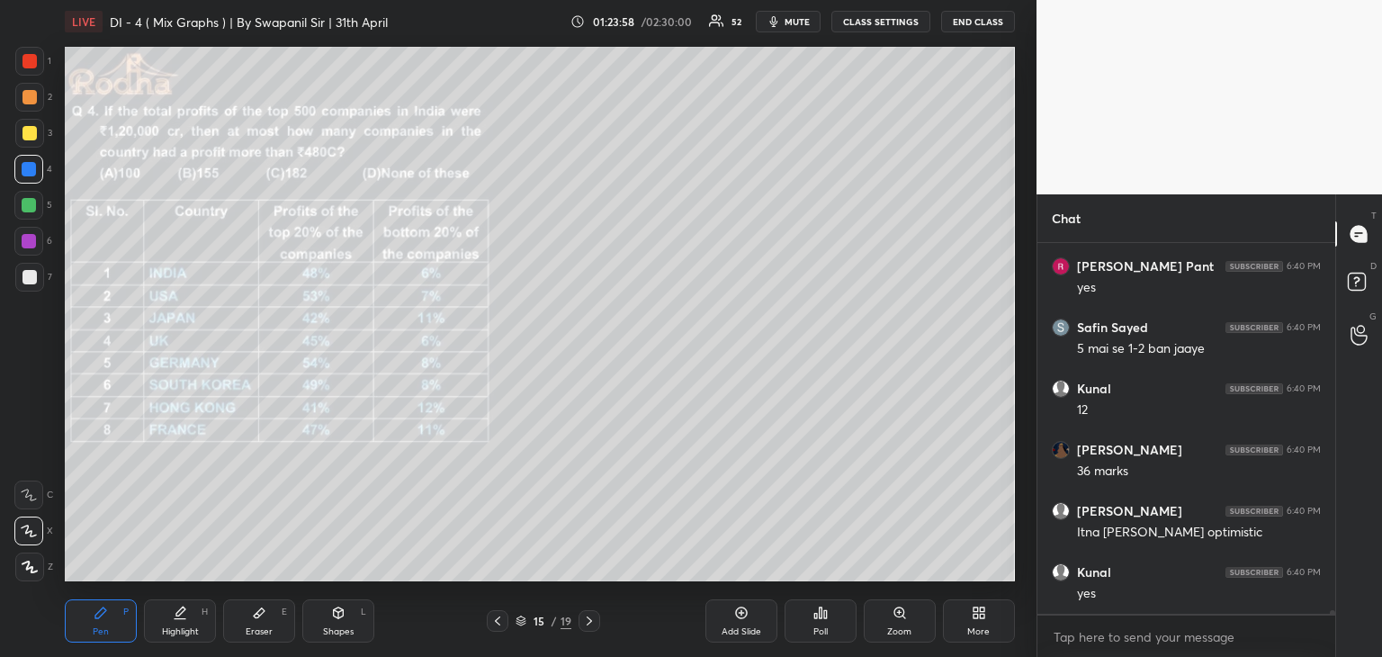
click at [250, 627] on div "Eraser" at bounding box center [259, 631] width 27 height 9
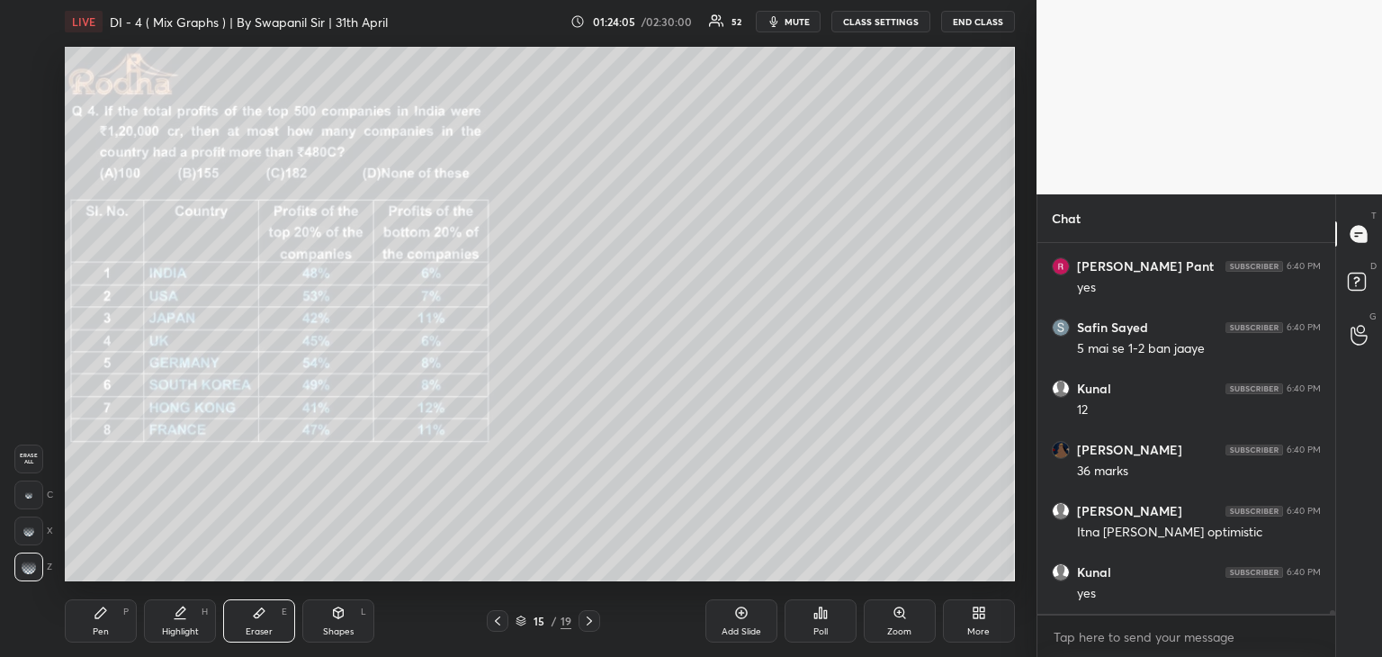
drag, startPoint x: 90, startPoint y: 631, endPoint x: 97, endPoint y: 619, distance: 14.5
click at [93, 633] on div "Pen P" at bounding box center [101, 620] width 72 height 43
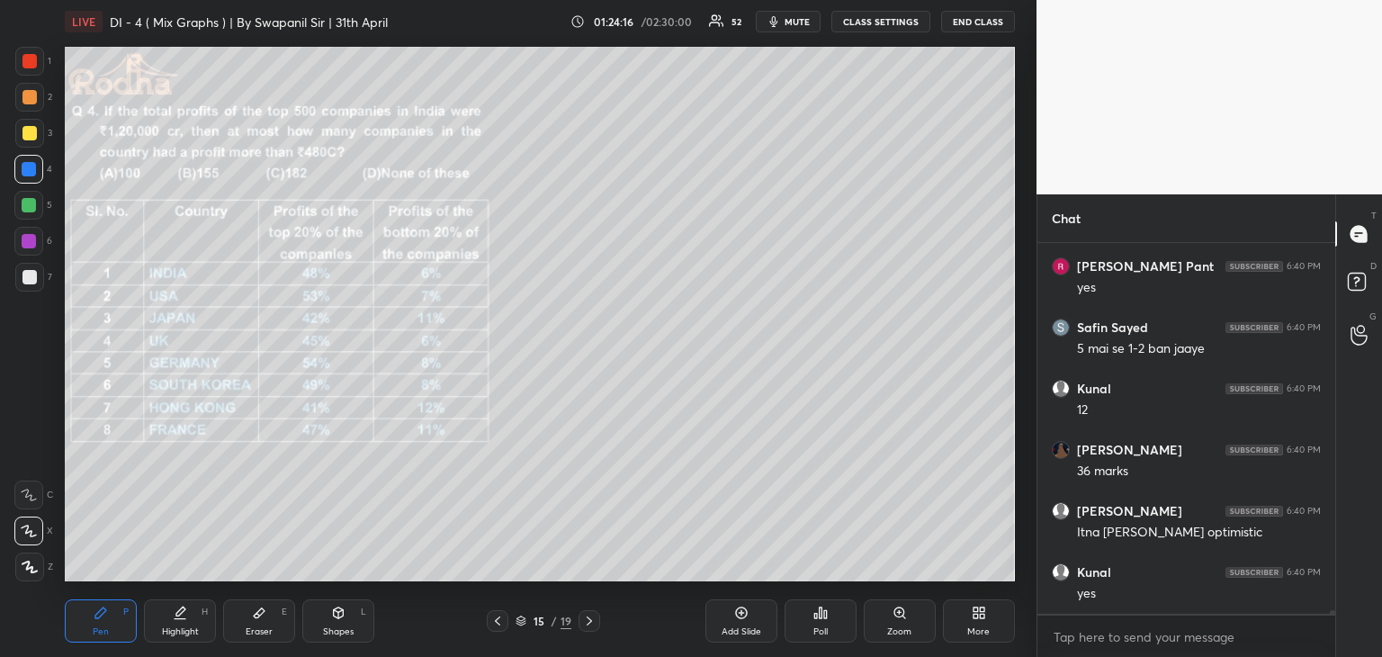
scroll to position [36769, 0]
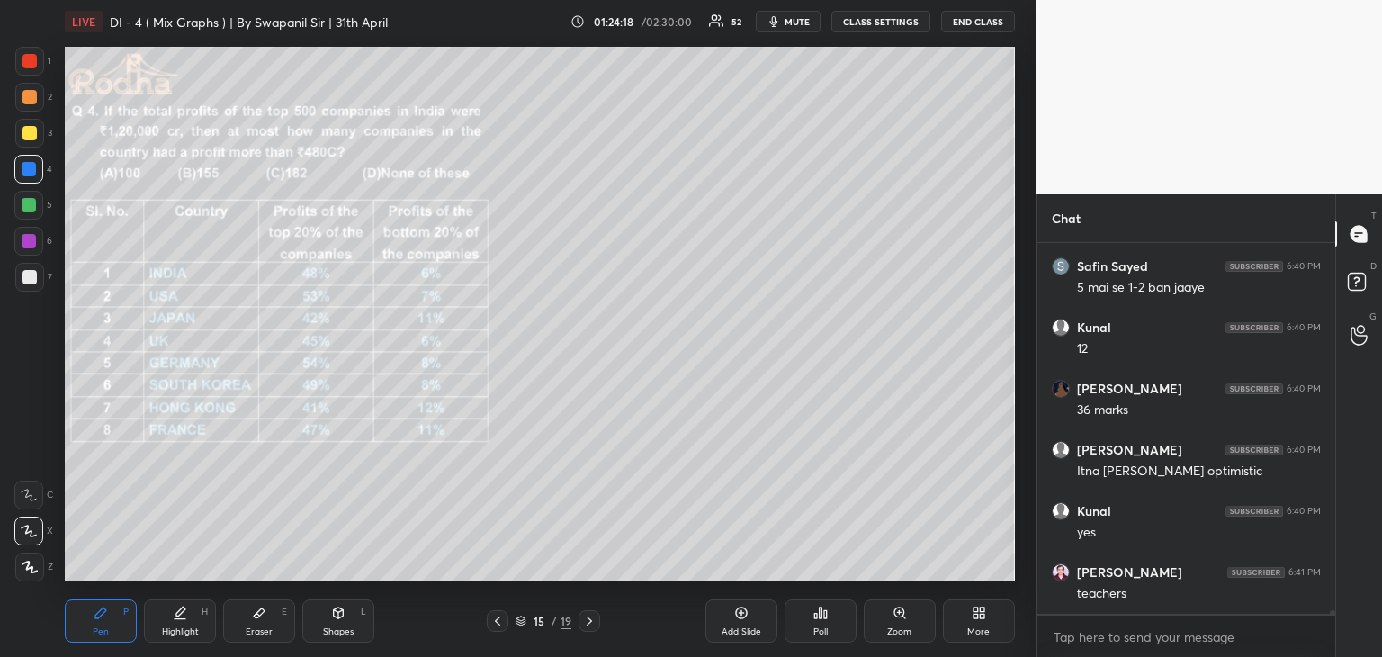
click at [269, 622] on div "Eraser E" at bounding box center [259, 620] width 72 height 43
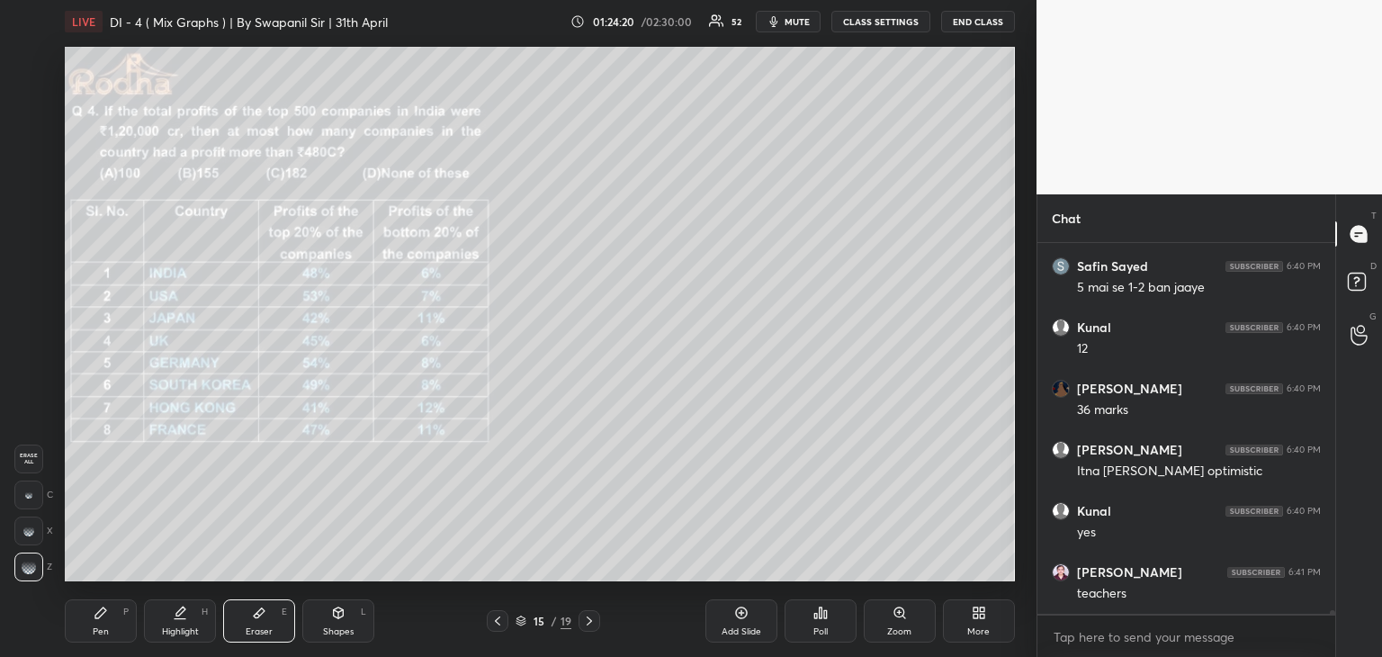
scroll to position [36830, 0]
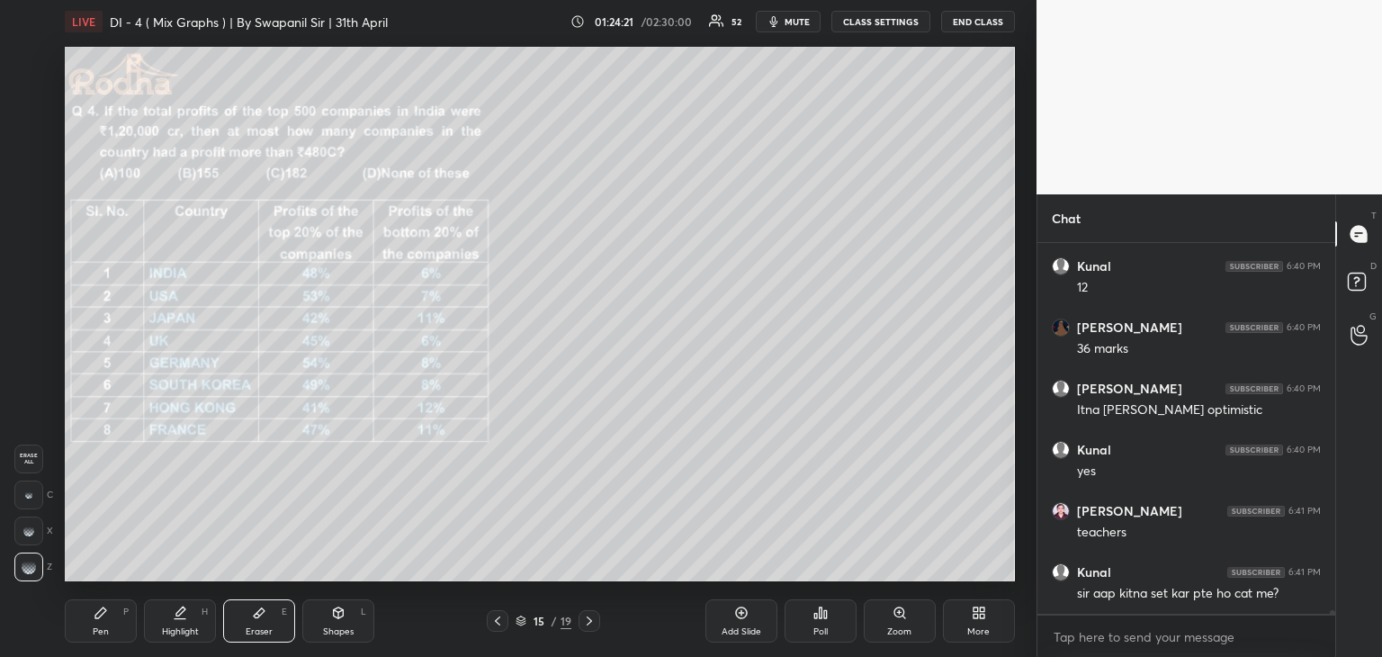
click at [92, 632] on div "Pen P" at bounding box center [101, 620] width 72 height 43
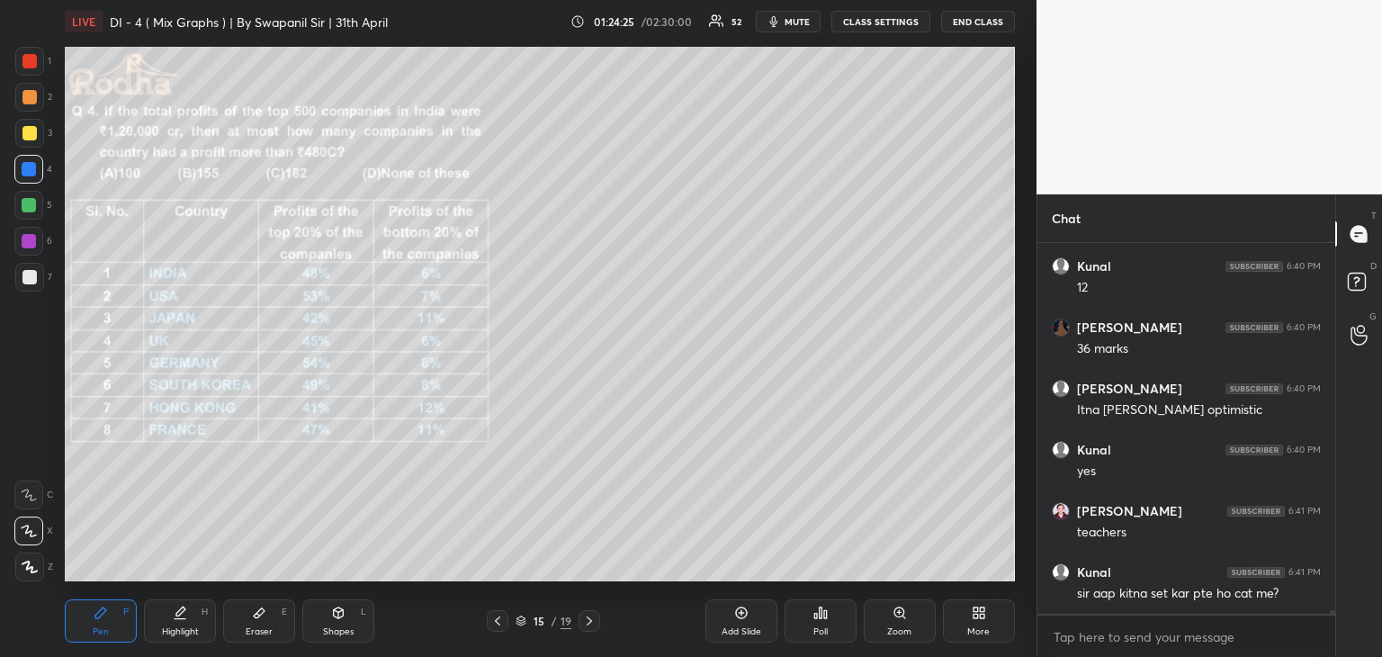
drag, startPoint x: 27, startPoint y: 135, endPoint x: 36, endPoint y: 133, distance: 9.2
click at [28, 135] on div at bounding box center [29, 133] width 14 height 14
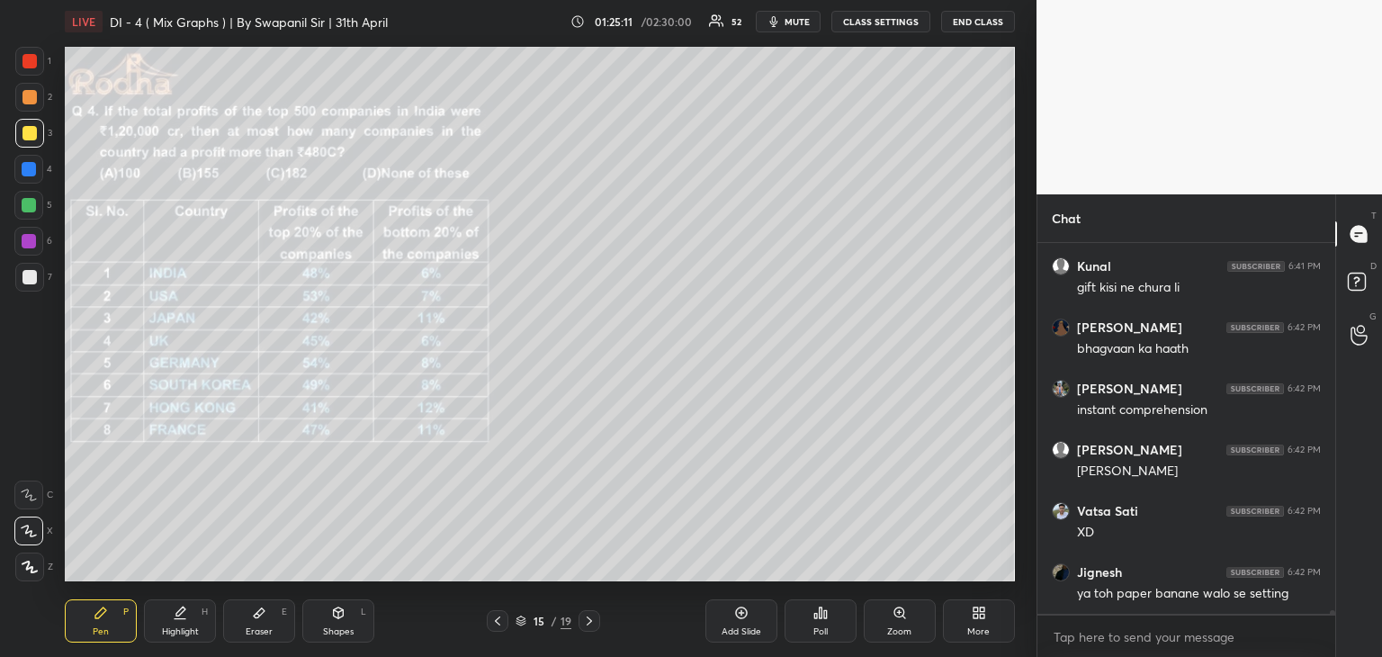
scroll to position [37320, 0]
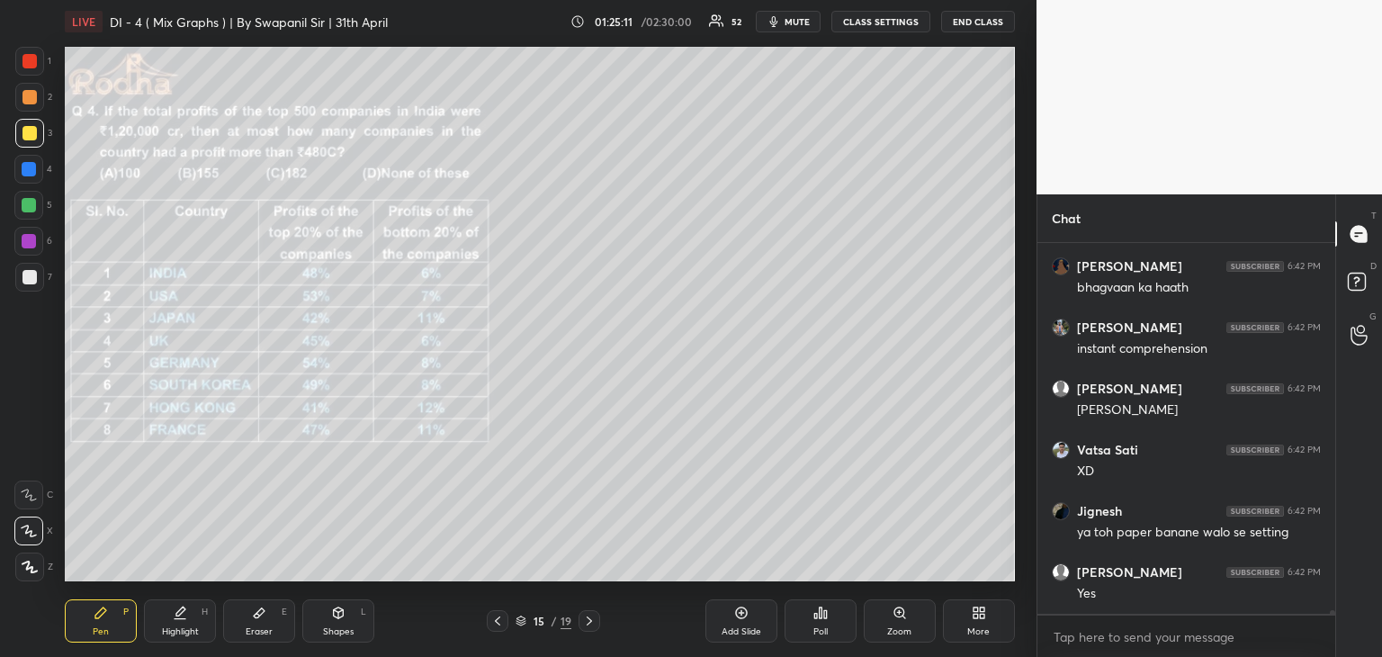
click at [261, 628] on div "Eraser" at bounding box center [259, 631] width 27 height 9
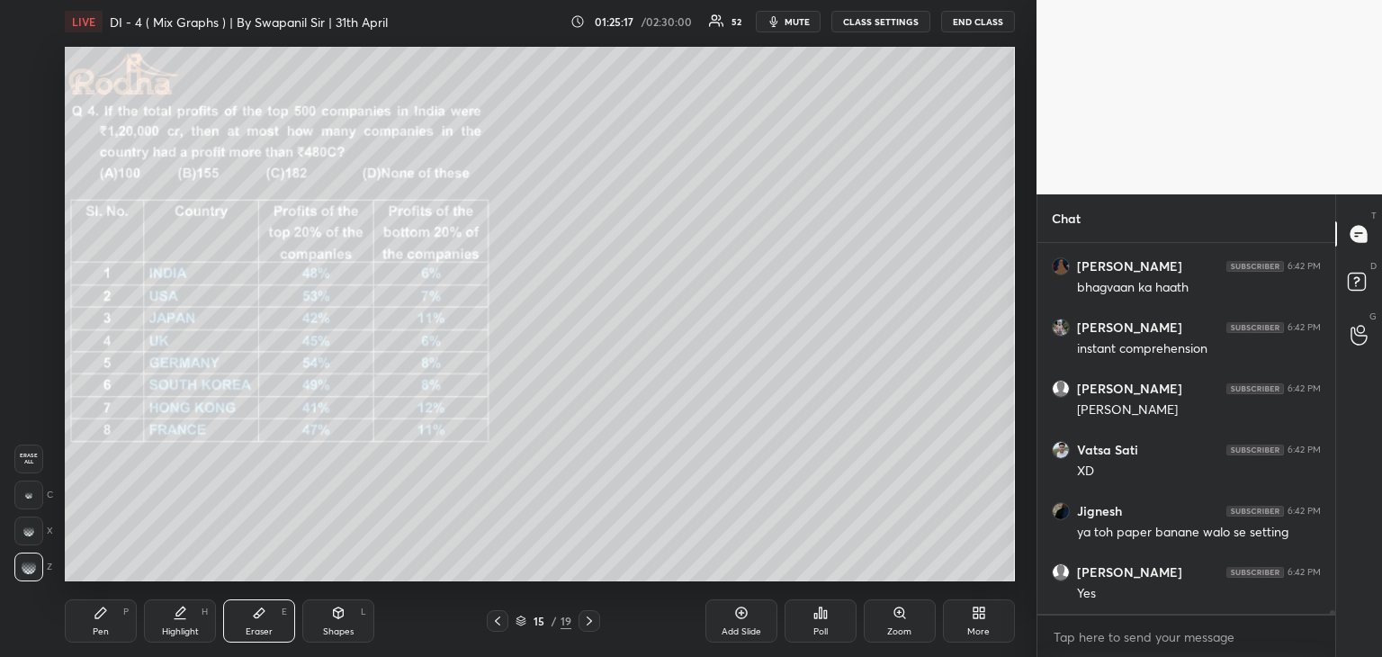
click at [101, 634] on div "Pen" at bounding box center [101, 631] width 16 height 9
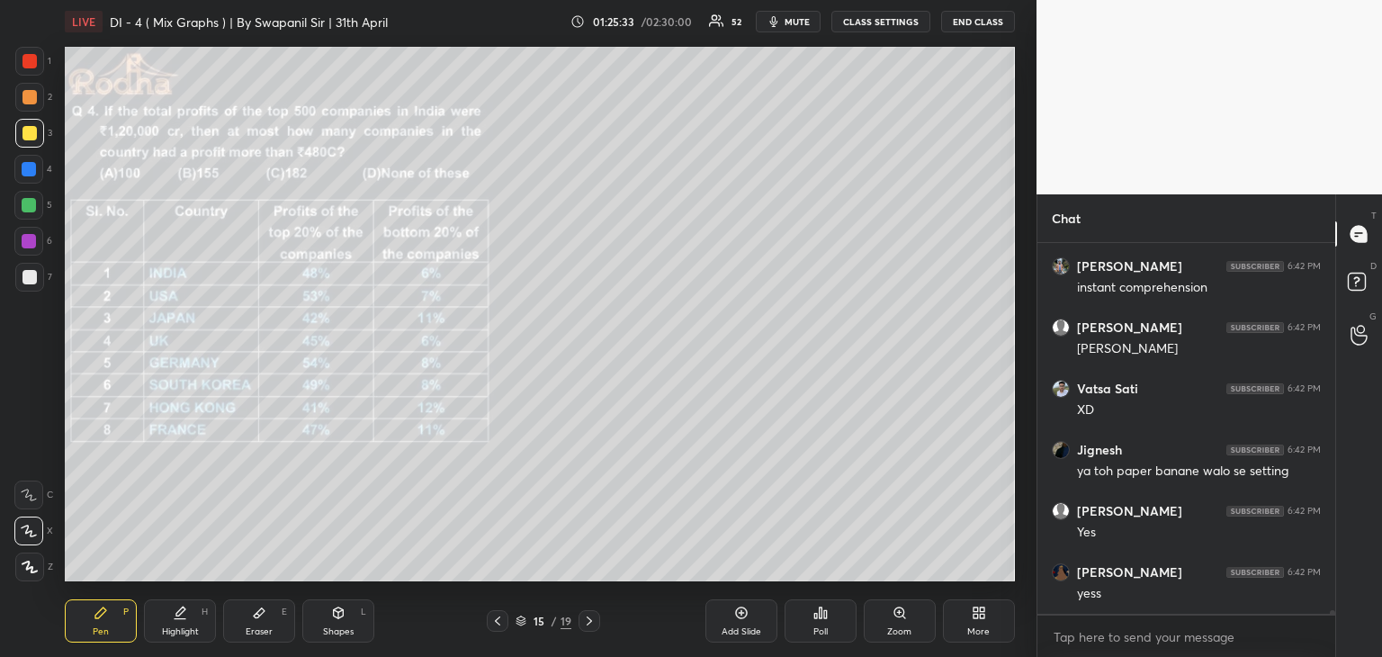
scroll to position [37442, 0]
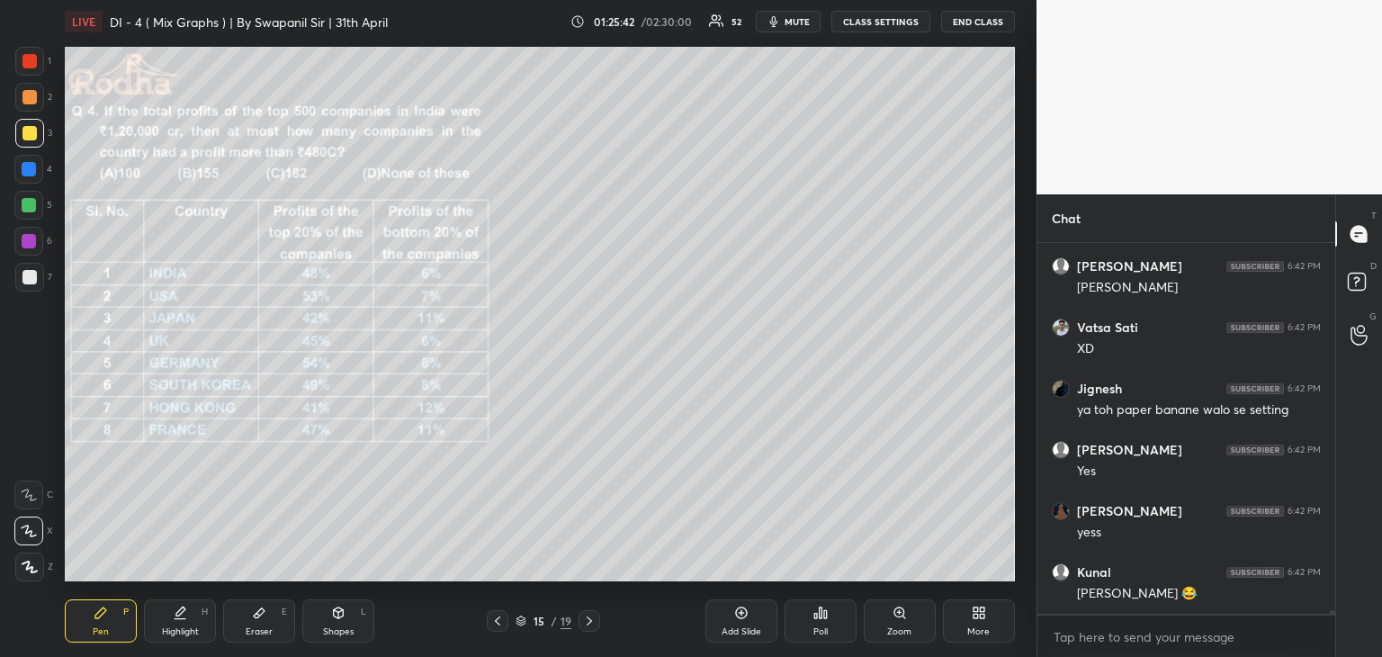
click at [497, 627] on icon at bounding box center [497, 620] width 14 height 14
click at [22, 169] on div at bounding box center [29, 169] width 14 height 14
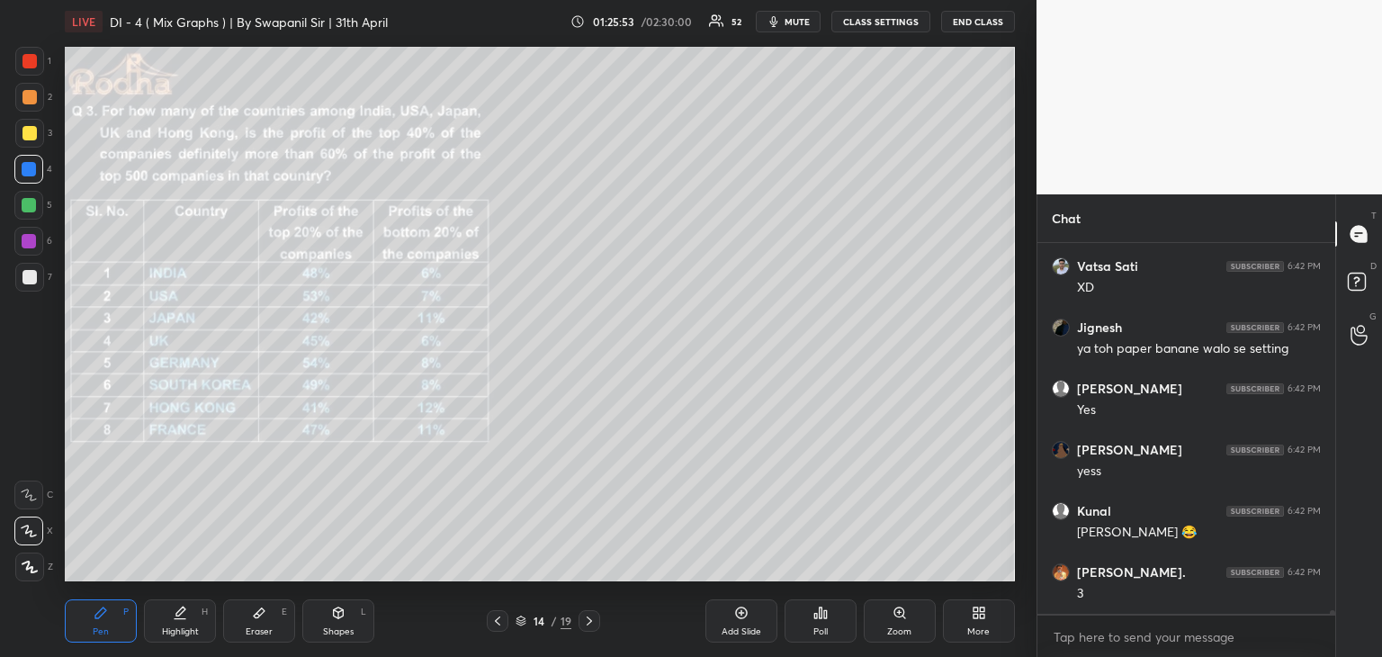
click at [32, 284] on div at bounding box center [29, 277] width 29 height 29
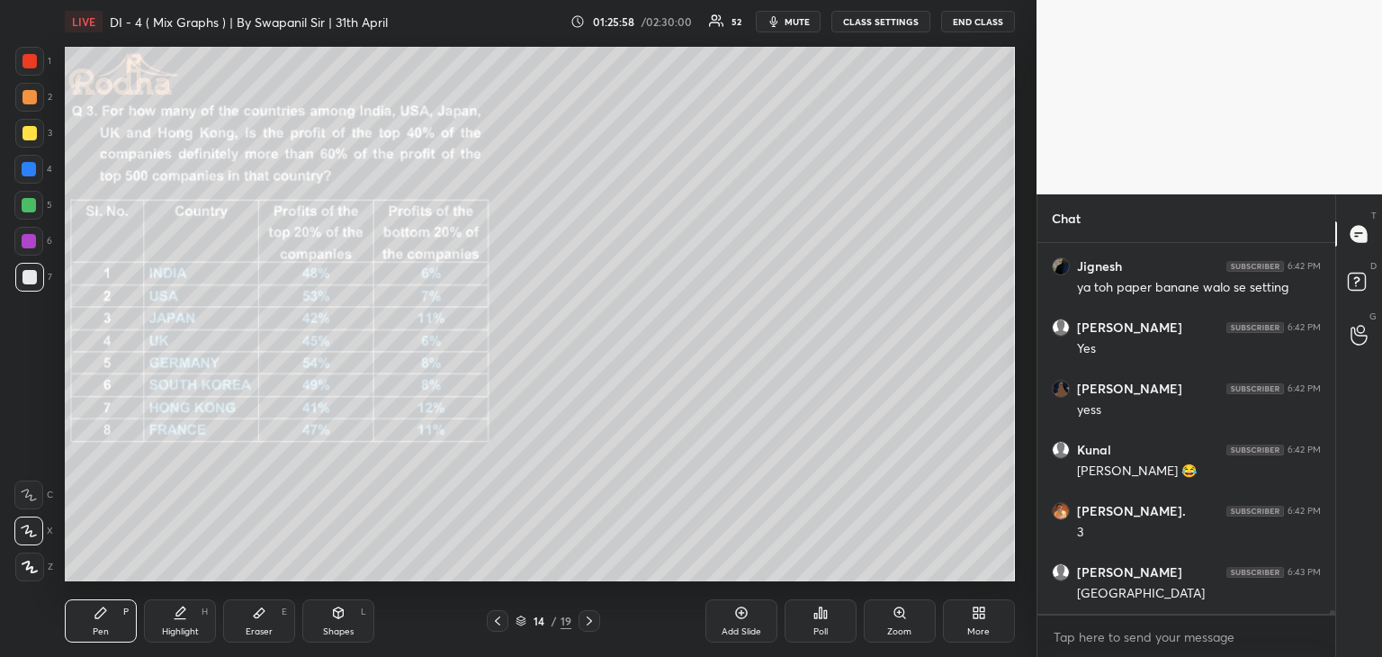
scroll to position [37625, 0]
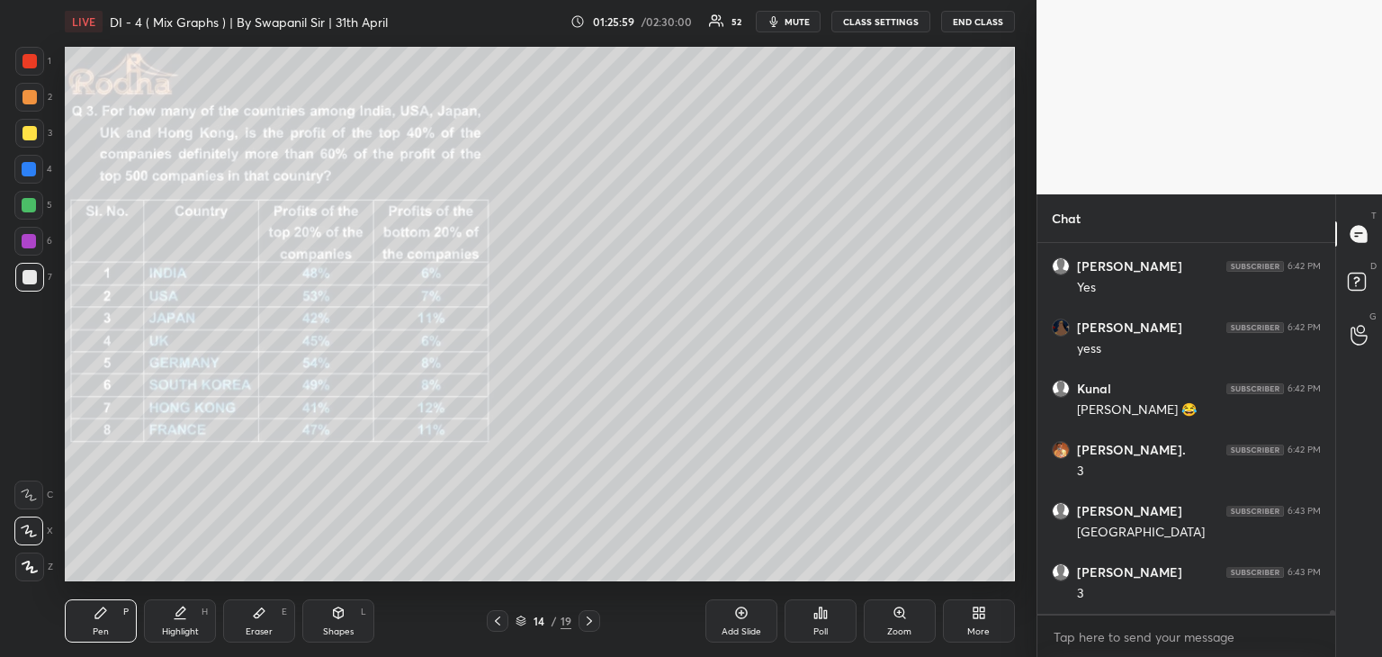
click at [349, 619] on div "Shapes L" at bounding box center [338, 620] width 72 height 43
drag, startPoint x: 23, startPoint y: 533, endPoint x: 46, endPoint y: 516, distance: 27.7
click at [23, 532] on icon at bounding box center [29, 531] width 19 height 19
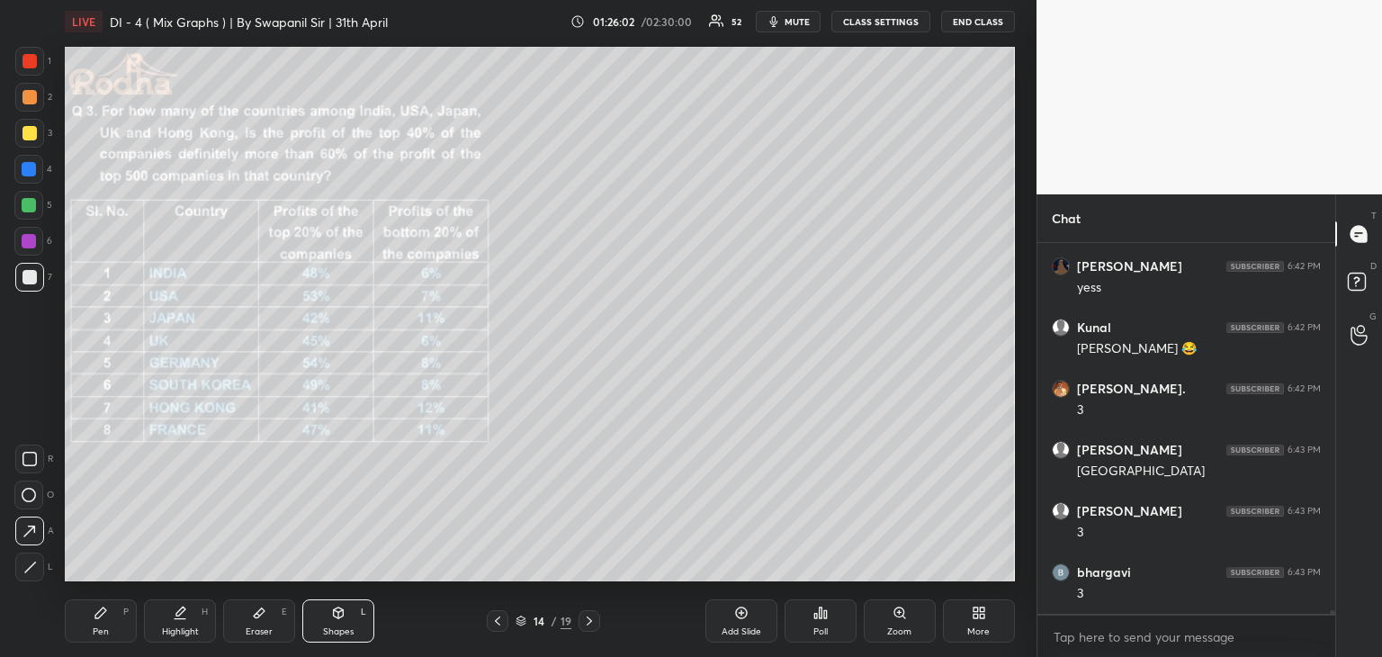
scroll to position [37748, 0]
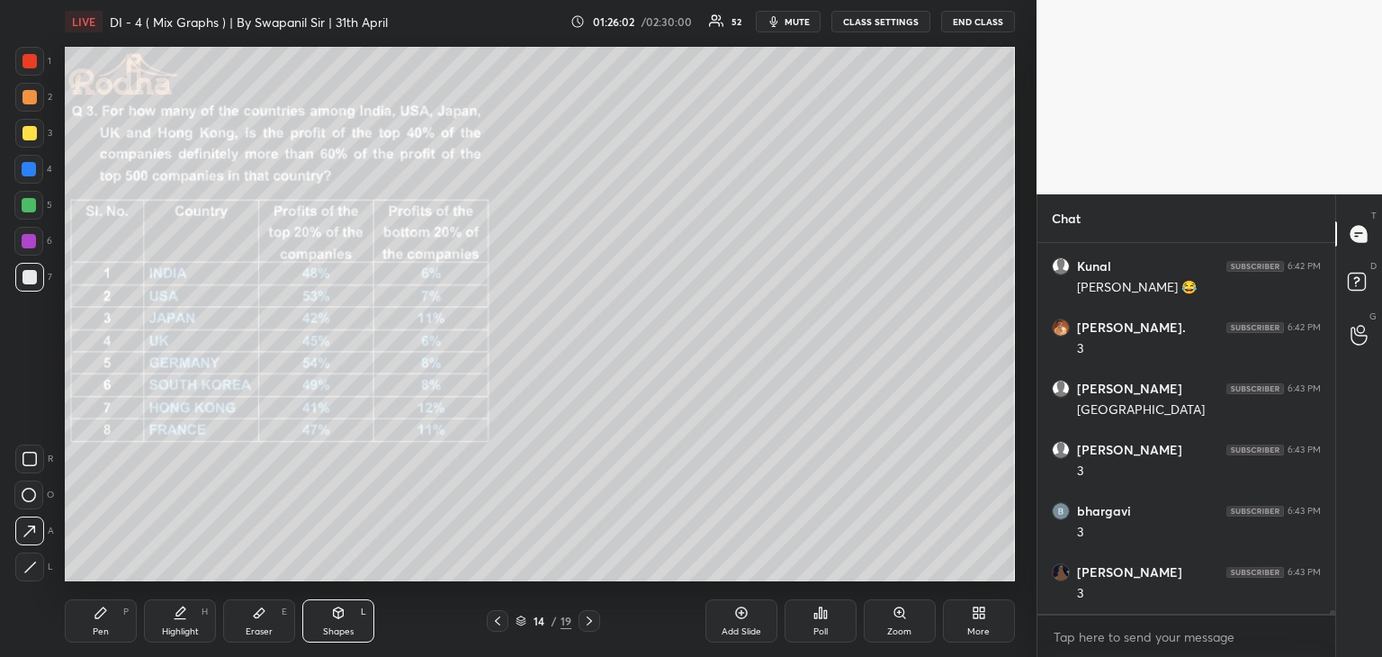
click at [103, 638] on div "Pen P" at bounding box center [101, 620] width 72 height 43
click at [22, 206] on div at bounding box center [29, 205] width 14 height 14
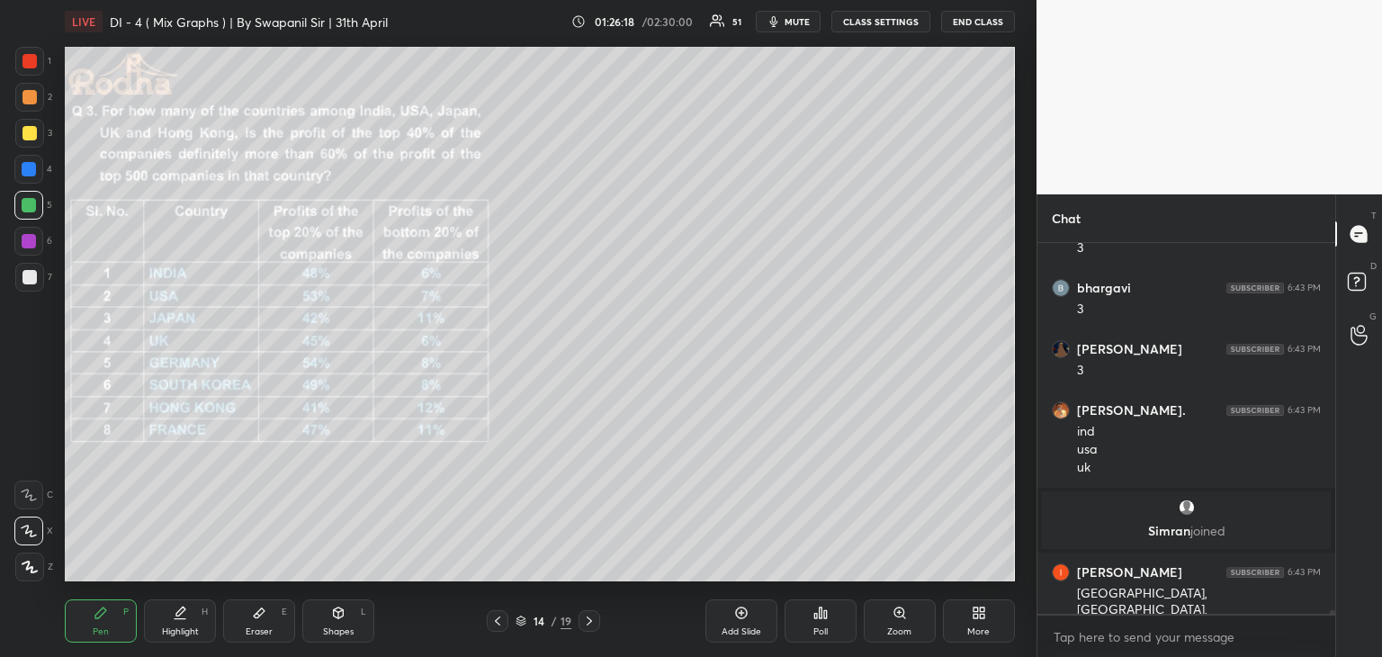
scroll to position [37217, 0]
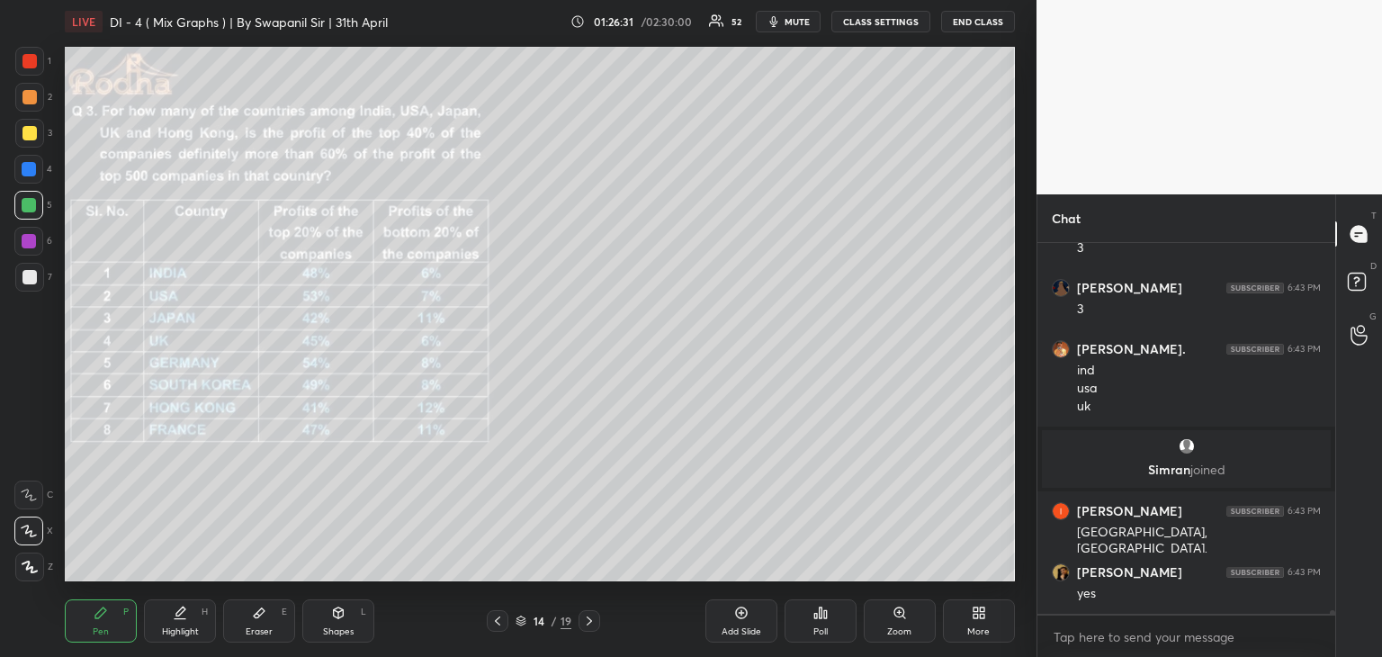
click at [590, 624] on icon at bounding box center [589, 620] width 14 height 14
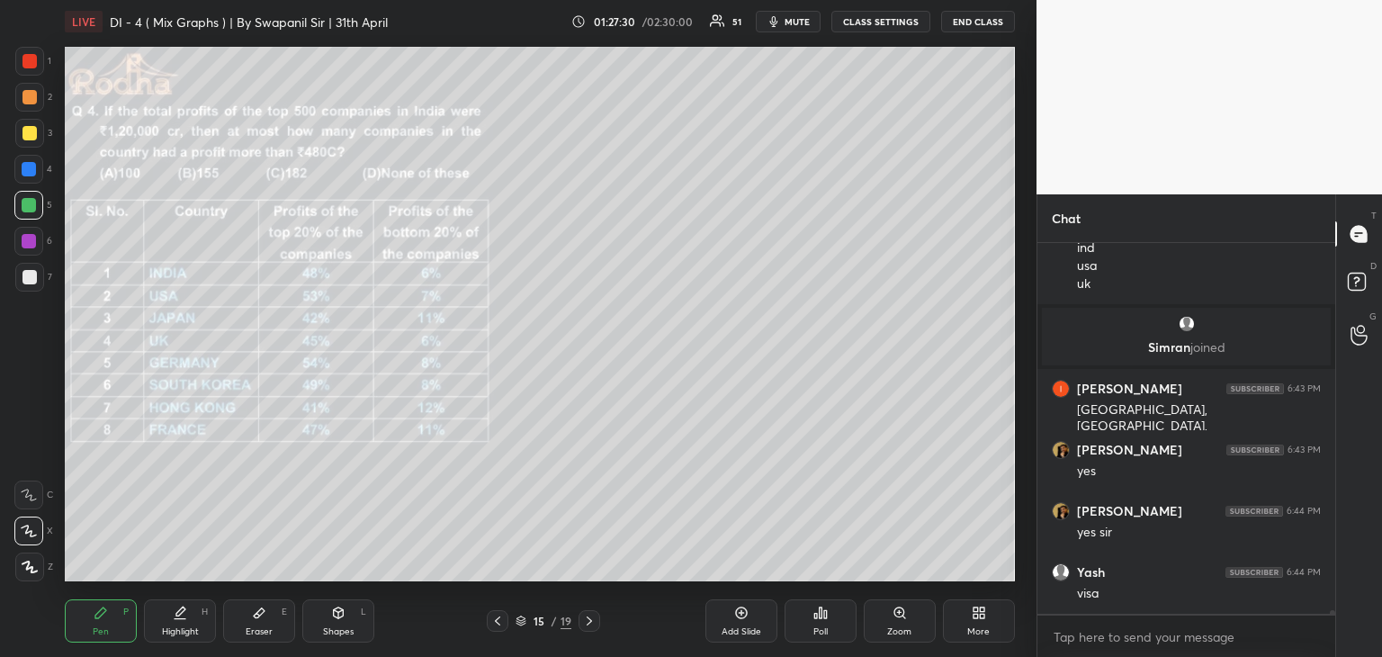
scroll to position [37401, 0]
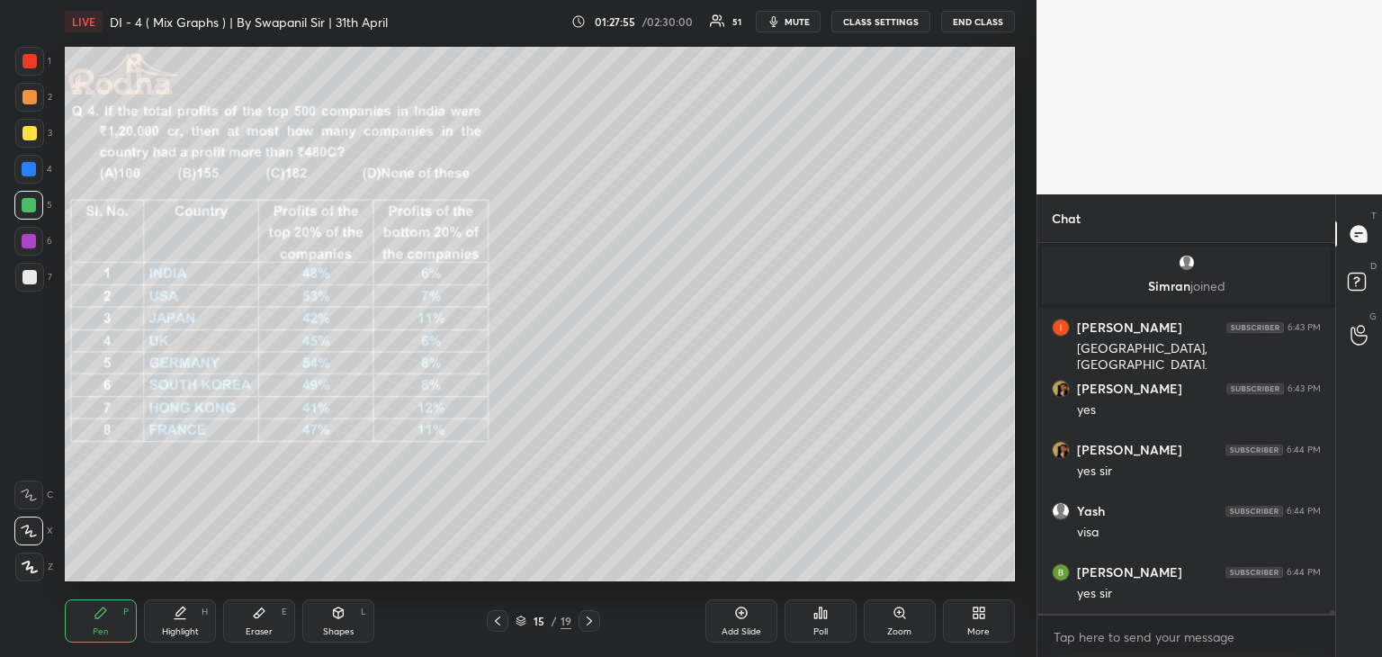
click at [265, 631] on div "Eraser" at bounding box center [259, 631] width 27 height 9
click at [103, 627] on div "Pen" at bounding box center [101, 631] width 16 height 9
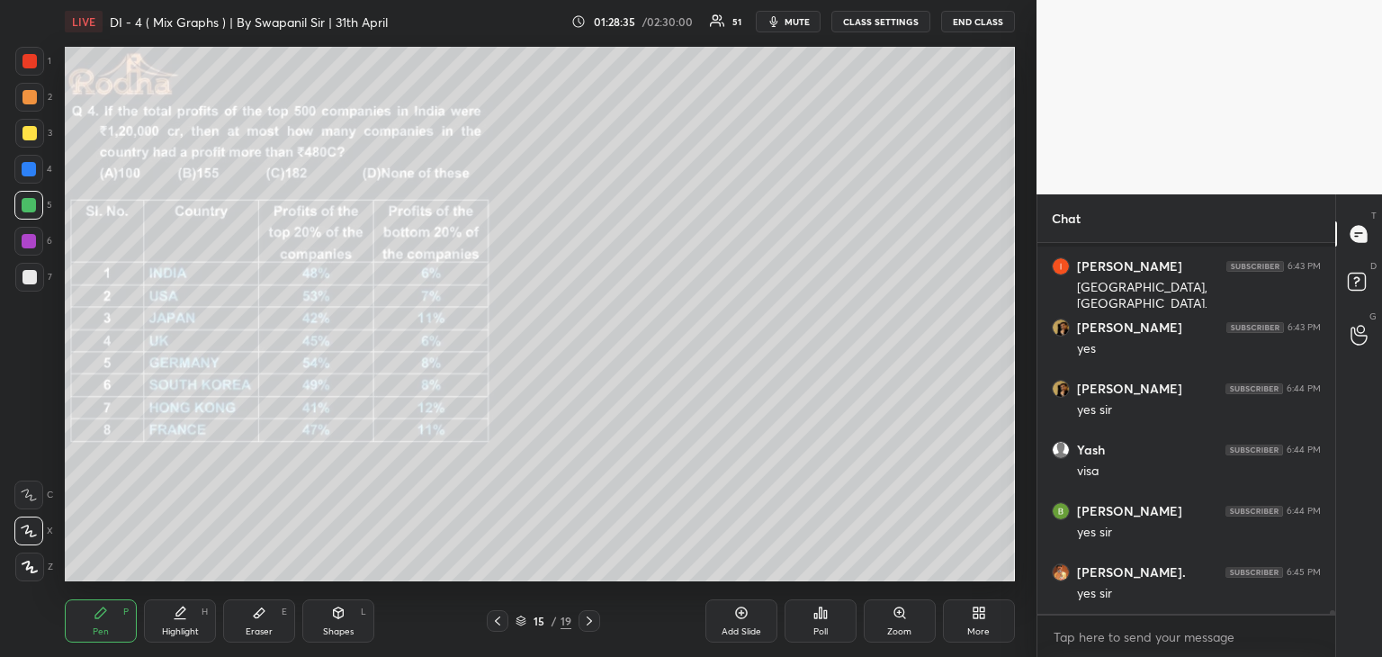
scroll to position [37555, 0]
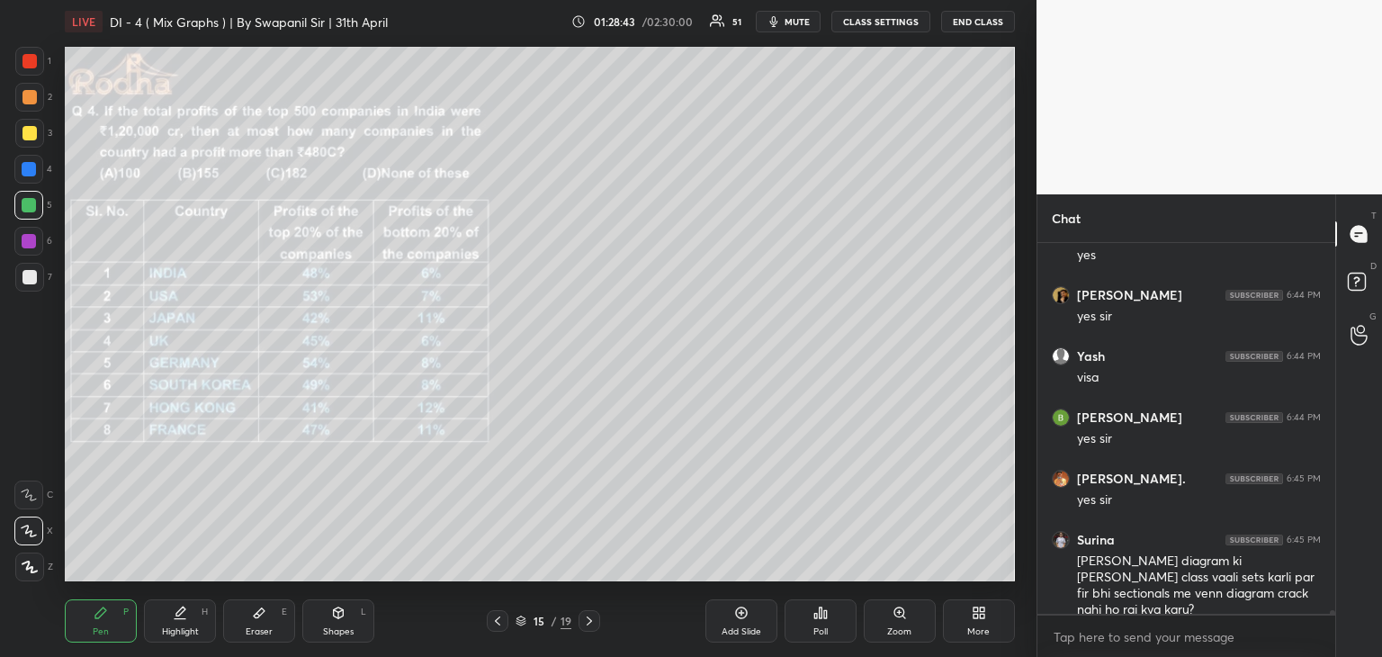
click at [260, 630] on div "Eraser E" at bounding box center [259, 620] width 72 height 43
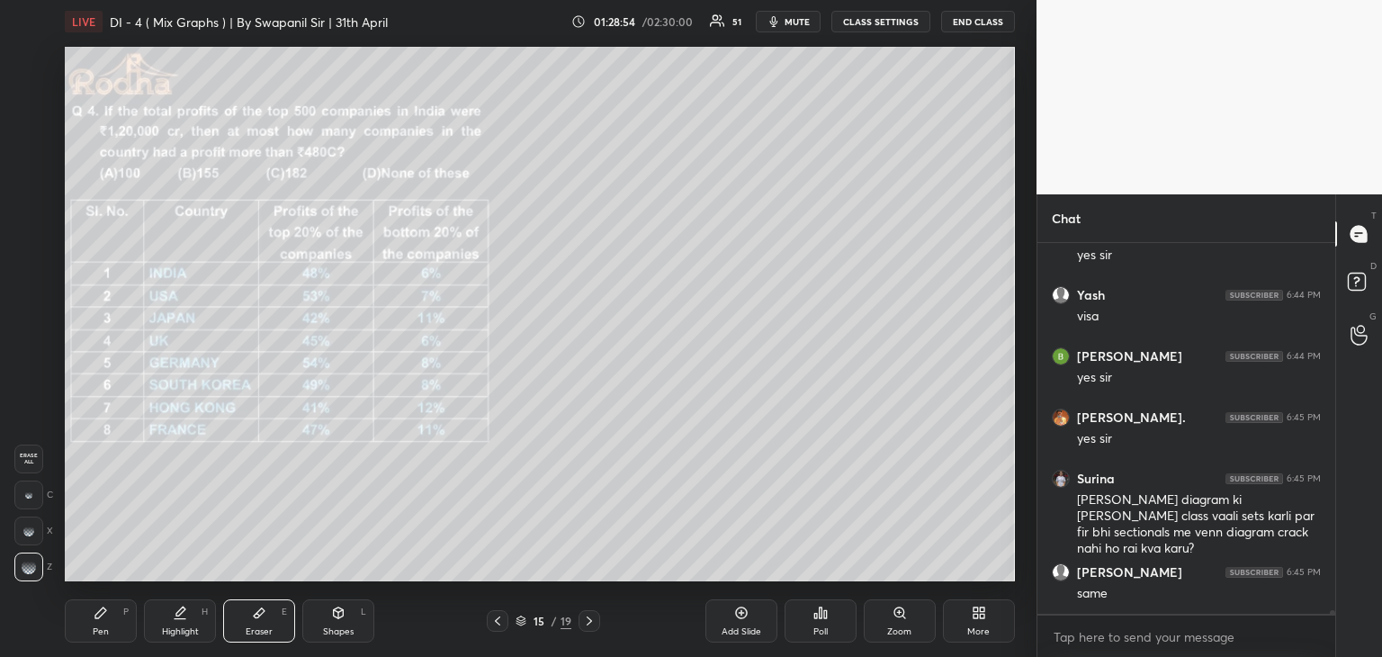
scroll to position [37694, 0]
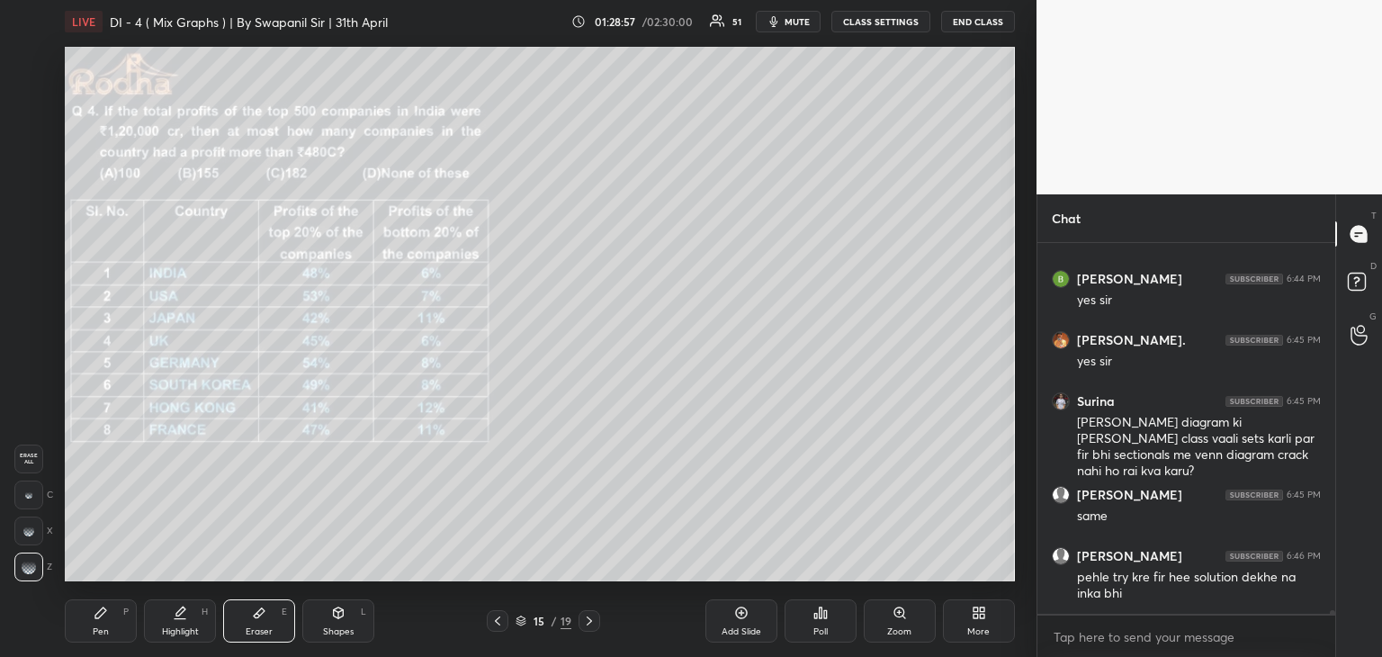
click at [100, 617] on icon at bounding box center [101, 612] width 14 height 14
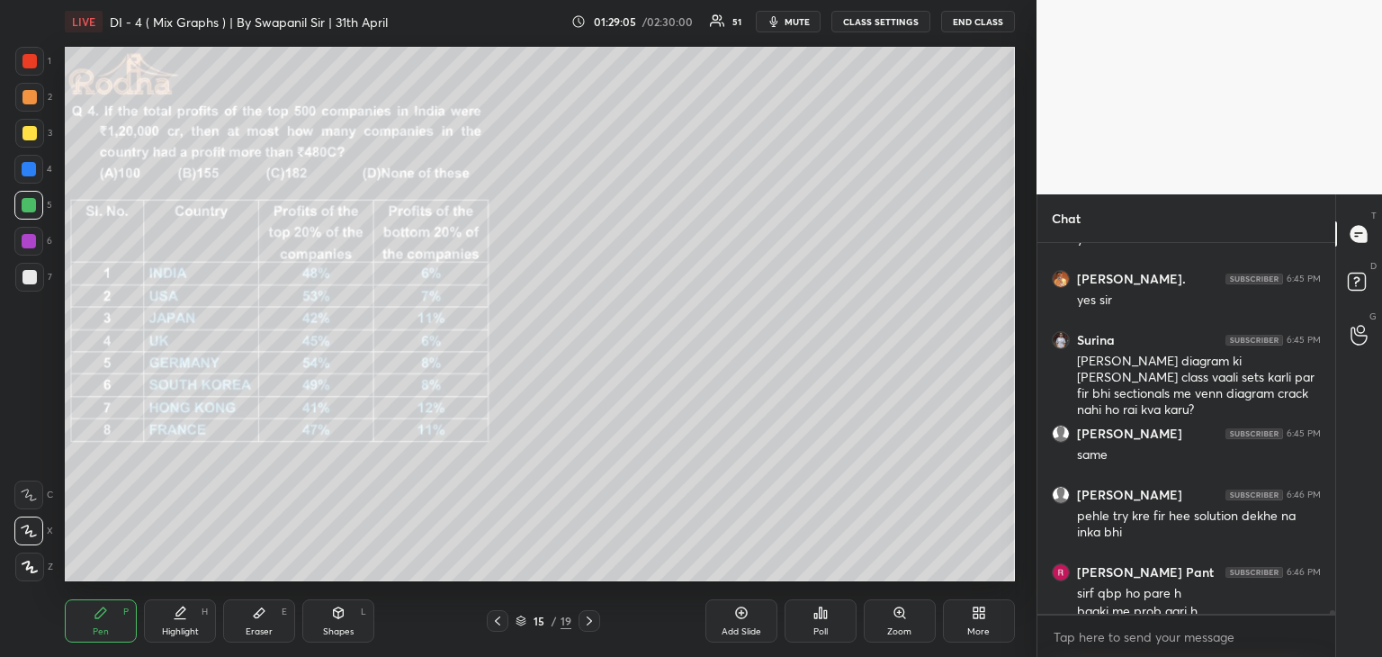
scroll to position [37773, 0]
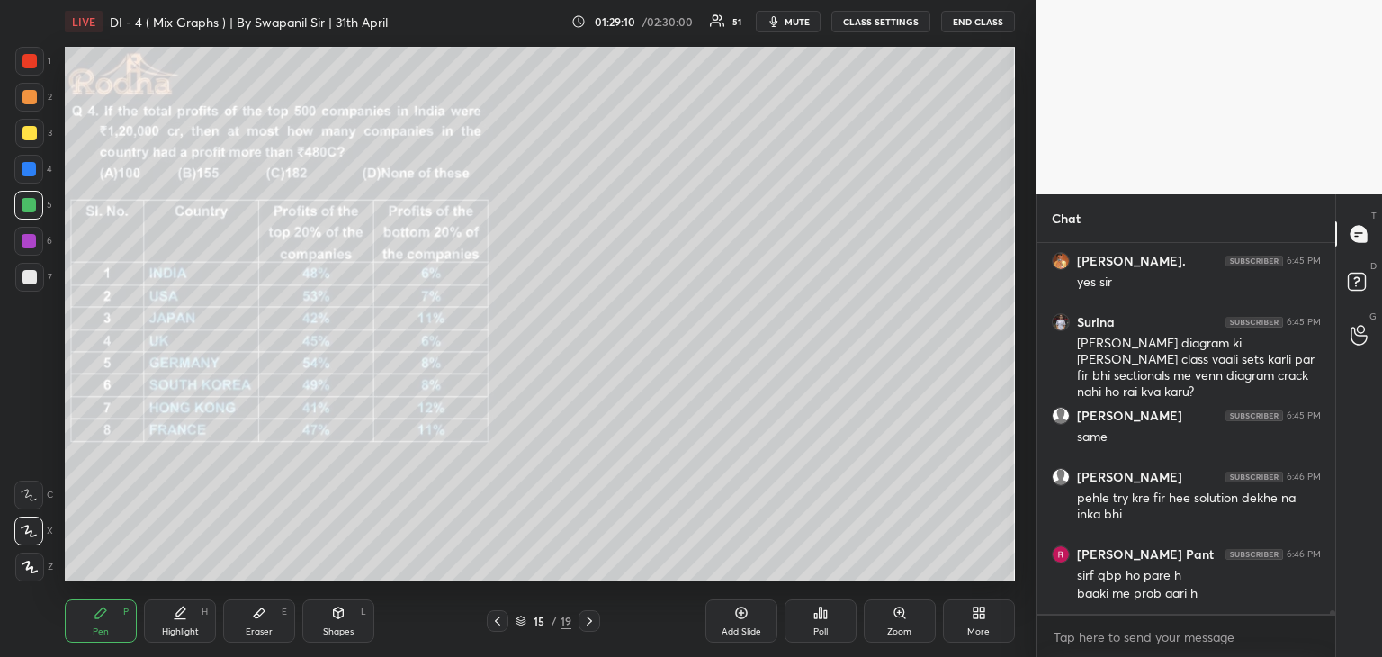
click at [264, 631] on div "Eraser" at bounding box center [259, 631] width 27 height 9
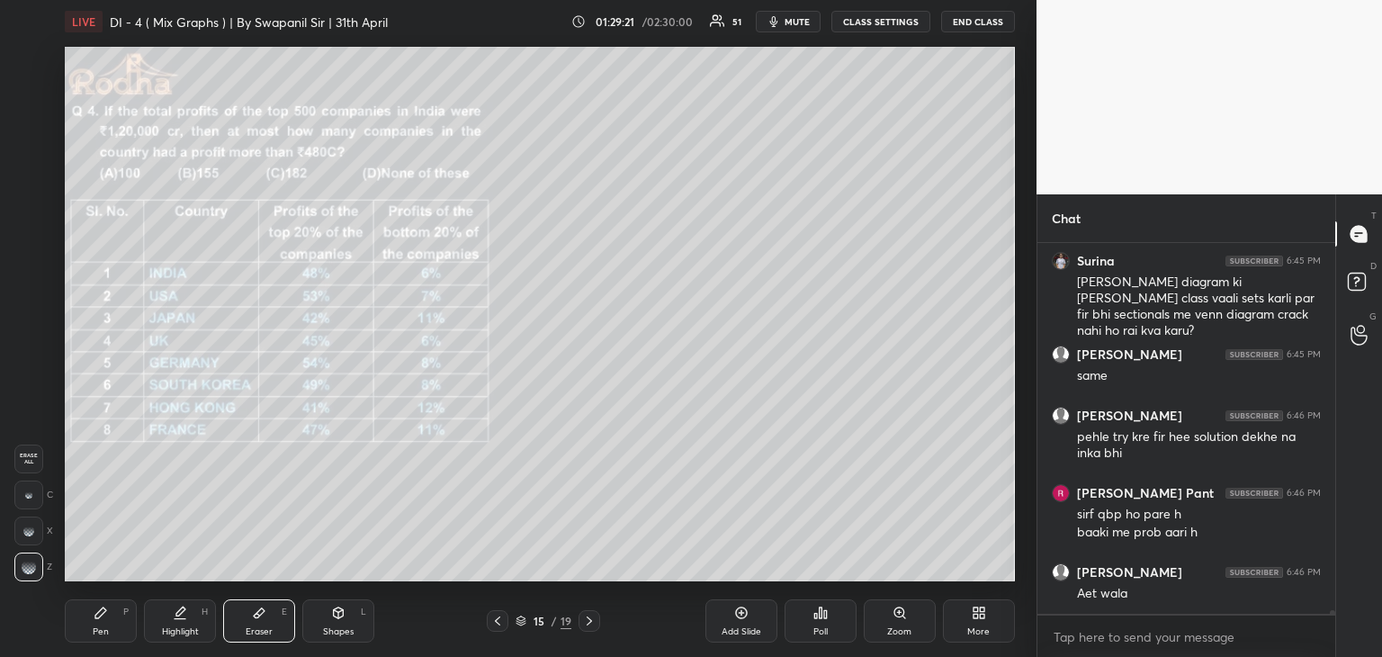
scroll to position [37912, 0]
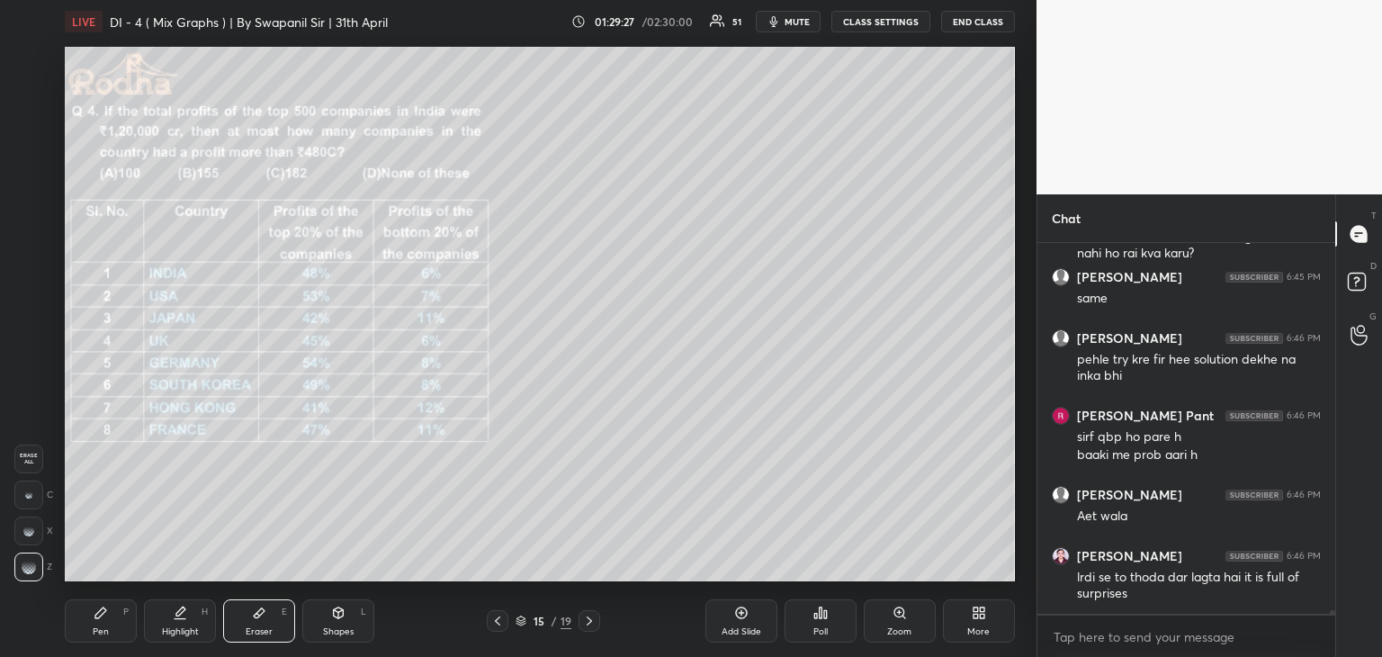
drag, startPoint x: 28, startPoint y: 574, endPoint x: 36, endPoint y: 569, distance: 9.7
click at [29, 574] on div at bounding box center [28, 566] width 29 height 29
click at [101, 619] on div "Pen P" at bounding box center [101, 620] width 72 height 43
drag, startPoint x: 31, startPoint y: 533, endPoint x: 53, endPoint y: 533, distance: 21.6
click at [33, 533] on icon at bounding box center [29, 530] width 16 height 13
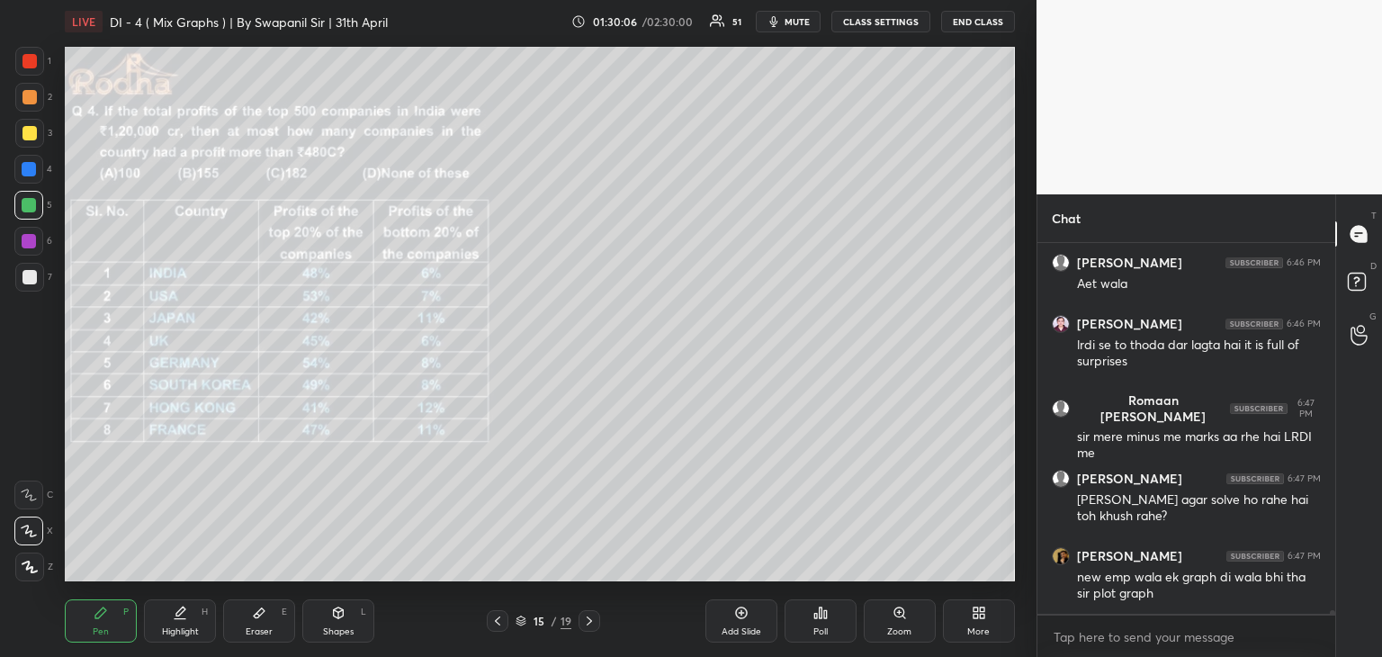
scroll to position [38205, 0]
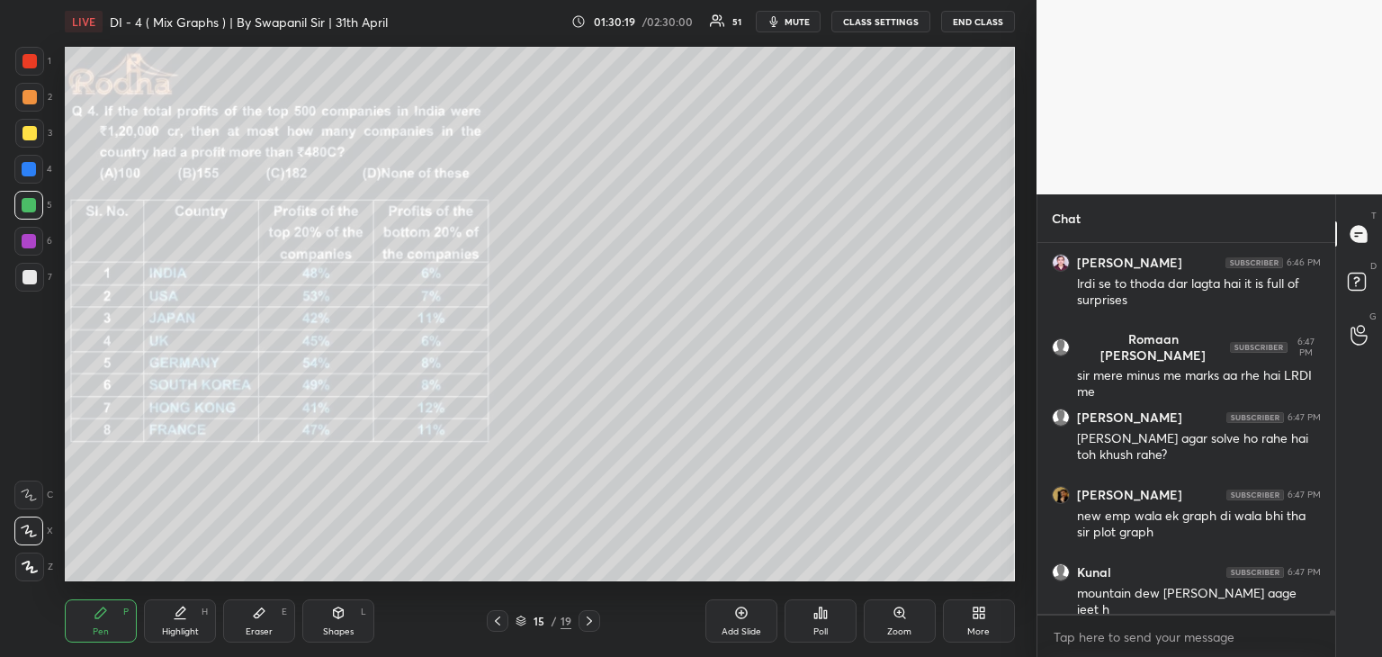
click at [263, 631] on div "Eraser" at bounding box center [259, 631] width 27 height 9
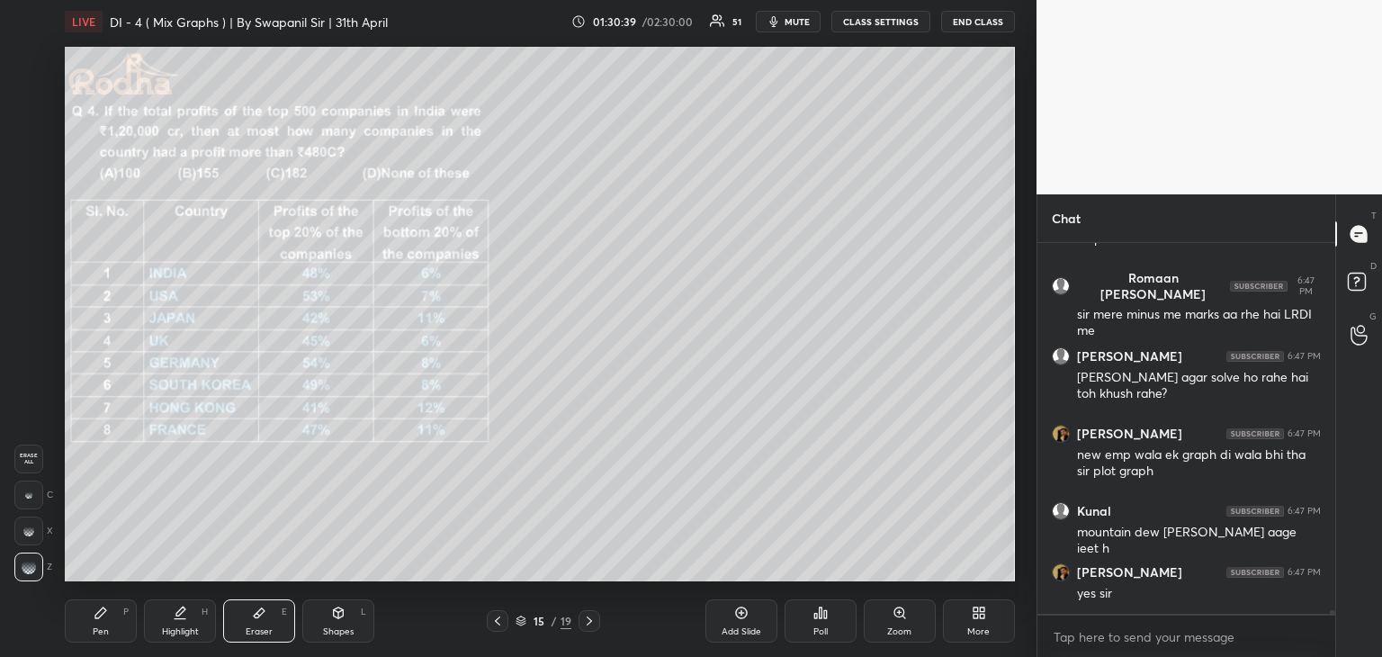
drag, startPoint x: 103, startPoint y: 637, endPoint x: 130, endPoint y: 592, distance: 52.5
click at [104, 633] on div "Pen" at bounding box center [101, 631] width 16 height 9
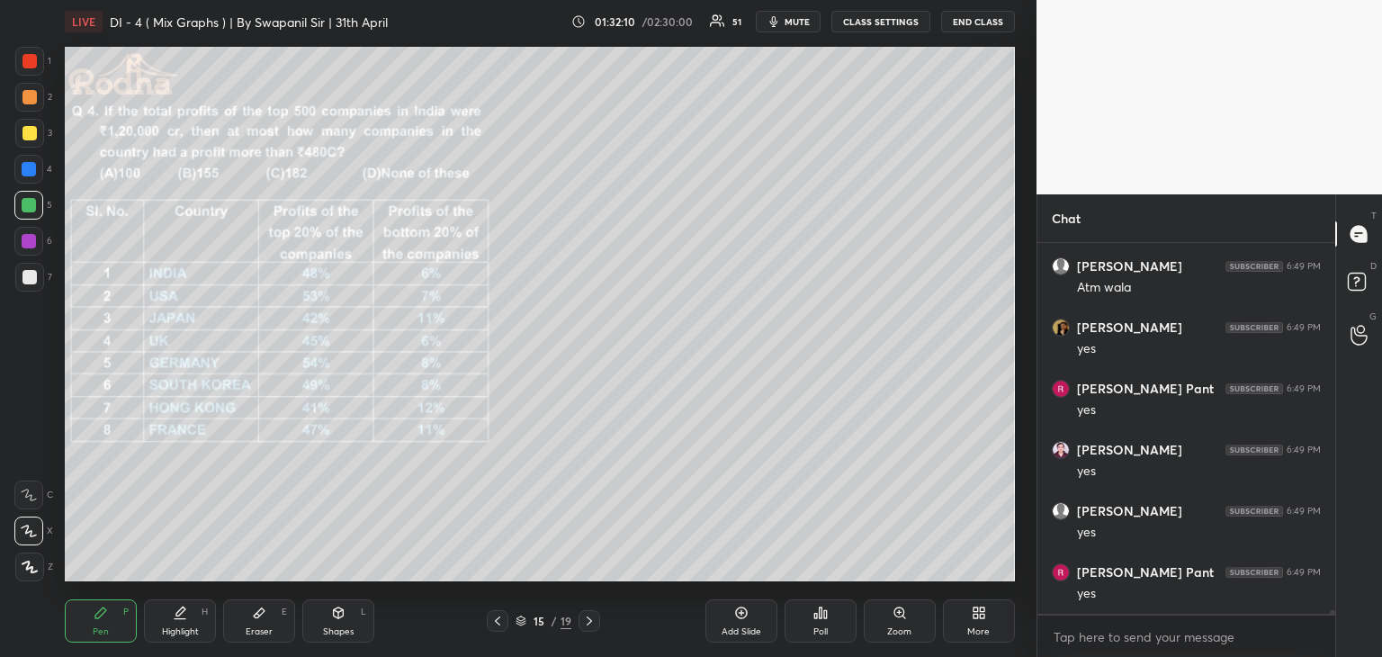
scroll to position [39630, 0]
drag, startPoint x: 273, startPoint y: 628, endPoint x: 286, endPoint y: 620, distance: 15.0
click at [273, 628] on div "Eraser E" at bounding box center [259, 620] width 72 height 43
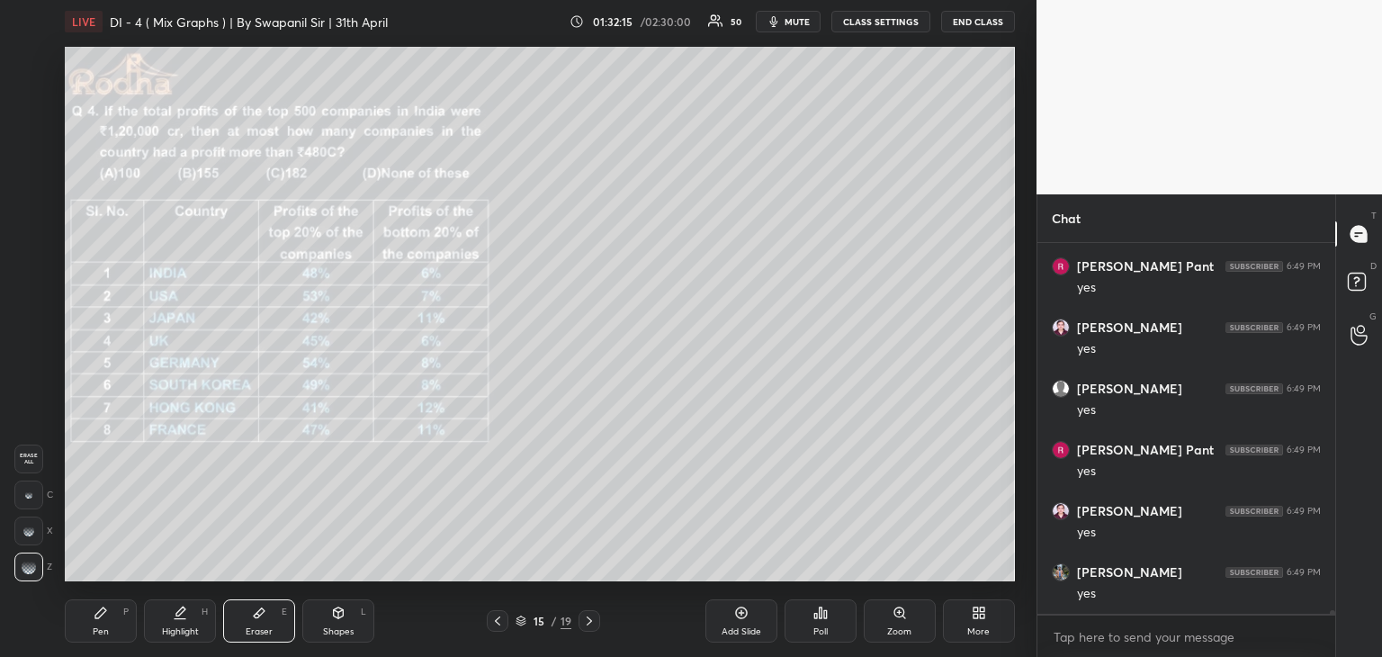
scroll to position [39752, 0]
click at [97, 631] on div "Pen" at bounding box center [101, 631] width 16 height 9
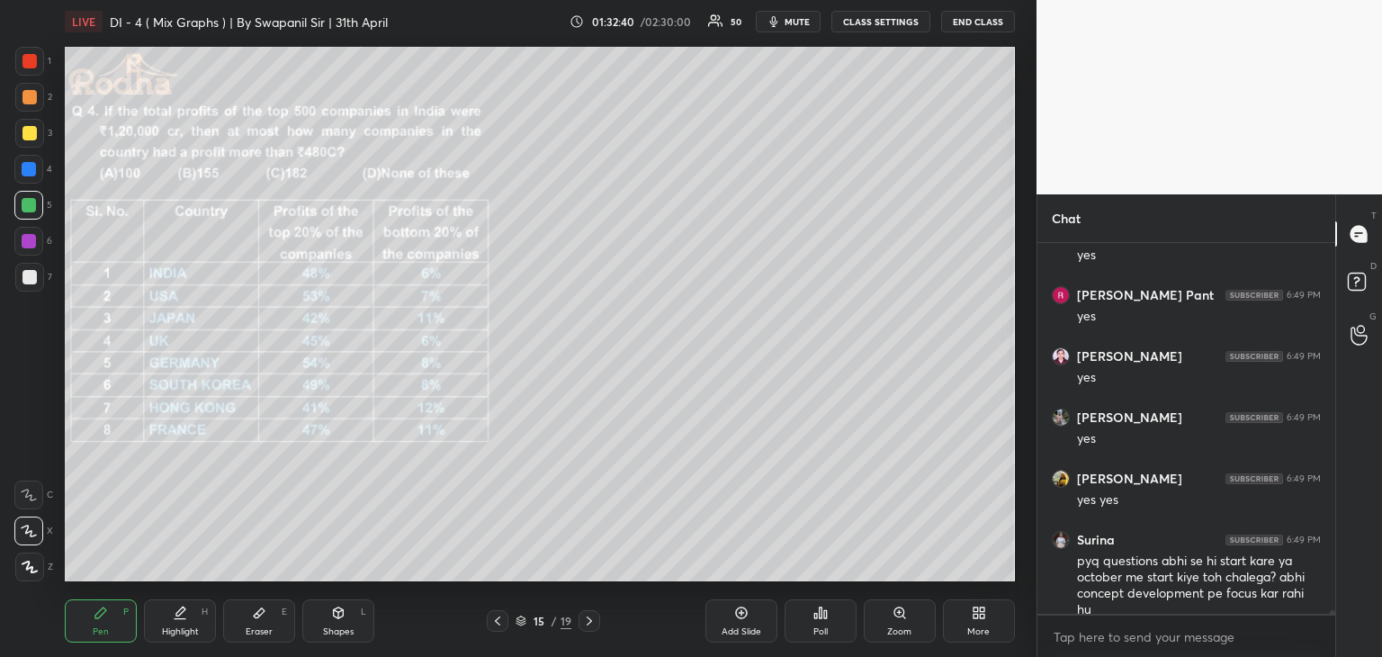
scroll to position [39907, 0]
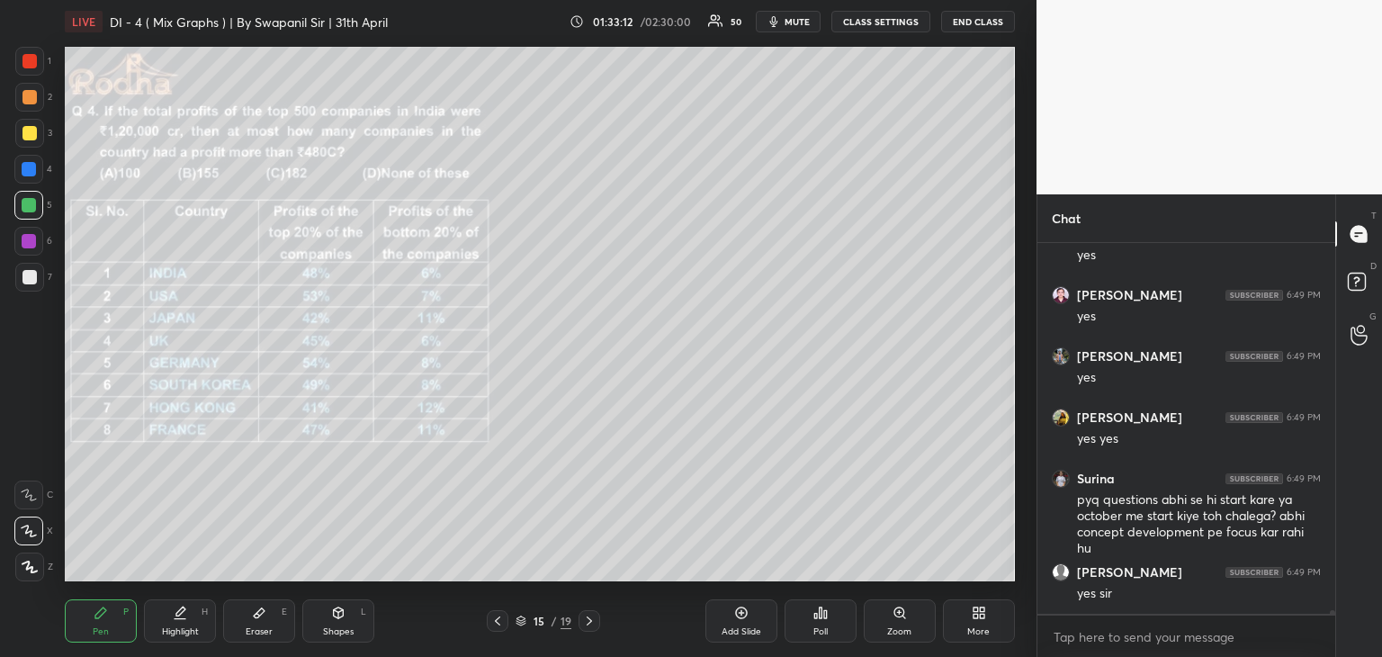
click at [264, 630] on div "Eraser" at bounding box center [259, 631] width 27 height 9
click at [83, 641] on div "Pen P" at bounding box center [101, 620] width 72 height 43
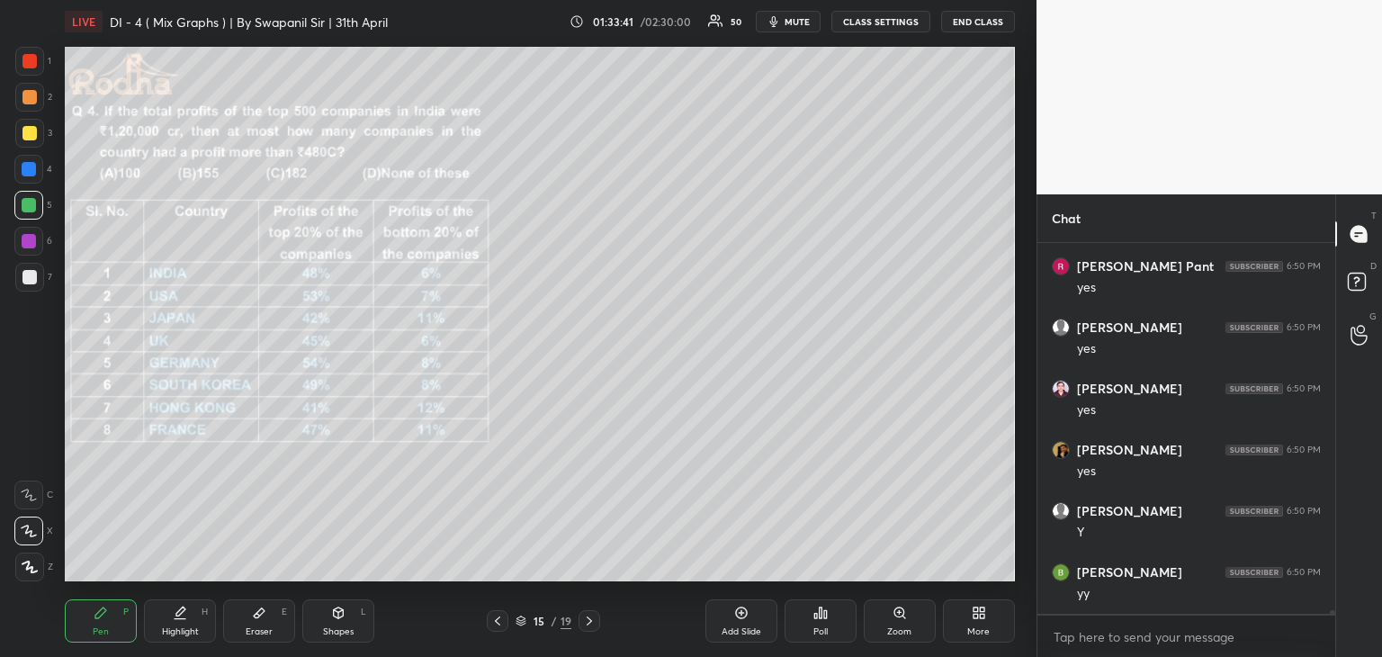
scroll to position [40396, 0]
click at [250, 634] on div "Eraser" at bounding box center [259, 631] width 27 height 9
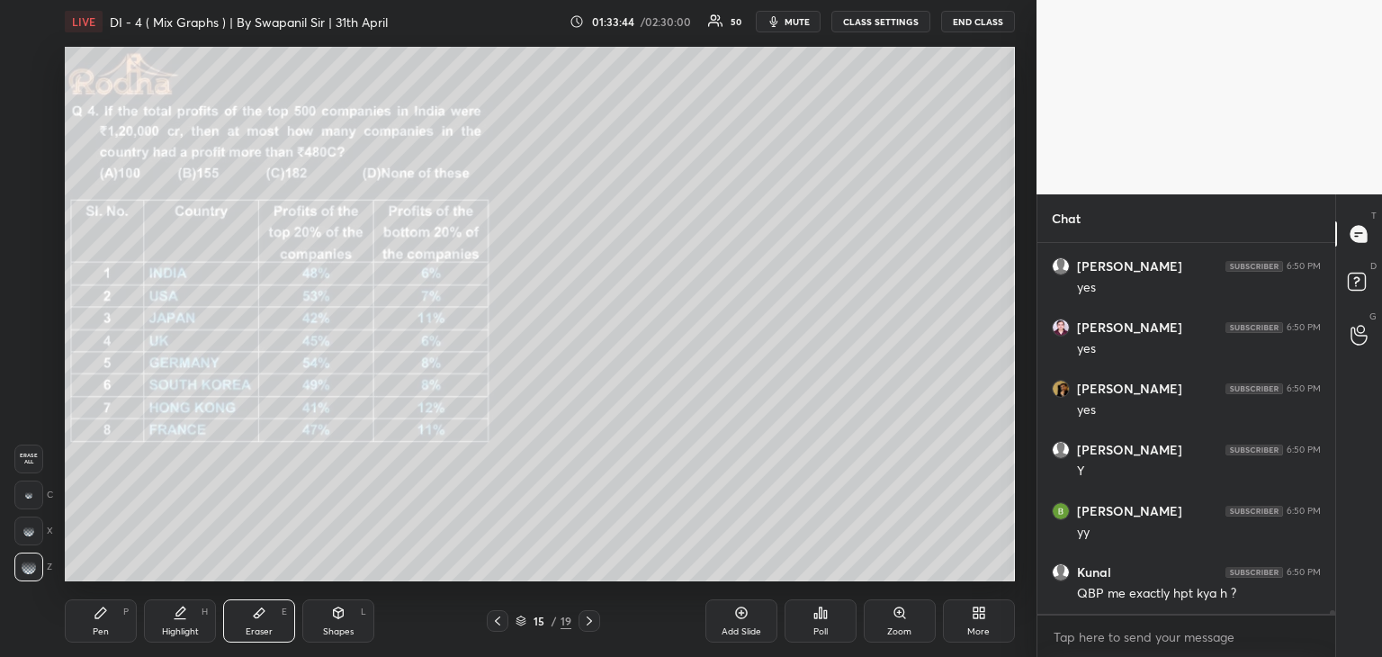
click at [120, 627] on div "Pen P" at bounding box center [101, 620] width 72 height 43
click at [272, 629] on div "Eraser E" at bounding box center [259, 620] width 72 height 43
click at [100, 627] on div "Pen" at bounding box center [101, 631] width 16 height 9
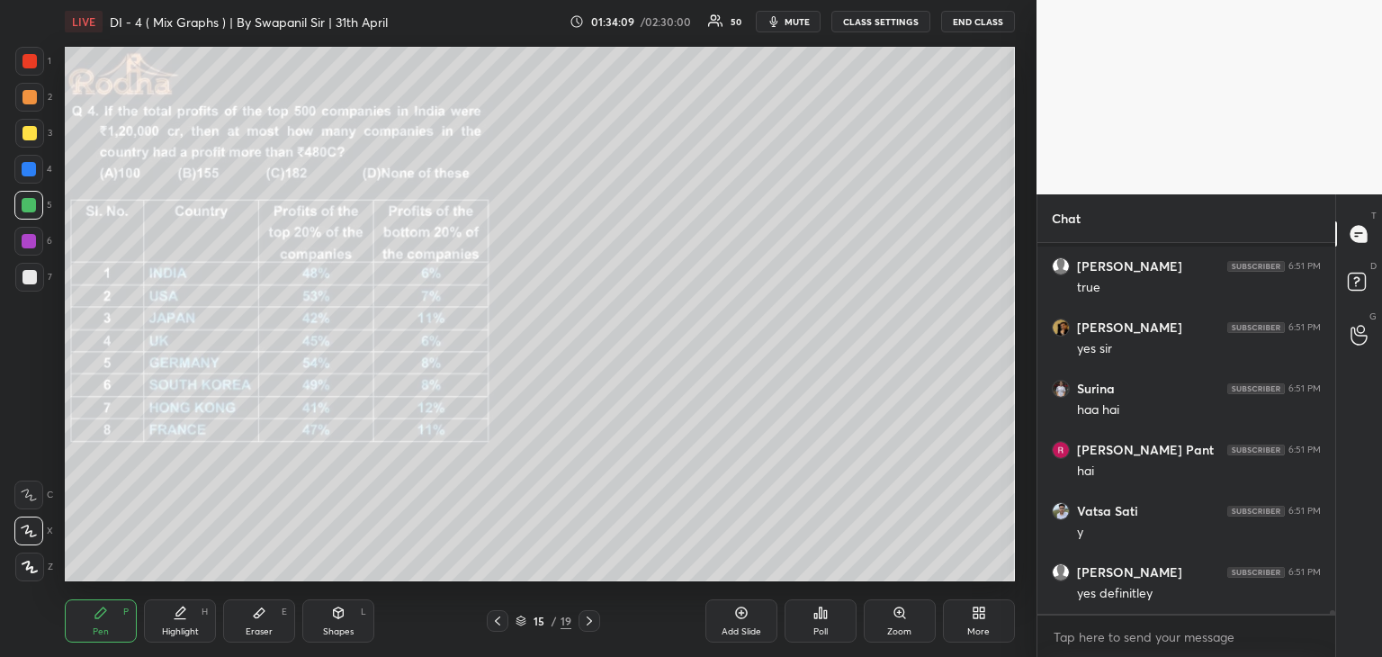
scroll to position [41085, 0]
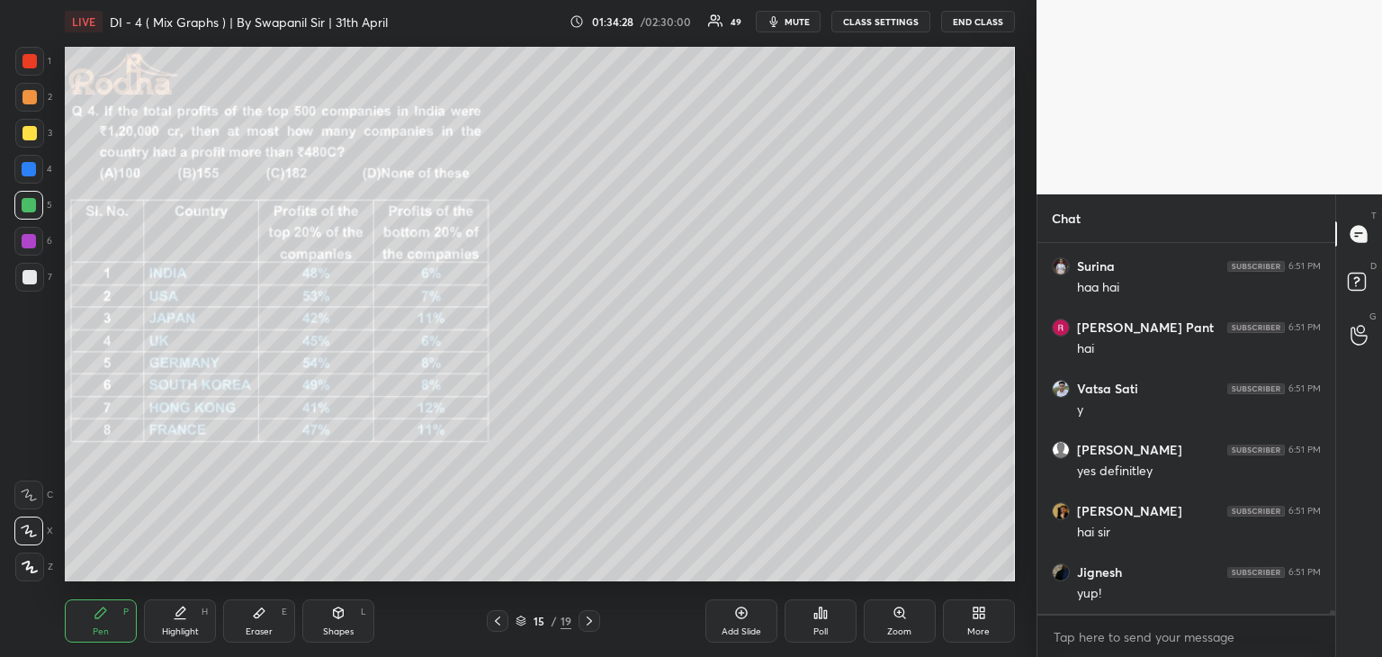
click at [275, 621] on div "Eraser E" at bounding box center [259, 620] width 72 height 43
drag, startPoint x: 94, startPoint y: 632, endPoint x: 151, endPoint y: 595, distance: 68.4
click at [94, 632] on div "Pen" at bounding box center [101, 631] width 16 height 9
click at [263, 627] on div "Eraser" at bounding box center [259, 631] width 27 height 9
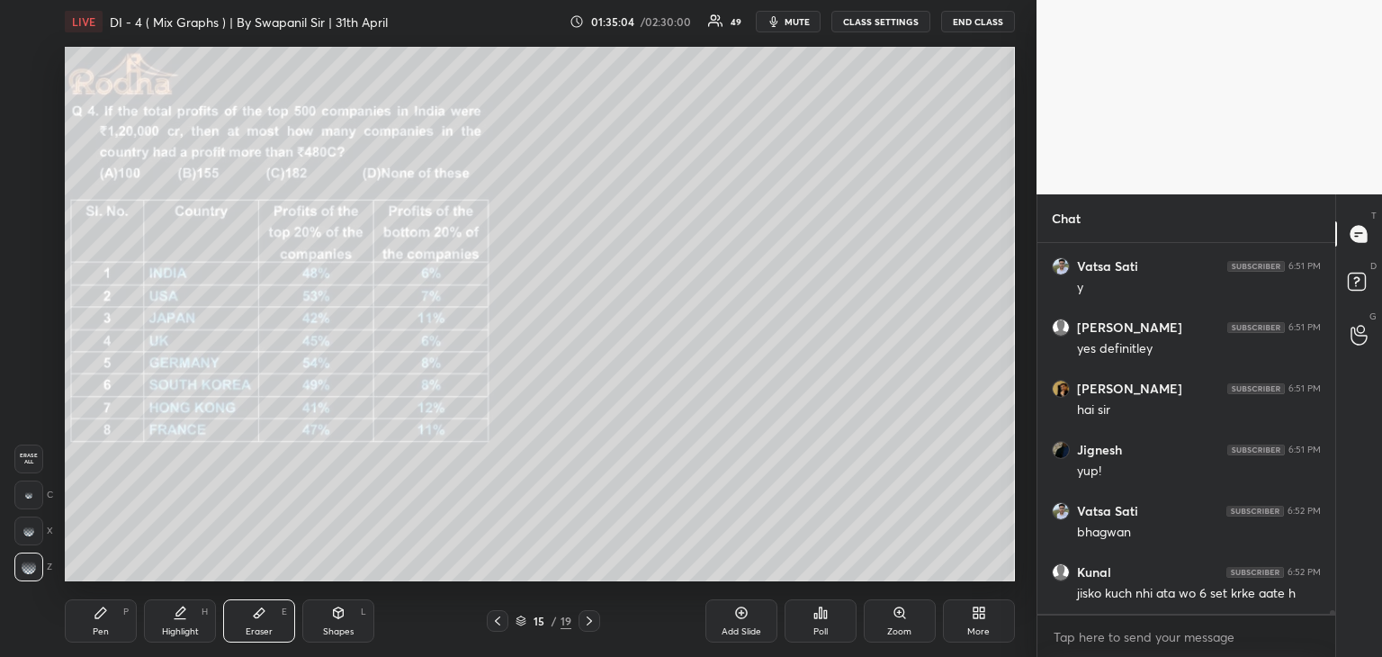
scroll to position [41269, 0]
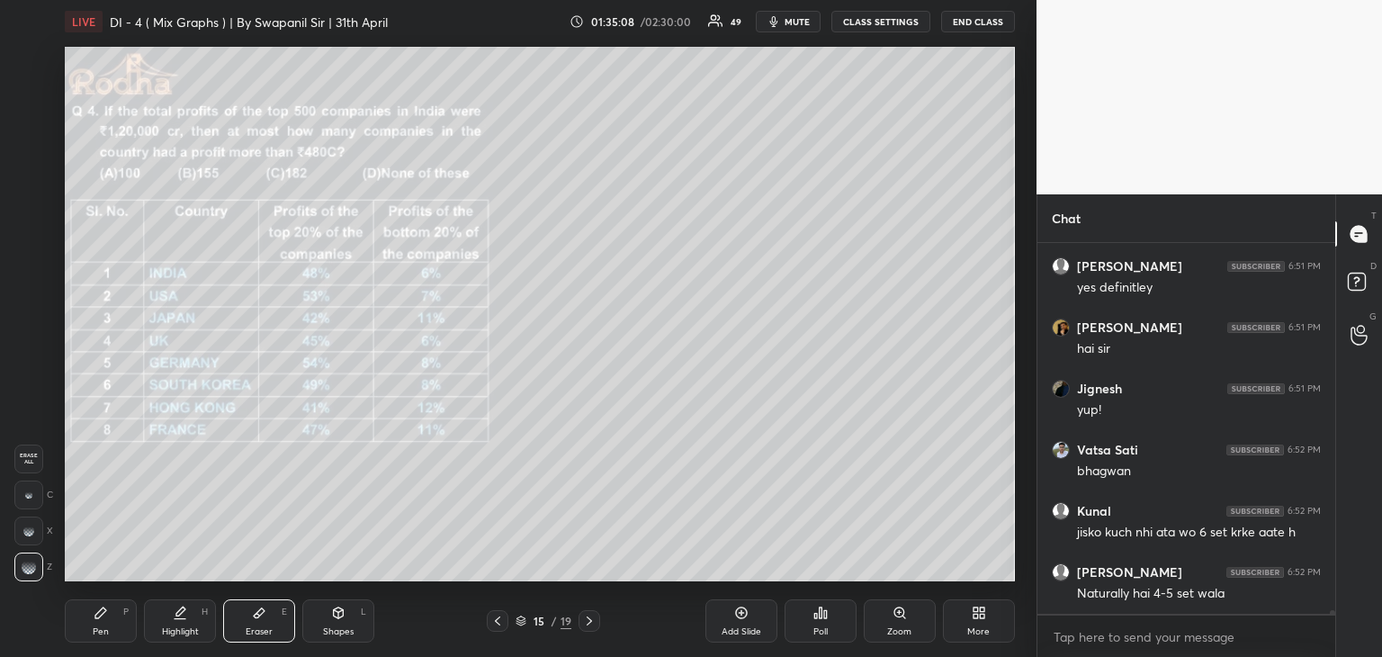
click at [107, 627] on div "Pen" at bounding box center [101, 631] width 16 height 9
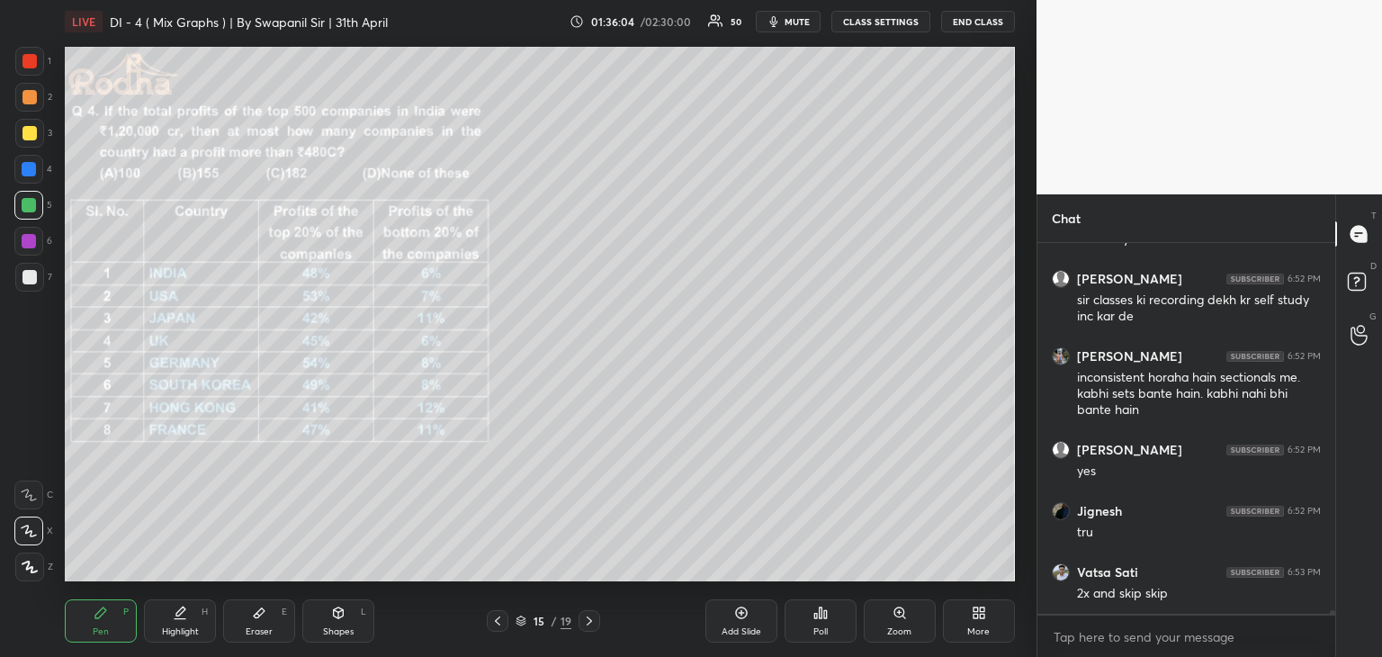
scroll to position [41684, 0]
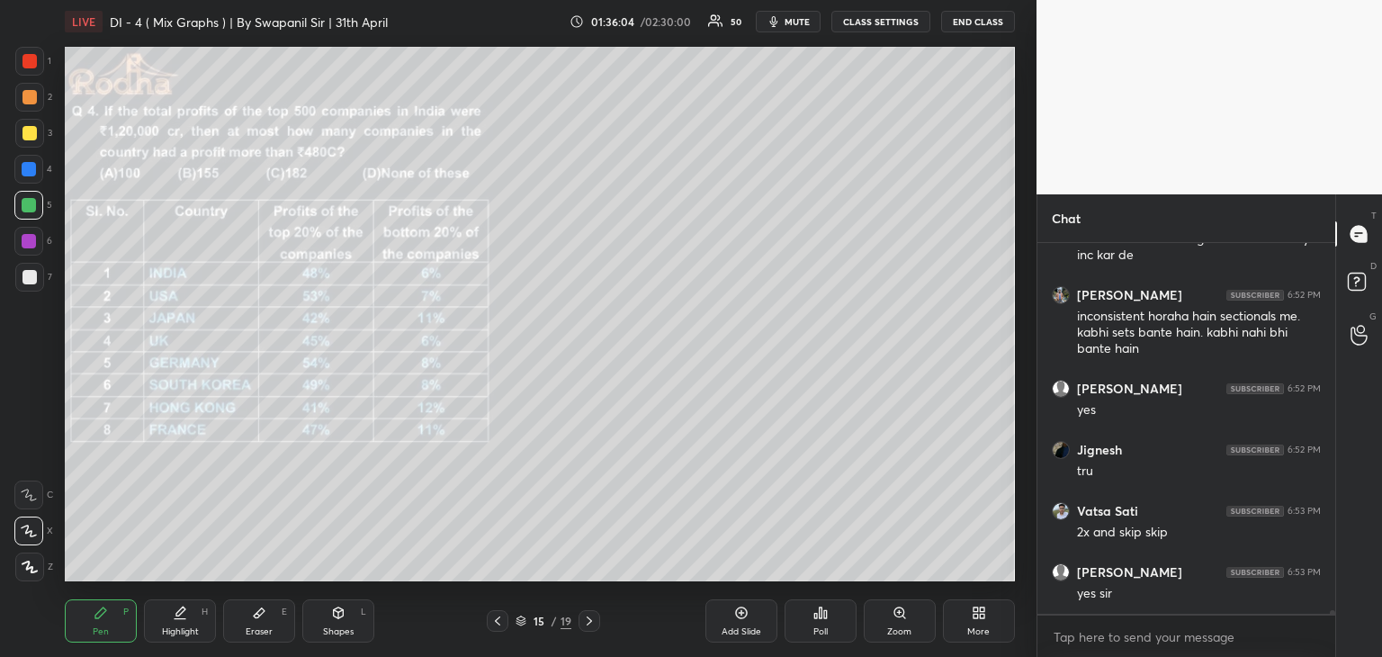
drag, startPoint x: 29, startPoint y: 526, endPoint x: 53, endPoint y: 523, distance: 24.6
click at [30, 527] on icon at bounding box center [29, 530] width 16 height 13
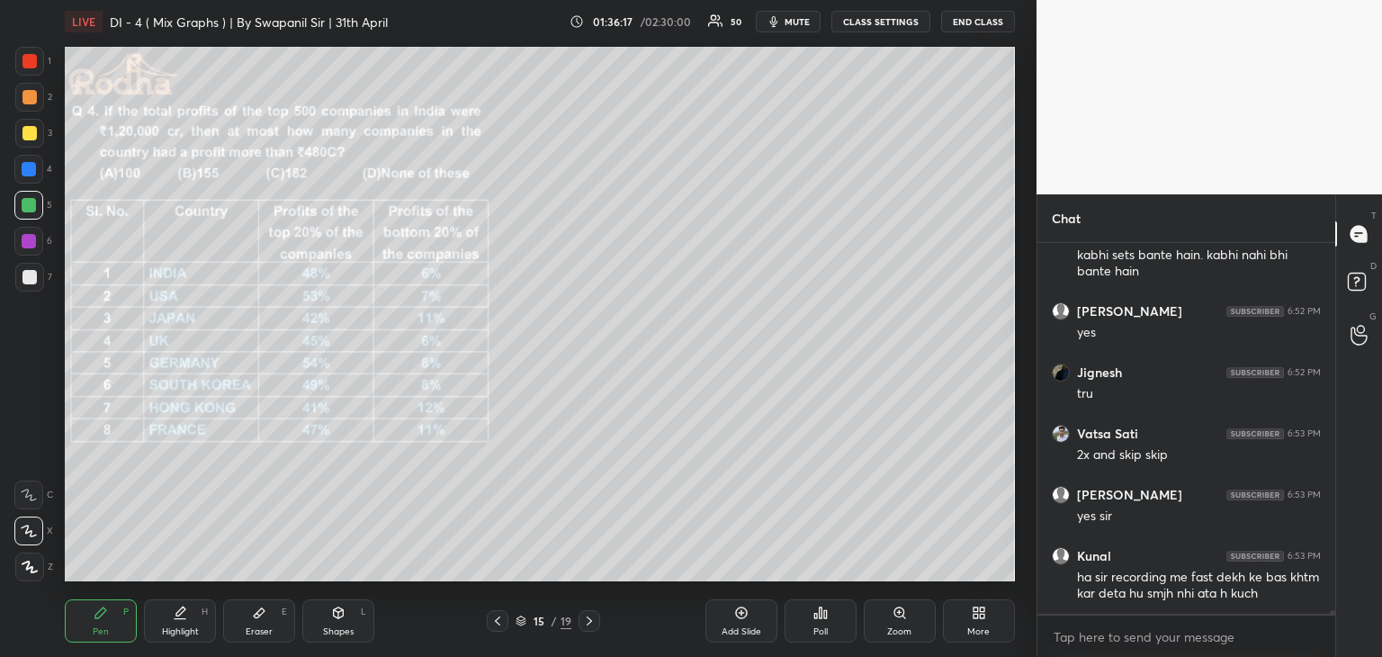
click at [259, 627] on div "Eraser" at bounding box center [259, 631] width 27 height 9
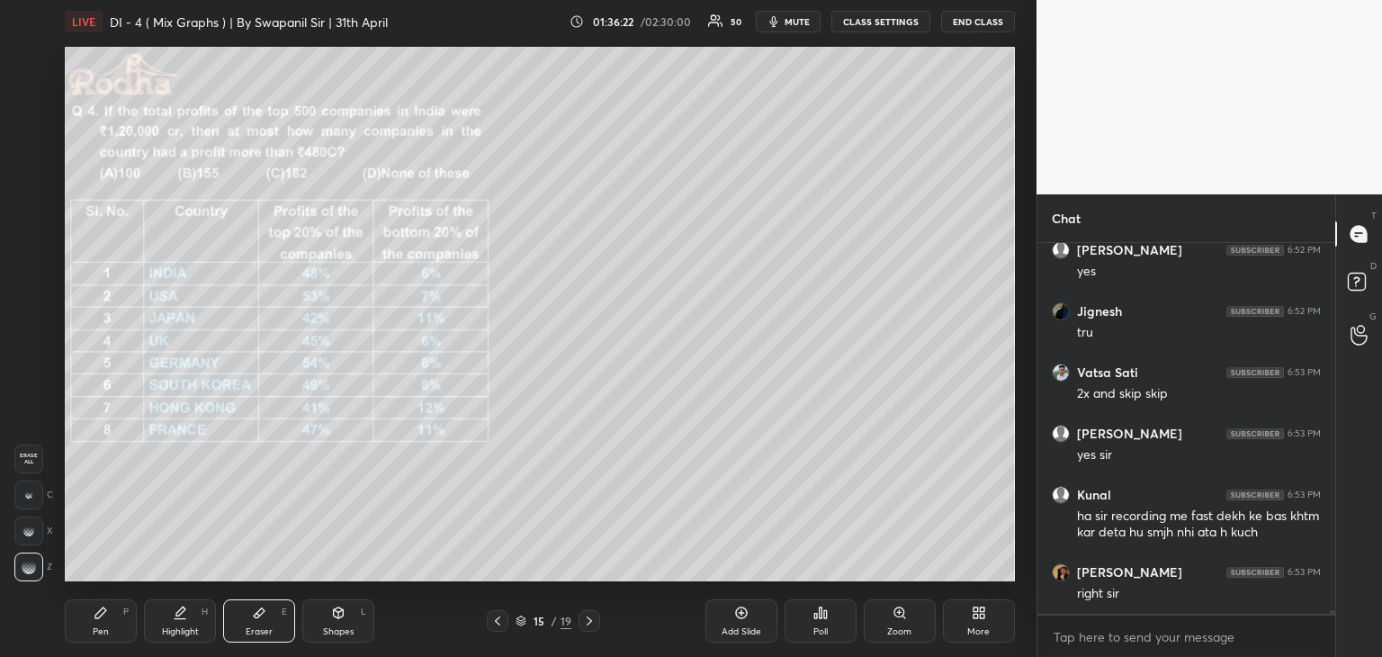
scroll to position [41916, 0]
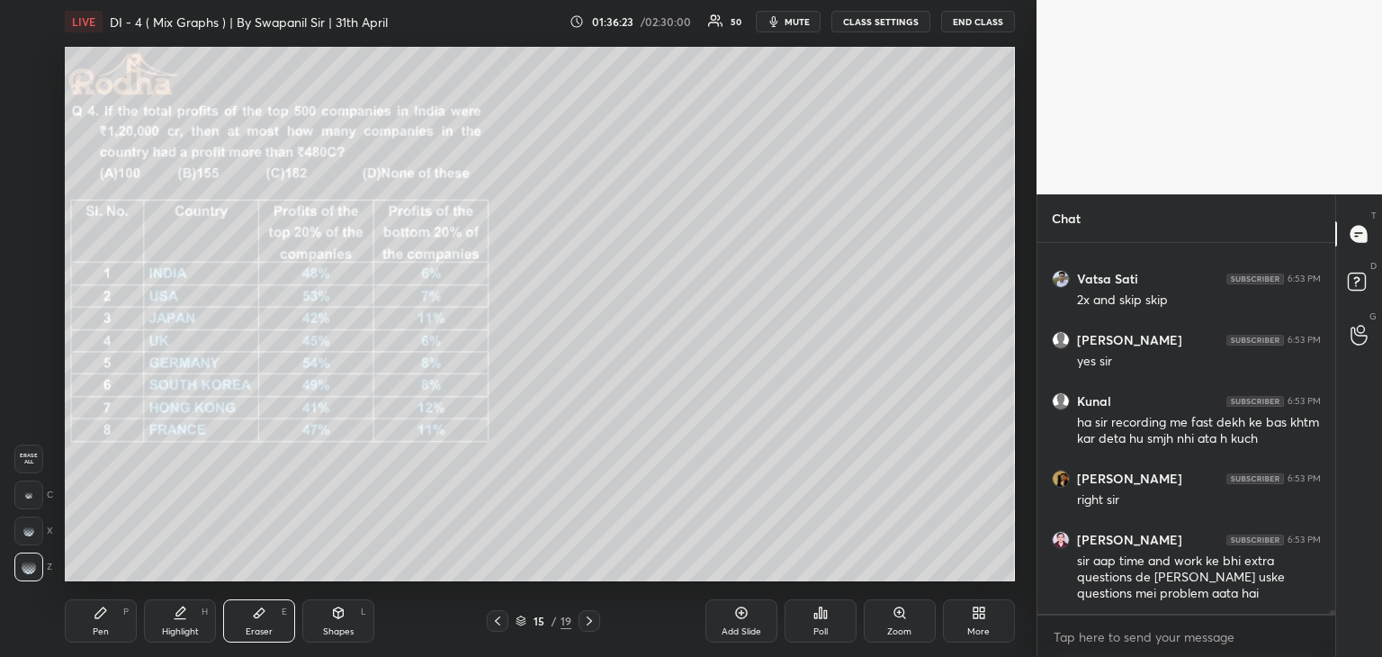
click at [95, 630] on div "Pen" at bounding box center [101, 631] width 16 height 9
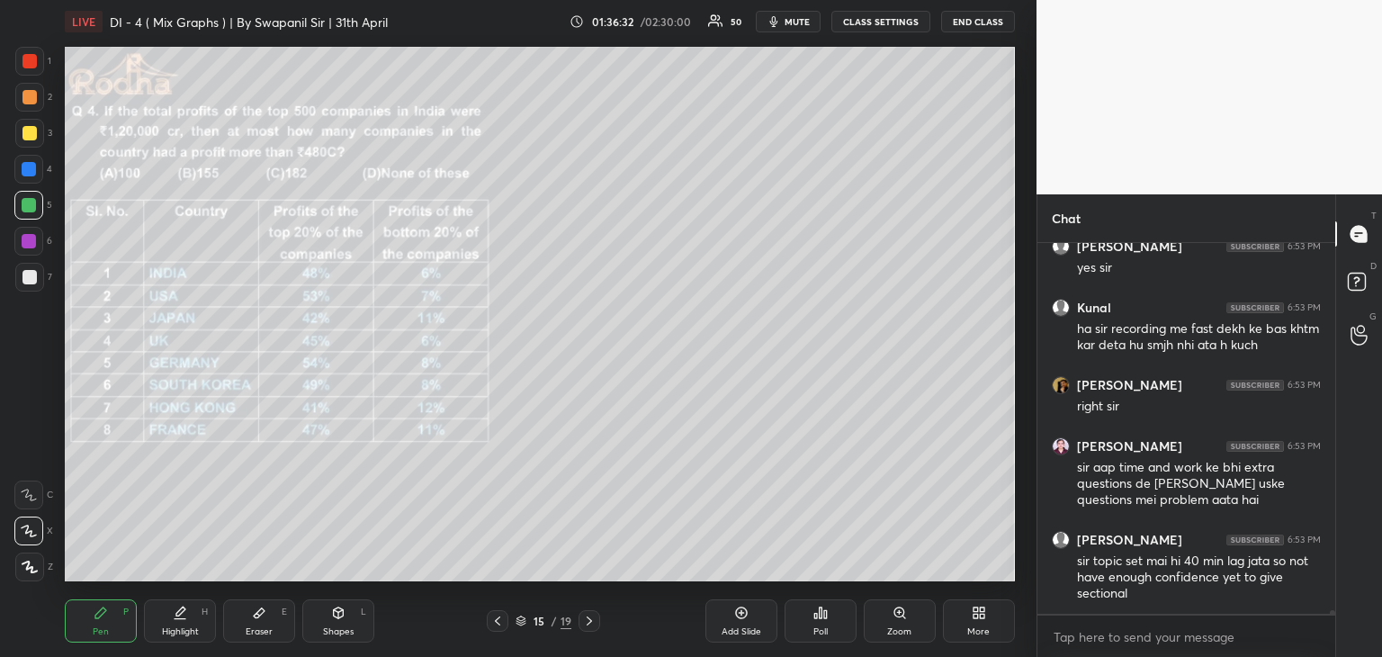
click at [264, 617] on icon at bounding box center [259, 612] width 14 height 14
click at [101, 631] on div "Pen" at bounding box center [101, 631] width 16 height 9
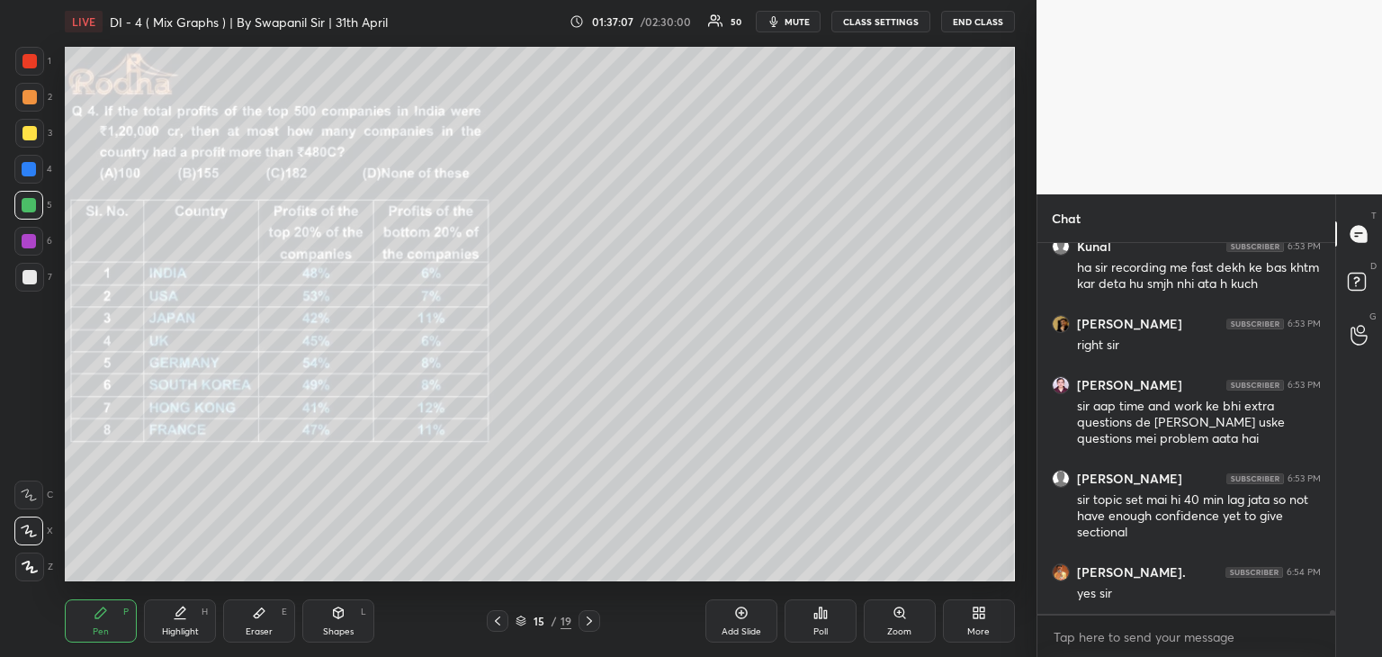
scroll to position [42132, 0]
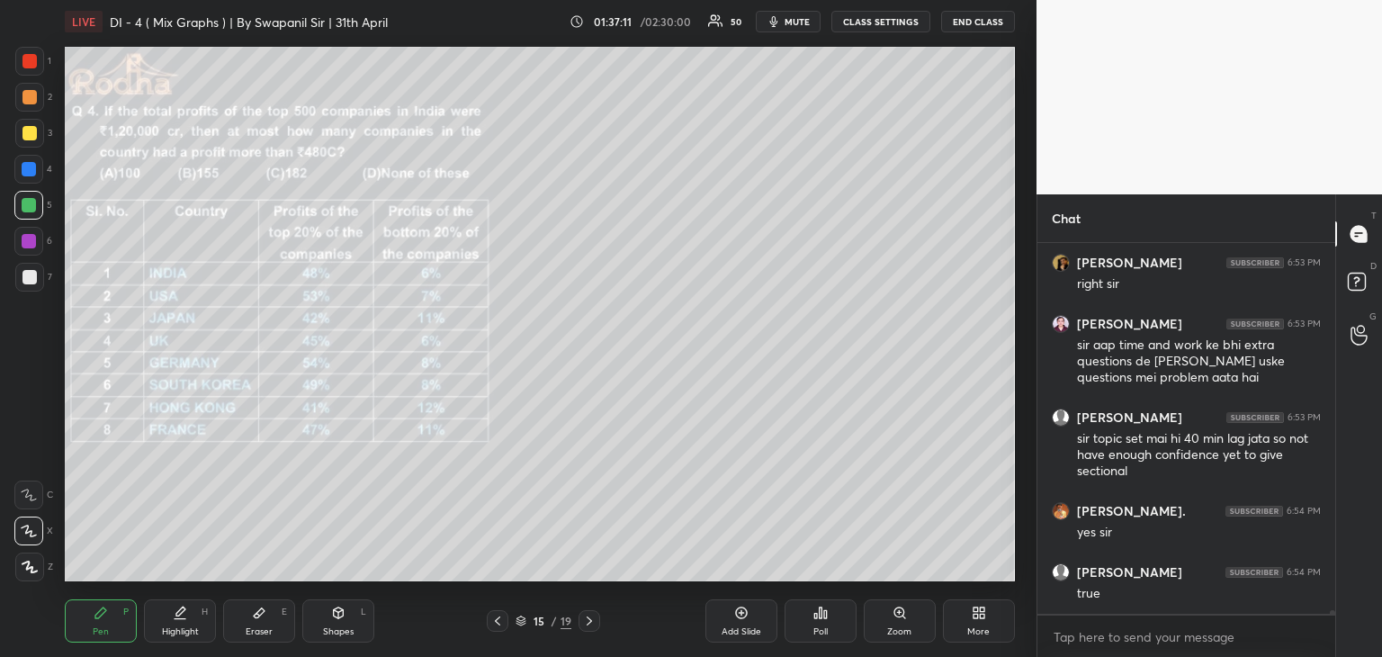
click at [267, 623] on div "Eraser E" at bounding box center [259, 620] width 72 height 43
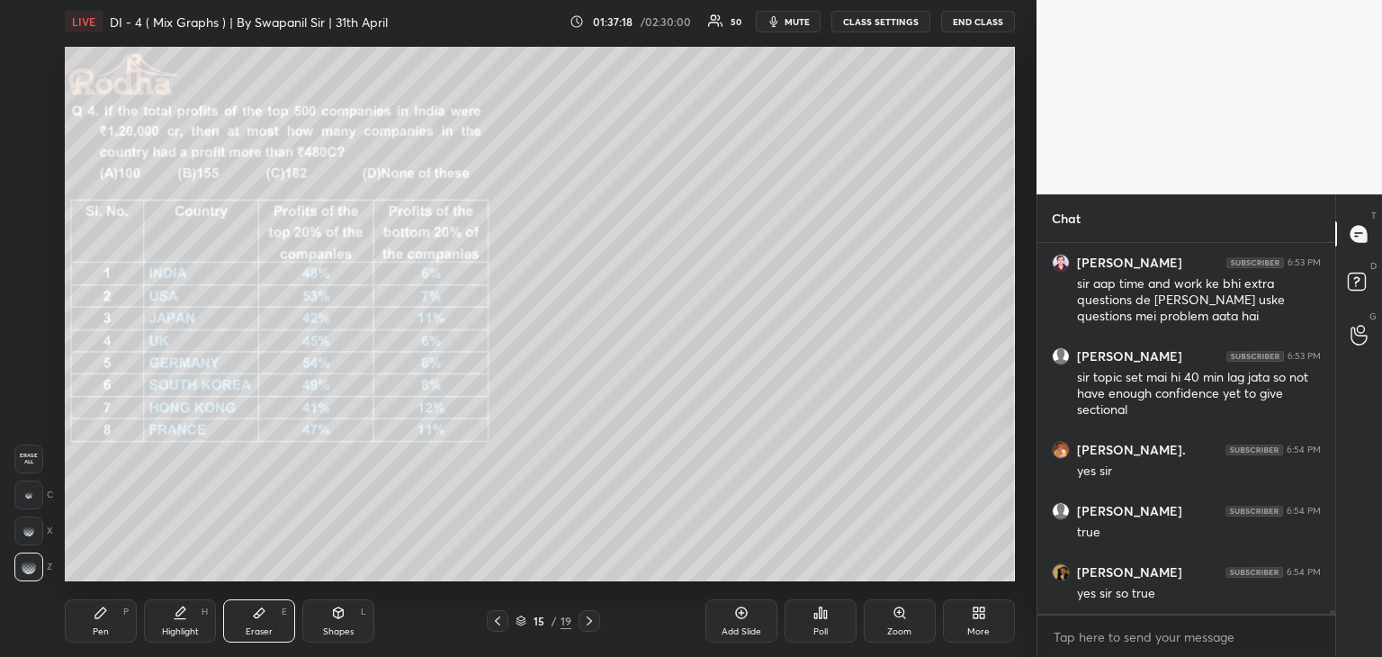
scroll to position [42254, 0]
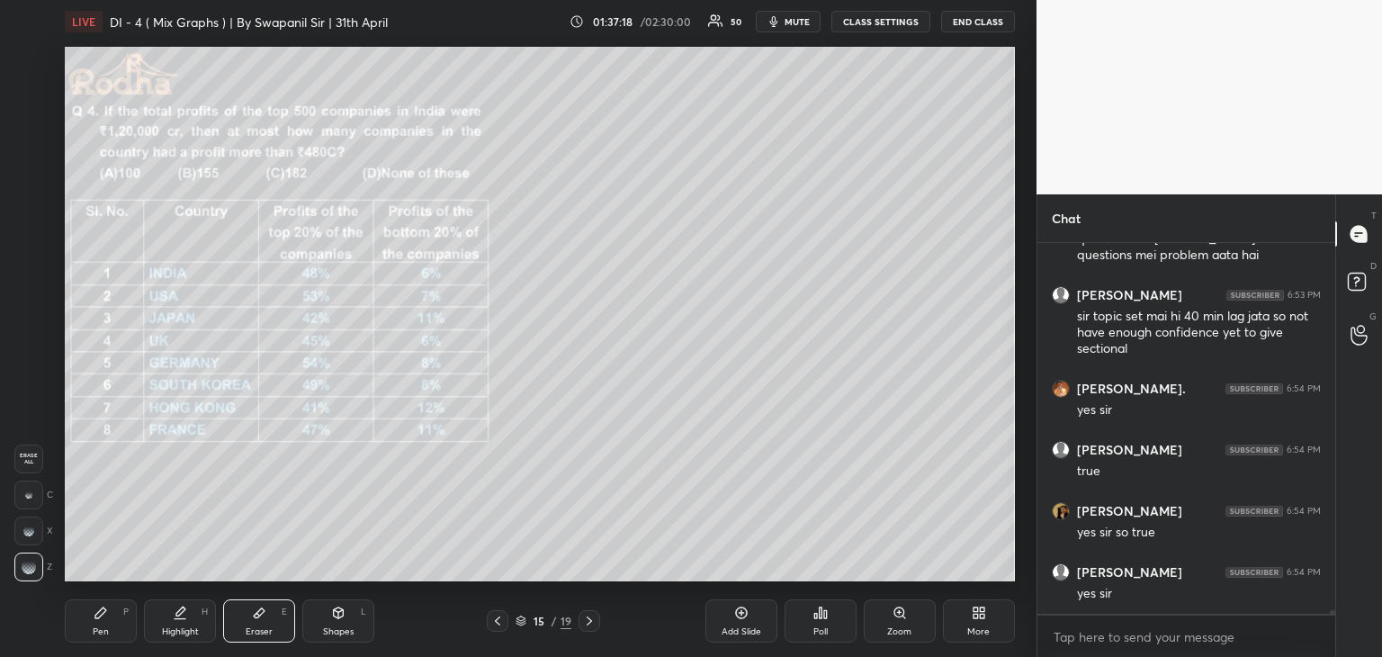
click at [112, 629] on div "Pen P" at bounding box center [101, 620] width 72 height 43
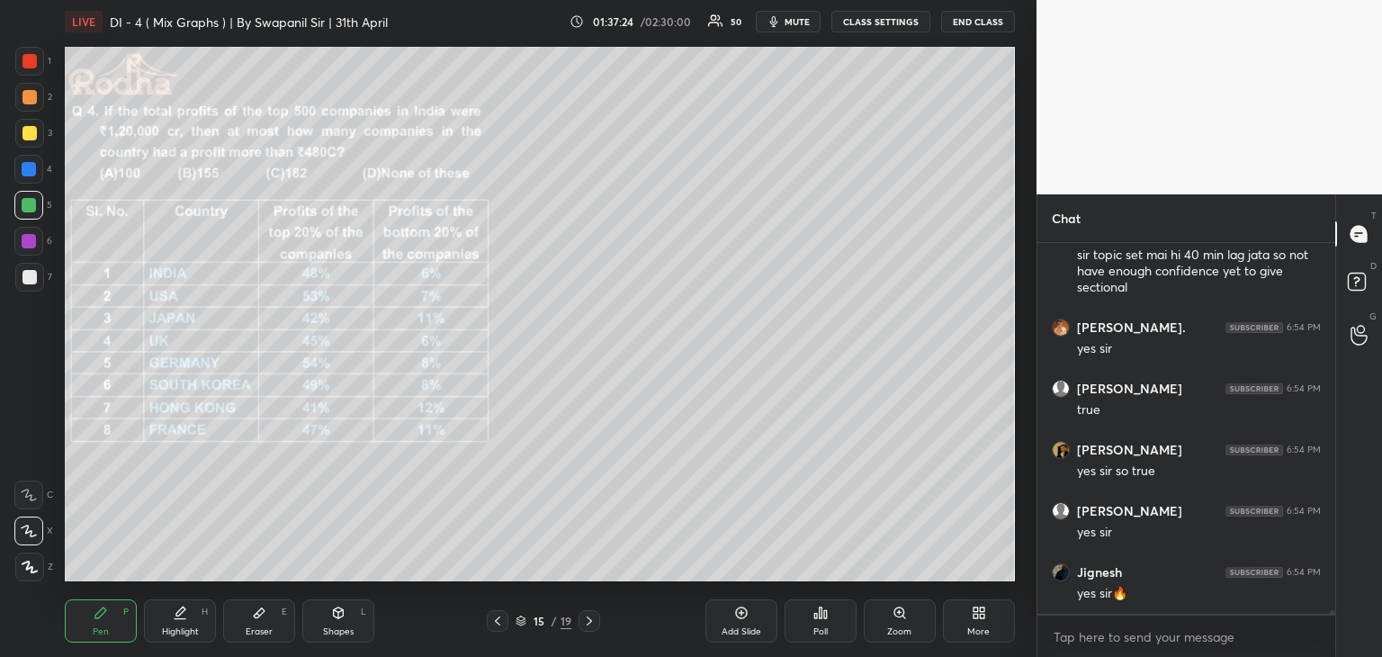
click at [329, 629] on div "Shapes" at bounding box center [338, 631] width 31 height 9
click at [32, 569] on icon at bounding box center [29, 566] width 13 height 13
drag, startPoint x: 26, startPoint y: 172, endPoint x: 40, endPoint y: 178, distance: 14.9
click at [26, 174] on div at bounding box center [29, 169] width 14 height 14
click at [106, 641] on div "Pen P" at bounding box center [101, 620] width 72 height 43
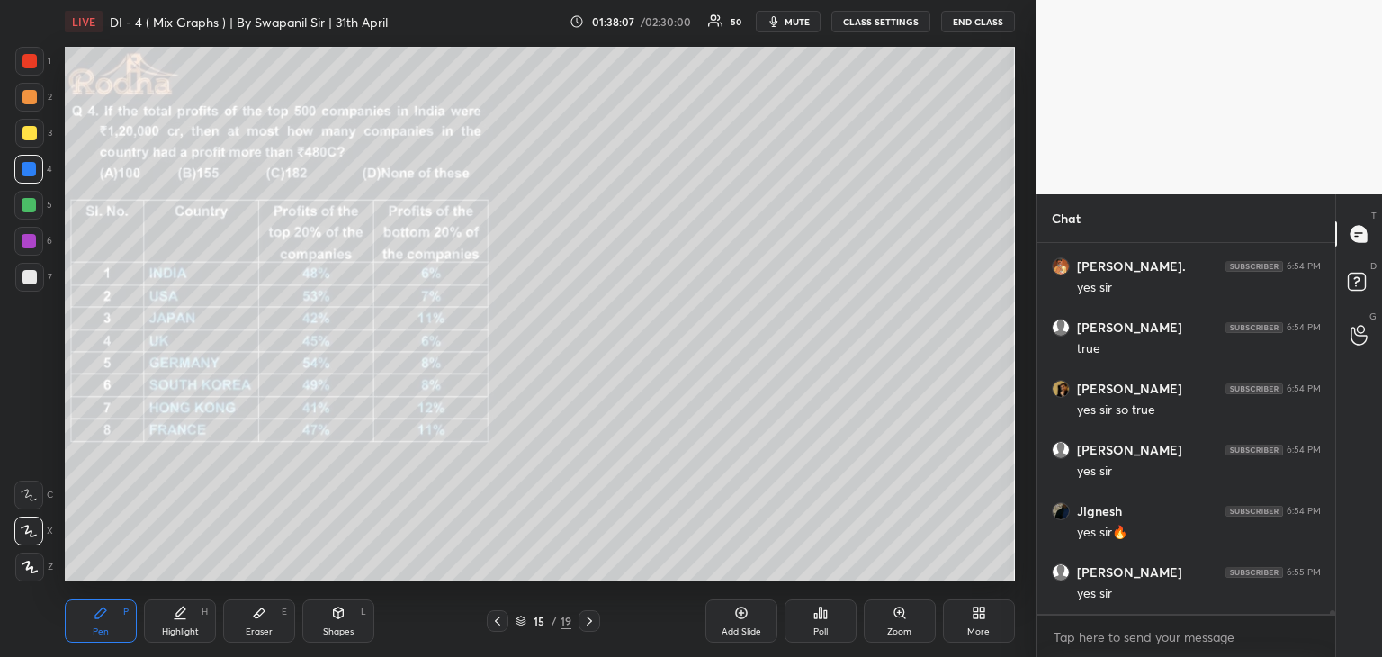
scroll to position [42454, 0]
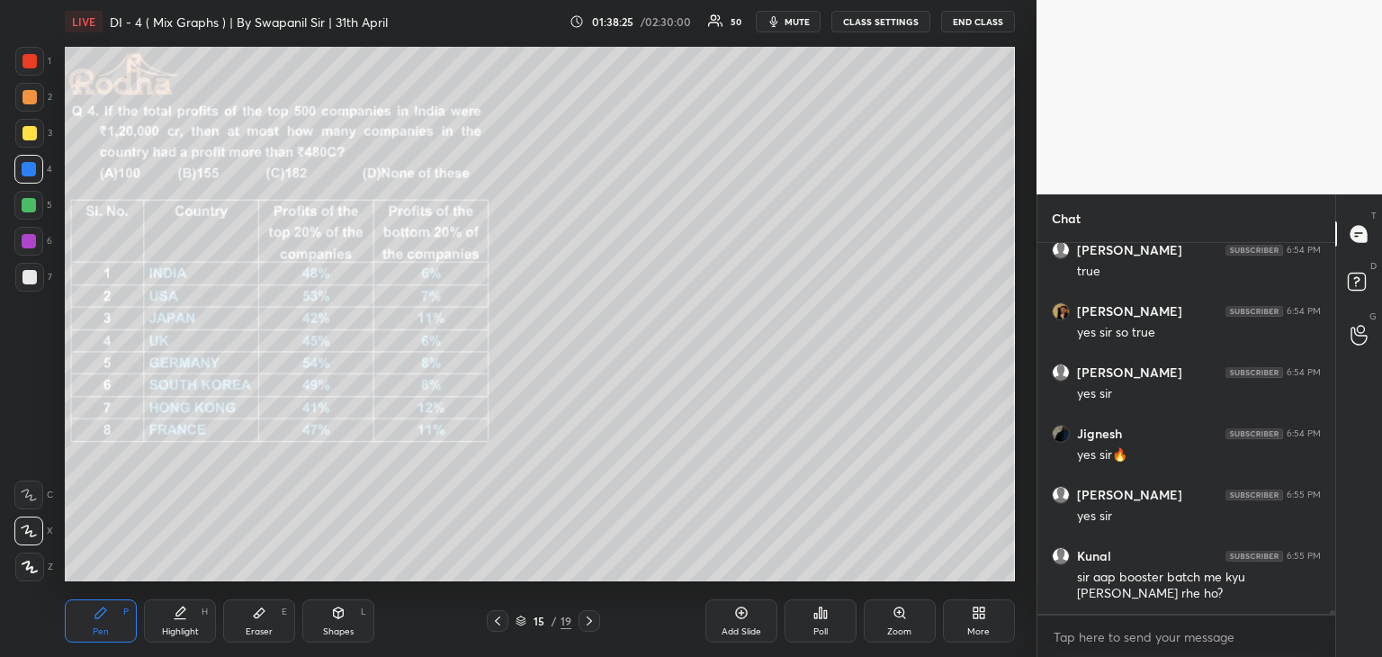
click at [270, 623] on div "Eraser E" at bounding box center [259, 620] width 72 height 43
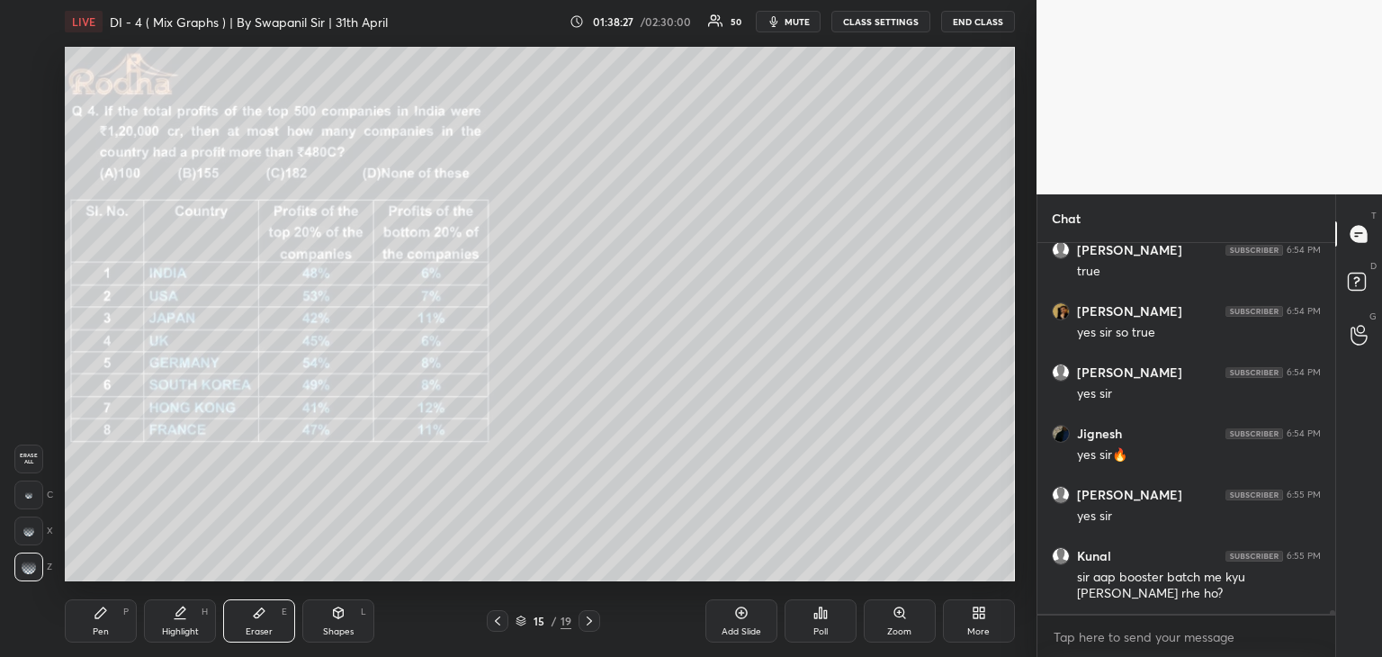
click at [96, 628] on div "Pen" at bounding box center [101, 631] width 16 height 9
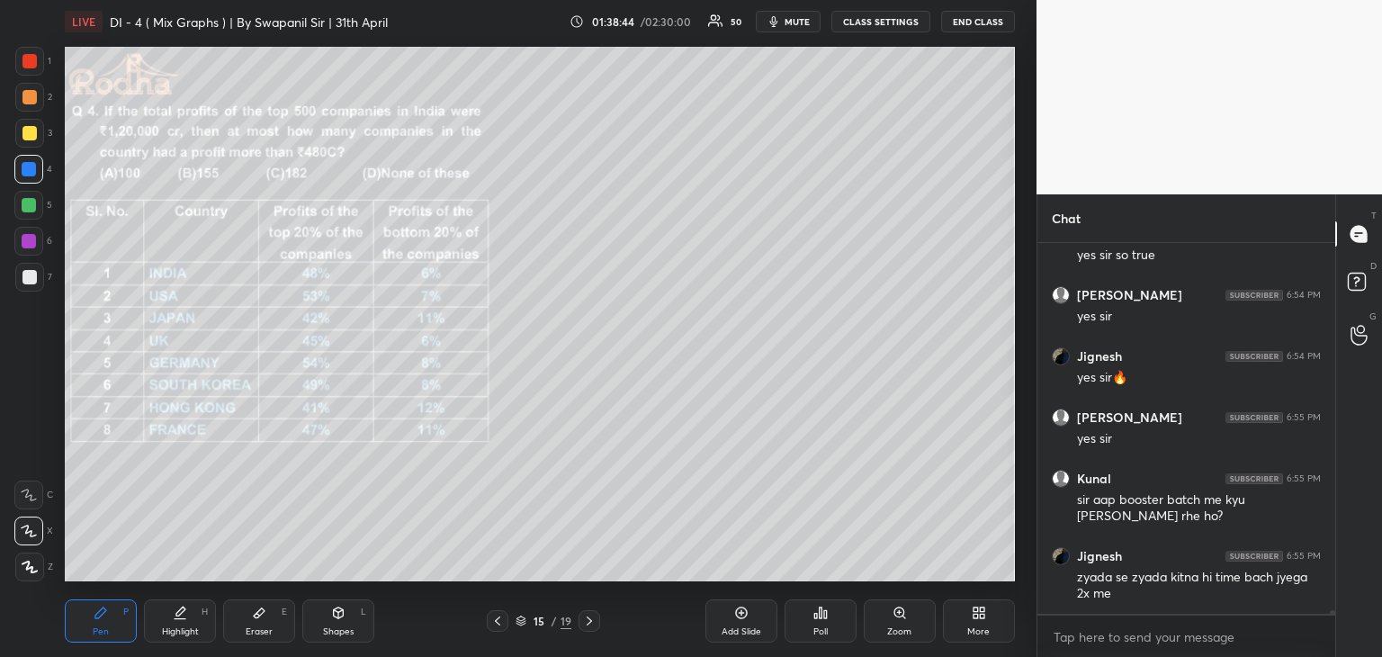
scroll to position [42593, 0]
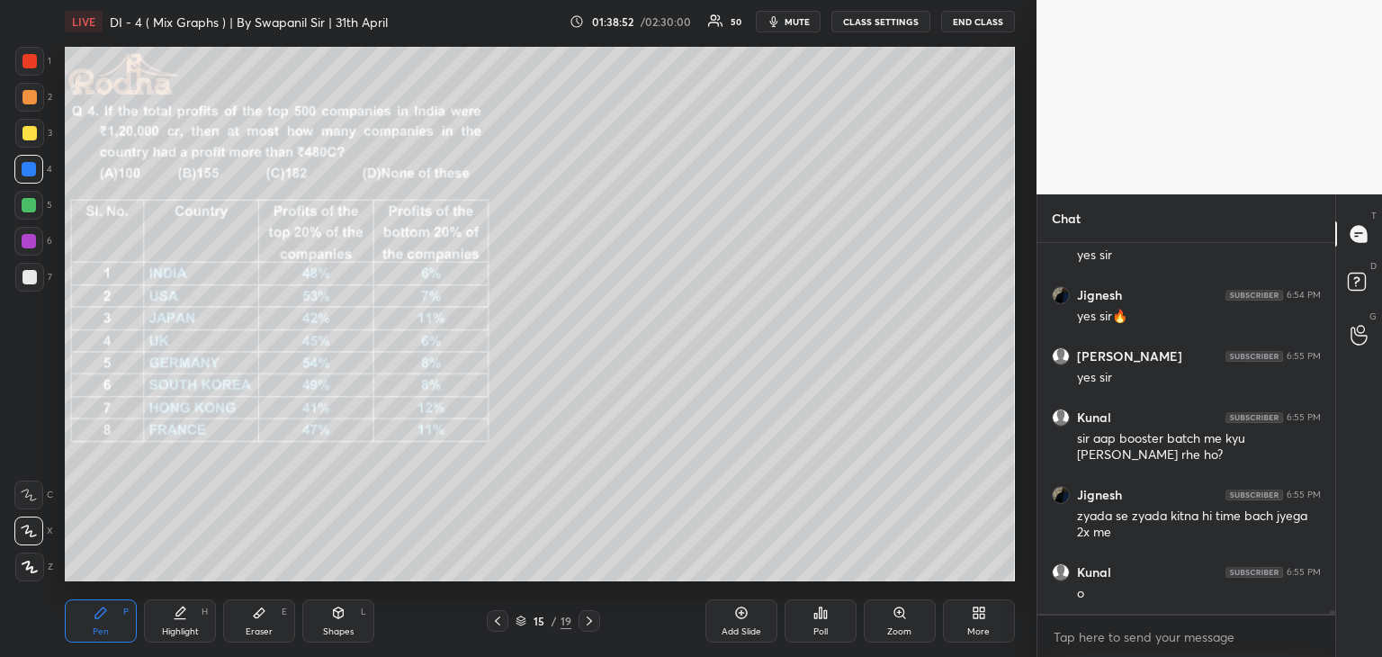
click at [248, 629] on div "Eraser" at bounding box center [259, 631] width 27 height 9
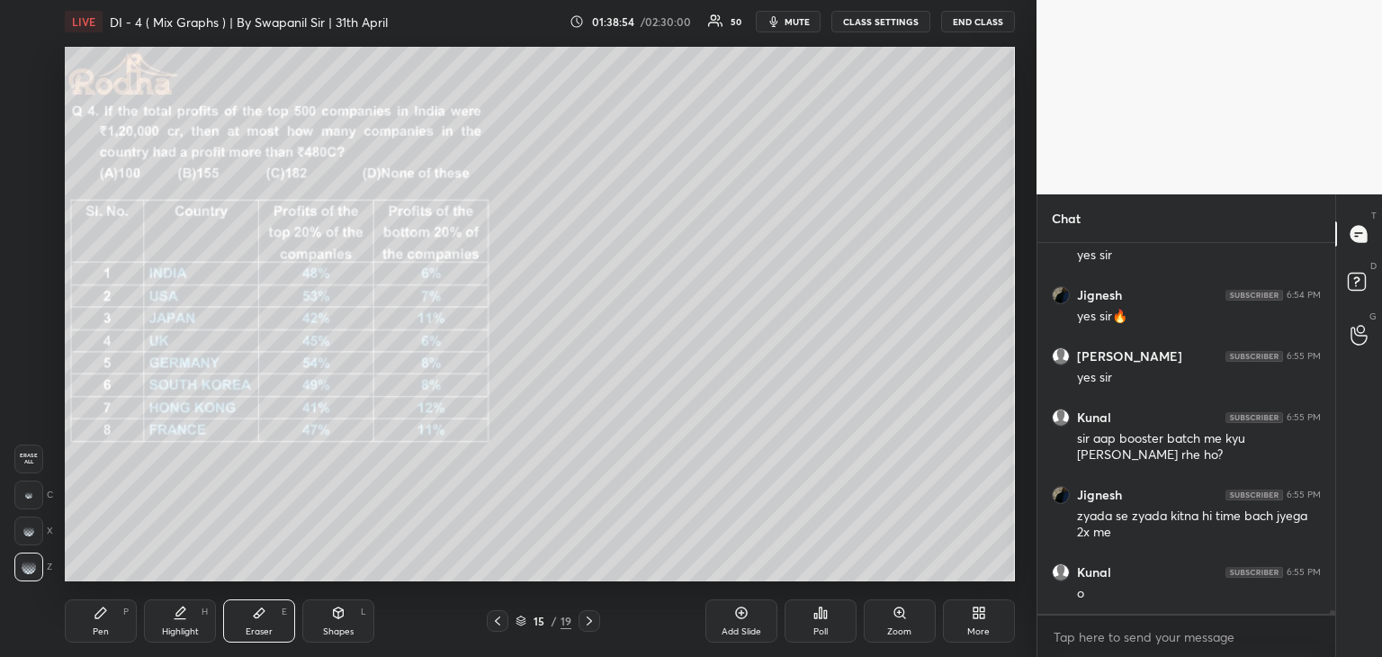
click at [101, 627] on div "Pen" at bounding box center [101, 631] width 16 height 9
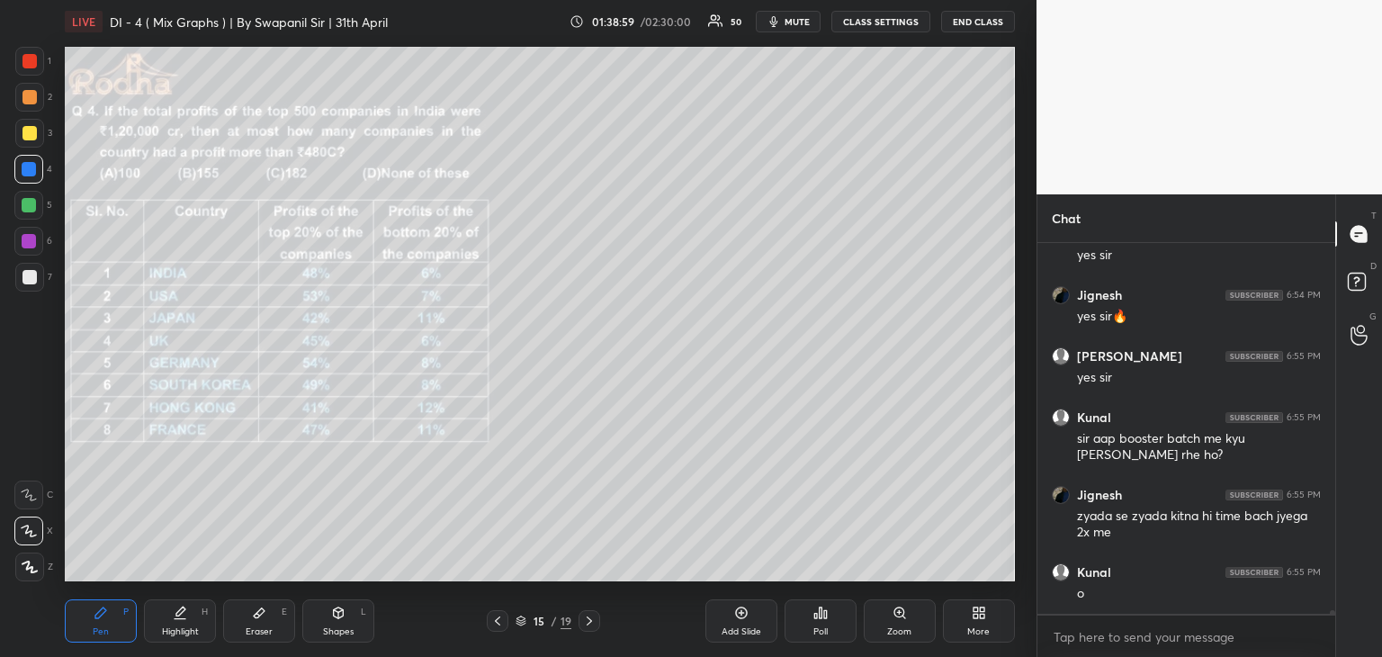
click at [266, 624] on div "Eraser E" at bounding box center [259, 620] width 72 height 43
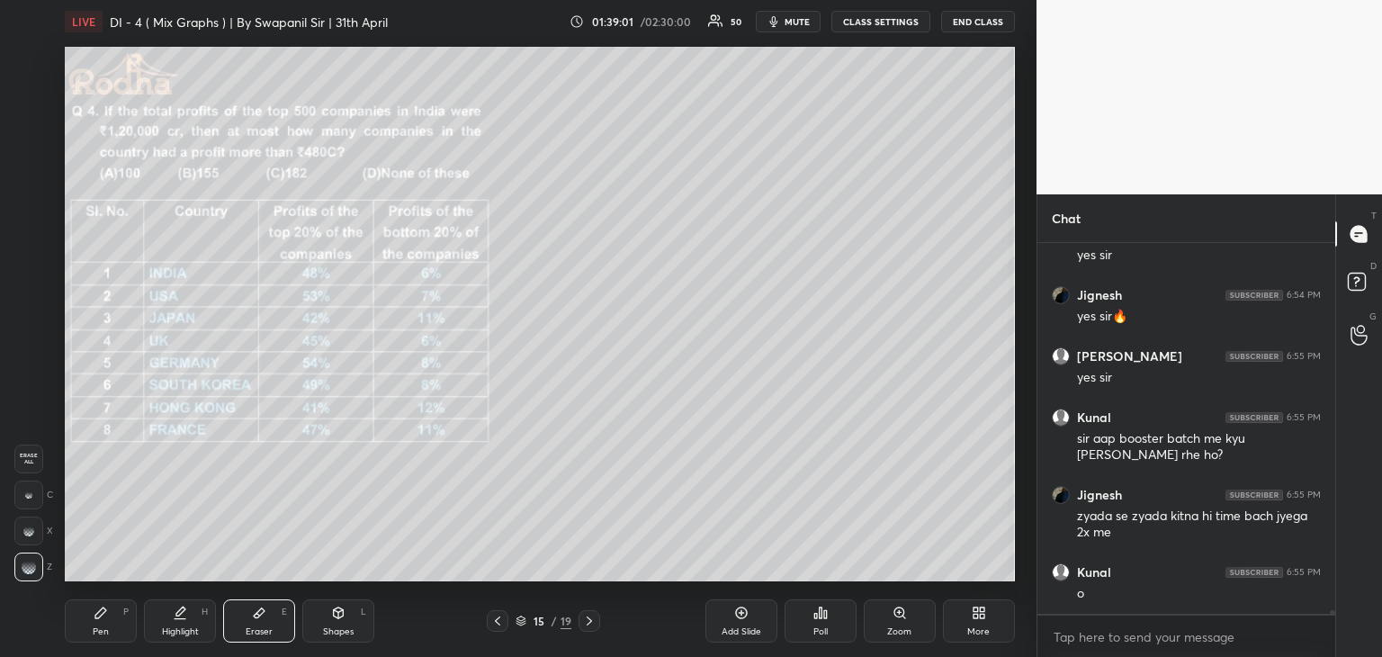
click at [99, 627] on div "Pen" at bounding box center [101, 631] width 16 height 9
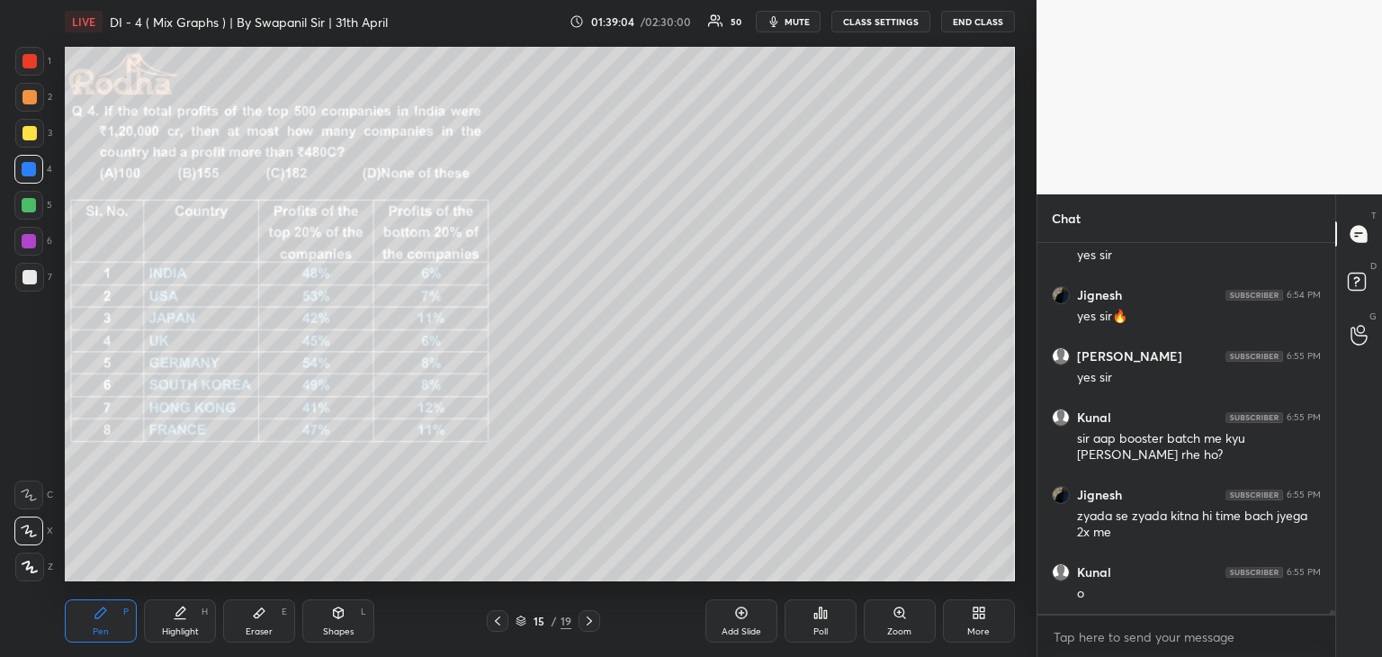
click at [248, 628] on div "Eraser" at bounding box center [259, 631] width 27 height 9
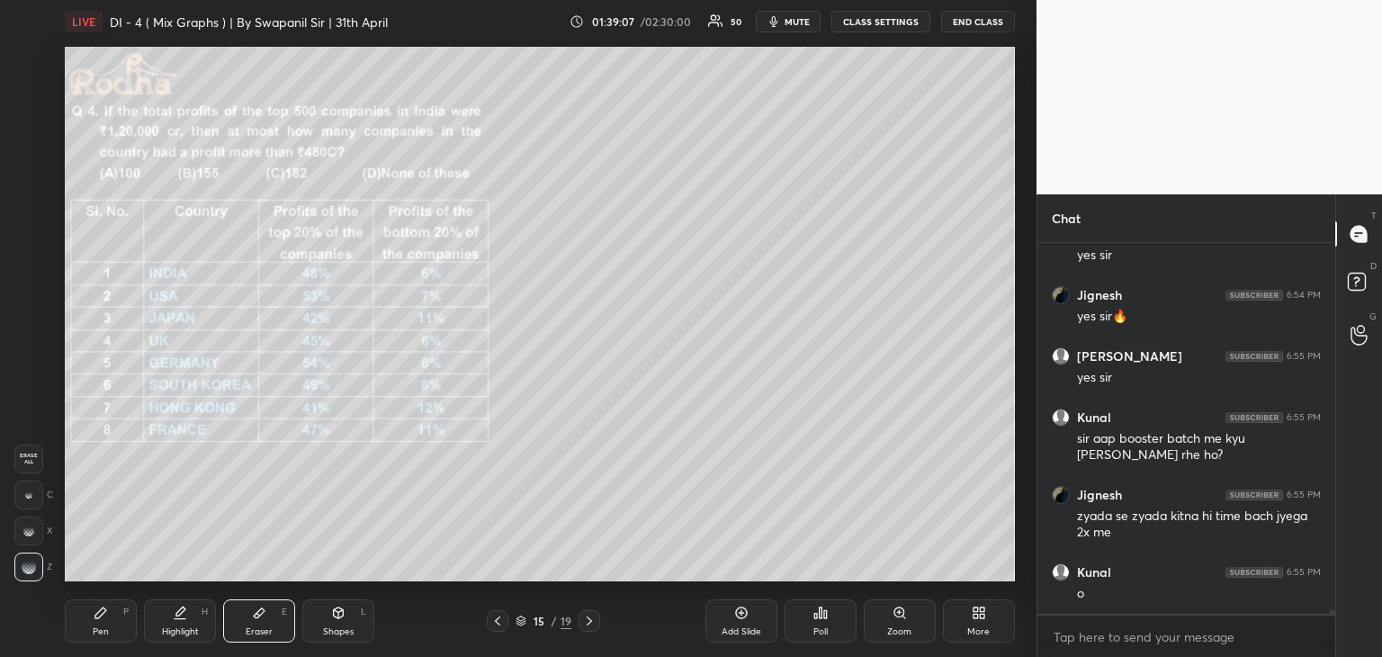
click at [96, 632] on div "Pen" at bounding box center [101, 631] width 16 height 9
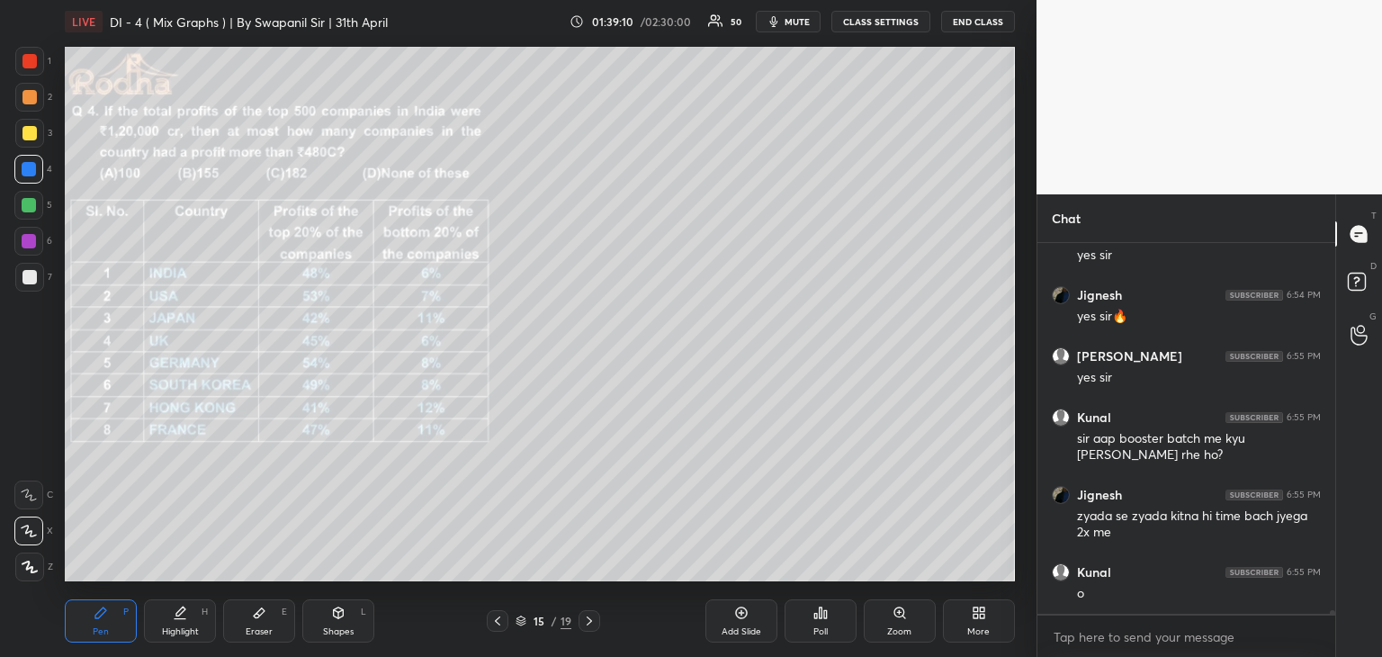
scroll to position [42654, 0]
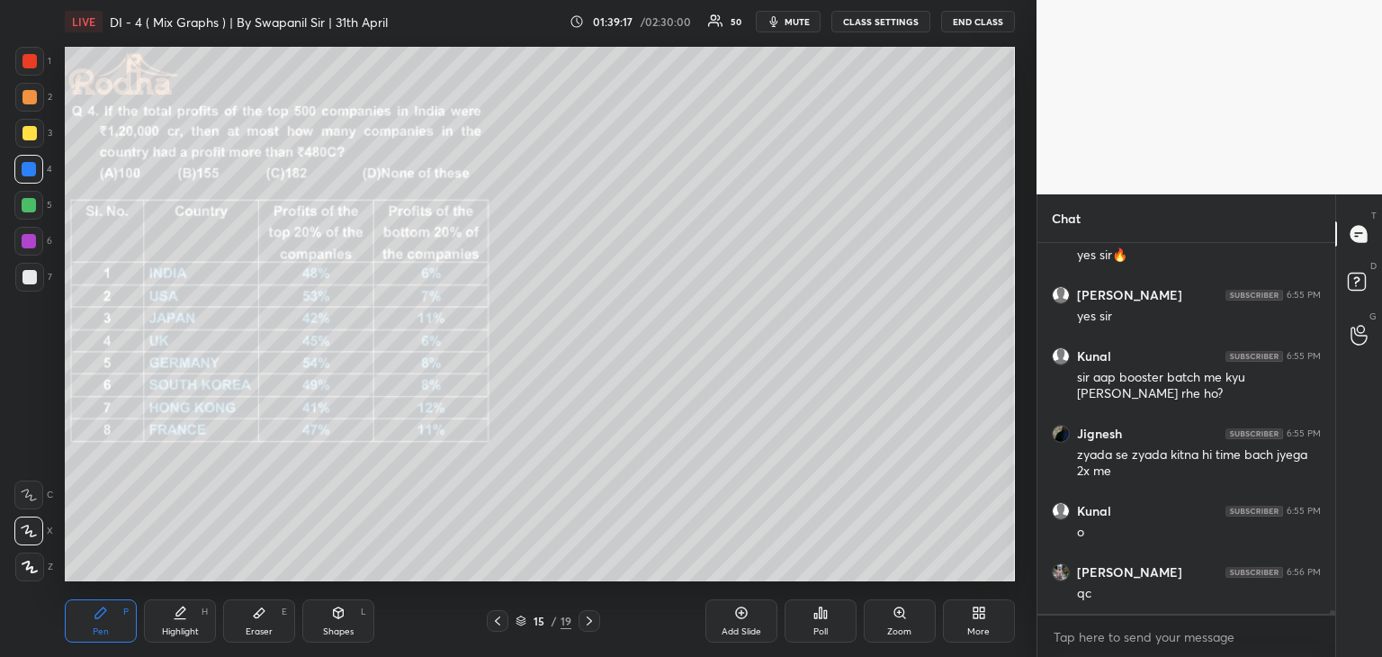
click at [258, 631] on div "Eraser" at bounding box center [259, 631] width 27 height 9
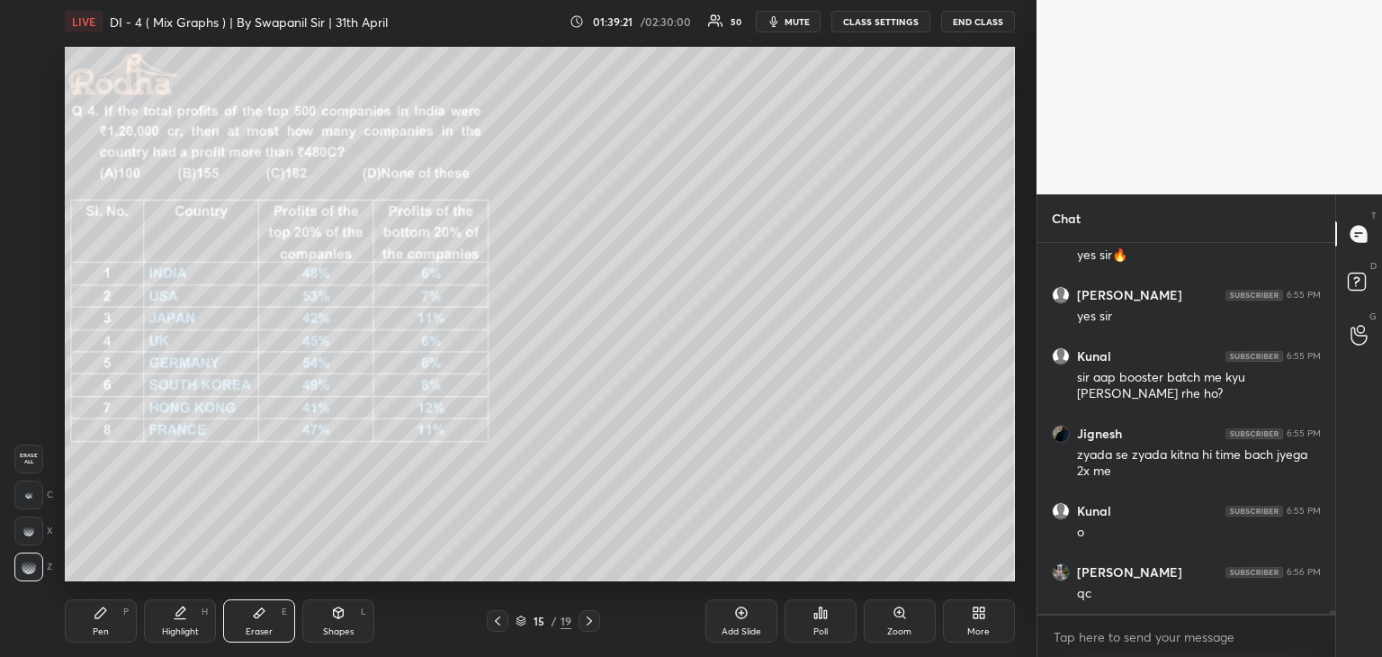
click at [105, 633] on div "Pen" at bounding box center [101, 631] width 16 height 9
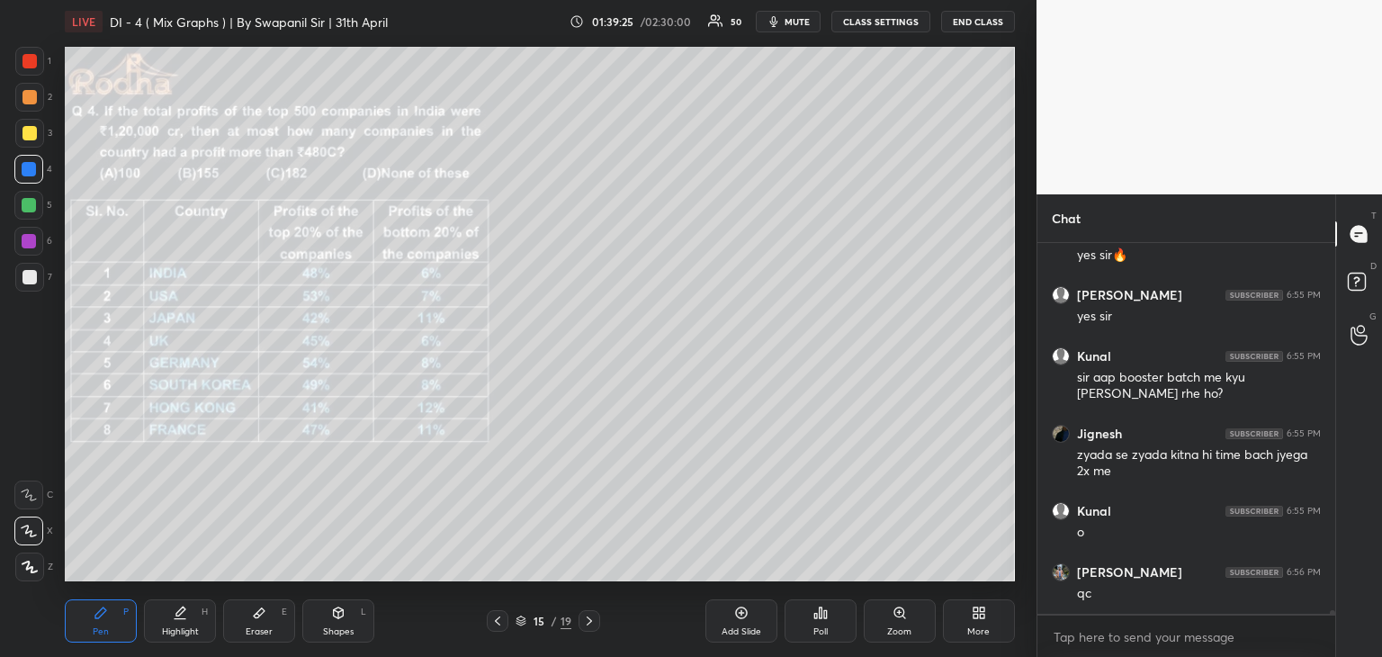
click at [278, 615] on div "Eraser E" at bounding box center [259, 620] width 72 height 43
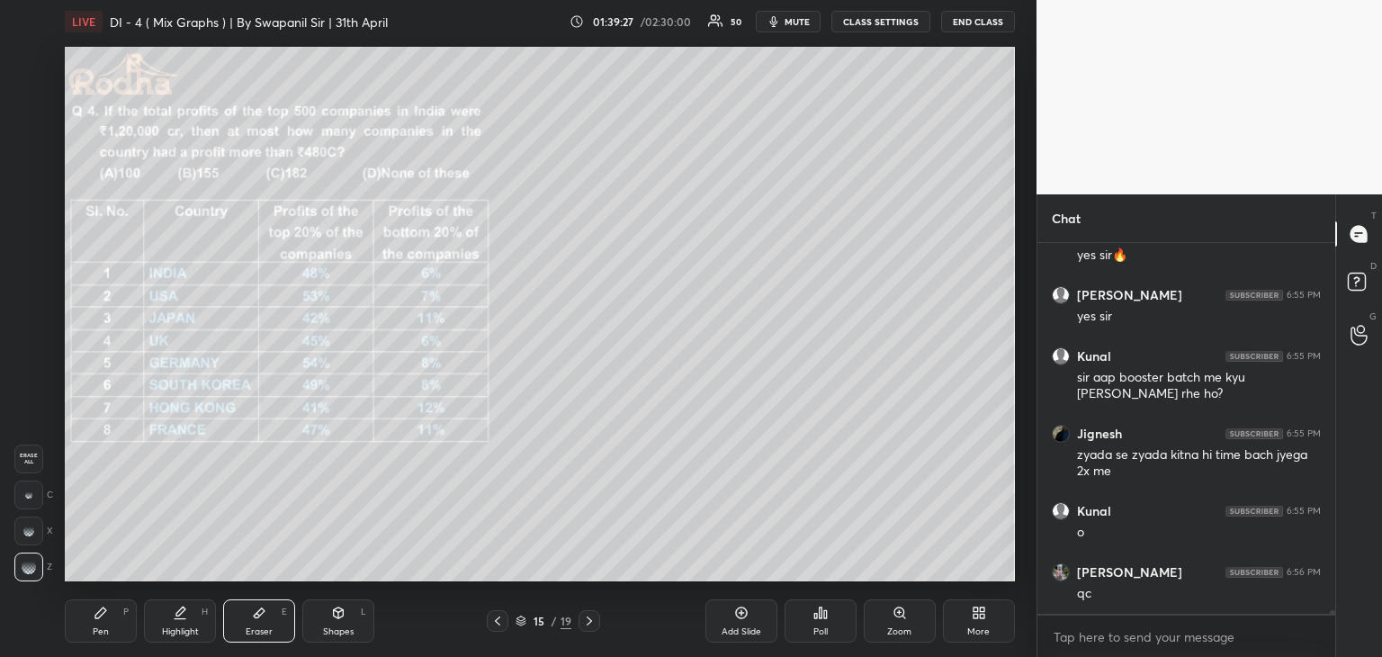
click at [117, 618] on div "Pen P" at bounding box center [101, 620] width 72 height 43
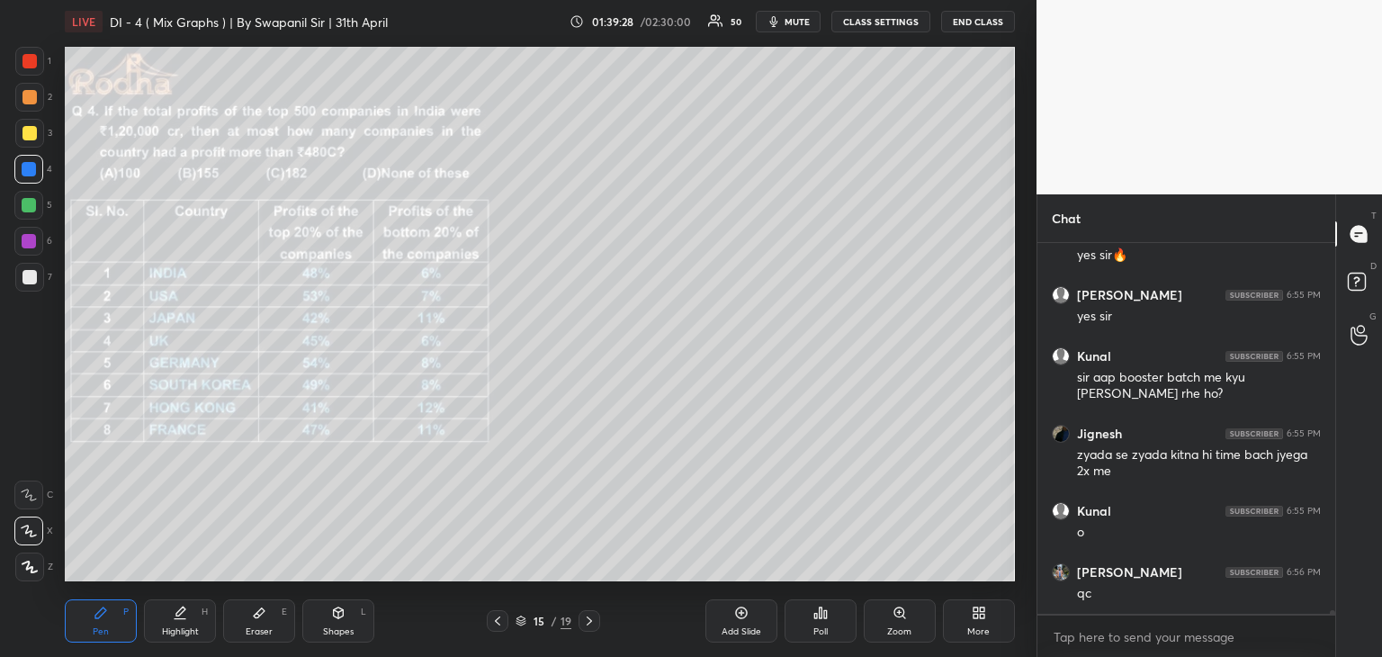
scroll to position [42715, 0]
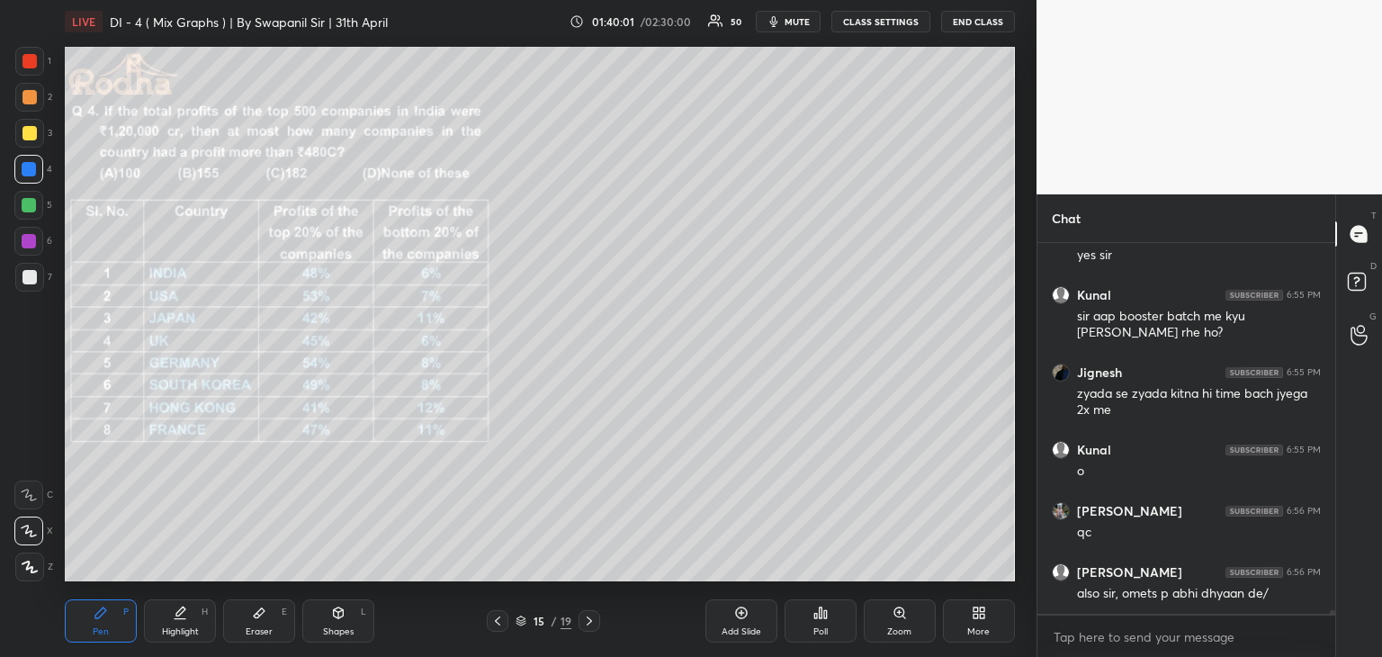
click at [33, 175] on div at bounding box center [29, 169] width 14 height 14
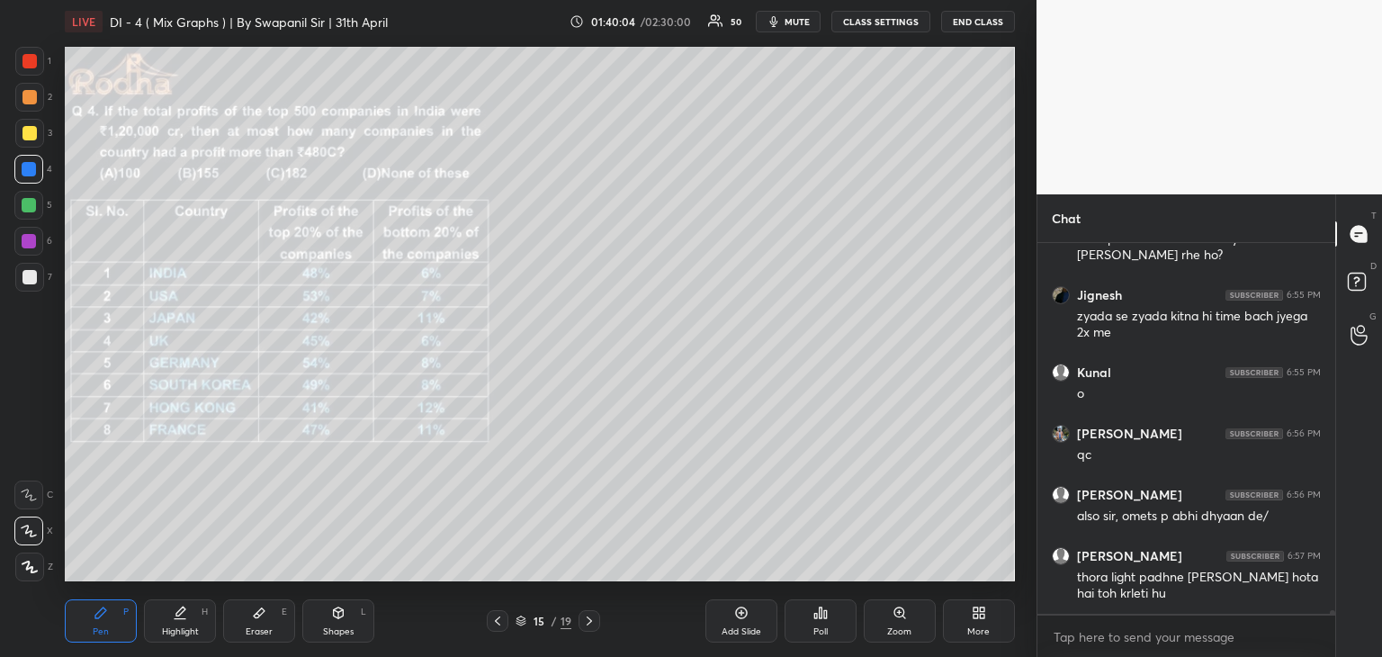
scroll to position [42854, 0]
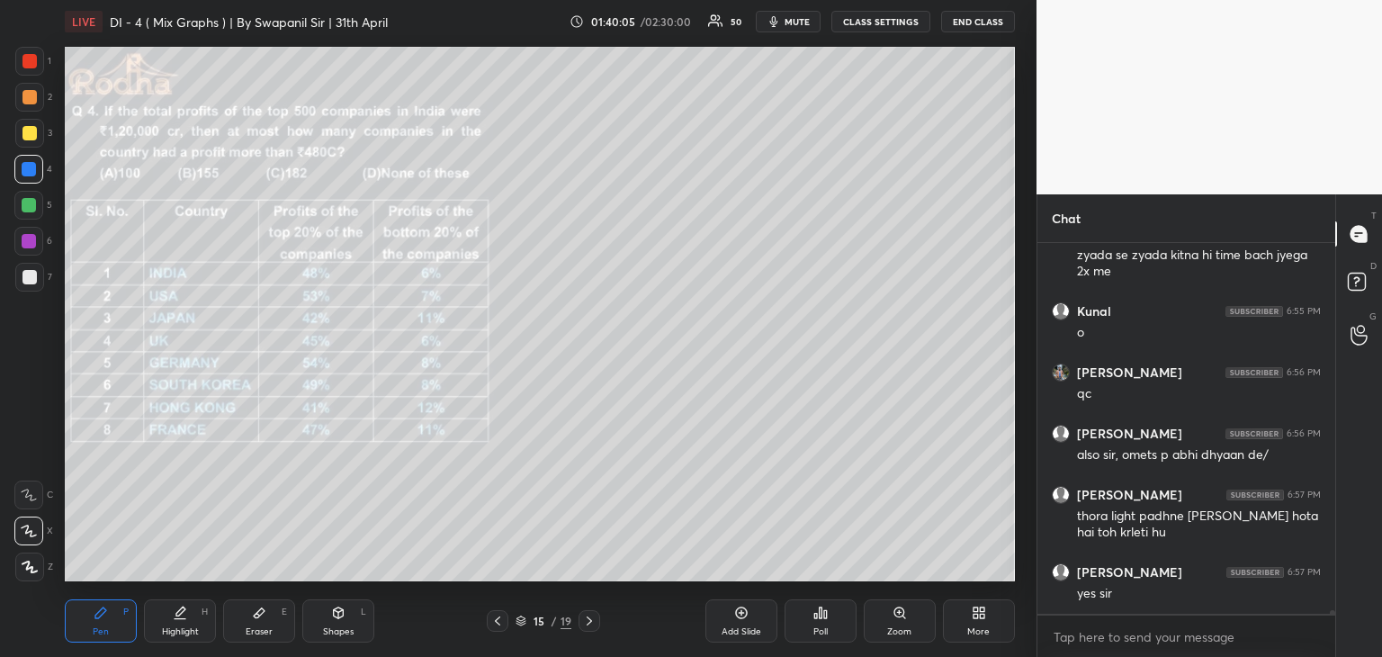
click at [343, 629] on div "Shapes" at bounding box center [338, 631] width 31 height 9
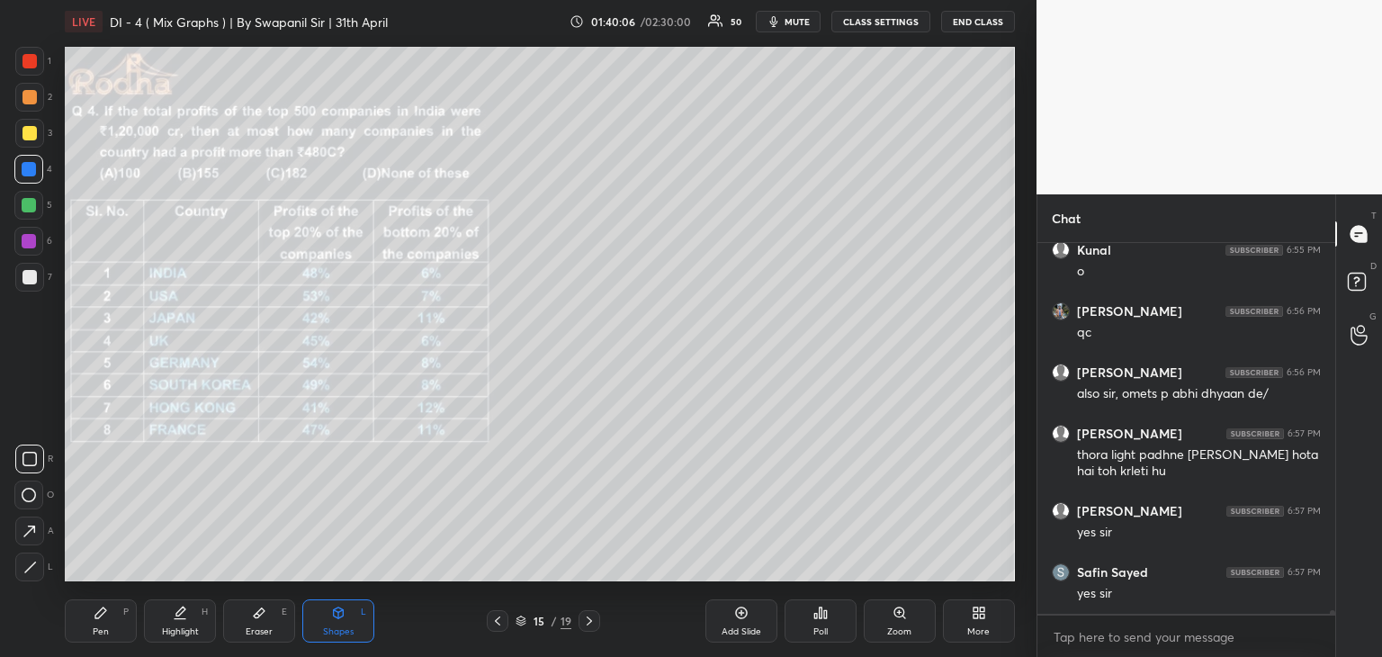
click at [253, 619] on icon at bounding box center [259, 612] width 14 height 14
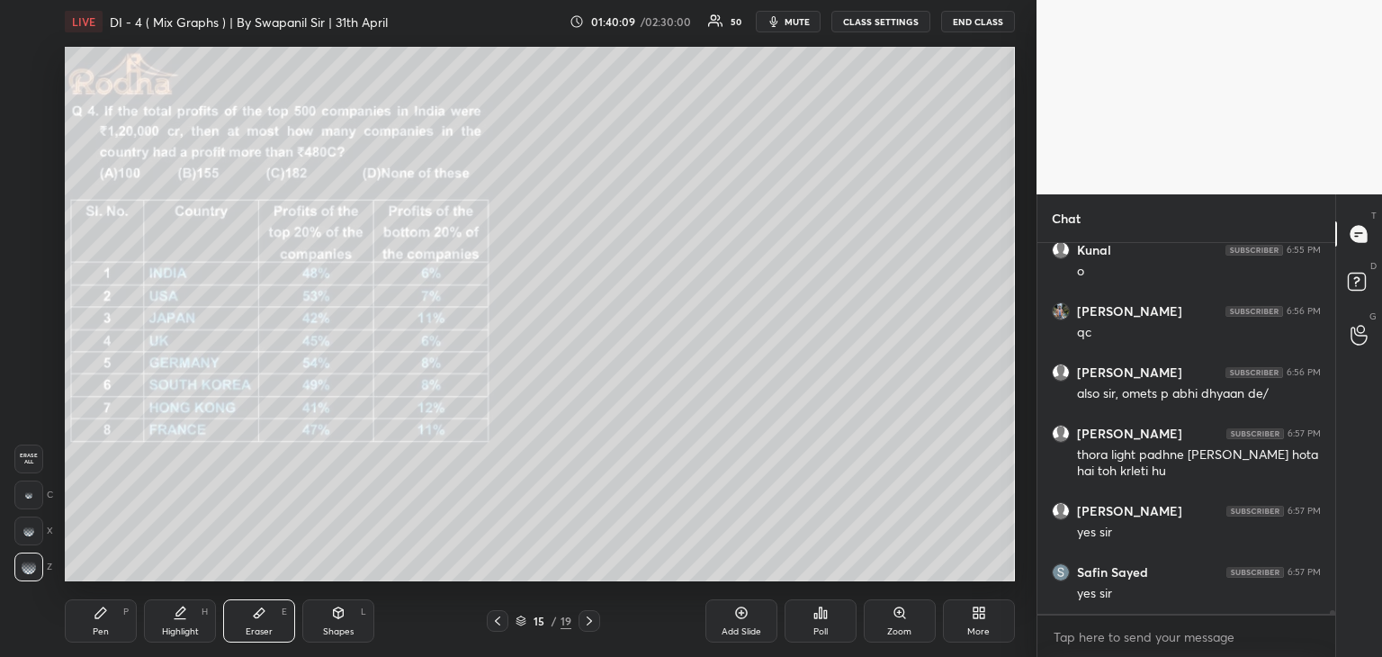
click at [336, 620] on div "Shapes L" at bounding box center [338, 620] width 72 height 43
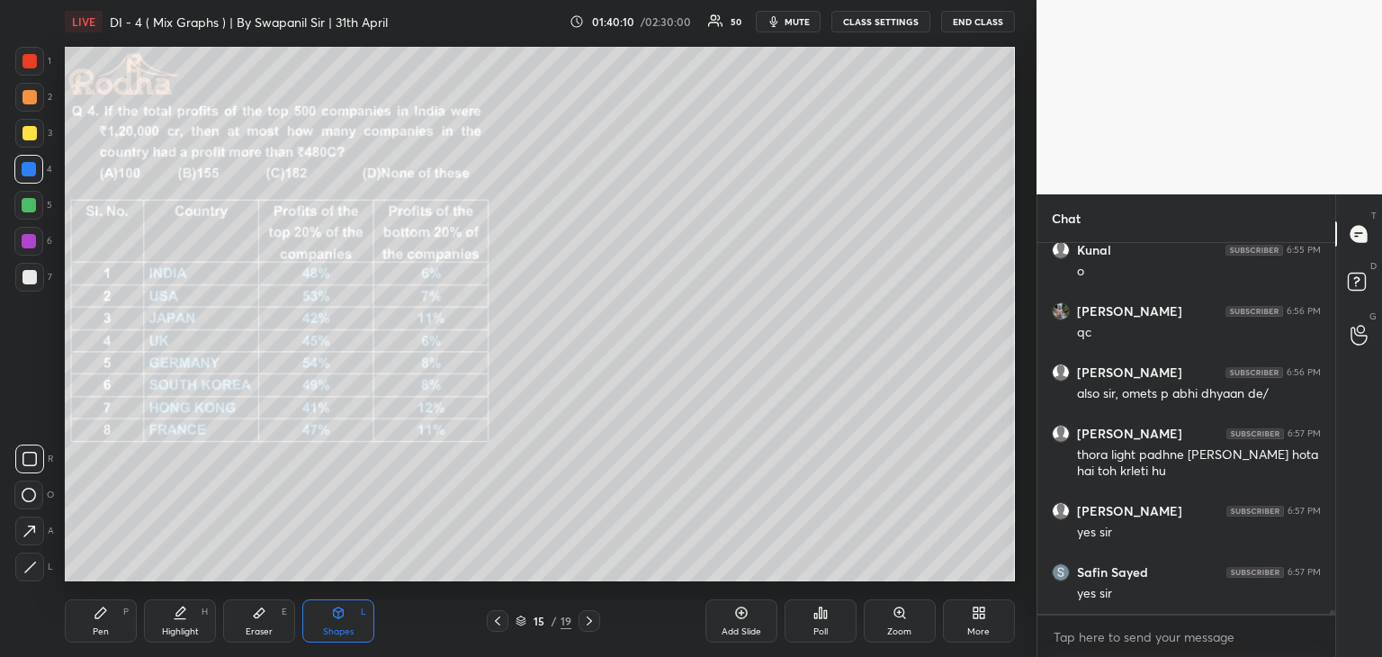
click at [42, 568] on div at bounding box center [29, 566] width 29 height 29
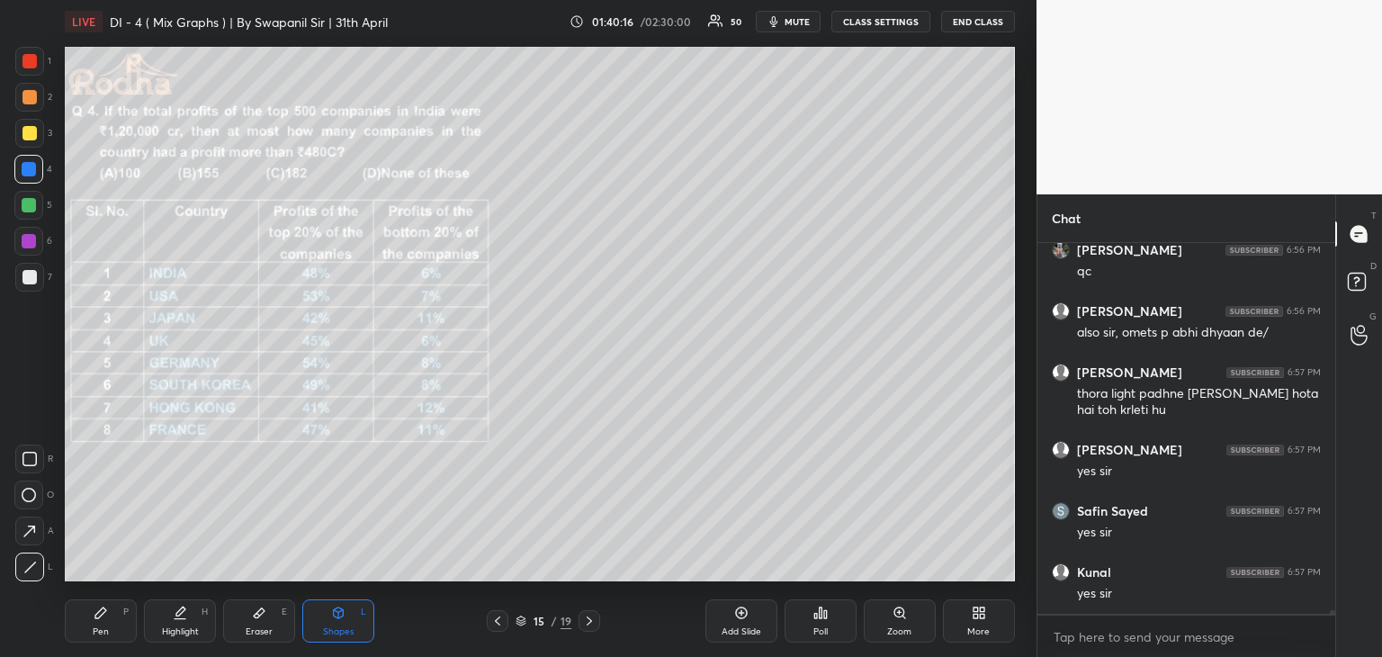
click at [97, 640] on div "Pen P" at bounding box center [101, 620] width 72 height 43
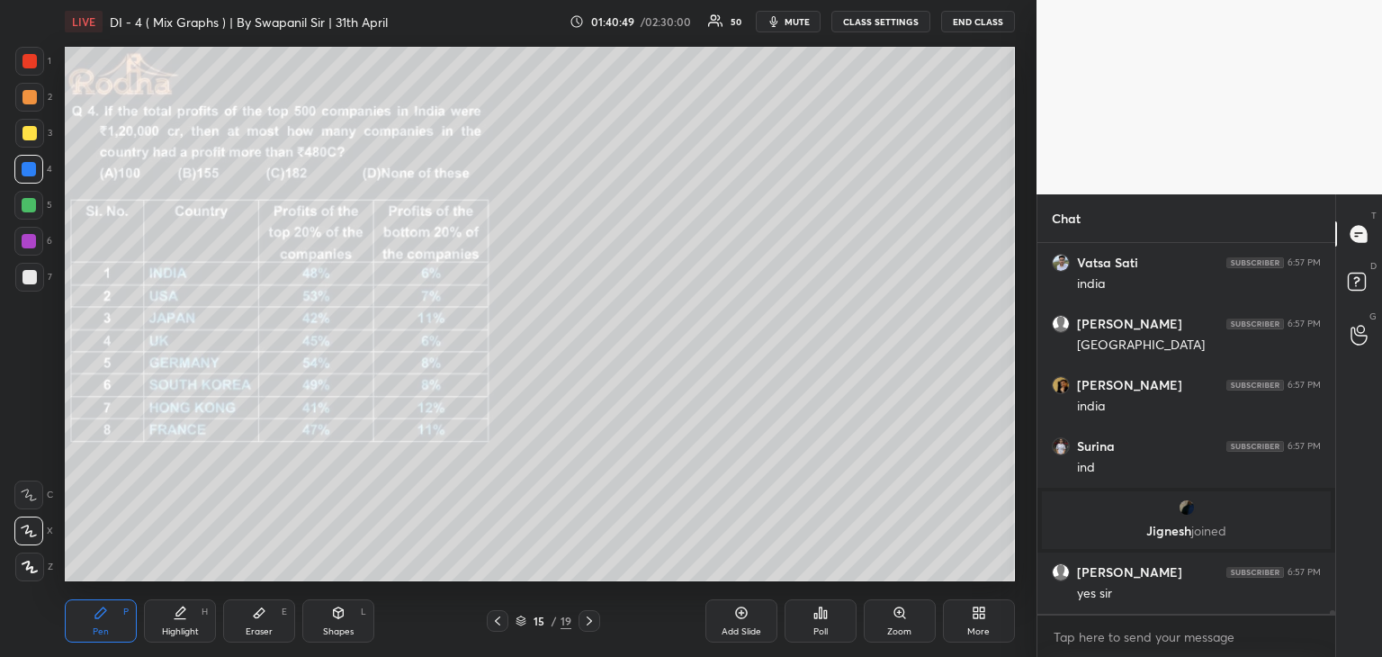
scroll to position [41457, 0]
click at [331, 620] on icon at bounding box center [338, 612] width 14 height 14
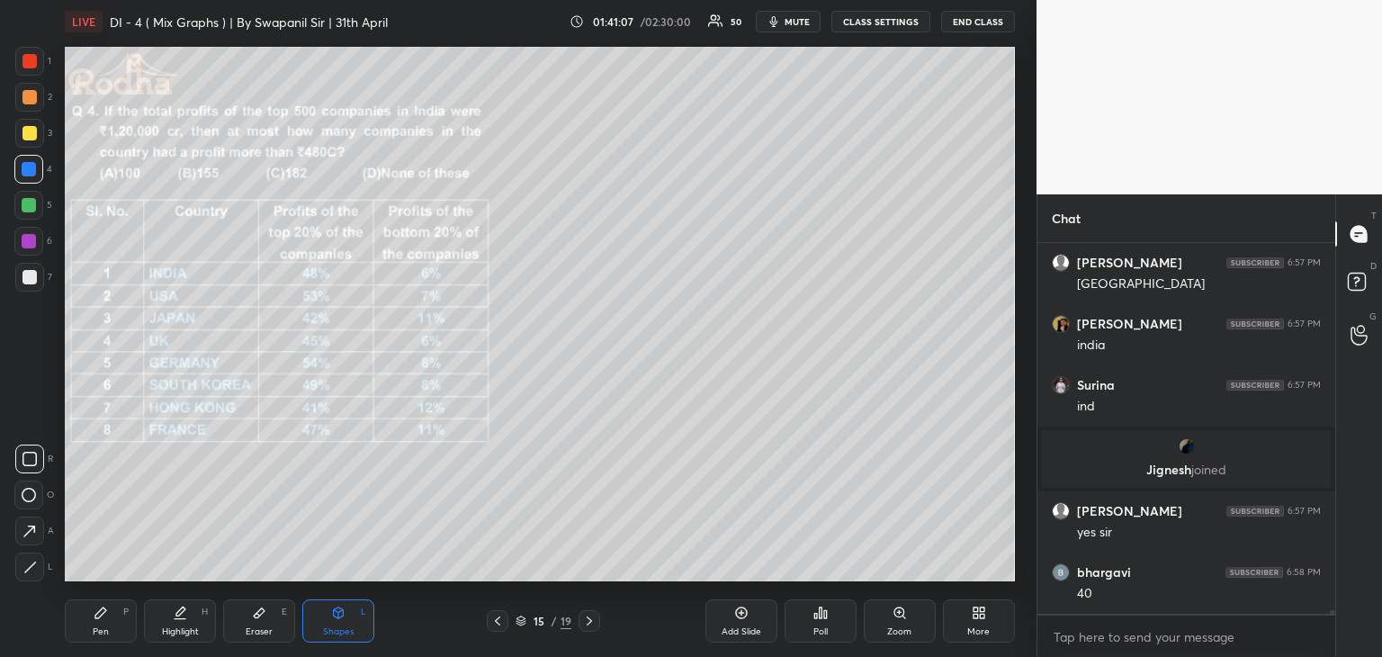
click at [30, 566] on icon at bounding box center [29, 566] width 13 height 13
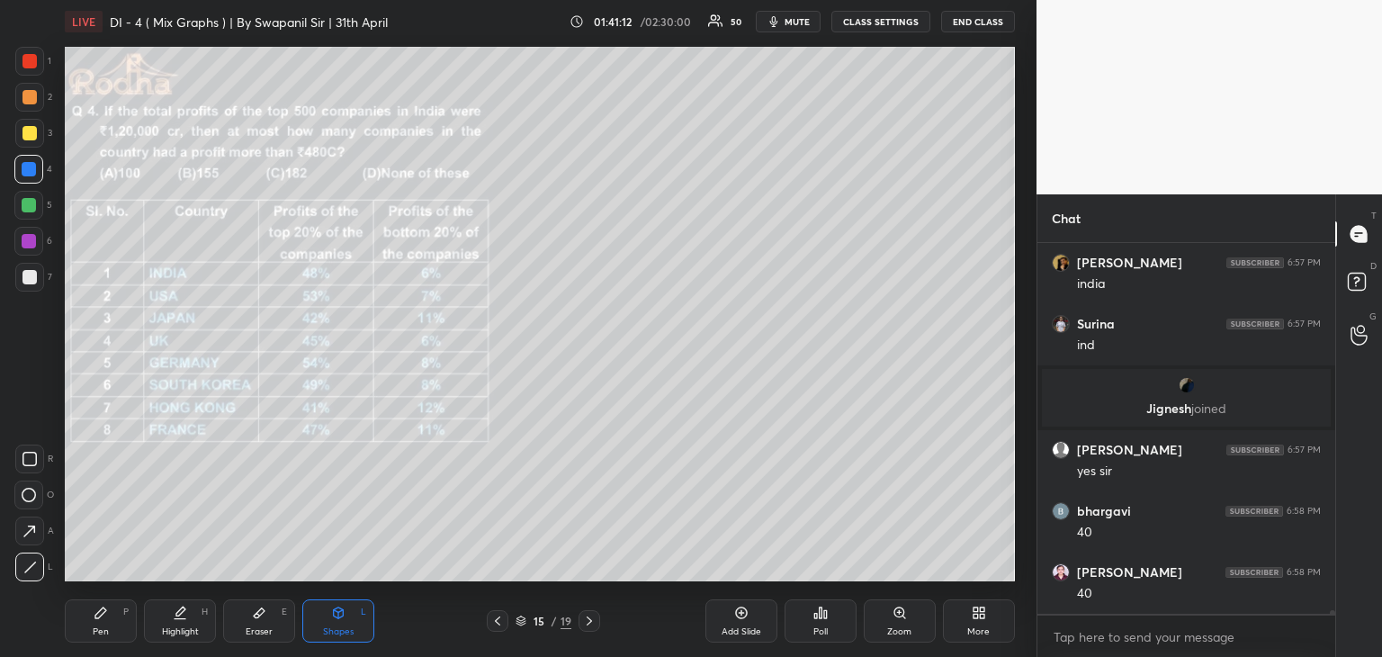
scroll to position [41641, 0]
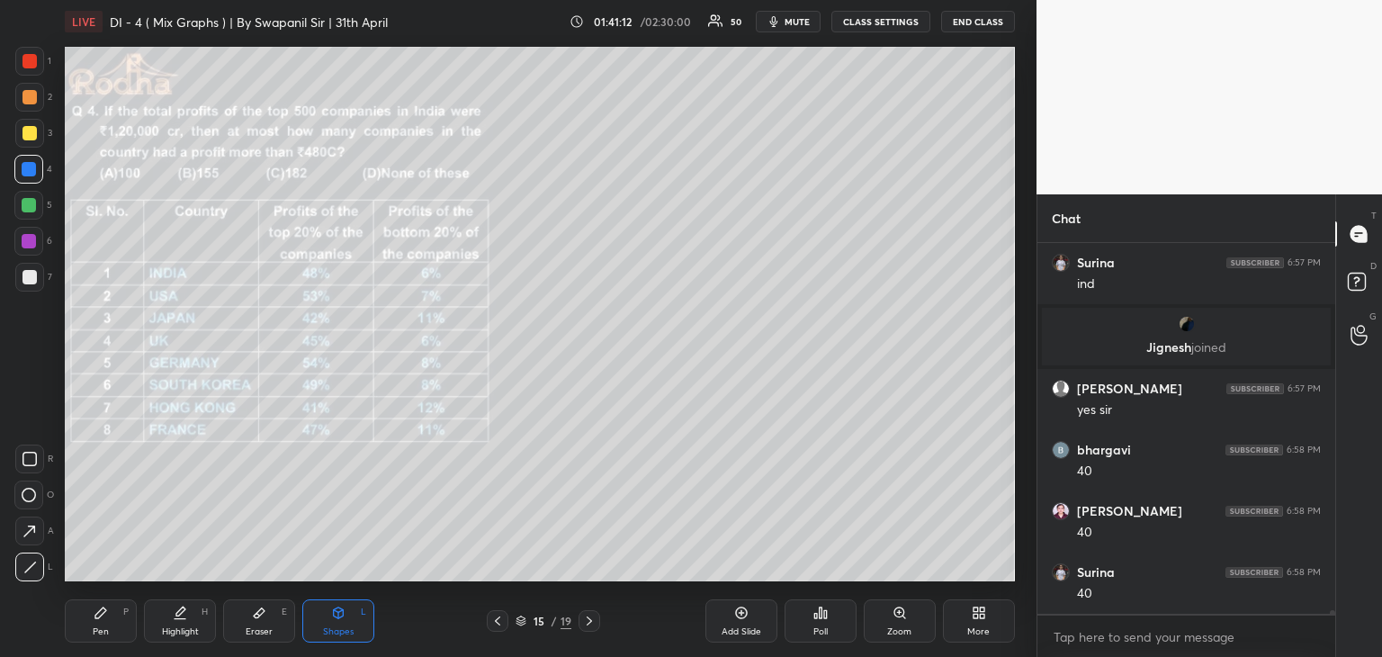
drag, startPoint x: 98, startPoint y: 632, endPoint x: 108, endPoint y: 628, distance: 10.9
click at [100, 633] on div "Pen" at bounding box center [101, 631] width 16 height 9
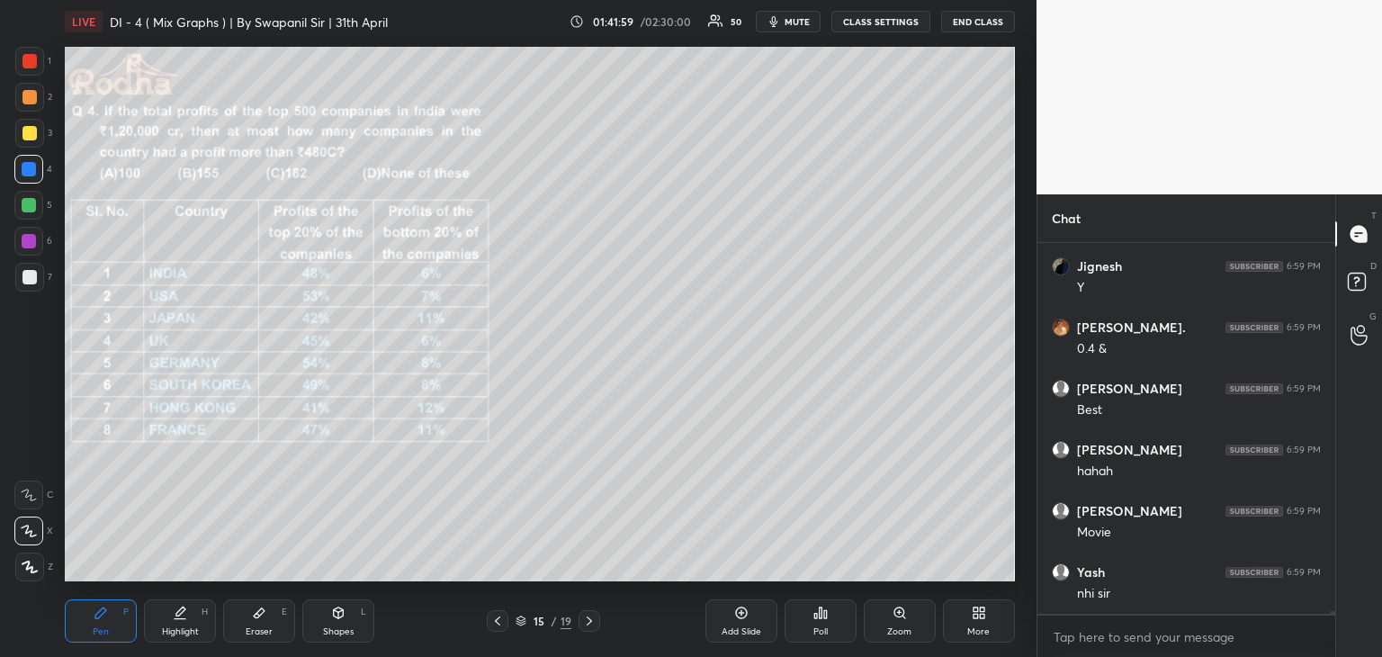
scroll to position [43476, 0]
drag, startPoint x: 29, startPoint y: 242, endPoint x: 58, endPoint y: 227, distance: 32.6
click at [33, 240] on div at bounding box center [29, 241] width 14 height 14
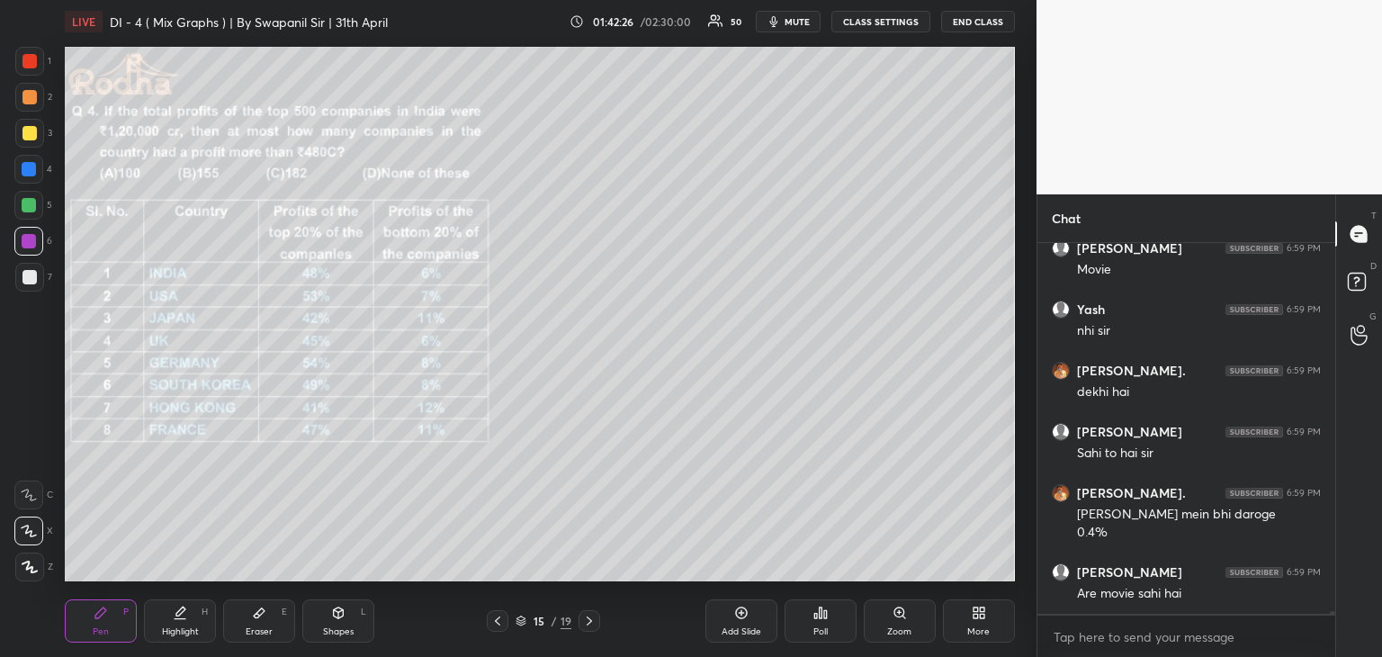
scroll to position [43739, 0]
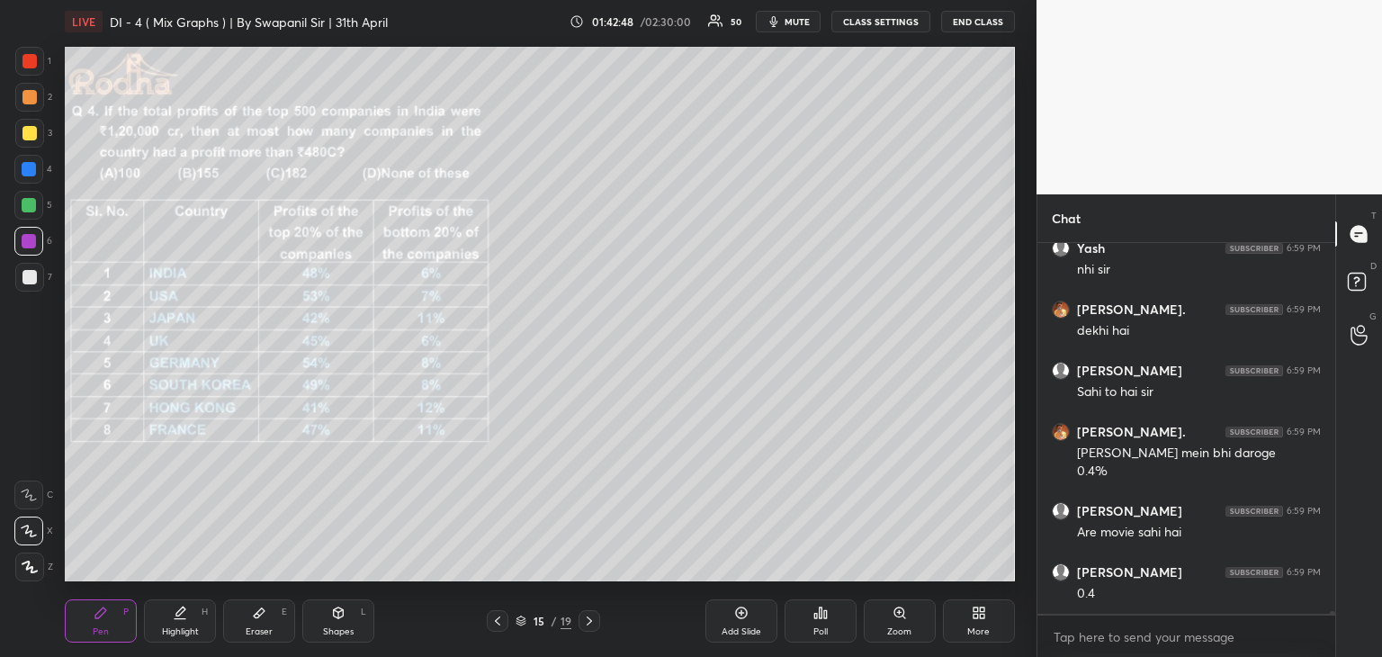
click at [331, 620] on div "Shapes L" at bounding box center [338, 620] width 72 height 43
click at [28, 573] on div at bounding box center [29, 566] width 29 height 29
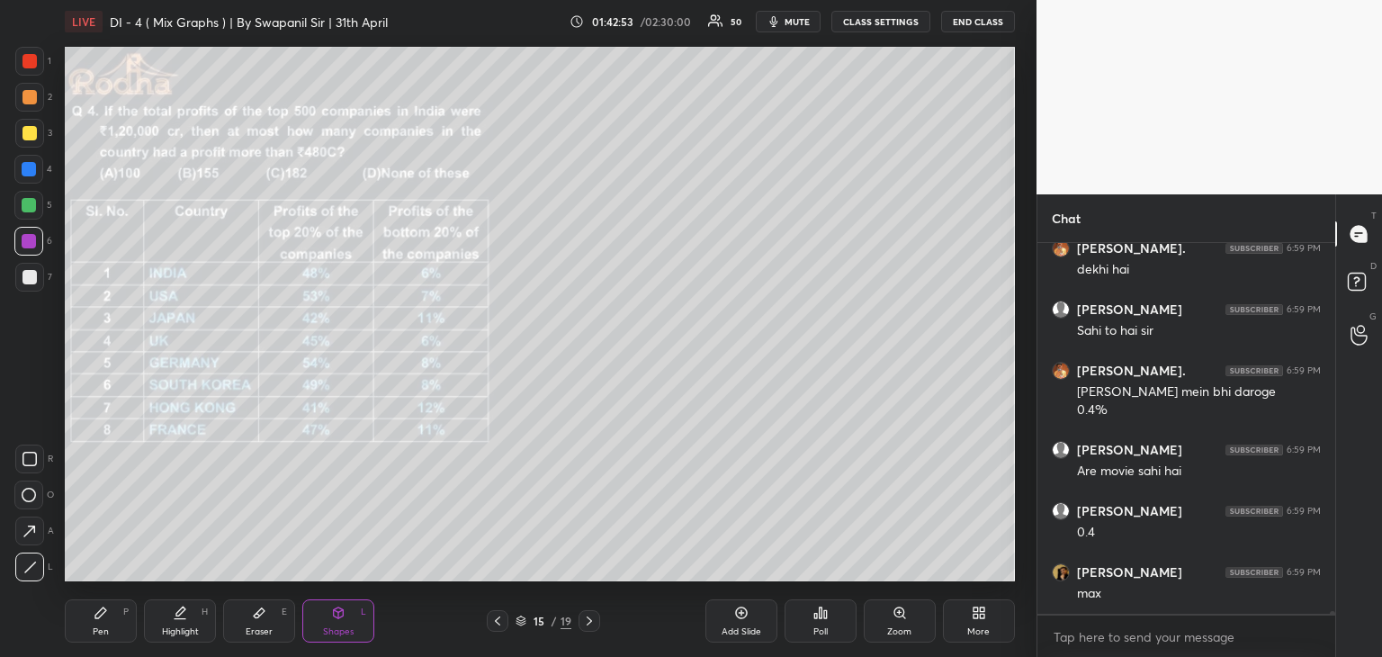
scroll to position [43861, 0]
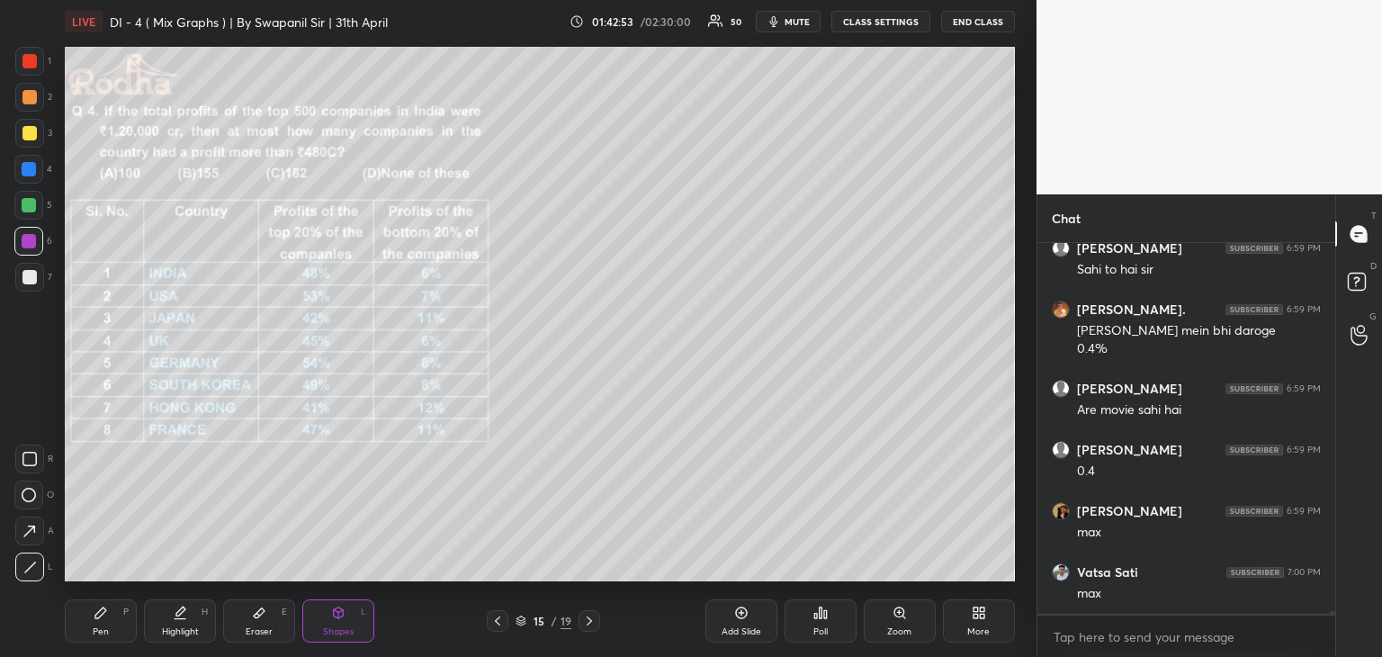
drag, startPoint x: 108, startPoint y: 641, endPoint x: 121, endPoint y: 629, distance: 18.5
click at [108, 641] on div "Pen P" at bounding box center [101, 620] width 72 height 43
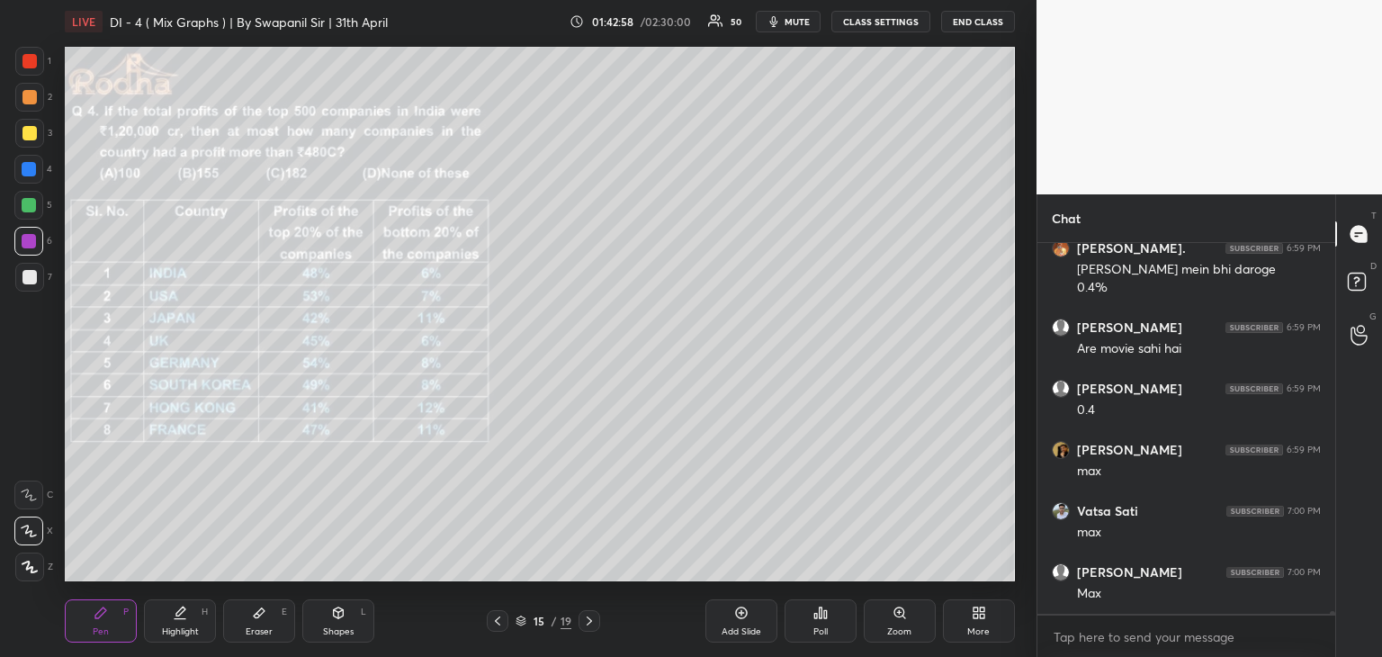
click at [337, 630] on div "Shapes" at bounding box center [338, 631] width 31 height 9
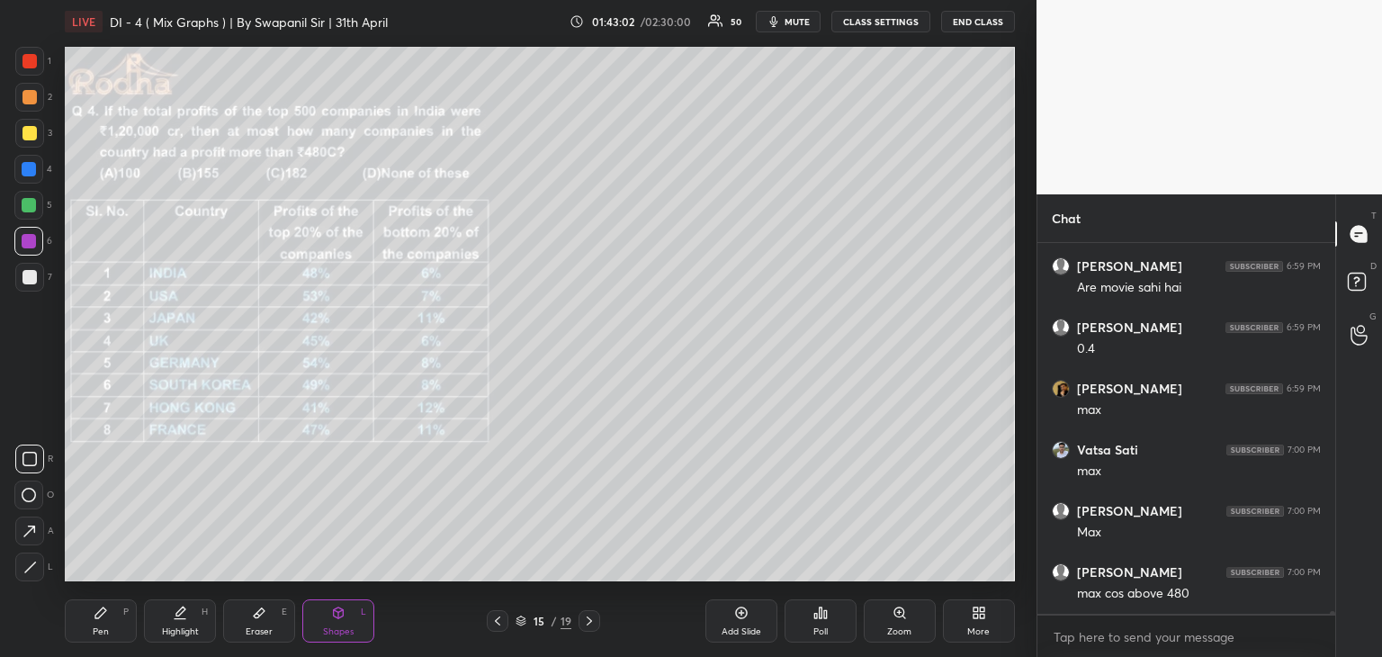
click at [35, 574] on div at bounding box center [29, 566] width 29 height 29
drag, startPoint x: 103, startPoint y: 622, endPoint x: 127, endPoint y: 609, distance: 27.0
click at [103, 622] on div "Pen P" at bounding box center [101, 620] width 72 height 43
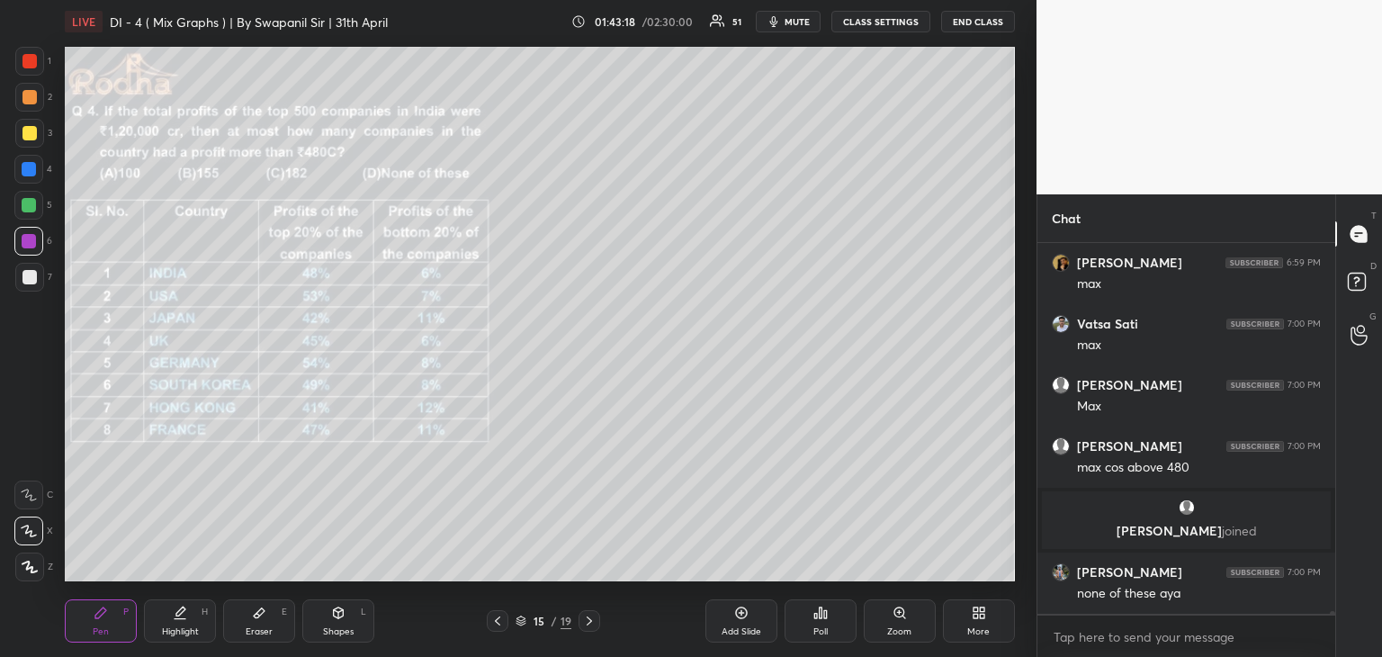
scroll to position [43422, 0]
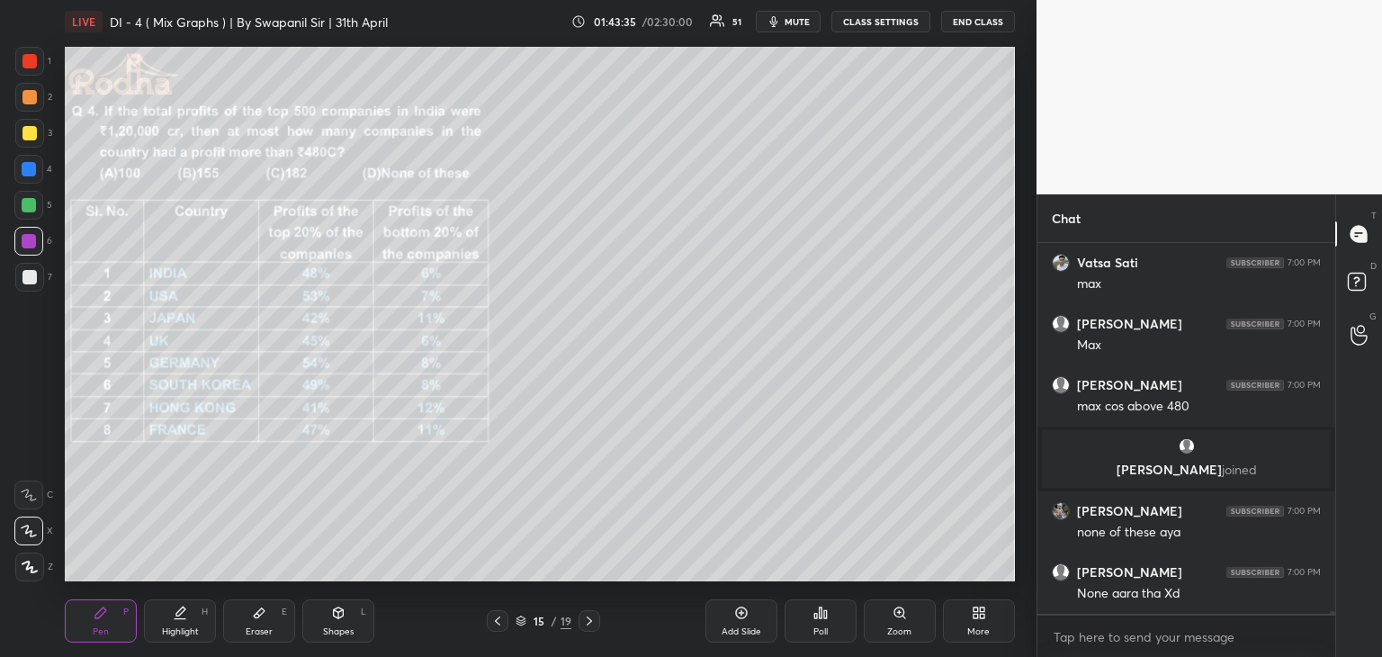
drag, startPoint x: 31, startPoint y: 173, endPoint x: 63, endPoint y: 170, distance: 31.6
click at [32, 174] on div at bounding box center [29, 169] width 14 height 14
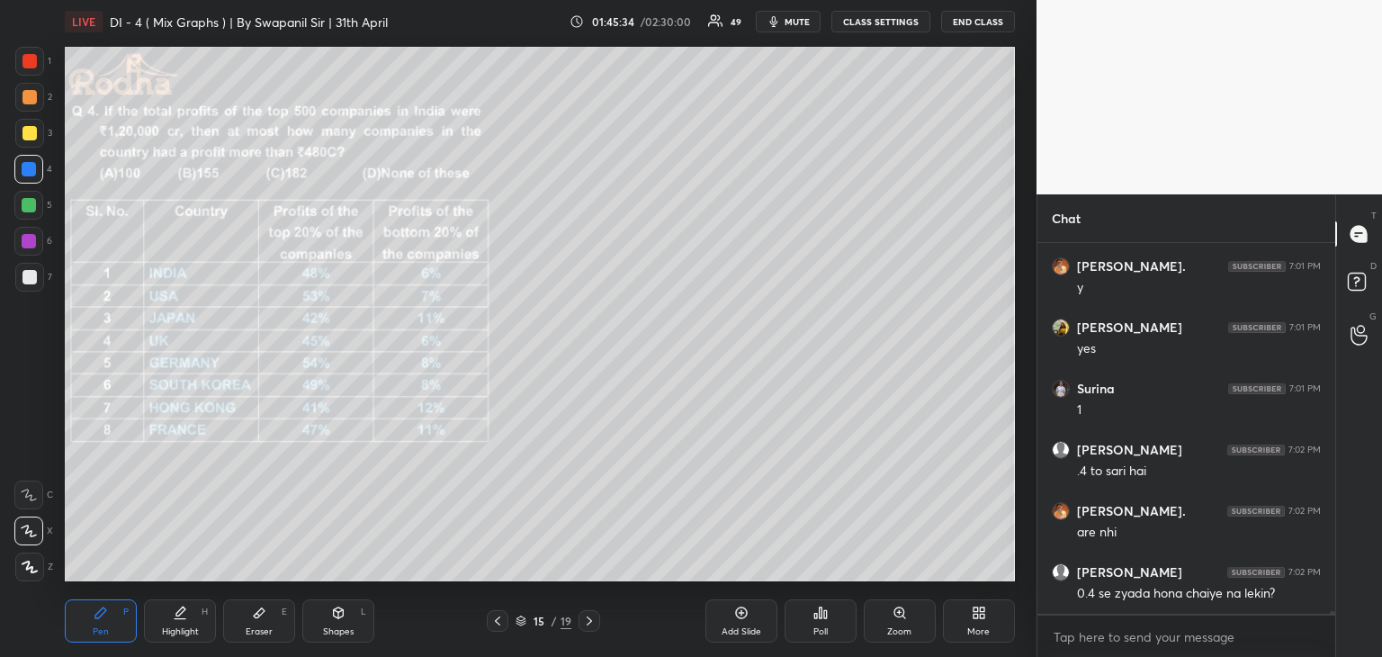
scroll to position [44340, 0]
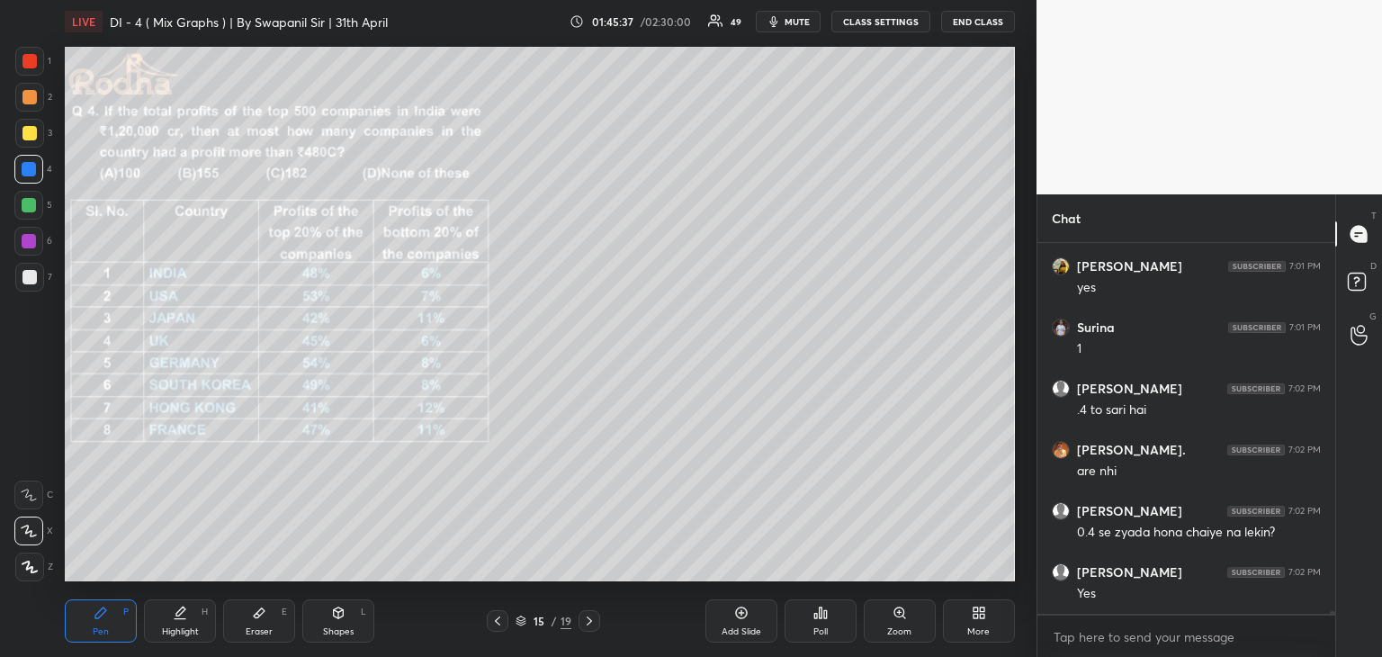
click at [24, 208] on div at bounding box center [29, 205] width 14 height 14
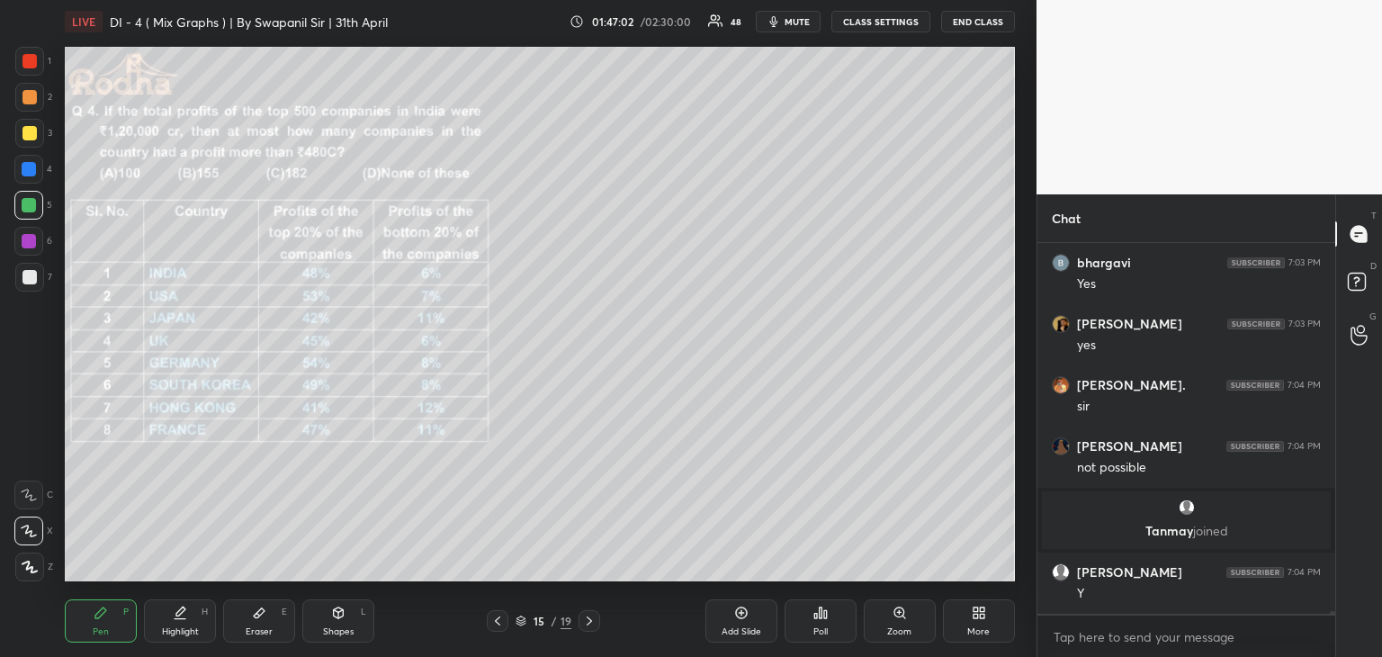
scroll to position [45072, 0]
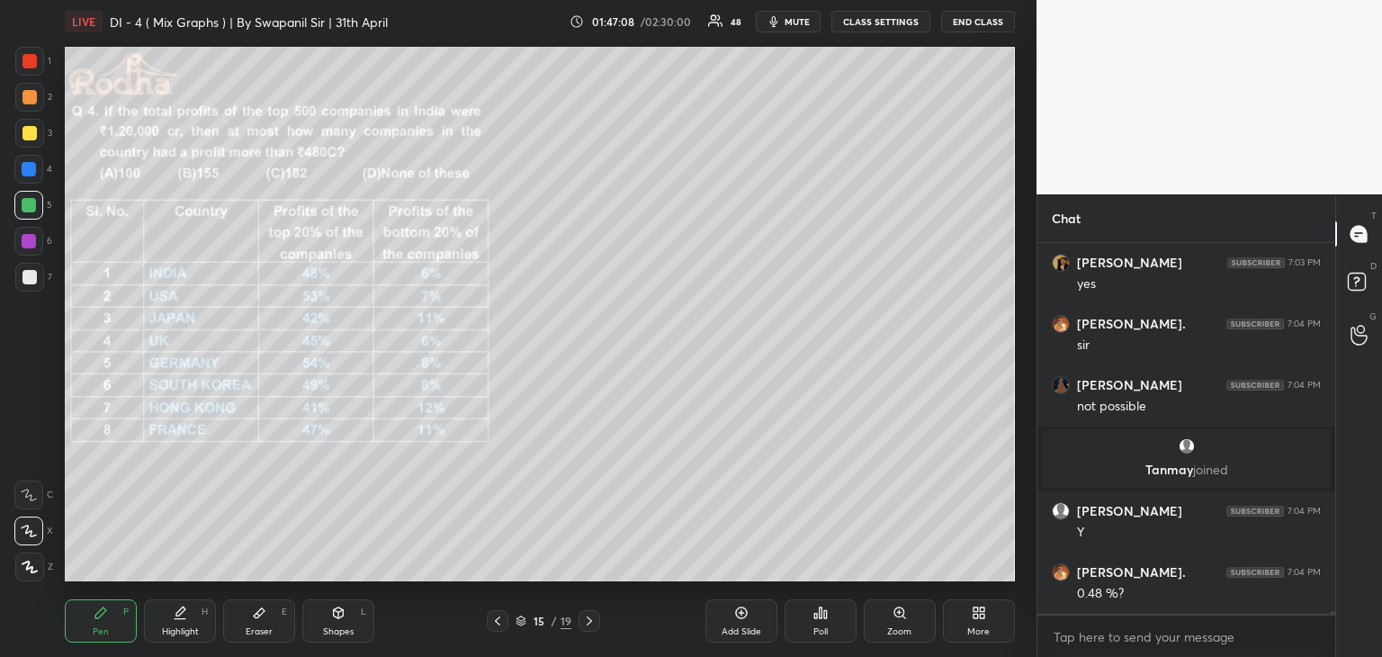
click at [494, 617] on icon at bounding box center [497, 620] width 14 height 14
click at [497, 617] on icon at bounding box center [497, 620] width 14 height 14
click at [498, 617] on icon at bounding box center [497, 620] width 5 height 9
click at [499, 619] on icon at bounding box center [497, 620] width 14 height 14
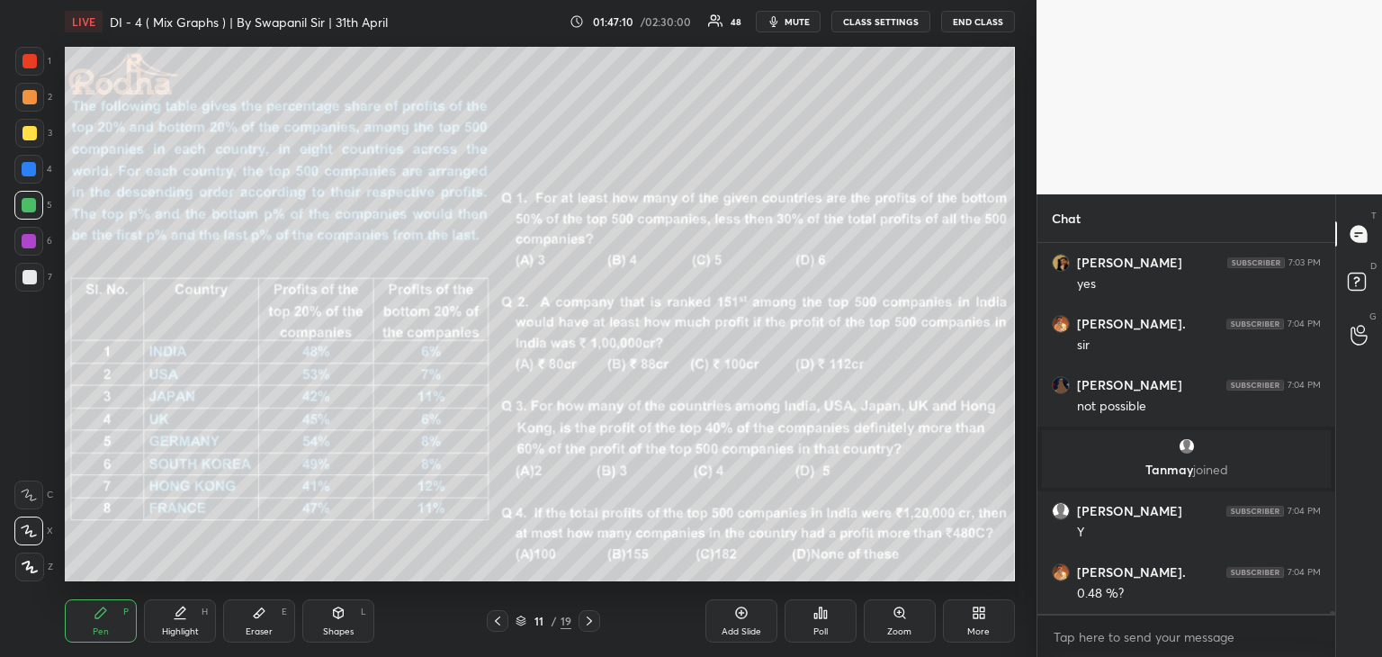
click at [589, 619] on icon at bounding box center [588, 620] width 5 height 9
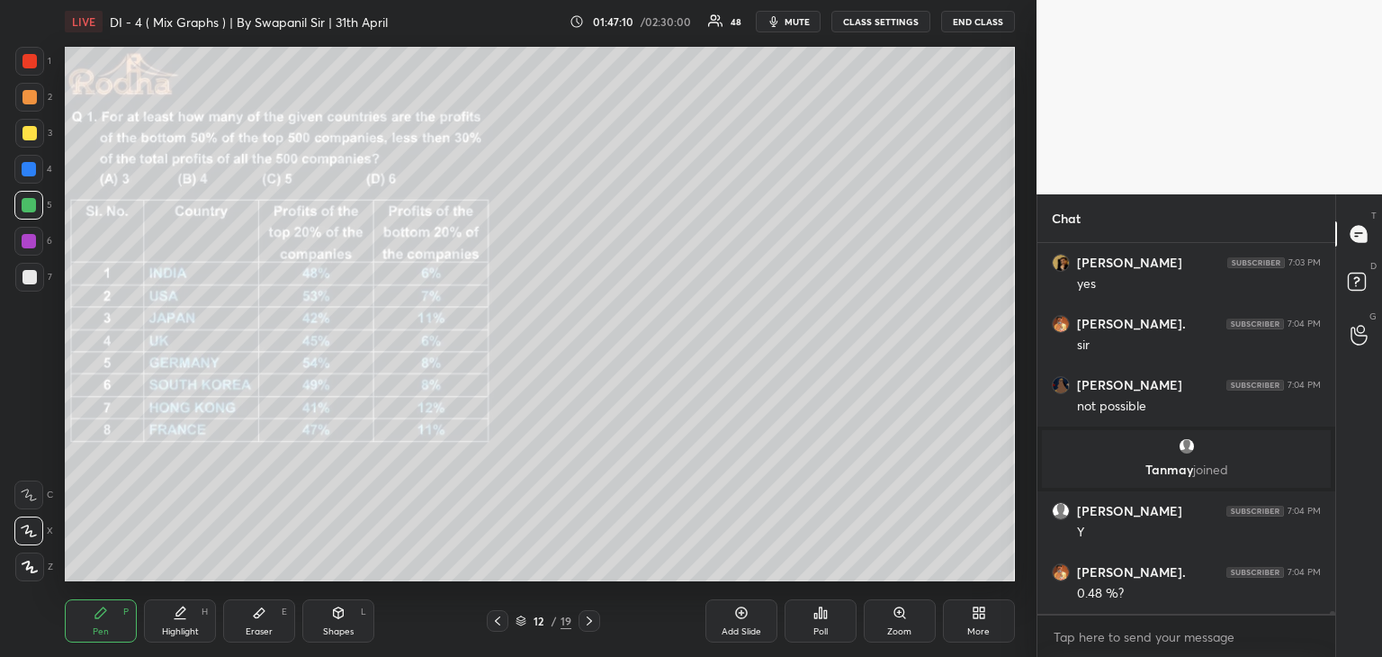
click at [592, 620] on icon at bounding box center [589, 620] width 14 height 14
click at [494, 626] on icon at bounding box center [497, 620] width 14 height 14
click at [579, 618] on div at bounding box center [589, 621] width 22 height 22
click at [588, 622] on icon at bounding box center [589, 620] width 14 height 14
click at [498, 622] on icon at bounding box center [497, 620] width 14 height 14
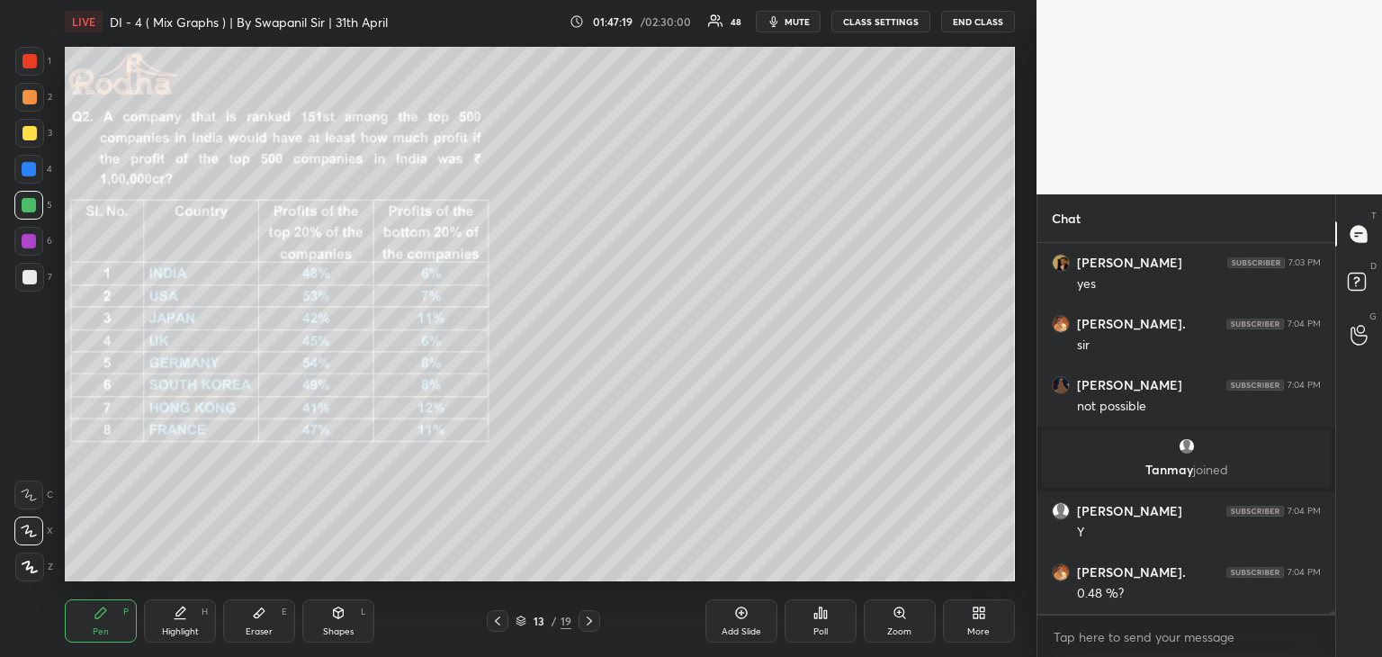
click at [500, 625] on icon at bounding box center [497, 620] width 14 height 14
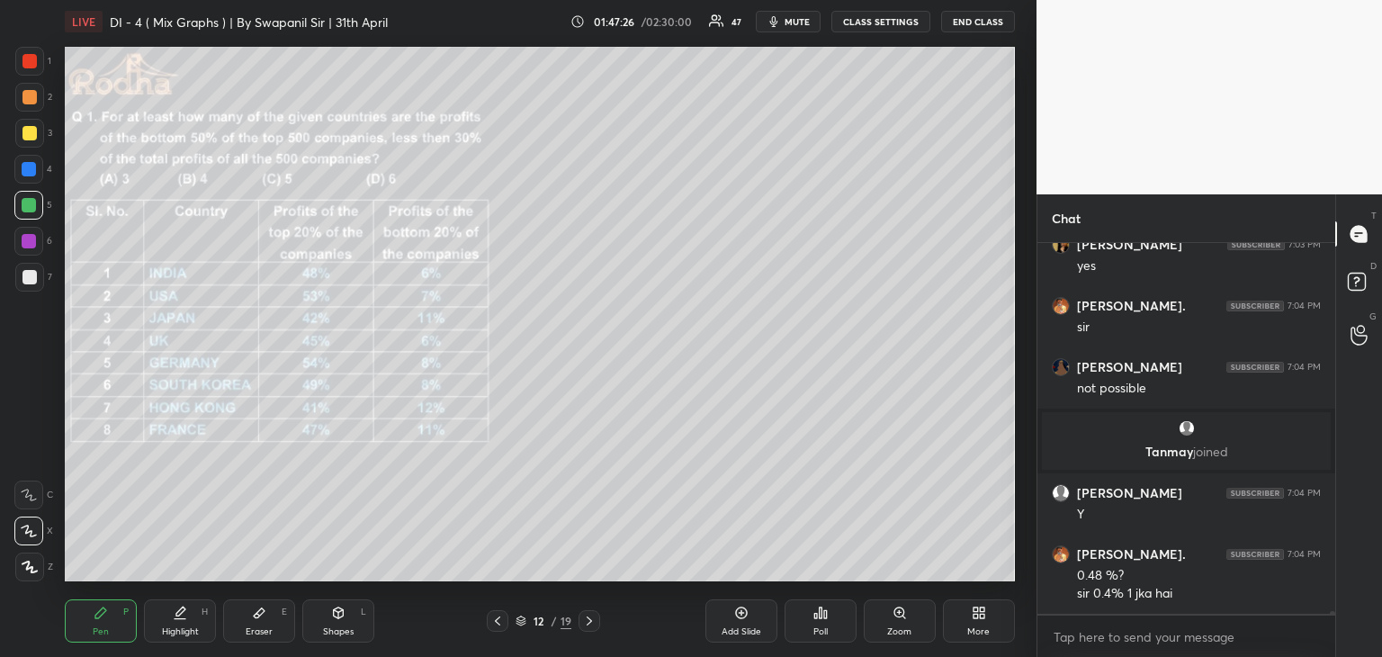
click at [590, 622] on icon at bounding box center [588, 620] width 5 height 9
click at [593, 623] on icon at bounding box center [589, 620] width 14 height 14
click at [594, 622] on icon at bounding box center [589, 620] width 14 height 14
click at [595, 623] on icon at bounding box center [589, 620] width 14 height 14
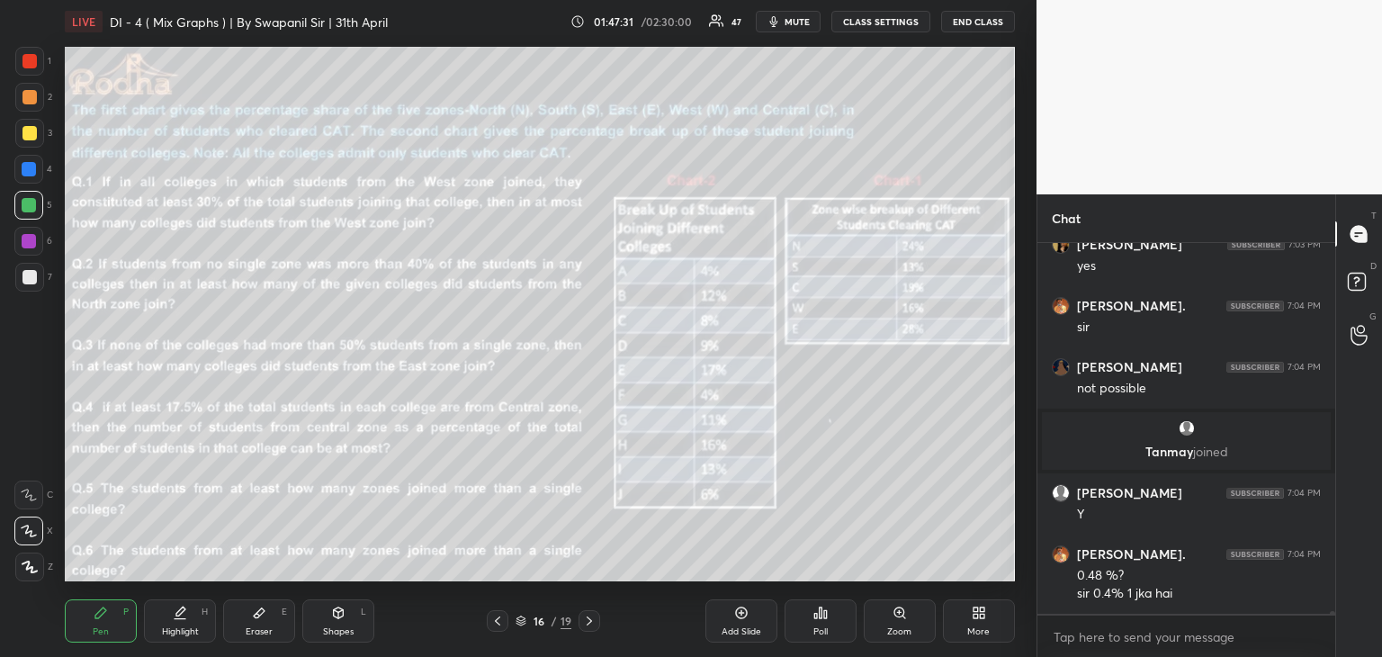
click at [497, 623] on icon at bounding box center [497, 620] width 14 height 14
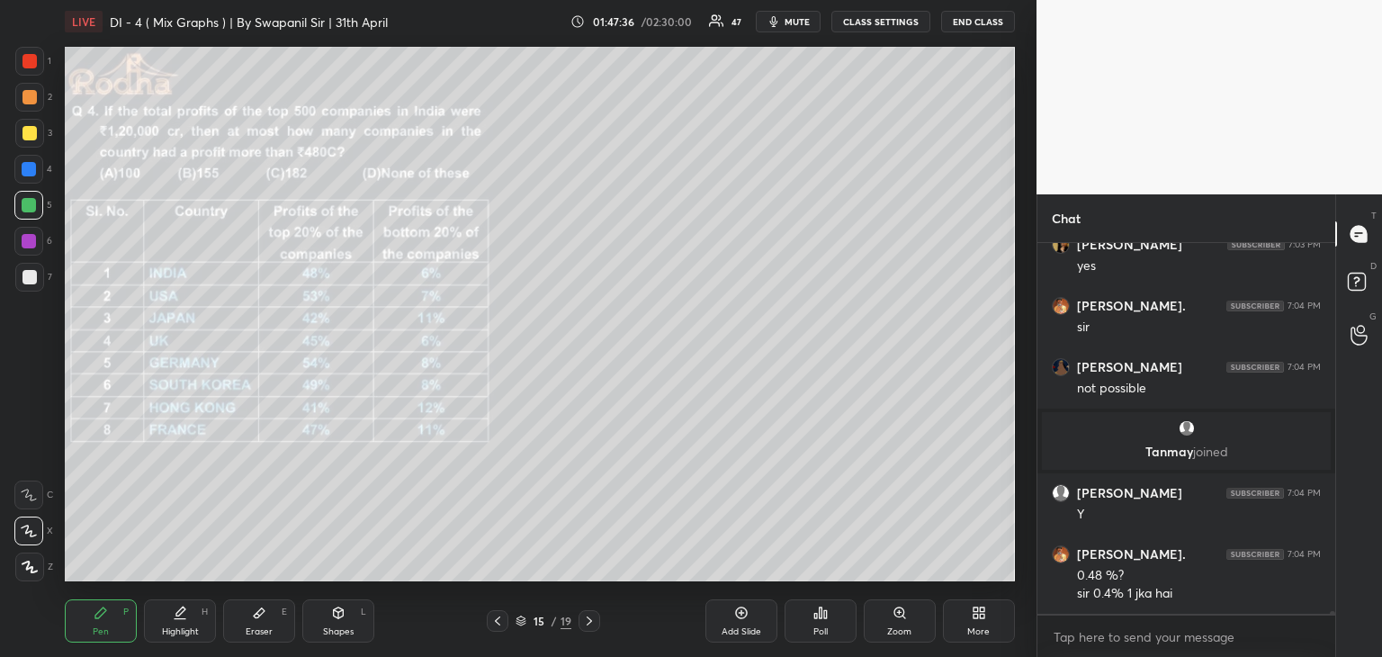
click at [262, 636] on div "Eraser" at bounding box center [259, 631] width 27 height 9
click at [96, 638] on div "Pen P" at bounding box center [101, 620] width 72 height 43
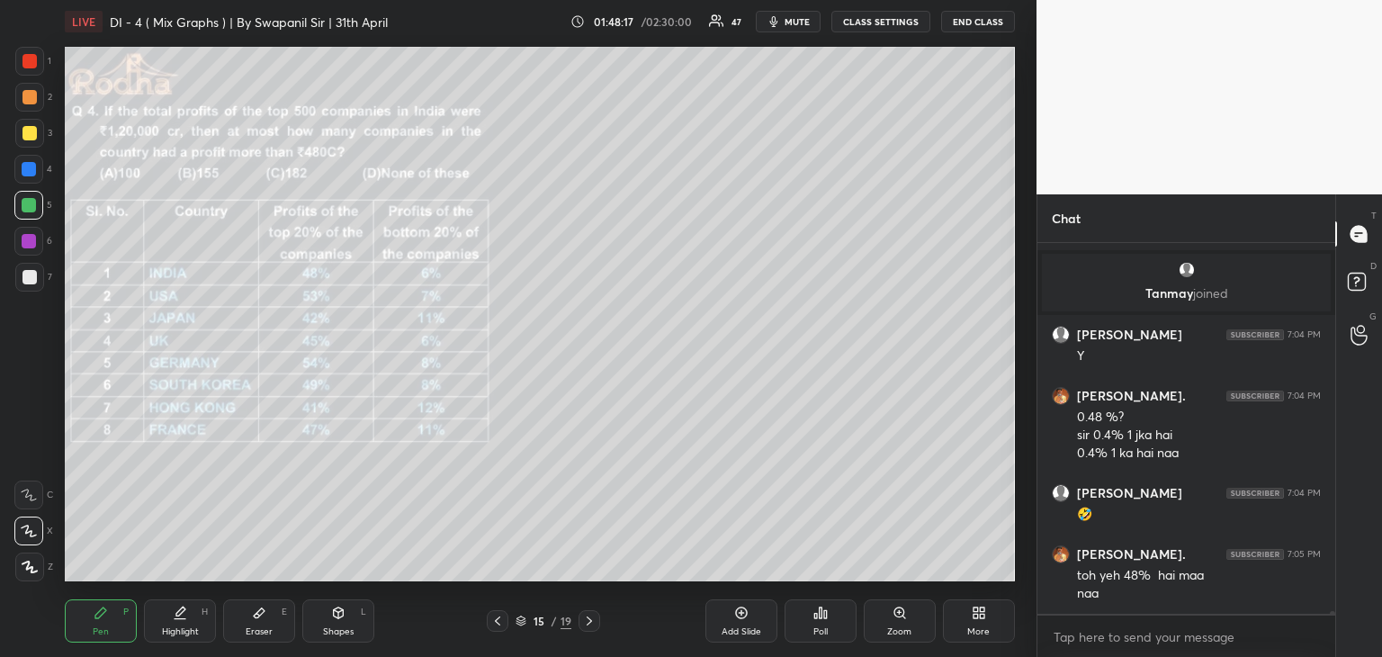
scroll to position [45309, 0]
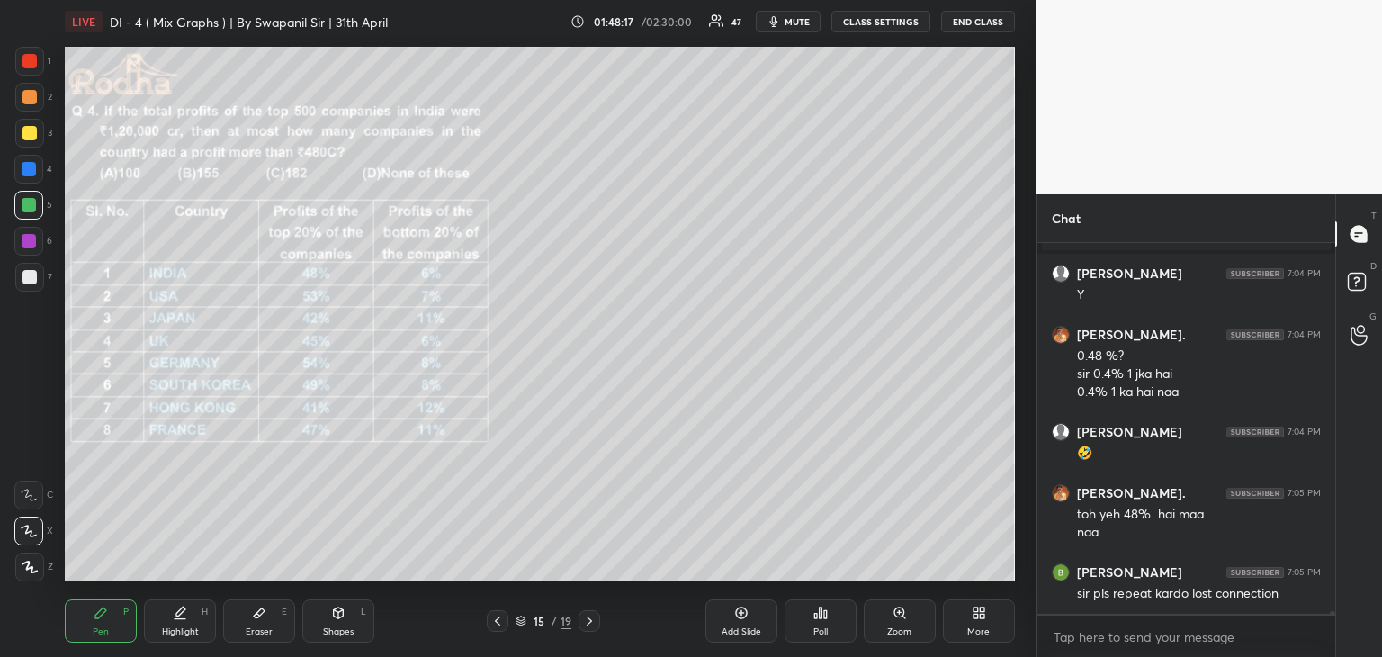
click at [270, 628] on div "Eraser" at bounding box center [259, 631] width 27 height 9
click at [101, 619] on icon at bounding box center [101, 612] width 14 height 14
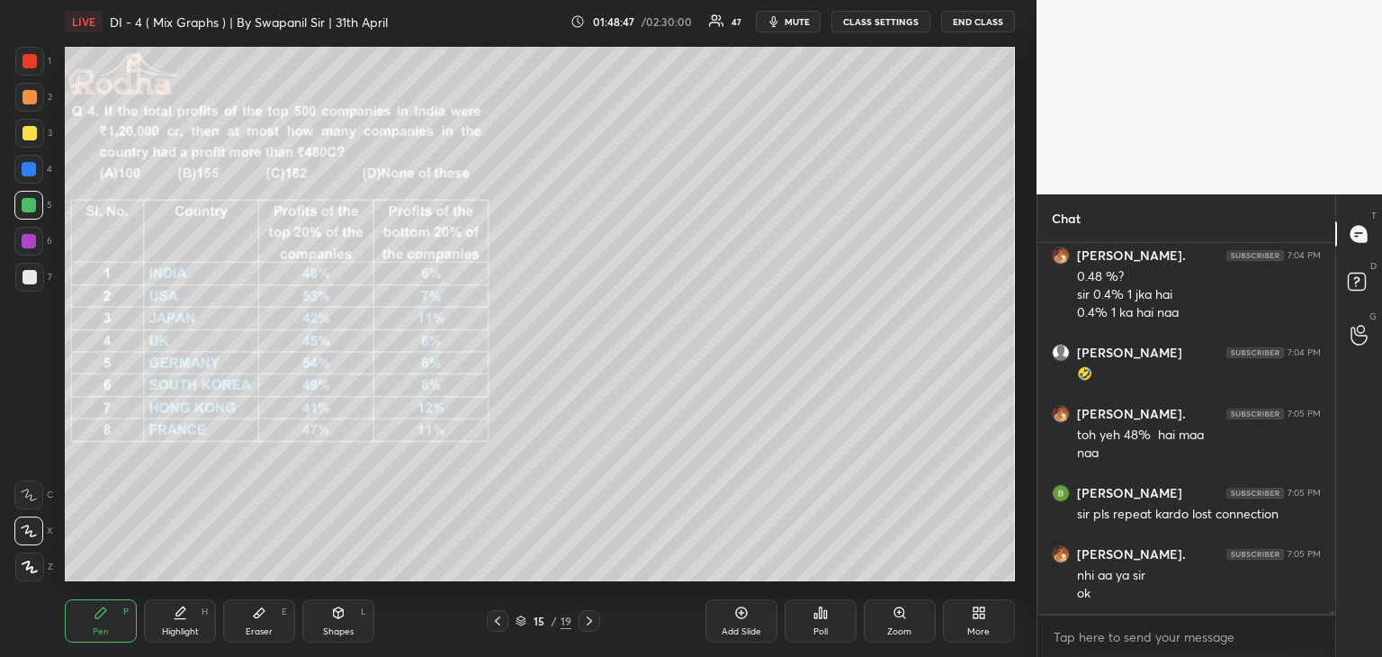
scroll to position [45406, 0]
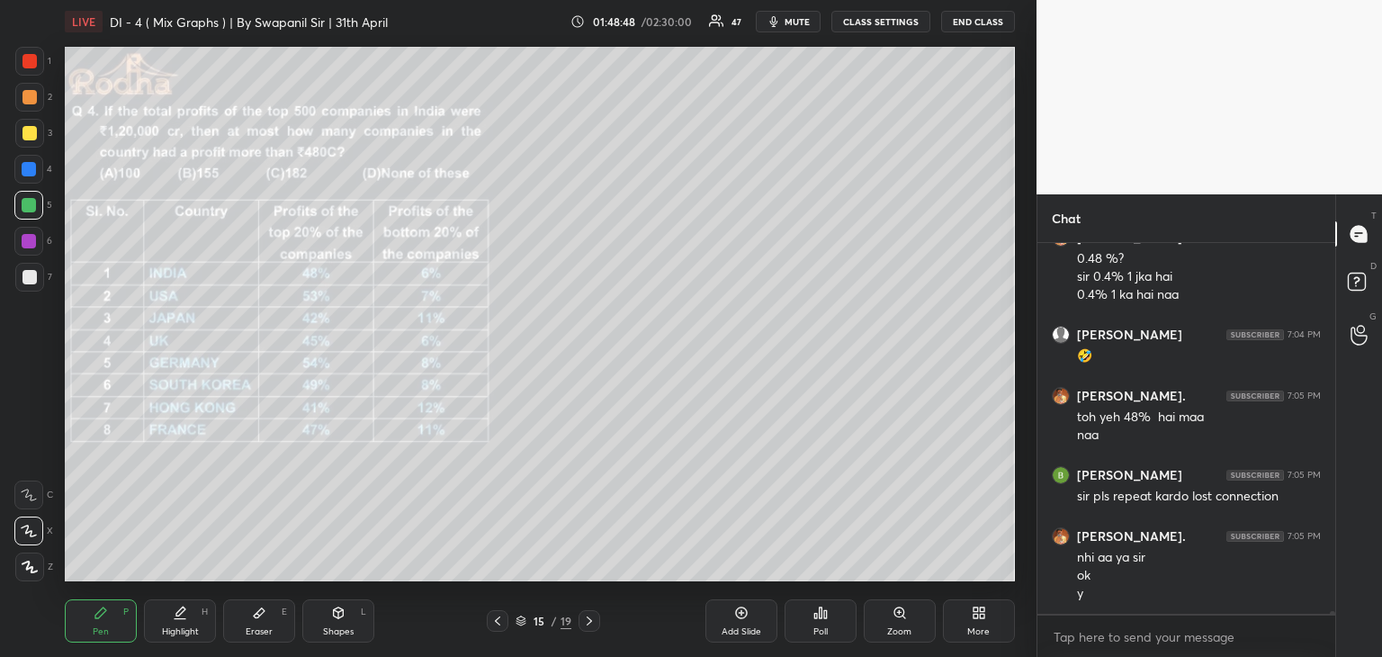
click at [29, 168] on div at bounding box center [29, 169] width 14 height 14
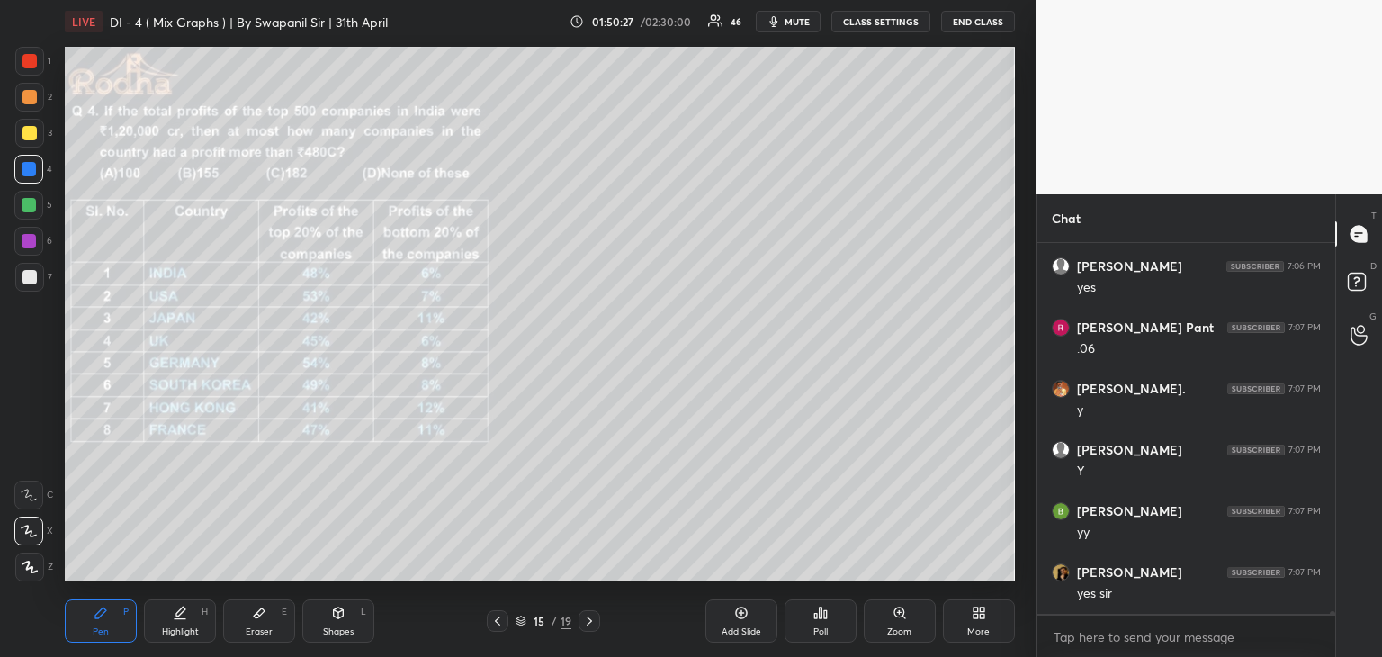
scroll to position [46299, 0]
click at [263, 636] on div "Eraser" at bounding box center [259, 631] width 27 height 9
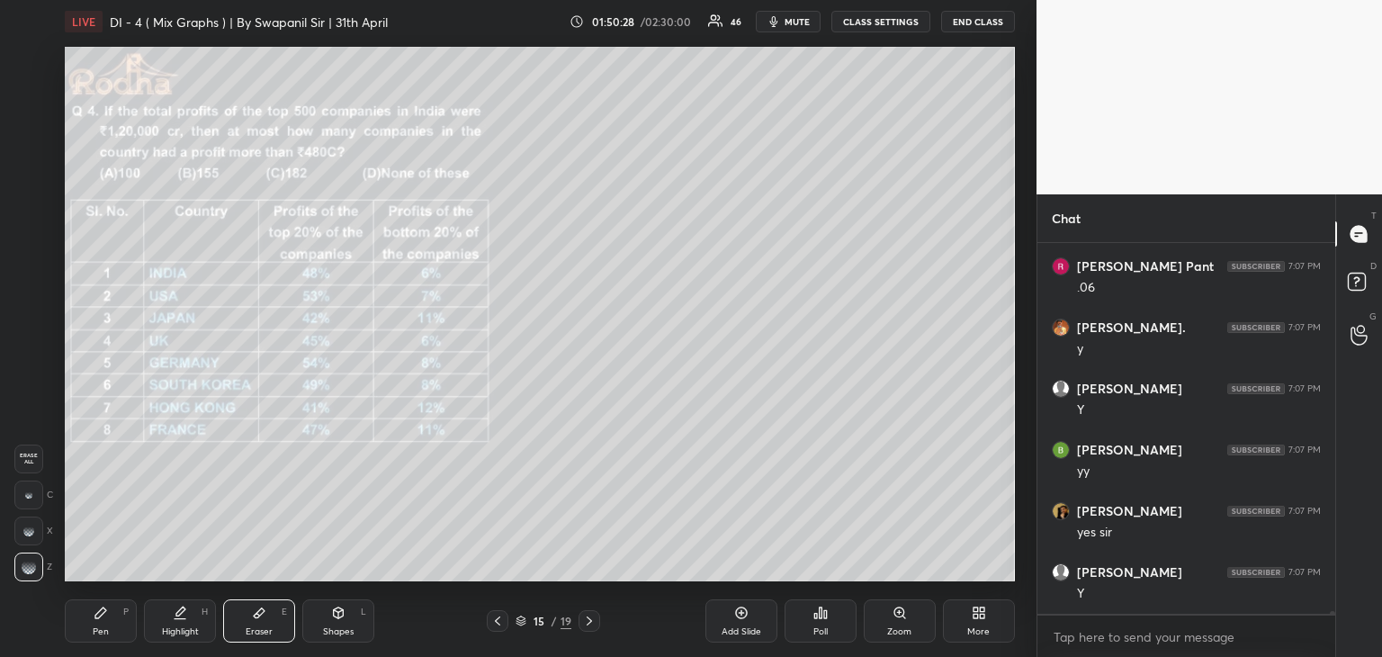
scroll to position [46360, 0]
click at [25, 572] on div at bounding box center [28, 566] width 29 height 29
click at [103, 623] on div "Pen P" at bounding box center [101, 620] width 72 height 43
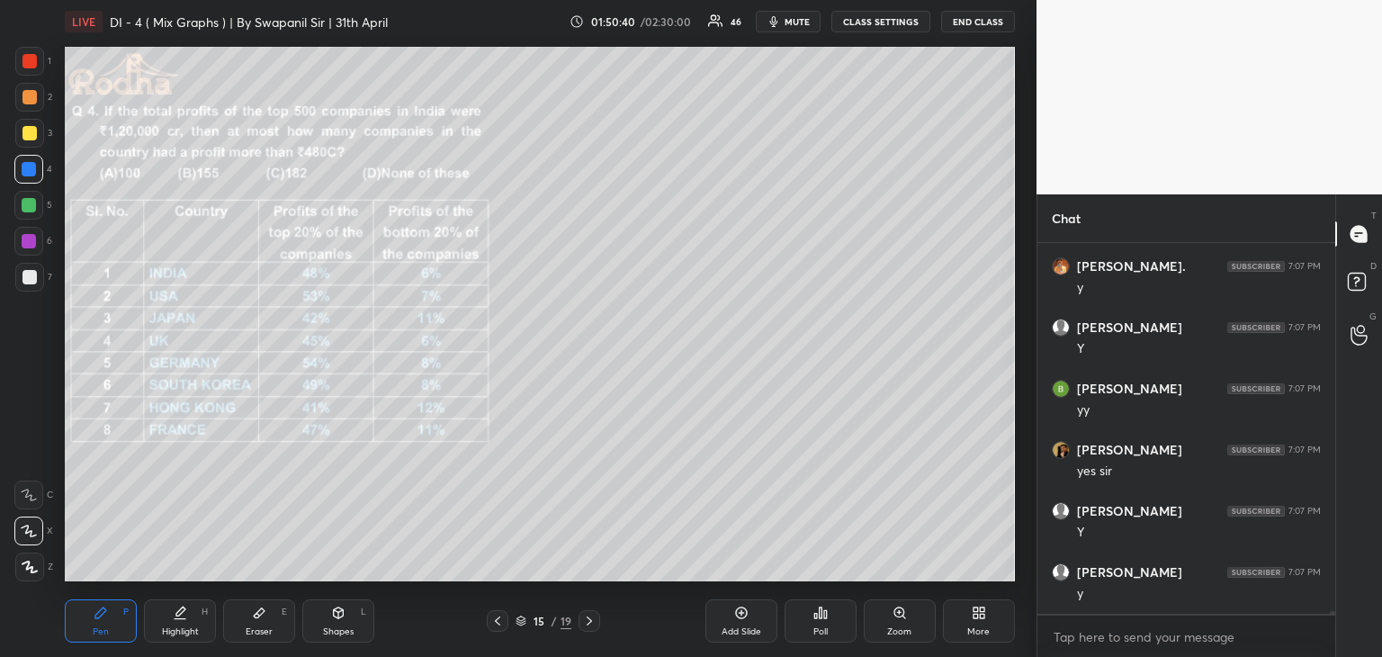
scroll to position [46421, 0]
click at [32, 278] on div at bounding box center [29, 277] width 14 height 14
click at [25, 137] on div at bounding box center [29, 133] width 14 height 14
drag, startPoint x: 264, startPoint y: 631, endPoint x: 276, endPoint y: 619, distance: 17.2
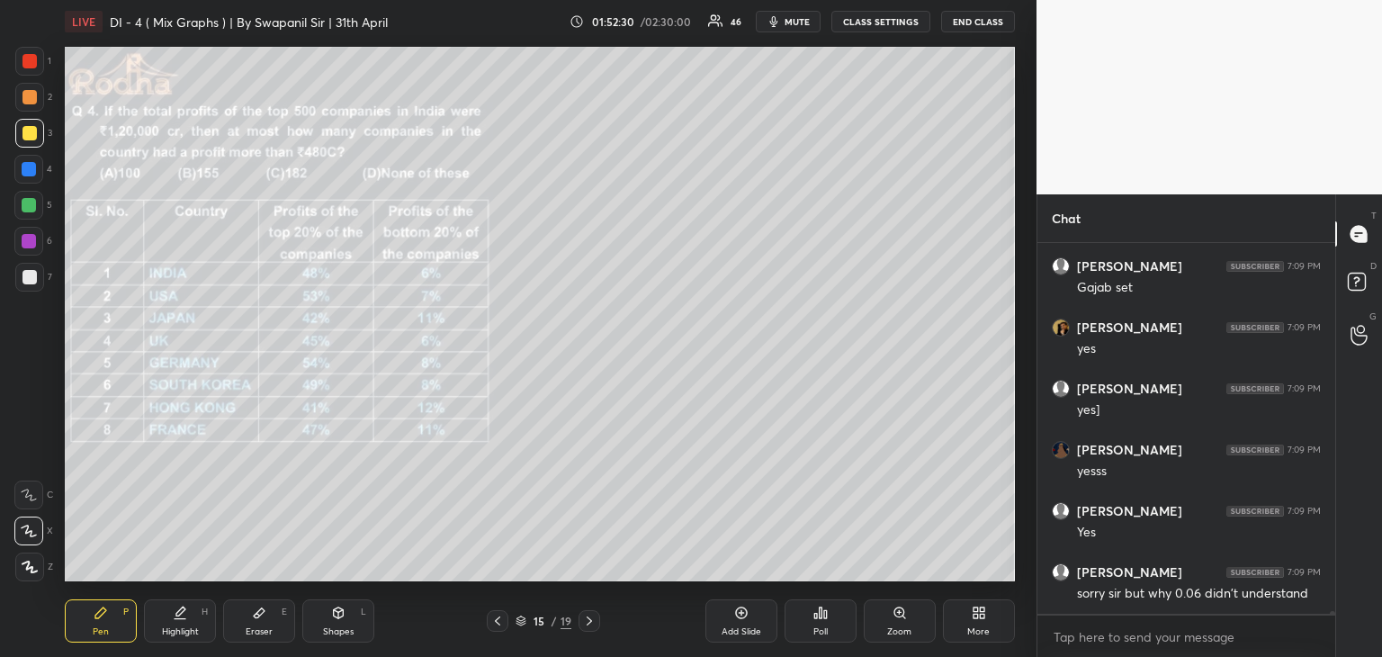
click at [264, 631] on div "Eraser" at bounding box center [259, 631] width 27 height 9
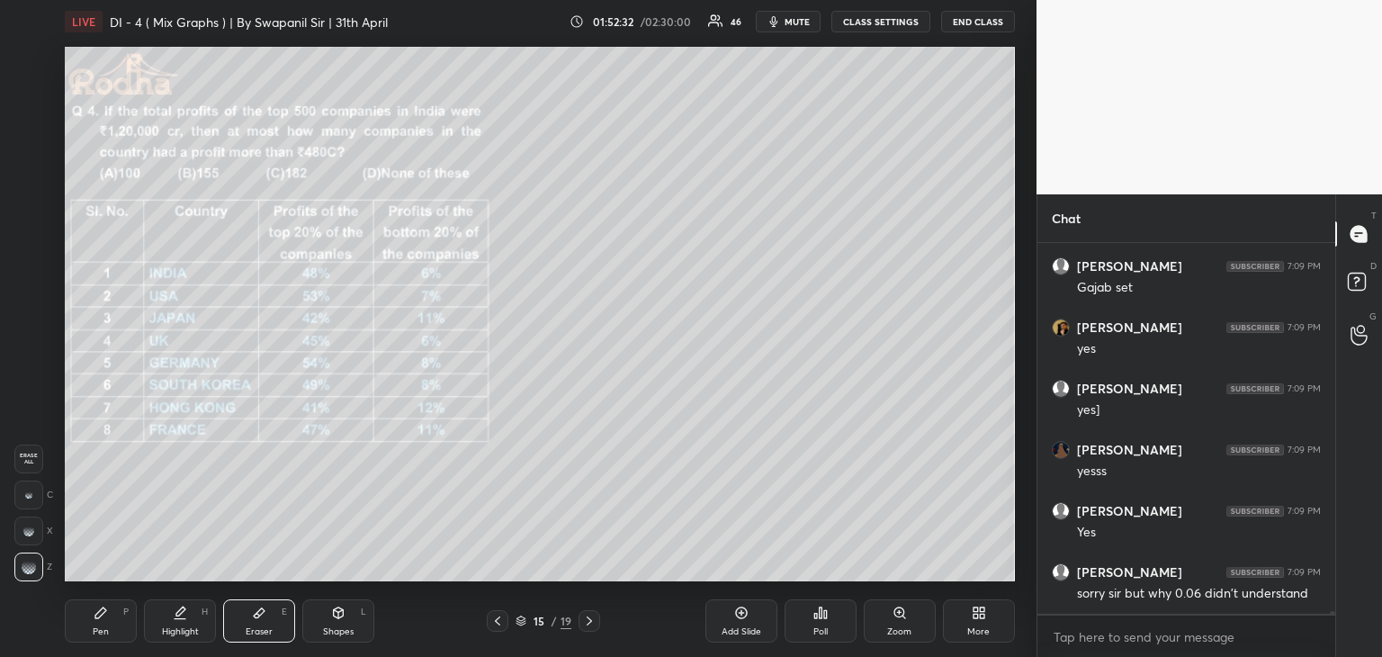
drag, startPoint x: 104, startPoint y: 634, endPoint x: 143, endPoint y: 595, distance: 54.7
click at [103, 634] on div "Pen" at bounding box center [101, 631] width 16 height 9
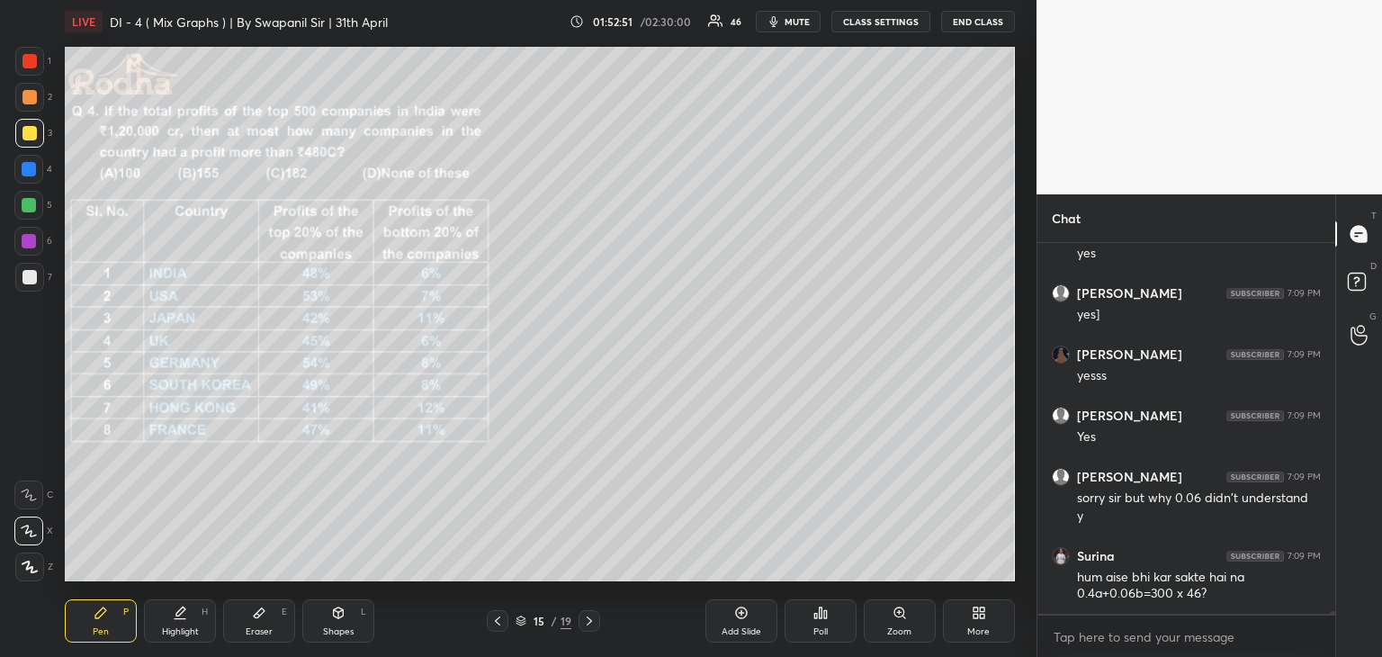
scroll to position [47096, 0]
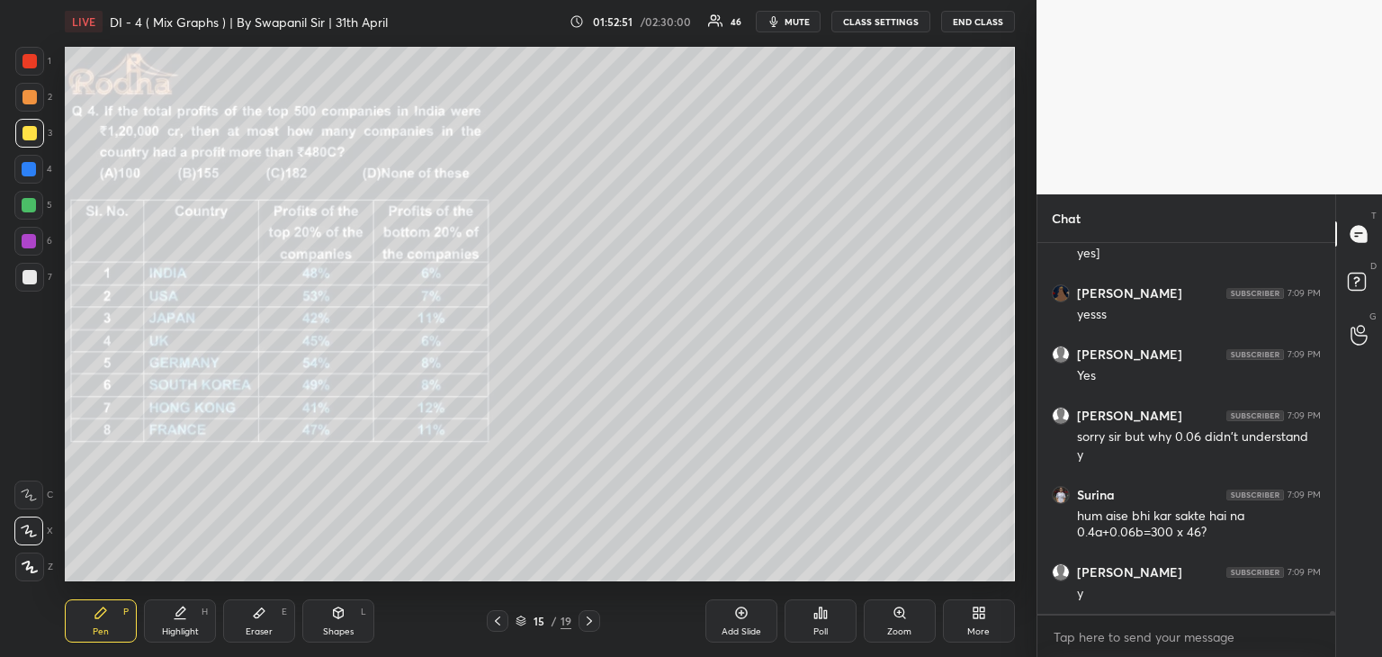
click at [266, 624] on div "Eraser E" at bounding box center [259, 620] width 72 height 43
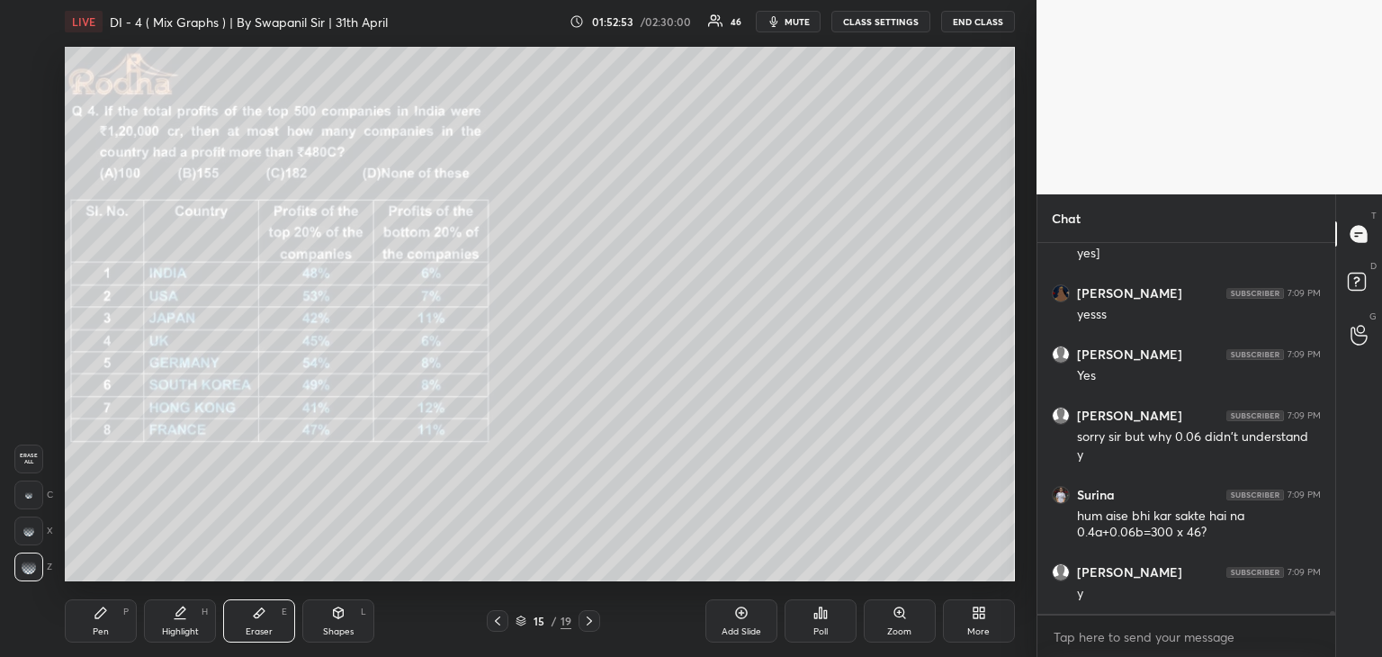
click at [125, 627] on div "Pen P" at bounding box center [101, 620] width 72 height 43
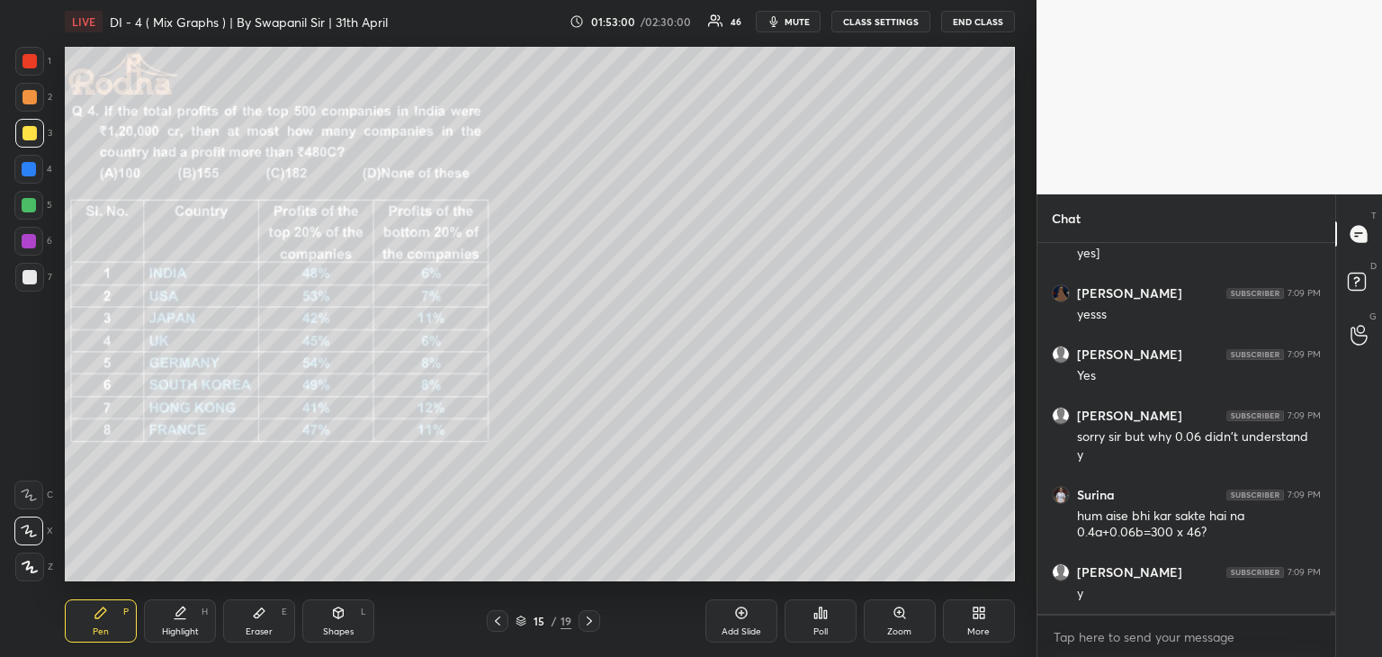
scroll to position [47157, 0]
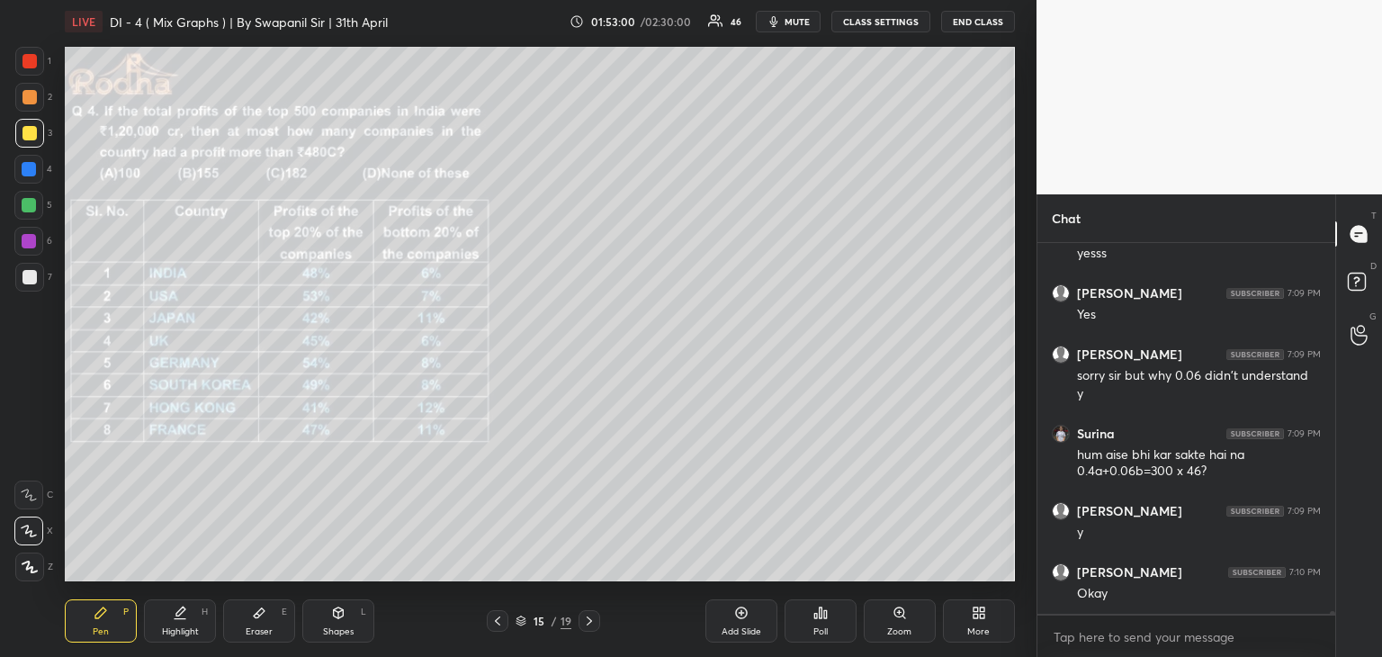
click at [262, 627] on div "Eraser" at bounding box center [259, 631] width 27 height 9
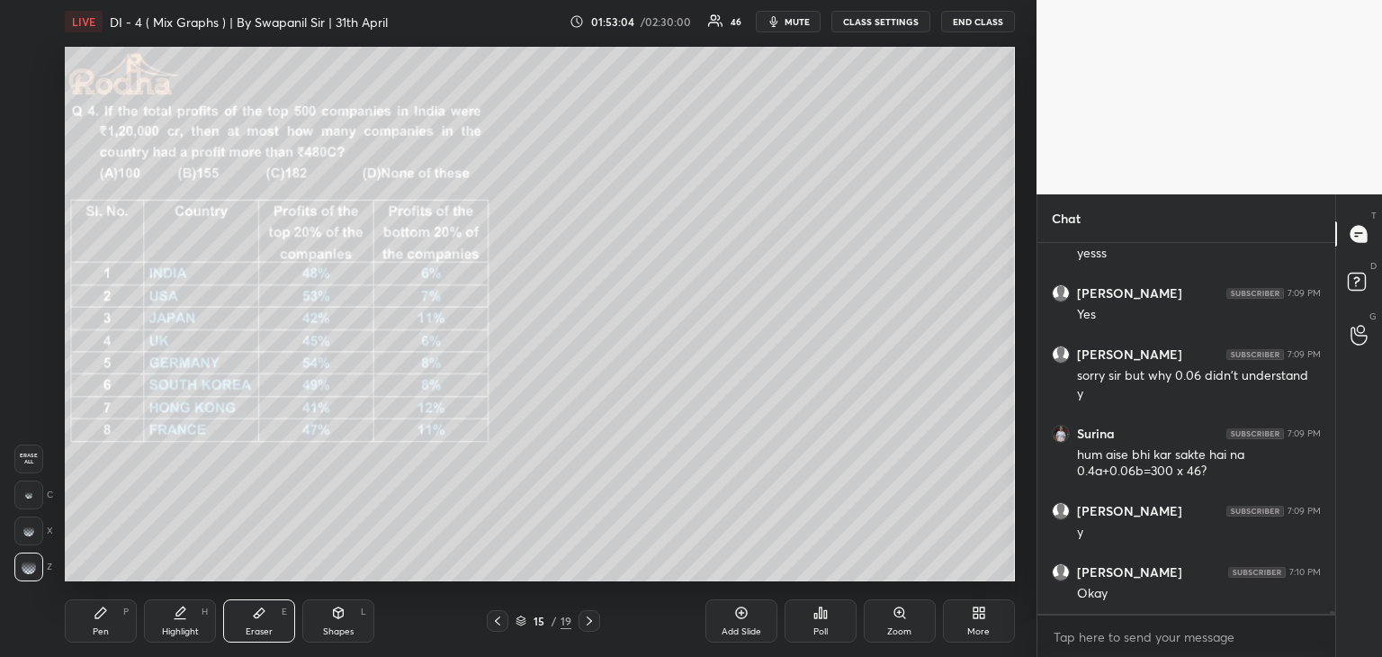
scroll to position [47218, 0]
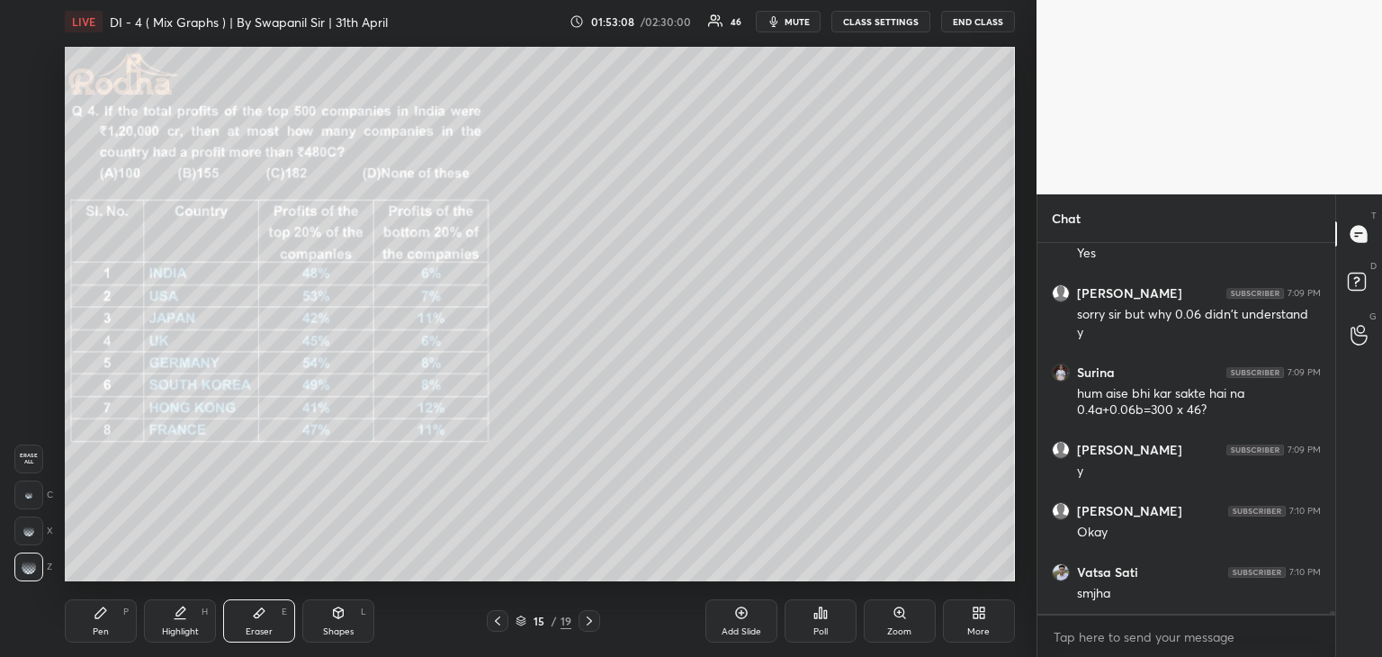
click at [92, 634] on div "Pen P" at bounding box center [101, 620] width 72 height 43
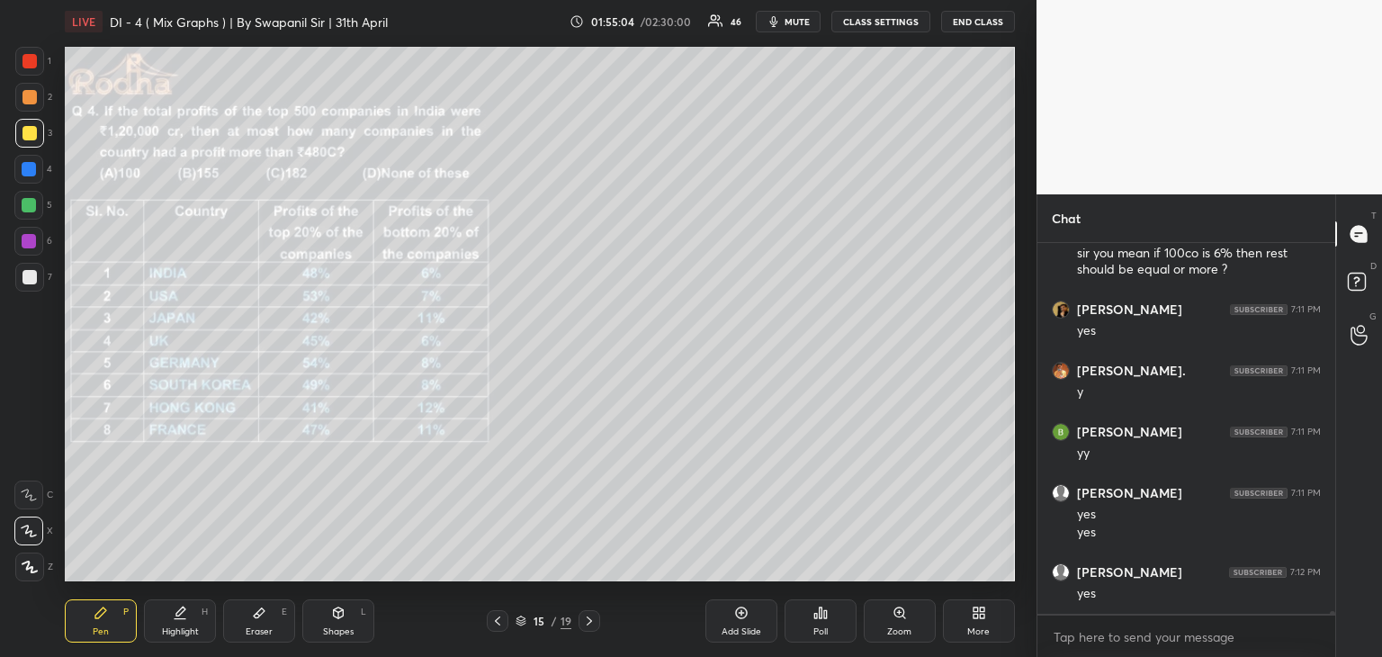
scroll to position [48555, 0]
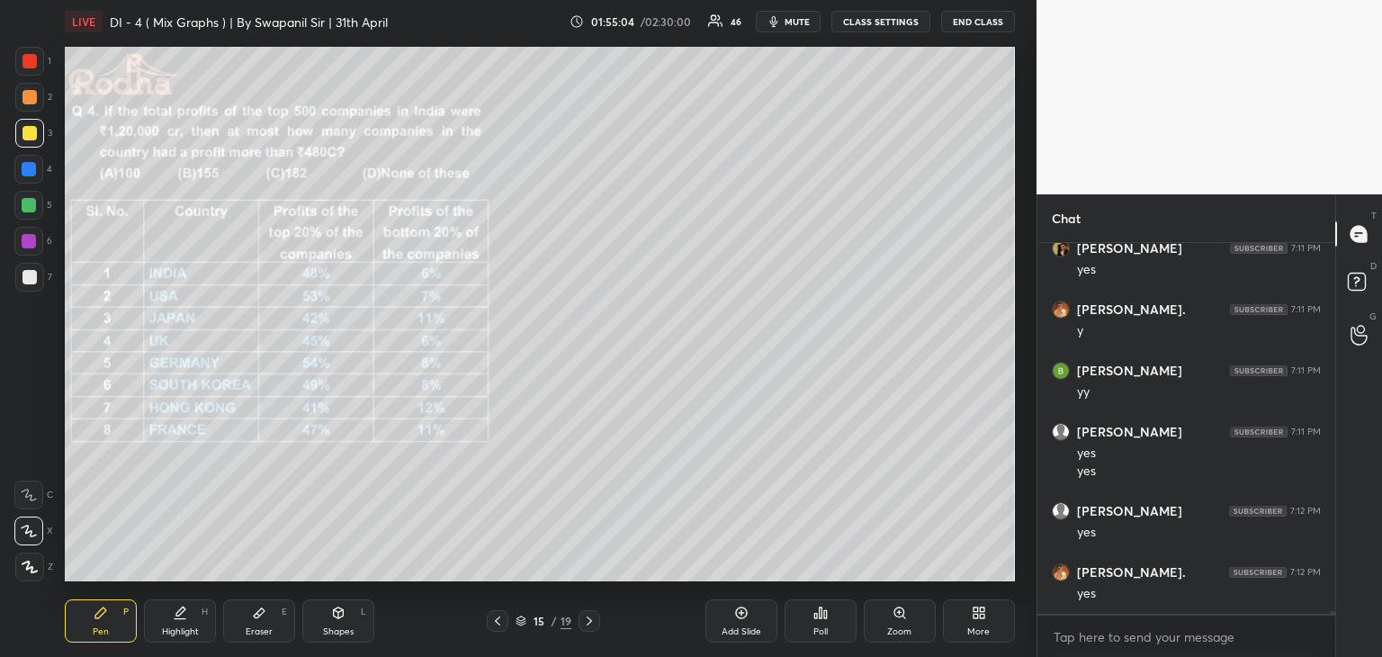
drag, startPoint x: 266, startPoint y: 624, endPoint x: 290, endPoint y: 626, distance: 23.5
click at [266, 623] on div "Eraser E" at bounding box center [259, 620] width 72 height 43
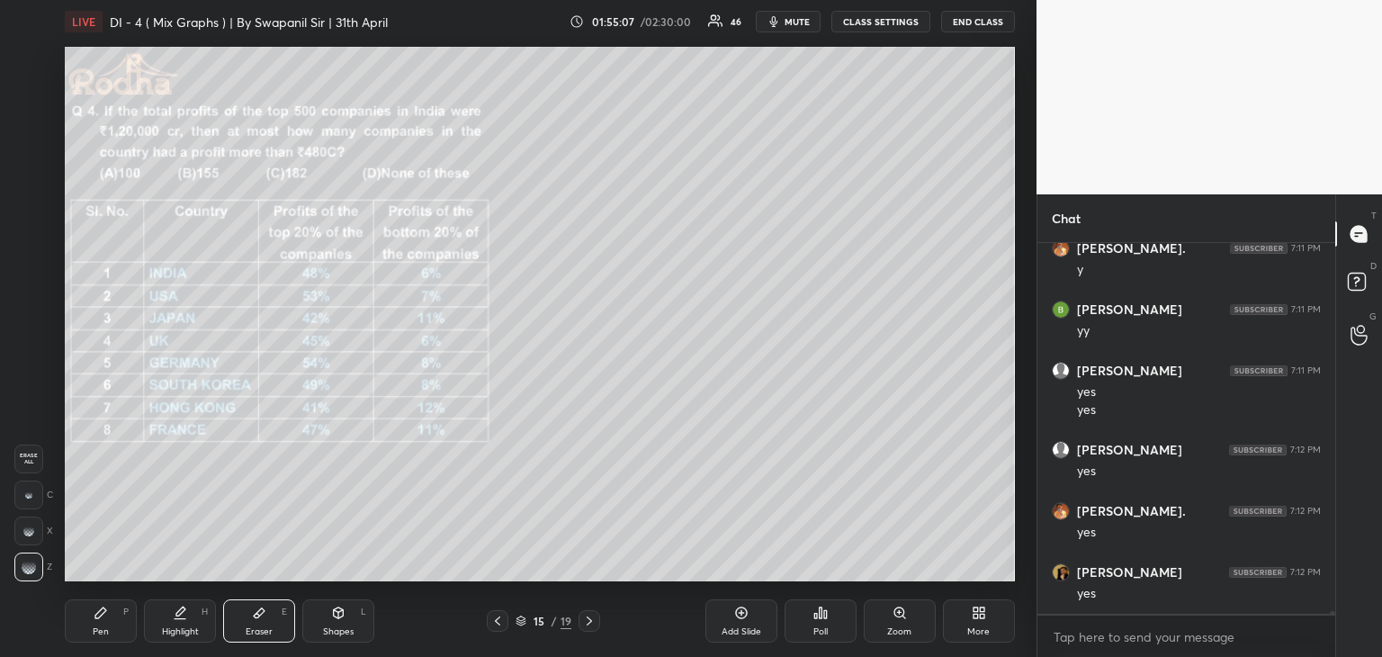
scroll to position [48677, 0]
click at [94, 632] on div "Pen" at bounding box center [101, 631] width 16 height 9
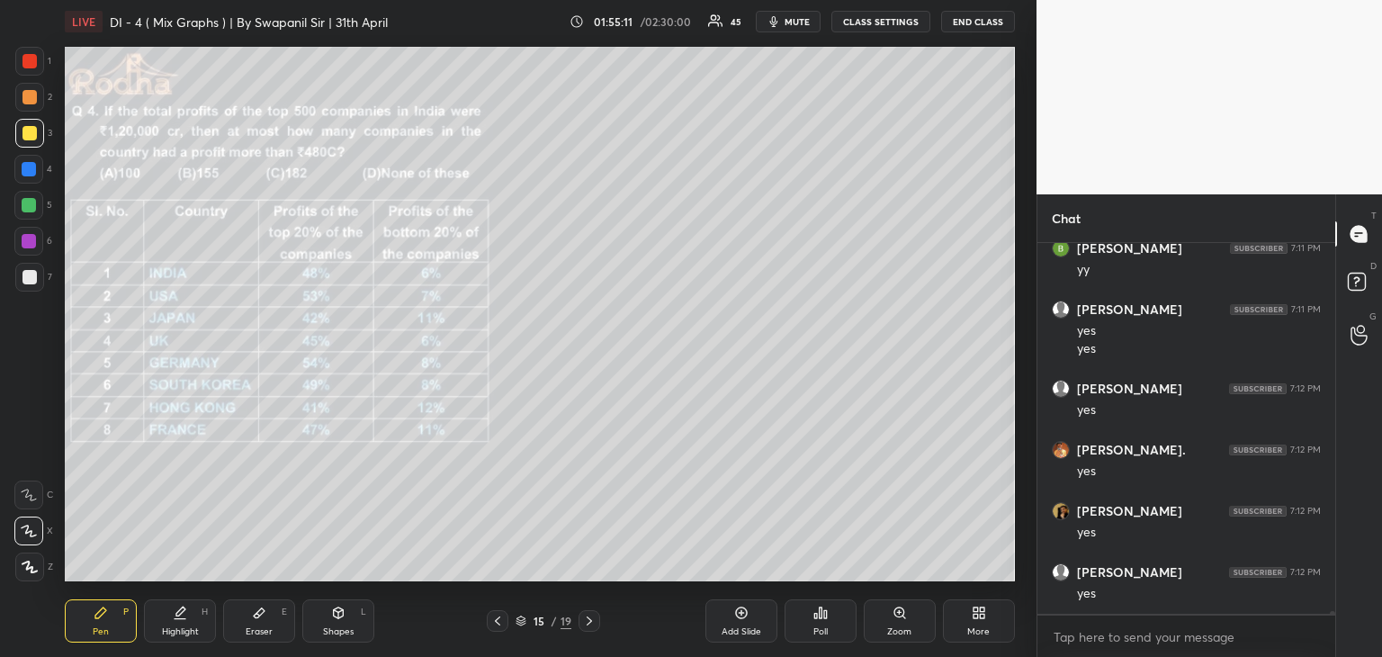
scroll to position [48742, 0]
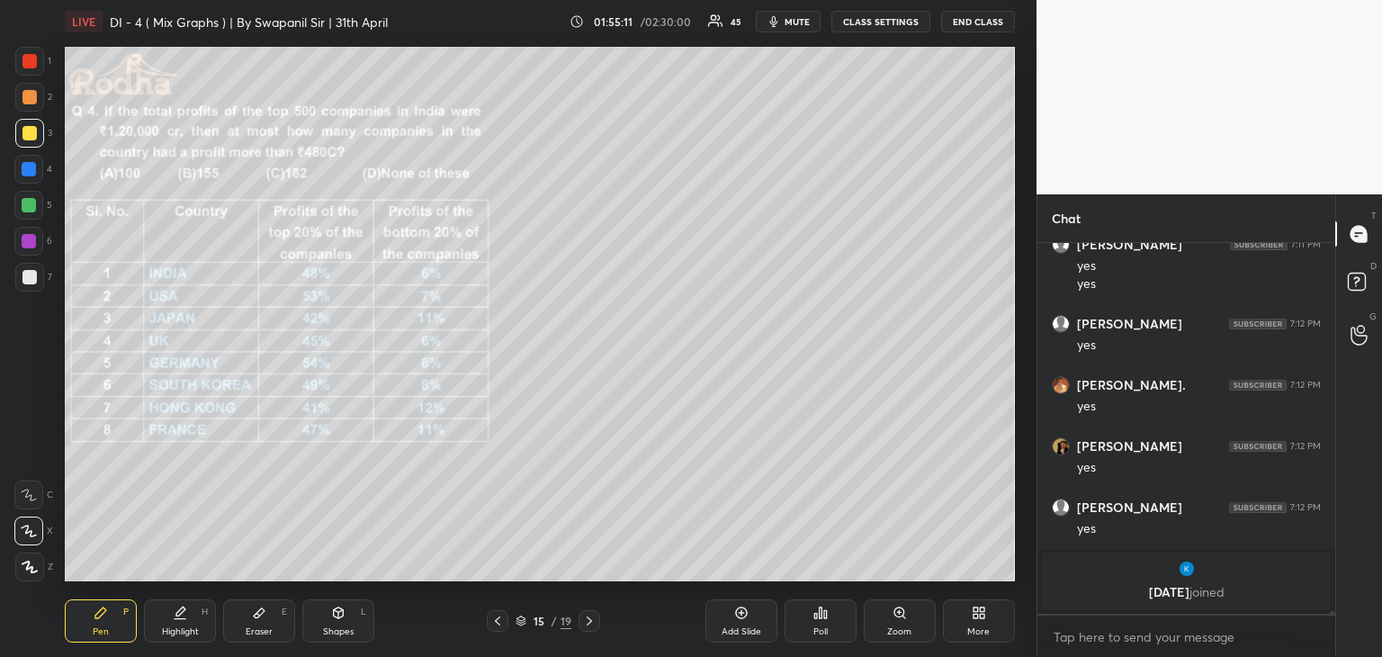
click at [34, 245] on div at bounding box center [29, 241] width 14 height 14
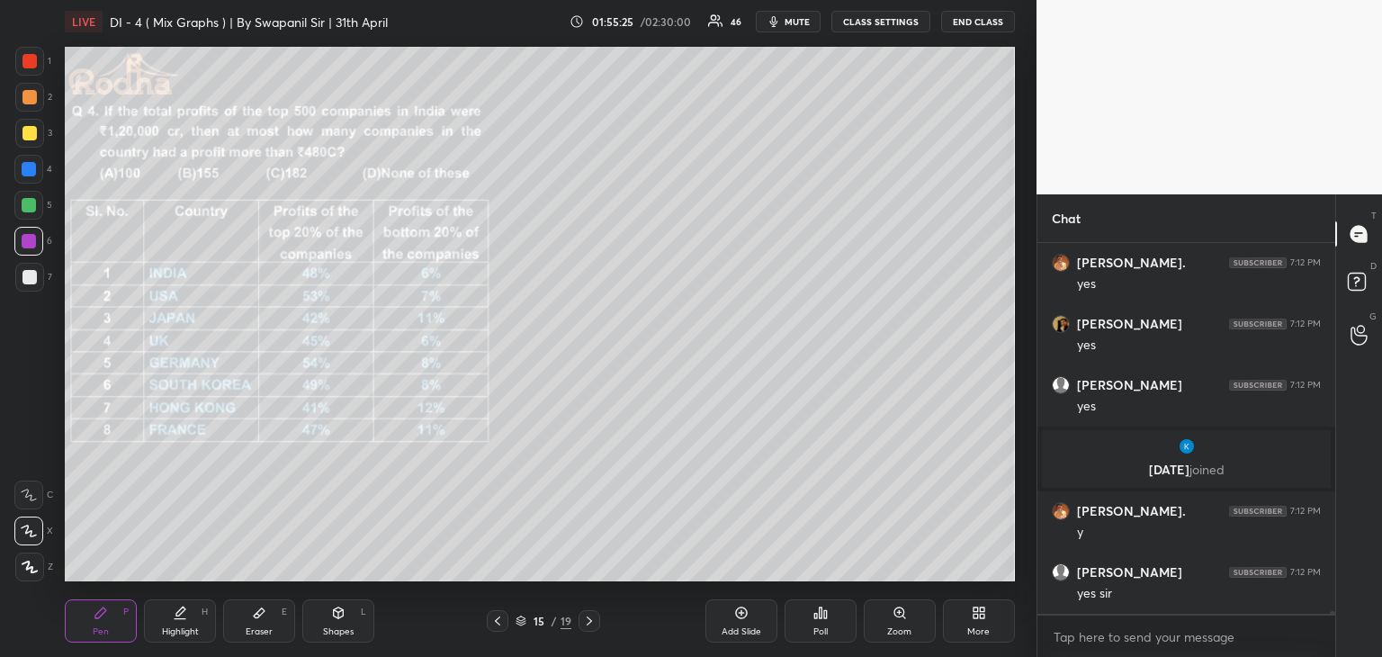
scroll to position [48222, 0]
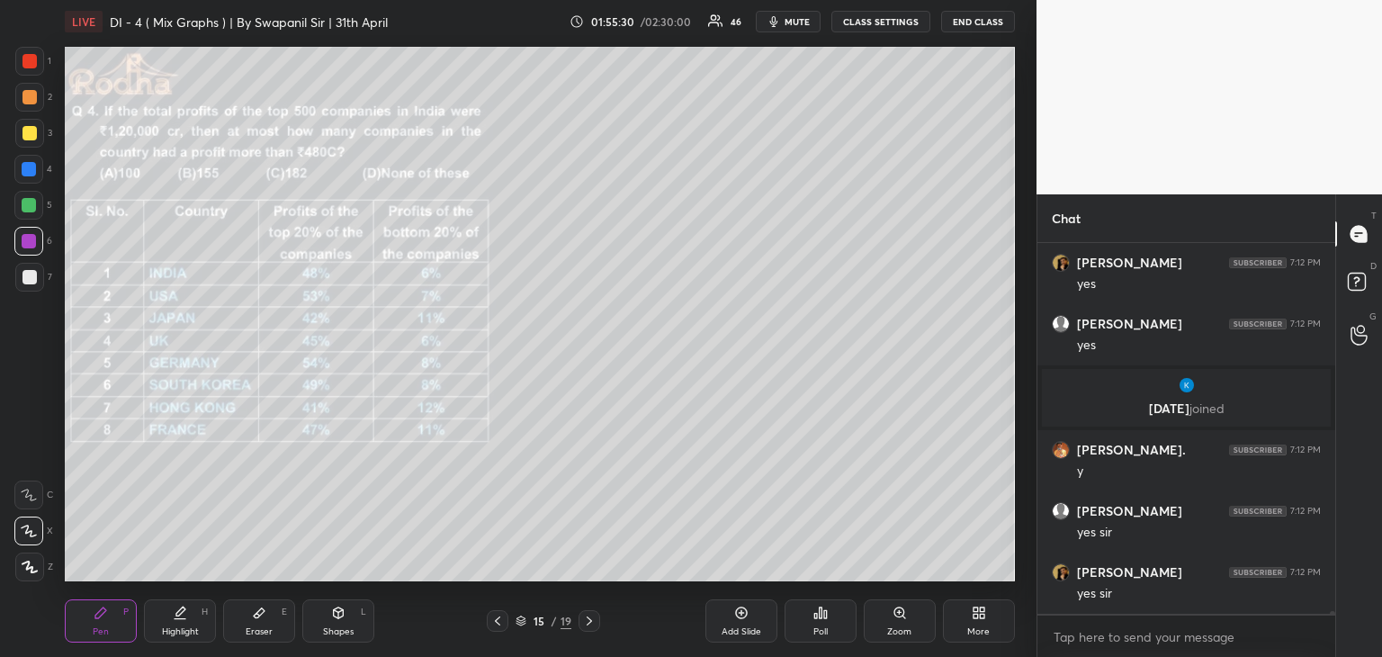
click at [252, 636] on div "Eraser" at bounding box center [259, 631] width 27 height 9
click at [94, 633] on div "Pen" at bounding box center [101, 631] width 16 height 9
click at [250, 622] on div "Eraser E" at bounding box center [259, 620] width 72 height 43
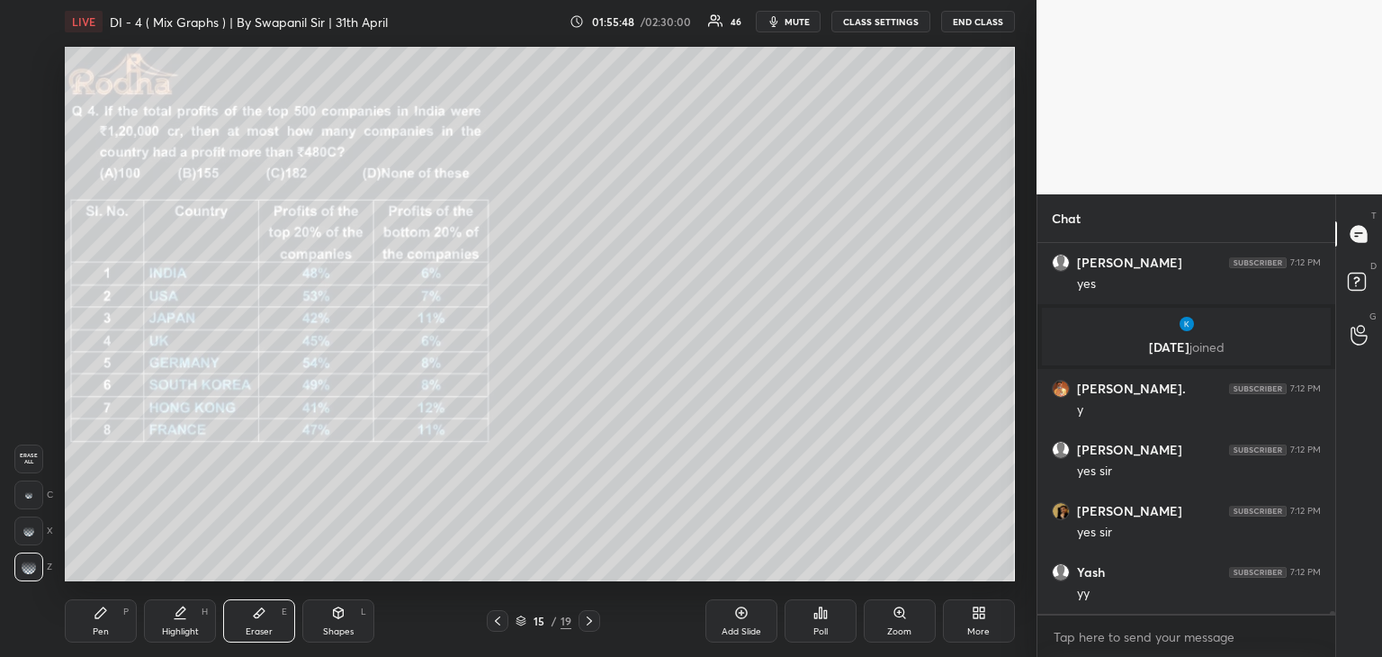
scroll to position [48405, 0]
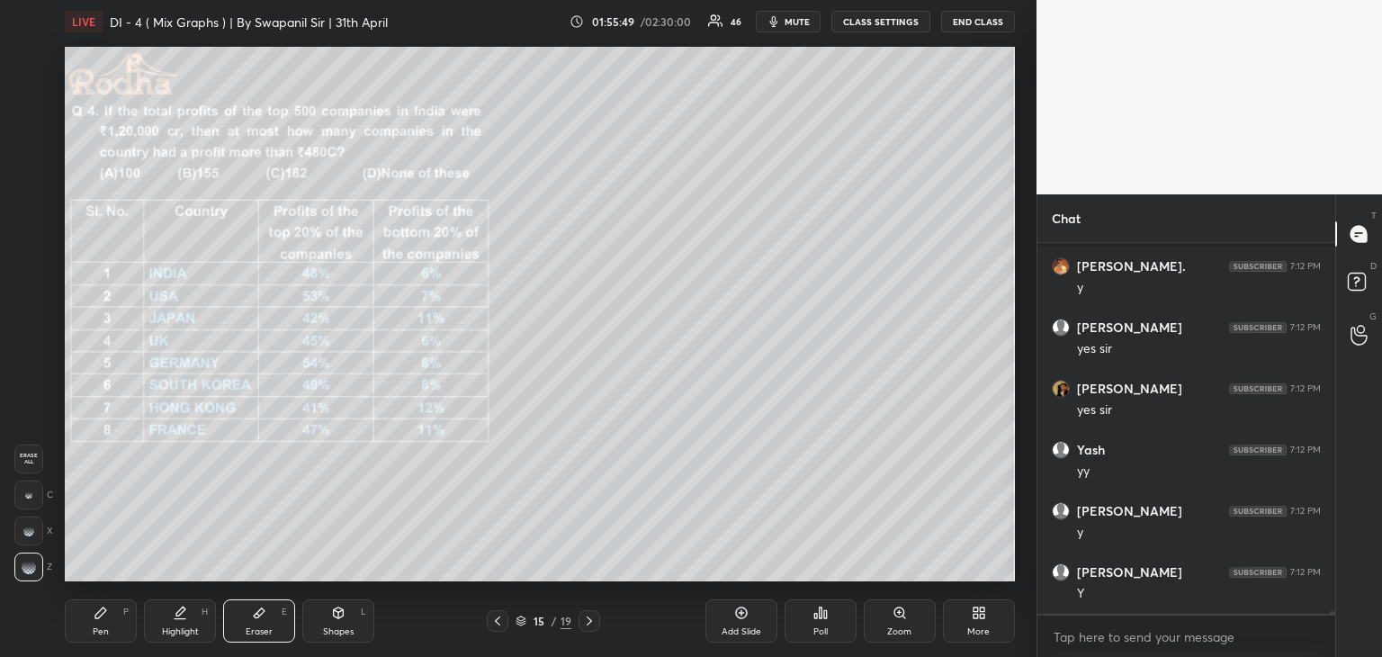
click at [96, 622] on div "Pen P" at bounding box center [101, 620] width 72 height 43
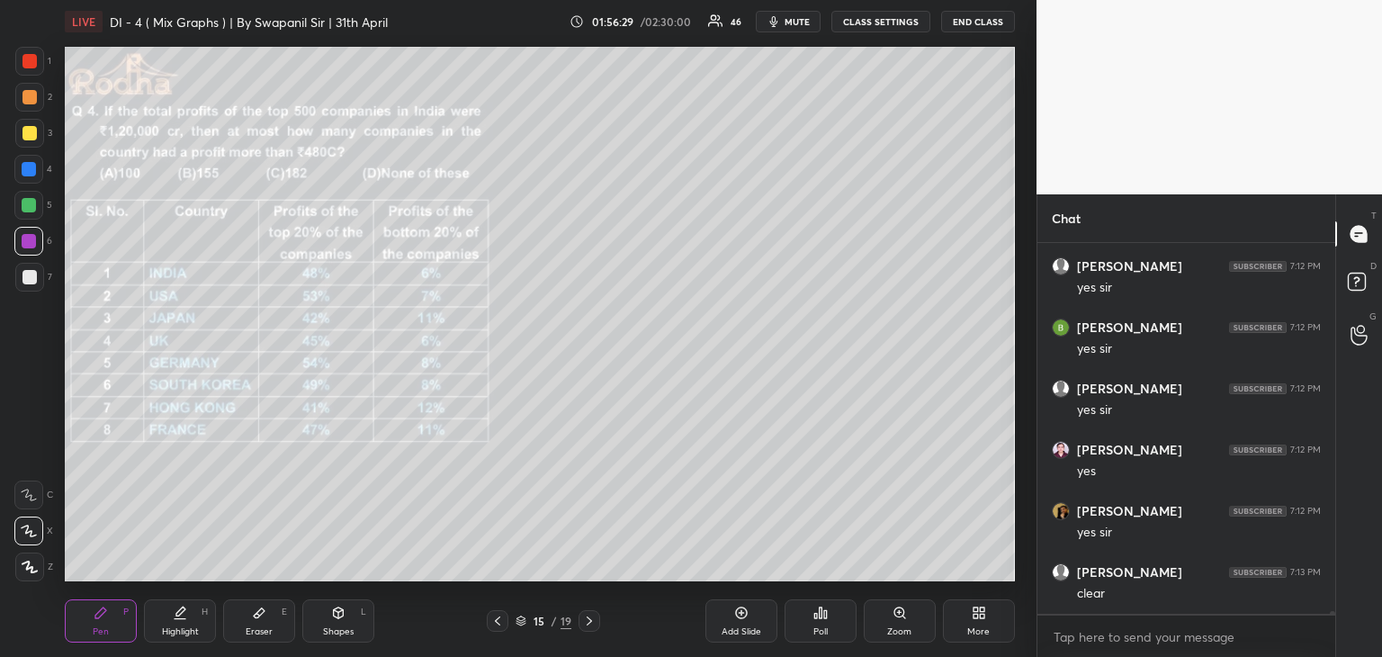
scroll to position [48834, 0]
click at [335, 627] on div "Shapes" at bounding box center [338, 631] width 31 height 9
click at [38, 562] on div at bounding box center [29, 566] width 29 height 29
click at [100, 631] on div "Pen" at bounding box center [101, 631] width 16 height 9
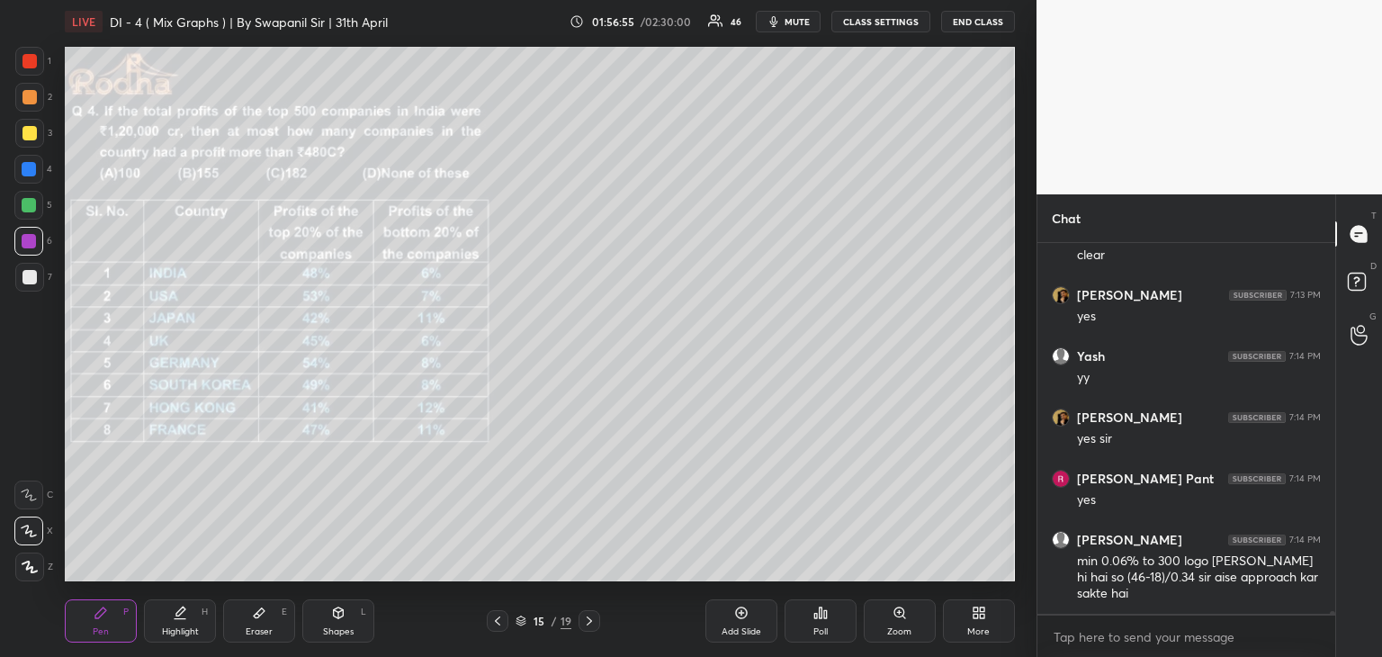
scroll to position [49172, 0]
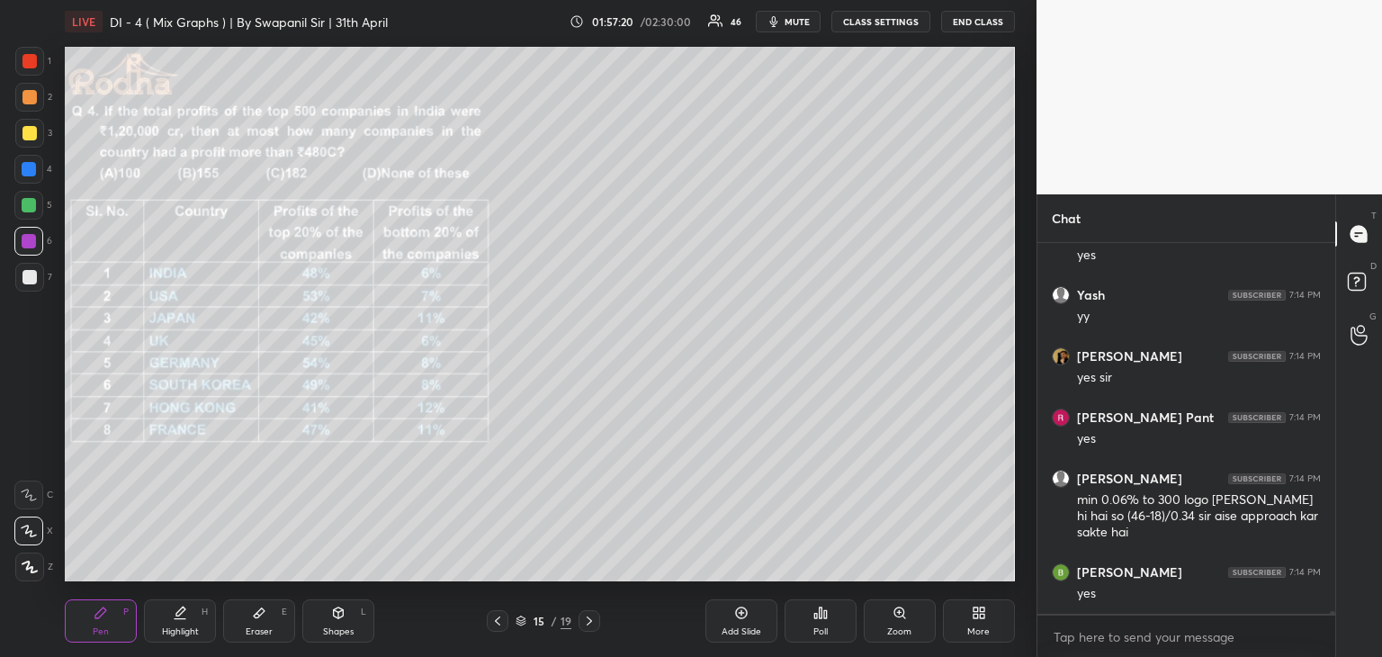
click at [271, 624] on div "Eraser E" at bounding box center [259, 620] width 72 height 43
click at [112, 621] on div "Pen P" at bounding box center [101, 620] width 72 height 43
click at [25, 133] on div at bounding box center [29, 133] width 14 height 14
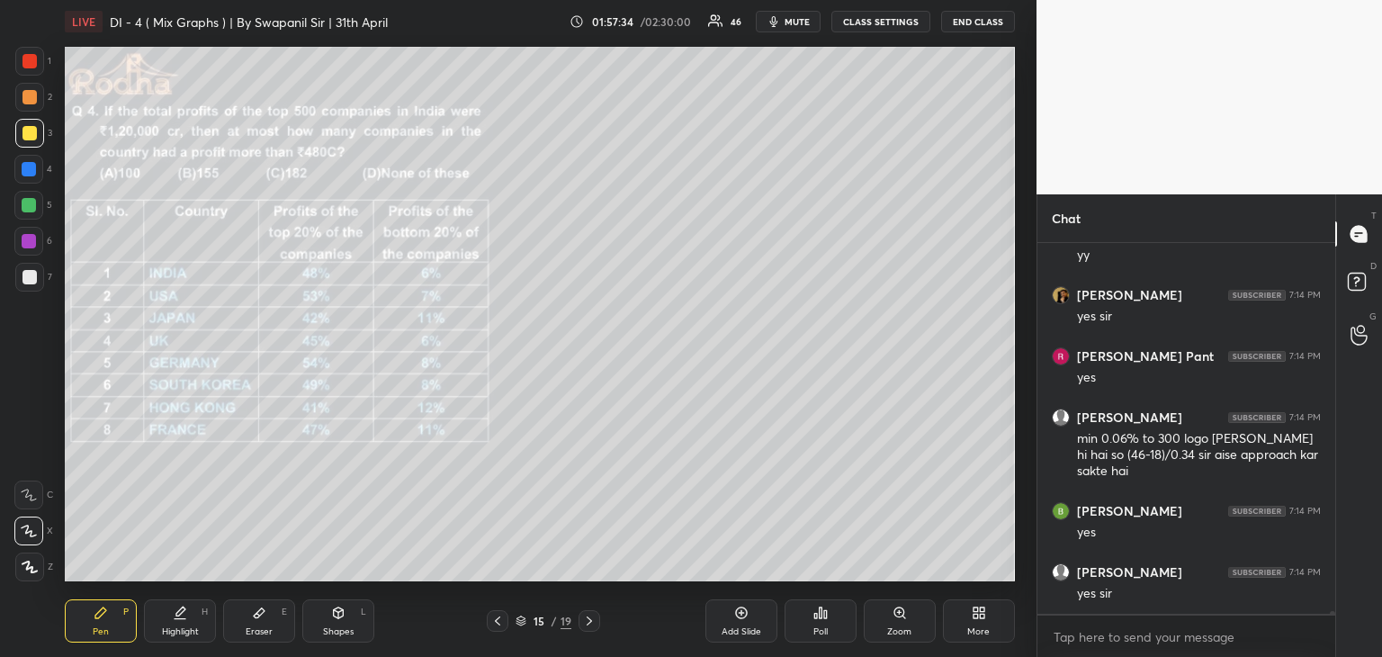
click at [331, 631] on div "Shapes" at bounding box center [338, 631] width 31 height 9
click at [248, 627] on div "Eraser" at bounding box center [259, 631] width 27 height 9
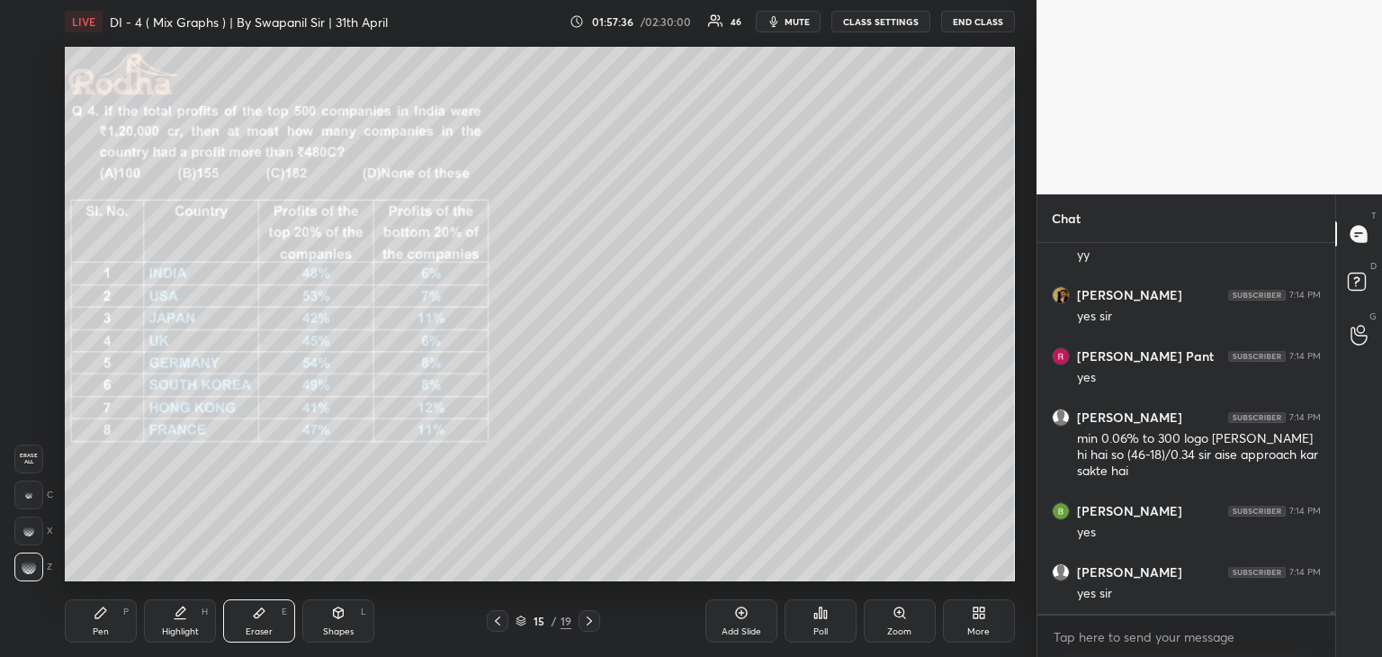
drag, startPoint x: 22, startPoint y: 488, endPoint x: 58, endPoint y: 476, distance: 37.8
click at [22, 488] on div at bounding box center [28, 494] width 29 height 29
click at [96, 615] on icon at bounding box center [100, 612] width 11 height 11
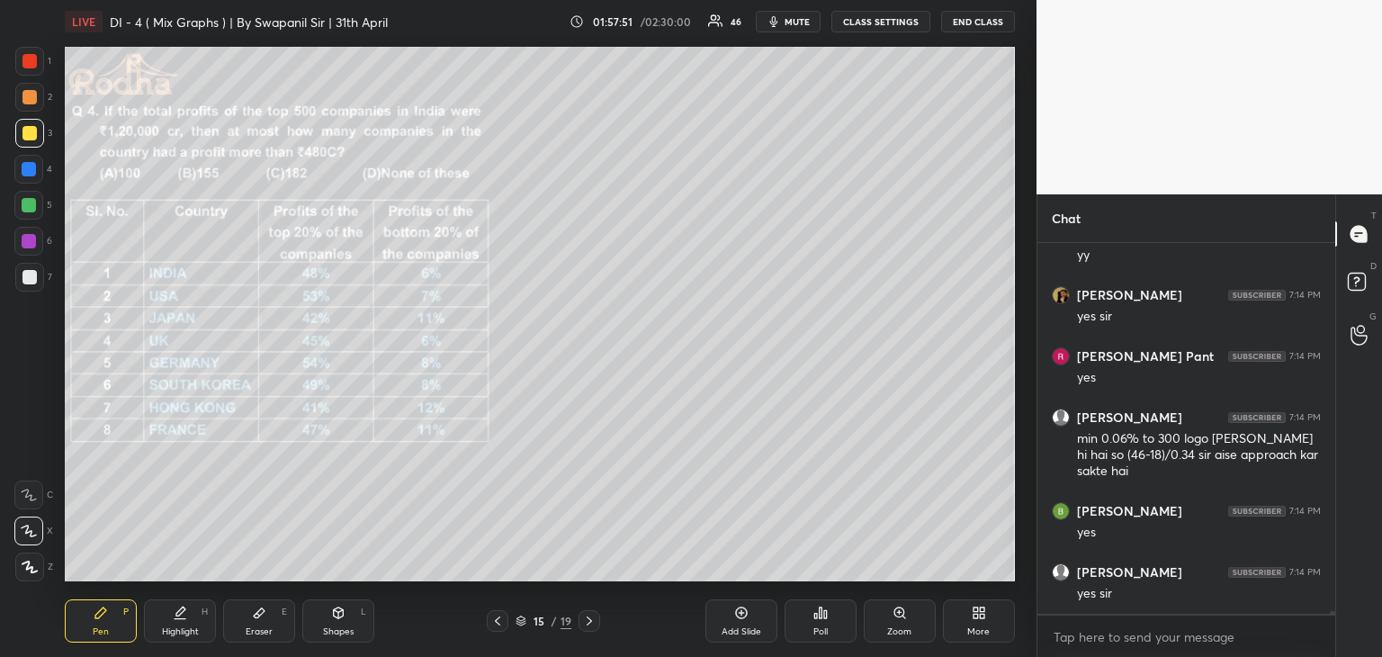
scroll to position [49251, 0]
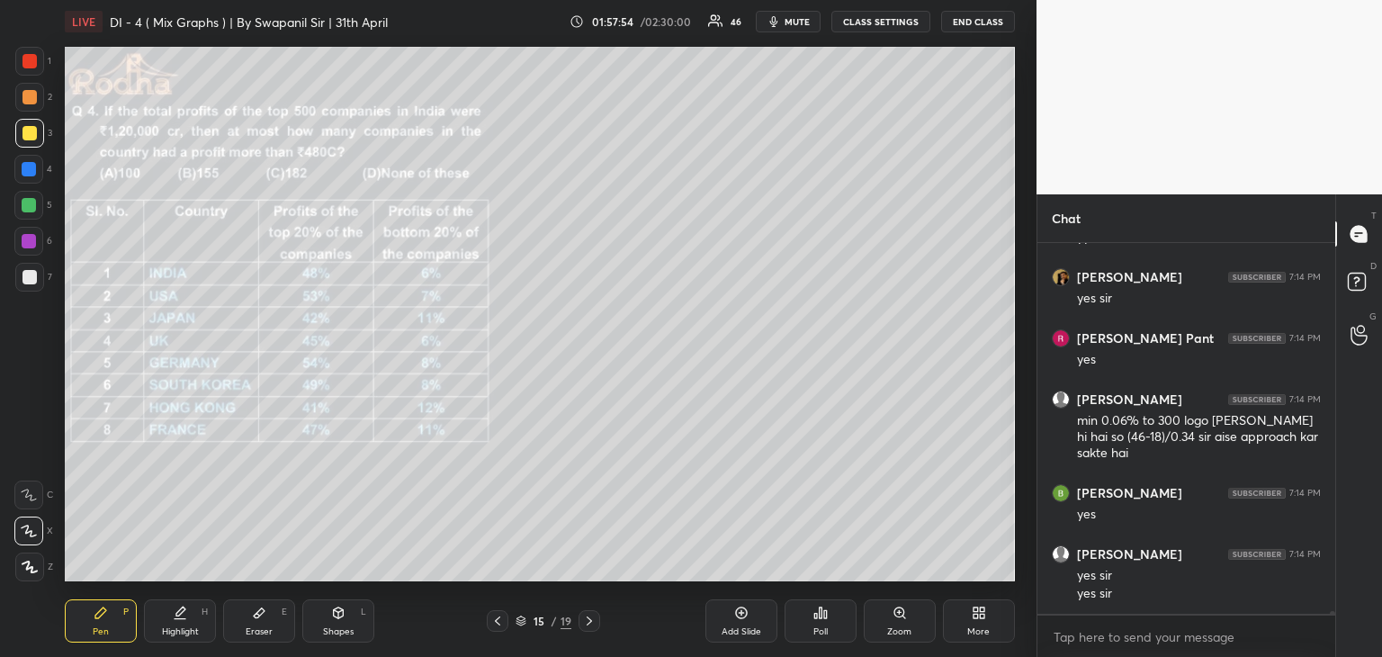
click at [338, 622] on div "Shapes L" at bounding box center [338, 620] width 72 height 43
drag, startPoint x: 23, startPoint y: 567, endPoint x: 59, endPoint y: 559, distance: 36.9
click at [27, 565] on icon at bounding box center [29, 566] width 13 height 13
click at [118, 617] on div "Pen P" at bounding box center [101, 620] width 72 height 43
drag, startPoint x: 23, startPoint y: 287, endPoint x: 38, endPoint y: 285, distance: 14.5
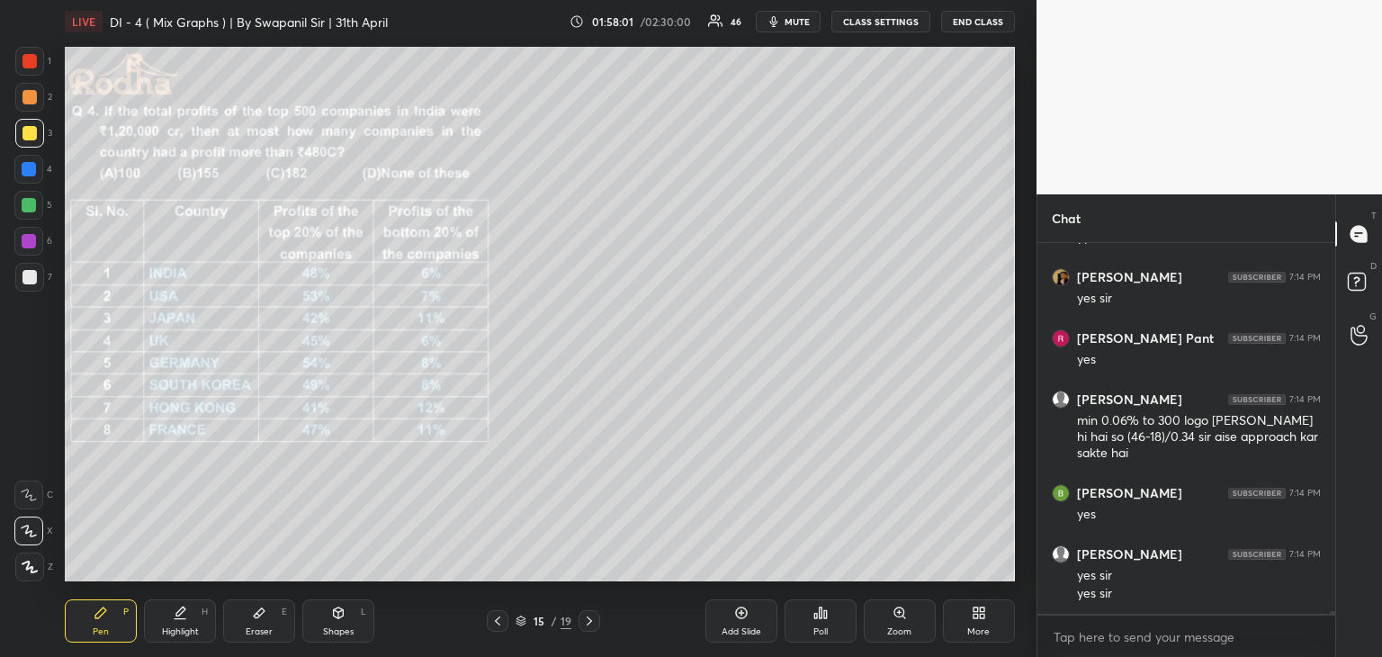
click at [25, 285] on div at bounding box center [29, 277] width 29 height 29
click at [354, 620] on div "Shapes L" at bounding box center [338, 620] width 72 height 43
click at [38, 573] on div at bounding box center [29, 566] width 29 height 29
click at [96, 627] on div "Pen" at bounding box center [101, 631] width 16 height 9
click at [25, 59] on div at bounding box center [29, 61] width 14 height 14
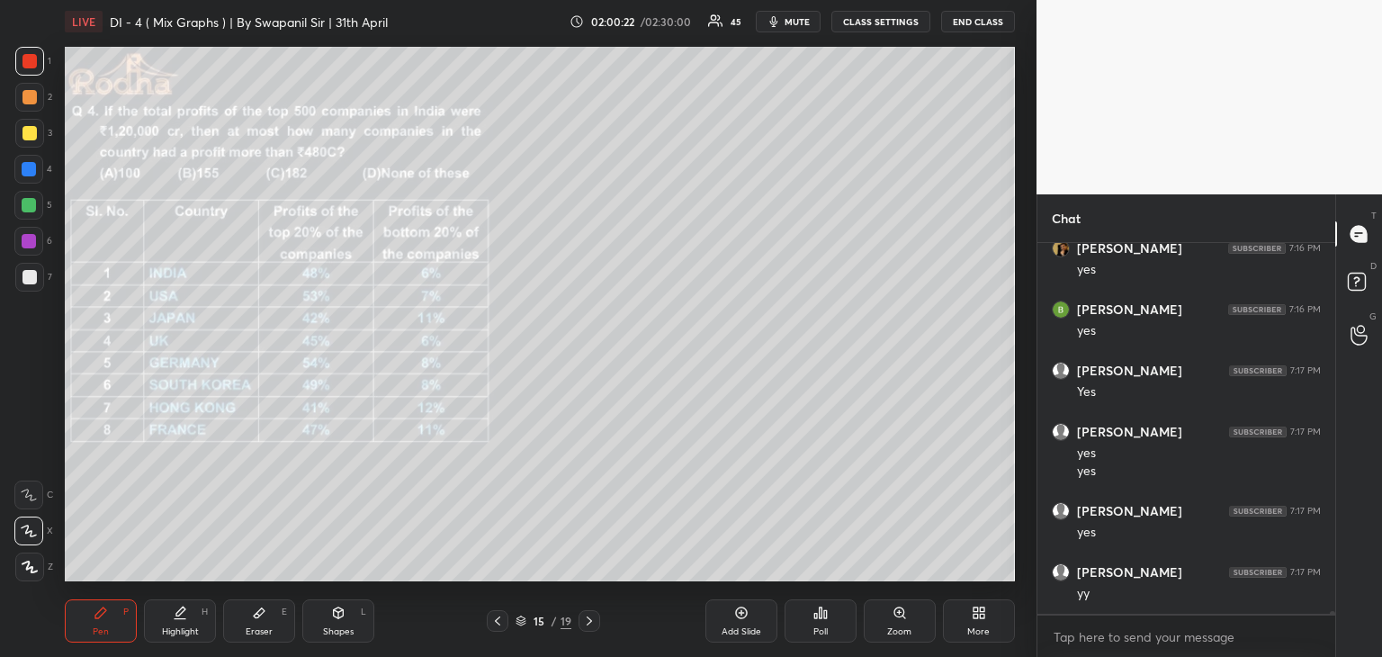
scroll to position [49996, 0]
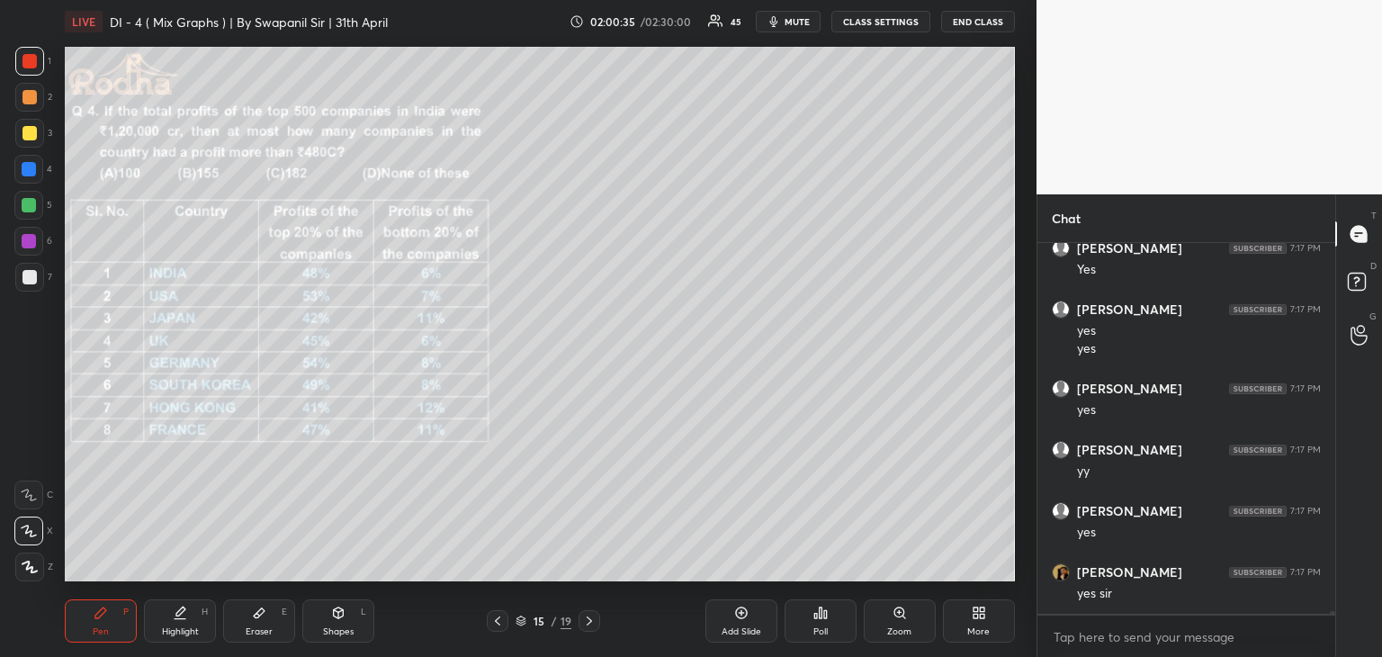
click at [269, 628] on div "Eraser" at bounding box center [259, 631] width 27 height 9
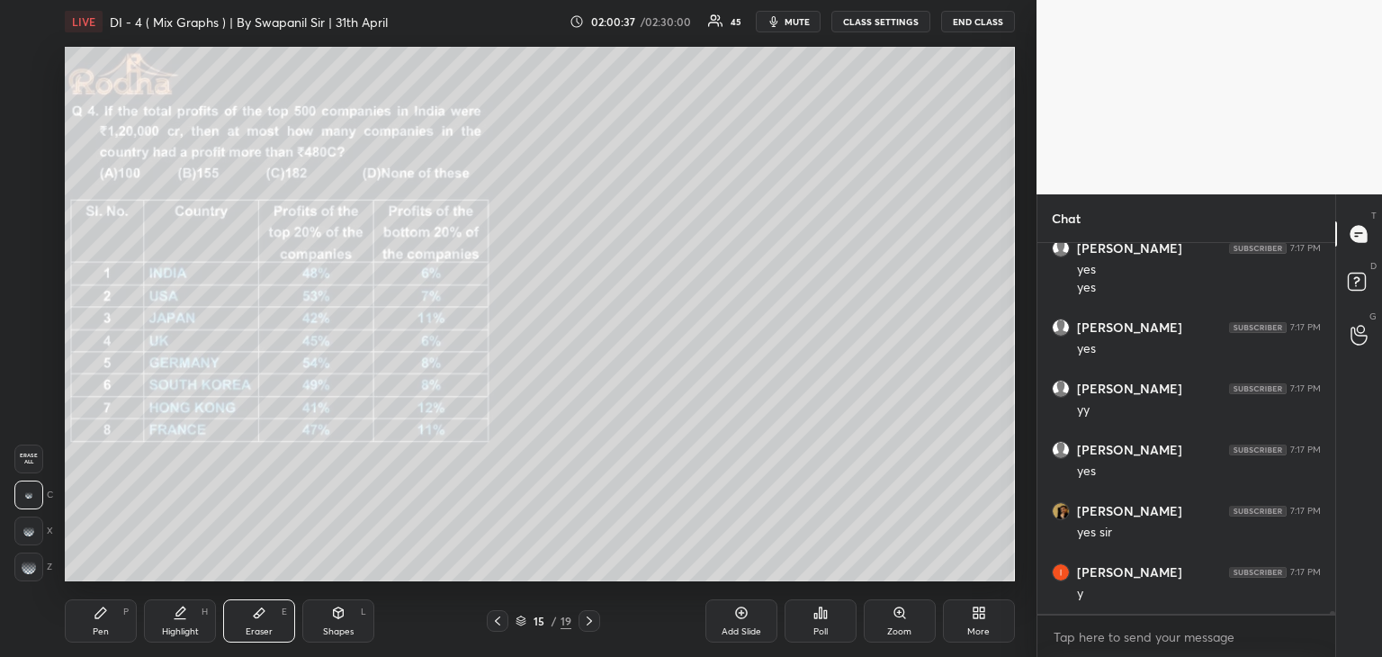
scroll to position [50118, 0]
click at [103, 634] on div "Pen" at bounding box center [101, 631] width 16 height 9
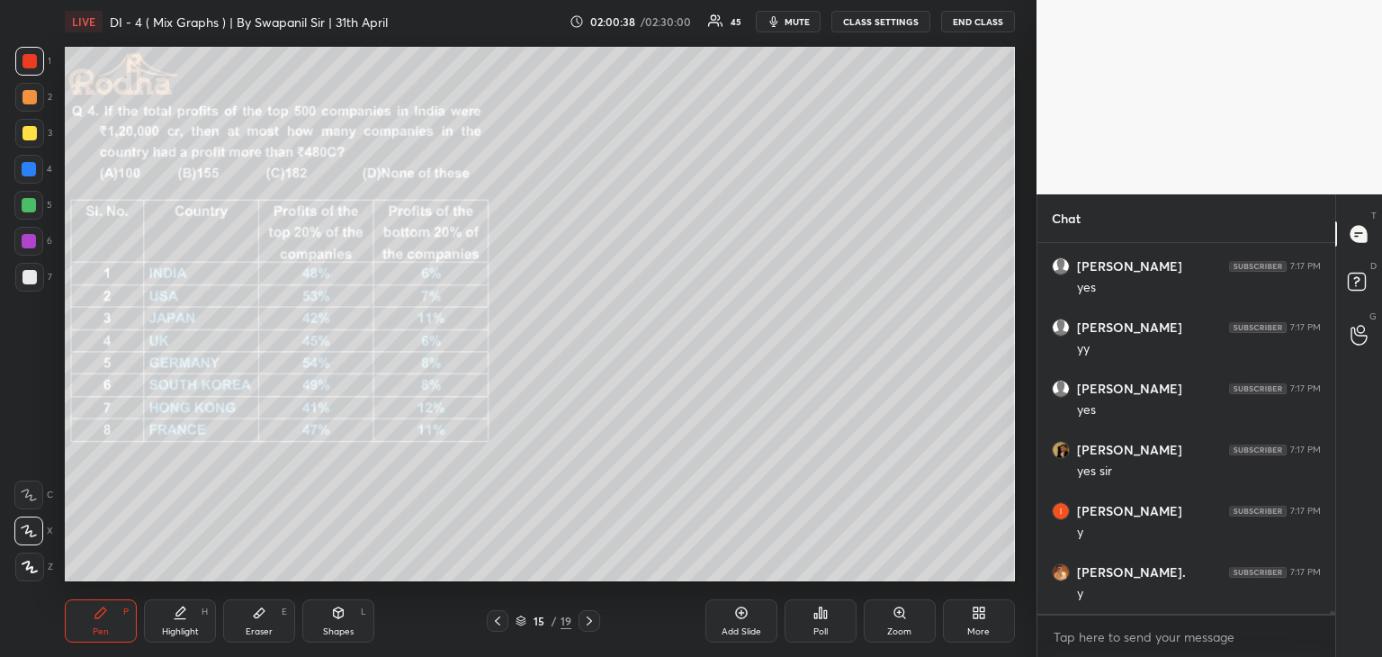
scroll to position [50179, 0]
click at [28, 275] on div at bounding box center [29, 277] width 14 height 14
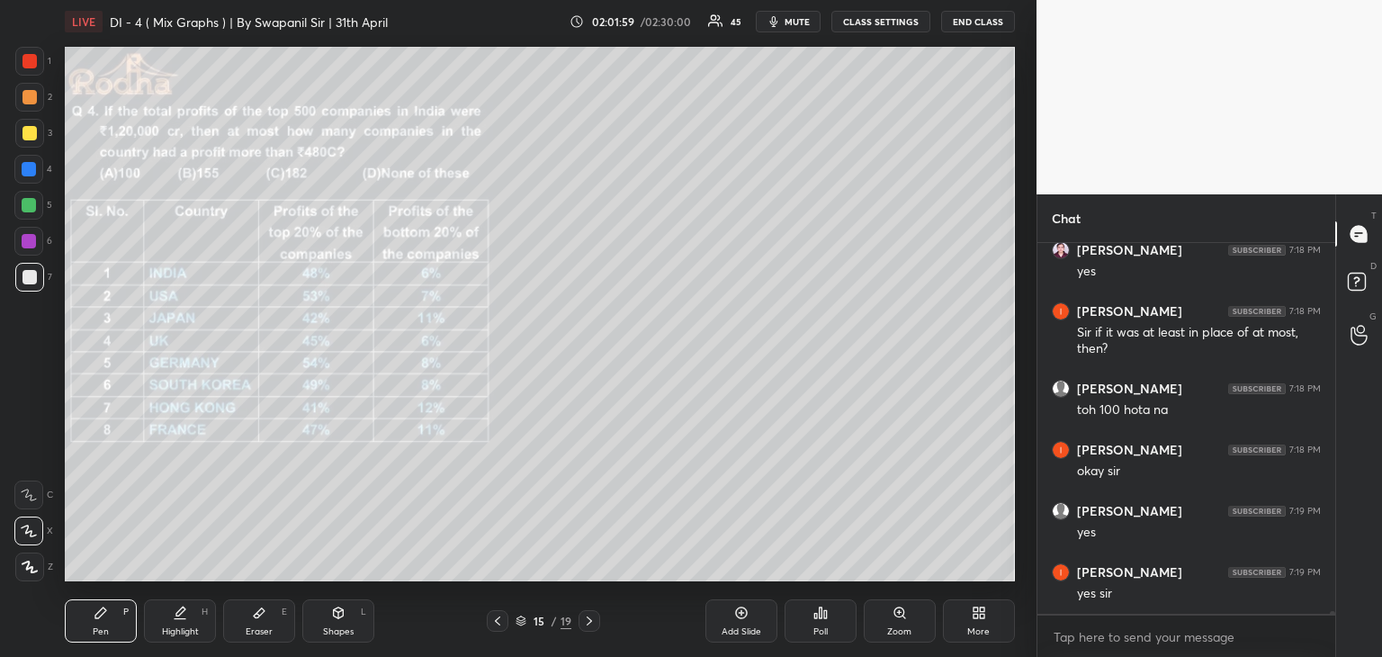
scroll to position [51602, 0]
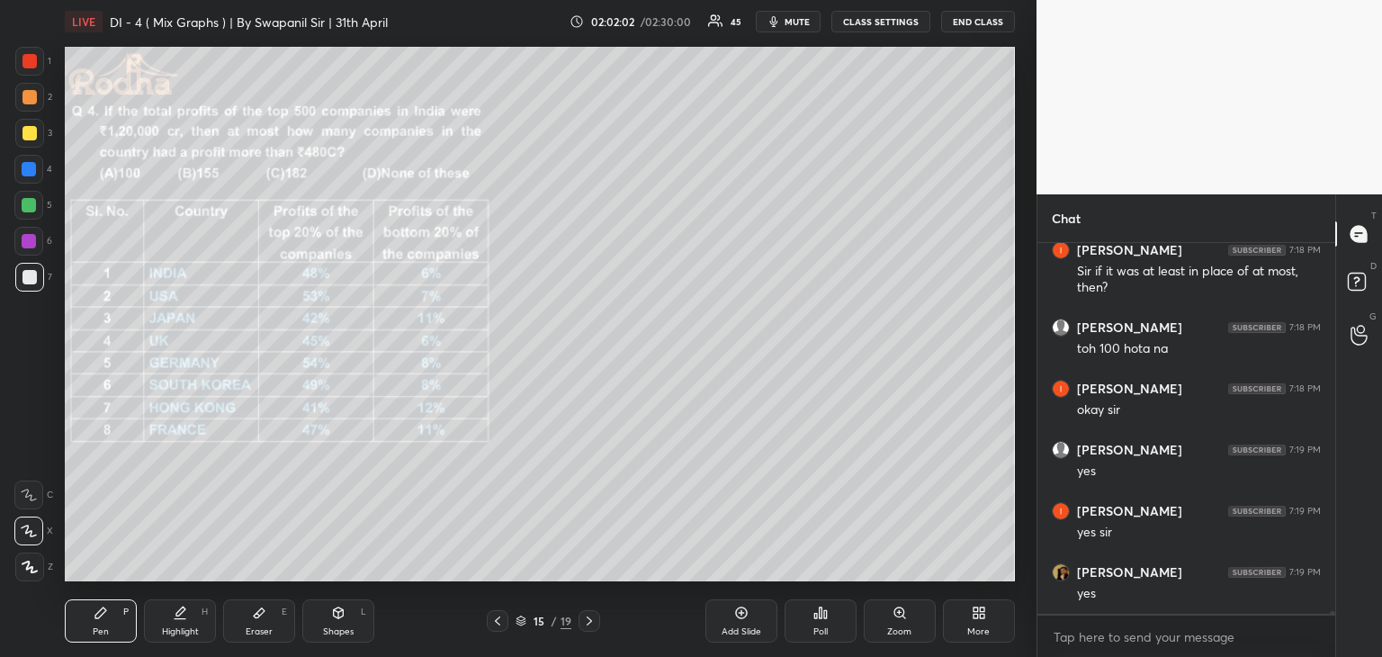
click at [588, 625] on icon at bounding box center [589, 620] width 14 height 14
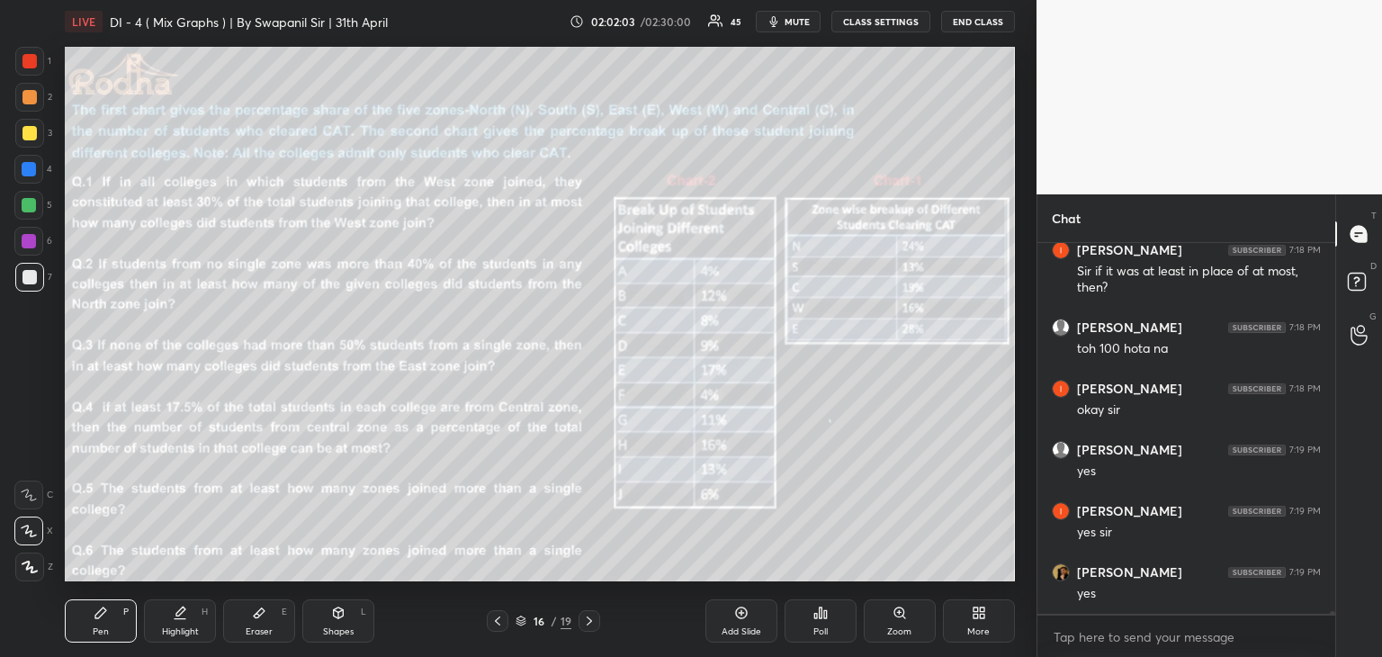
click at [488, 626] on div at bounding box center [498, 621] width 22 height 22
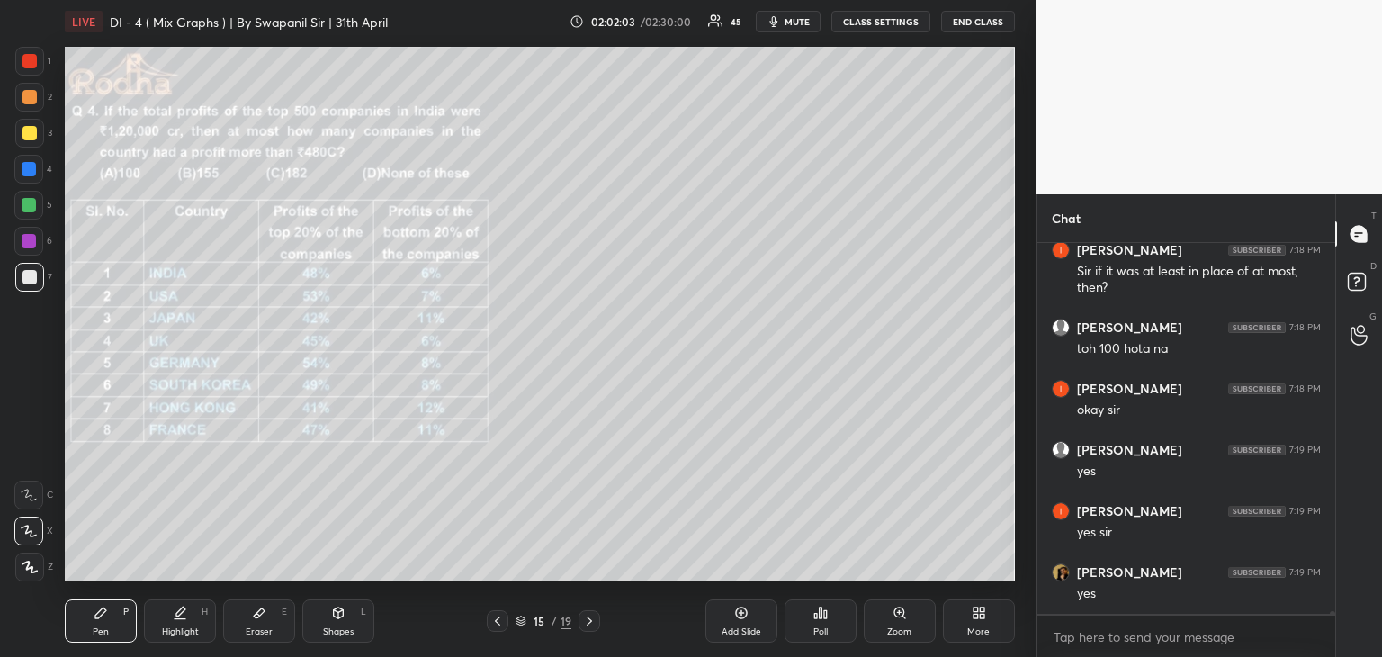
scroll to position [51664, 0]
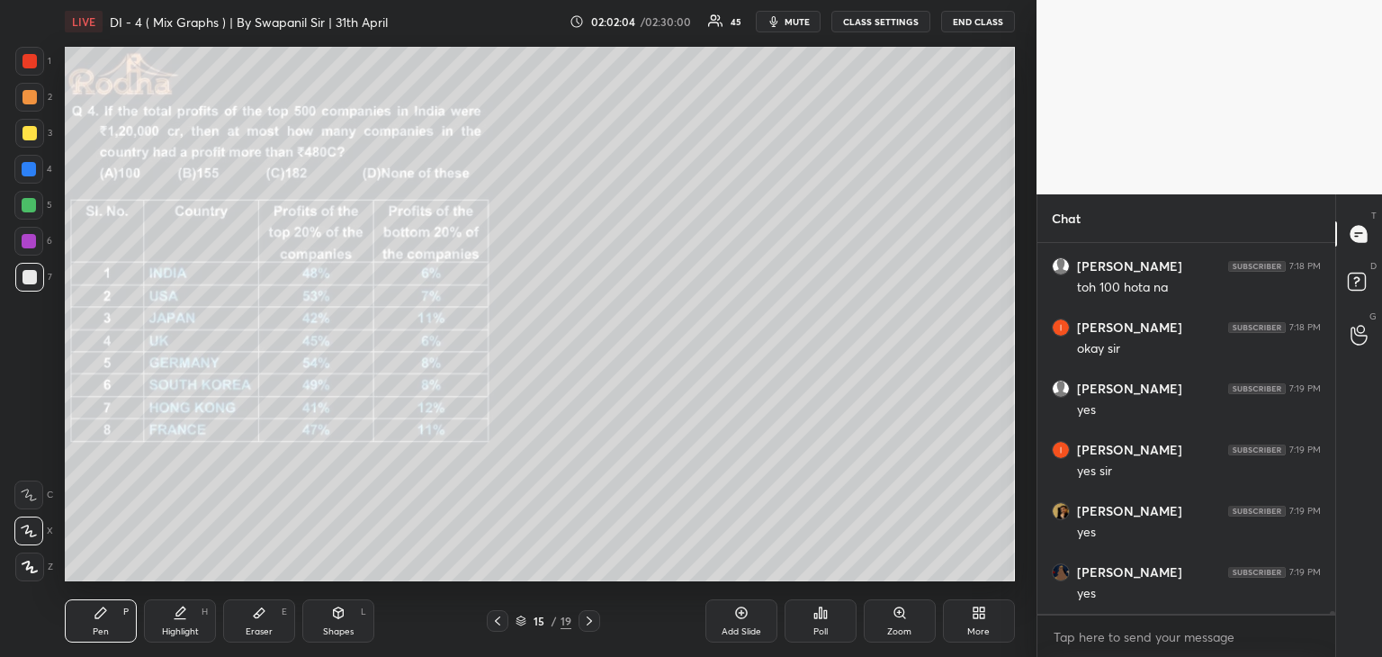
click at [740, 628] on div "Add Slide" at bounding box center [741, 631] width 40 height 9
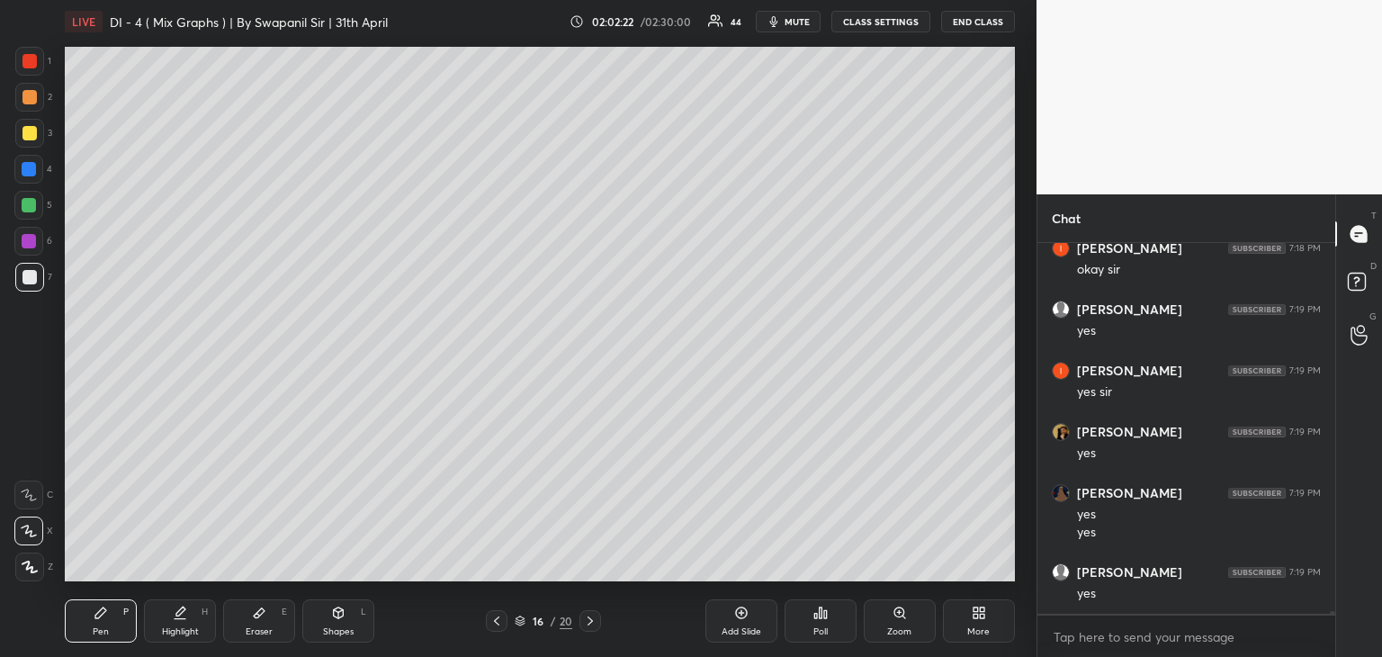
scroll to position [51804, 0]
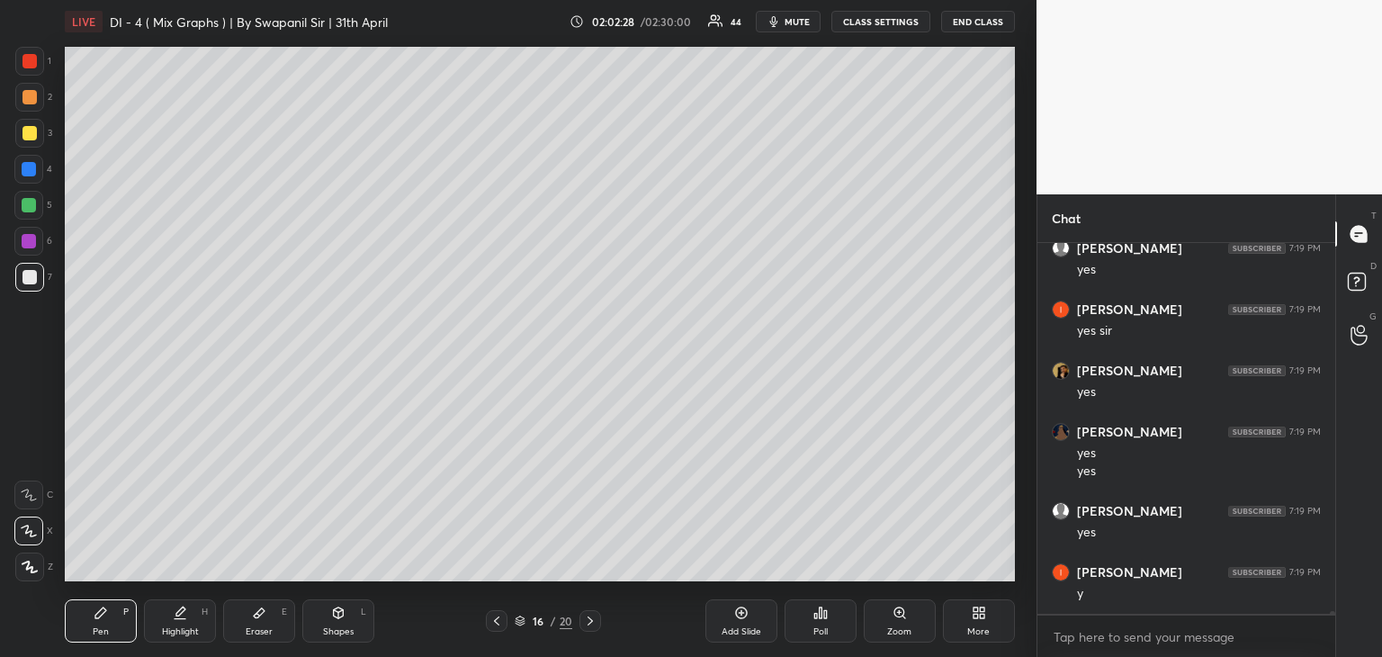
click at [281, 623] on div "Eraser E" at bounding box center [259, 620] width 72 height 43
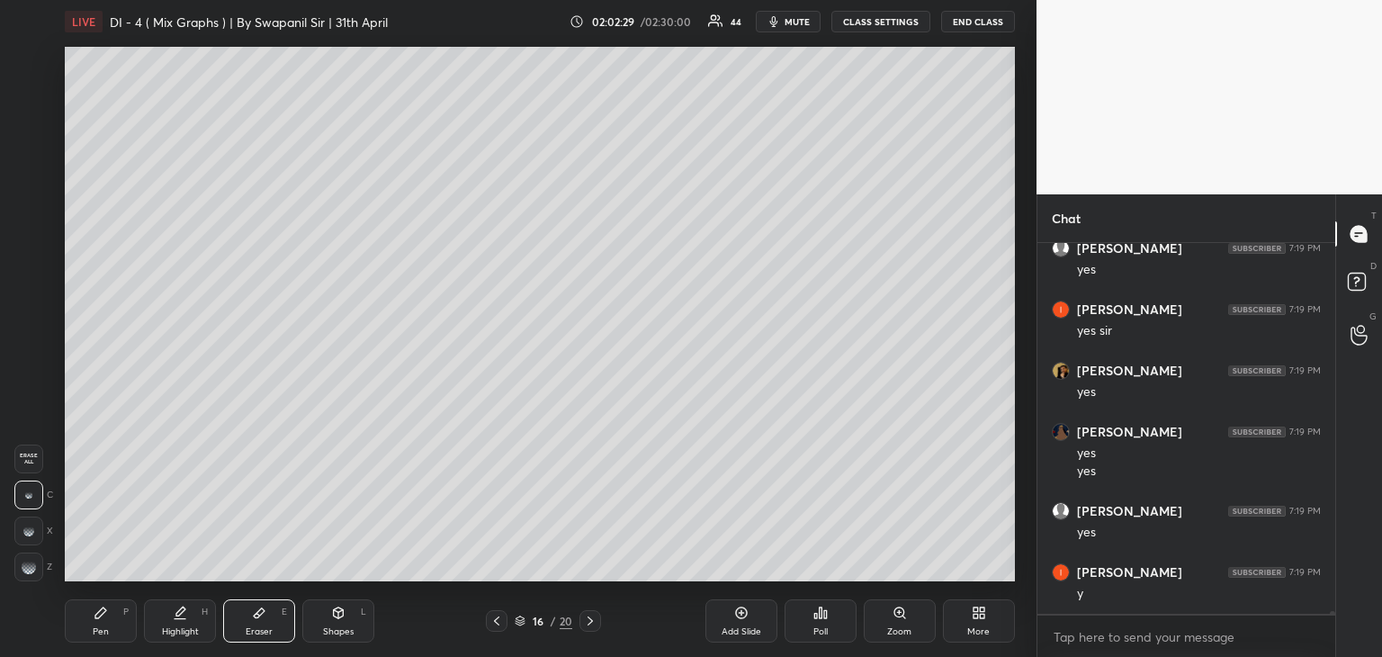
click at [24, 570] on g at bounding box center [29, 567] width 14 height 14
click at [101, 618] on div "Pen P" at bounding box center [101, 620] width 72 height 43
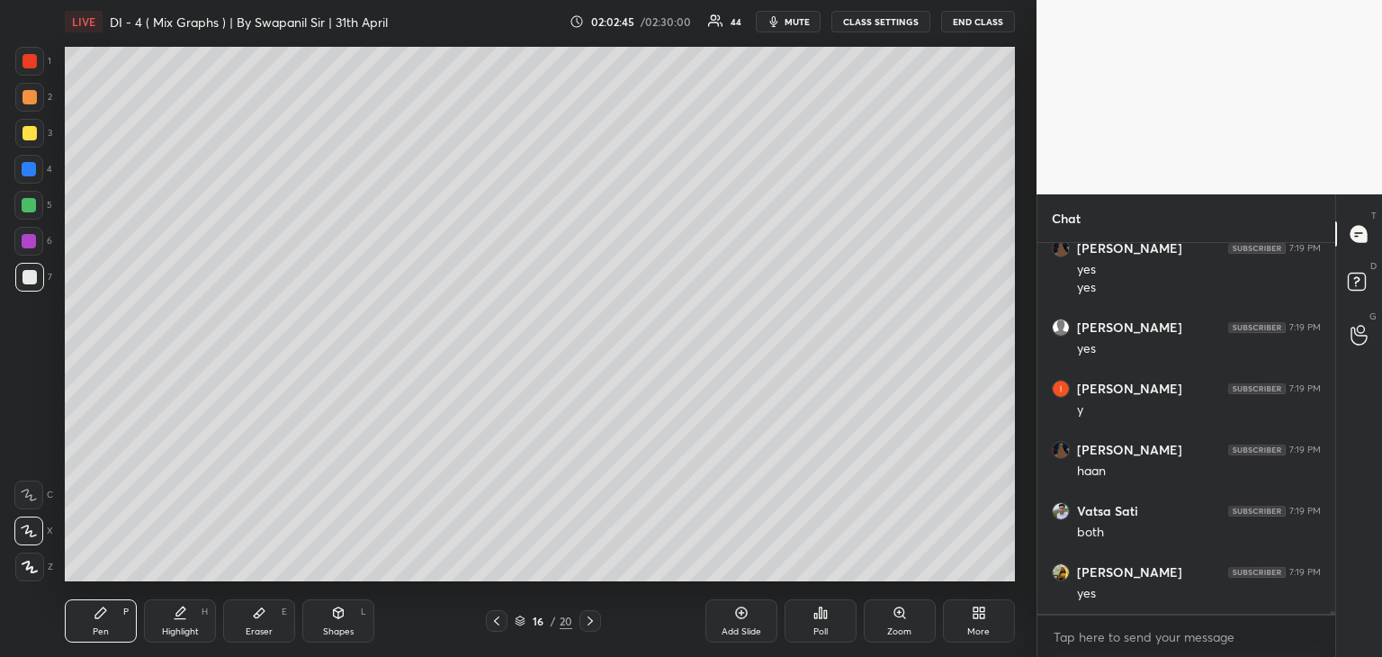
scroll to position [52049, 0]
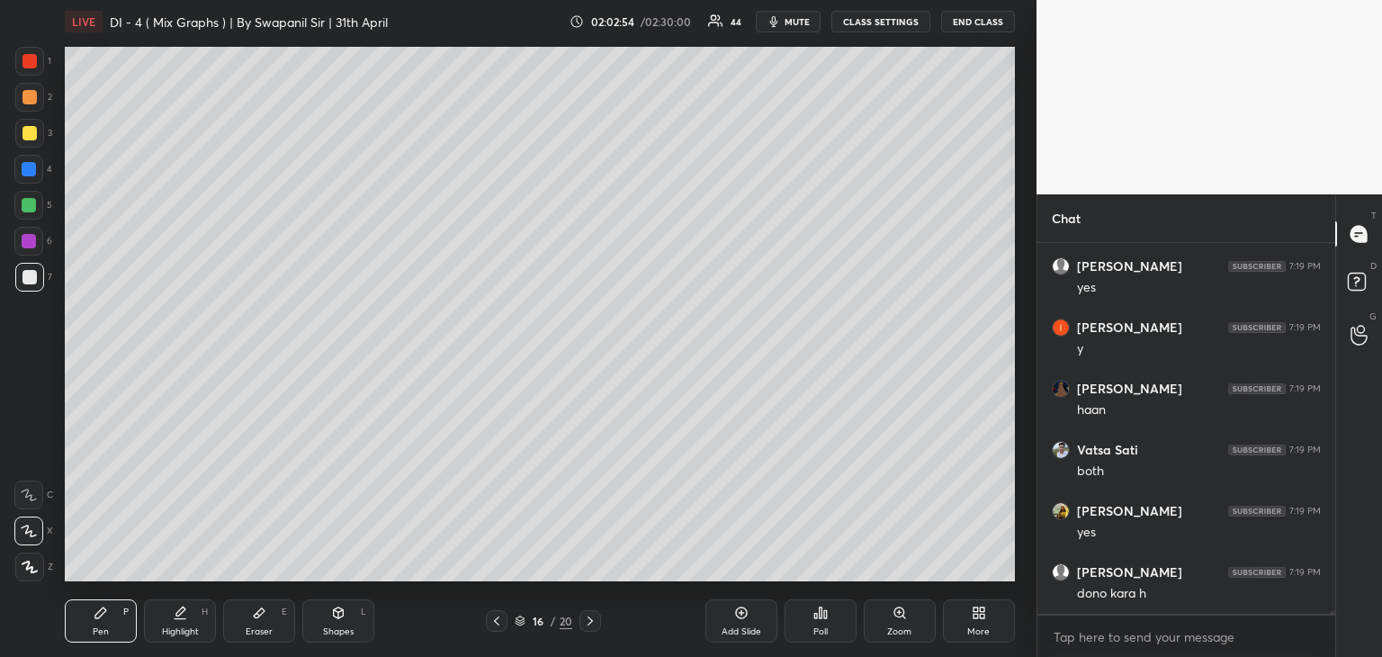
click at [270, 624] on div "Eraser E" at bounding box center [259, 620] width 72 height 43
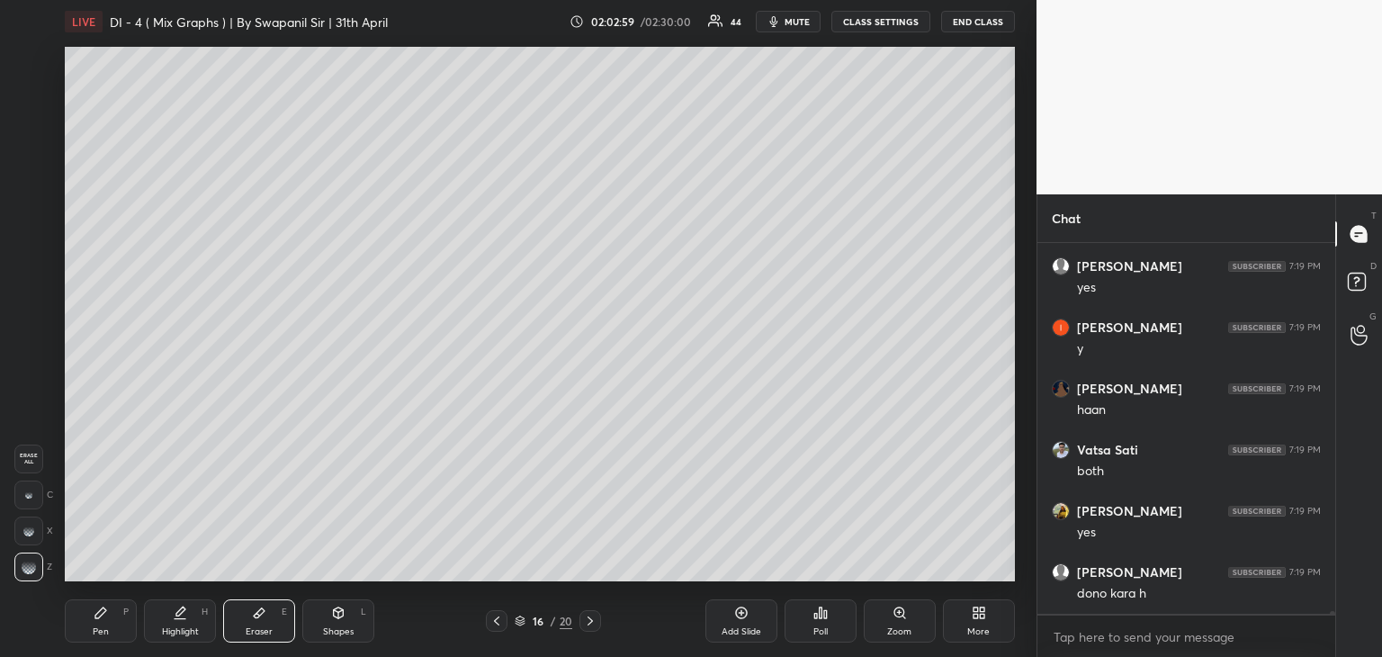
click at [106, 624] on div "Pen P" at bounding box center [101, 620] width 72 height 43
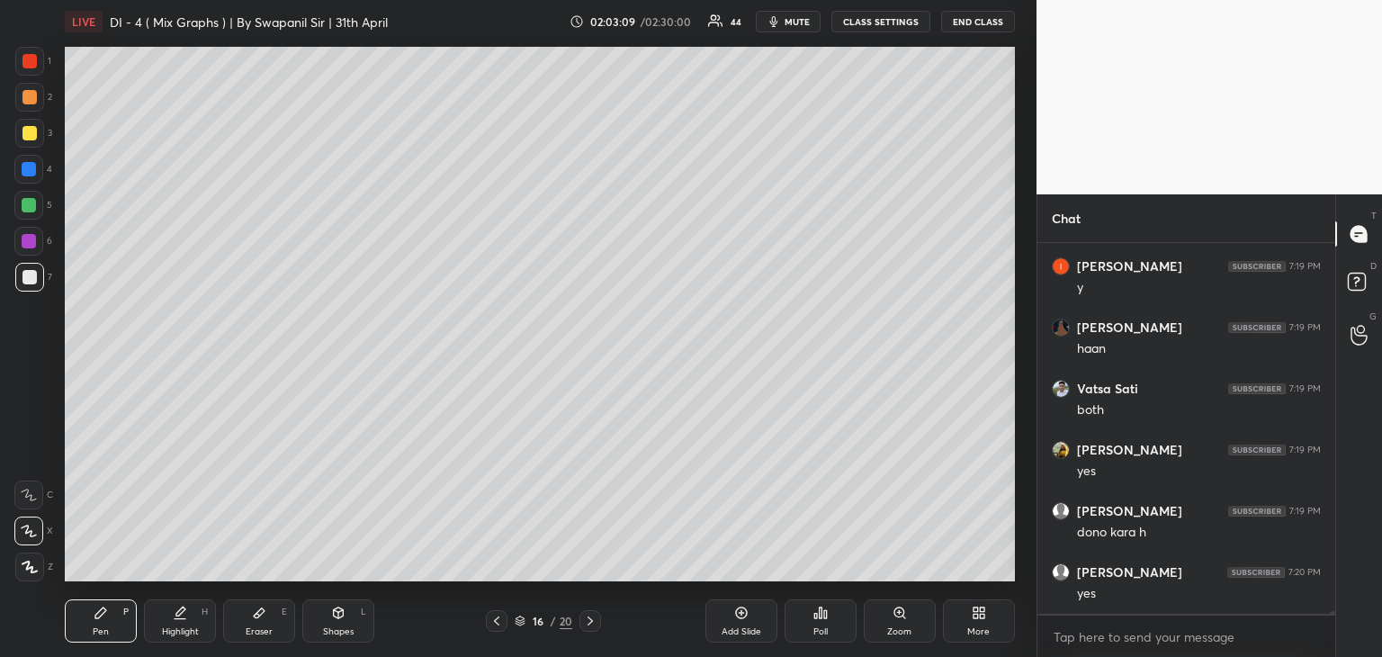
scroll to position [52171, 0]
click at [270, 603] on div "Eraser E" at bounding box center [259, 620] width 72 height 43
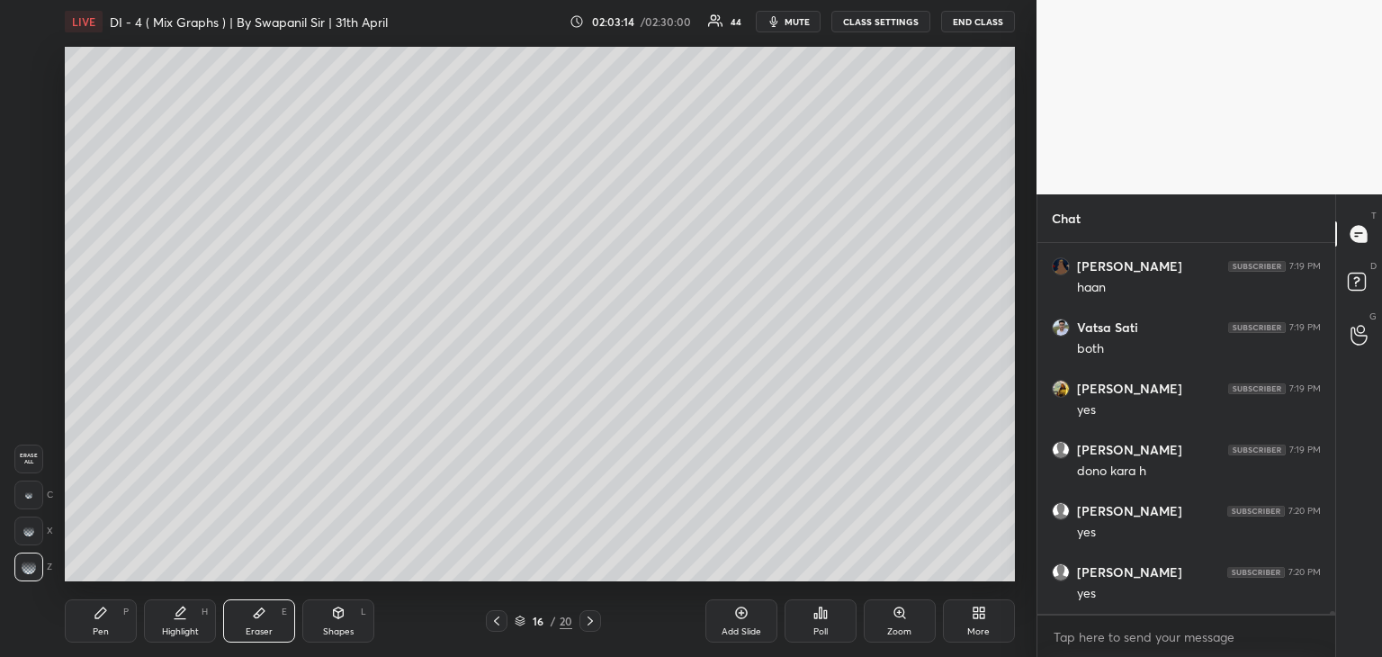
drag, startPoint x: 108, startPoint y: 616, endPoint x: 120, endPoint y: 604, distance: 17.2
click at [112, 613] on div "Pen P" at bounding box center [101, 620] width 72 height 43
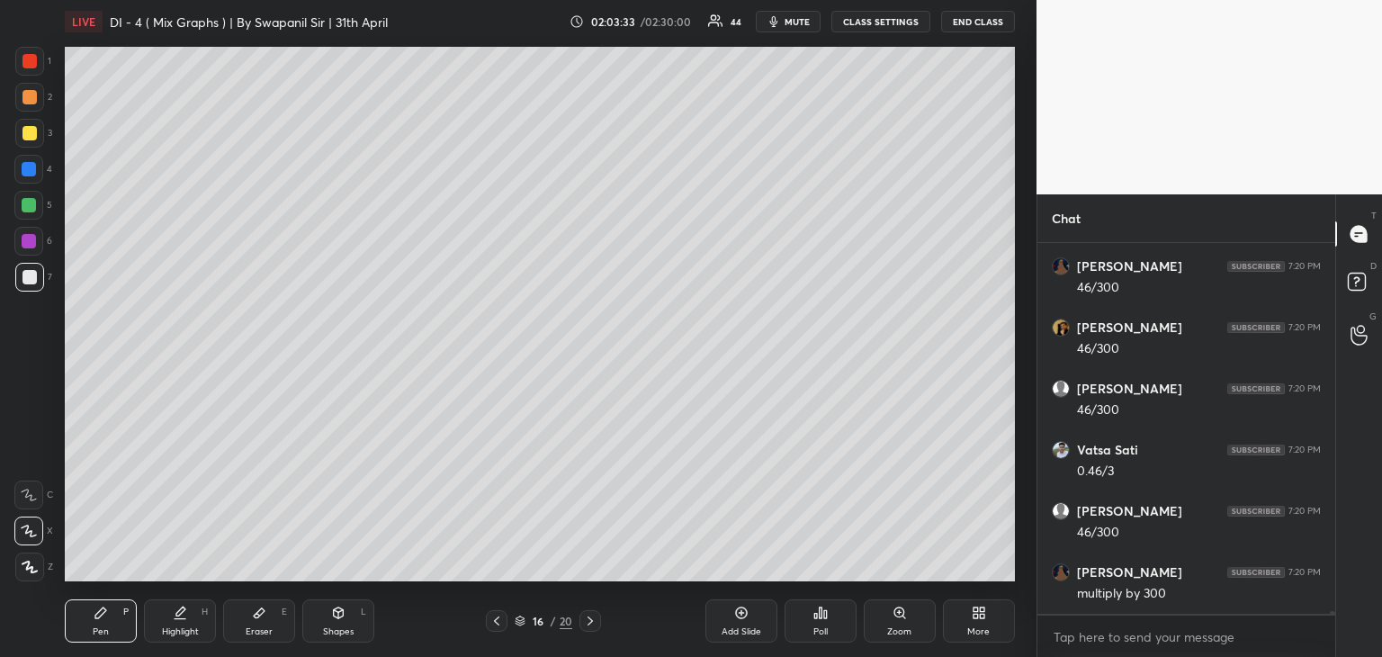
scroll to position [52660, 0]
drag, startPoint x: 504, startPoint y: 622, endPoint x: 516, endPoint y: 616, distance: 14.1
click at [506, 622] on div at bounding box center [497, 621] width 22 height 22
drag, startPoint x: 594, startPoint y: 627, endPoint x: 604, endPoint y: 629, distance: 10.9
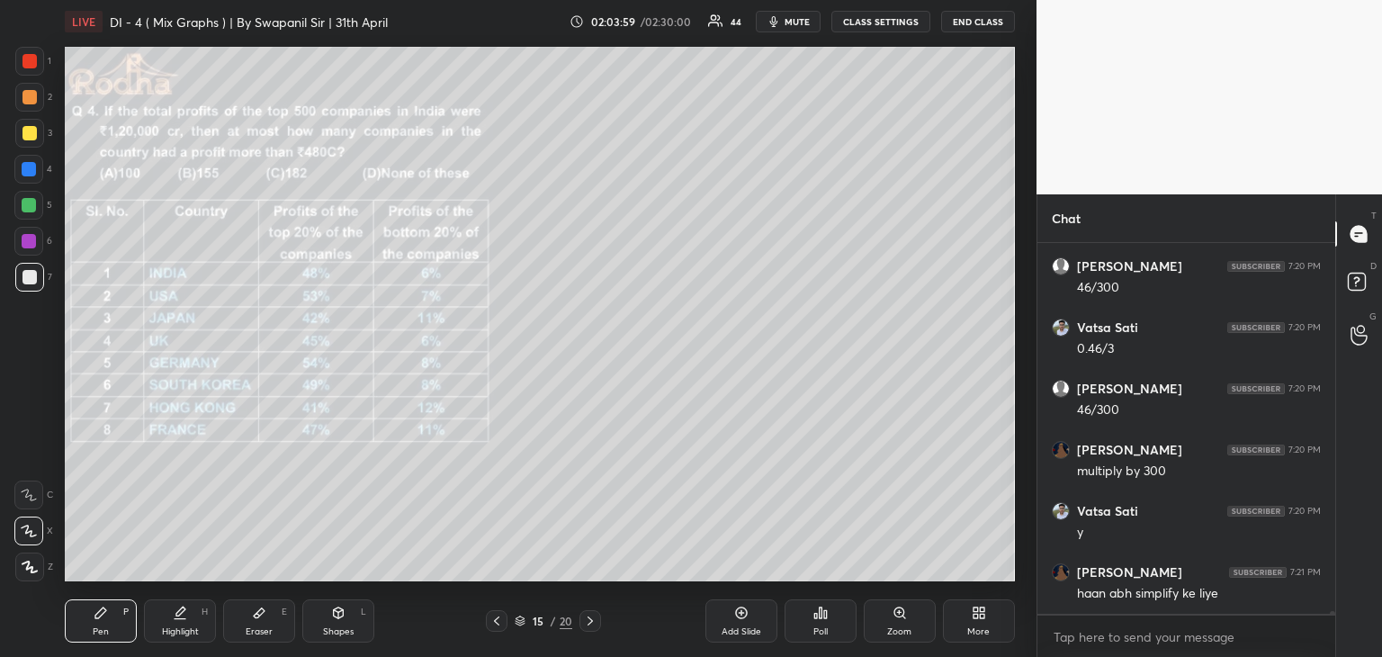
click at [595, 627] on icon at bounding box center [590, 620] width 14 height 14
click at [266, 622] on div "Eraser E" at bounding box center [259, 620] width 72 height 43
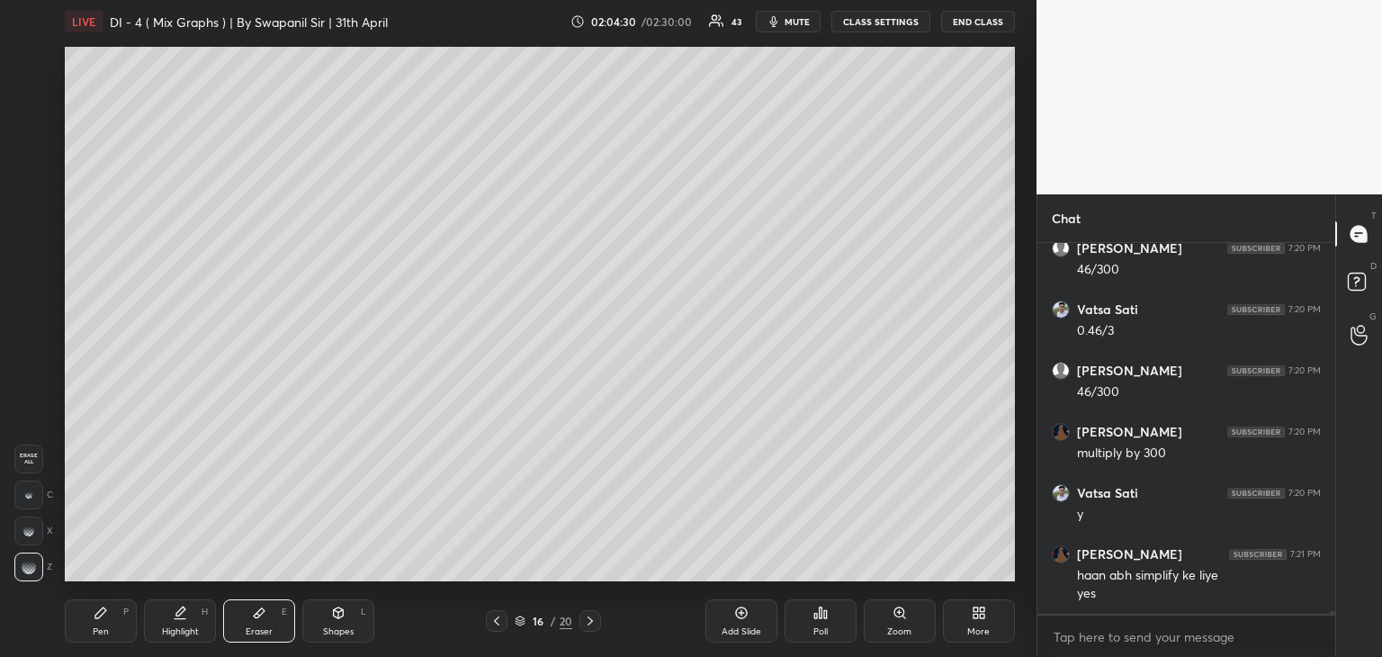
scroll to position [52801, 0]
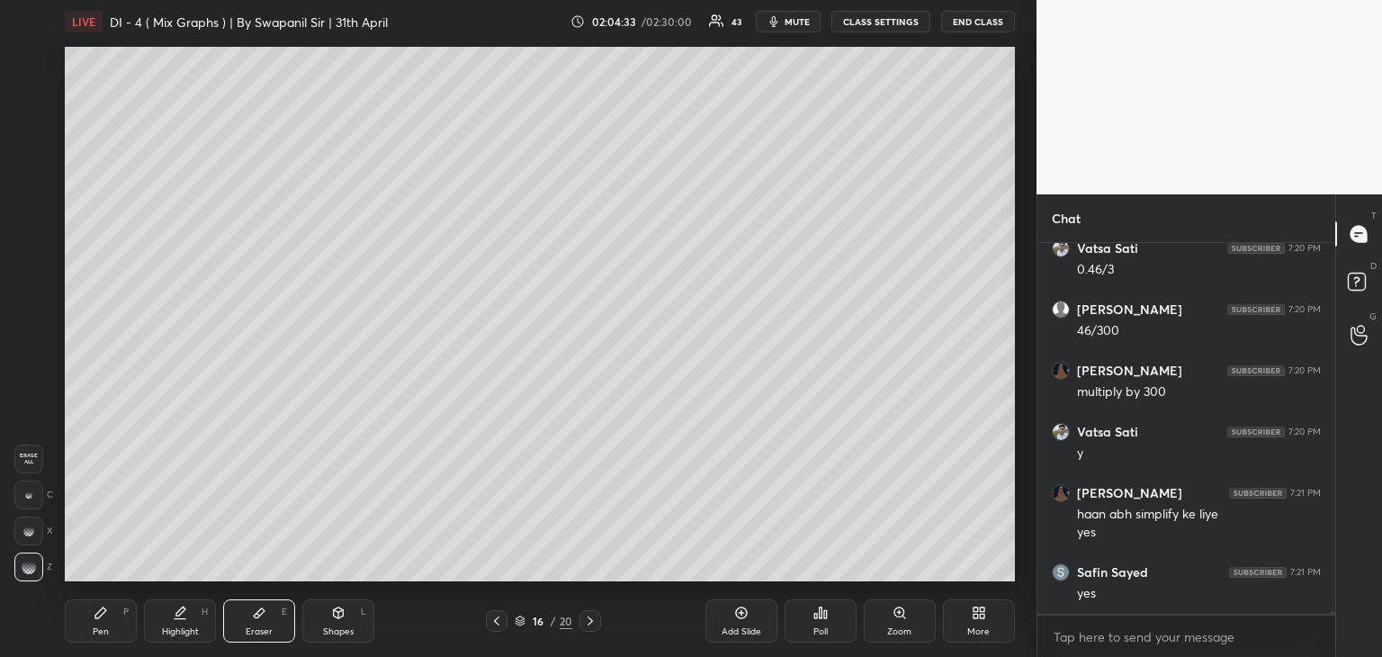
click at [91, 630] on div "Pen P" at bounding box center [101, 620] width 72 height 43
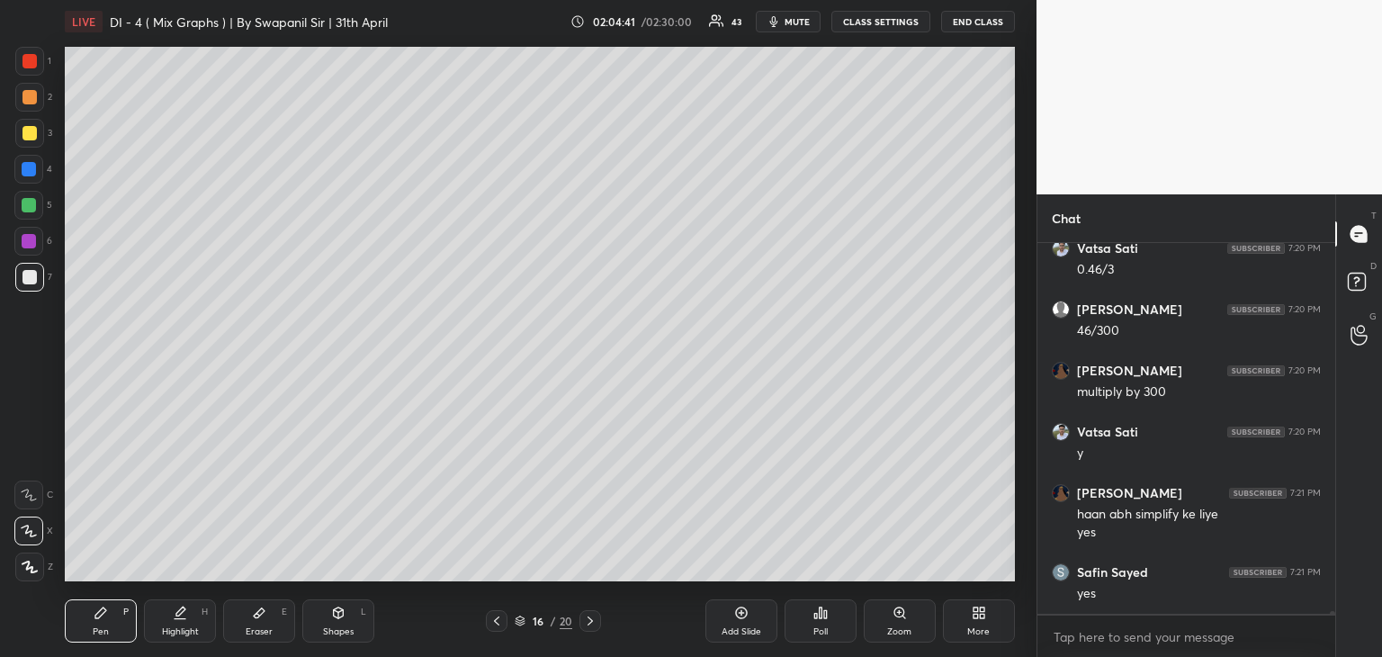
scroll to position [52862, 0]
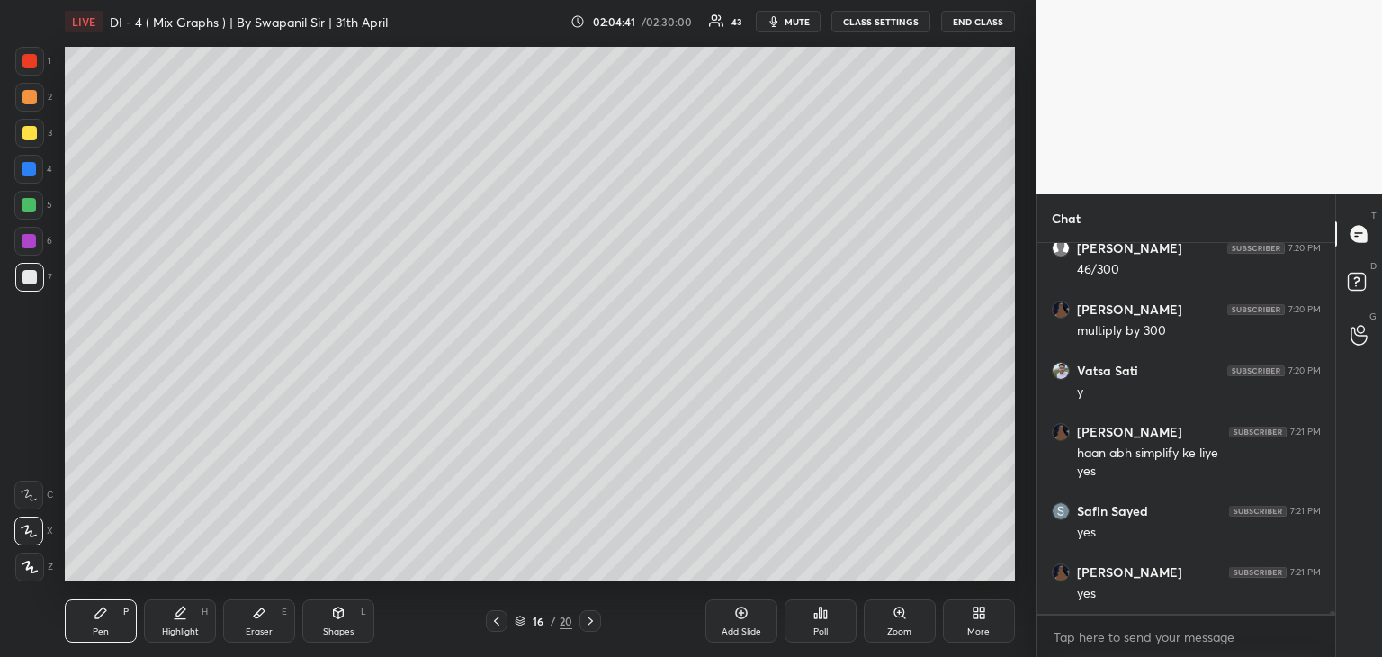
click at [266, 623] on div "Eraser E" at bounding box center [259, 620] width 72 height 43
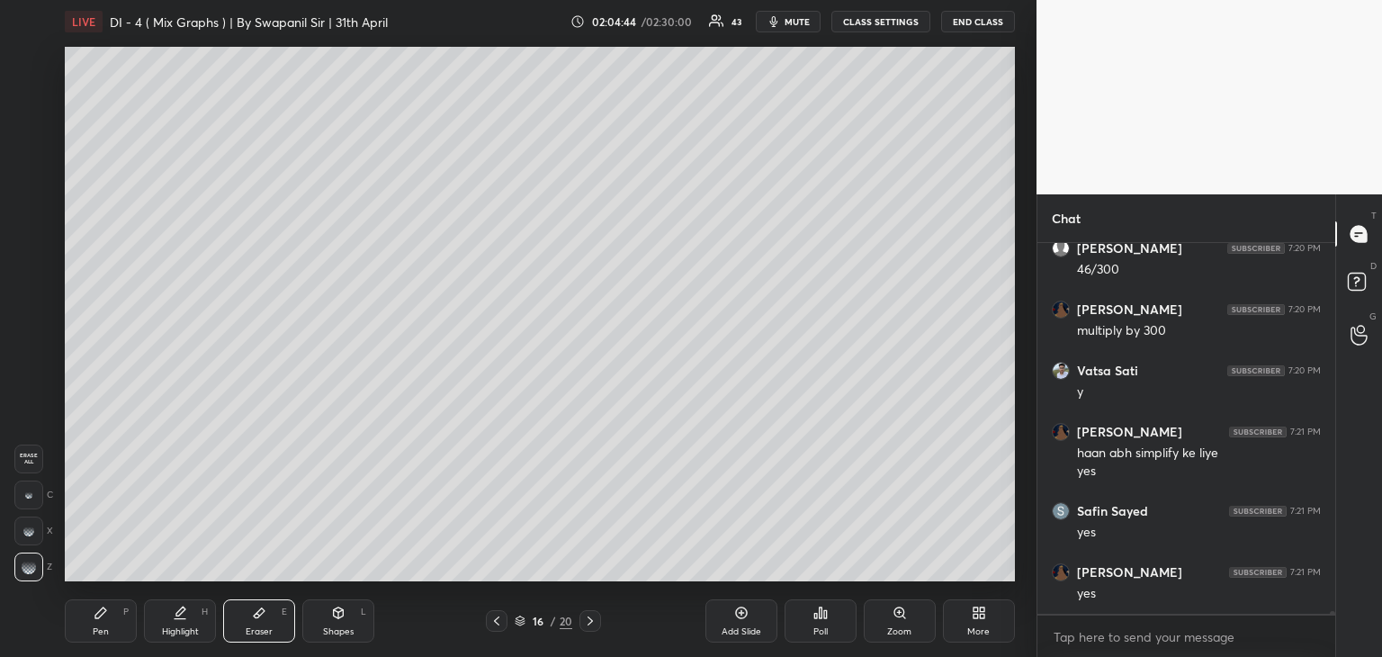
click at [100, 634] on div "Pen" at bounding box center [101, 631] width 16 height 9
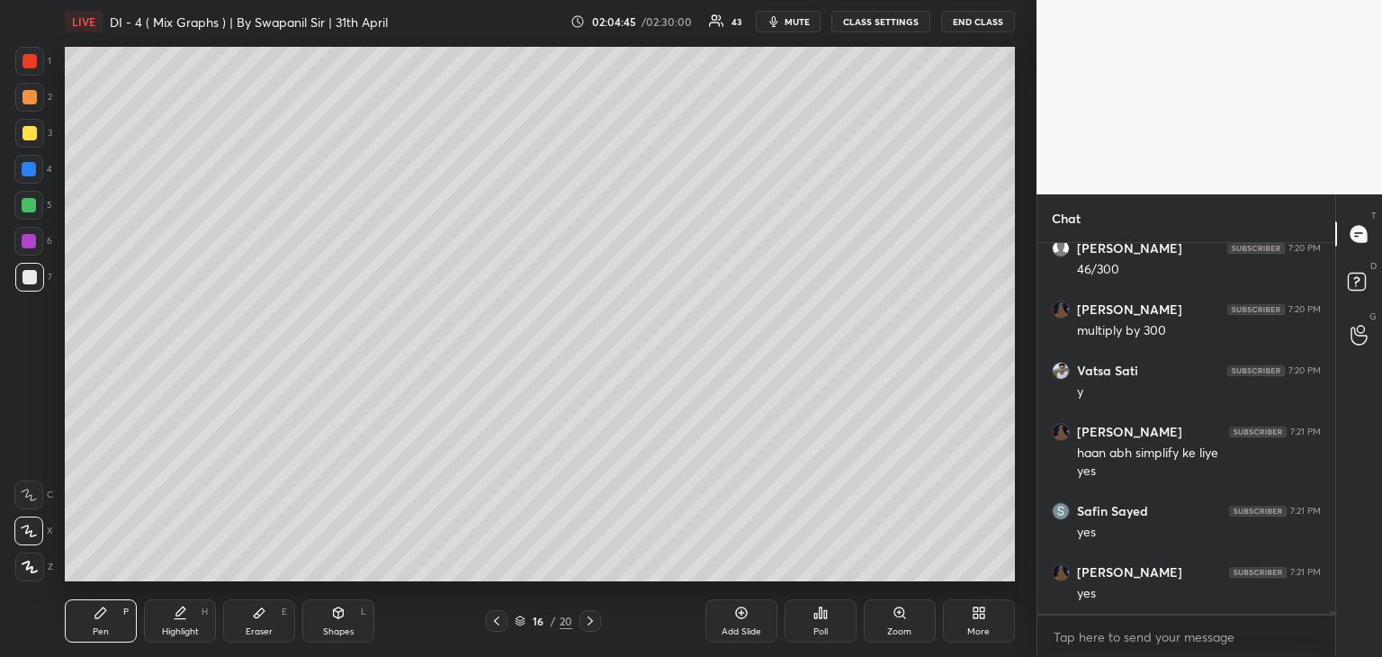
click at [255, 627] on div "Eraser" at bounding box center [259, 631] width 27 height 9
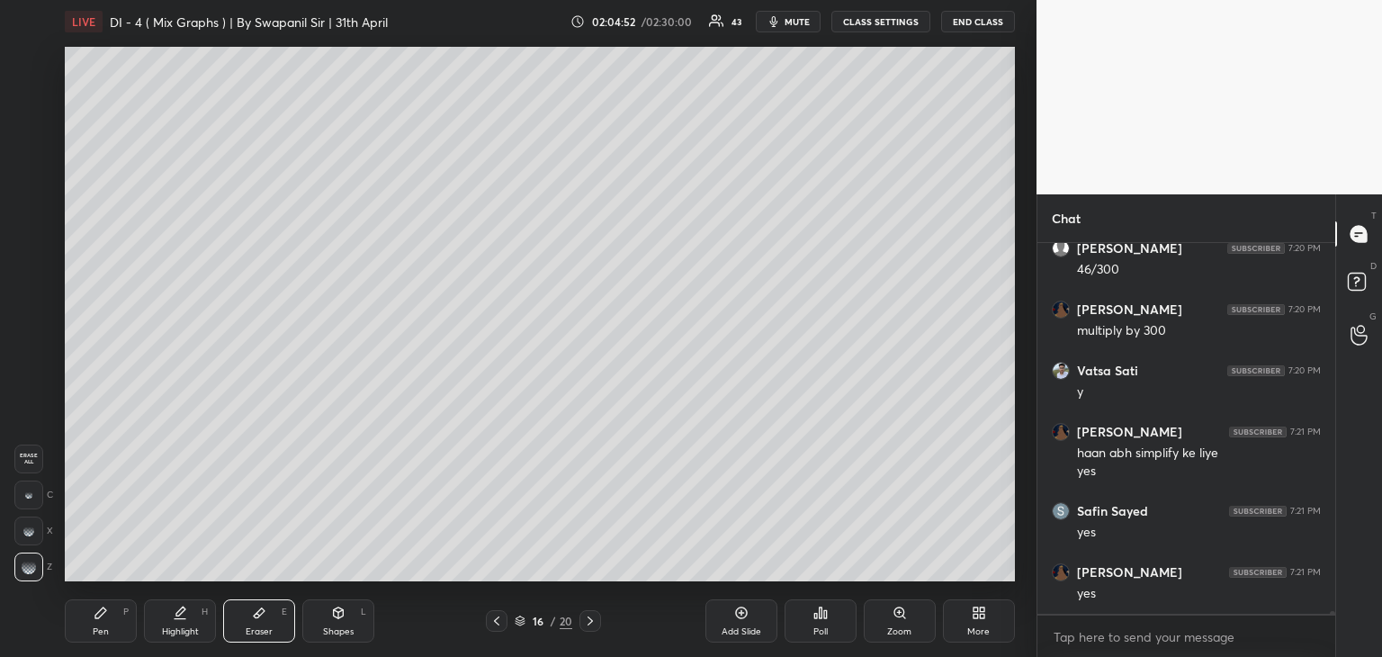
scroll to position [52923, 0]
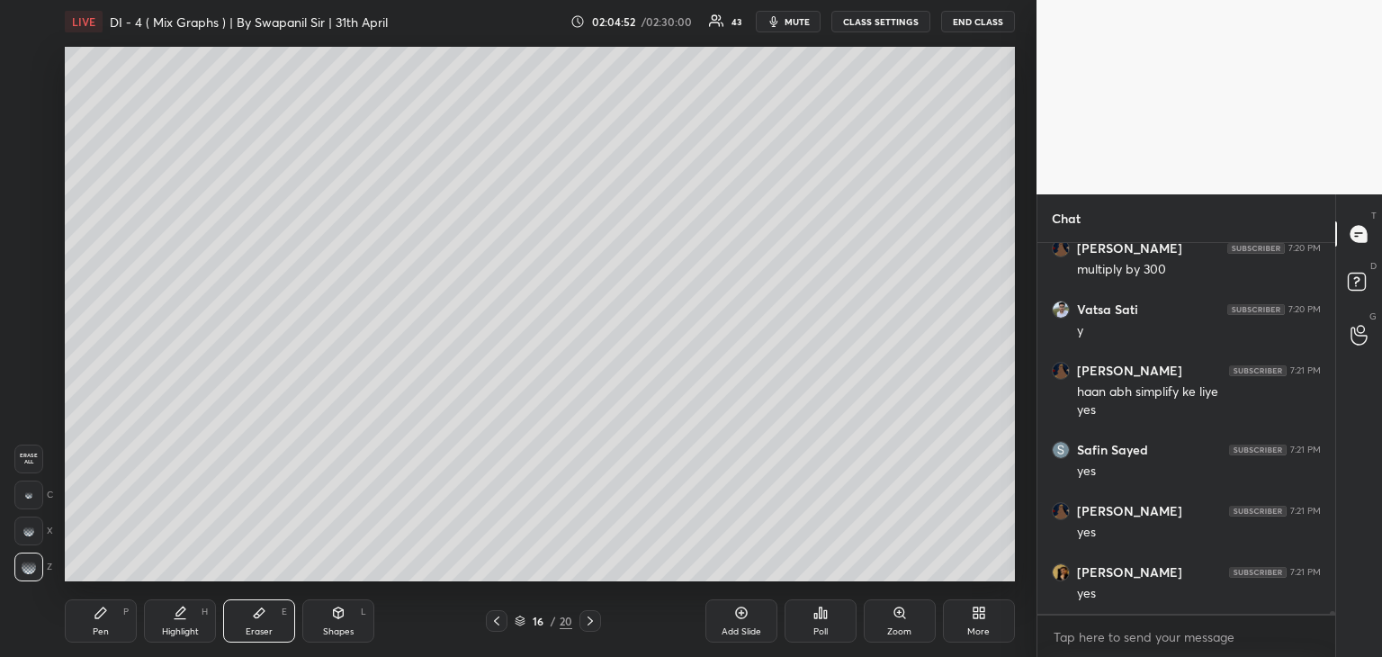
click at [115, 636] on div "Pen P" at bounding box center [101, 620] width 72 height 43
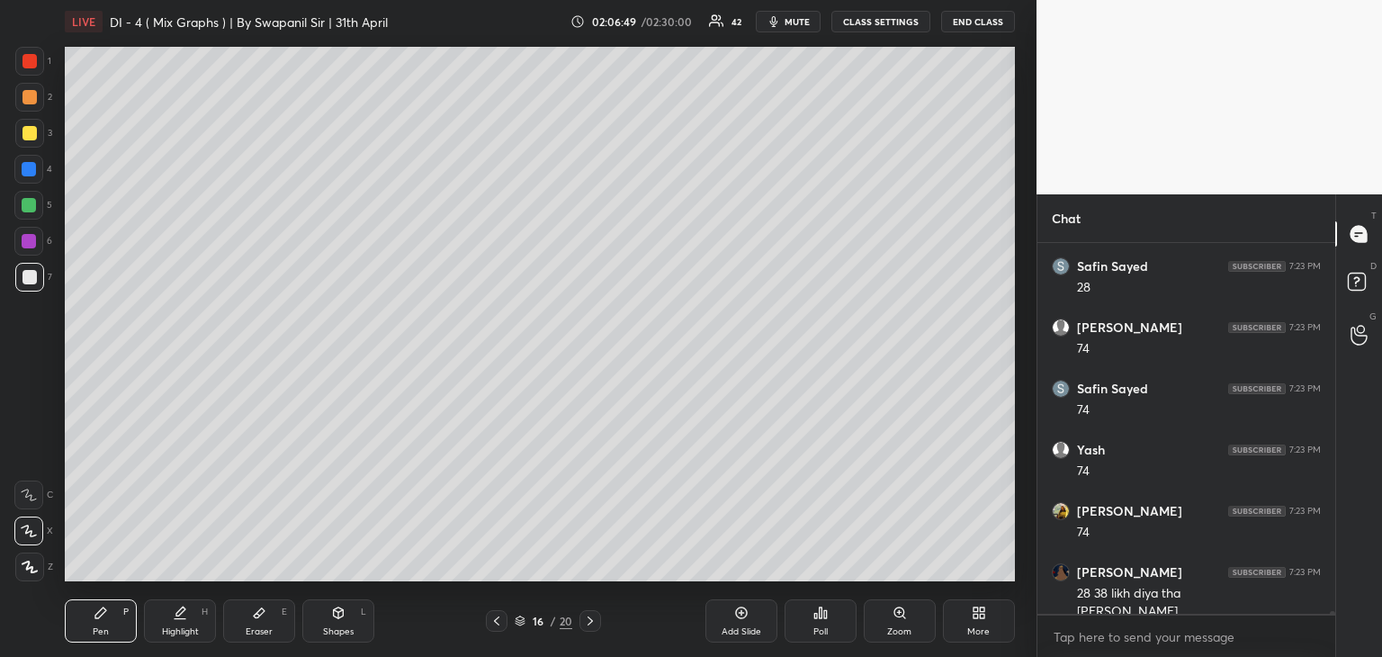
scroll to position [53790, 0]
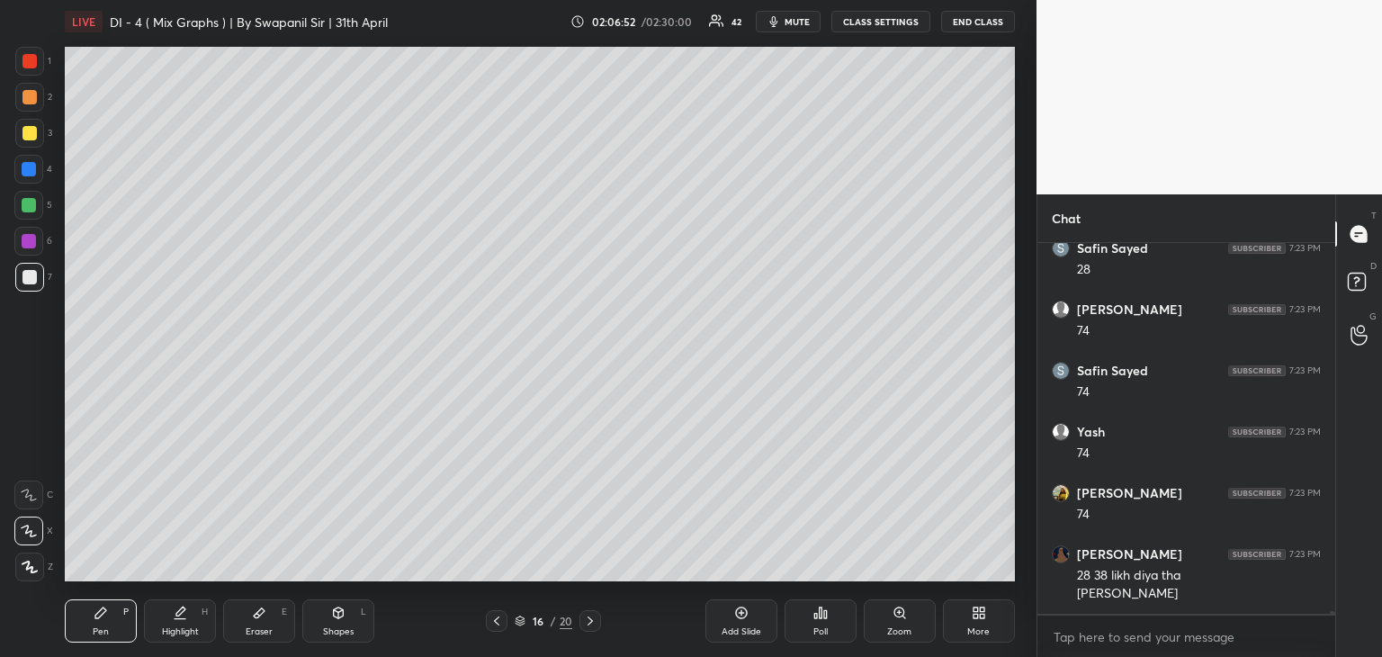
click at [266, 636] on div "Eraser" at bounding box center [259, 631] width 27 height 9
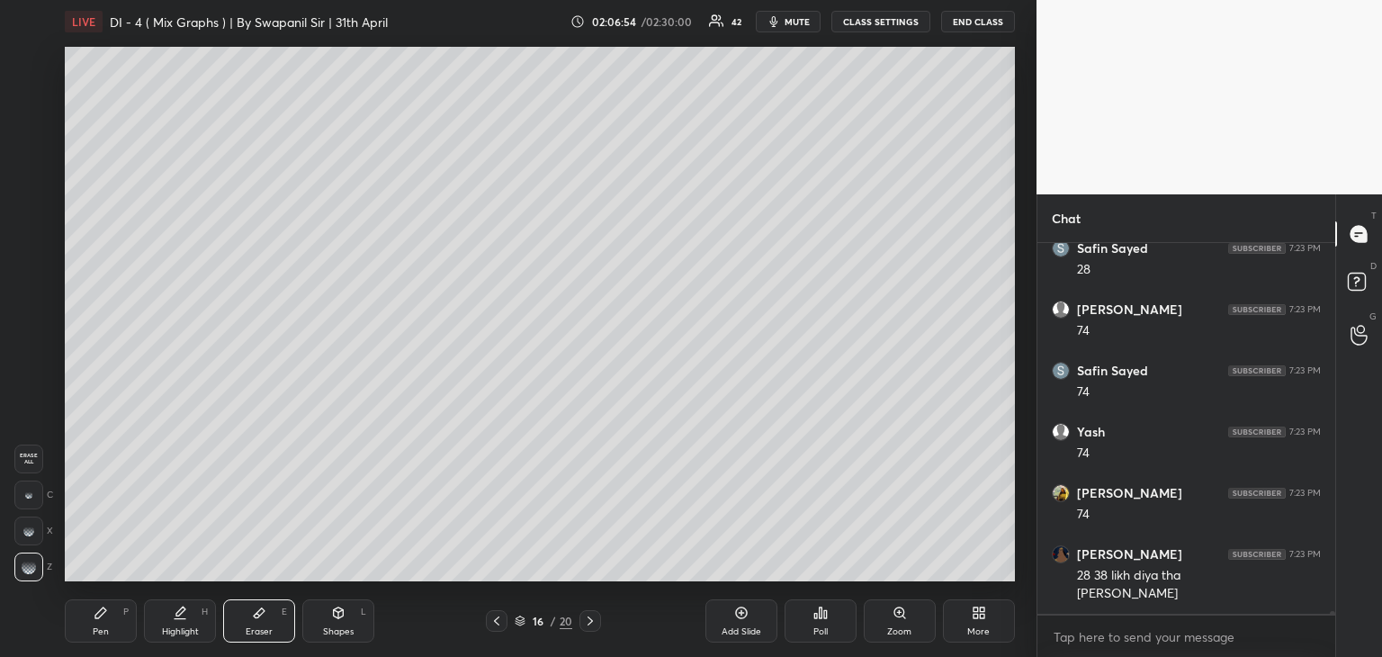
click at [97, 622] on div "Pen P" at bounding box center [101, 620] width 72 height 43
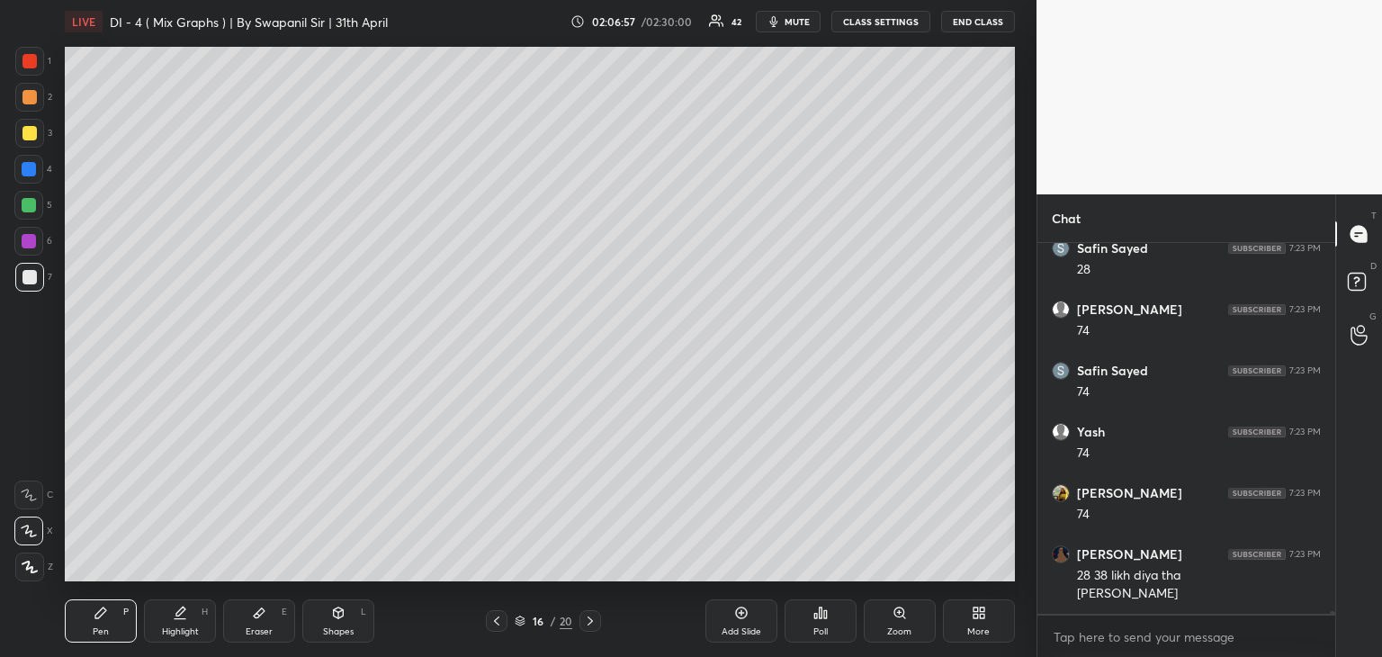
scroll to position [53851, 0]
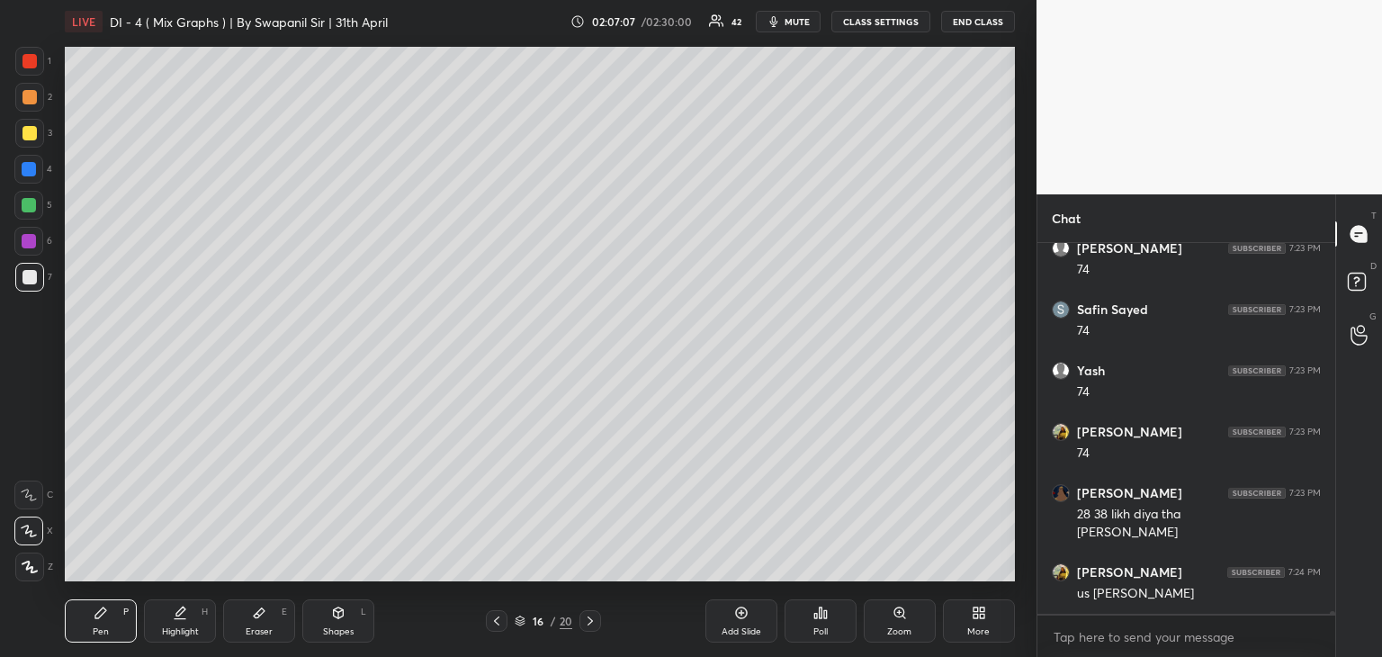
drag, startPoint x: 491, startPoint y: 613, endPoint x: 498, endPoint y: 598, distance: 16.1
click at [493, 612] on div at bounding box center [497, 621] width 22 height 22
click at [594, 623] on icon at bounding box center [590, 620] width 14 height 14
click at [338, 622] on div "Shapes L" at bounding box center [338, 620] width 72 height 43
click at [262, 613] on icon at bounding box center [259, 613] width 11 height 10
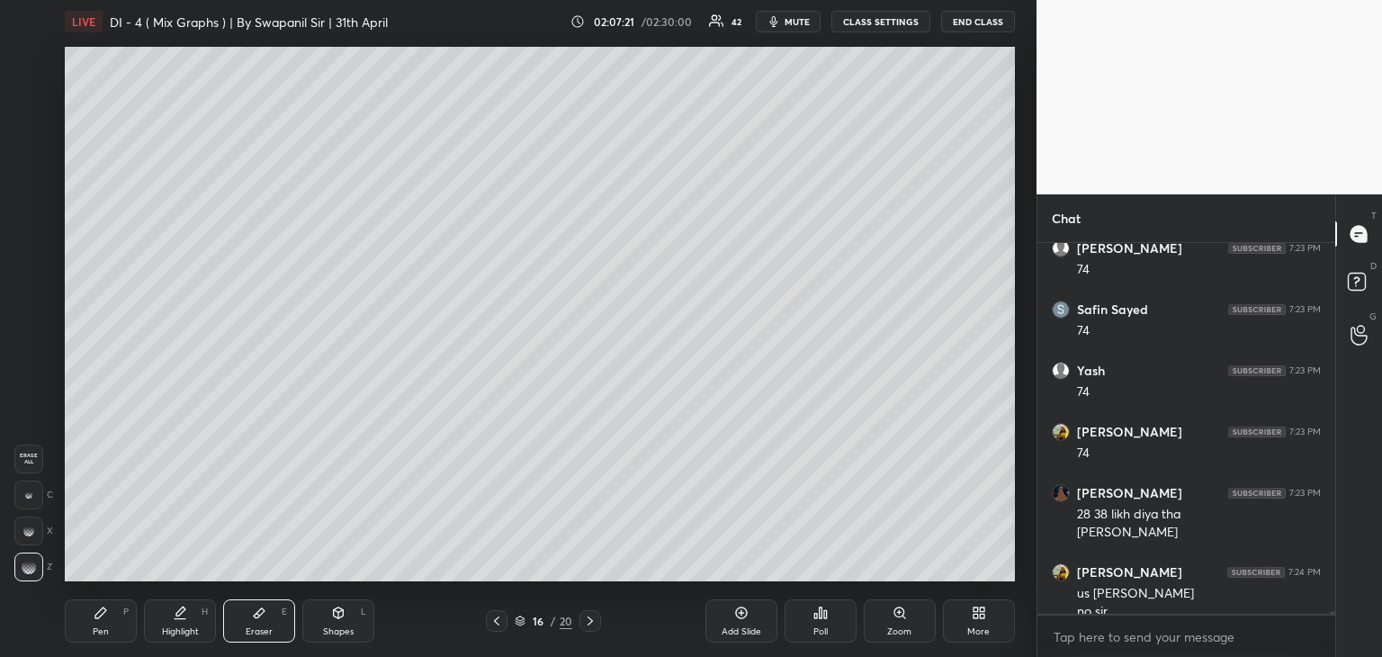
click at [352, 609] on div "Shapes L" at bounding box center [338, 620] width 72 height 43
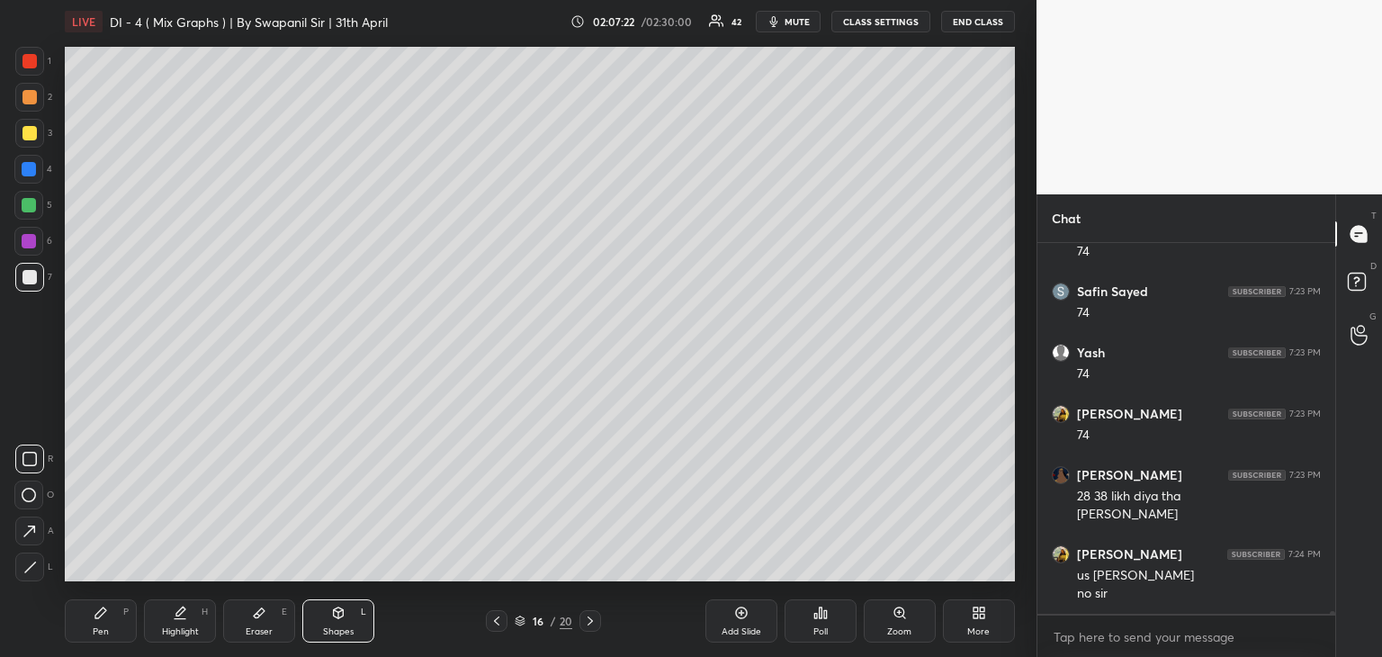
click at [25, 539] on icon at bounding box center [29, 531] width 19 height 19
click at [94, 628] on div "Pen" at bounding box center [101, 631] width 16 height 9
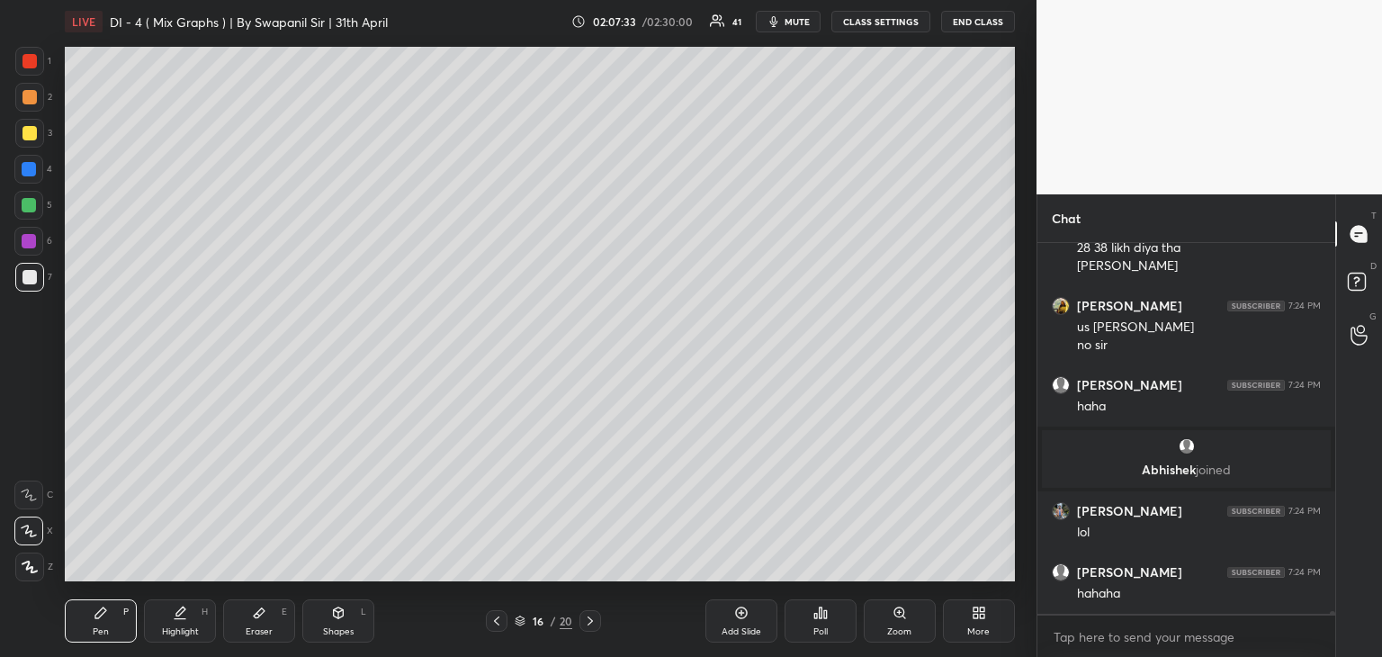
scroll to position [52837, 0]
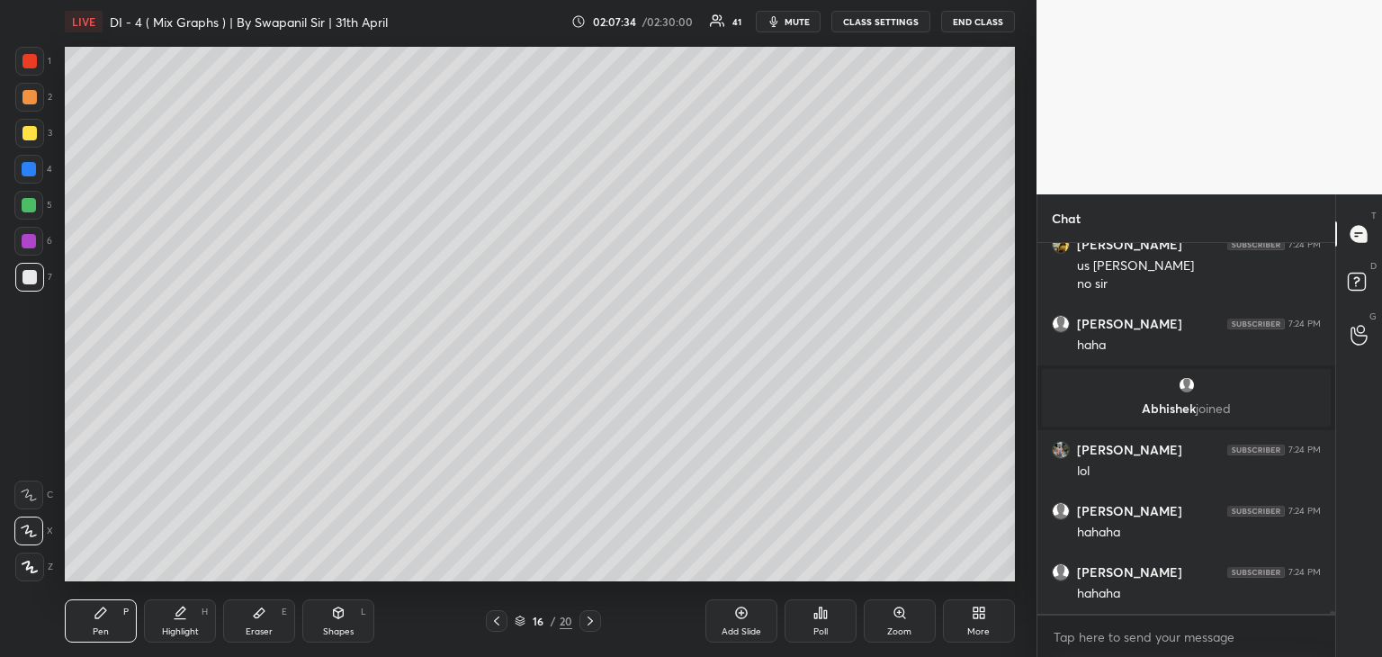
click at [273, 629] on div "Eraser E" at bounding box center [259, 620] width 72 height 43
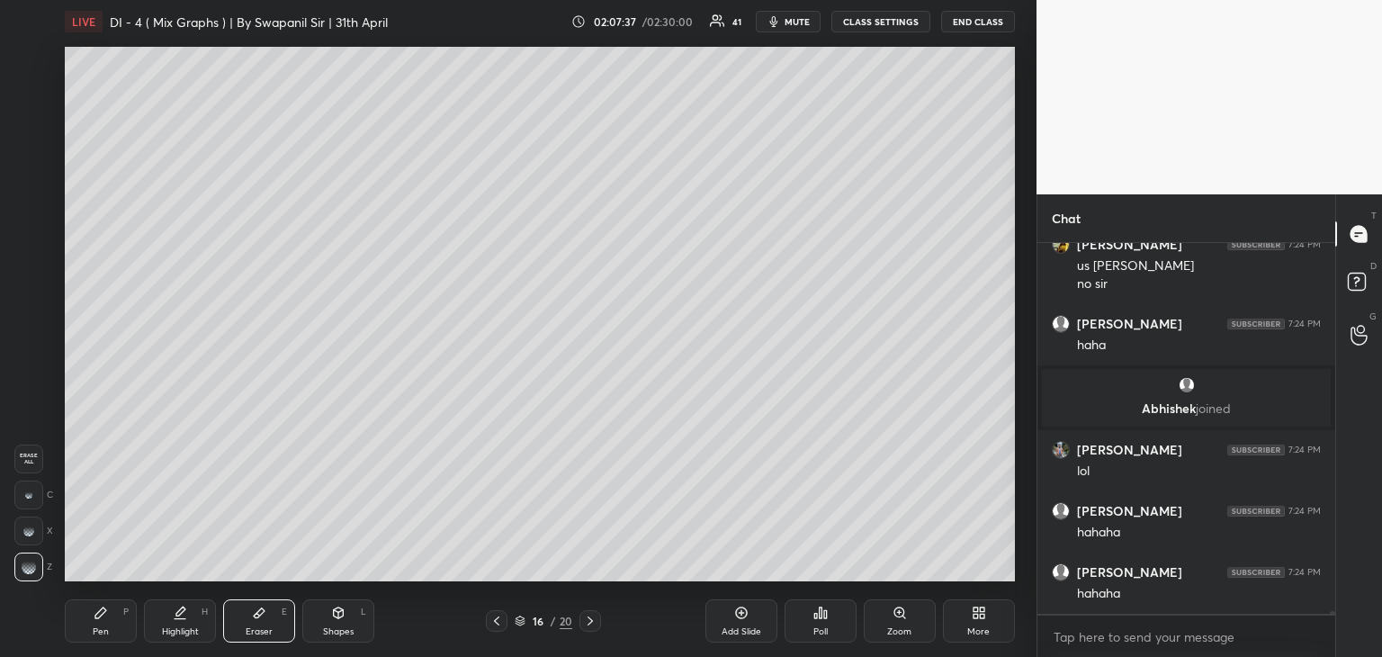
click at [345, 627] on div "Shapes" at bounding box center [338, 631] width 31 height 9
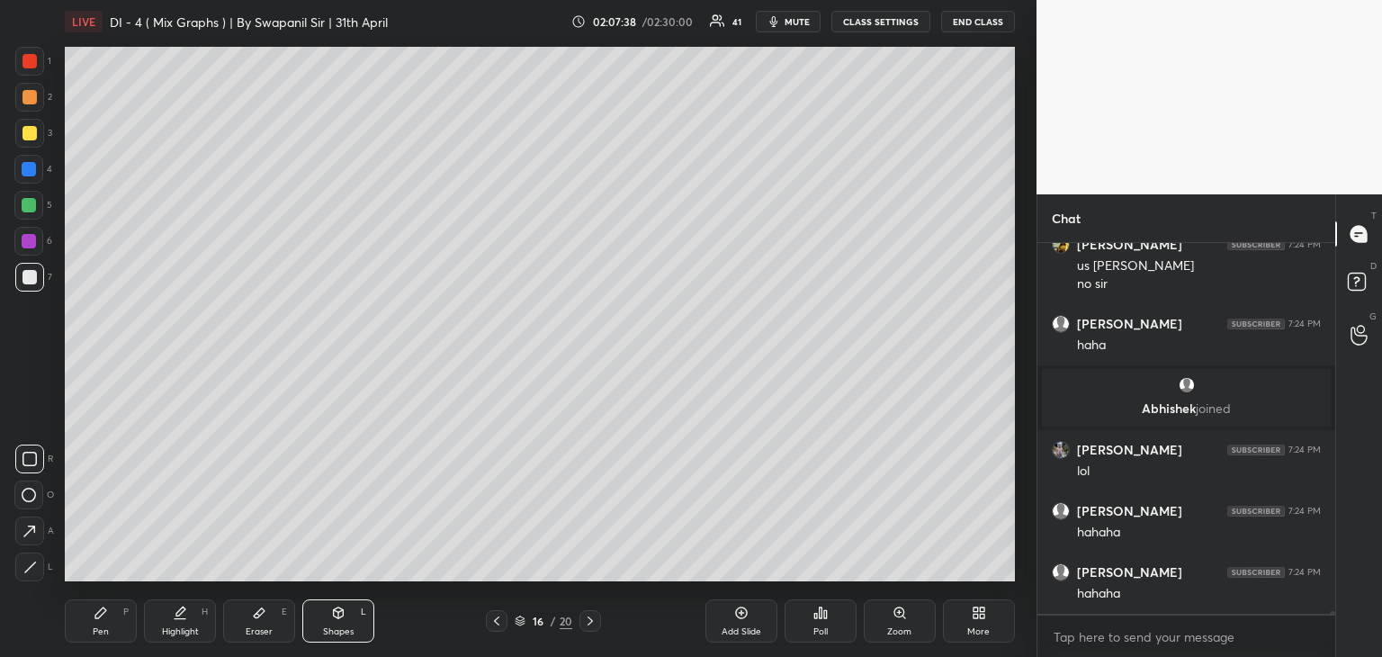
click at [28, 562] on icon at bounding box center [29, 566] width 13 height 13
click at [110, 624] on div "Pen P" at bounding box center [101, 620] width 72 height 43
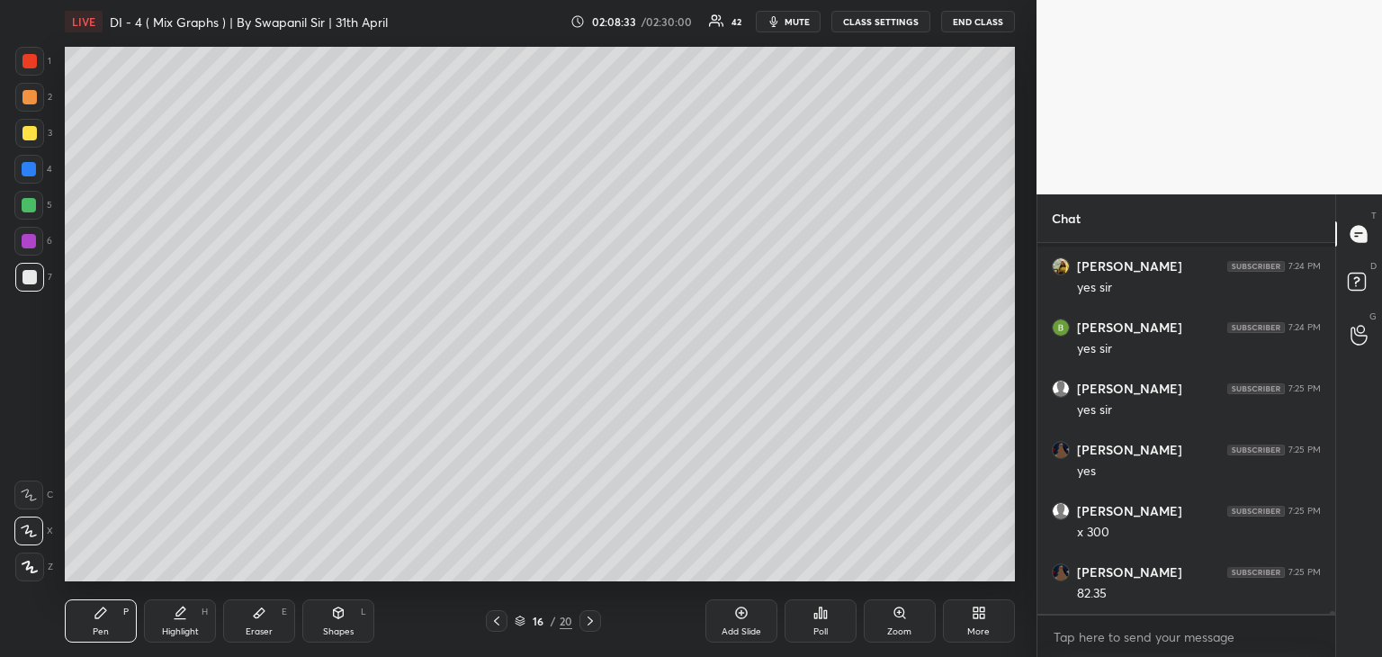
scroll to position [53391, 0]
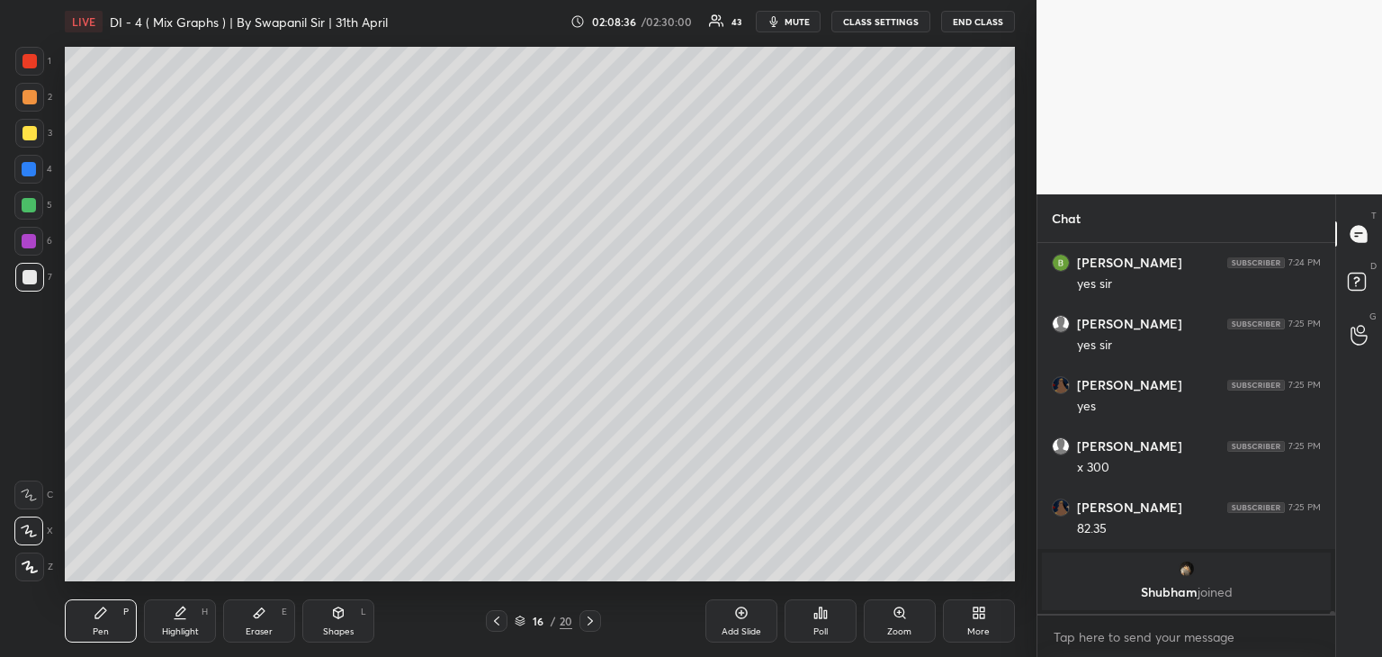
click at [495, 622] on icon at bounding box center [496, 620] width 14 height 14
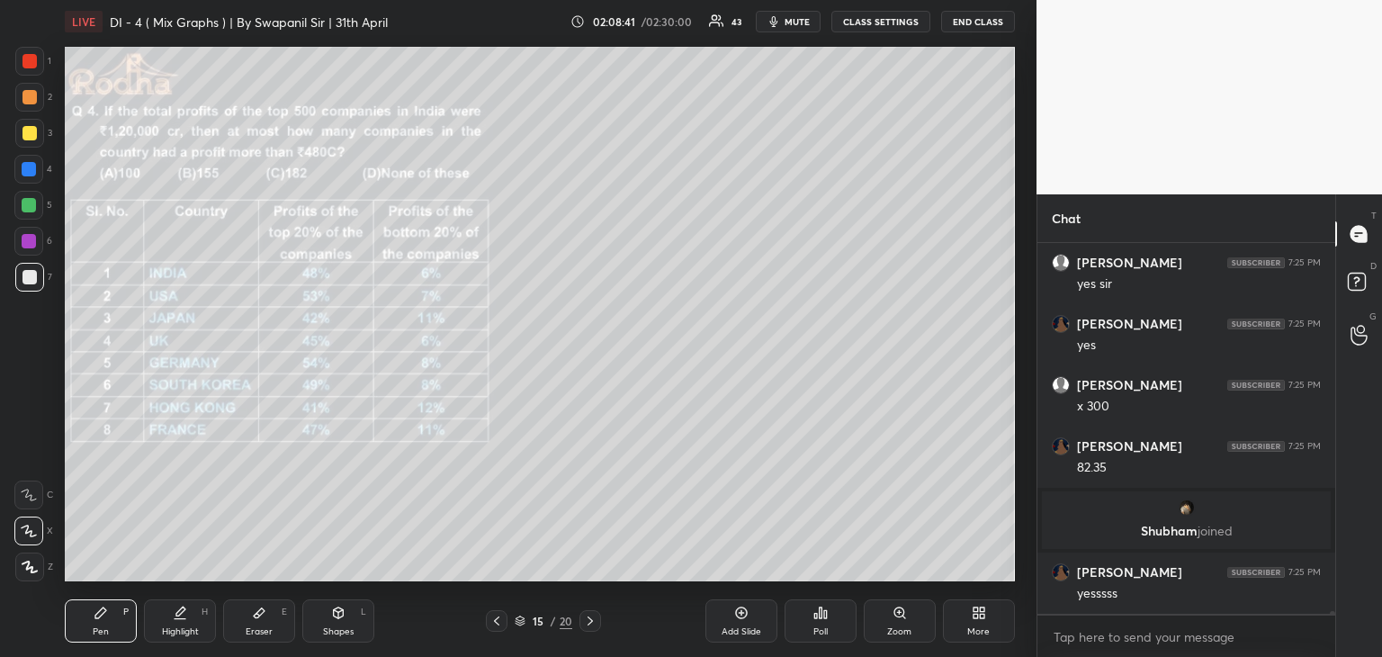
scroll to position [53265, 0]
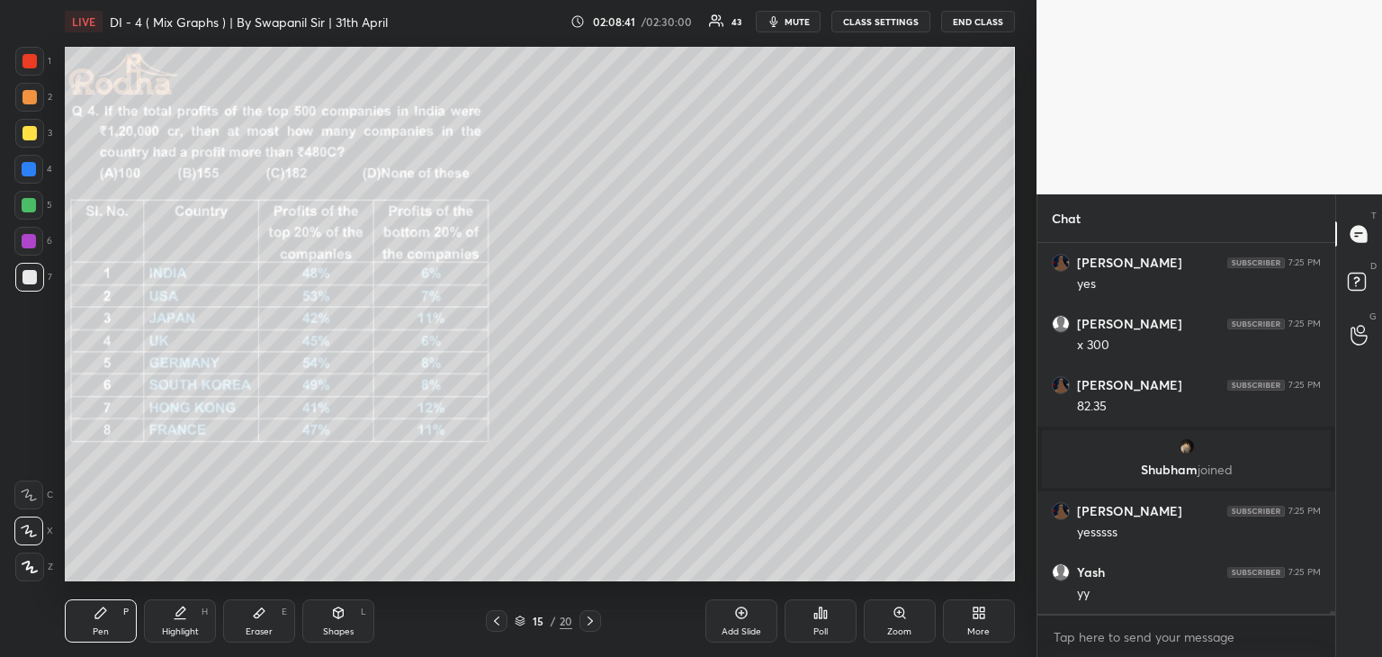
click at [590, 622] on icon at bounding box center [589, 620] width 5 height 9
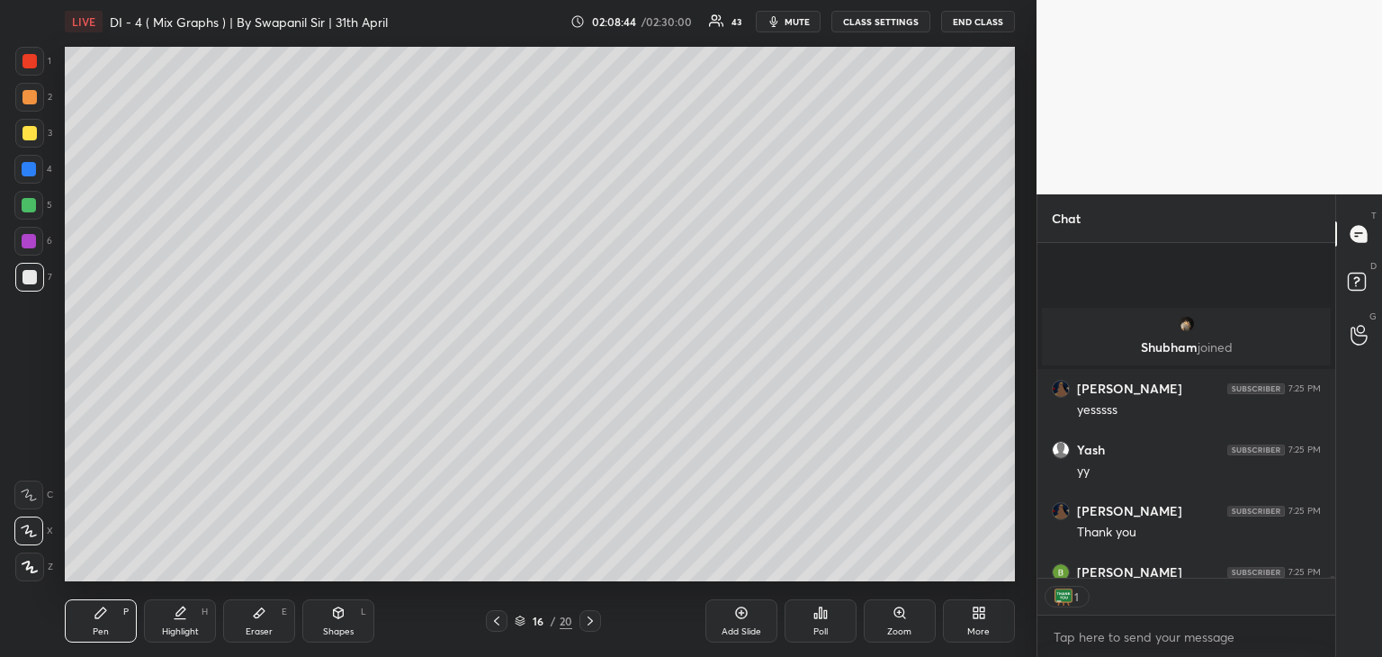
scroll to position [53527, 0]
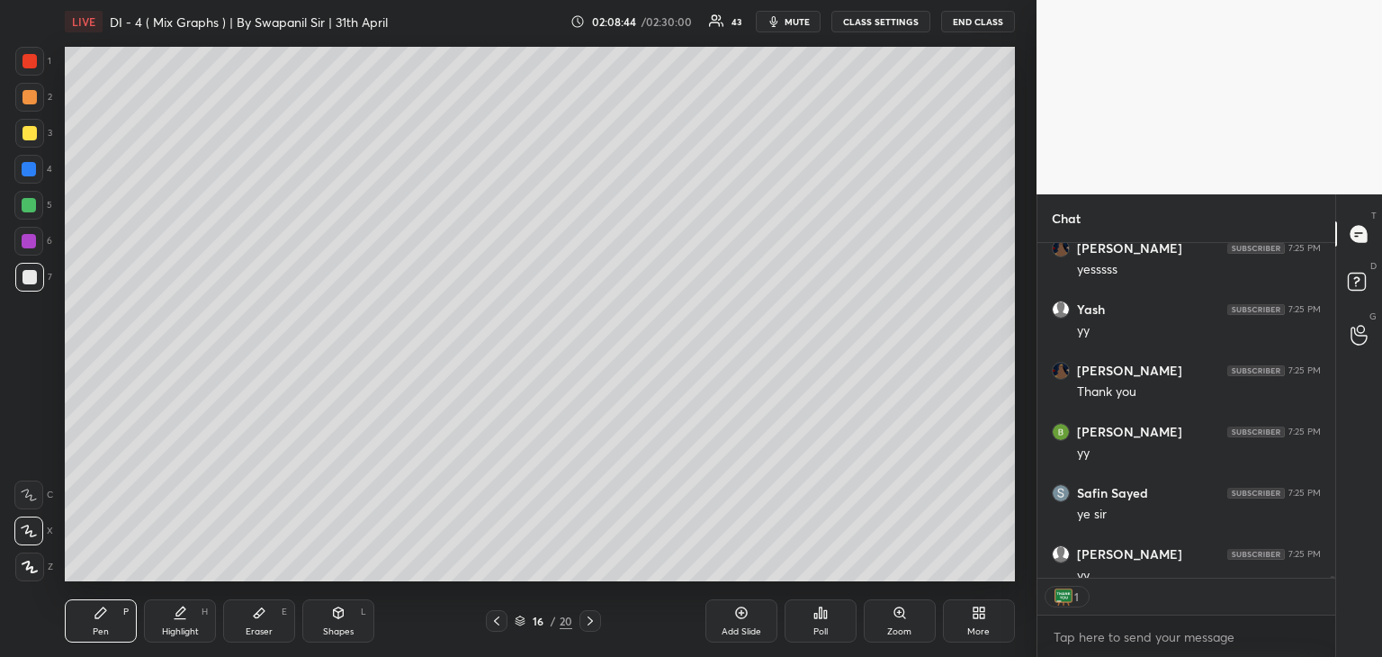
click at [734, 613] on icon at bounding box center [741, 612] width 14 height 14
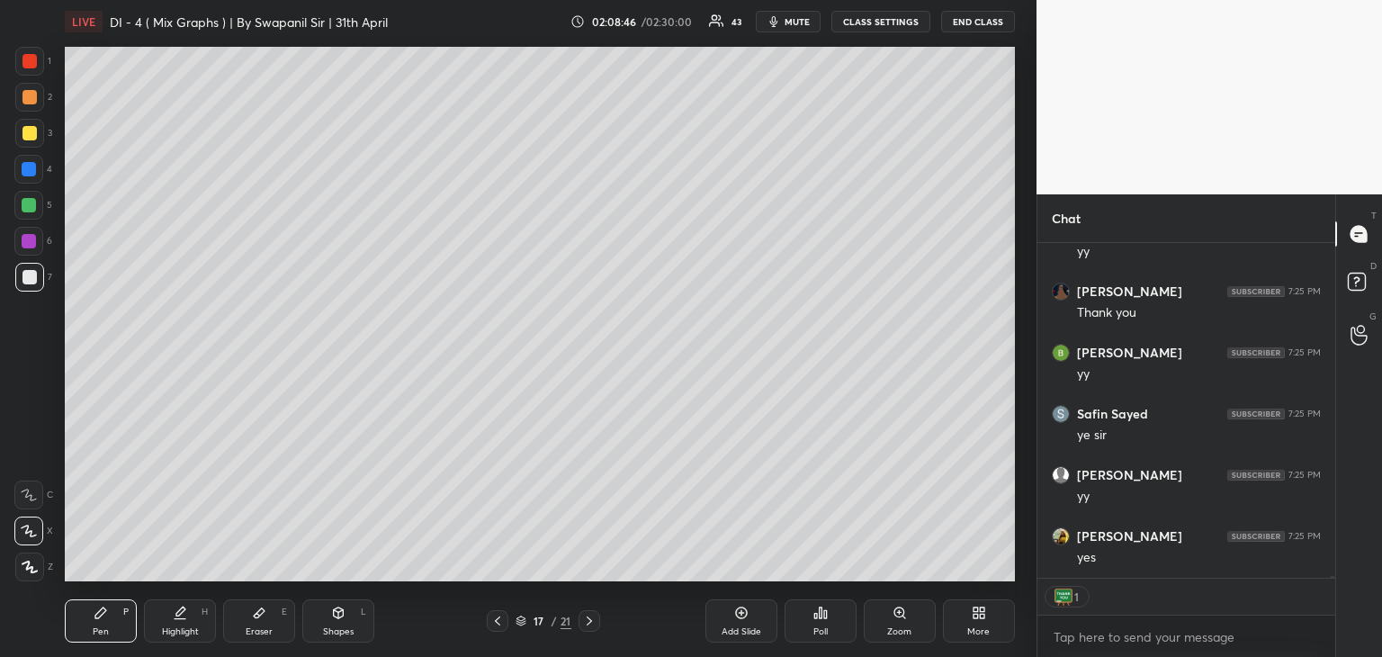
click at [489, 626] on div at bounding box center [498, 621] width 22 height 22
click at [488, 631] on div "16 / 21" at bounding box center [543, 621] width 113 height 22
click at [488, 629] on div at bounding box center [498, 621] width 22 height 22
click at [591, 623] on icon at bounding box center [589, 620] width 14 height 14
click at [495, 625] on icon at bounding box center [497, 620] width 14 height 14
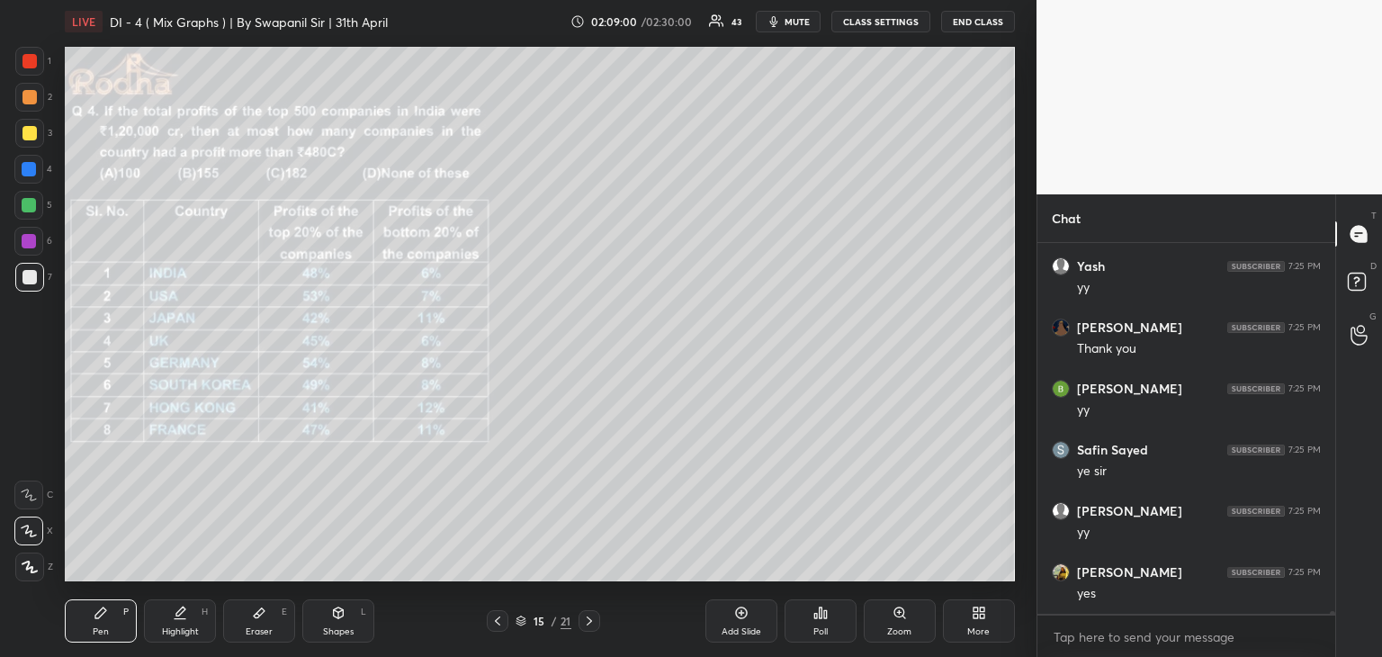
scroll to position [53632, 0]
click at [586, 622] on icon at bounding box center [589, 620] width 14 height 14
click at [594, 627] on icon at bounding box center [589, 620] width 14 height 14
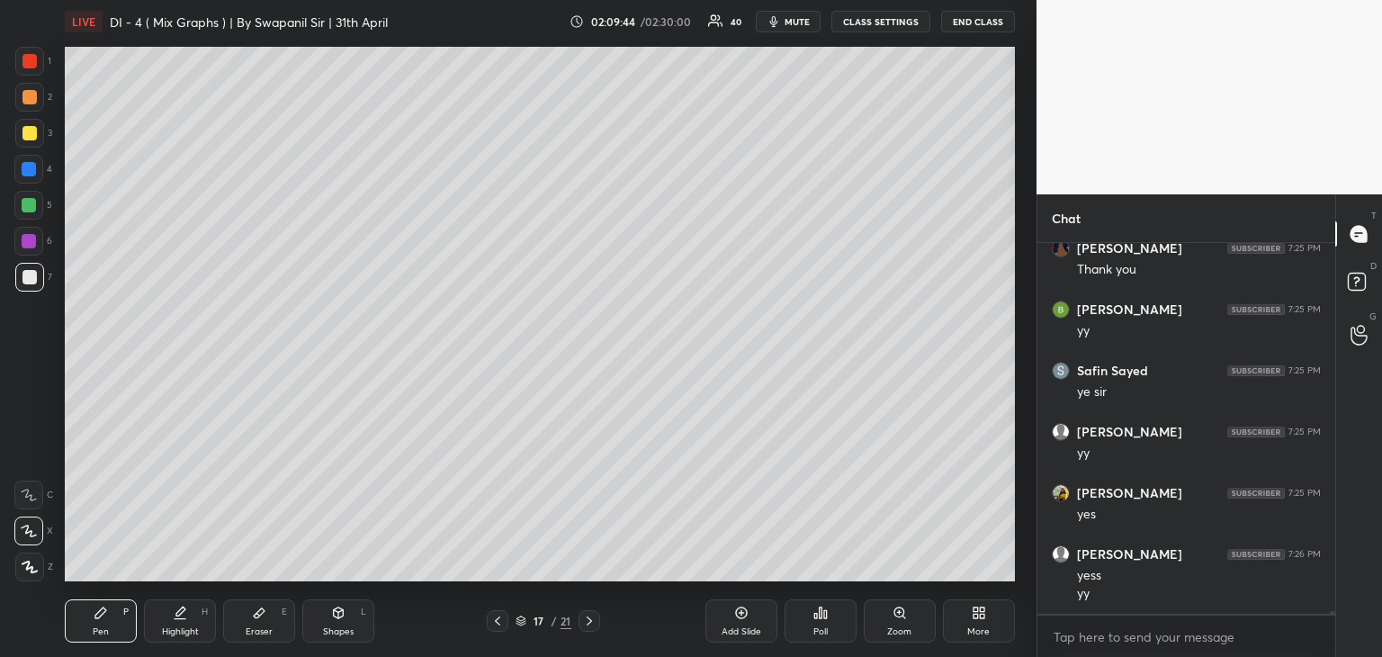
scroll to position [53711, 0]
click at [281, 617] on div "Eraser E" at bounding box center [259, 620] width 72 height 43
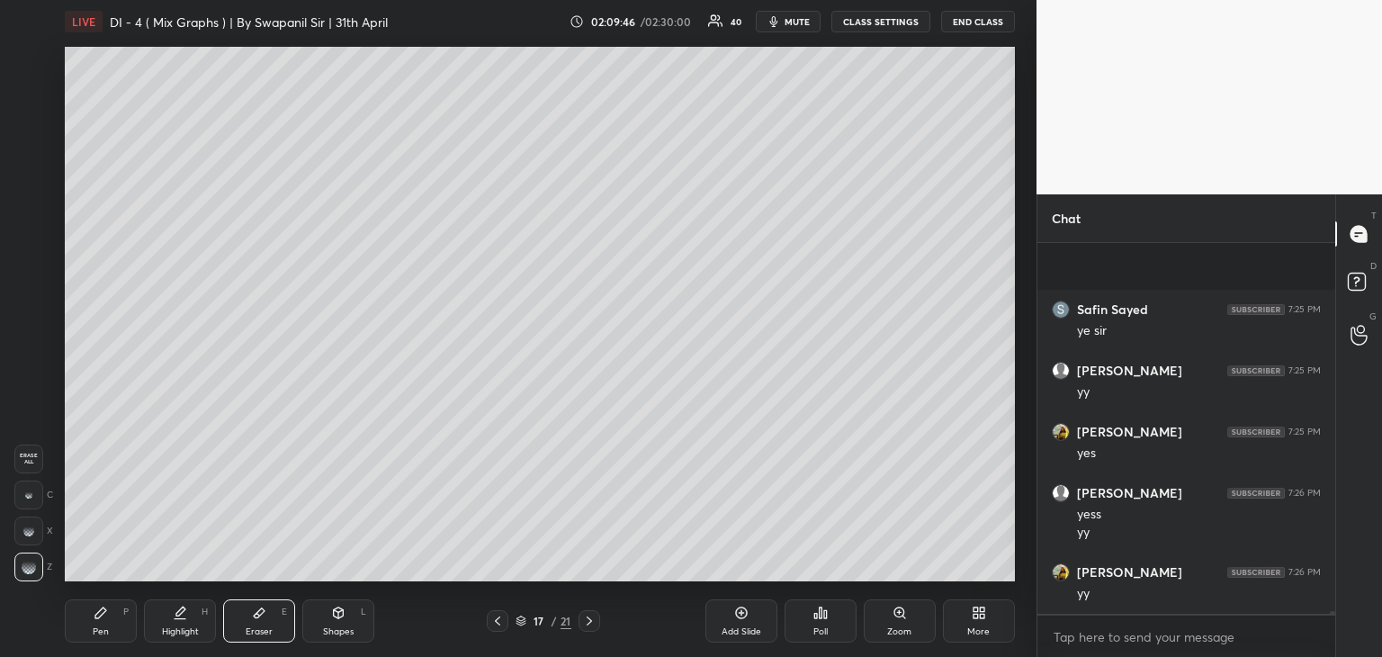
scroll to position [53833, 0]
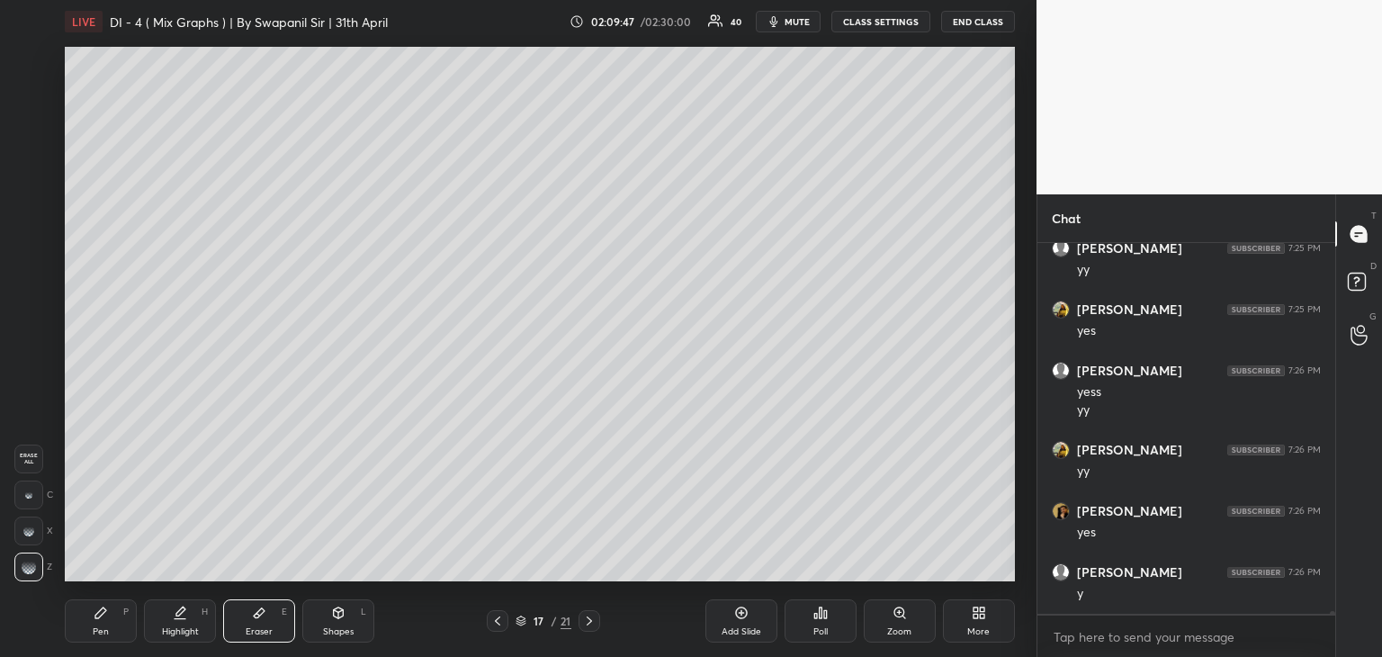
click at [112, 631] on div "Pen P" at bounding box center [101, 620] width 72 height 43
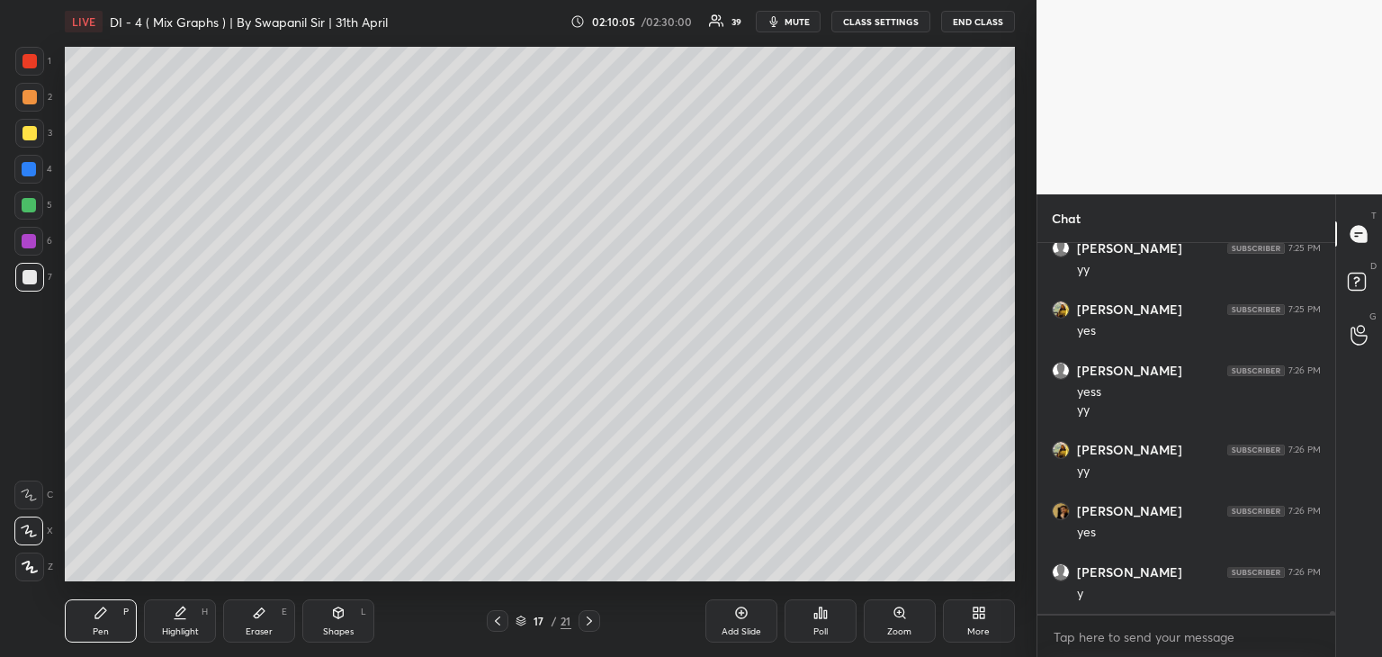
scroll to position [53894, 0]
click at [497, 620] on icon at bounding box center [497, 620] width 14 height 14
click at [507, 615] on div "16 / 21" at bounding box center [543, 621] width 113 height 22
click at [498, 619] on icon at bounding box center [497, 620] width 14 height 14
click at [594, 618] on icon at bounding box center [589, 620] width 14 height 14
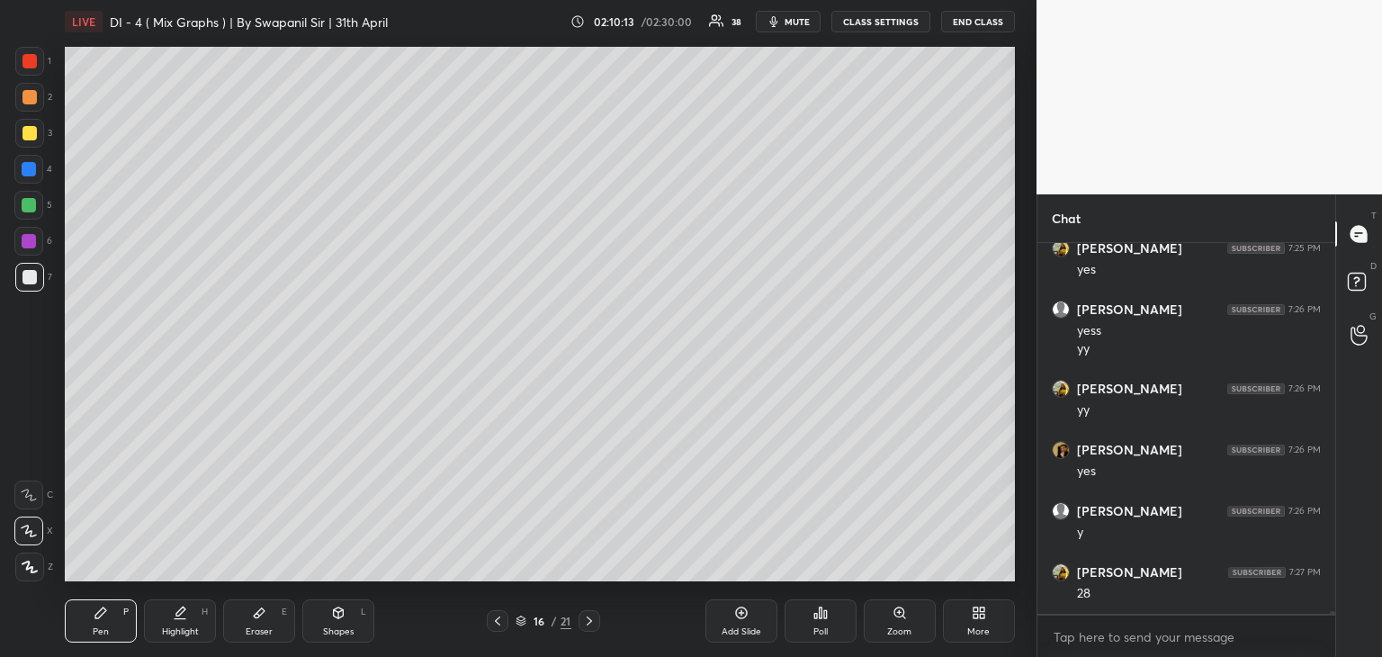
click at [594, 620] on icon at bounding box center [589, 620] width 14 height 14
click at [260, 630] on div "Eraser" at bounding box center [259, 631] width 27 height 9
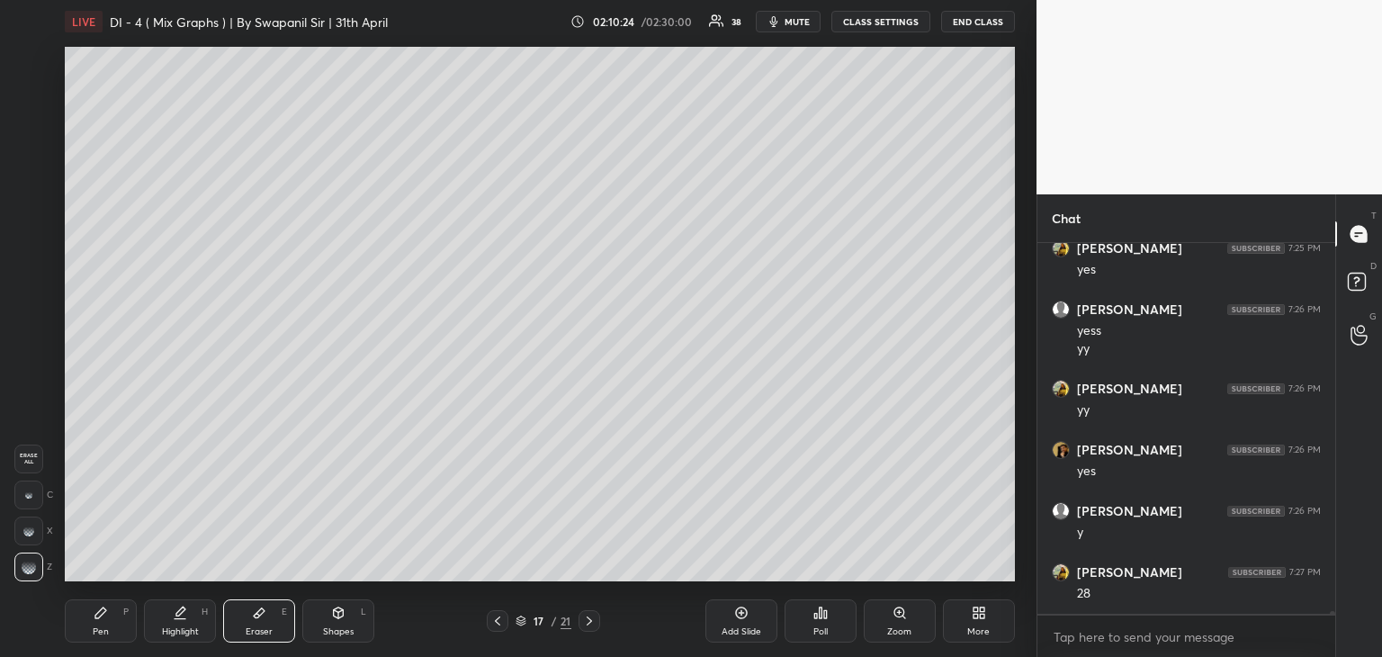
click at [588, 622] on icon at bounding box center [589, 620] width 14 height 14
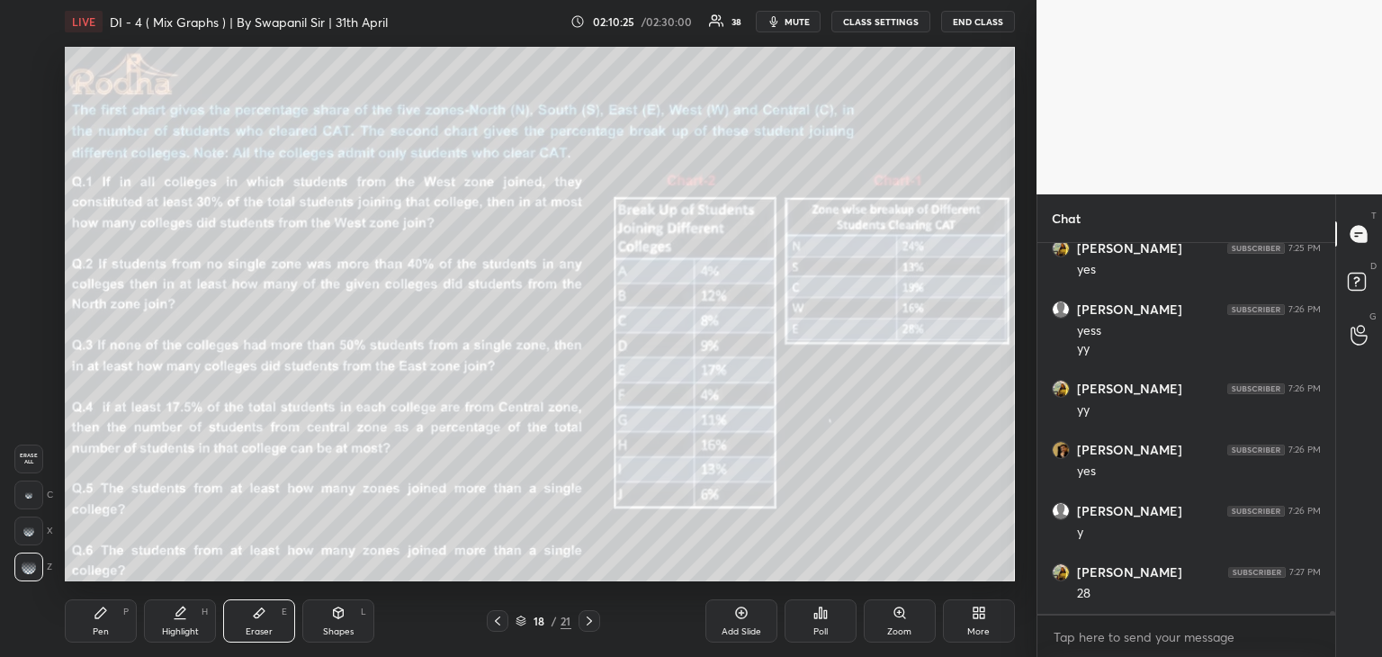
click at [591, 628] on div at bounding box center [589, 621] width 22 height 22
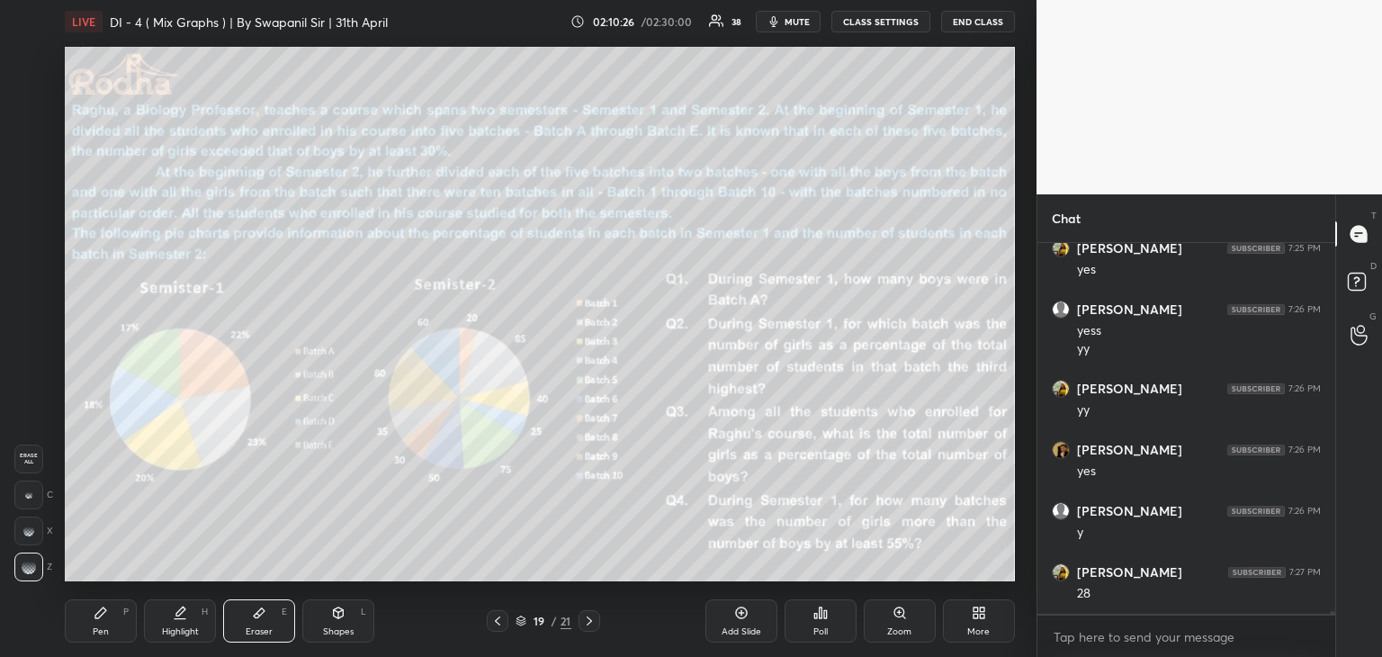
click at [595, 625] on icon at bounding box center [589, 620] width 14 height 14
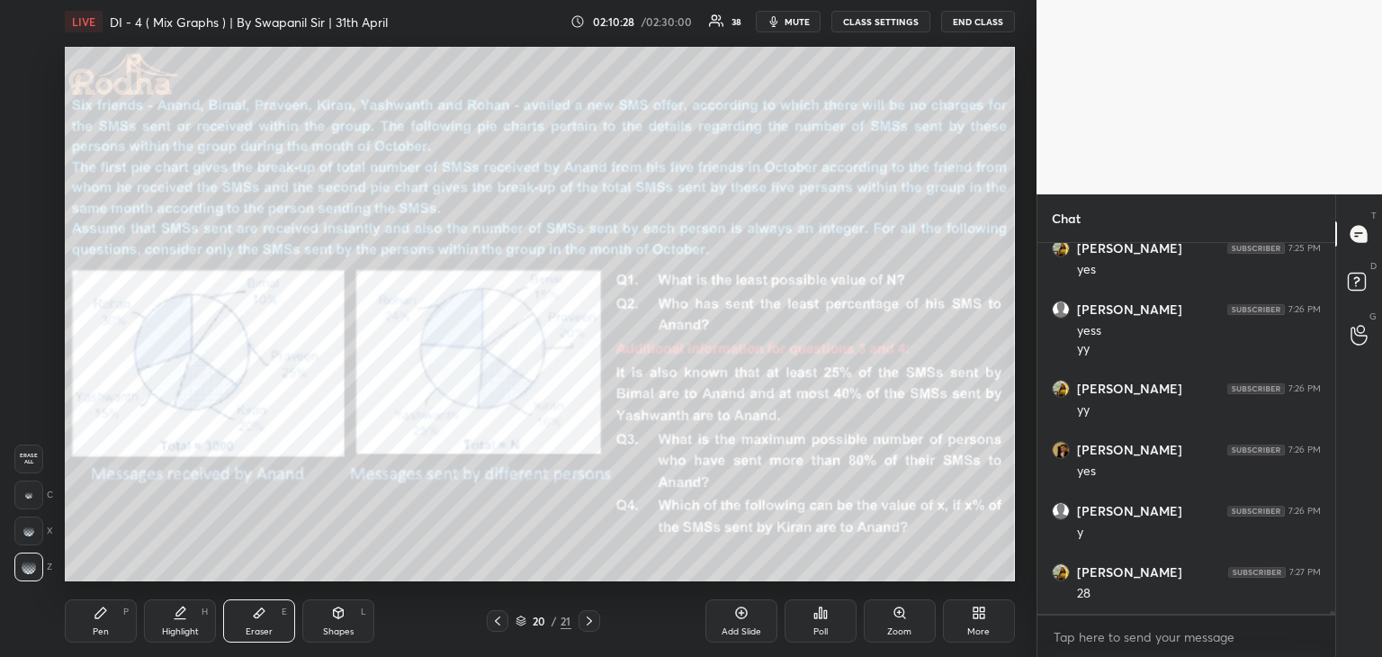
click at [507, 624] on div "20 / 21" at bounding box center [543, 621] width 113 height 22
click at [497, 625] on icon at bounding box center [497, 620] width 14 height 14
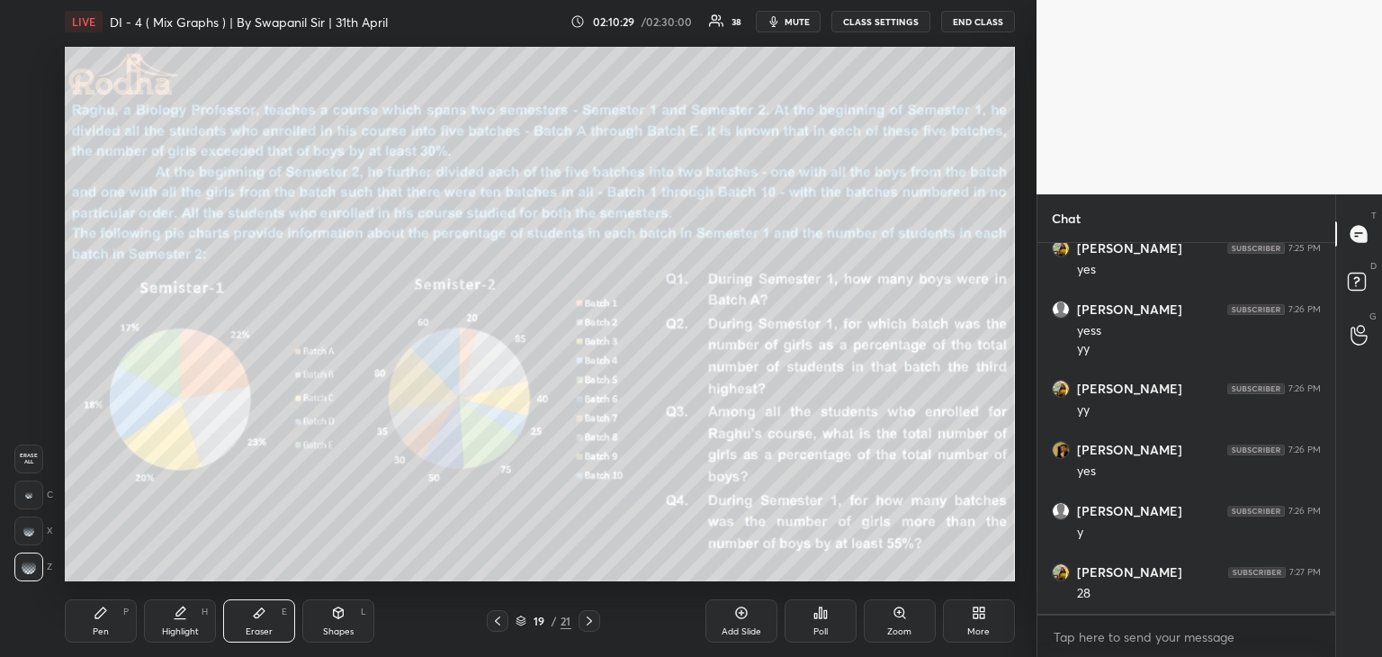
click at [497, 627] on icon at bounding box center [497, 620] width 14 height 14
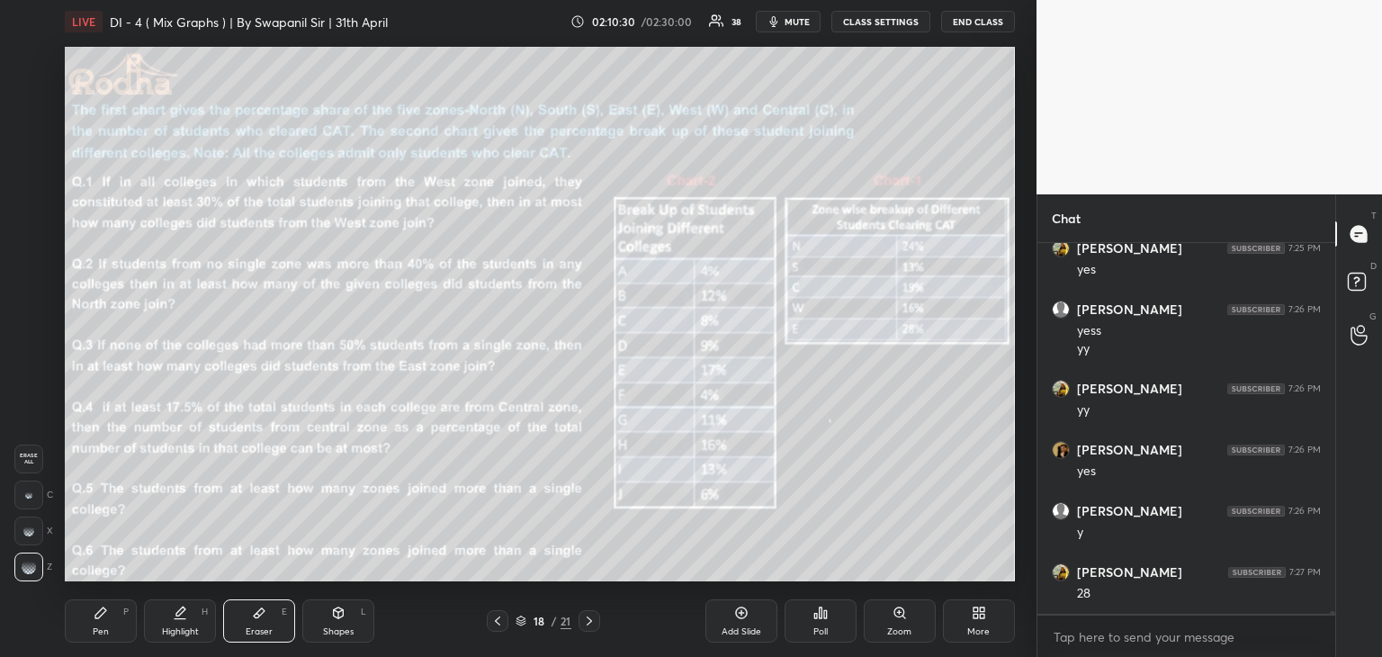
scroll to position [4, 5]
click at [595, 625] on icon at bounding box center [589, 620] width 14 height 14
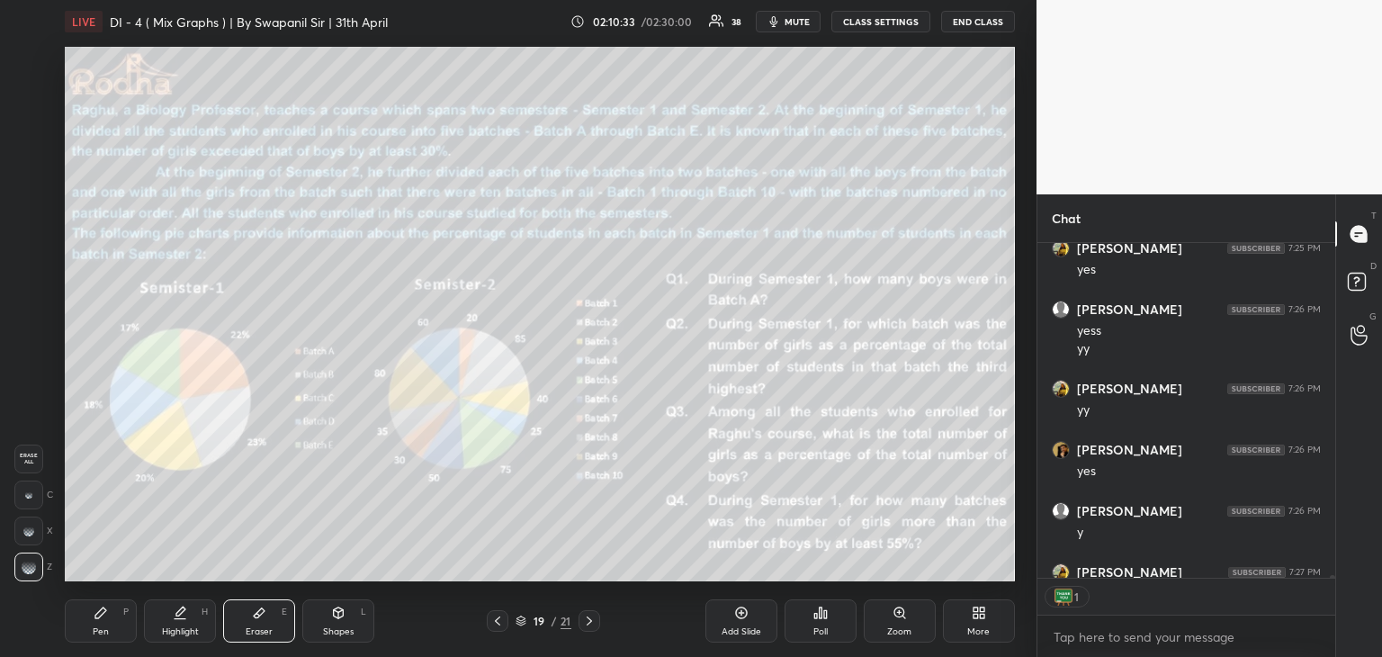
click at [593, 624] on icon at bounding box center [589, 620] width 14 height 14
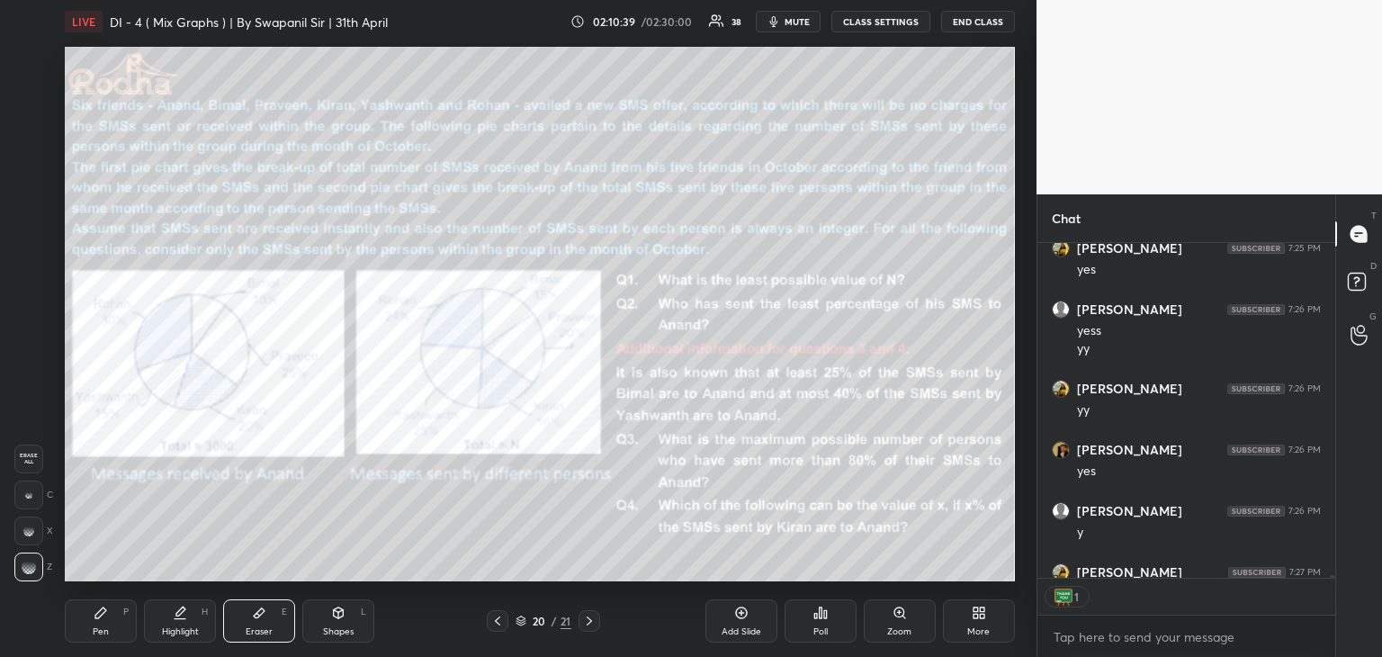
click at [108, 632] on div "Pen" at bounding box center [101, 631] width 16 height 9
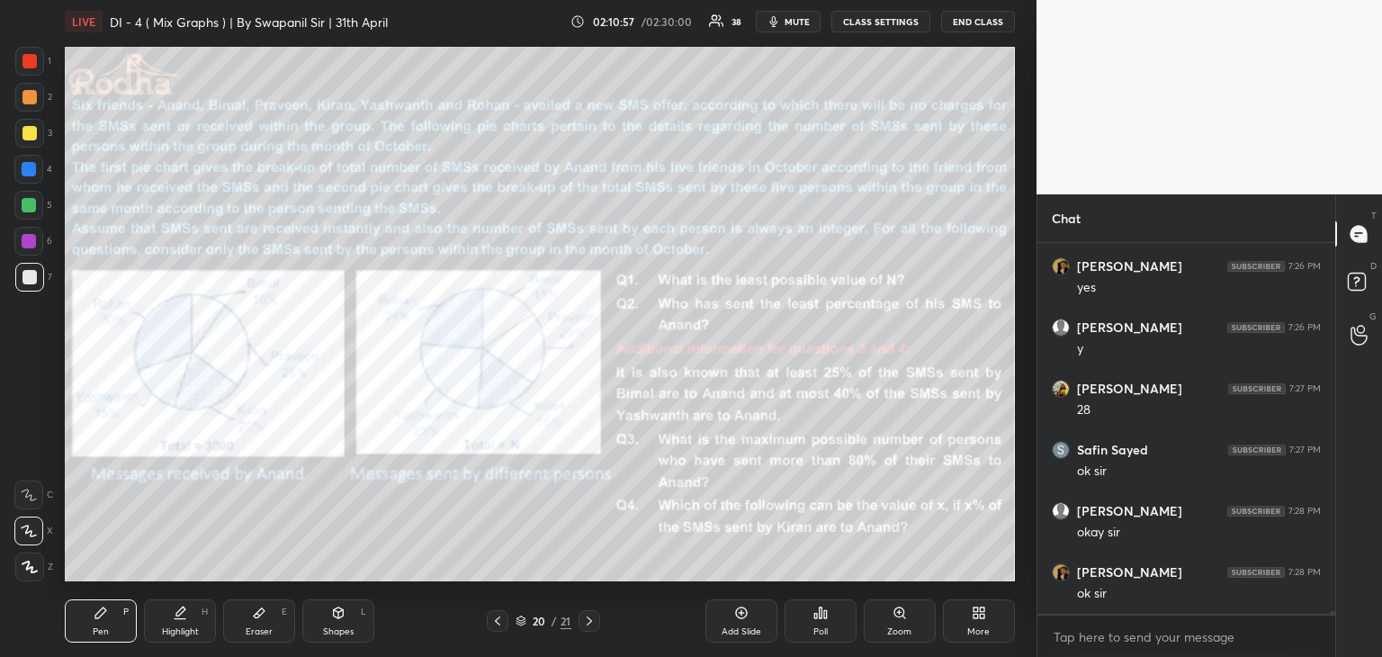
scroll to position [54139, 0]
click at [261, 627] on div "Eraser" at bounding box center [259, 631] width 27 height 9
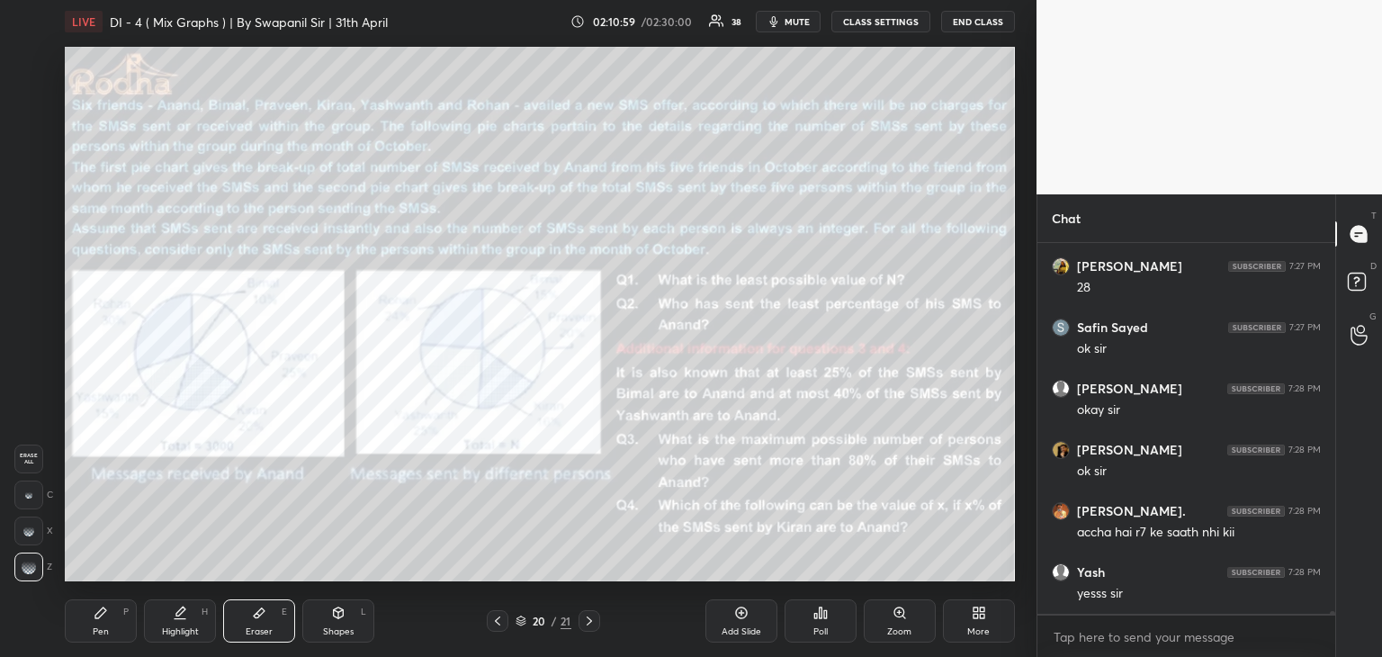
scroll to position [54261, 0]
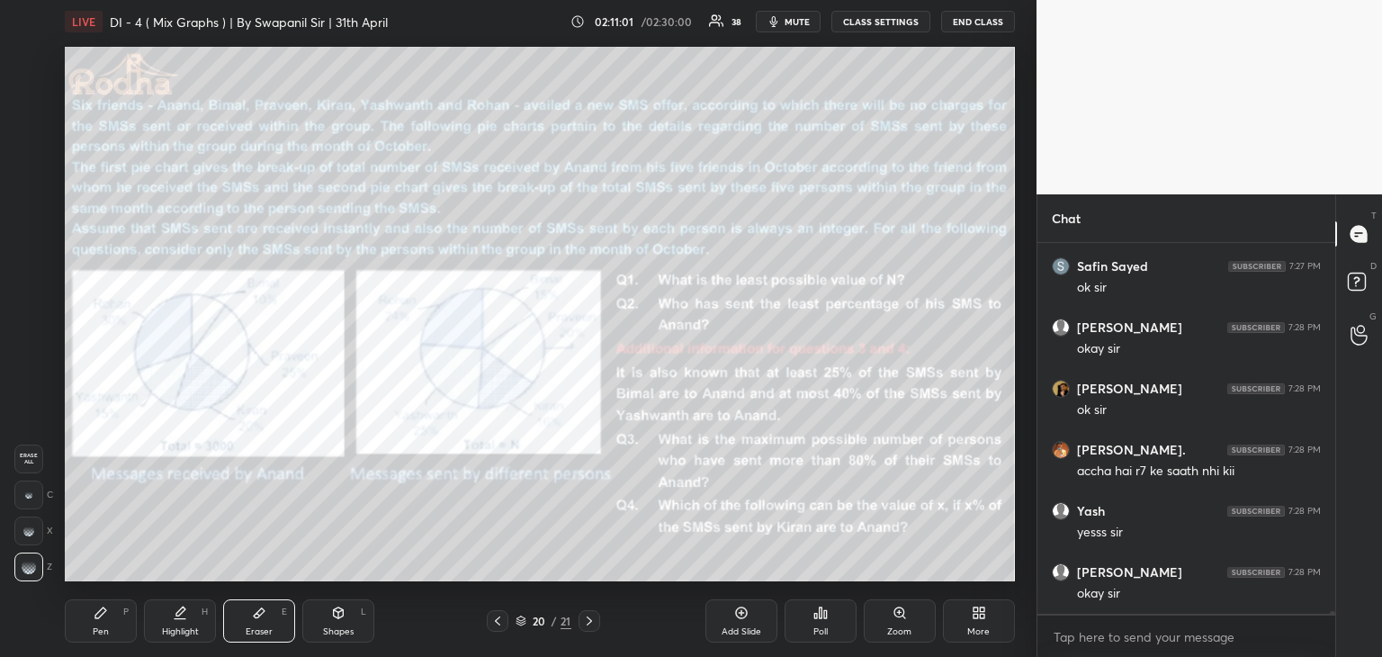
click at [108, 623] on div "Pen P" at bounding box center [101, 620] width 72 height 43
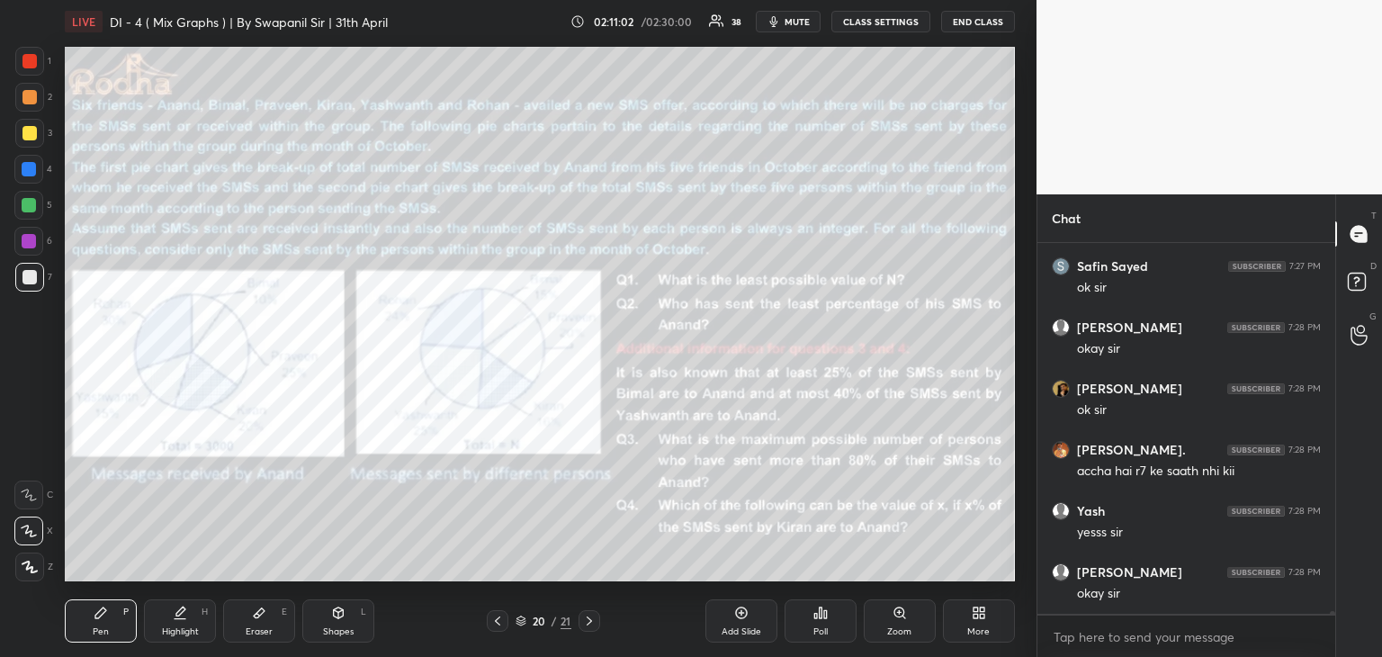
drag, startPoint x: 270, startPoint y: 620, endPoint x: 301, endPoint y: 594, distance: 40.9
click at [269, 620] on div "Eraser E" at bounding box center [259, 620] width 72 height 43
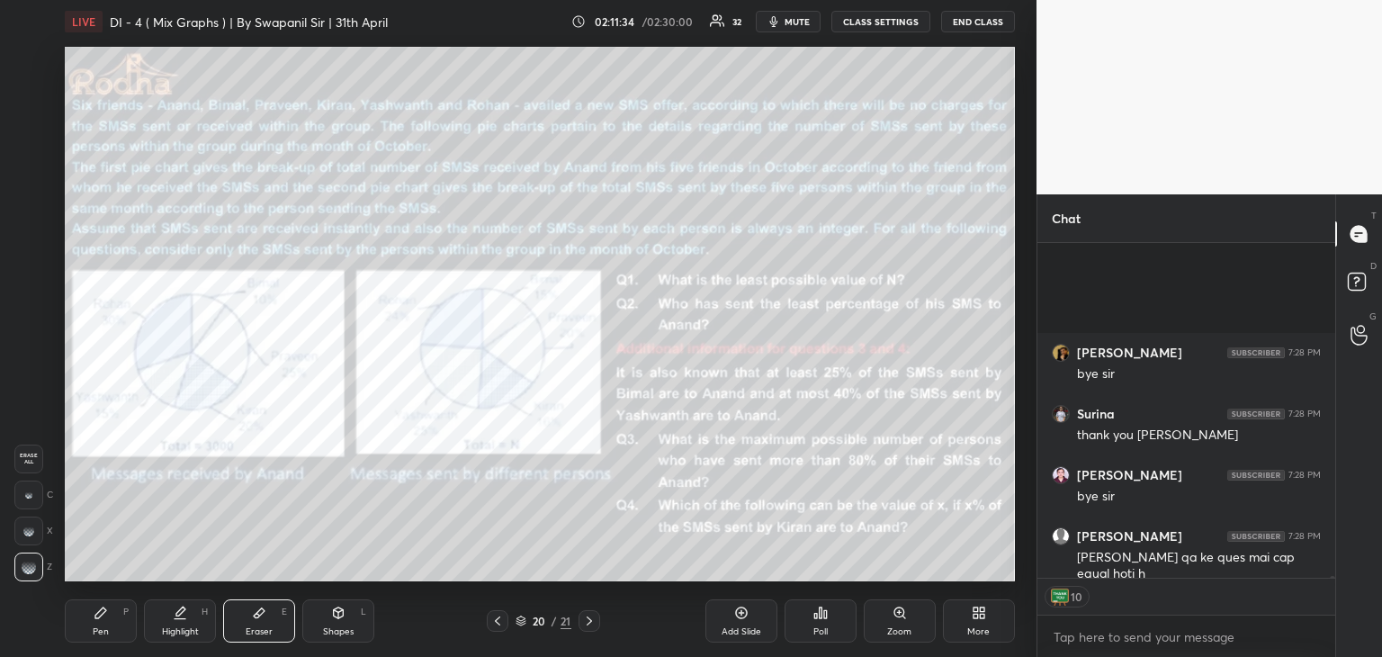
scroll to position [55296, 0]
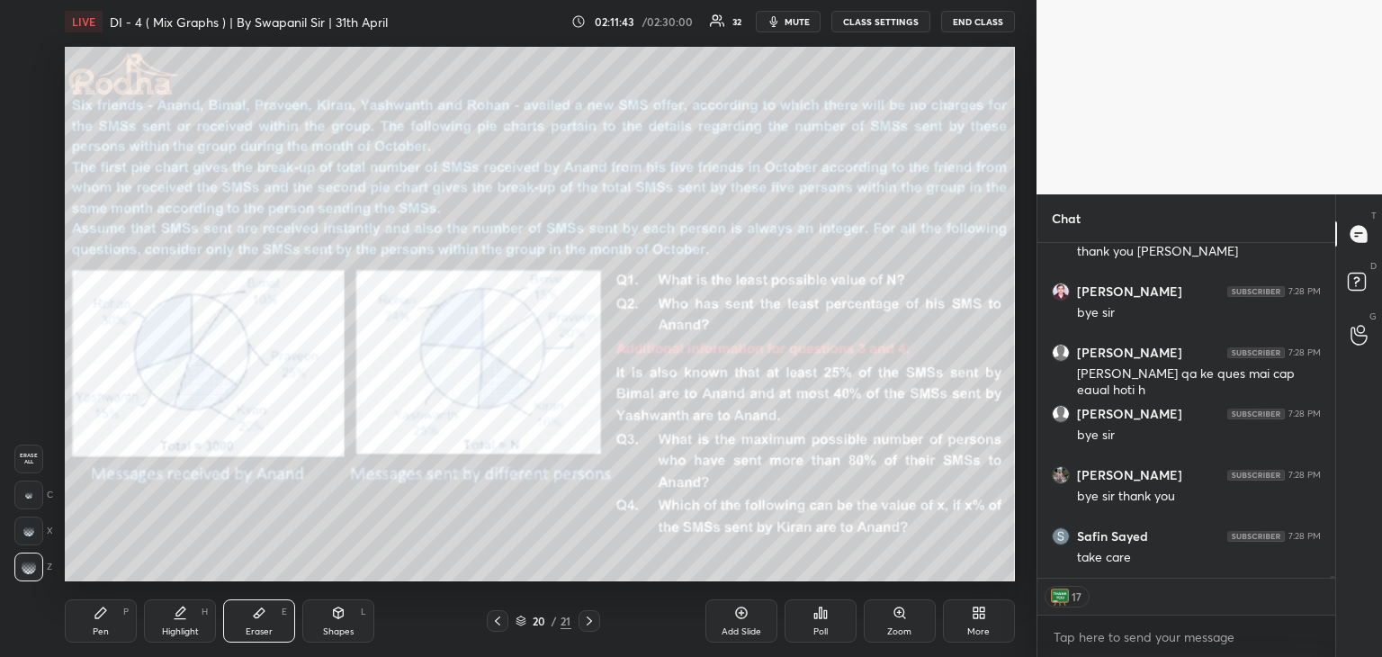
click at [586, 625] on icon at bounding box center [589, 620] width 14 height 14
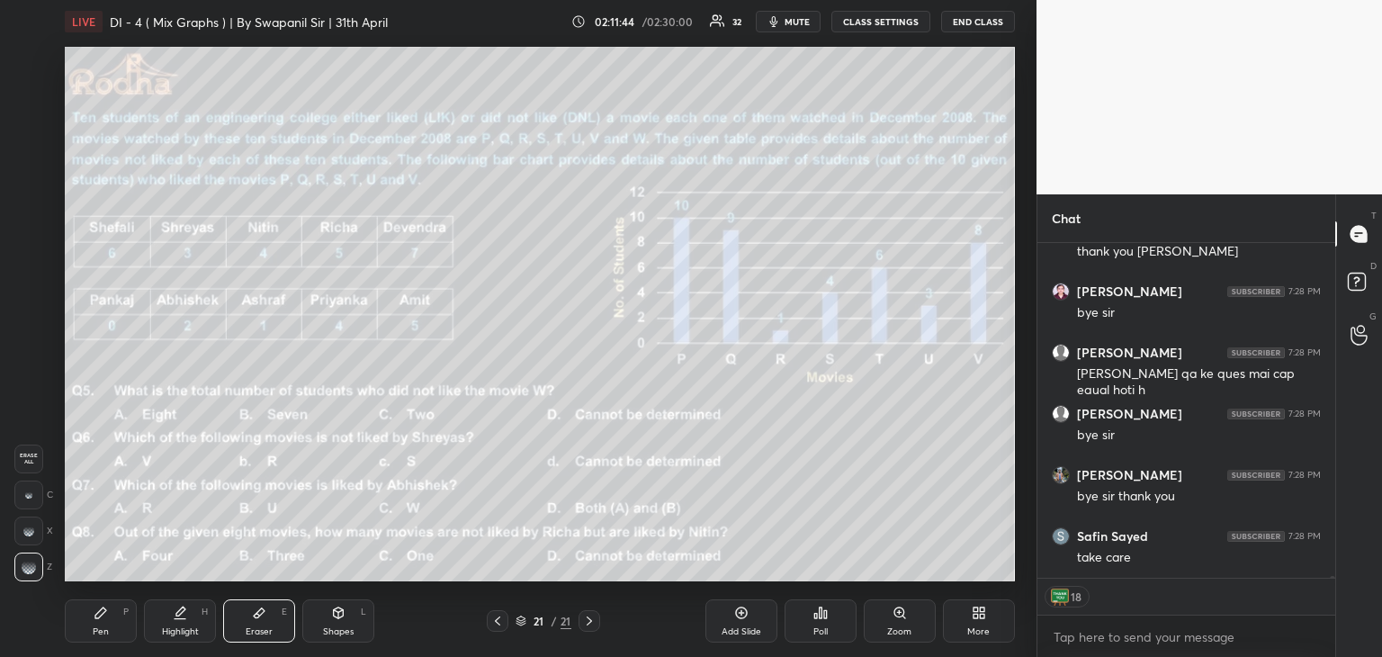
click at [585, 625] on icon at bounding box center [589, 620] width 14 height 14
click at [587, 621] on icon at bounding box center [589, 620] width 14 height 14
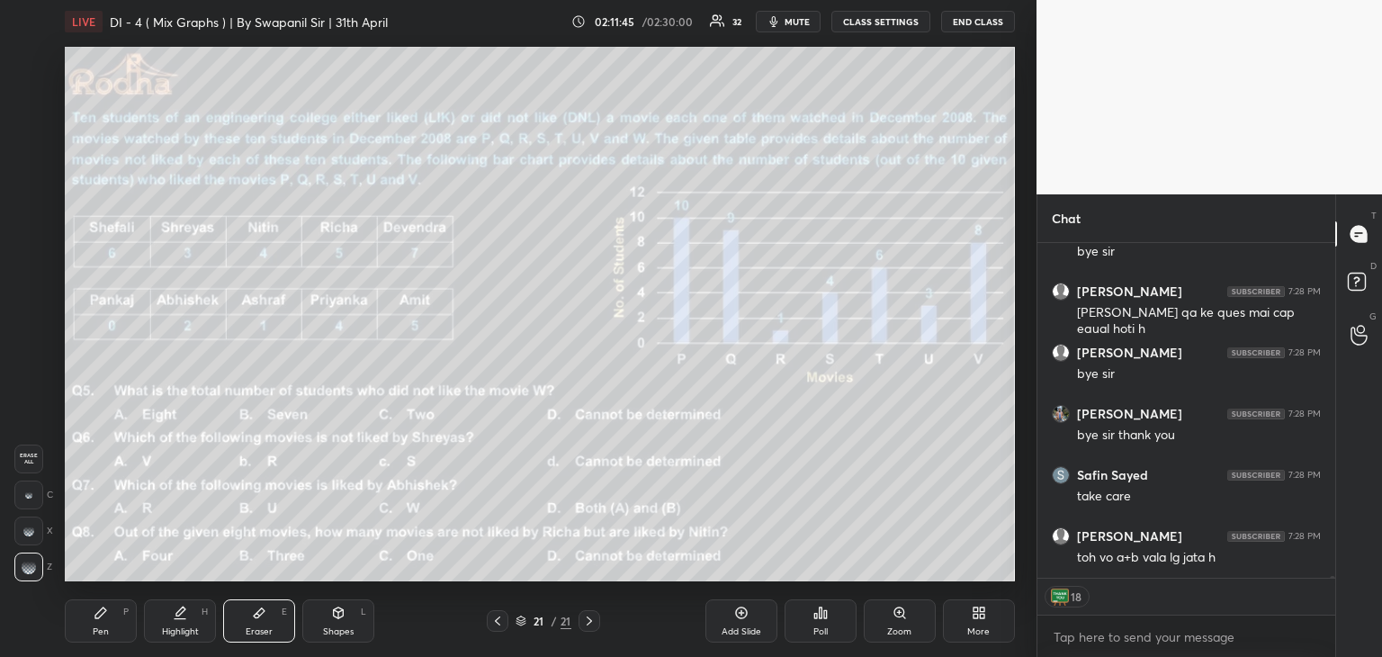
click at [494, 627] on div at bounding box center [498, 621] width 22 height 22
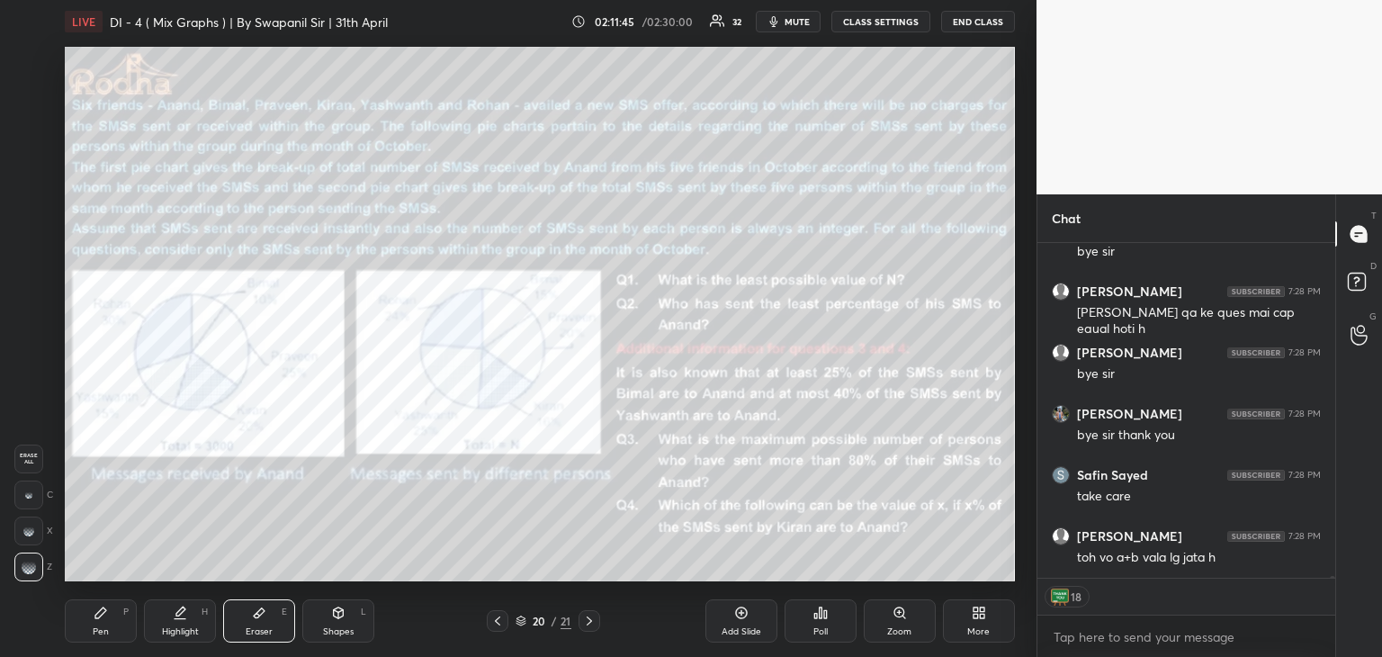
click at [497, 625] on div at bounding box center [498, 621] width 22 height 22
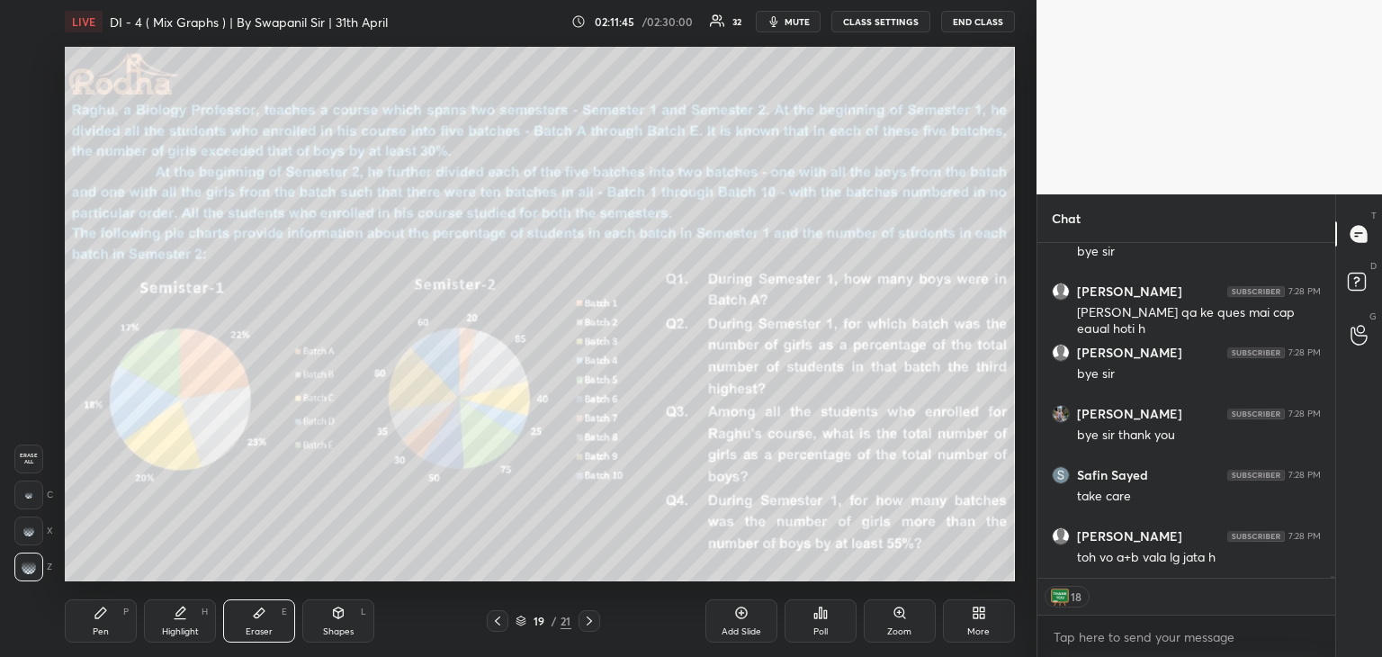
click at [497, 625] on icon at bounding box center [497, 620] width 14 height 14
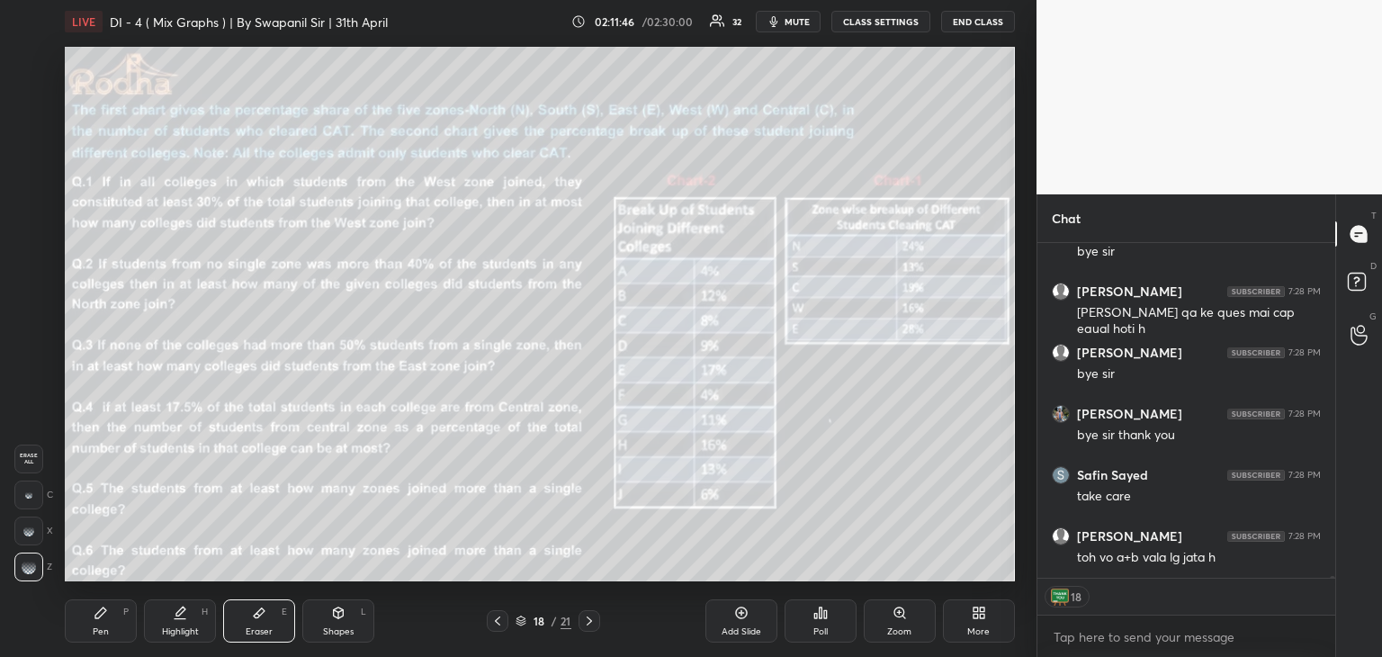
click at [496, 625] on icon at bounding box center [497, 620] width 14 height 14
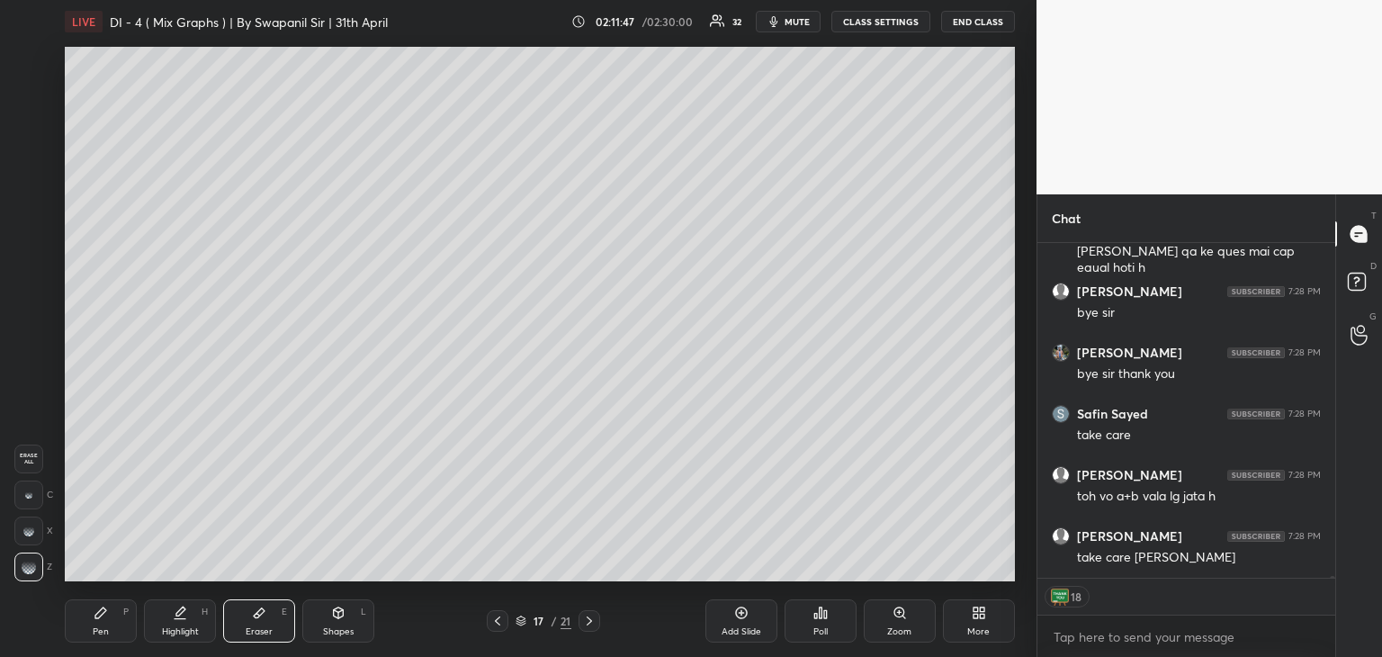
click at [97, 631] on div "Pen" at bounding box center [101, 631] width 16 height 9
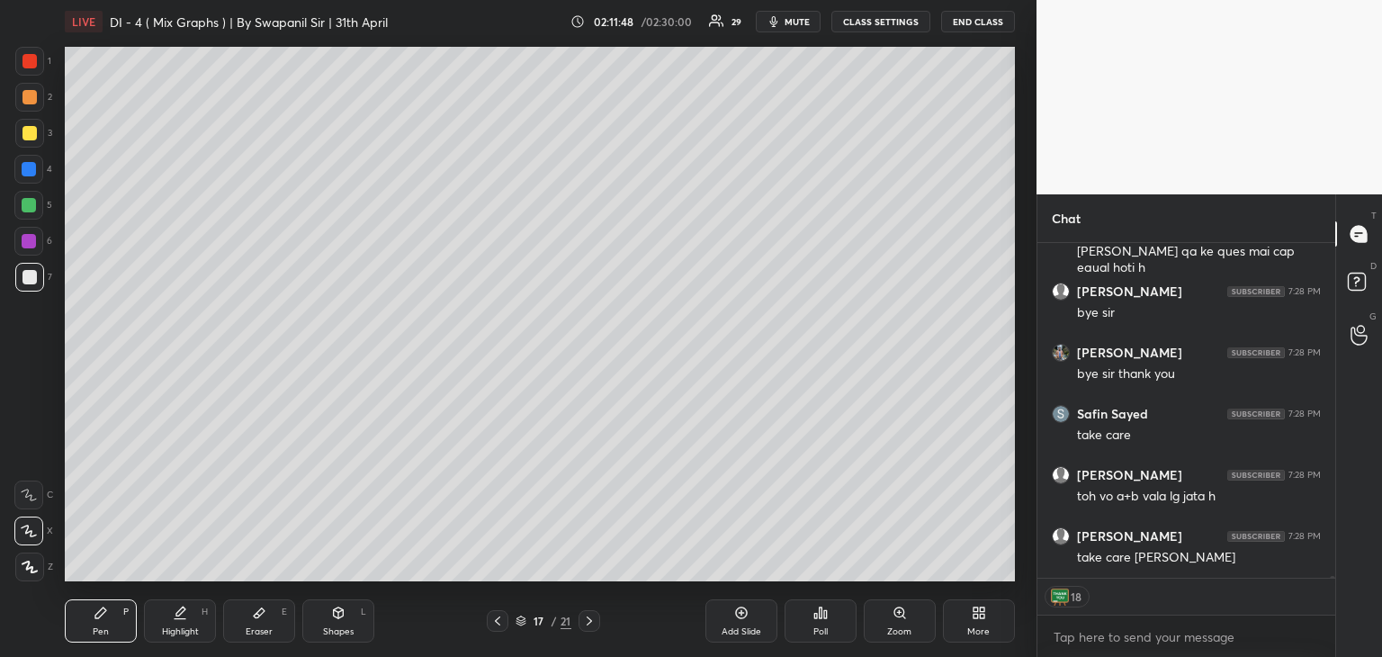
click at [336, 615] on div "Shapes L" at bounding box center [338, 620] width 72 height 43
click at [25, 246] on div at bounding box center [29, 241] width 14 height 14
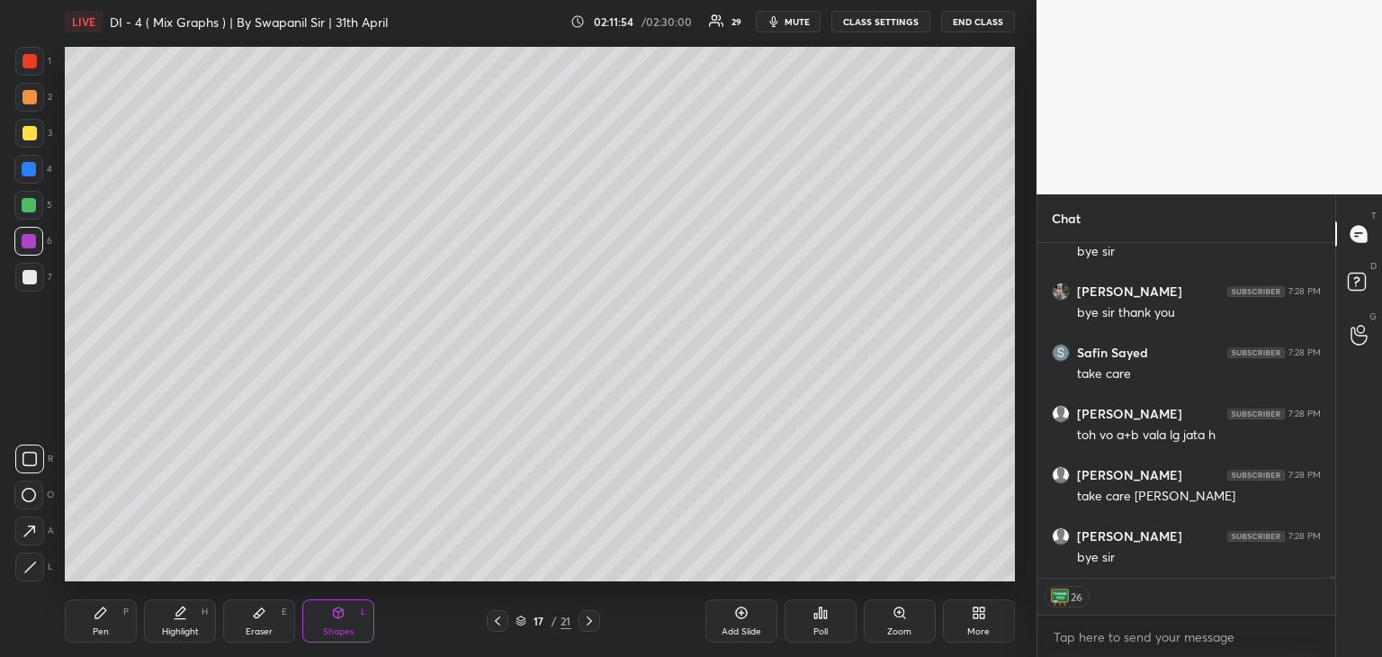
click at [97, 633] on div "Pen" at bounding box center [101, 631] width 16 height 9
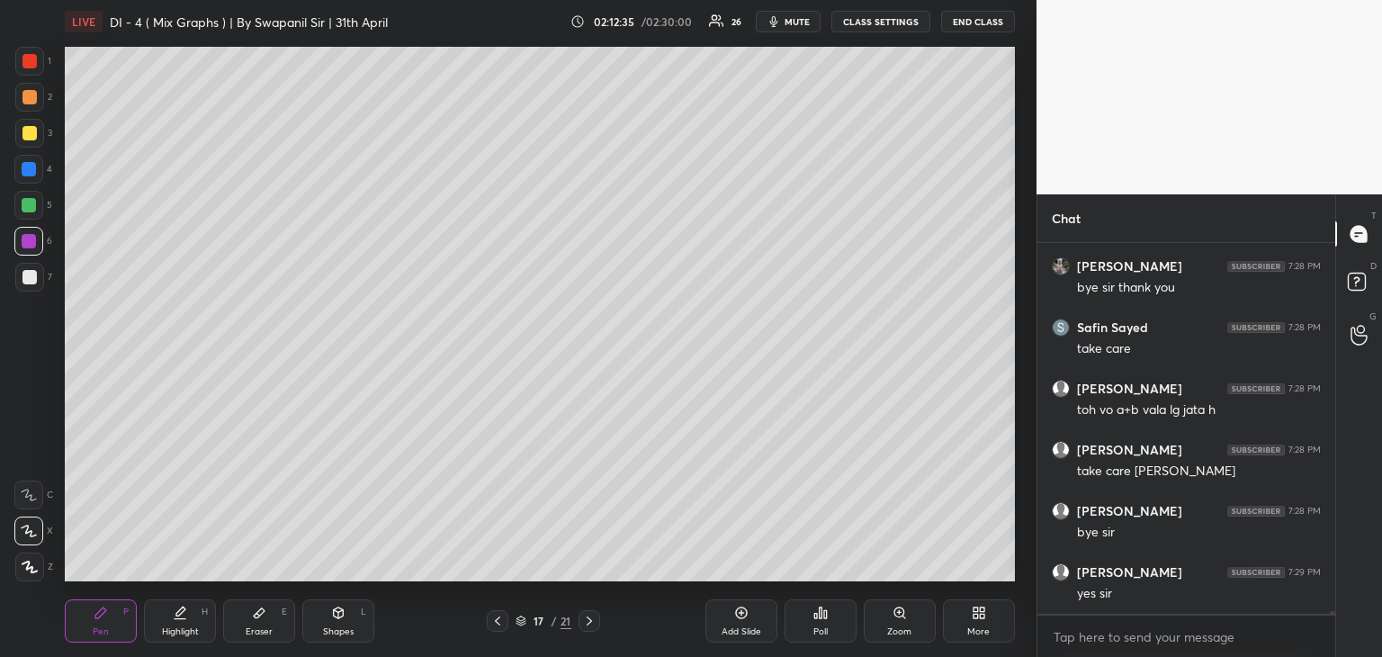
scroll to position [55569, 0]
click at [27, 210] on div at bounding box center [29, 205] width 14 height 14
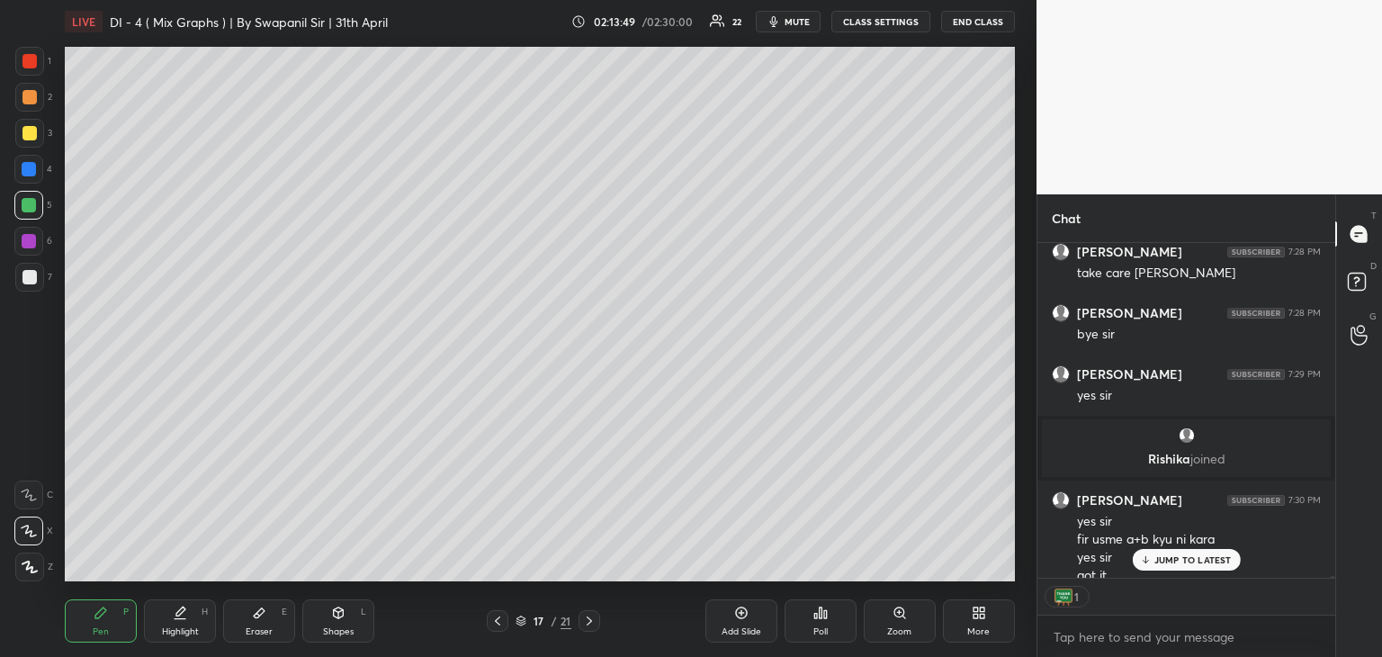
scroll to position [55494, 0]
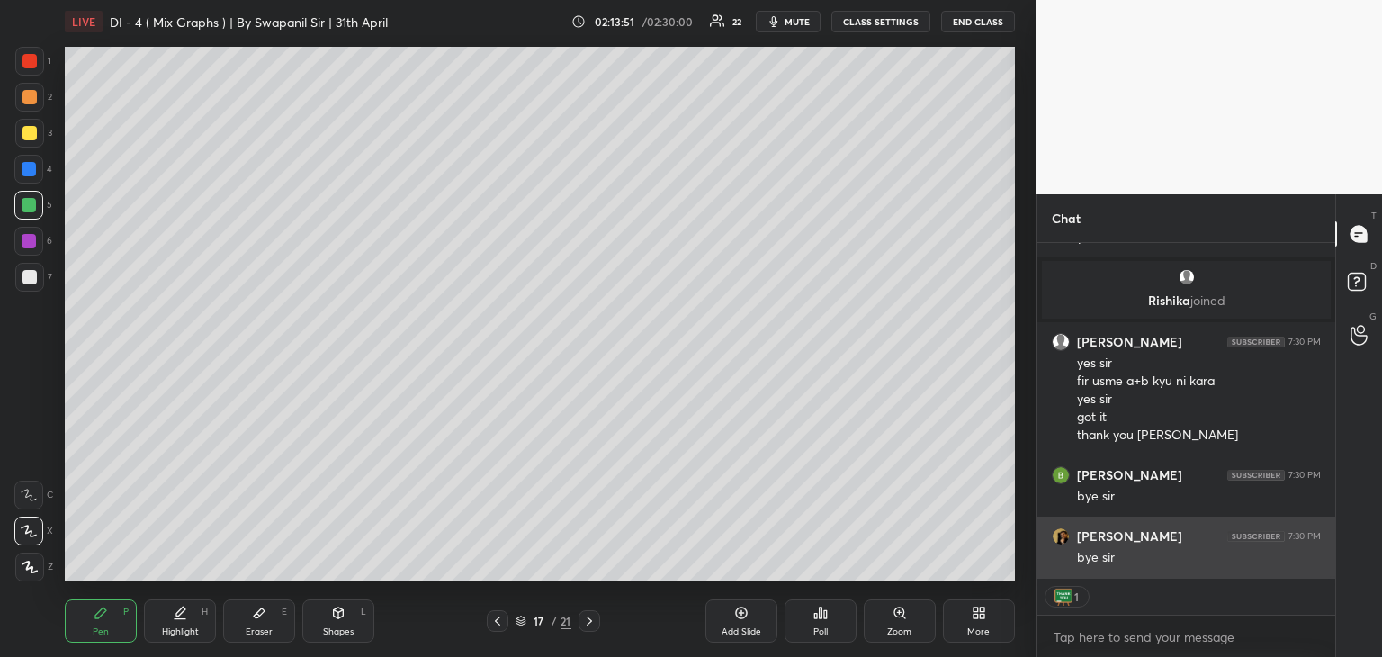
click at [1178, 547] on div "bye sir" at bounding box center [1199, 556] width 244 height 22
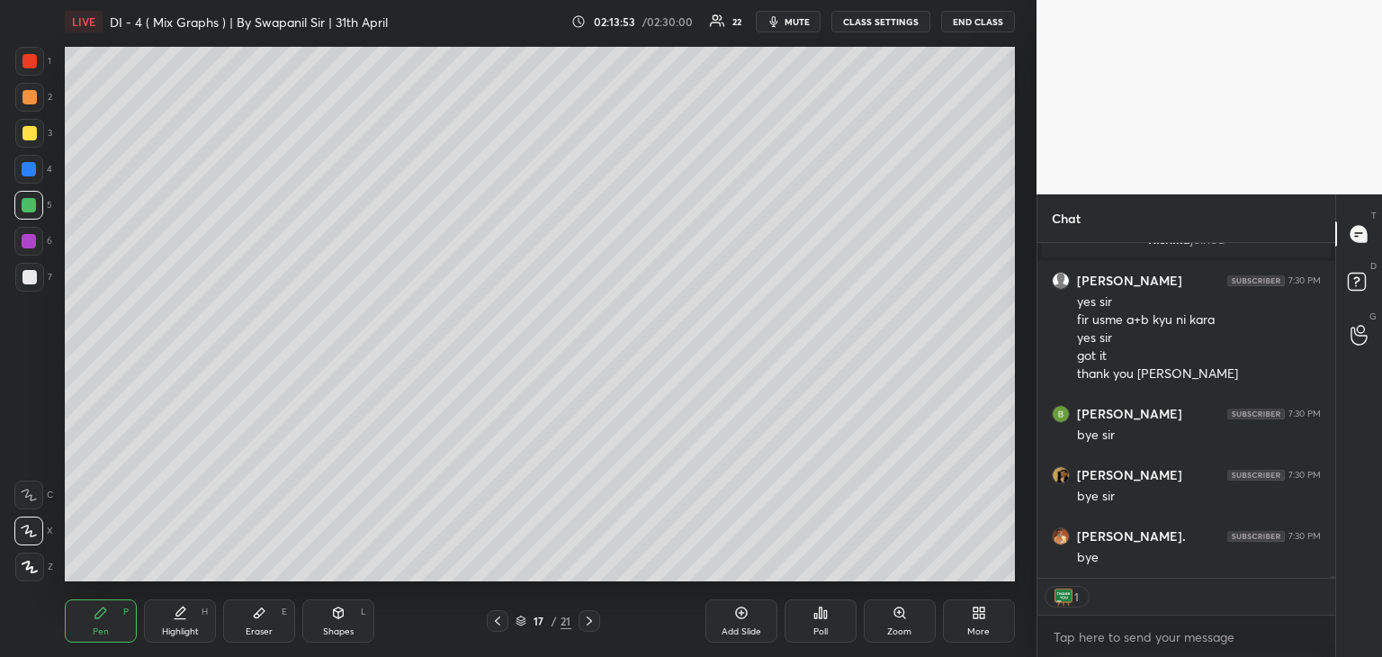
scroll to position [55688, 0]
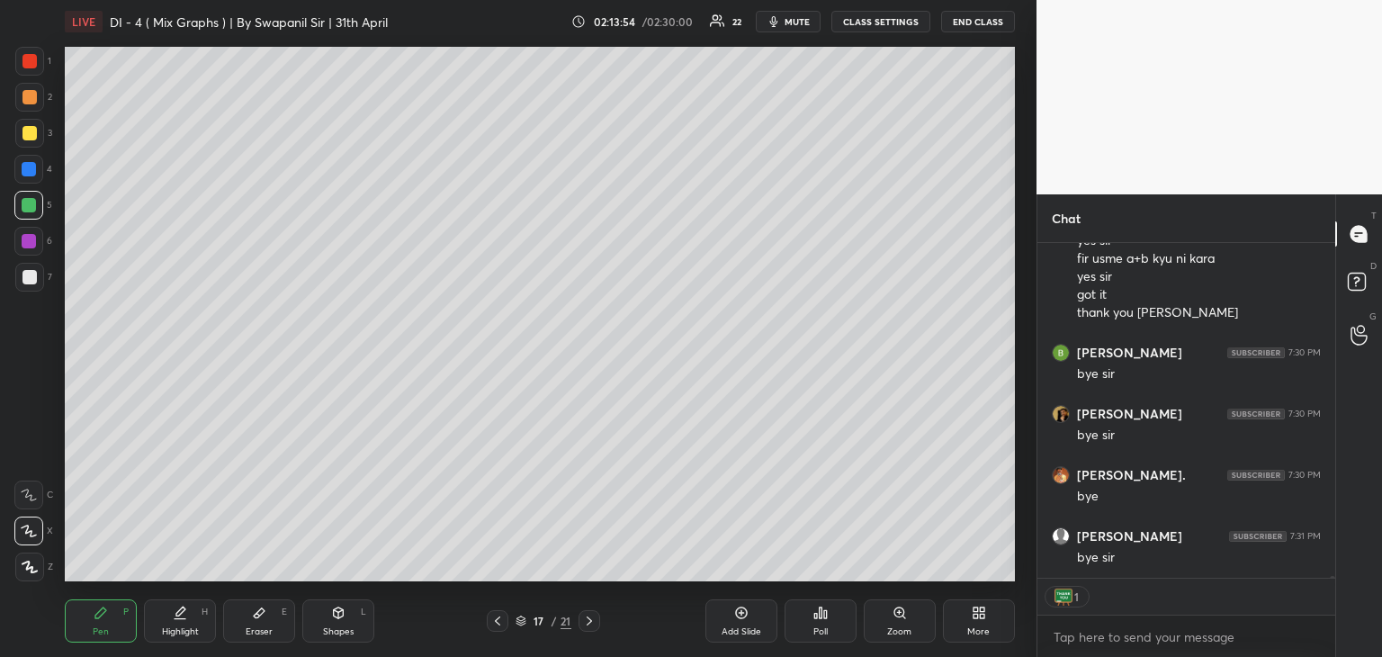
click at [980, 26] on button "END CLASS" at bounding box center [978, 22] width 74 height 22
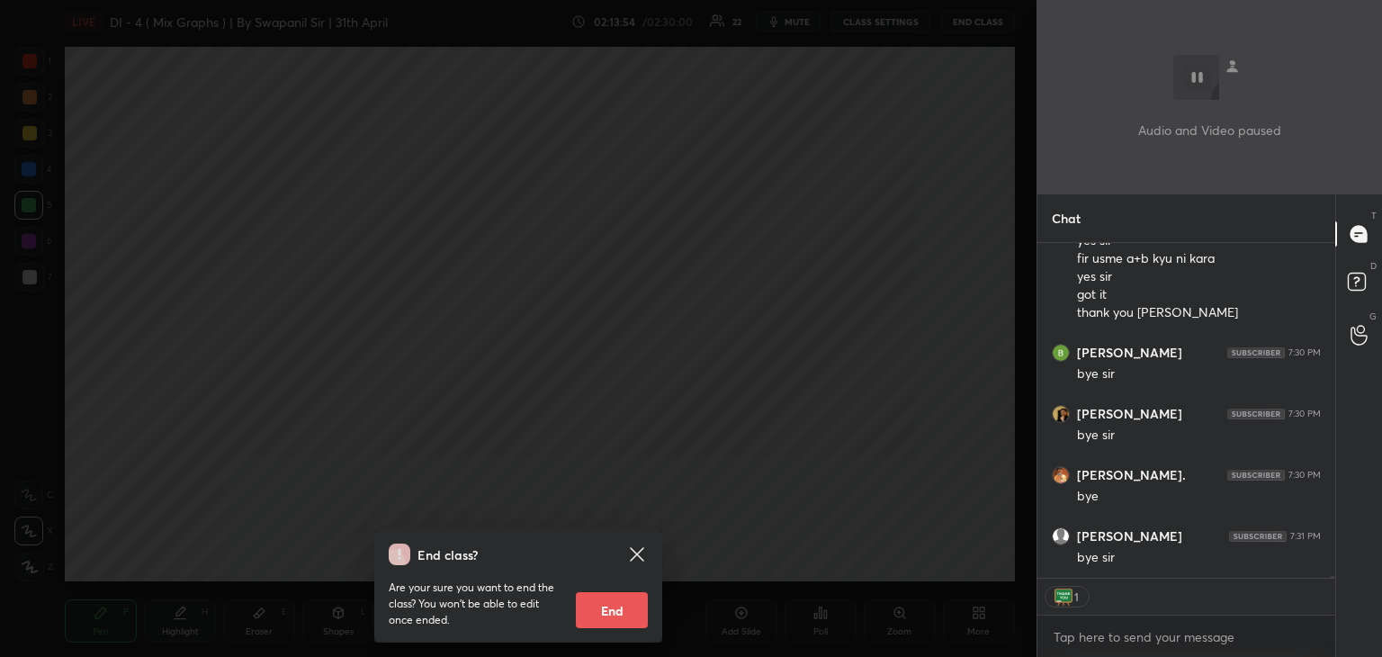
drag, startPoint x: 605, startPoint y: 606, endPoint x: 608, endPoint y: 533, distance: 73.8
click at [607, 608] on button "End" at bounding box center [612, 610] width 72 height 36
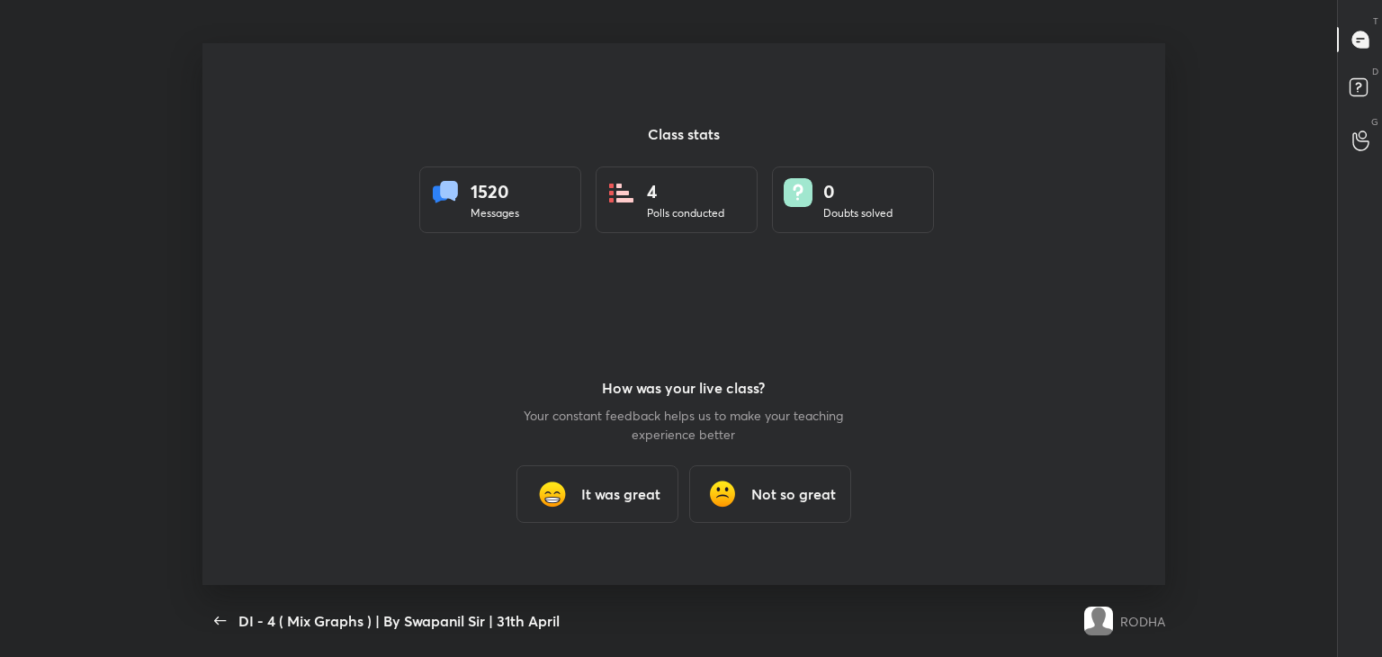
scroll to position [0, 0]
type textarea "x"
